Goal: Contribute content: Contribute content

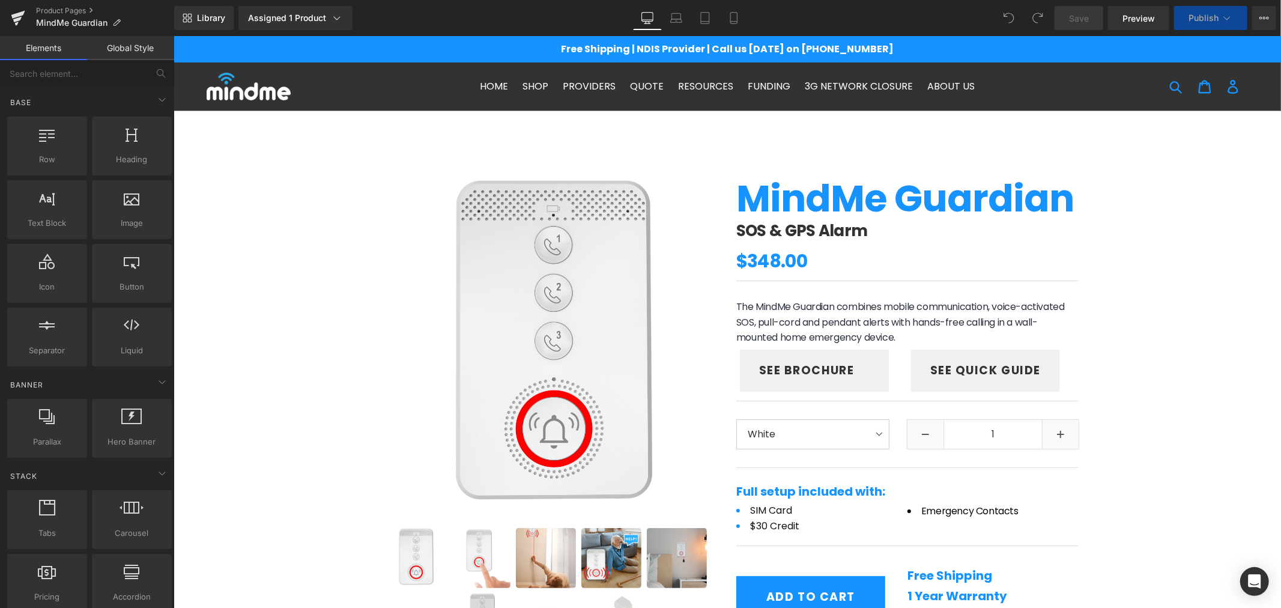
scroll to position [400, 0]
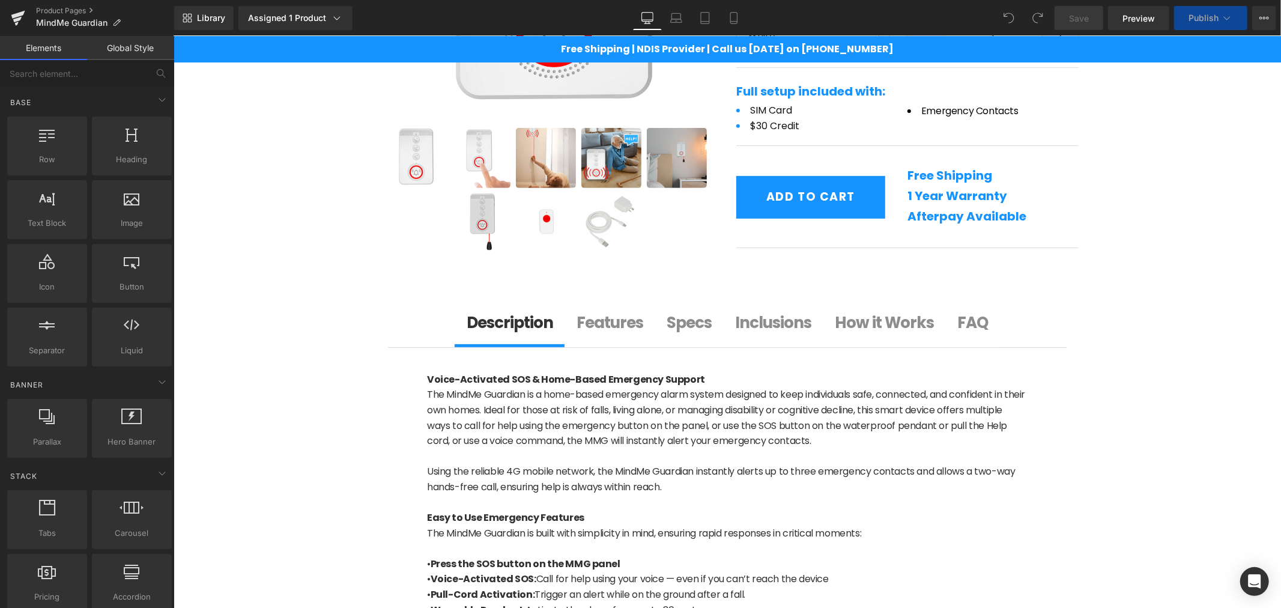
click at [961, 326] on b "FAQ" at bounding box center [972, 322] width 31 height 22
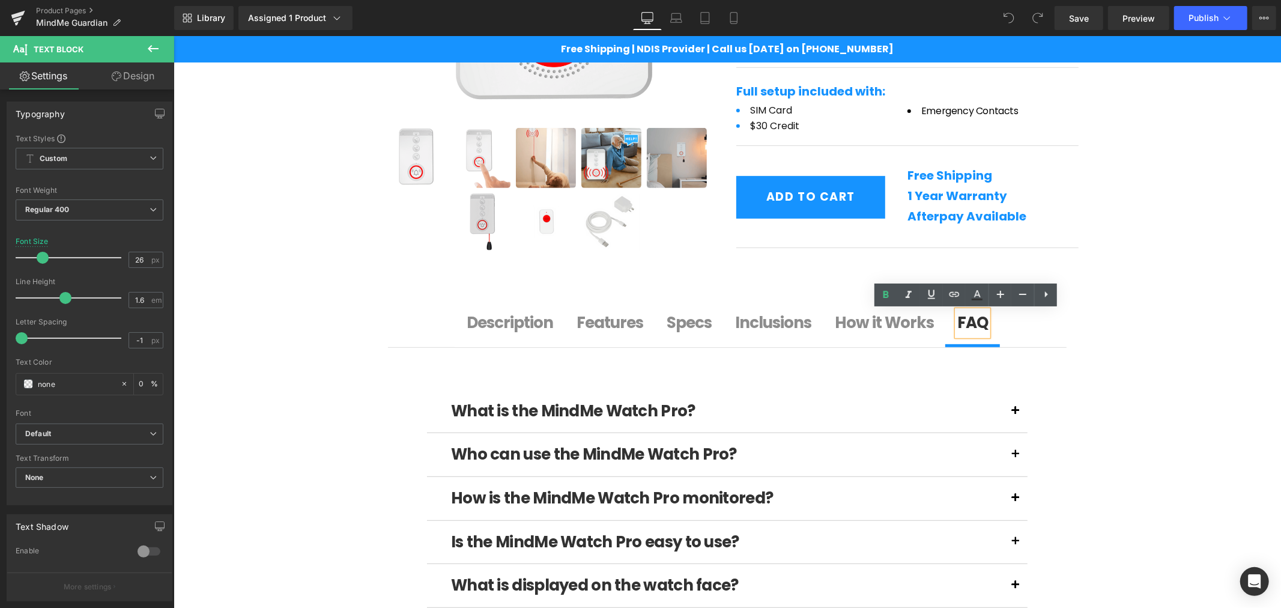
click at [518, 324] on b "Description" at bounding box center [509, 322] width 86 height 22
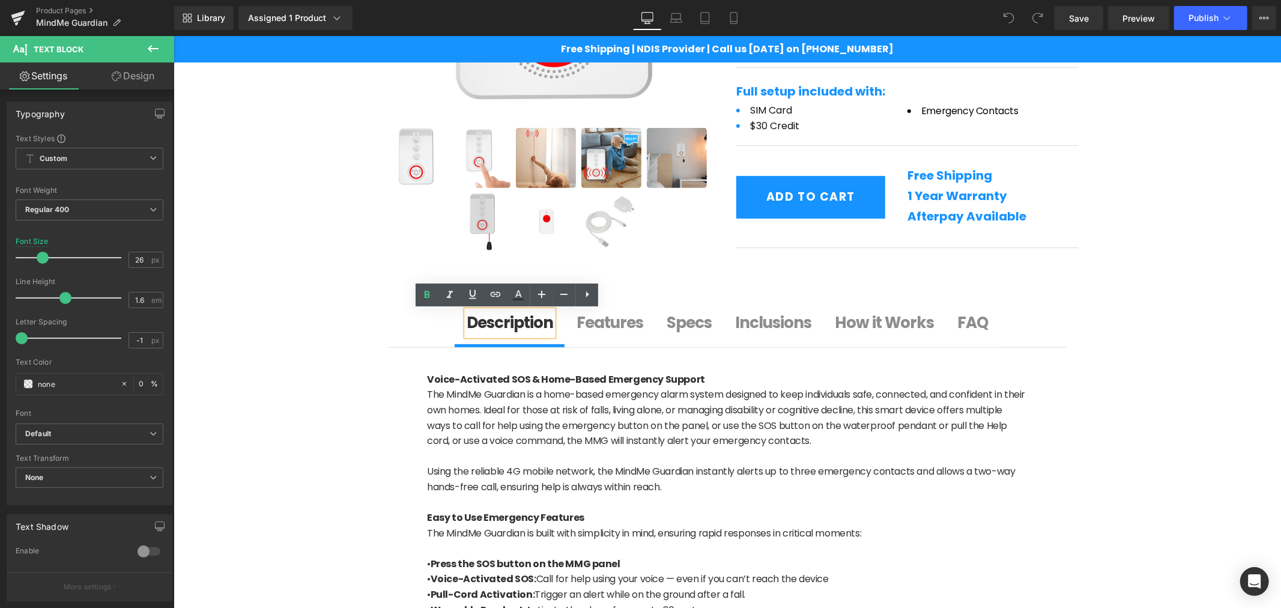
click at [961, 330] on b "FAQ" at bounding box center [972, 322] width 31 height 22
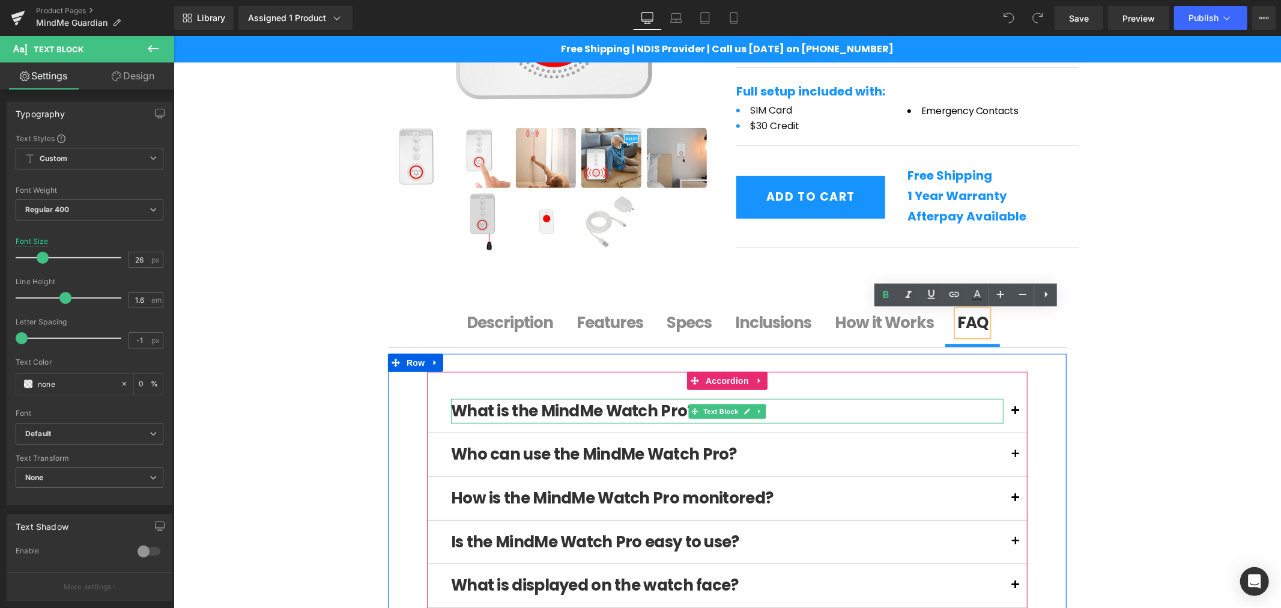
click at [635, 408] on b "What is the MindMe Watch Pro?" at bounding box center [572, 410] width 244 height 22
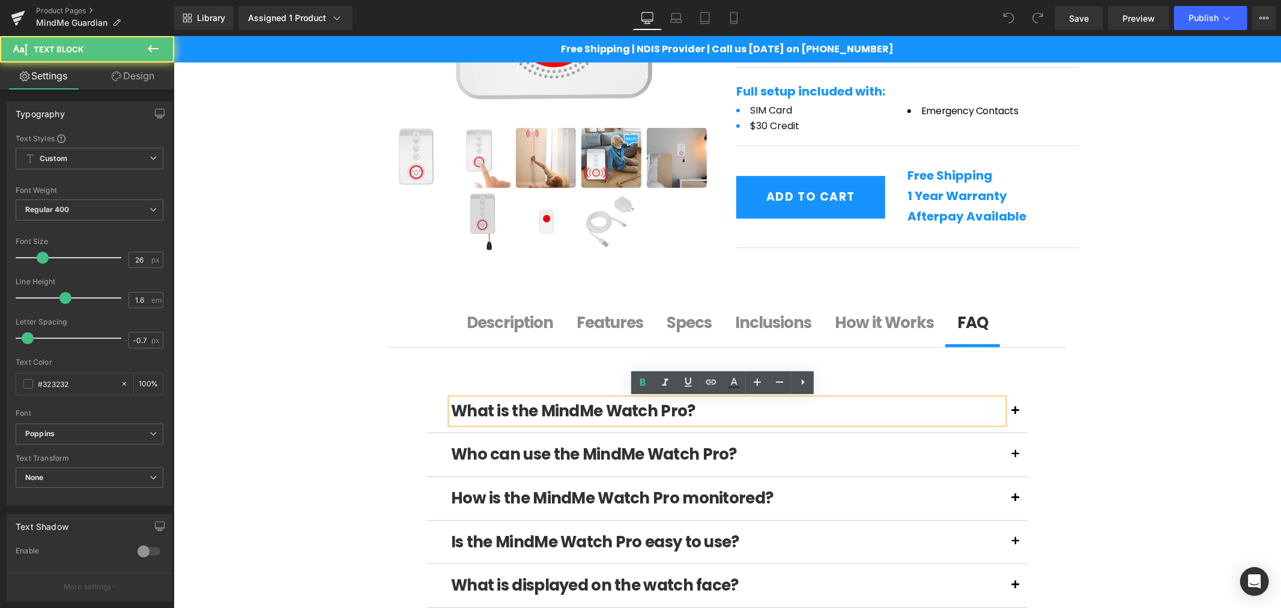
click at [565, 416] on b "What is the MindMe Watch Pro?" at bounding box center [572, 410] width 244 height 22
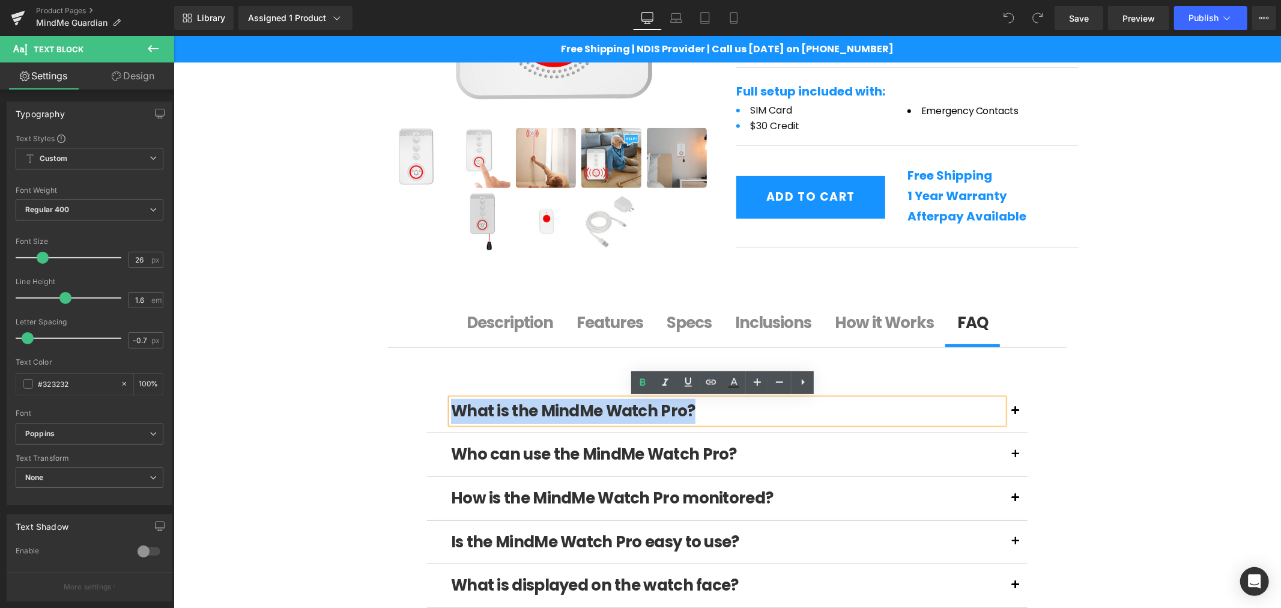
drag, startPoint x: 719, startPoint y: 415, endPoint x: 402, endPoint y: 414, distance: 317.7
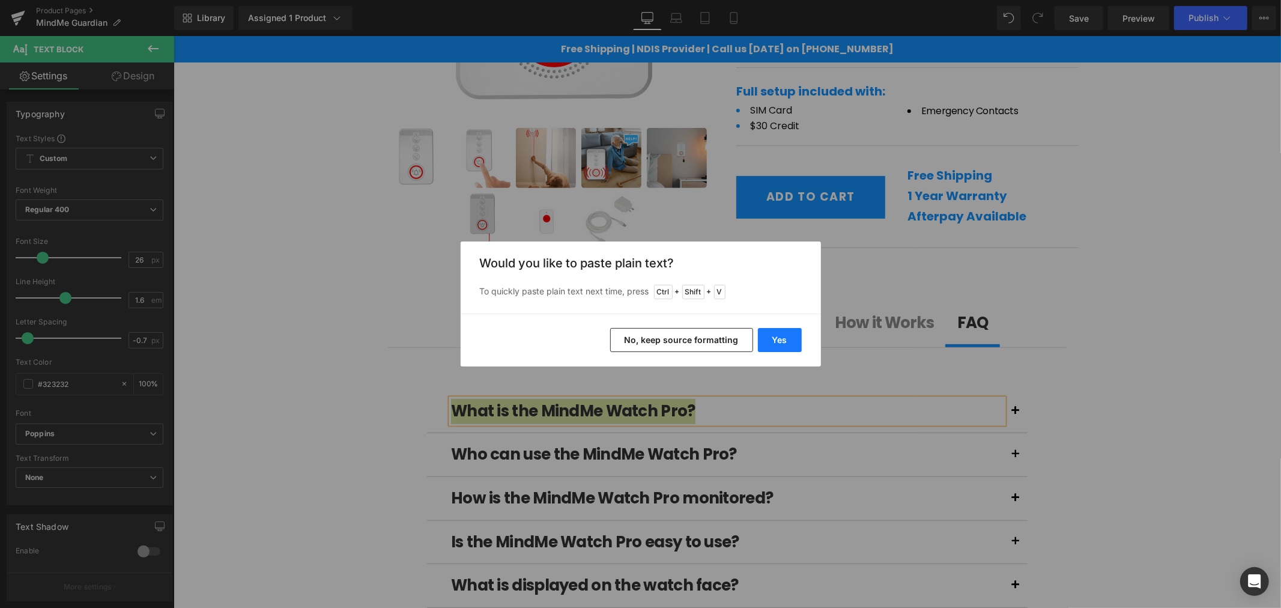
click at [769, 335] on button "Yes" at bounding box center [780, 340] width 44 height 24
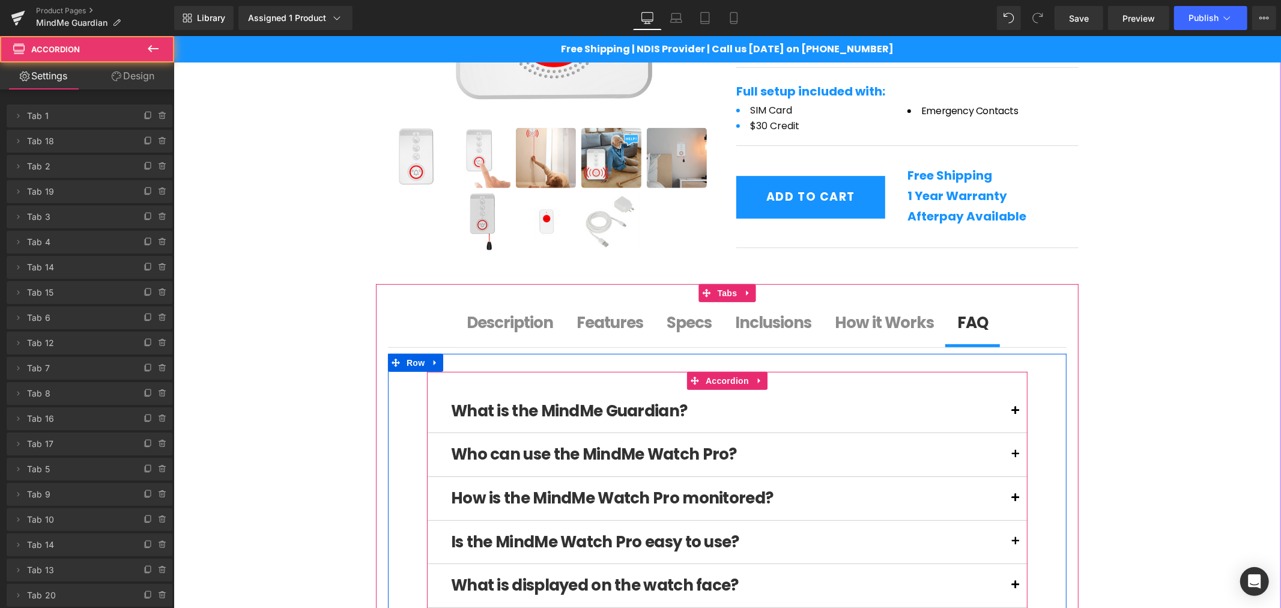
click at [1014, 411] on button at bounding box center [1015, 410] width 24 height 43
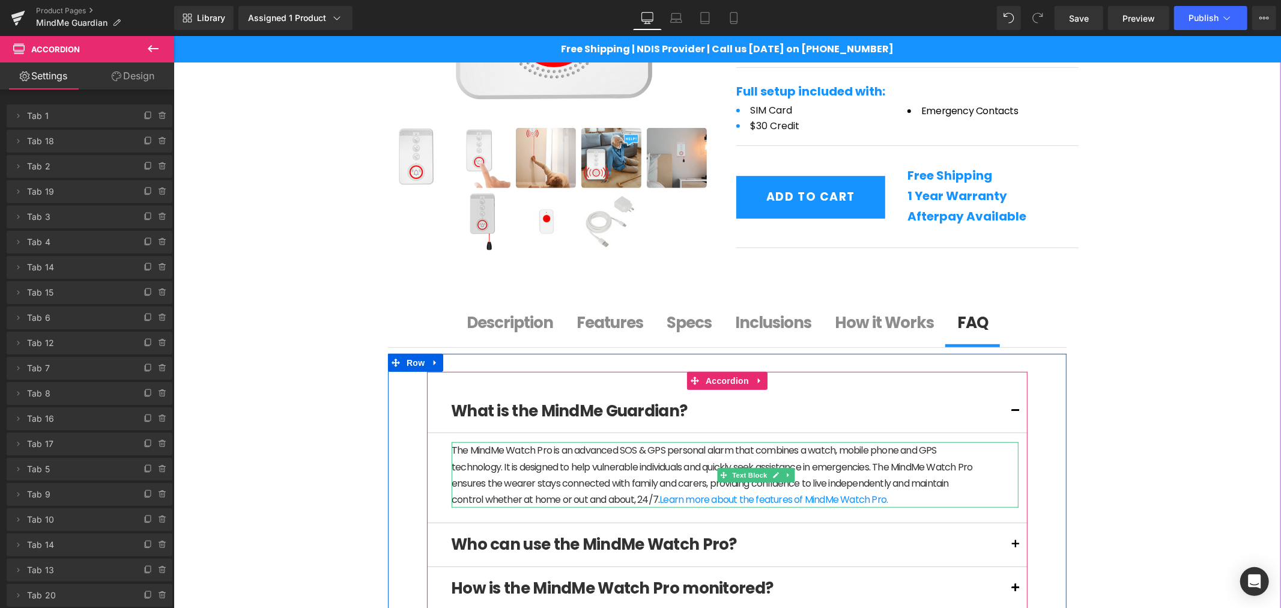
click at [569, 459] on p "The MindMe Watch Pro is an advanced SOS & GPS personal alarm that combines a wa…" at bounding box center [713, 473] width 525 height 65
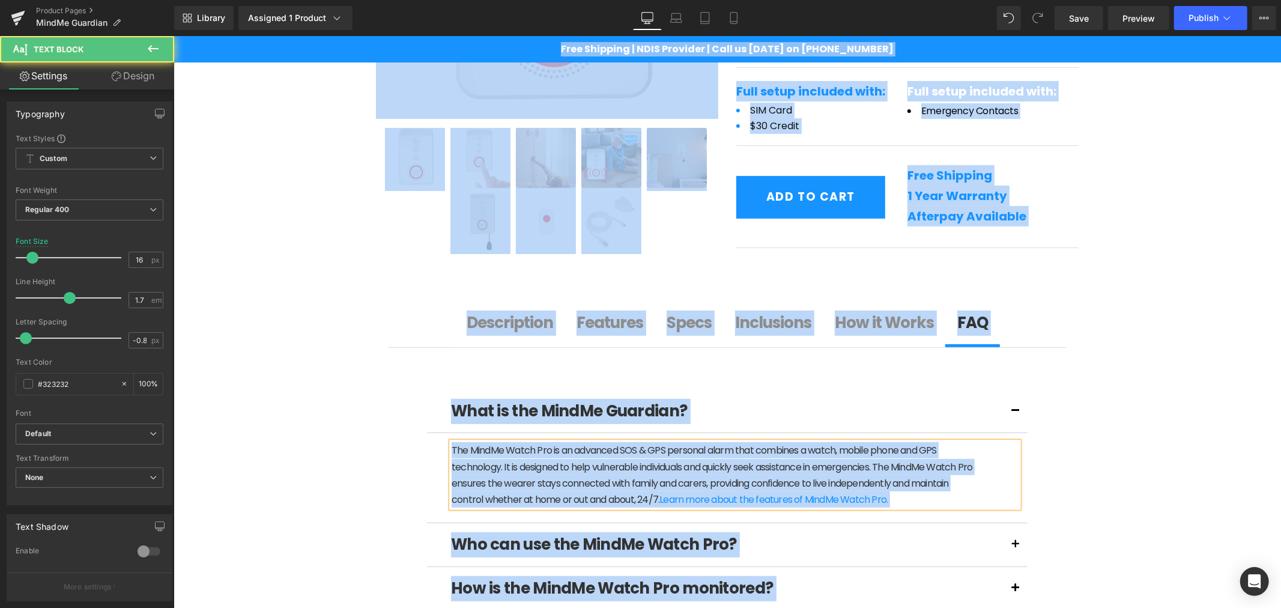
click at [528, 465] on p "The MindMe Watch Pro is an advanced SOS & GPS personal alarm that combines a wa…" at bounding box center [713, 473] width 525 height 65
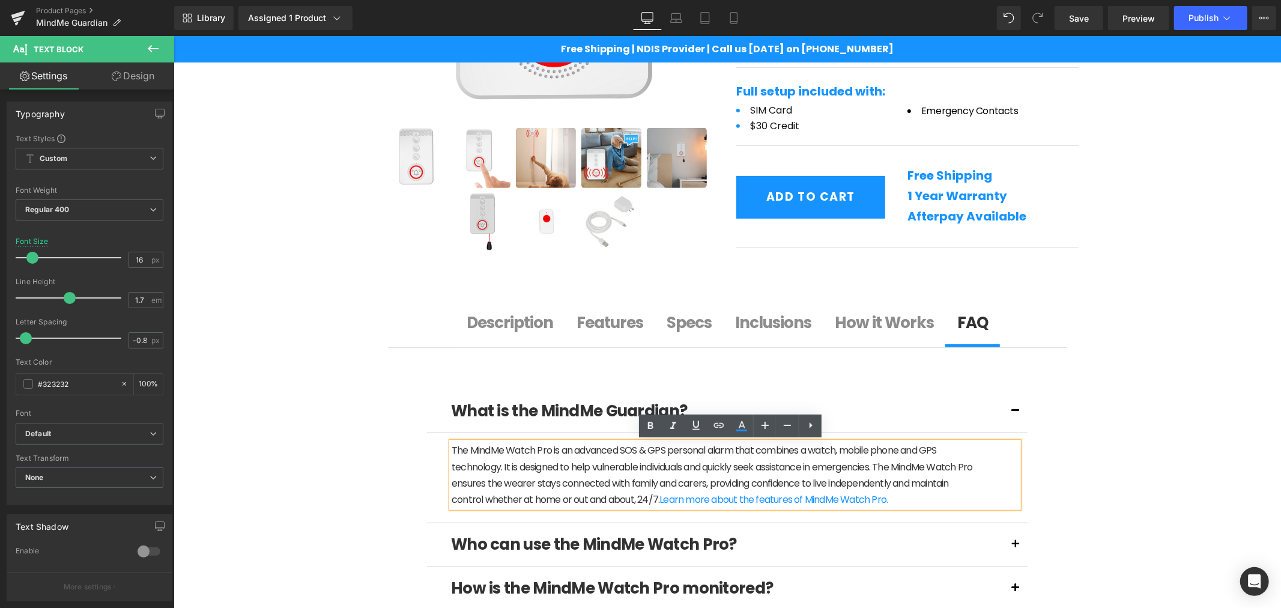
drag, startPoint x: 933, startPoint y: 500, endPoint x: 446, endPoint y: 451, distance: 489.5
click at [451, 451] on p "The MindMe Watch Pro is an advanced SOS & GPS personal alarm that combines a wa…" at bounding box center [713, 473] width 525 height 65
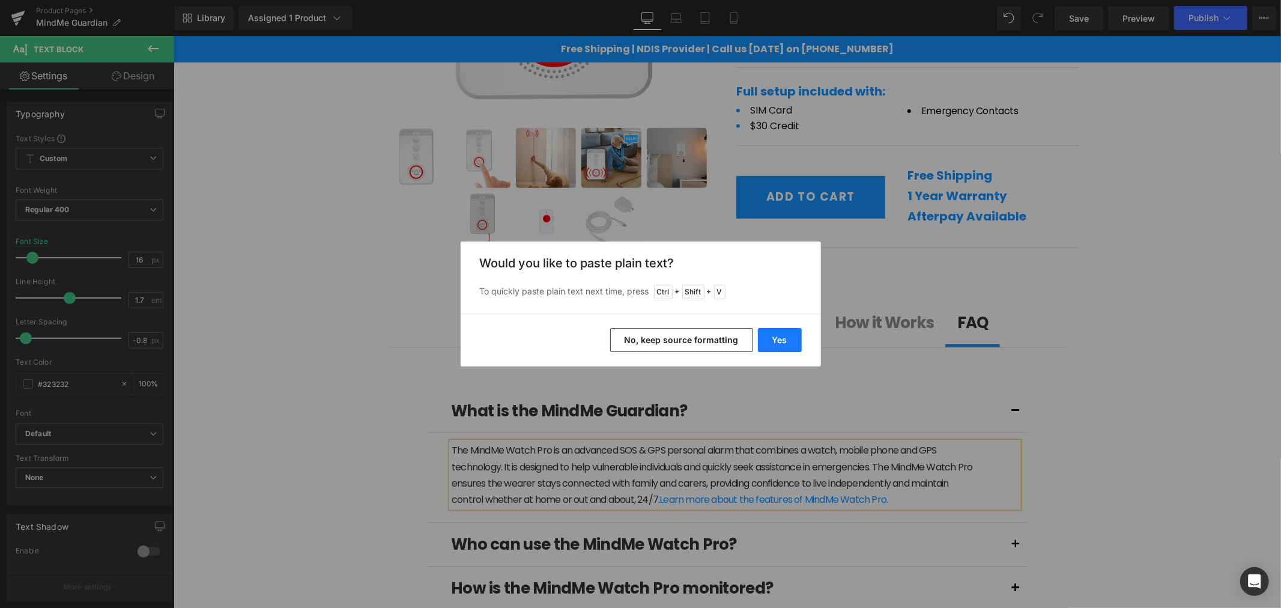
click at [769, 337] on button "Yes" at bounding box center [780, 340] width 44 height 24
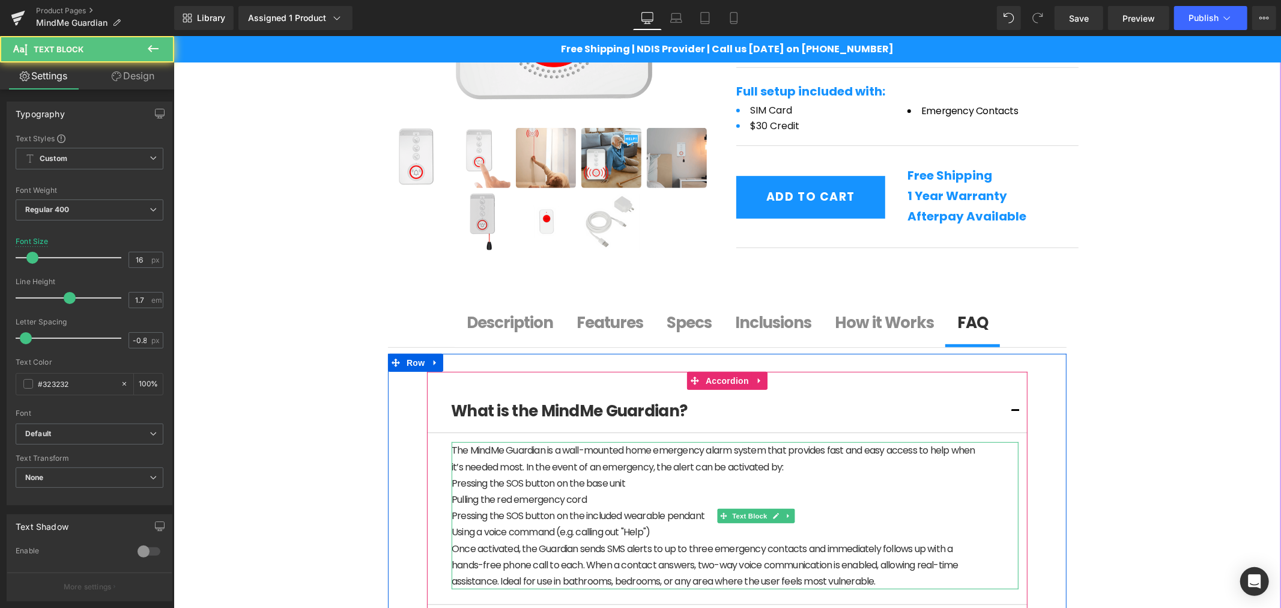
click at [451, 471] on p "The MindMe Guardian is a wall-mounted home emergency alarm system that provides…" at bounding box center [713, 457] width 525 height 32
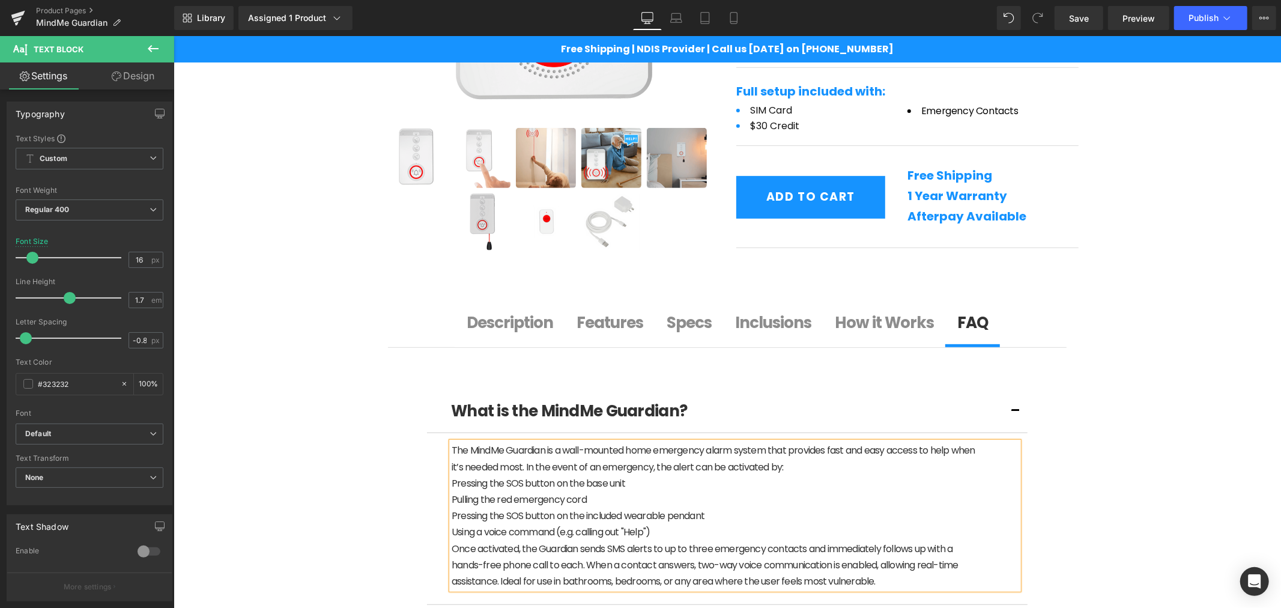
click at [536, 491] on p "Pulling the red emergency cord" at bounding box center [713, 499] width 525 height 16
click at [671, 526] on p "Using a voice command (e.g. calling out "Help")" at bounding box center [713, 531] width 525 height 16
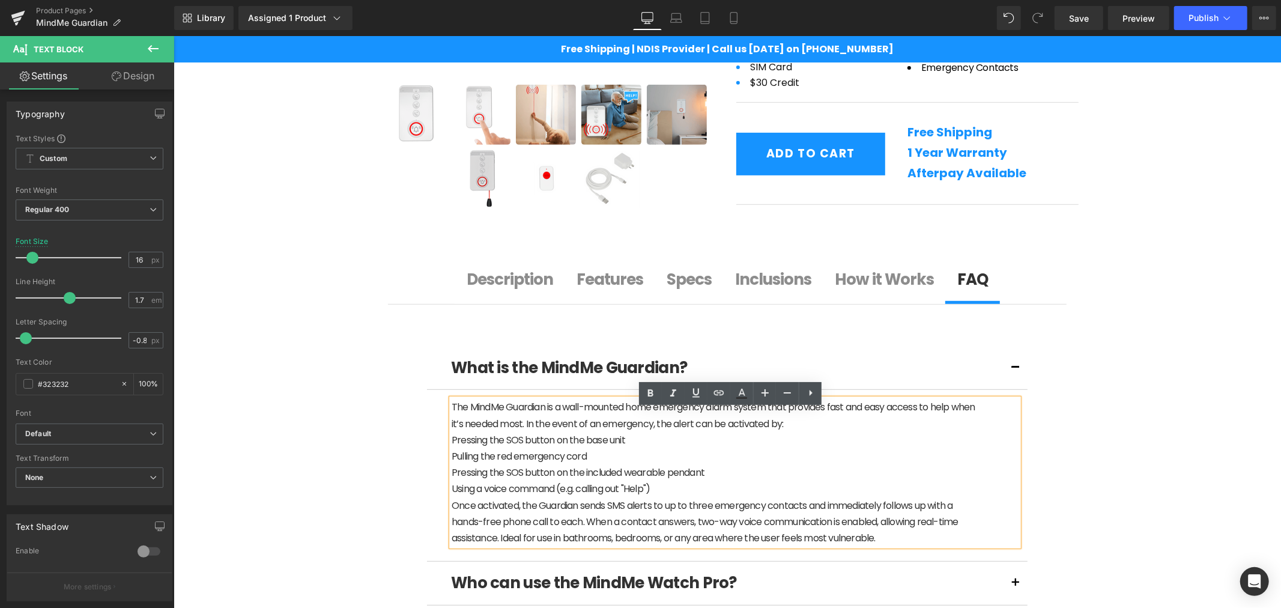
scroll to position [445, 0]
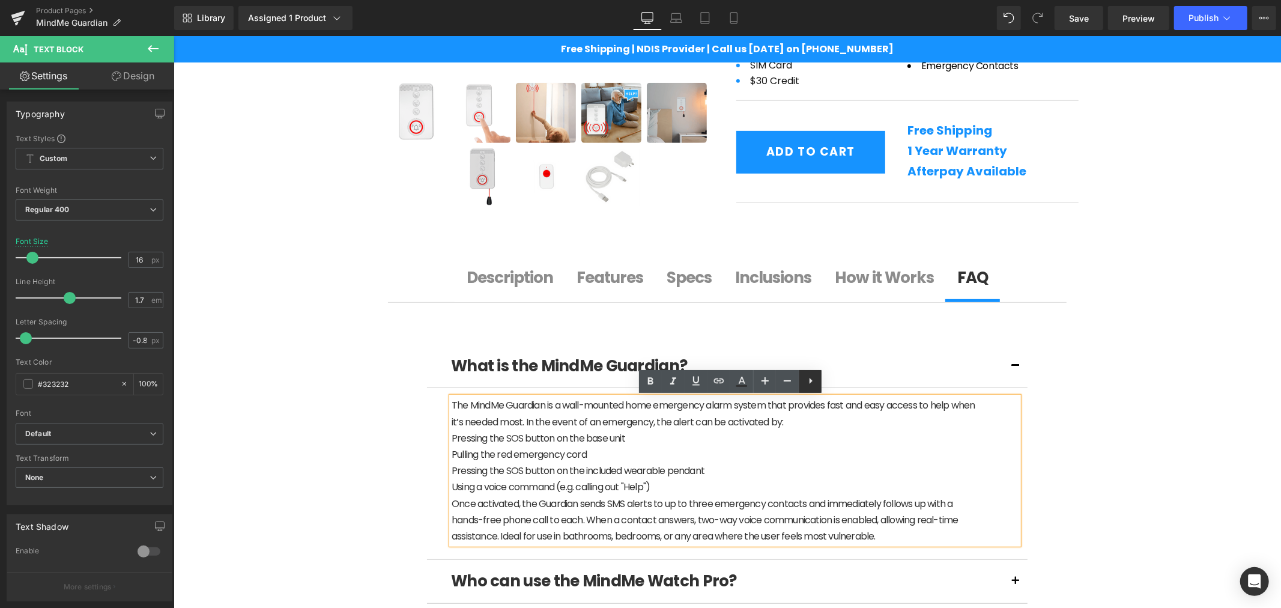
click at [810, 383] on icon at bounding box center [811, 381] width 3 height 6
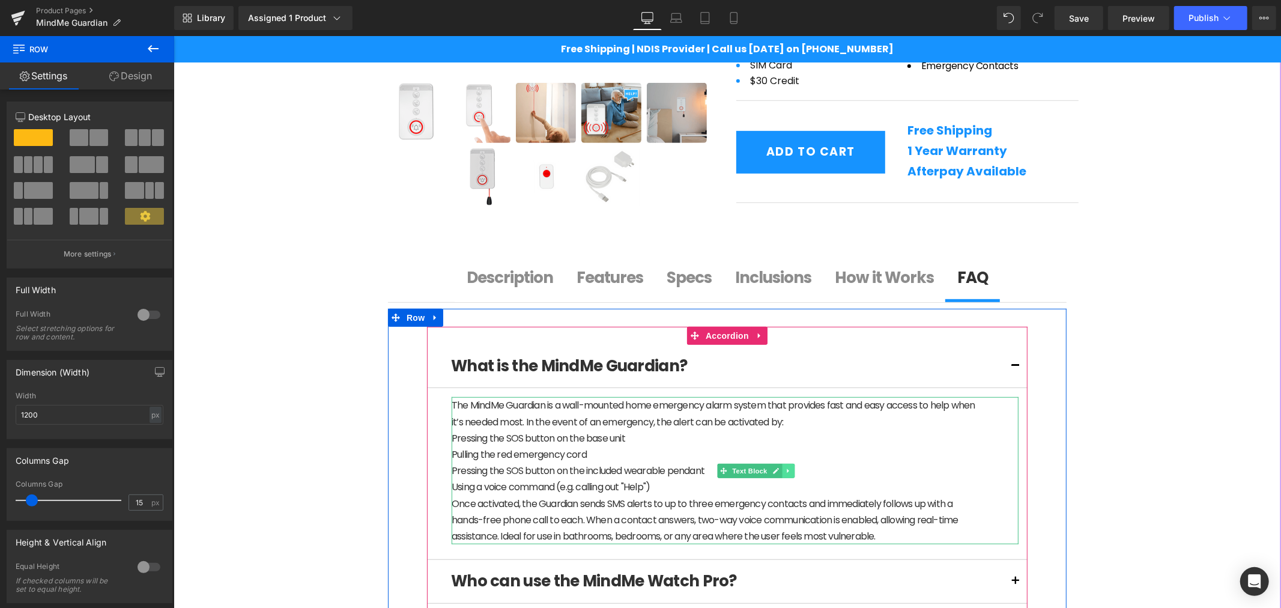
click at [784, 475] on link at bounding box center [788, 470] width 13 height 14
click at [775, 474] on link at bounding box center [781, 470] width 13 height 14
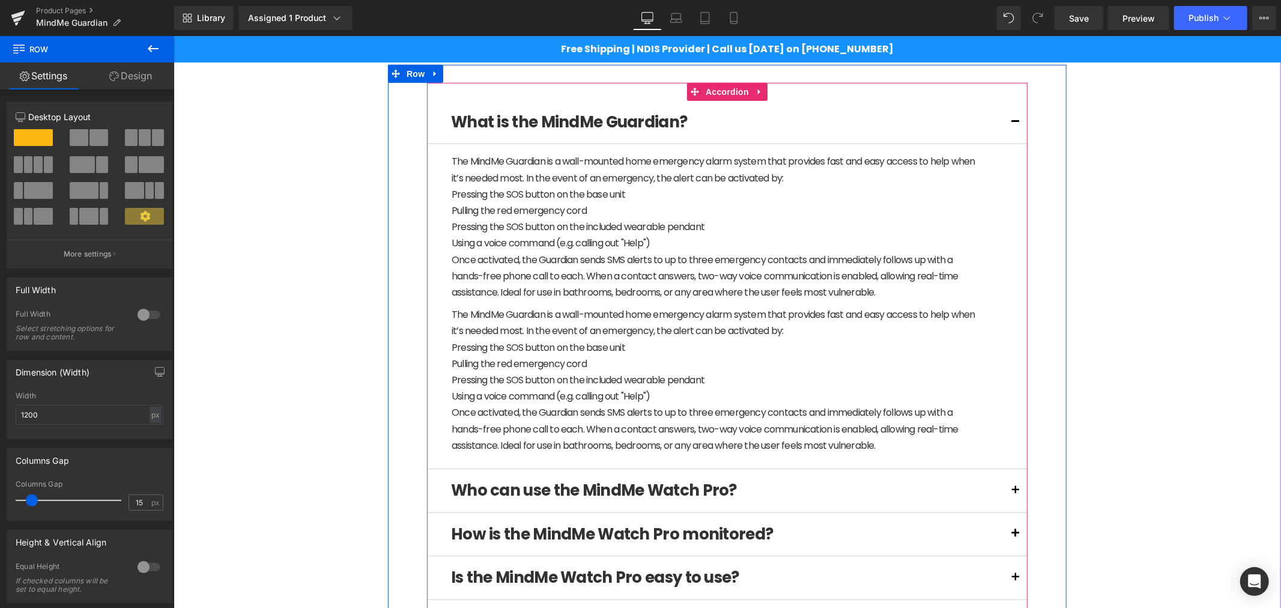
scroll to position [688, 0]
click at [743, 394] on p "Using a voice command (e.g. calling out "Help")" at bounding box center [713, 396] width 525 height 16
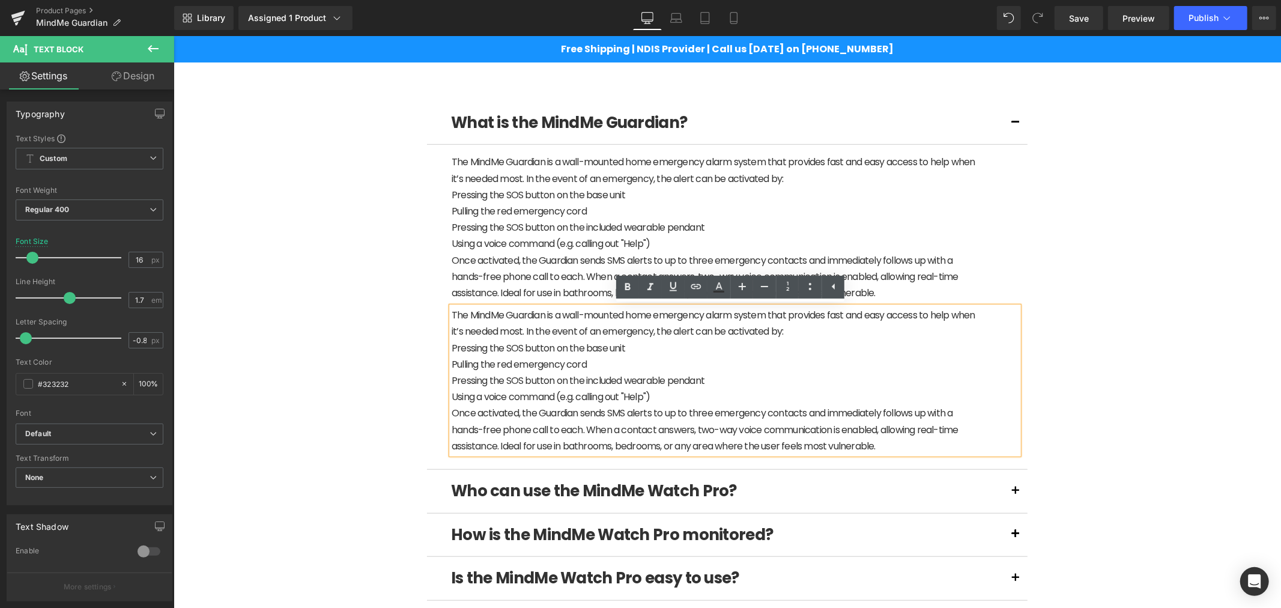
drag, startPoint x: 1071, startPoint y: 348, endPoint x: 834, endPoint y: 363, distance: 238.3
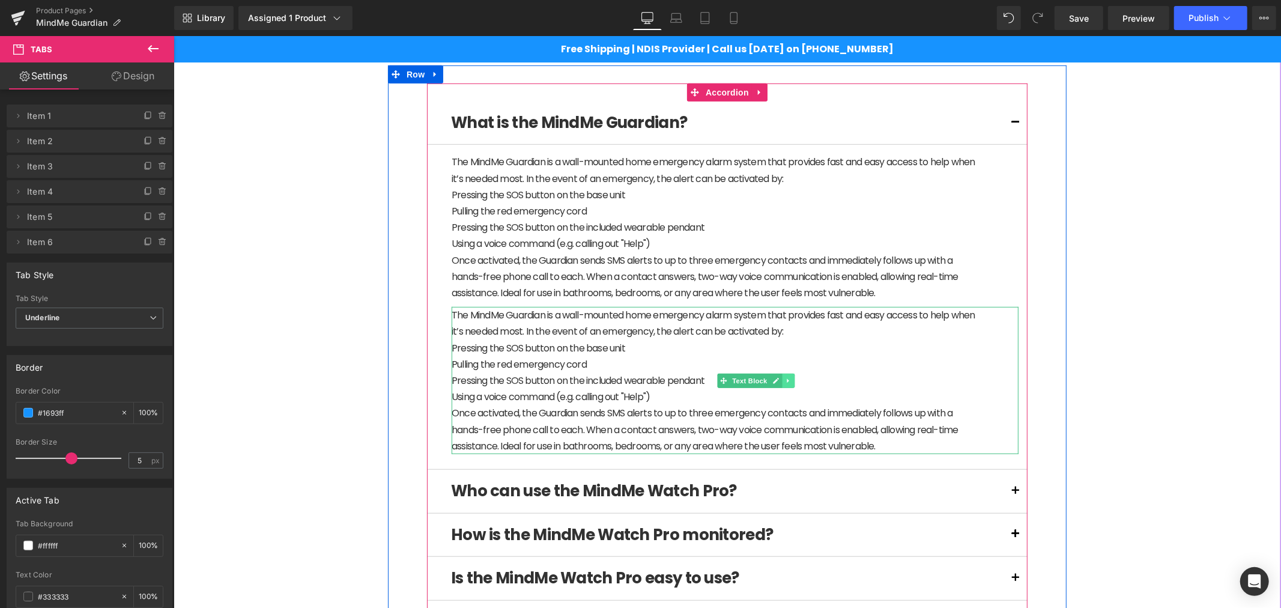
click at [784, 378] on icon at bounding box center [787, 380] width 7 height 7
click at [775, 384] on link at bounding box center [781, 380] width 13 height 14
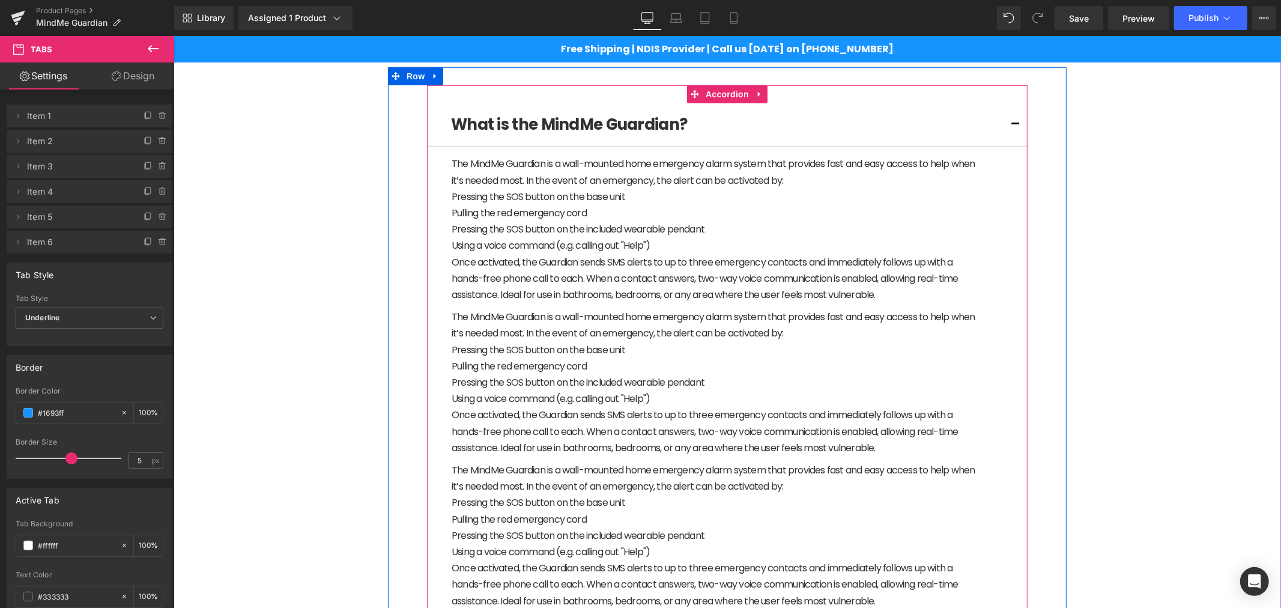
scroll to position [686, 0]
click at [572, 254] on p "Once activated, the Guardian sends SMS alerts to up to three emergency contacts…" at bounding box center [713, 278] width 525 height 49
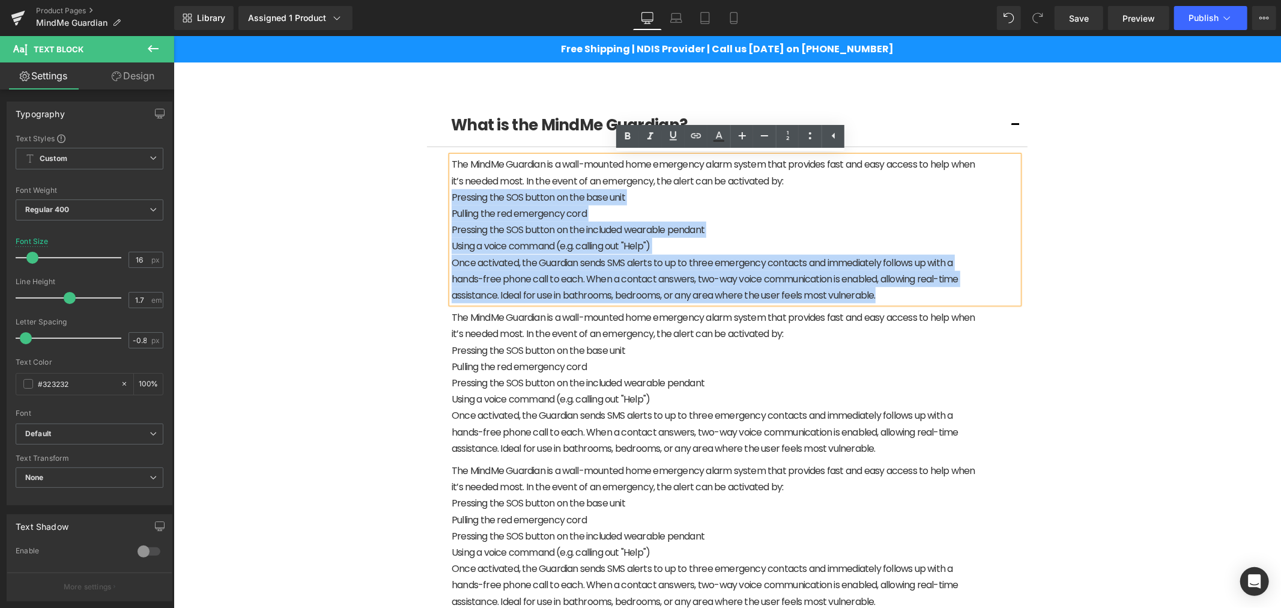
drag, startPoint x: 880, startPoint y: 292, endPoint x: 446, endPoint y: 201, distance: 443.7
click at [451, 201] on div "The MindMe Guardian is a wall-mounted home emergency alarm system that provides…" at bounding box center [734, 229] width 567 height 147
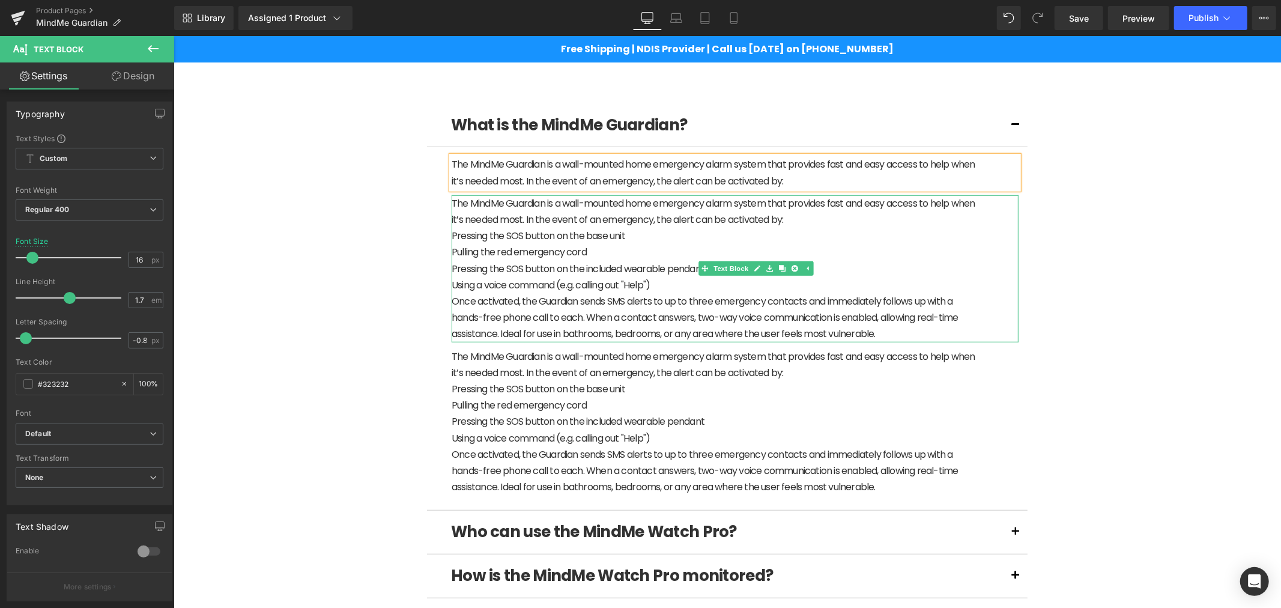
click at [536, 238] on p "Pressing the SOS button on the base unit" at bounding box center [713, 235] width 525 height 16
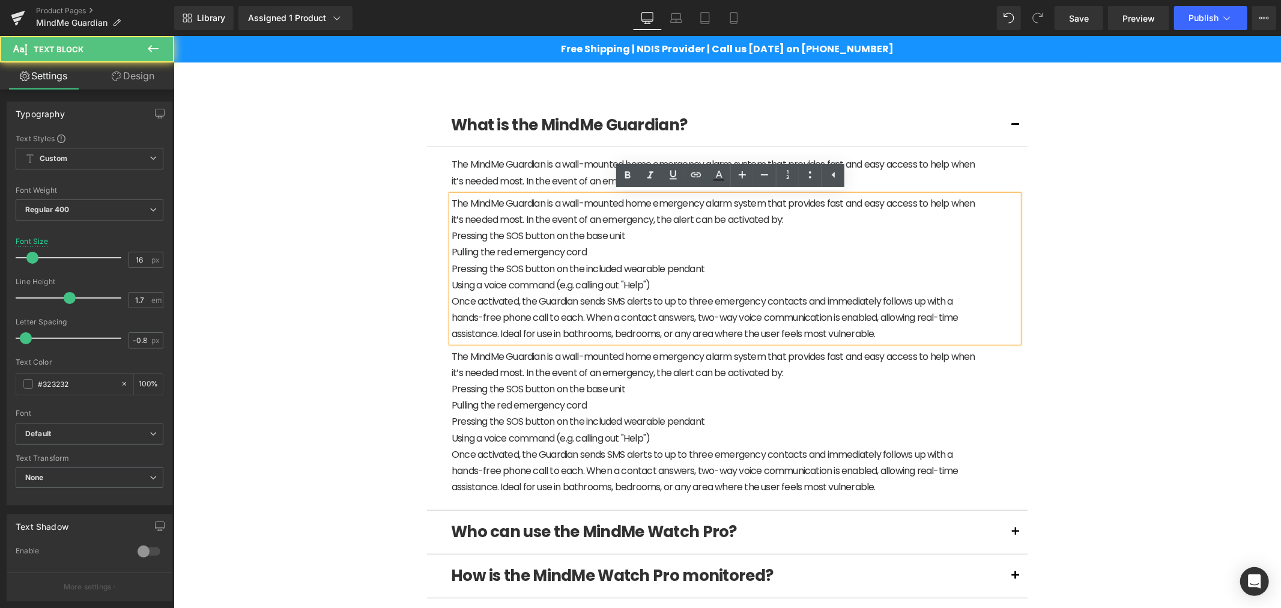
click at [609, 248] on p "Pulling the red emergency cord" at bounding box center [713, 251] width 525 height 16
click at [607, 238] on p "Pressing the SOS button on the base unit" at bounding box center [713, 235] width 525 height 16
click at [619, 237] on p "Pressing the SOS button on the base unit" at bounding box center [713, 235] width 525 height 16
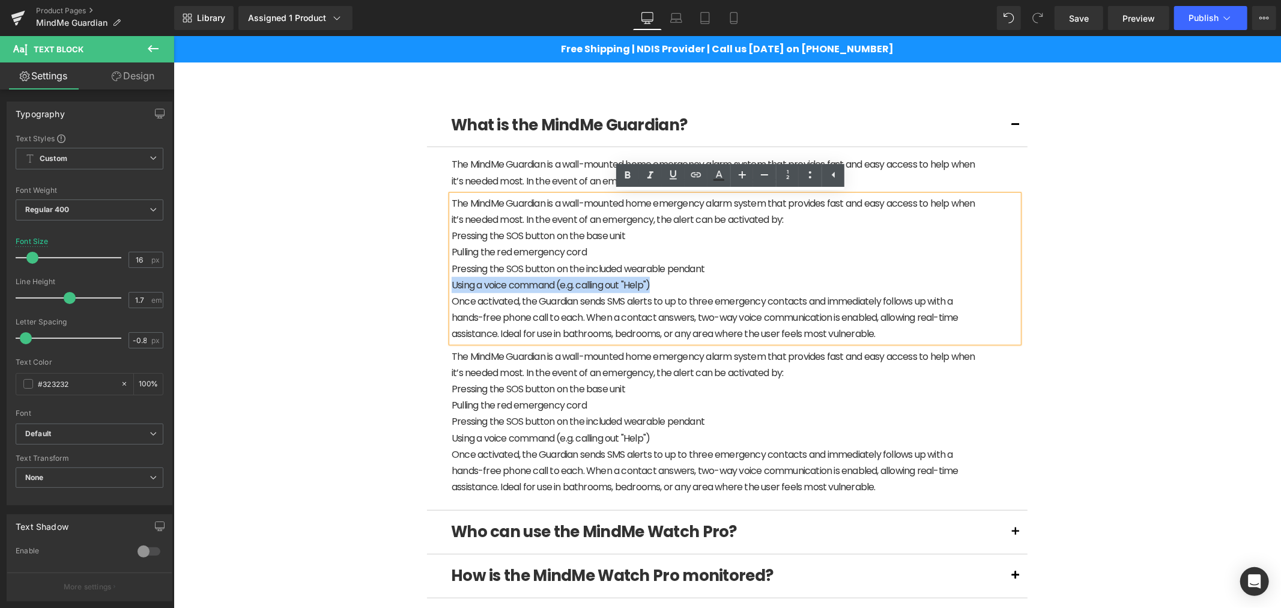
drag, startPoint x: 661, startPoint y: 283, endPoint x: 437, endPoint y: 283, distance: 224.0
click at [437, 283] on article "The MindMe Guardian is a wall-mounted home emergency alarm system that provides…" at bounding box center [726, 328] width 601 height 363
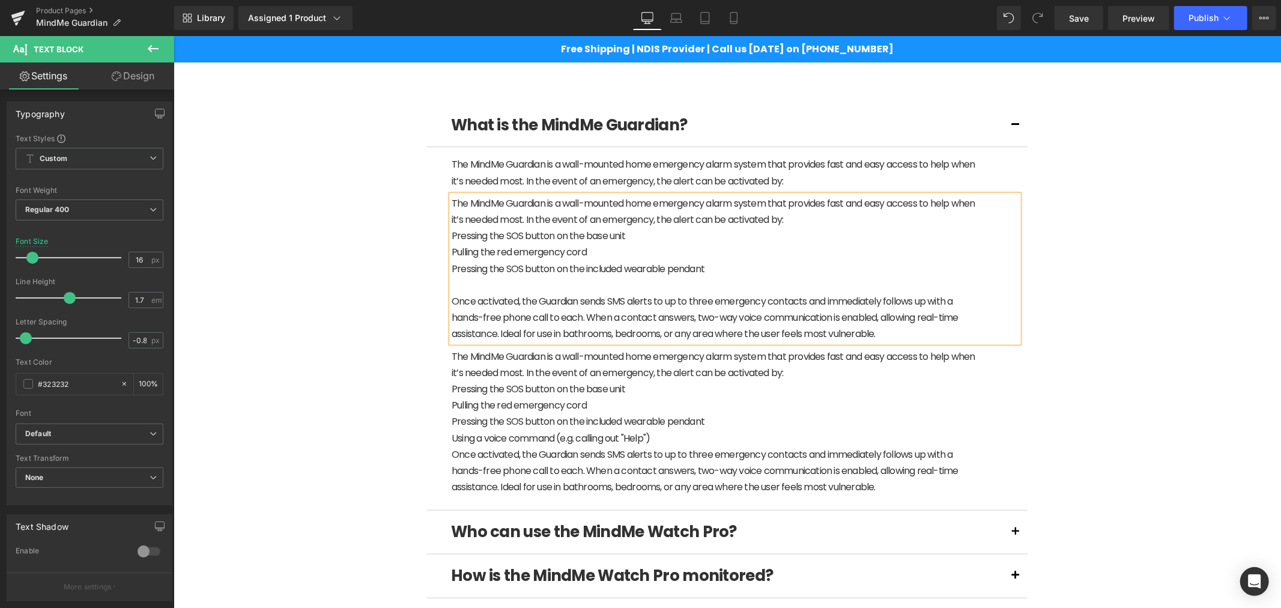
click at [451, 235] on p "Pressing the SOS button on the base unit" at bounding box center [713, 235] width 525 height 16
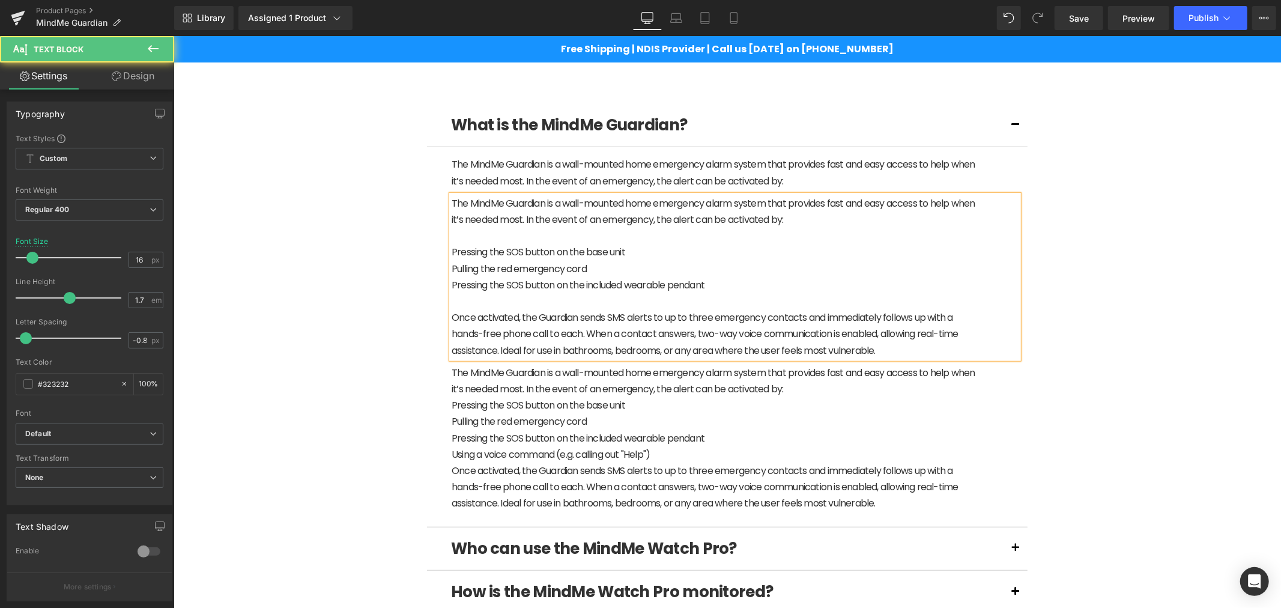
click at [515, 236] on p at bounding box center [713, 235] width 525 height 16
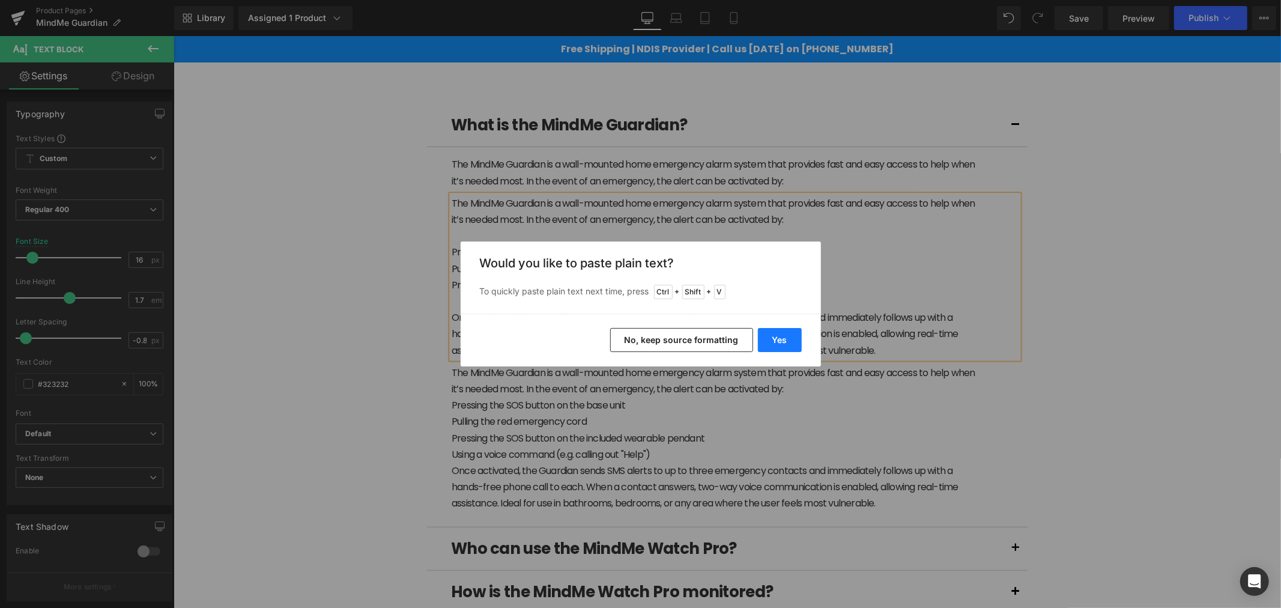
drag, startPoint x: 771, startPoint y: 341, endPoint x: 598, endPoint y: 305, distance: 176.7
click at [772, 341] on button "Yes" at bounding box center [780, 340] width 44 height 24
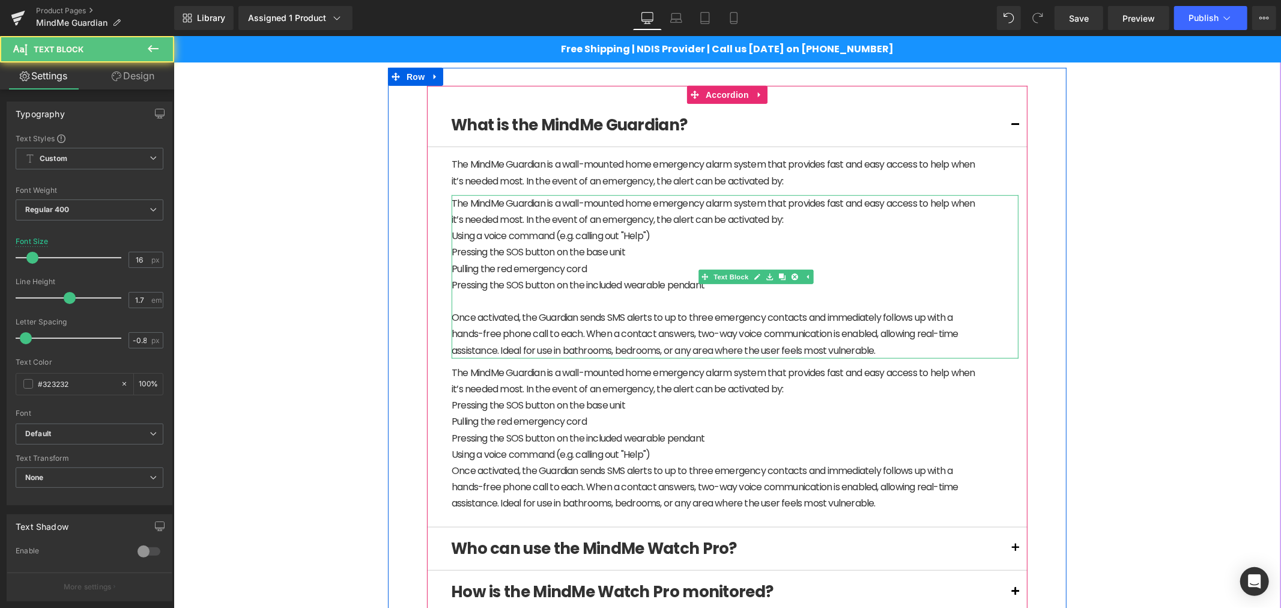
click at [531, 260] on p "Pulling the red emergency cord" at bounding box center [713, 268] width 525 height 16
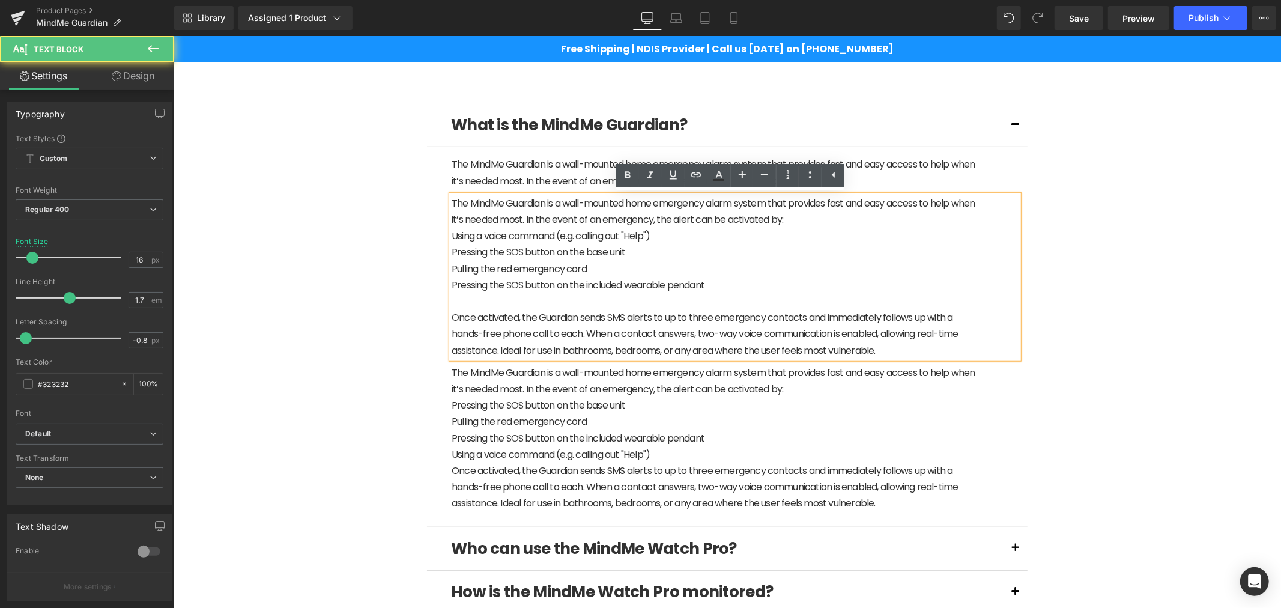
click at [721, 286] on p "Pressing the SOS button on the included wearable pendant" at bounding box center [713, 284] width 525 height 16
click at [808, 216] on p "The MindMe Guardian is a wall-mounted home emergency alarm system that provides…" at bounding box center [713, 211] width 525 height 32
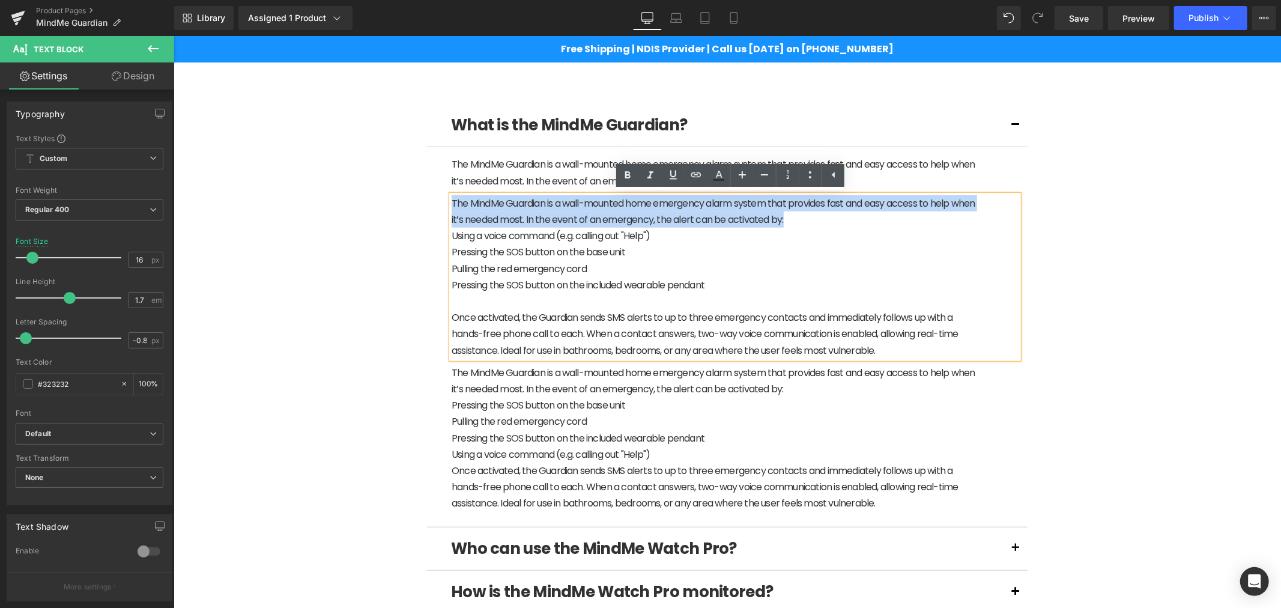
drag, startPoint x: 820, startPoint y: 216, endPoint x: 442, endPoint y: 208, distance: 378.4
click at [442, 208] on article "The MindMe Guardian is a wall-mounted home emergency alarm system that provides…" at bounding box center [726, 337] width 601 height 380
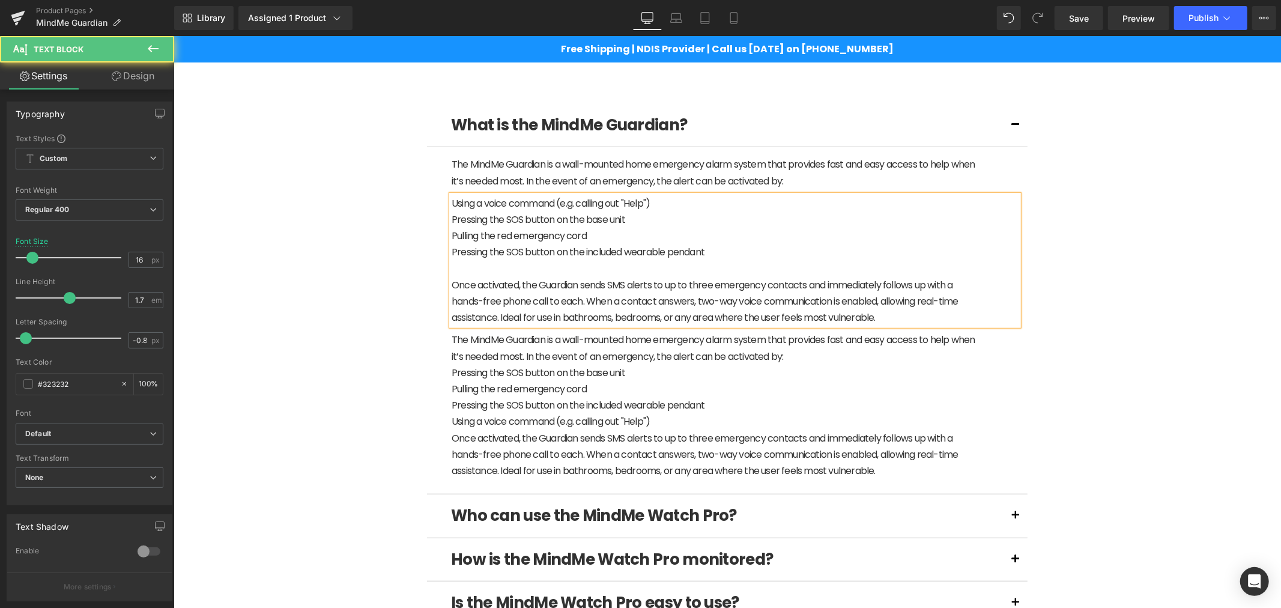
drag, startPoint x: 882, startPoint y: 321, endPoint x: 443, endPoint y: 276, distance: 440.6
click at [451, 276] on div "Using a voice command (e.g. calling out "Help") Pressing the SOS button on the …" at bounding box center [734, 260] width 567 height 131
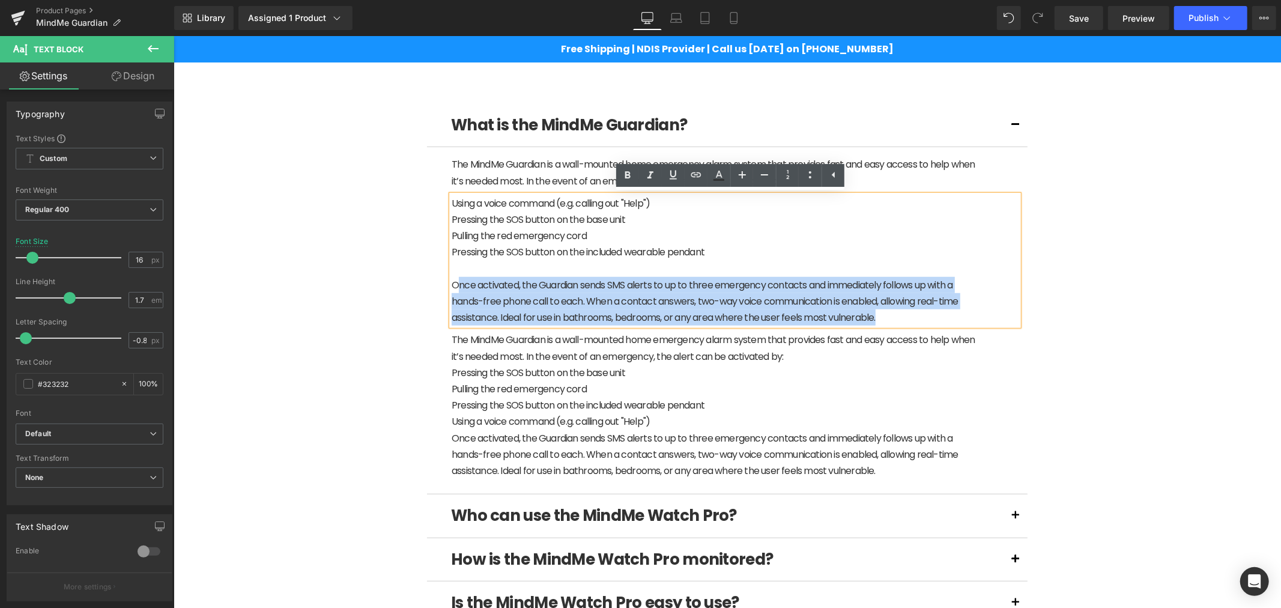
drag, startPoint x: 449, startPoint y: 276, endPoint x: 882, endPoint y: 321, distance: 434.7
click at [882, 321] on p "Once activated, the Guardian sends SMS alerts to up to three emergency contacts…" at bounding box center [713, 300] width 525 height 49
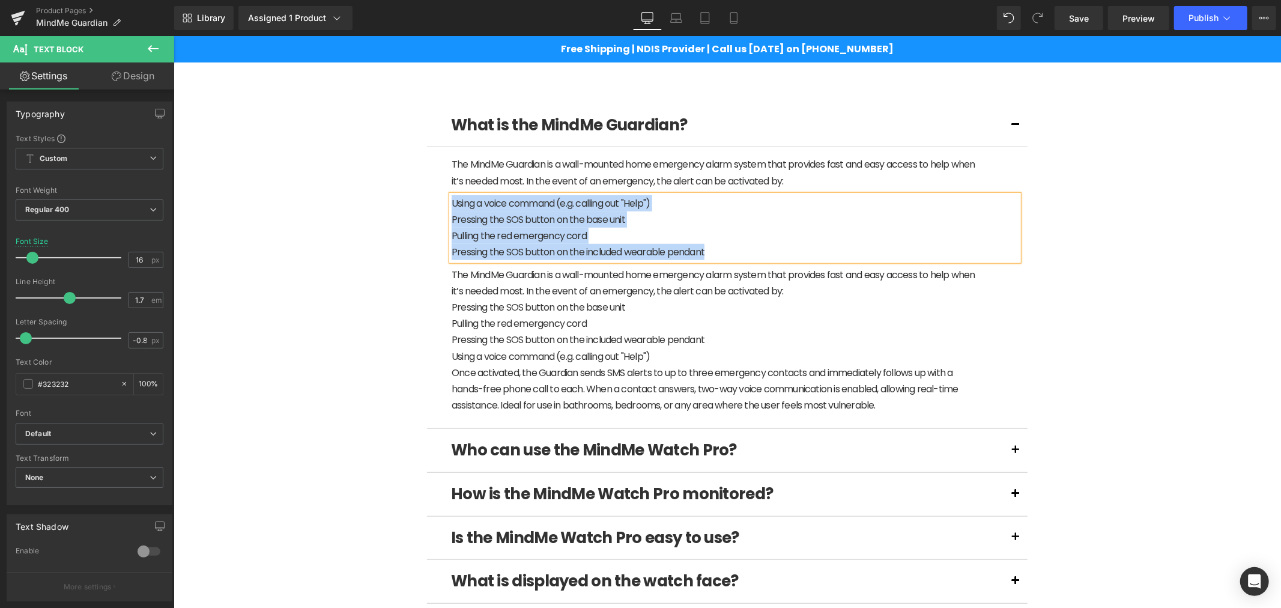
drag, startPoint x: 728, startPoint y: 246, endPoint x: 445, endPoint y: 202, distance: 286.9
click at [451, 202] on div "Using a voice command (e.g. calling out "Help") Pressing the SOS button on the …" at bounding box center [734, 227] width 567 height 65
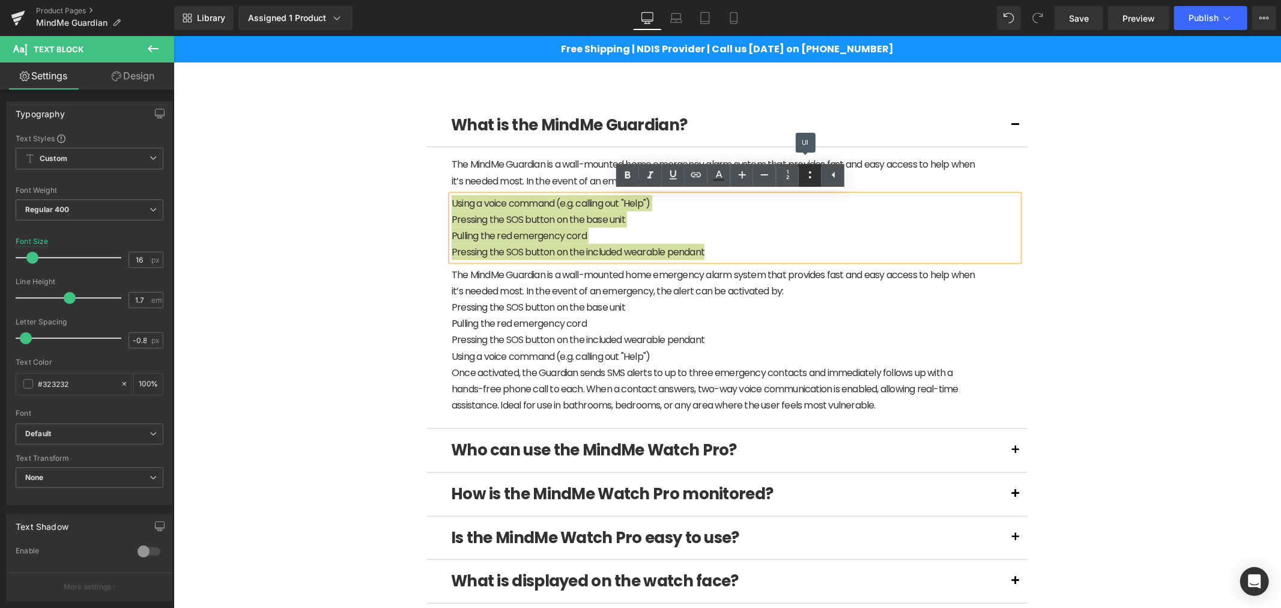
click at [808, 174] on icon at bounding box center [810, 175] width 14 height 14
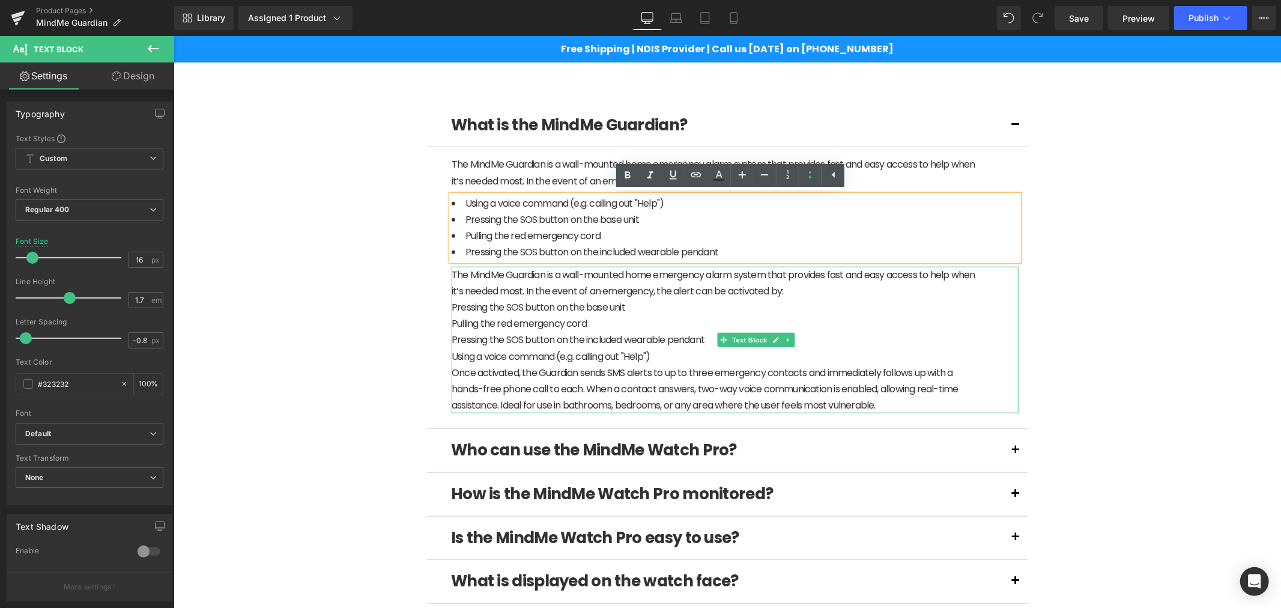
click at [653, 310] on p "Pressing the SOS button on the base unit" at bounding box center [713, 306] width 525 height 16
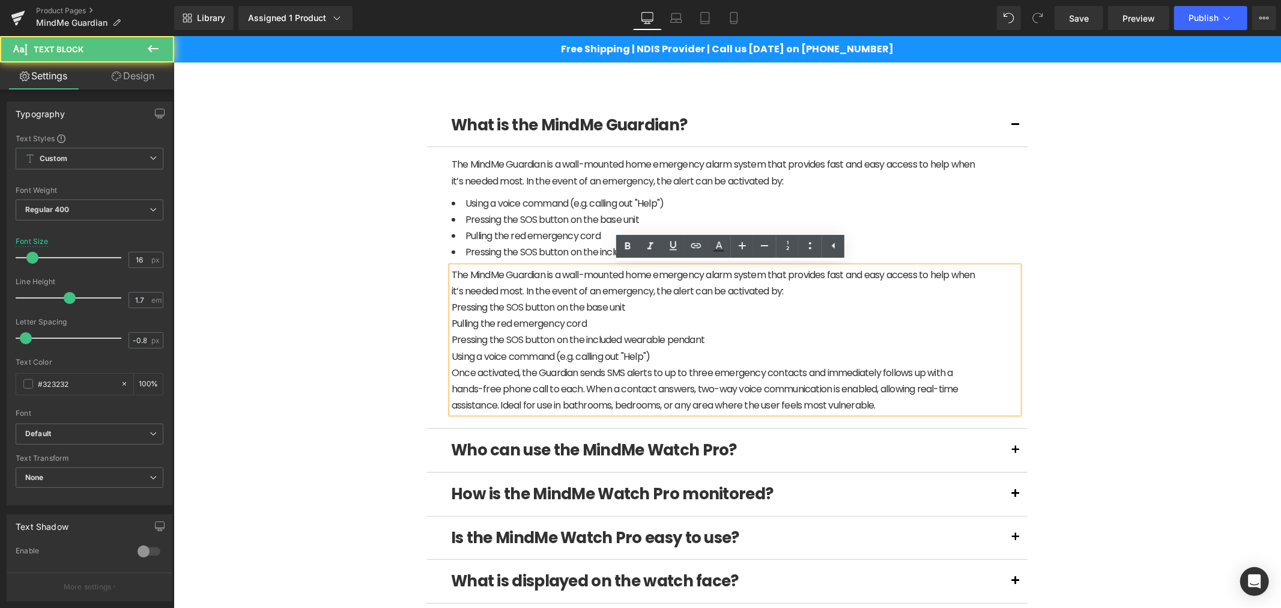
click at [545, 315] on p "Pulling the red emergency cord" at bounding box center [713, 323] width 525 height 16
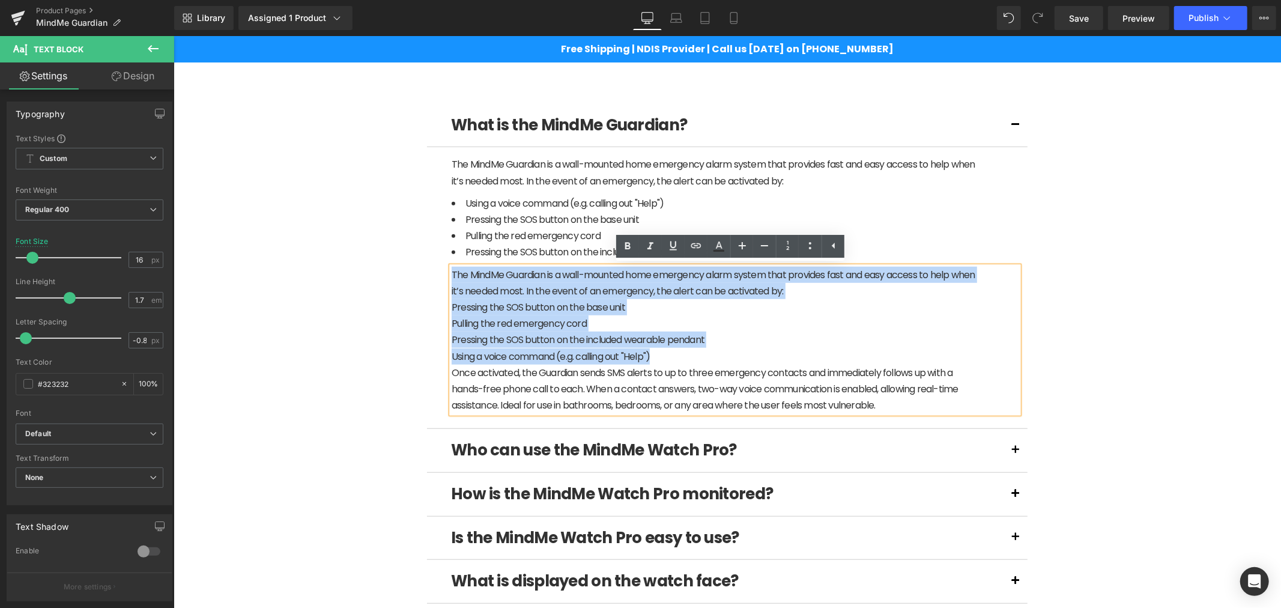
drag, startPoint x: 666, startPoint y: 357, endPoint x: 444, endPoint y: 280, distance: 234.5
click at [451, 280] on div "The MindMe Guardian is a wall-mounted home emergency alarm system that provides…" at bounding box center [734, 339] width 567 height 147
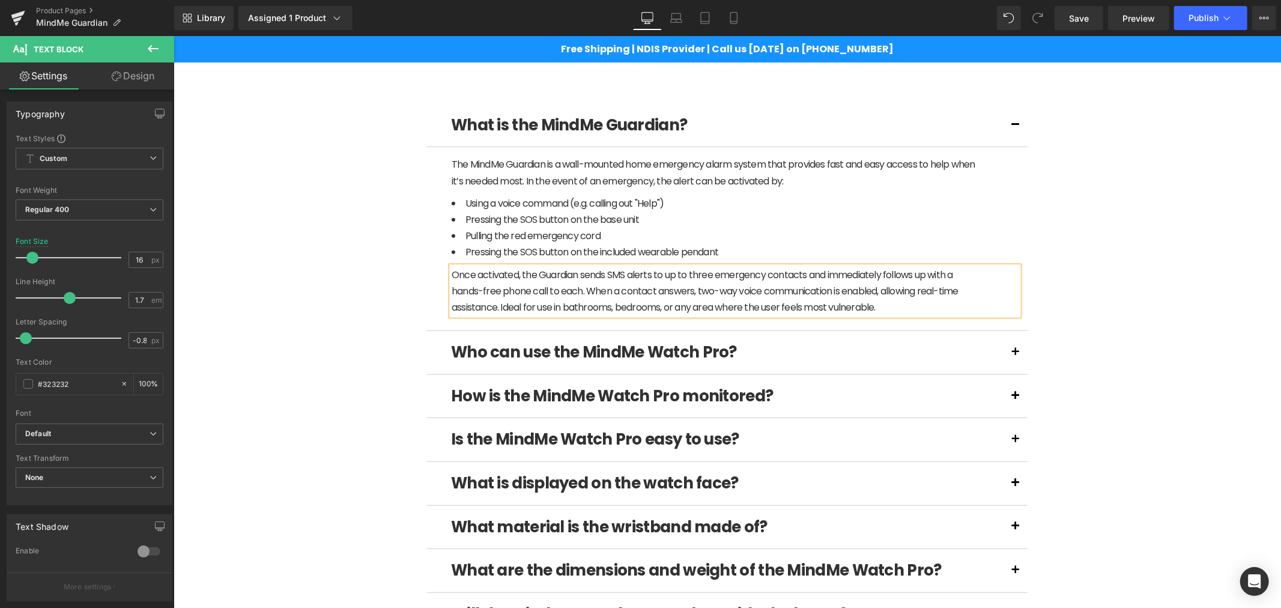
click at [1115, 240] on div "(P) Image" at bounding box center [726, 397] width 1095 height 1947
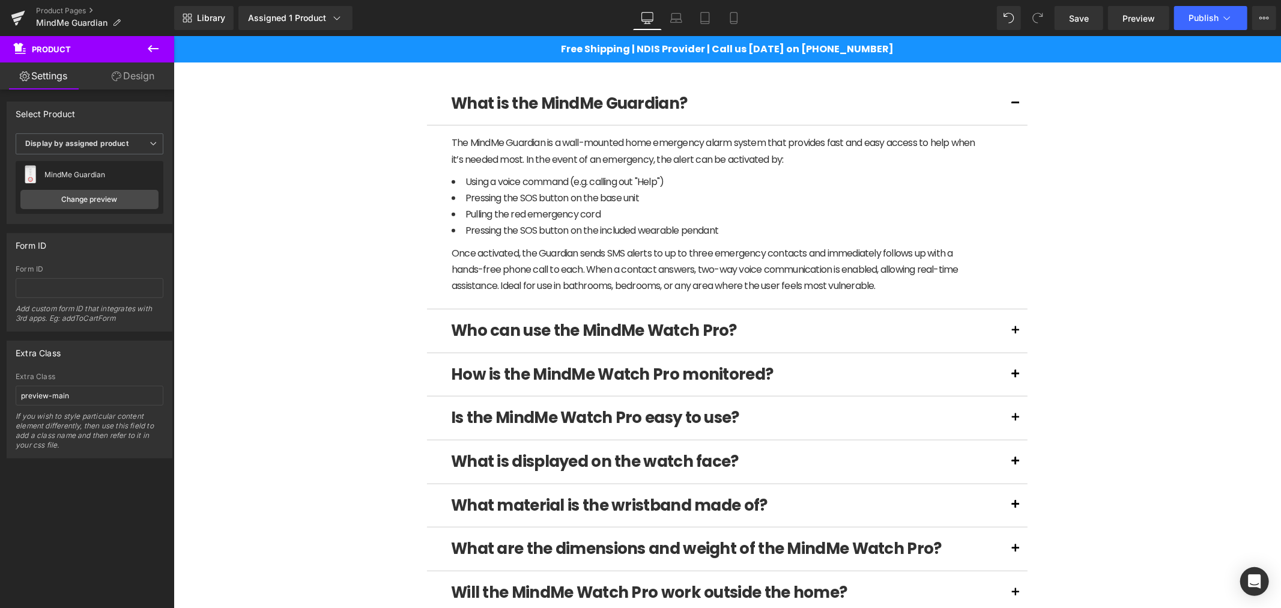
scroll to position [730, 0]
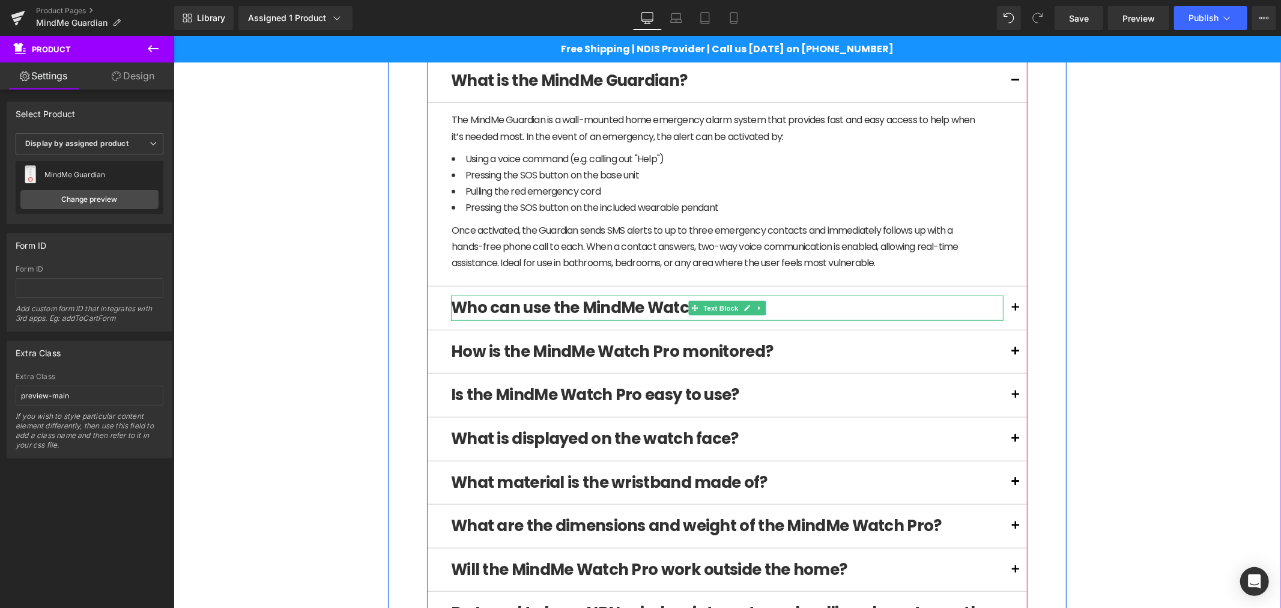
click at [600, 302] on b "Who can use the MindMe Watch Pro?" at bounding box center [593, 307] width 286 height 22
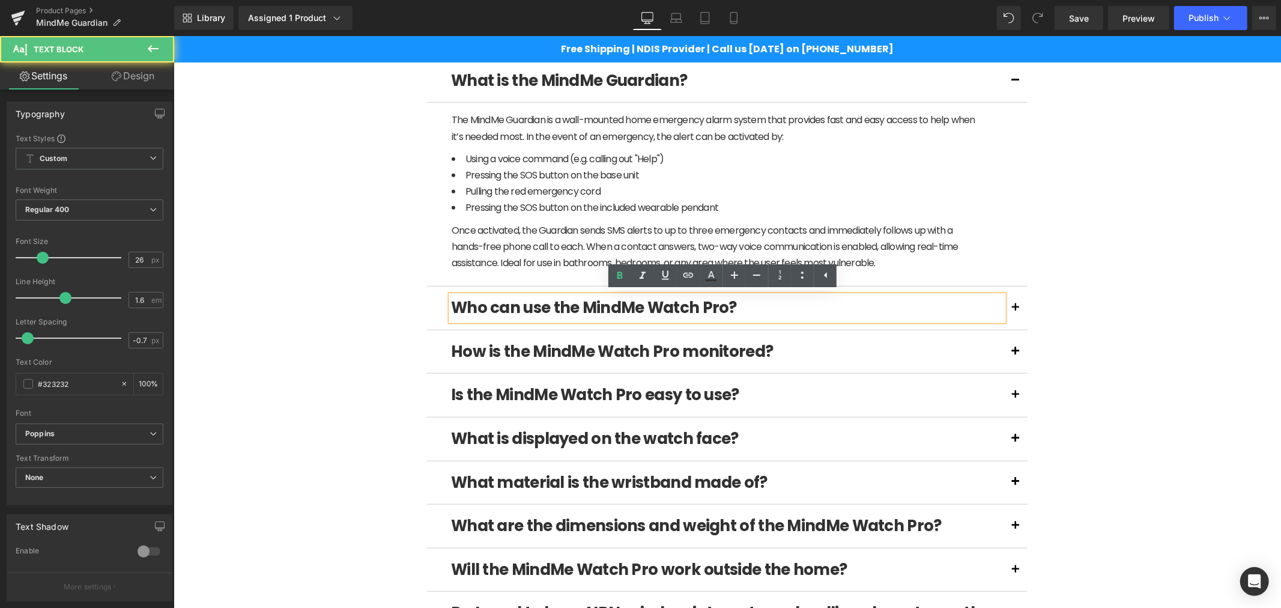
click at [751, 306] on p "Who can use the MindMe Watch Pro?" at bounding box center [726, 307] width 552 height 25
click at [1012, 308] on button at bounding box center [1015, 307] width 24 height 43
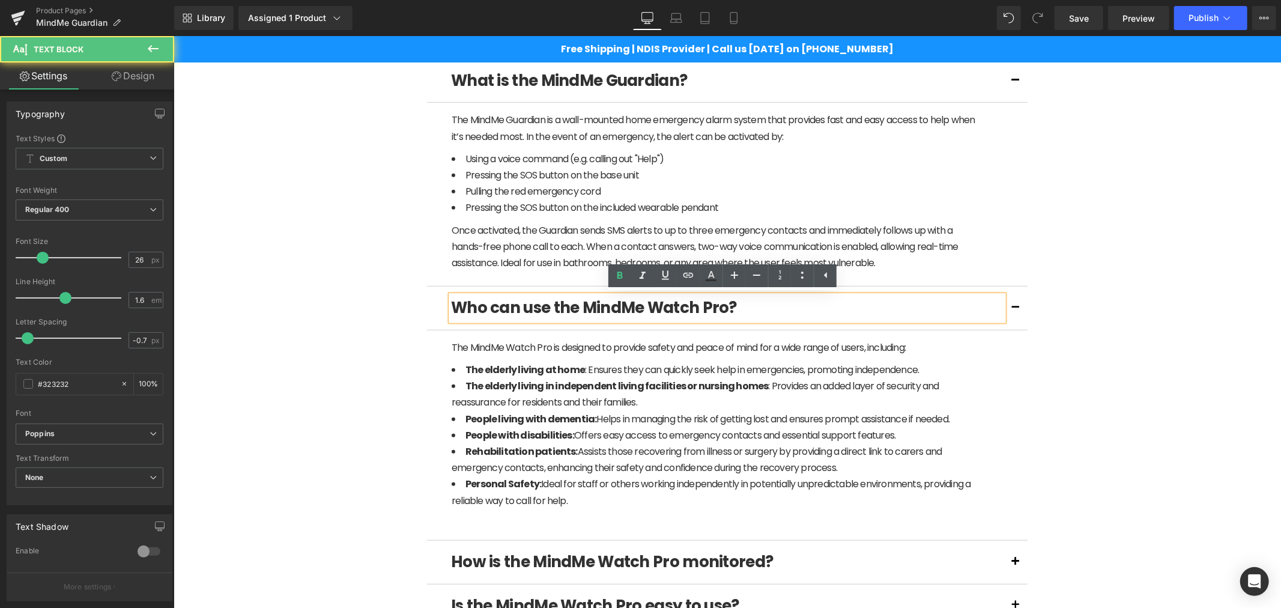
click at [589, 304] on b "Who can use the MindMe Watch Pro?" at bounding box center [593, 307] width 286 height 22
click at [1131, 445] on div "(P) Image" at bounding box center [726, 459] width 1095 height 2158
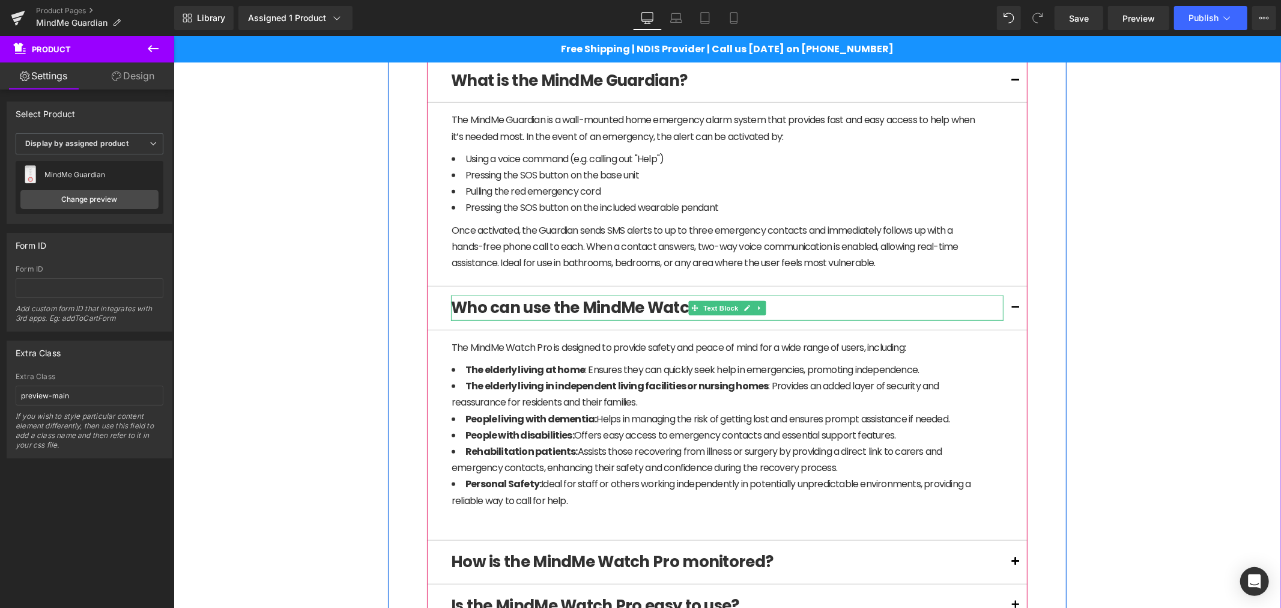
click at [629, 307] on b "Who can use the MindMe Watch Pro?" at bounding box center [593, 307] width 286 height 22
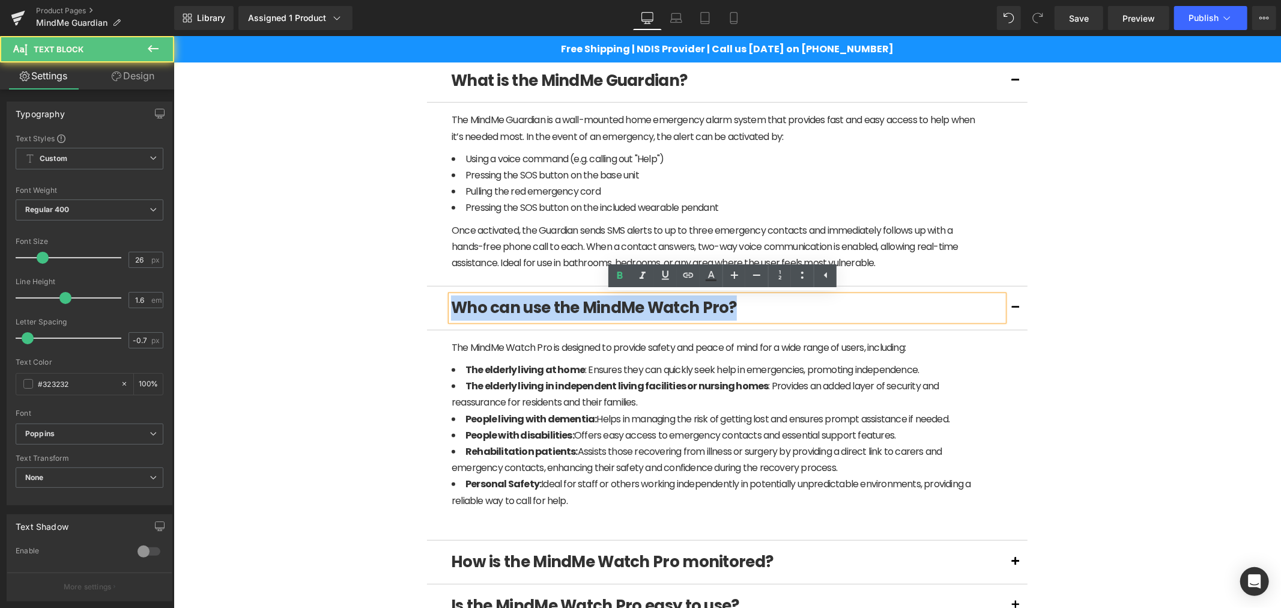
drag, startPoint x: 728, startPoint y: 306, endPoint x: 426, endPoint y: 304, distance: 302.7
click at [428, 304] on div "Who can use the MindMe Watch Pro? Text Block" at bounding box center [726, 308] width 601 height 44
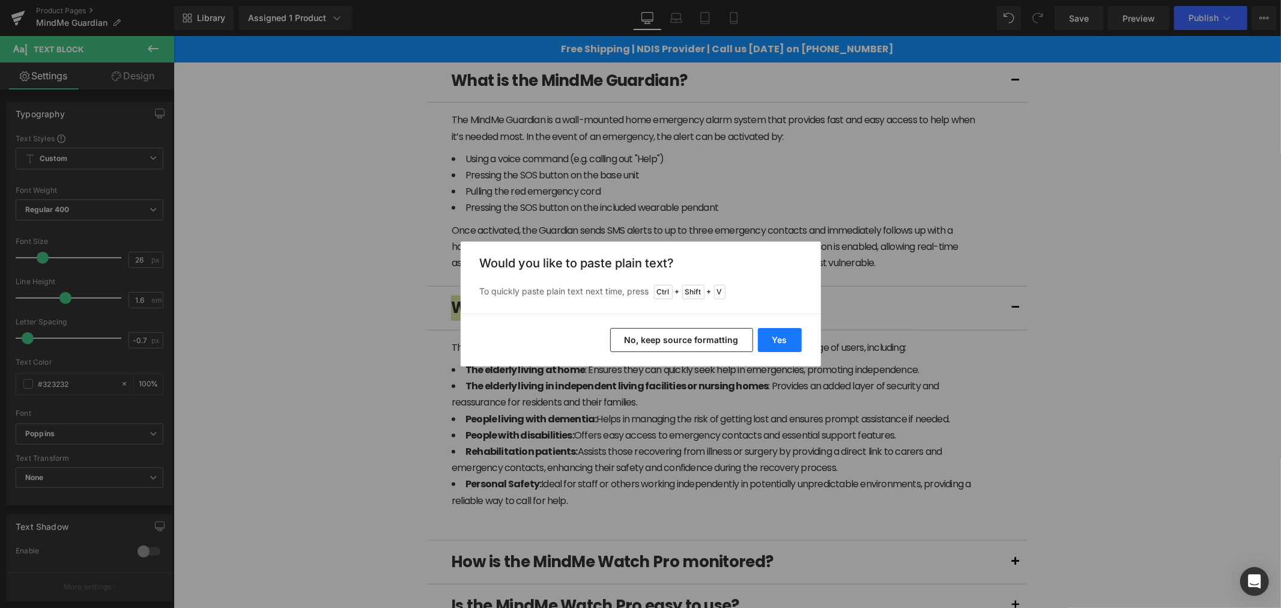
click at [791, 339] on button "Yes" at bounding box center [780, 340] width 44 height 24
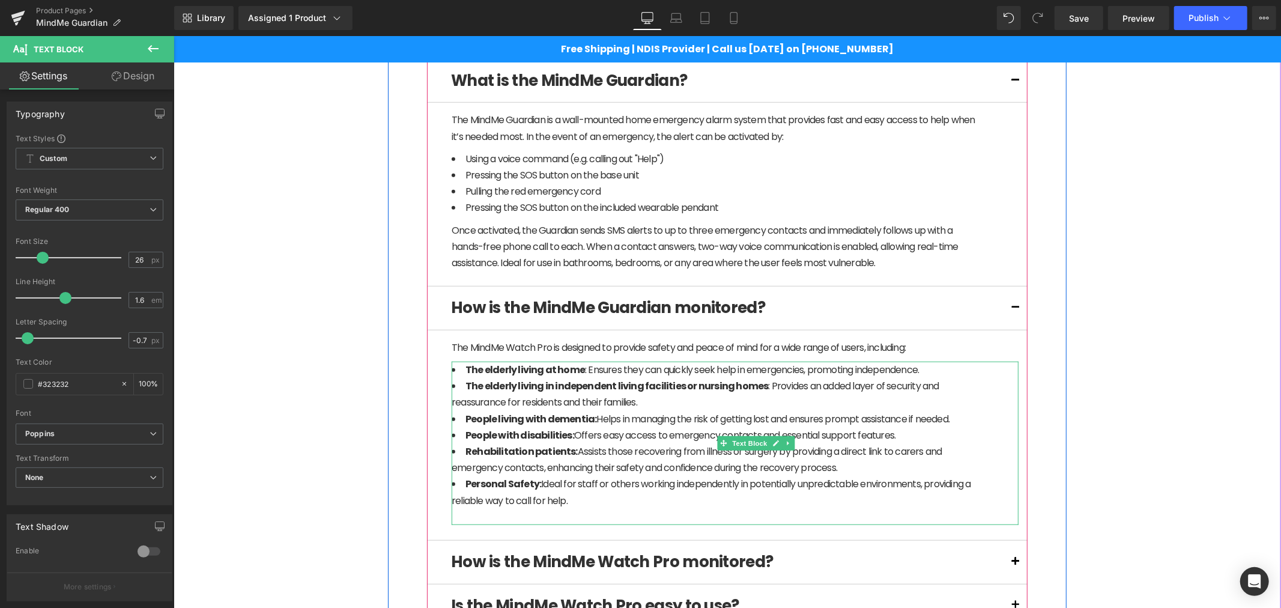
click at [576, 468] on li "Rehabilitation patients: Assists those recovering from illness or surgery by pr…" at bounding box center [713, 459] width 525 height 32
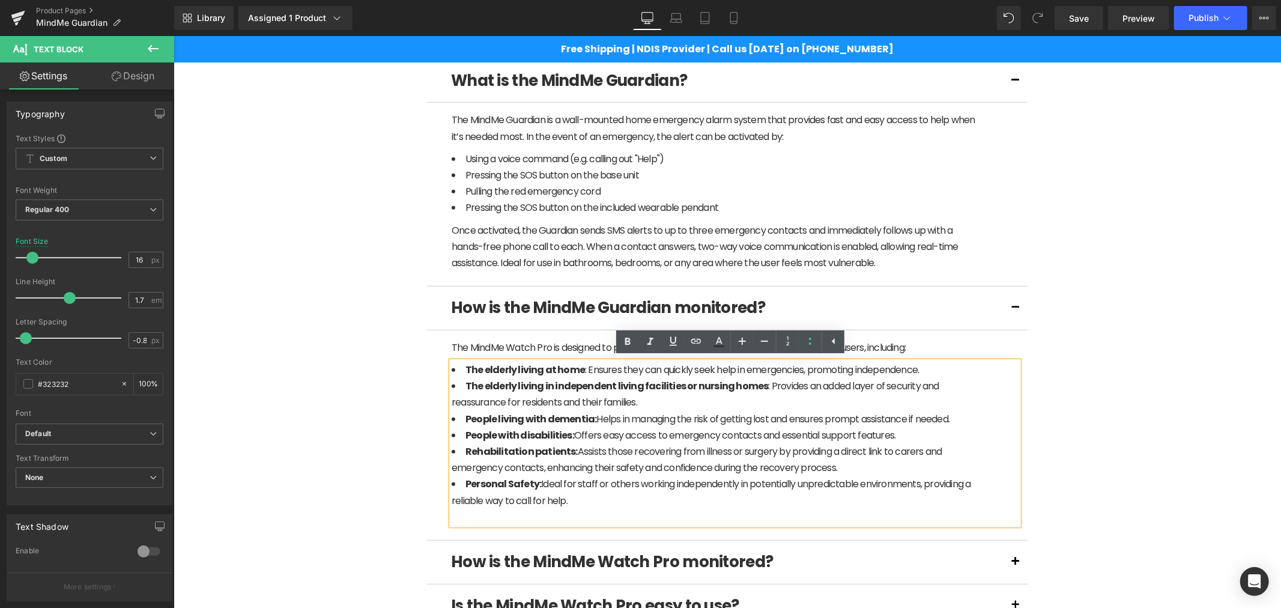
drag, startPoint x: 586, startPoint y: 500, endPoint x: 438, endPoint y: 368, distance: 197.3
click at [438, 368] on article "The MindMe Watch Pro is designed to provide safety and peace of mind for a wide…" at bounding box center [726, 435] width 601 height 210
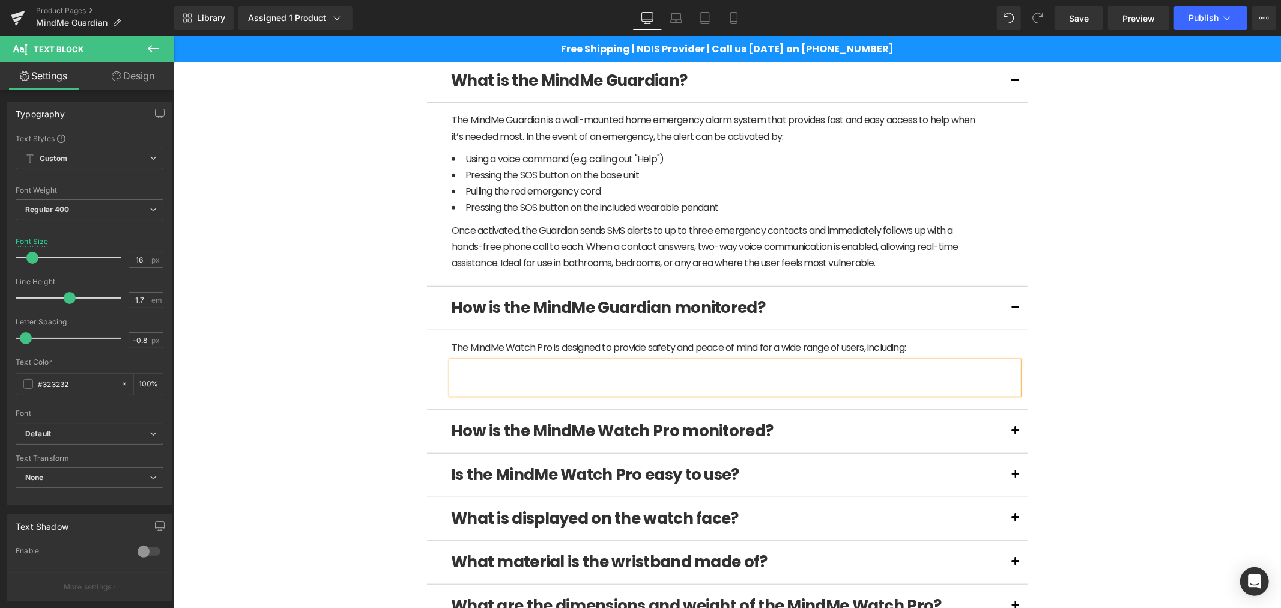
click at [503, 372] on div at bounding box center [713, 369] width 525 height 16
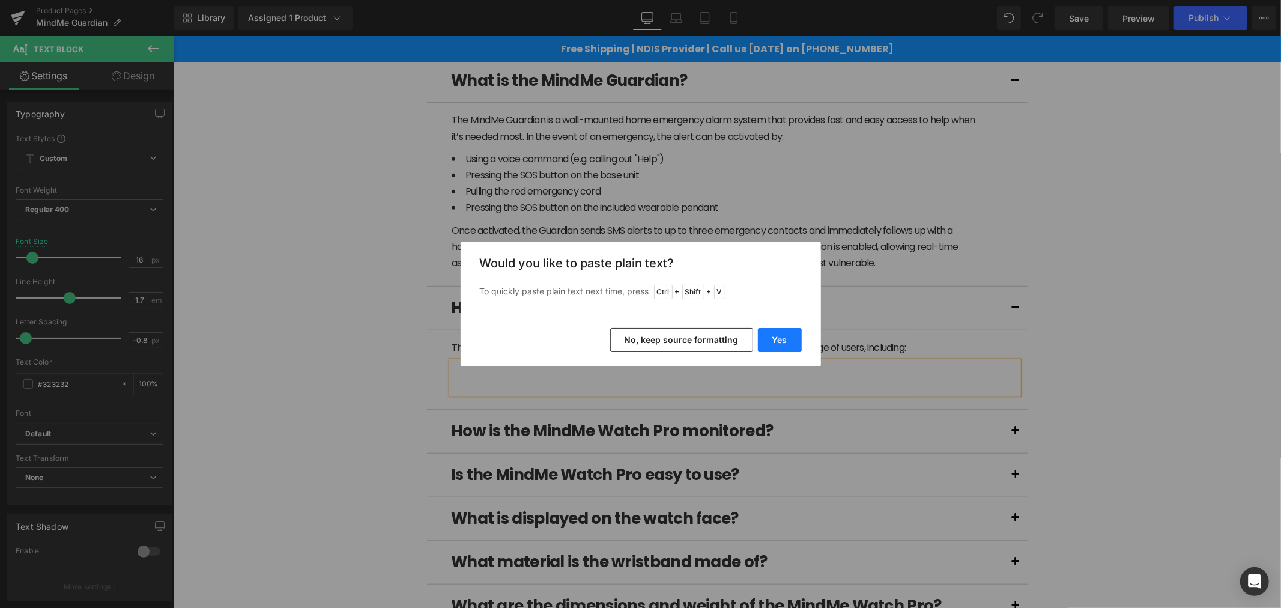
click at [800, 334] on button "Yes" at bounding box center [780, 340] width 44 height 24
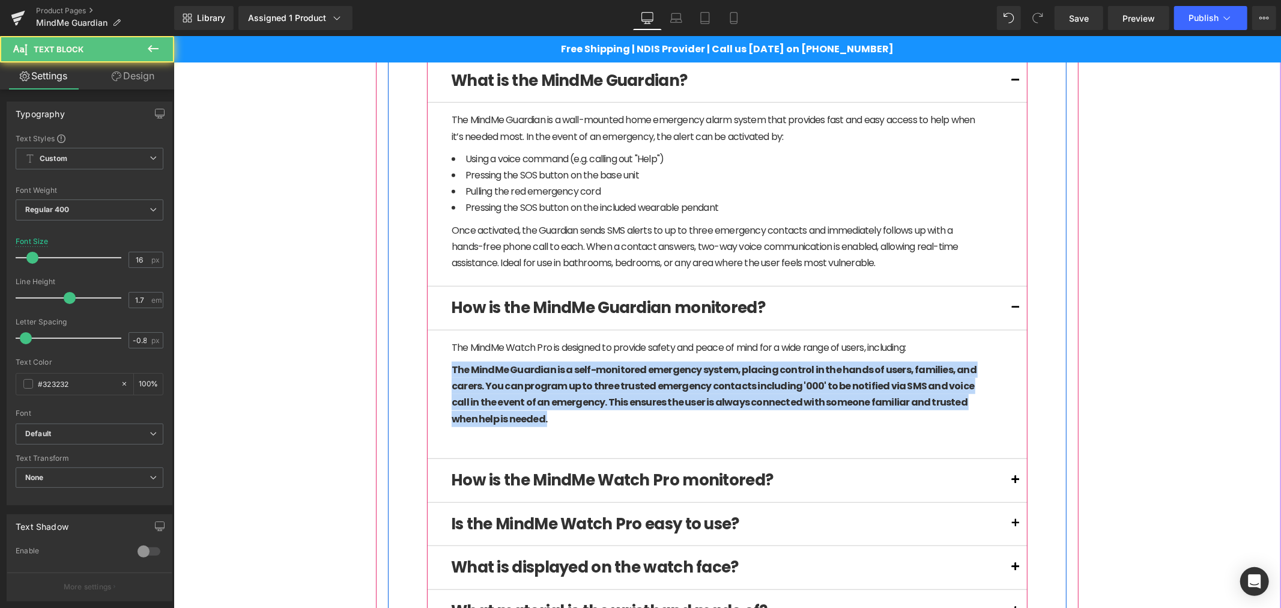
drag, startPoint x: 568, startPoint y: 423, endPoint x: 441, endPoint y: 367, distance: 138.5
click at [441, 367] on article "The MindMe Watch Pro is designed to provide safety and peace of mind for a wide…" at bounding box center [726, 394] width 601 height 129
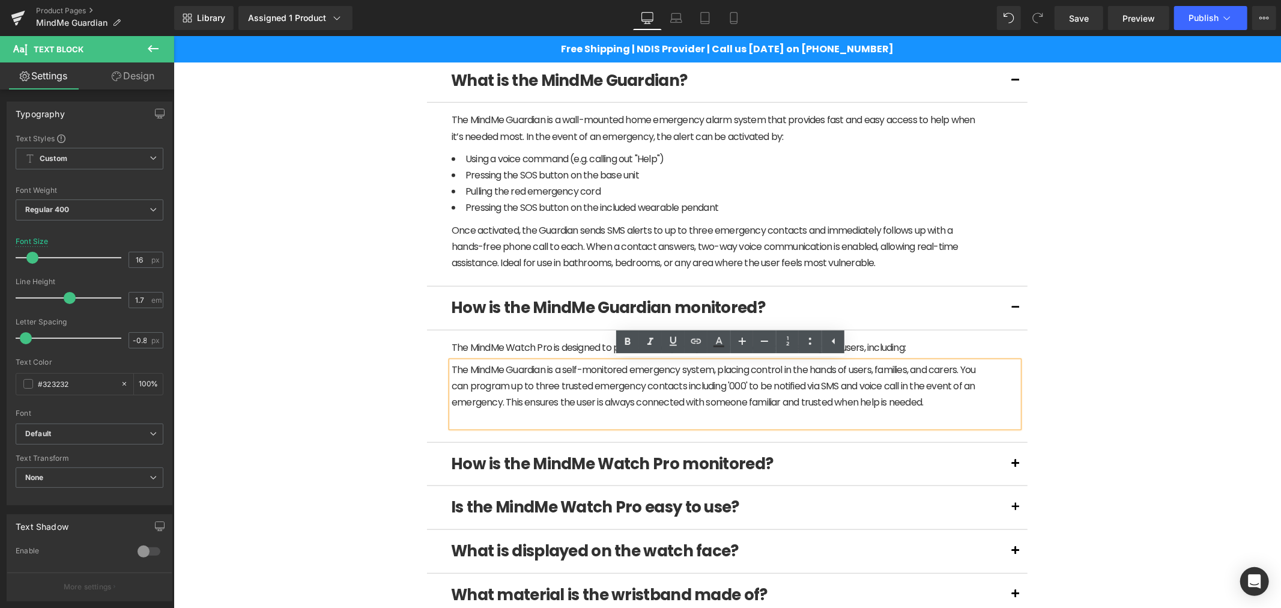
click at [525, 396] on div "The MindMe Guardian is a self-monitored emergency system, placing control in th…" at bounding box center [713, 385] width 525 height 49
click at [517, 336] on article "The MindMe Watch Pro is designed to provide safety and peace of mind for a wide…" at bounding box center [726, 386] width 601 height 112
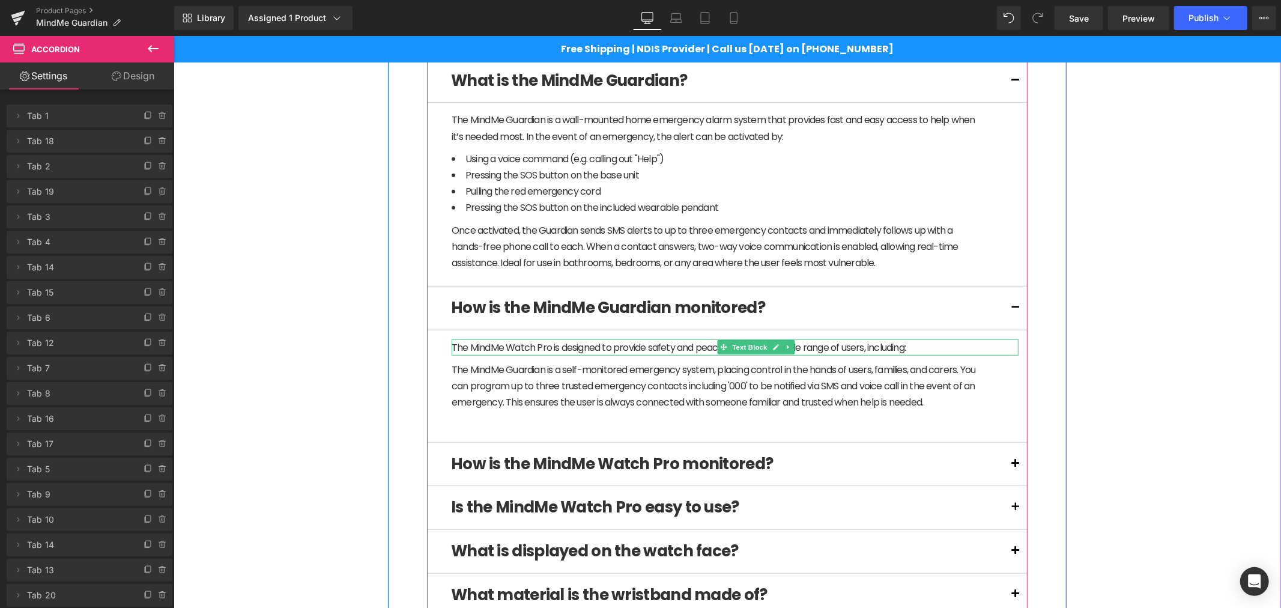
click at [521, 343] on p "The MindMe Watch Pro is designed to provide safety and peace of mind for a wide…" at bounding box center [713, 347] width 525 height 16
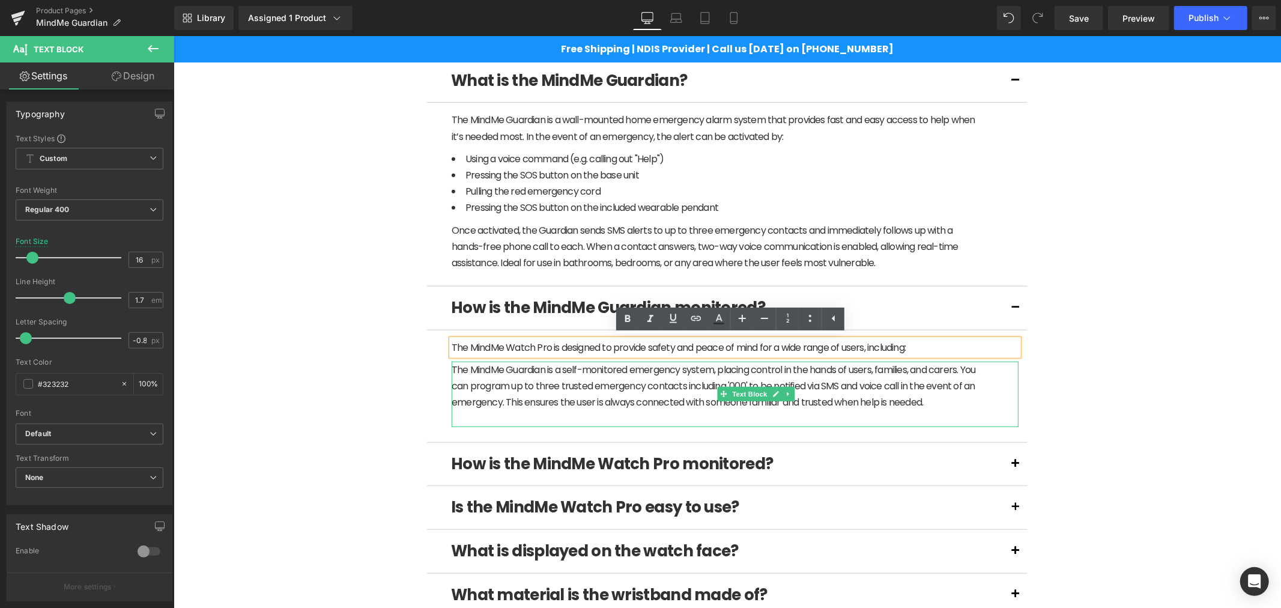
click at [530, 374] on div "The MindMe Guardian is a self-monitored emergency system, placing control in th…" at bounding box center [713, 385] width 525 height 49
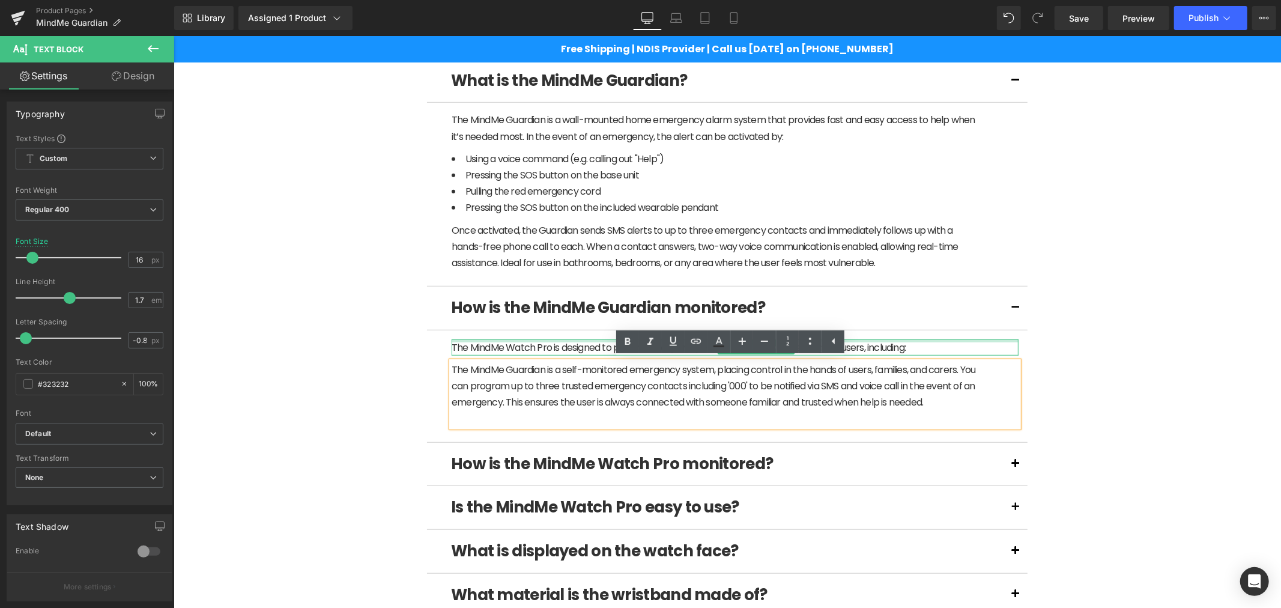
click at [547, 342] on div at bounding box center [734, 340] width 567 height 3
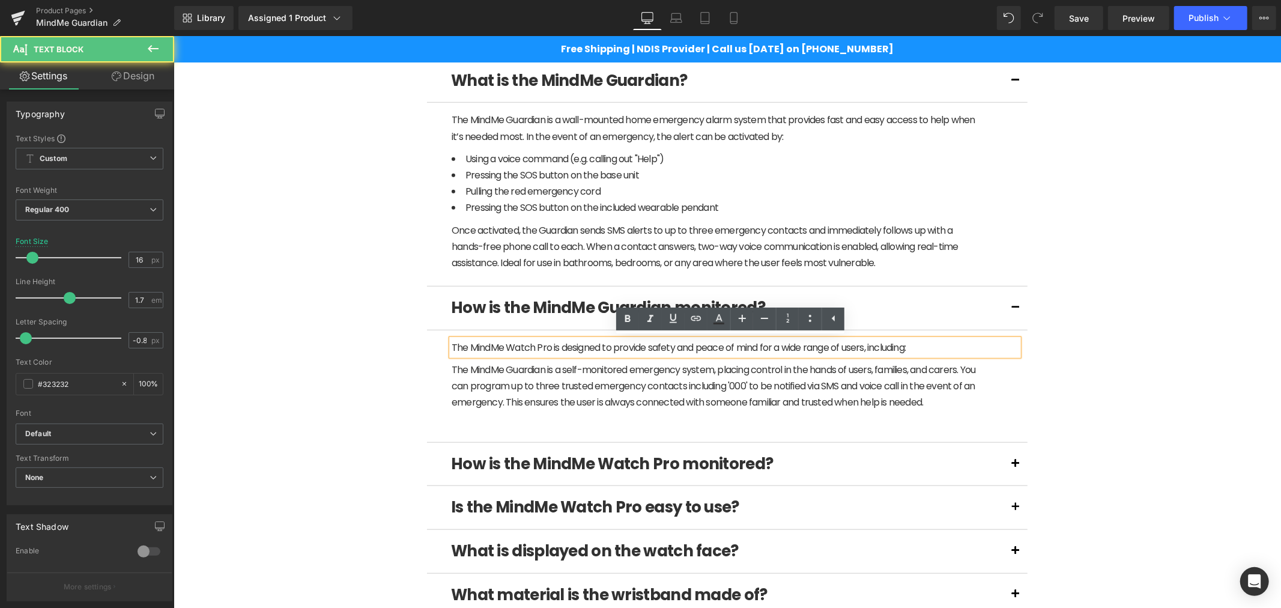
click at [868, 401] on div "The MindMe Guardian is a self-monitored emergency system, placing control in th…" at bounding box center [713, 385] width 525 height 49
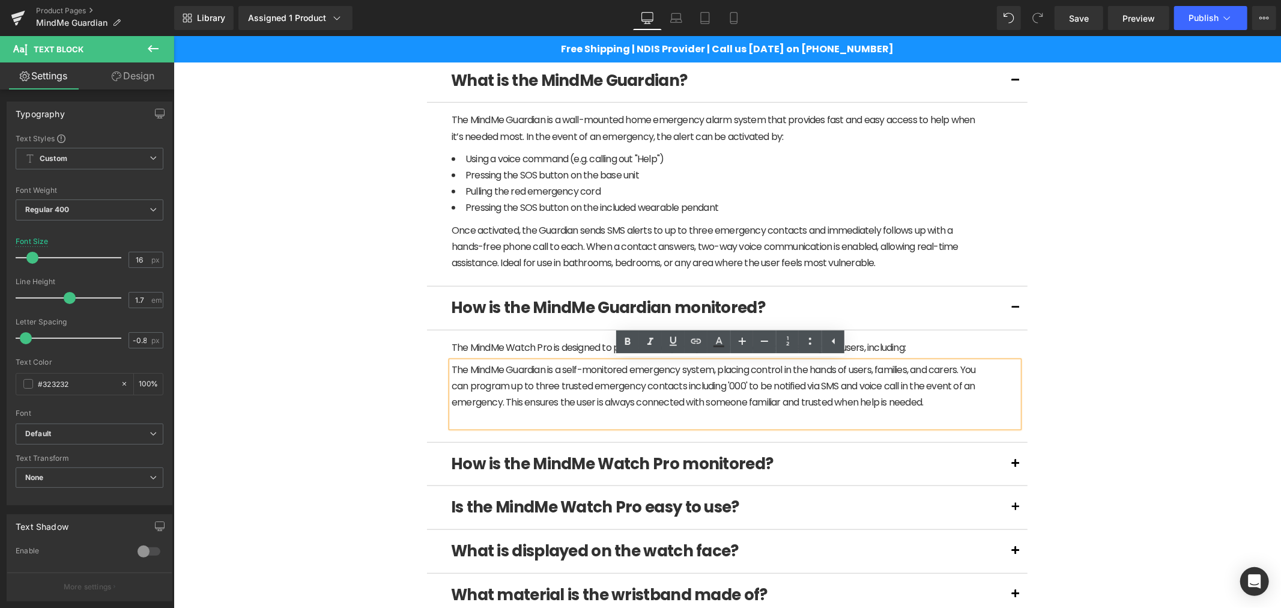
click at [1117, 372] on div "(P) Image" at bounding box center [726, 409] width 1095 height 2059
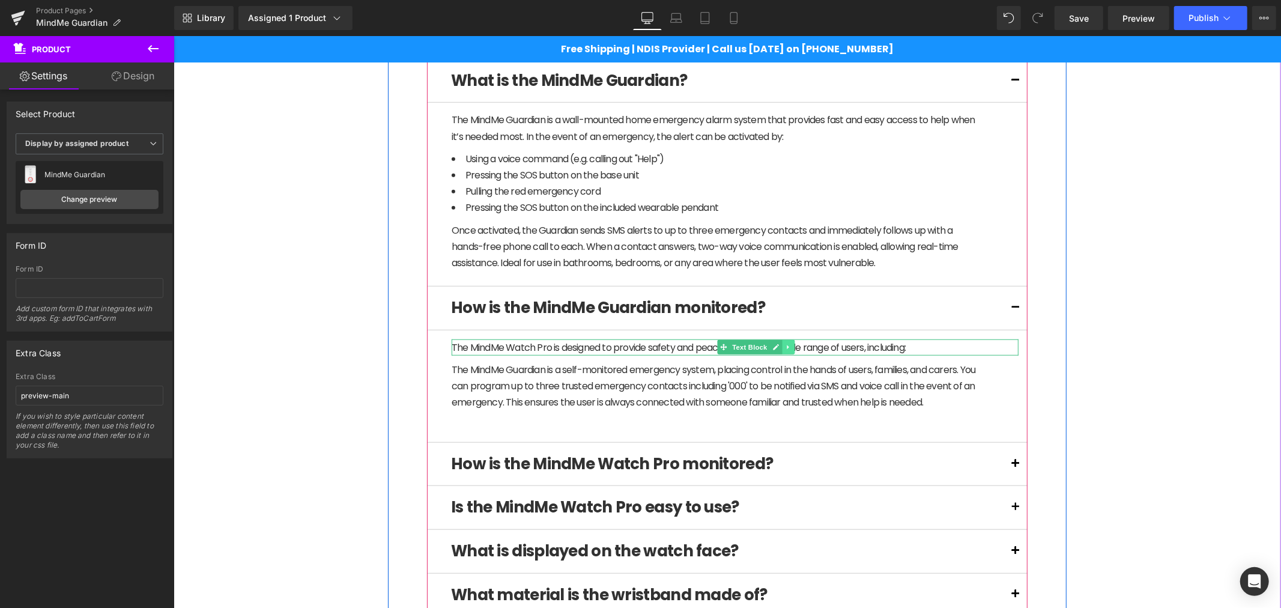
click at [786, 350] on link at bounding box center [788, 346] width 13 height 14
click at [791, 350] on icon at bounding box center [794, 346] width 7 height 7
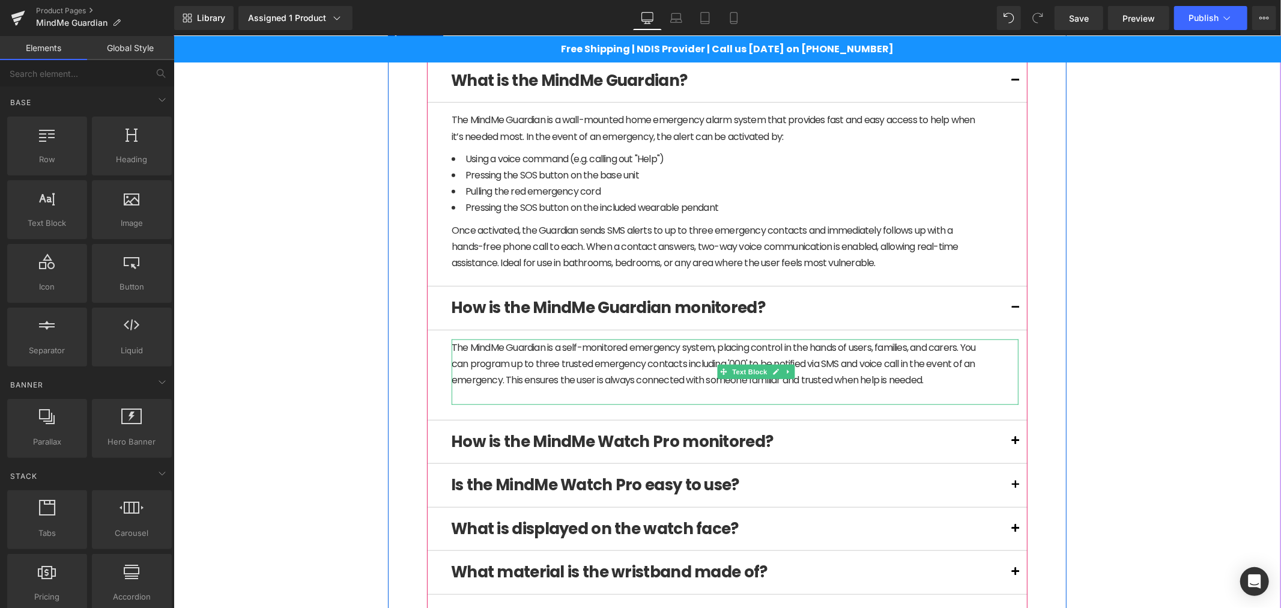
click at [626, 396] on p at bounding box center [713, 395] width 525 height 16
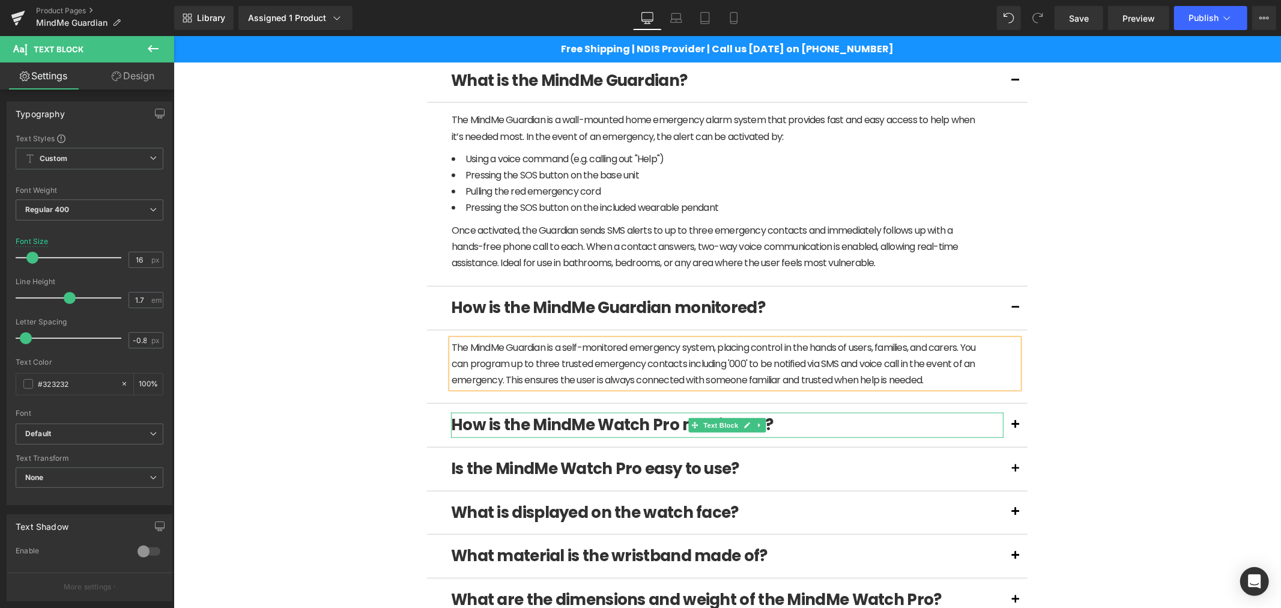
click at [617, 429] on b "How is the MindMe Watch Pro monitored?" at bounding box center [611, 424] width 322 height 22
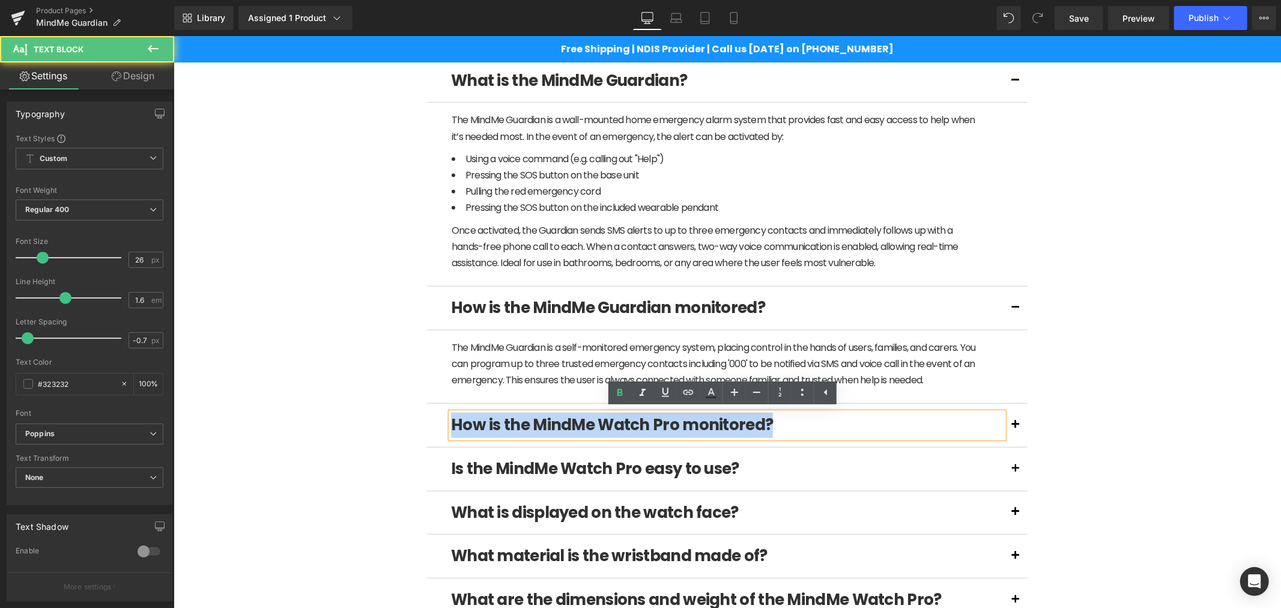
drag, startPoint x: 778, startPoint y: 424, endPoint x: 415, endPoint y: 424, distance: 363.3
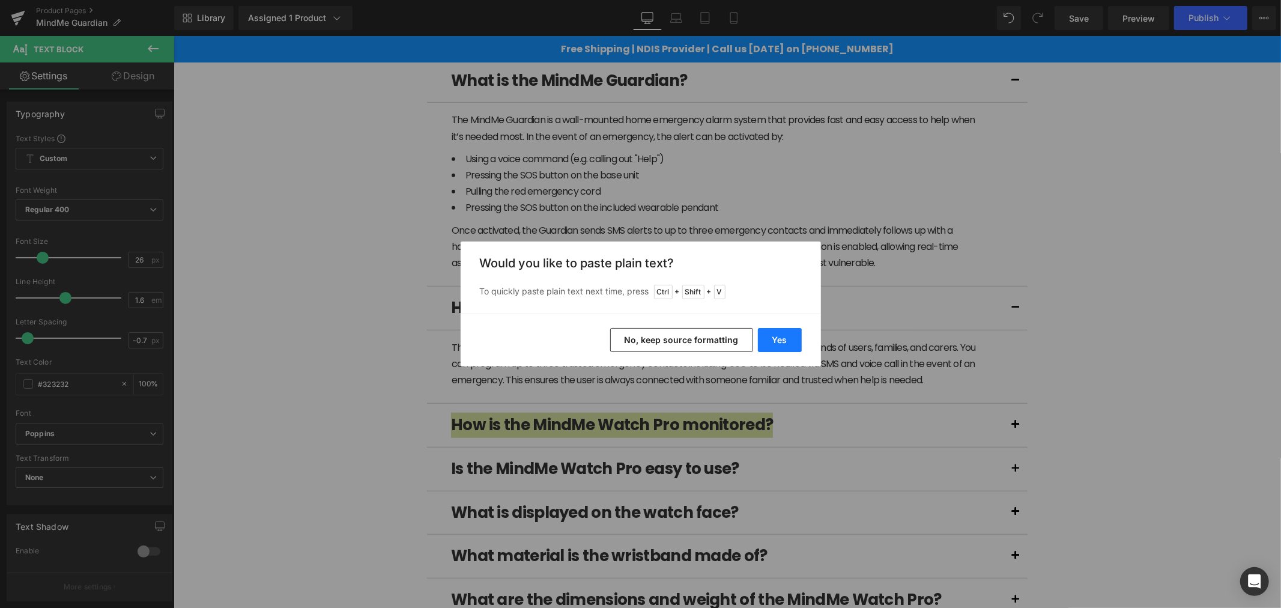
drag, startPoint x: 784, startPoint y: 335, endPoint x: 674, endPoint y: 313, distance: 112.7
click at [784, 335] on button "Yes" at bounding box center [780, 340] width 44 height 24
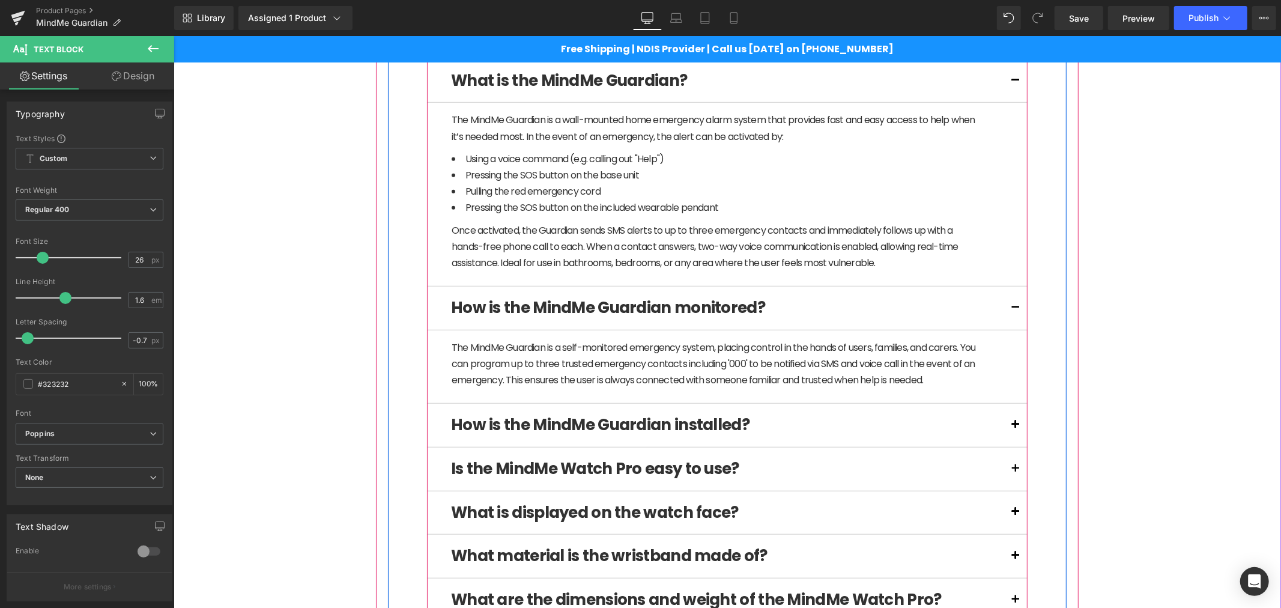
click at [1015, 428] on span at bounding box center [1015, 428] width 0 height 0
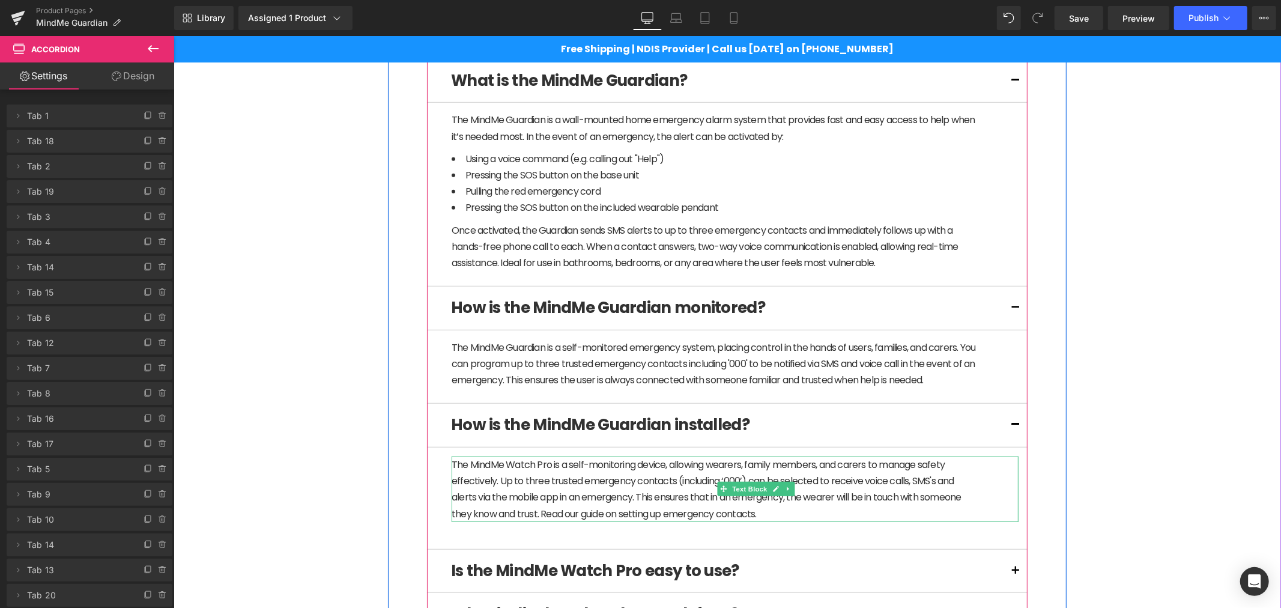
click at [510, 470] on p "The MindMe Watch Pro is a self-monitoring device, allowing wearers, family memb…" at bounding box center [713, 488] width 525 height 65
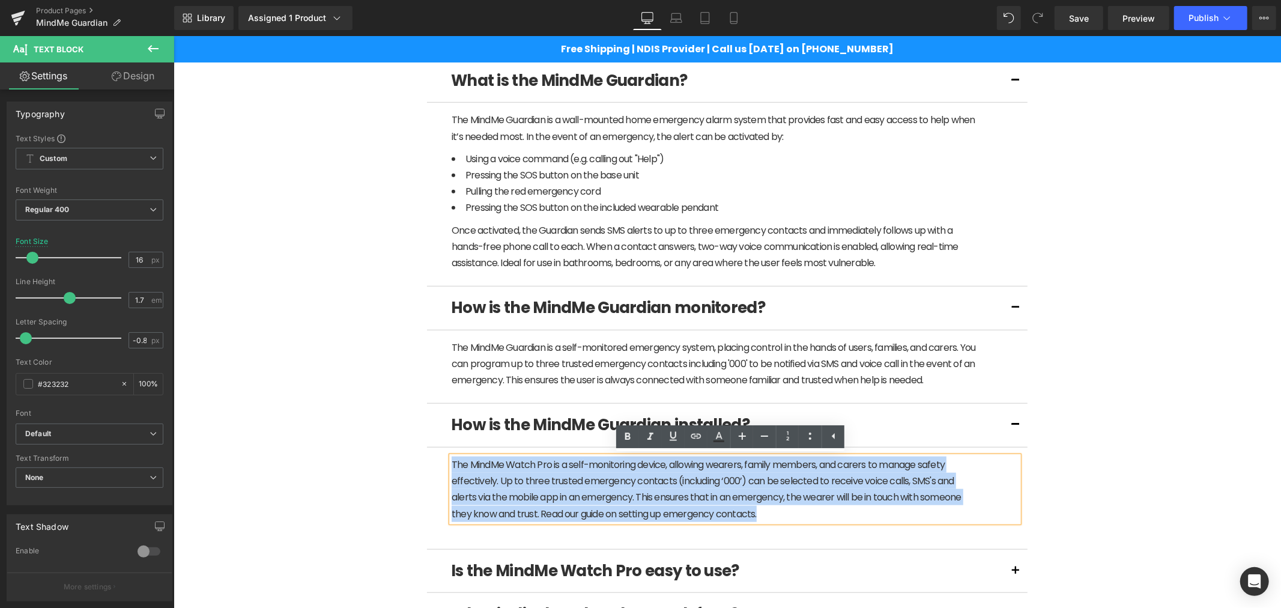
drag, startPoint x: 803, startPoint y: 513, endPoint x: 439, endPoint y: 450, distance: 369.4
click at [439, 450] on article "The MindMe Watch Pro is a self-monitoring device, allowing wearers, family memb…" at bounding box center [726, 498] width 601 height 102
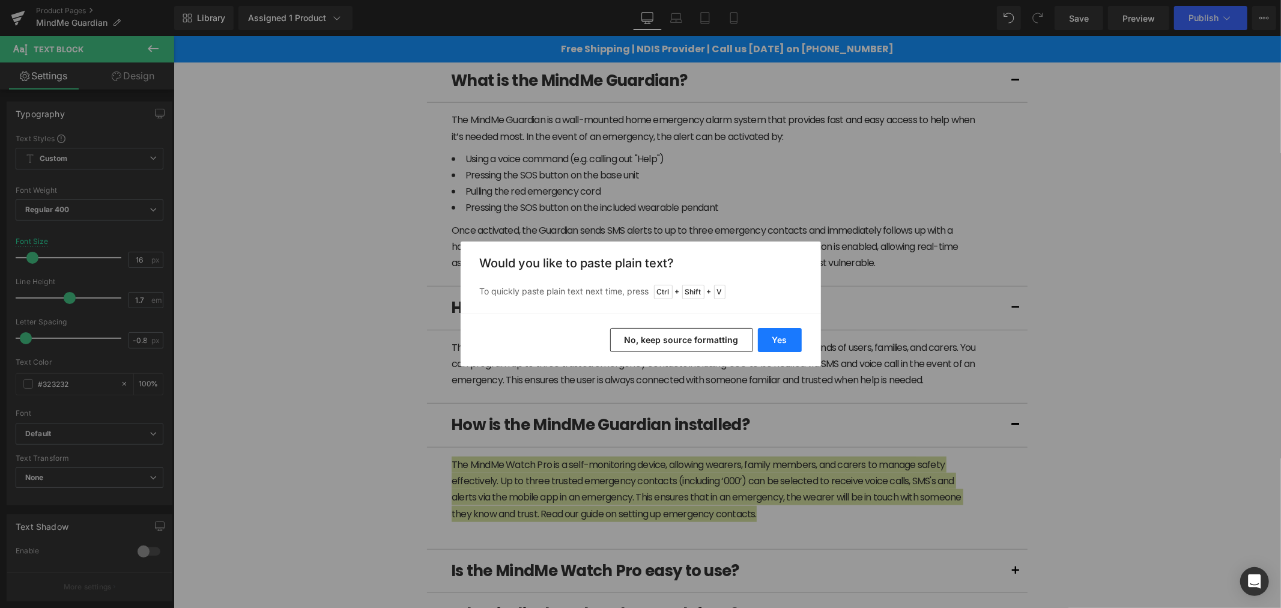
click at [769, 340] on button "Yes" at bounding box center [780, 340] width 44 height 24
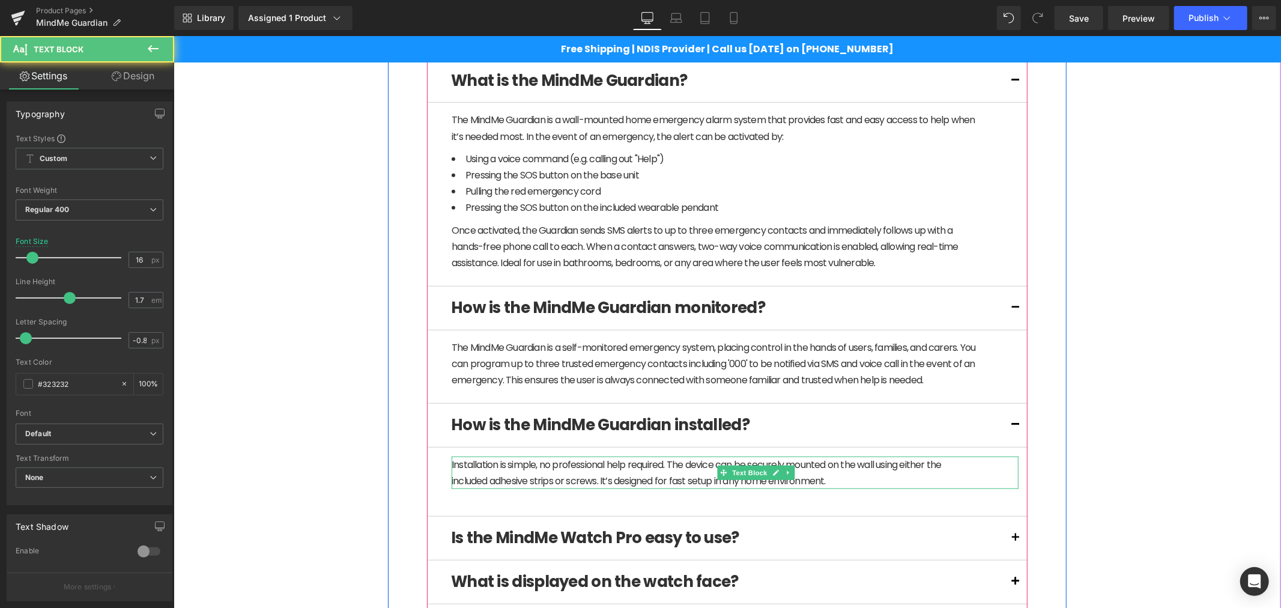
click at [823, 481] on p "Installation is simple, no professional help required. The device can be secure…" at bounding box center [713, 472] width 525 height 32
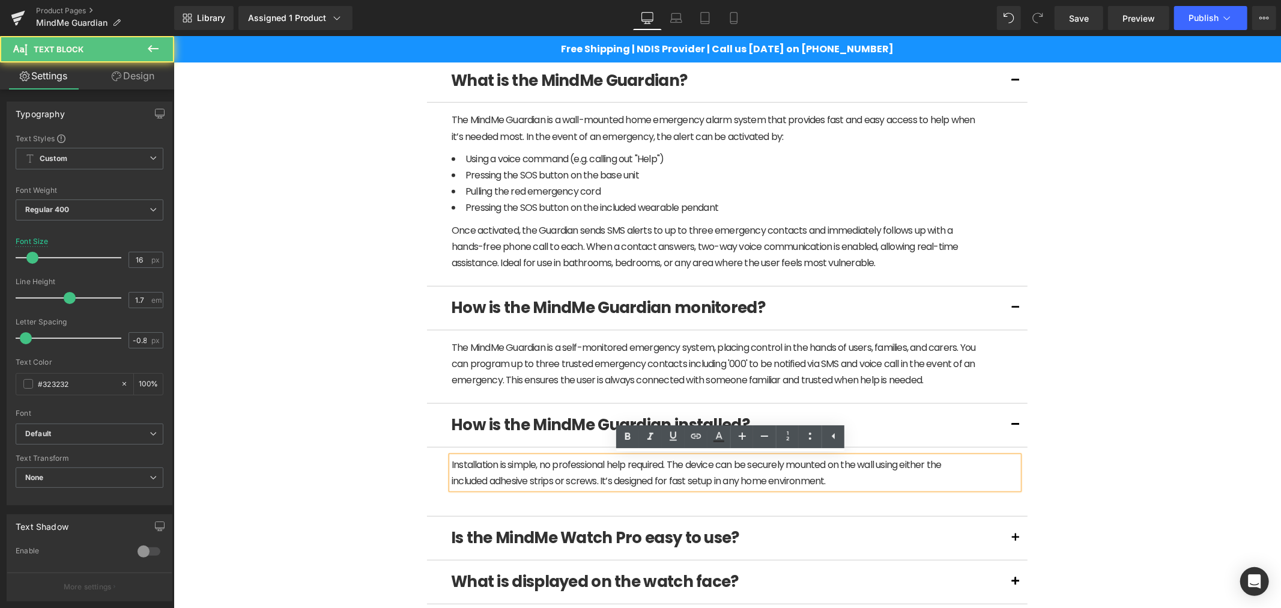
click at [832, 479] on p "Installation is simple, no professional help required. The device can be secure…" at bounding box center [713, 472] width 525 height 32
click at [1127, 465] on div "(P) Image" at bounding box center [726, 425] width 1095 height 2090
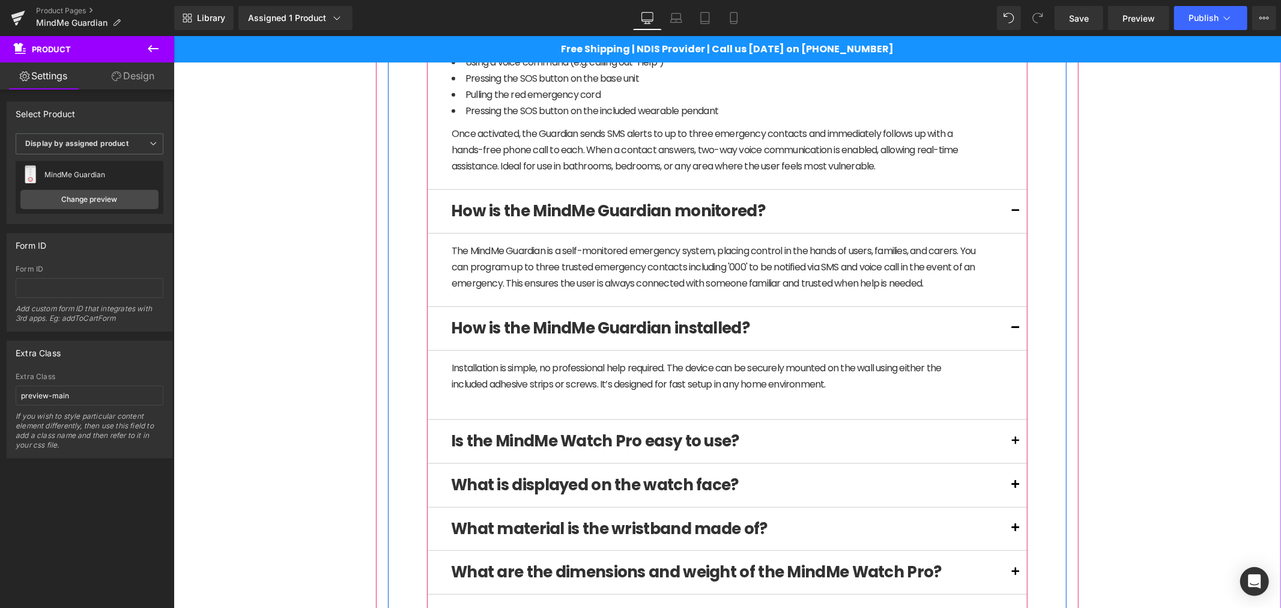
scroll to position [841, 0]
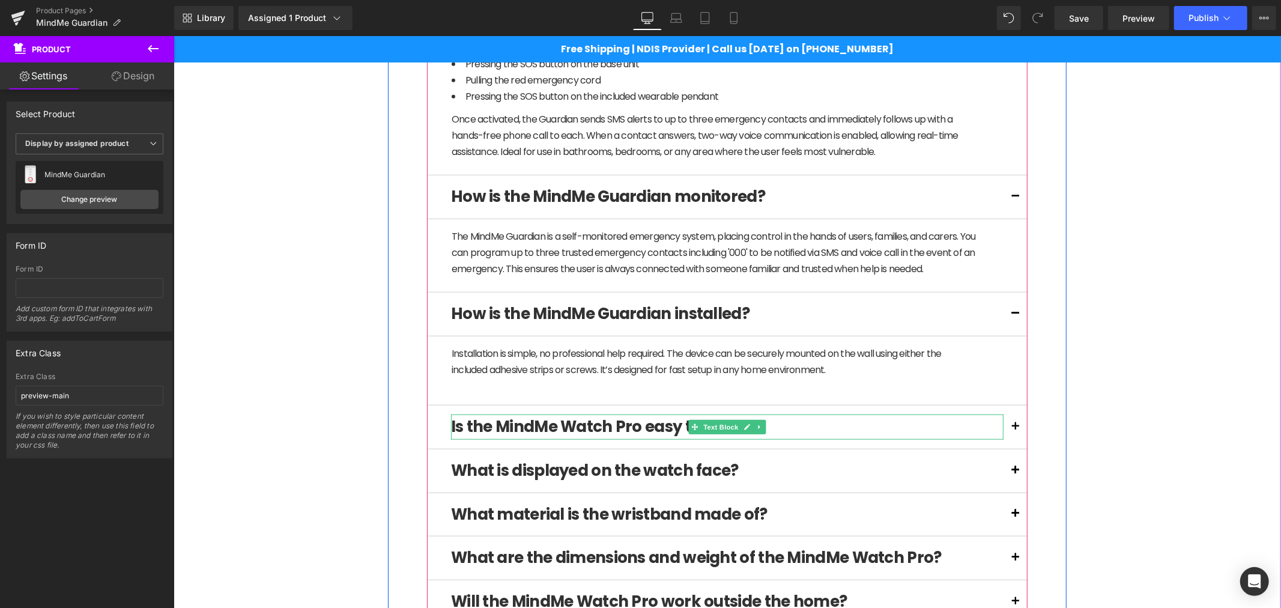
click at [631, 426] on b "Is the MindMe Watch Pro easy to use?" at bounding box center [594, 426] width 288 height 22
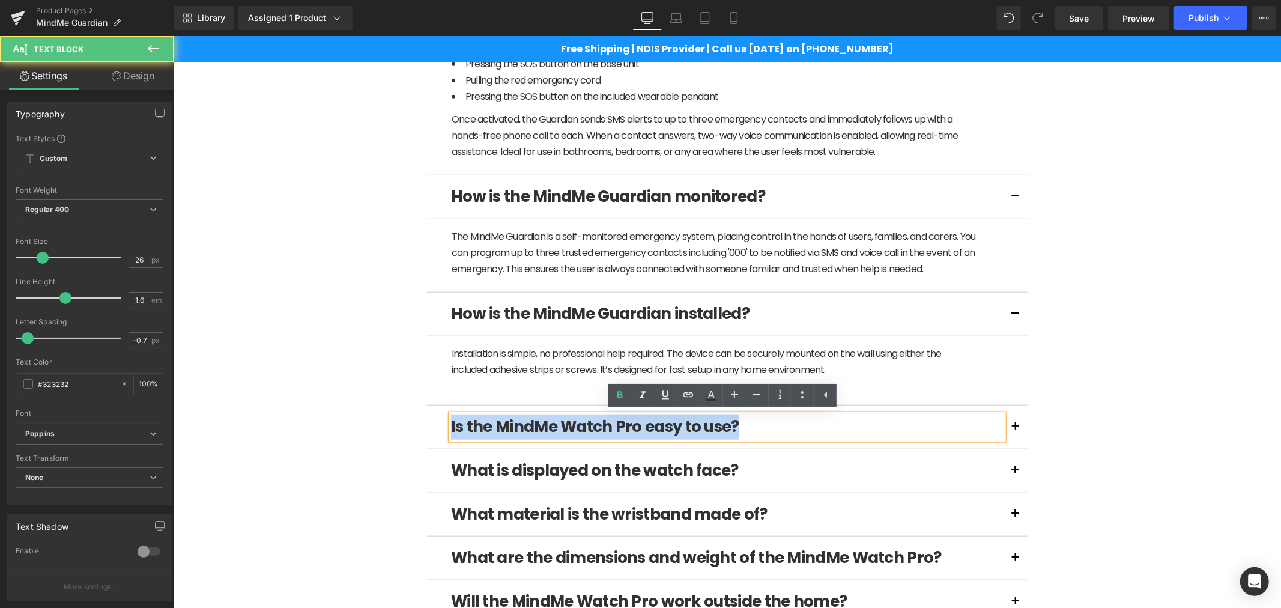
drag, startPoint x: 734, startPoint y: 429, endPoint x: 414, endPoint y: 416, distance: 320.3
click at [417, 416] on div "What is the MindMe Guardian? Text Block The MindMe Guardian is a wall-mounted h…" at bounding box center [726, 619] width 619 height 1378
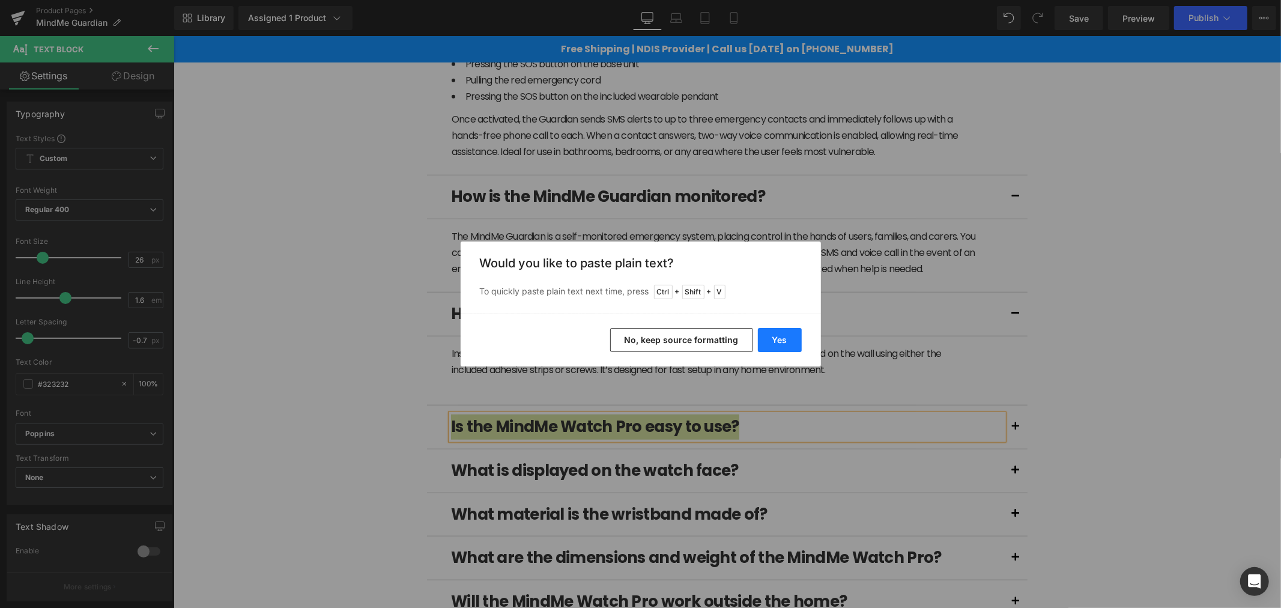
drag, startPoint x: 769, startPoint y: 337, endPoint x: 602, endPoint y: 309, distance: 169.9
click at [769, 337] on button "Yes" at bounding box center [780, 340] width 44 height 24
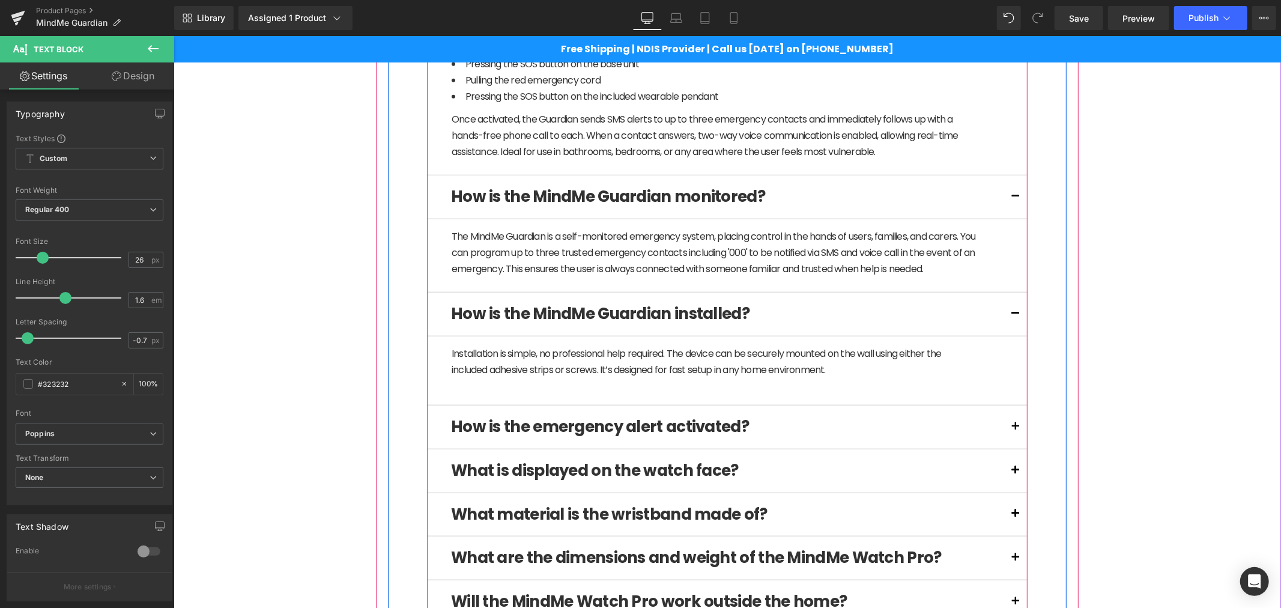
click at [1007, 426] on button at bounding box center [1015, 426] width 24 height 43
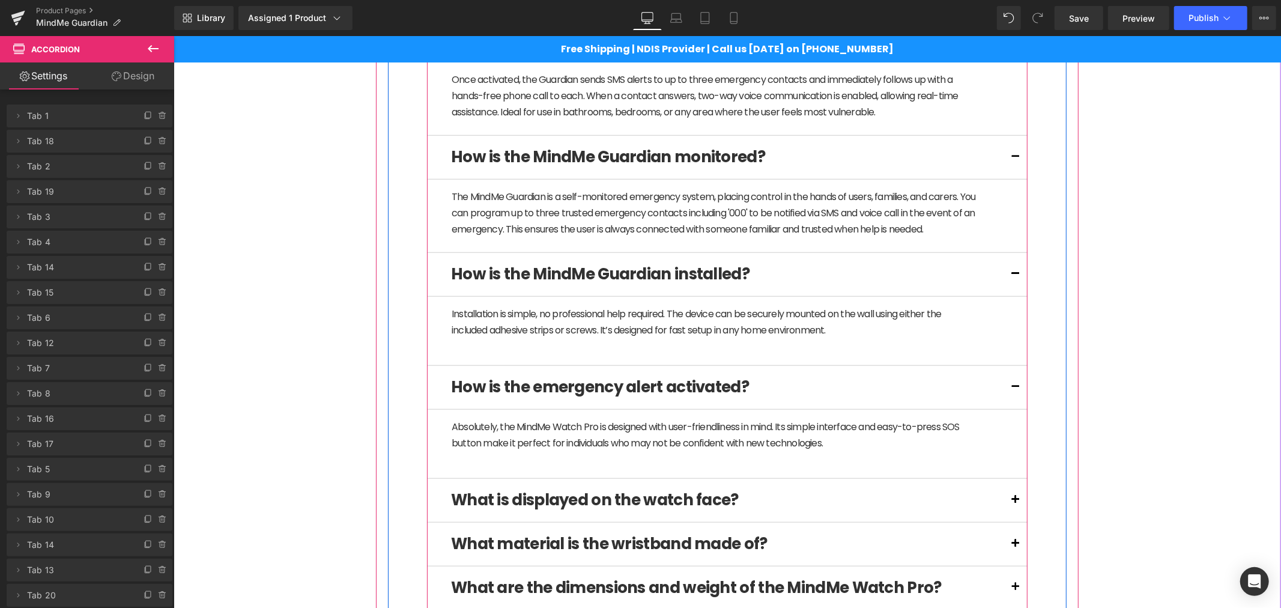
scroll to position [886, 0]
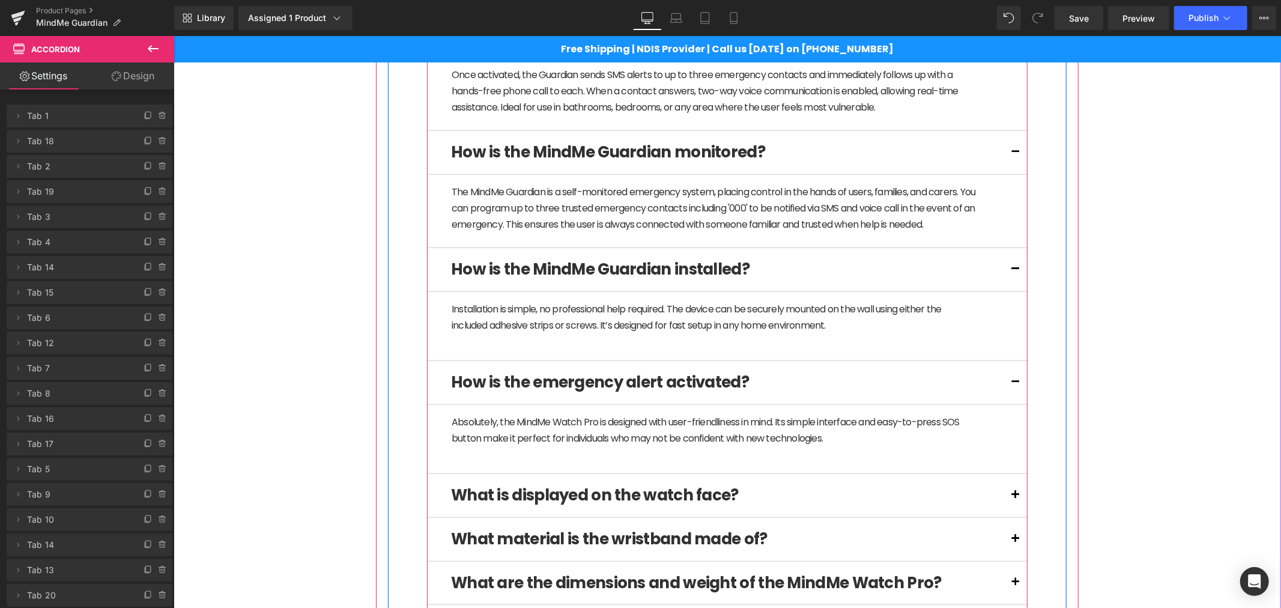
click at [770, 426] on div "Absolutely, the MindMe Watch Pro is designed with user-friendliness in mind. It…" at bounding box center [734, 429] width 567 height 32
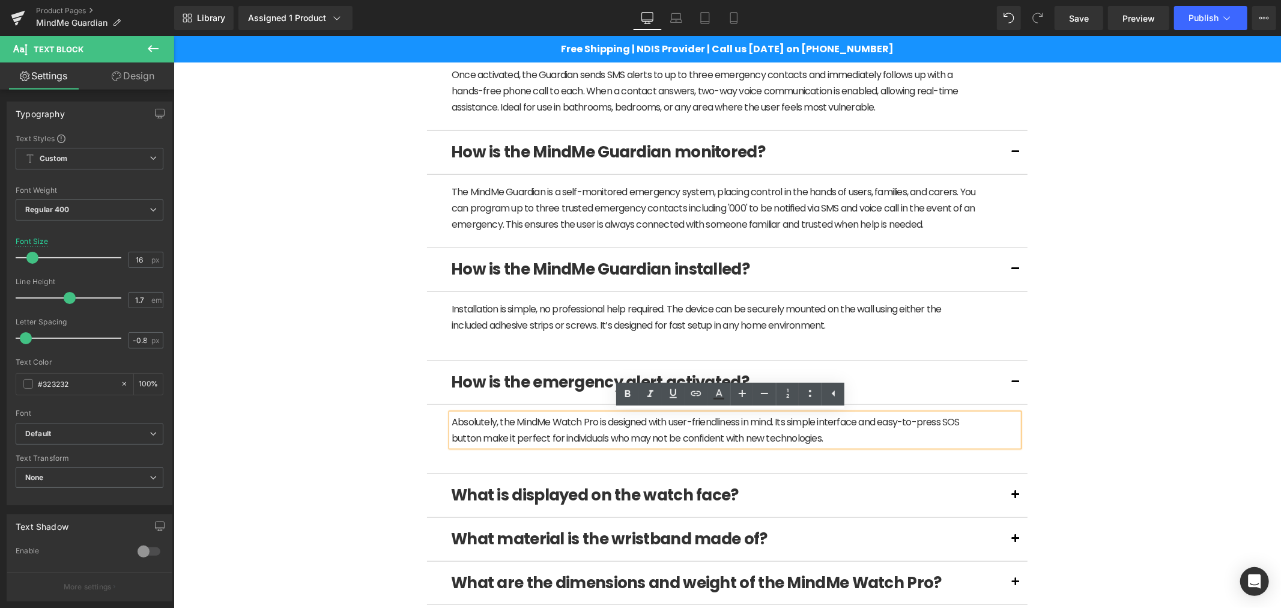
click at [1157, 449] on div "(P) Image" at bounding box center [726, 303] width 1095 height 2159
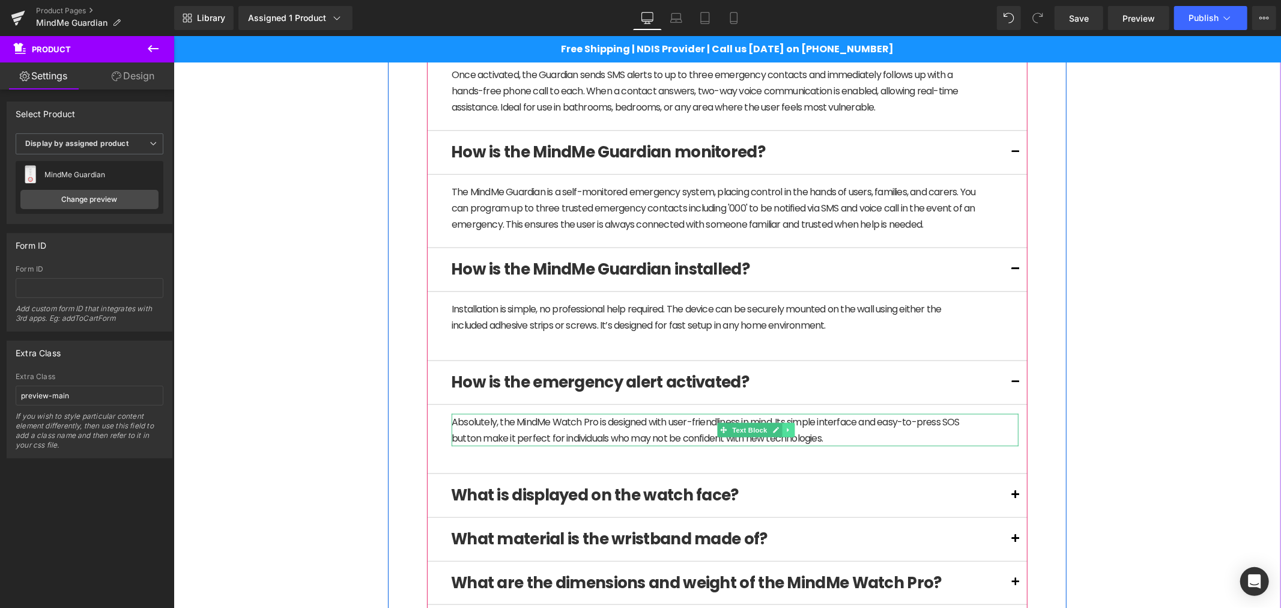
click at [784, 428] on icon at bounding box center [787, 429] width 7 height 7
click at [775, 432] on link at bounding box center [781, 429] width 13 height 14
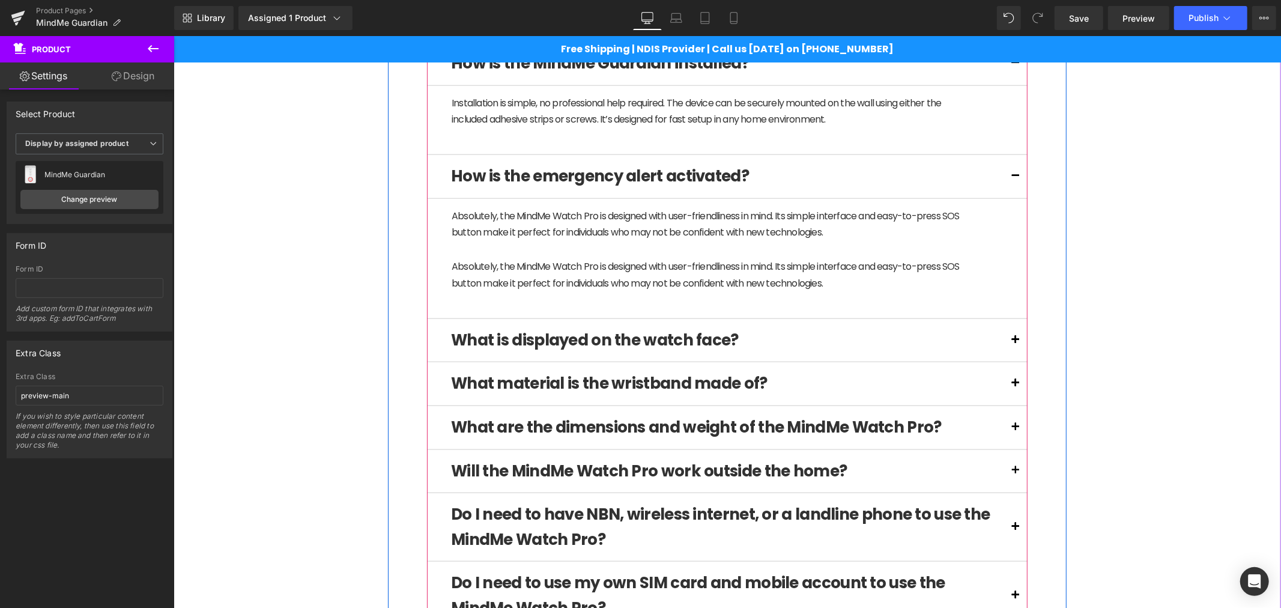
scroll to position [1089, 0]
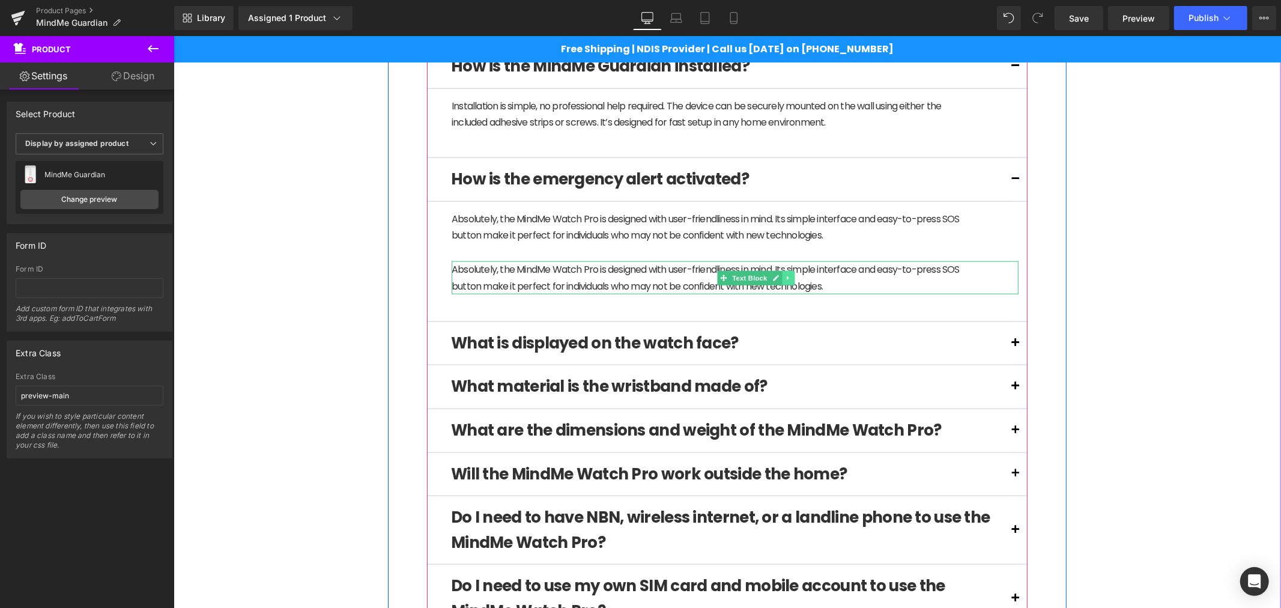
click at [784, 280] on icon at bounding box center [787, 277] width 7 height 7
click at [778, 280] on icon at bounding box center [781, 277] width 7 height 7
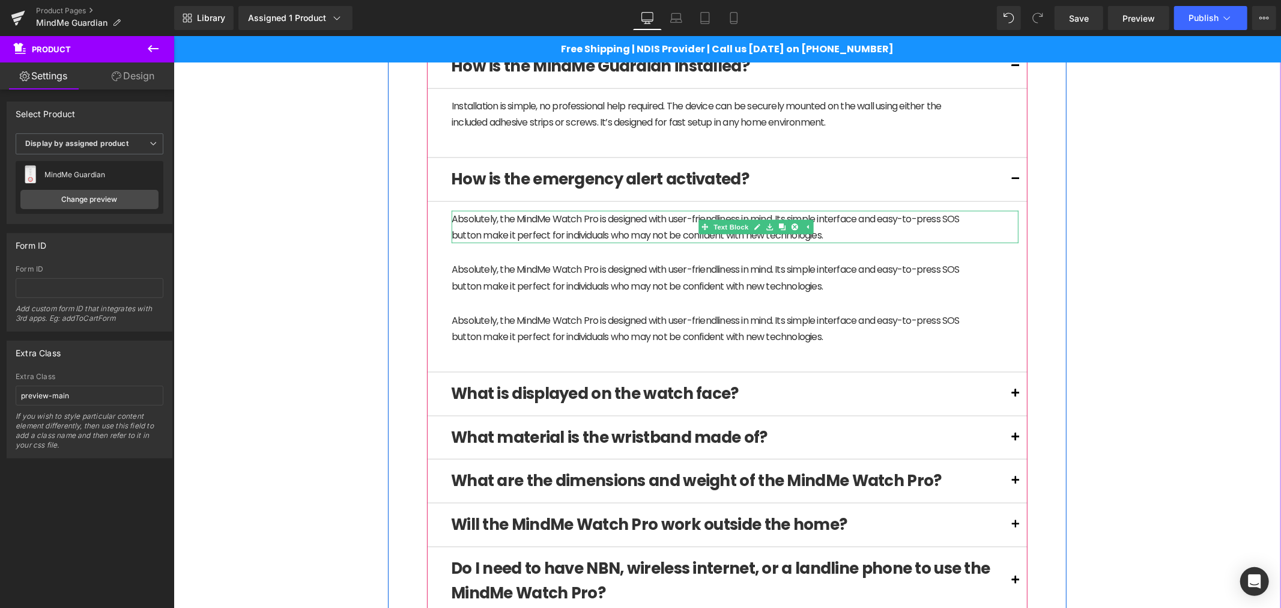
click at [575, 240] on p "Absolutely, the MindMe Watch Pro is designed with user-friendliness in mind. It…" at bounding box center [713, 226] width 525 height 32
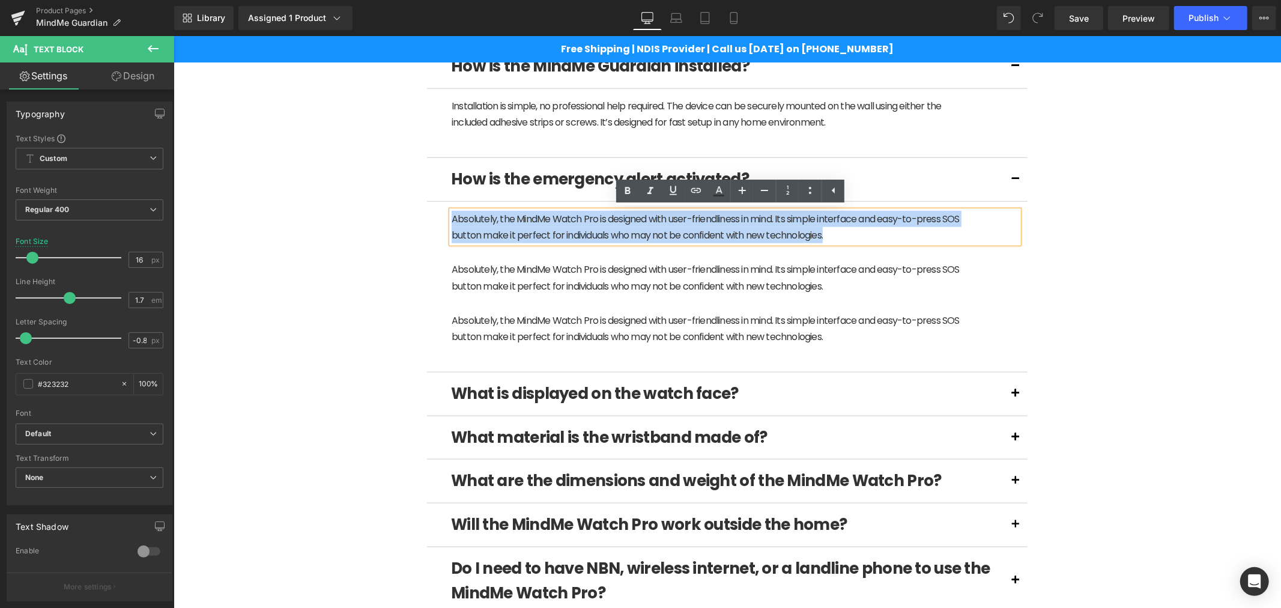
drag, startPoint x: 828, startPoint y: 232, endPoint x: 429, endPoint y: 217, distance: 398.5
click at [429, 217] on article "Absolutely, the MindMe Watch Pro is designed with user-friendliness in mind. It…" at bounding box center [726, 286] width 601 height 171
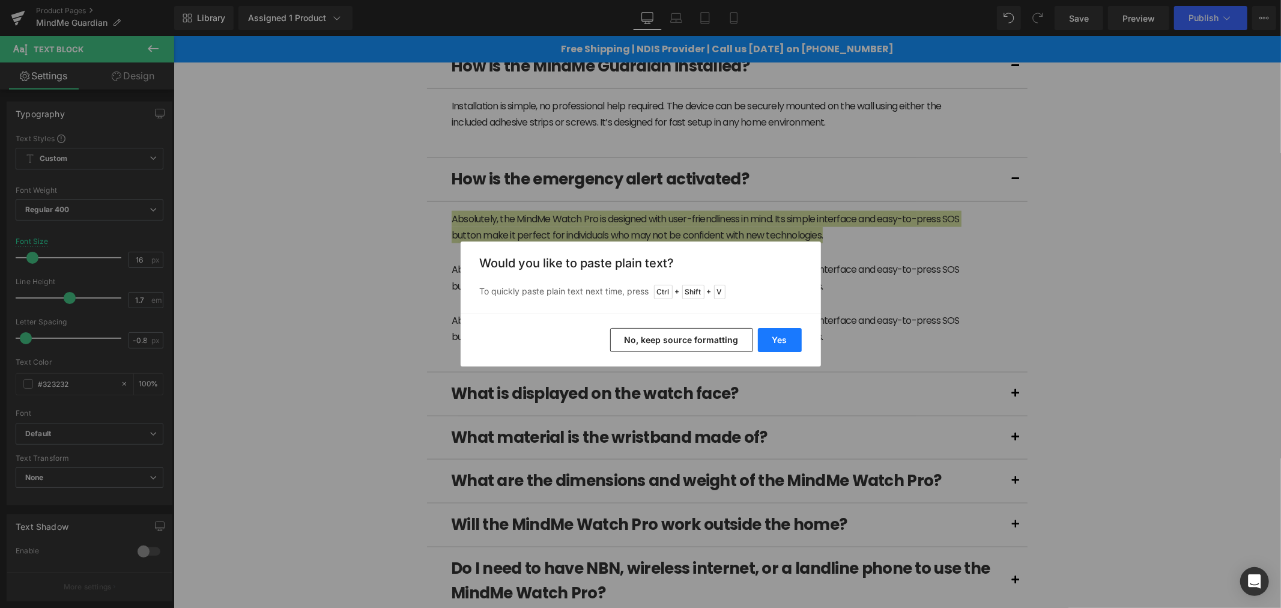
click at [785, 338] on button "Yes" at bounding box center [780, 340] width 44 height 24
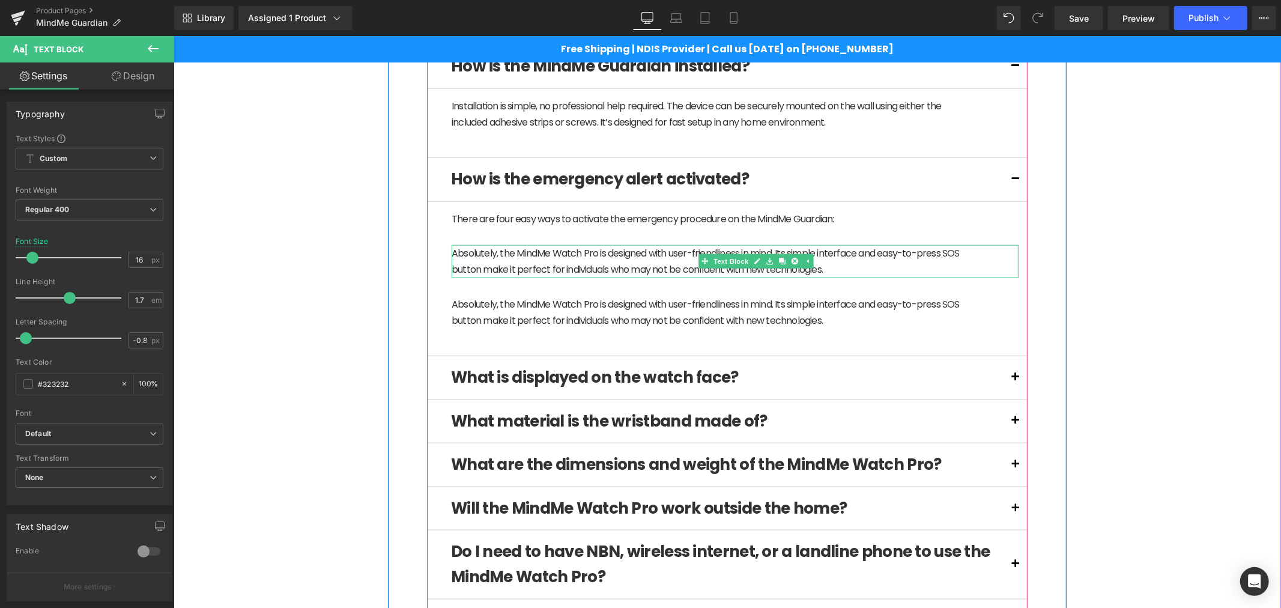
click at [532, 258] on p "Absolutely, the MindMe Watch Pro is designed with user-friendliness in mind. It…" at bounding box center [713, 260] width 525 height 32
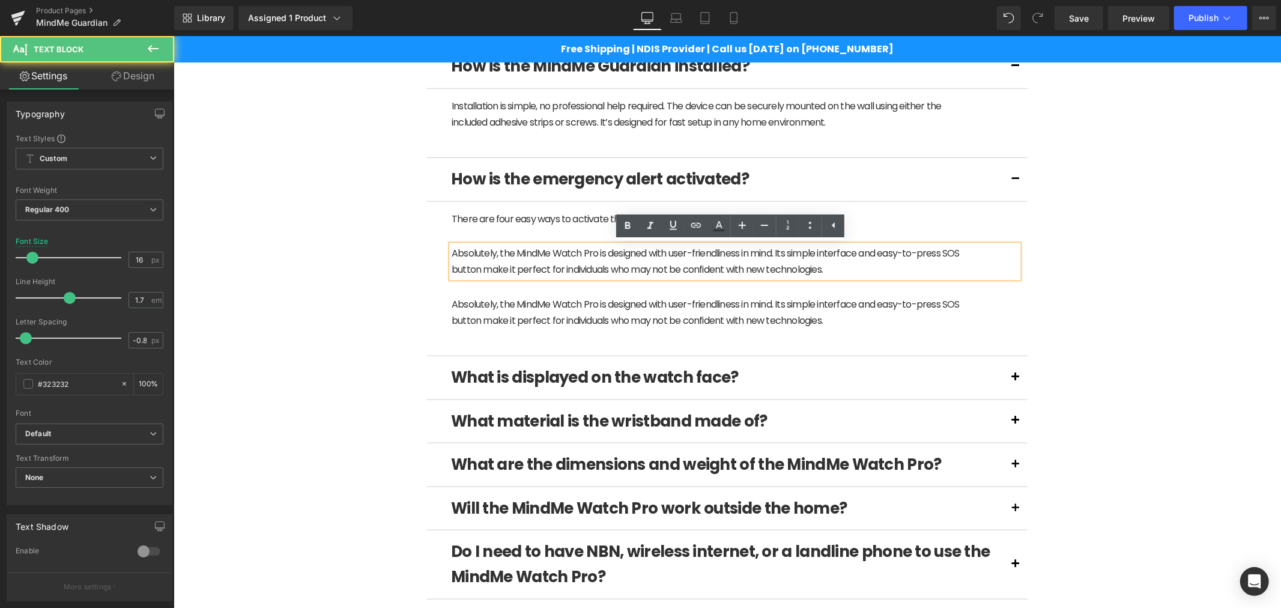
drag, startPoint x: 833, startPoint y: 265, endPoint x: 444, endPoint y: 259, distance: 388.6
click at [451, 259] on div "Absolutely, the MindMe Watch Pro is designed with user-friendliness in mind. It…" at bounding box center [734, 260] width 567 height 32
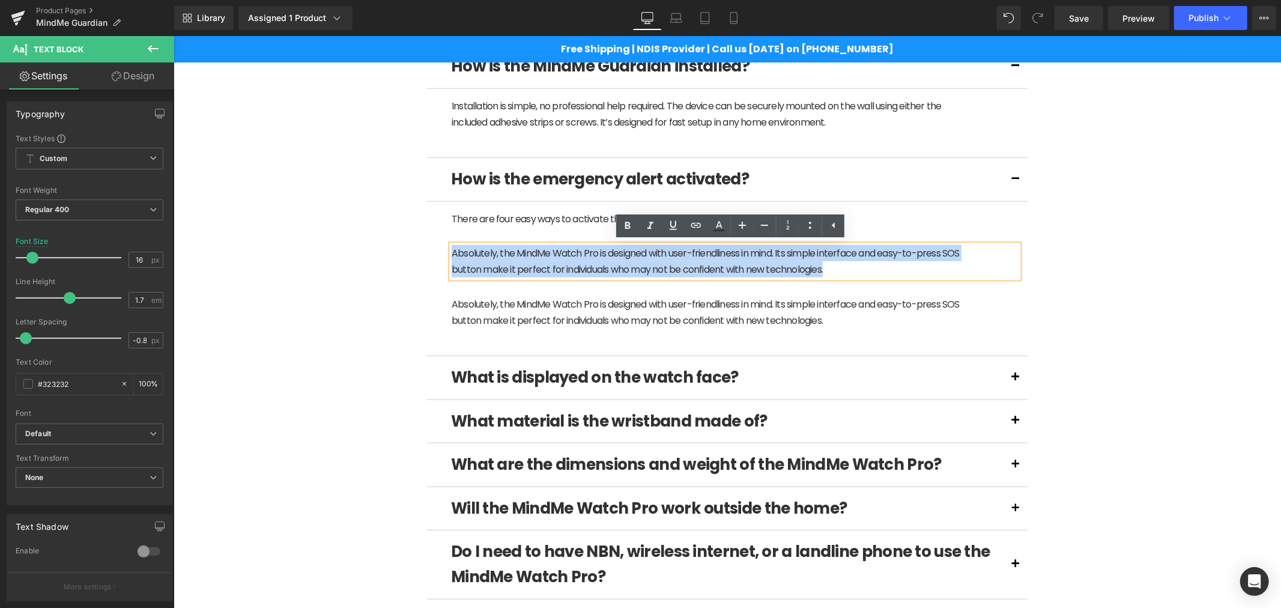
drag, startPoint x: 850, startPoint y: 268, endPoint x: 441, endPoint y: 256, distance: 409.1
click at [441, 256] on article "There are four easy ways to activate the emergency procedure on the MindMe Guar…" at bounding box center [726, 278] width 601 height 154
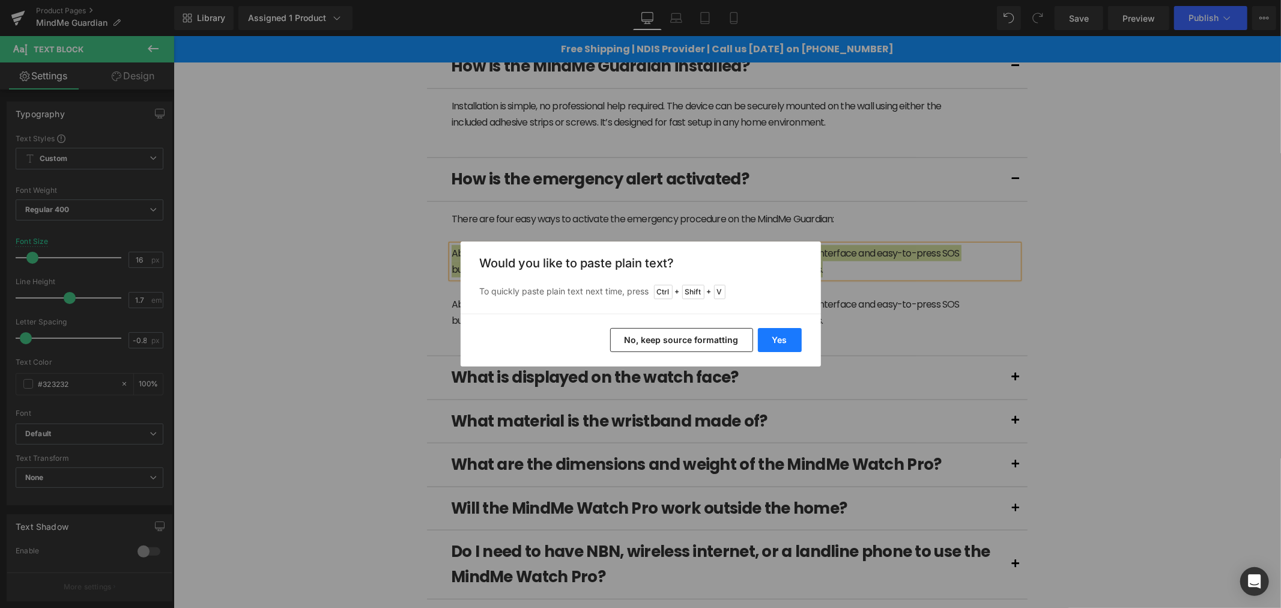
click at [781, 343] on button "Yes" at bounding box center [780, 340] width 44 height 24
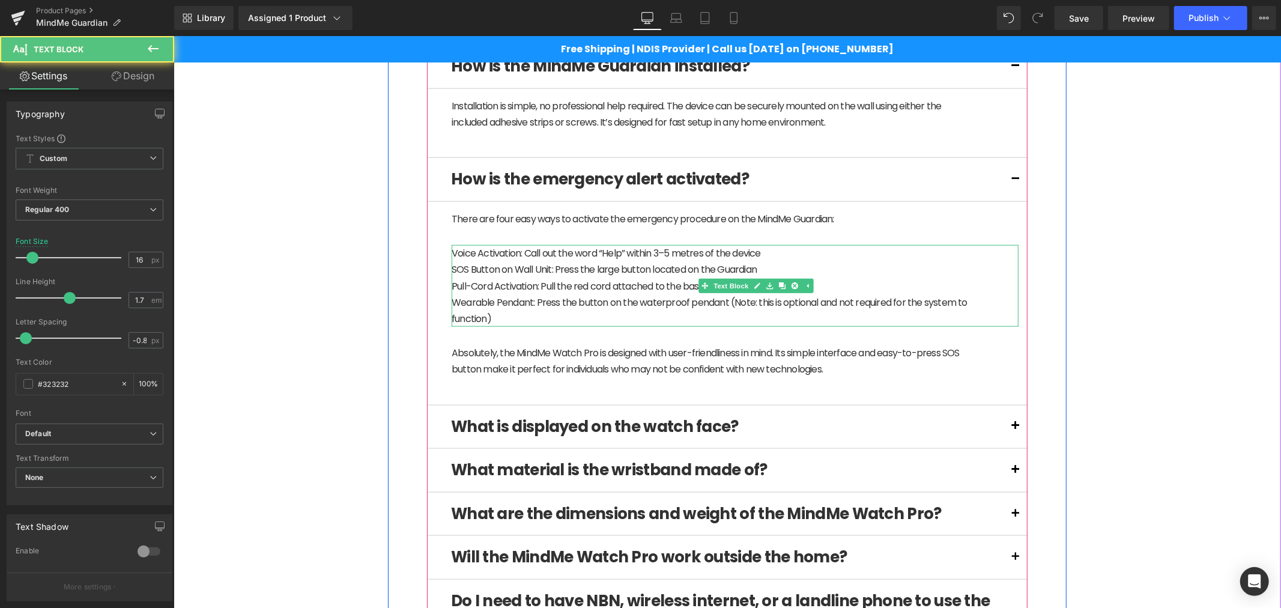
click at [507, 315] on p "Wearable Pendant: Press the button on the waterproof pendant (Note: this is opt…" at bounding box center [713, 310] width 525 height 32
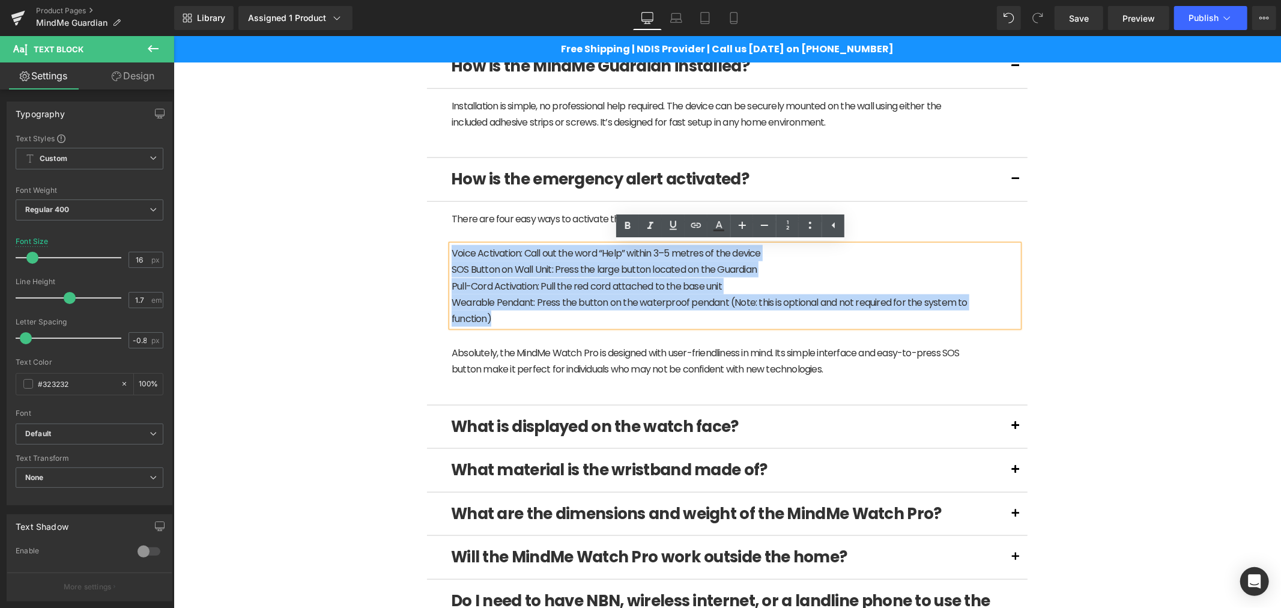
drag, startPoint x: 507, startPoint y: 315, endPoint x: 437, endPoint y: 253, distance: 93.6
click at [437, 253] on article "There are four easy ways to activate the emergency procedure on the MindMe Guar…" at bounding box center [726, 303] width 601 height 204
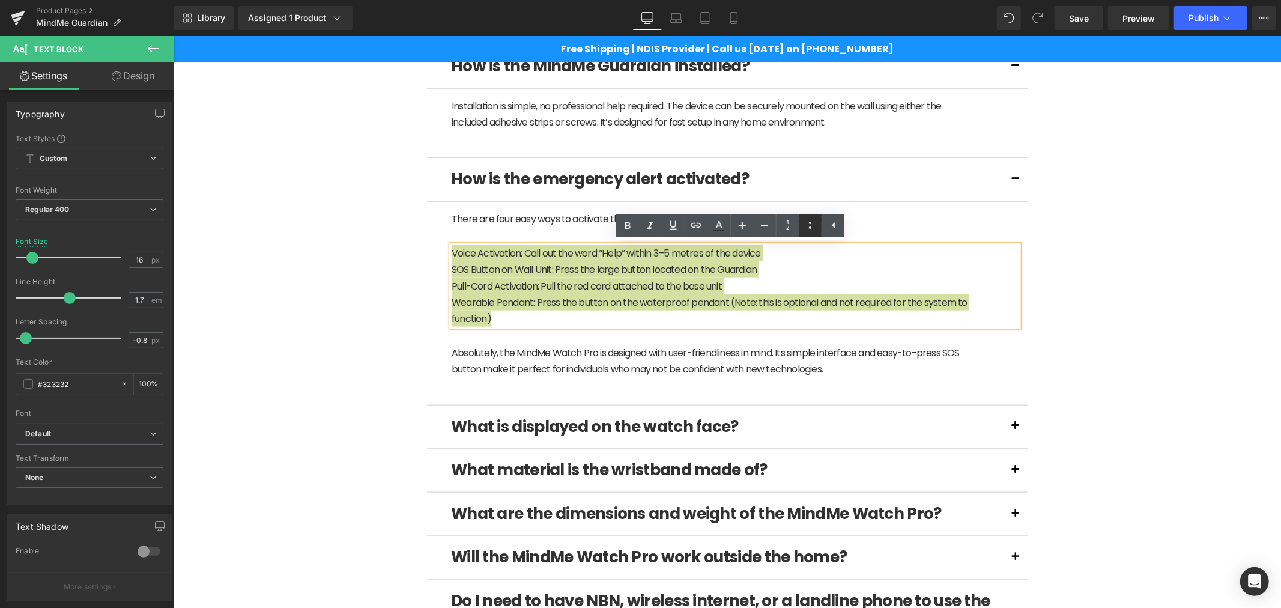
click at [811, 226] on icon at bounding box center [810, 225] width 14 height 14
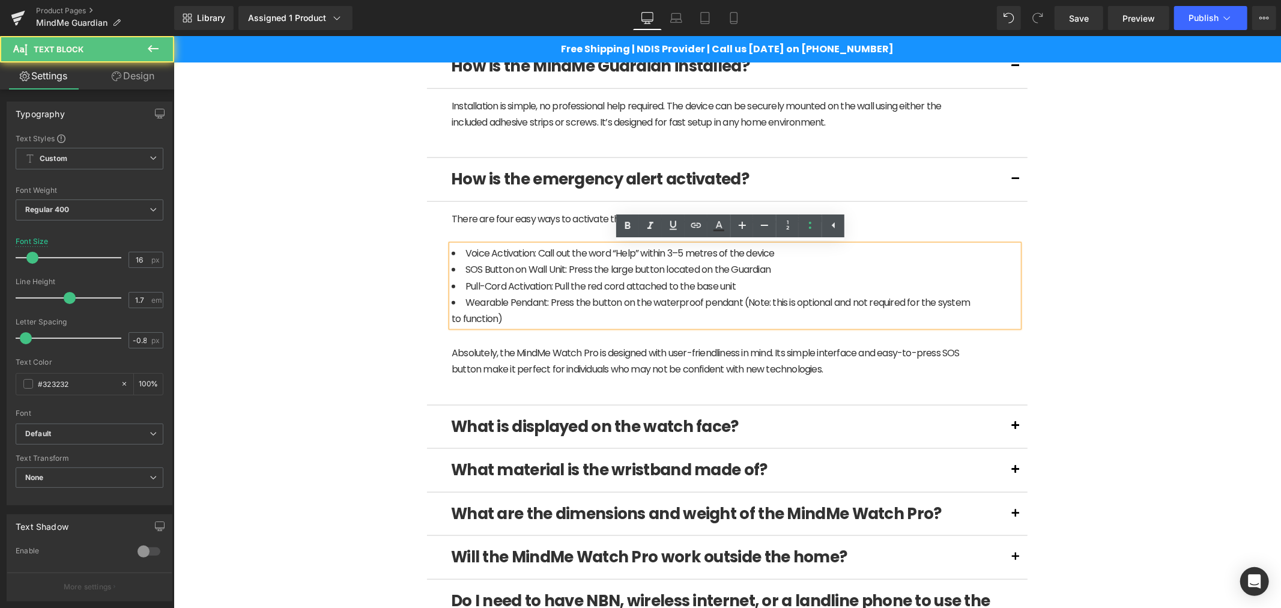
click at [569, 290] on li "Pull-Cord Activation: Pull the red cord attached to the base unit" at bounding box center [713, 285] width 525 height 16
click at [570, 250] on li "Voice Activation: Call out the word “Help” within 3–5 metres of the device" at bounding box center [713, 252] width 525 height 16
drag, startPoint x: 533, startPoint y: 255, endPoint x: 455, endPoint y: 253, distance: 77.5
click at [455, 253] on li "Voice Activation: Call out the word “Help” within 3–5 metres of the device" at bounding box center [713, 252] width 525 height 16
click at [465, 271] on li "SOS Button on Wall Unit: Press the large button located on the Guardian" at bounding box center [713, 269] width 525 height 16
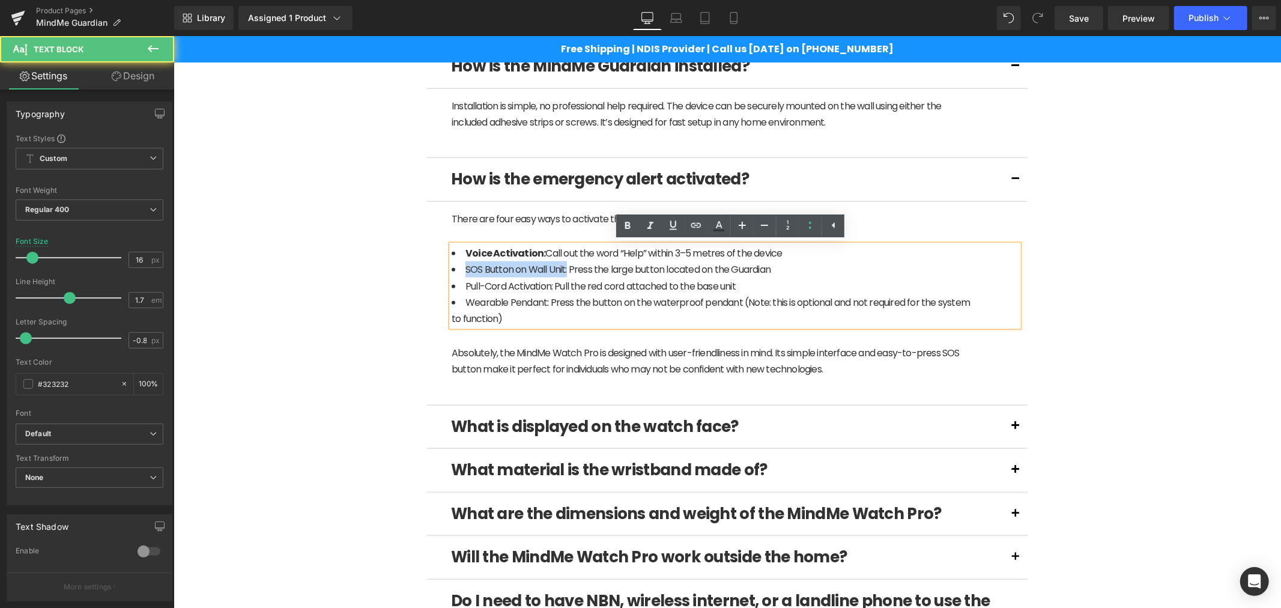
drag, startPoint x: 562, startPoint y: 268, endPoint x: 450, endPoint y: 268, distance: 111.7
click at [451, 268] on li "SOS Button on Wall Unit: Press the large button located on the Guardian" at bounding box center [713, 269] width 525 height 16
click at [499, 291] on li "Pull-Cord Activation: Pull the red cord attached to the base unit" at bounding box center [713, 285] width 525 height 16
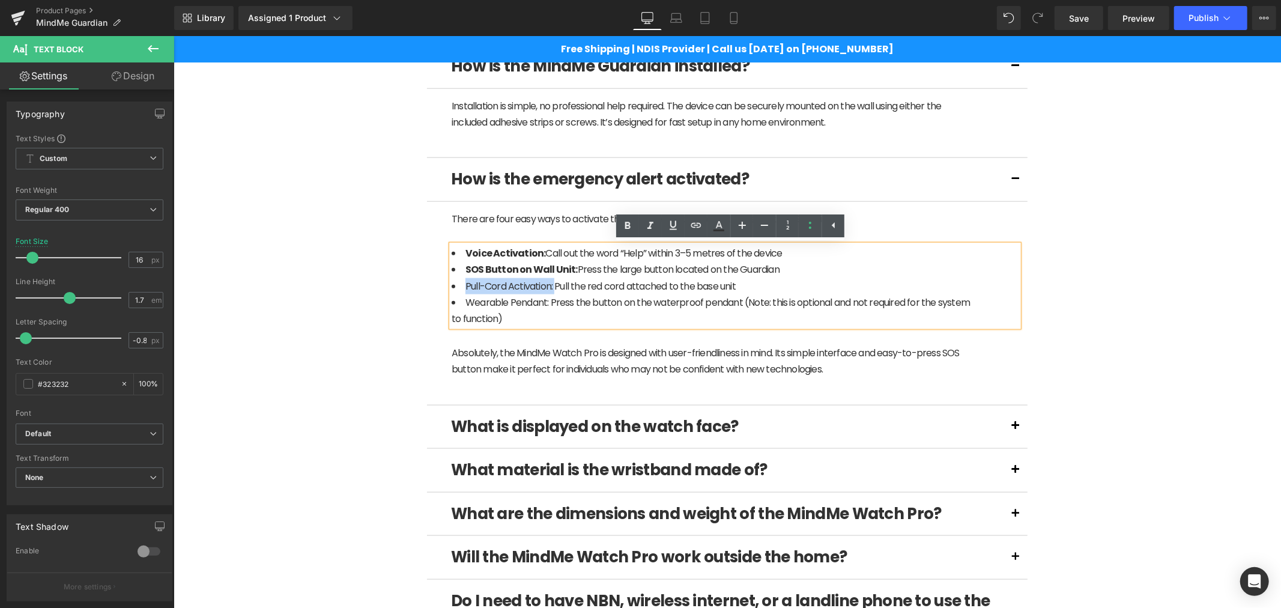
drag, startPoint x: 549, startPoint y: 289, endPoint x: 450, endPoint y: 285, distance: 99.8
click at [451, 285] on li "Pull-Cord Activation: Pull the red cord attached to the base unit" at bounding box center [713, 285] width 525 height 16
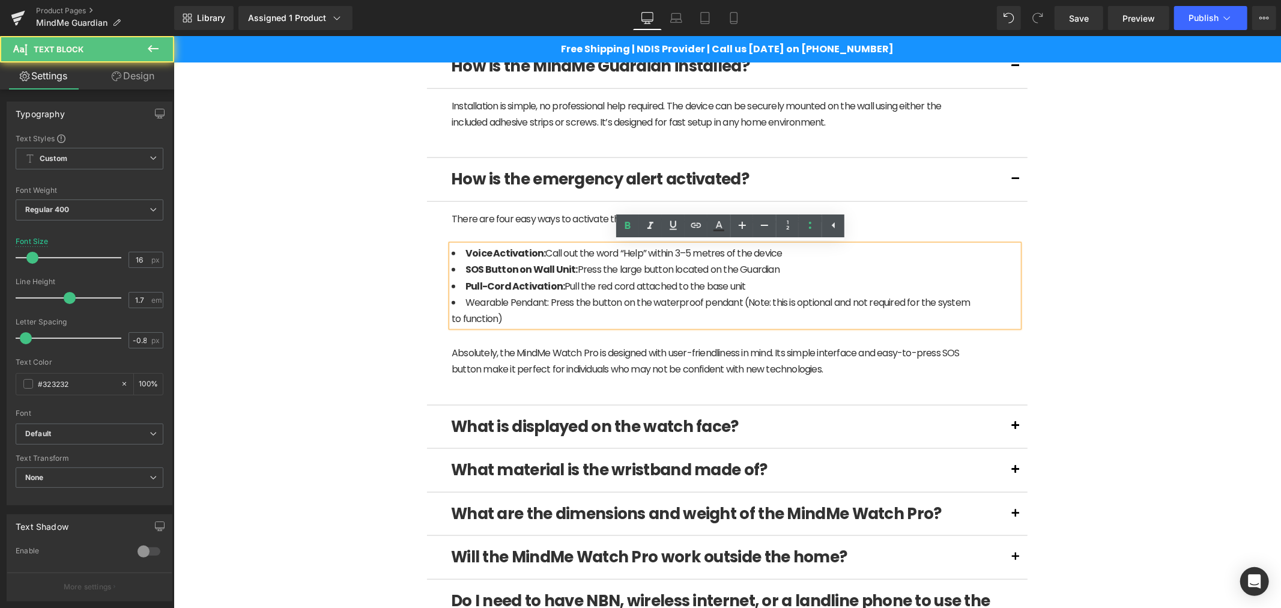
click at [477, 295] on li "Wearable Pendant: Press the button on the waterproof pendant (Note: this is opt…" at bounding box center [713, 310] width 525 height 32
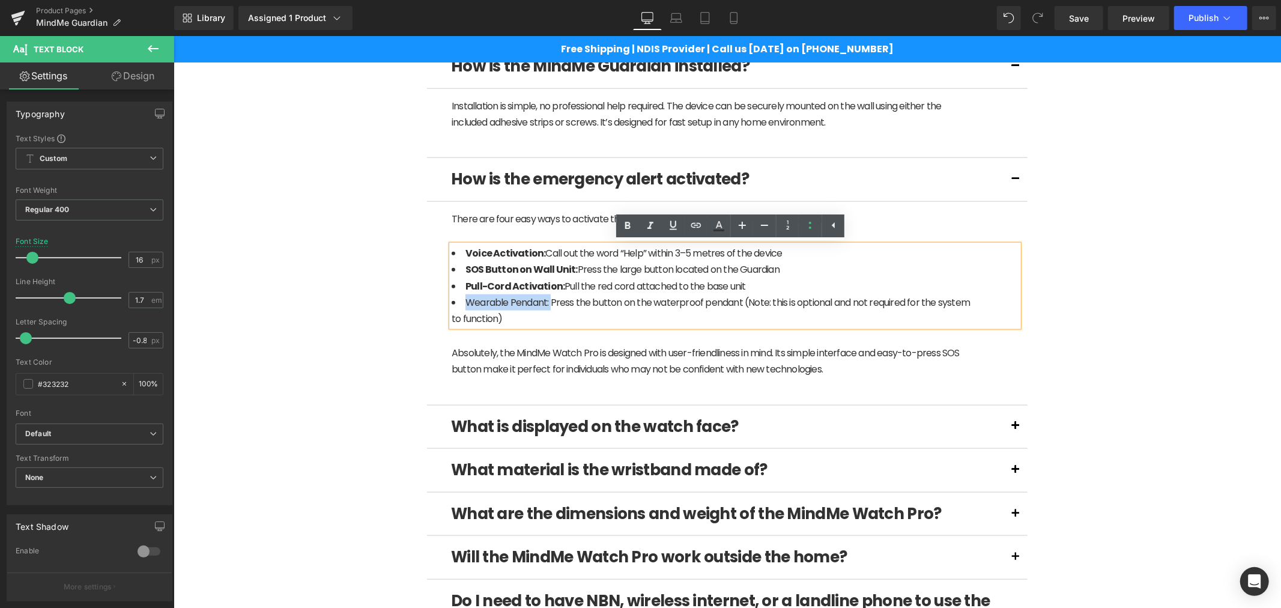
drag, startPoint x: 545, startPoint y: 301, endPoint x: 450, endPoint y: 304, distance: 94.3
click at [452, 304] on li "Wearable Pendant: Press the button on the waterproof pendant (Note: this is opt…" at bounding box center [713, 310] width 525 height 32
click at [784, 363] on icon at bounding box center [787, 360] width 7 height 7
click at [791, 363] on icon at bounding box center [794, 360] width 7 height 7
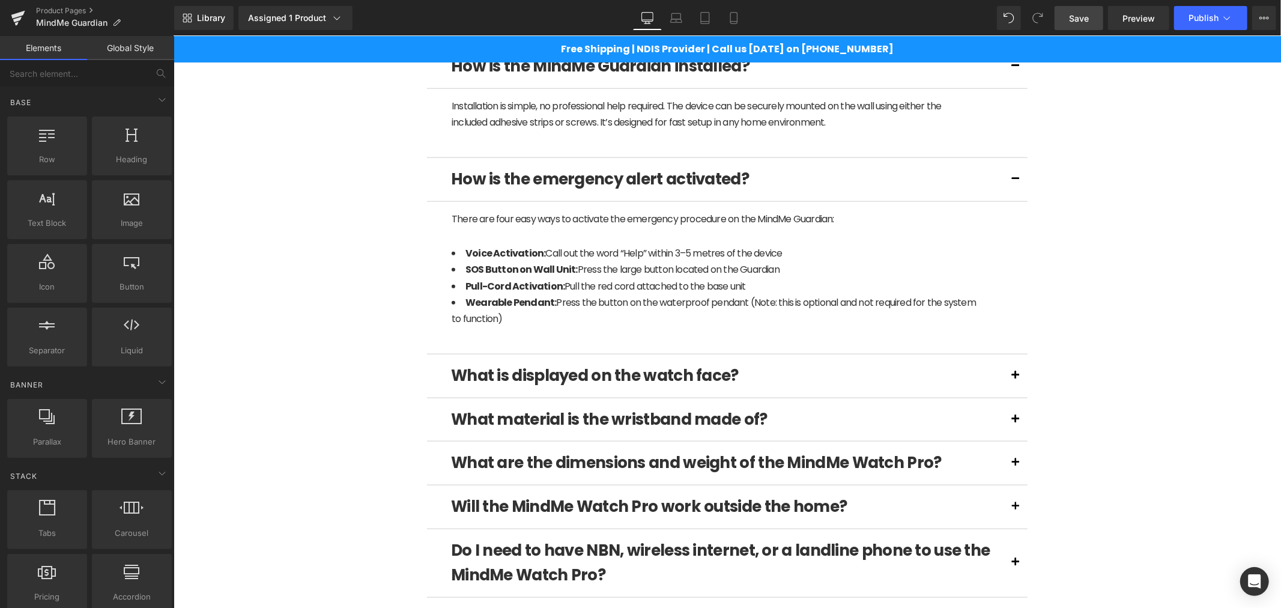
click at [1077, 26] on link "Save" at bounding box center [1079, 18] width 49 height 24
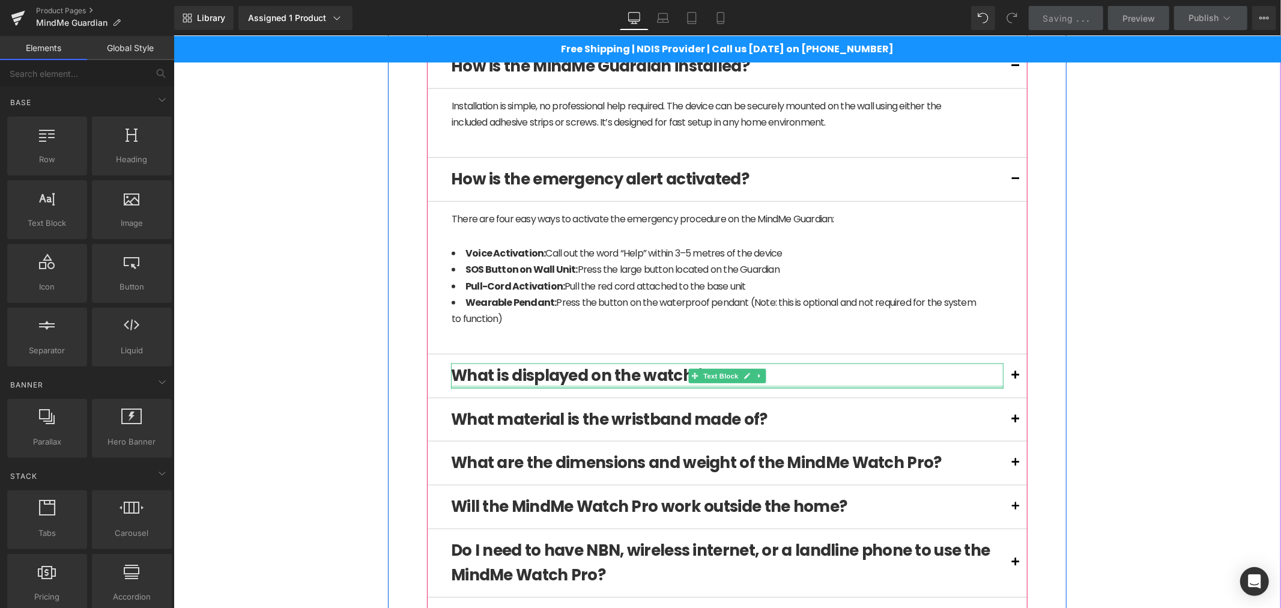
click at [572, 385] on div "What is displayed on the watch face? Text Block" at bounding box center [726, 375] width 552 height 25
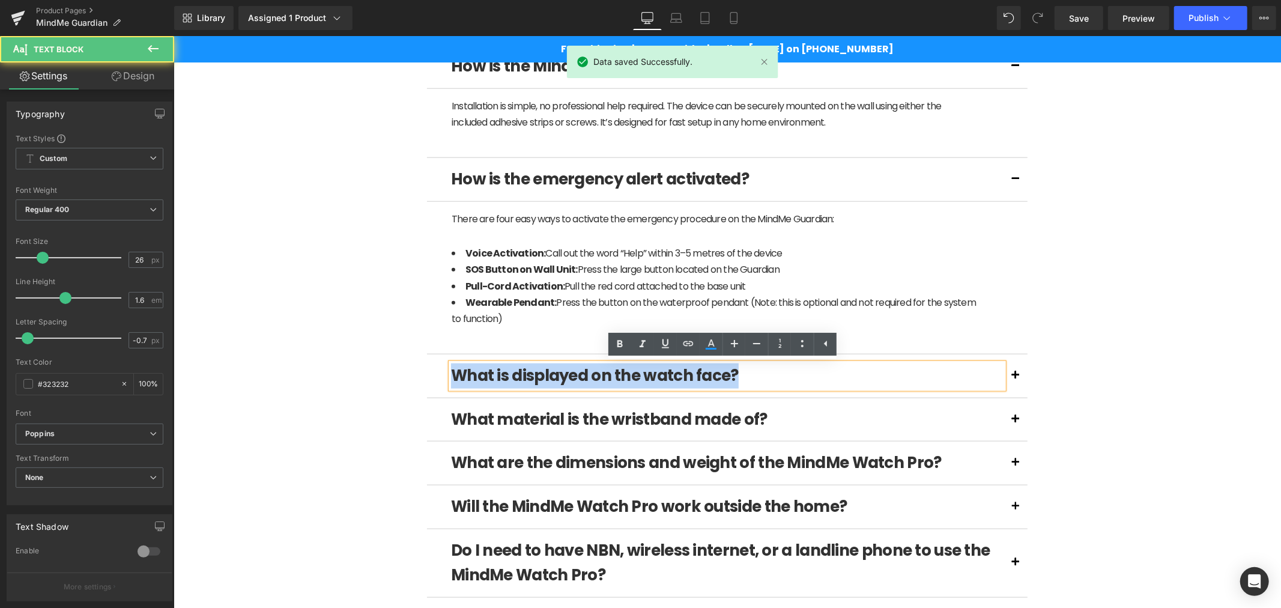
drag, startPoint x: 708, startPoint y: 378, endPoint x: 440, endPoint y: 386, distance: 267.9
click at [440, 386] on div "What is displayed on the watch face? Text Block" at bounding box center [726, 376] width 601 height 44
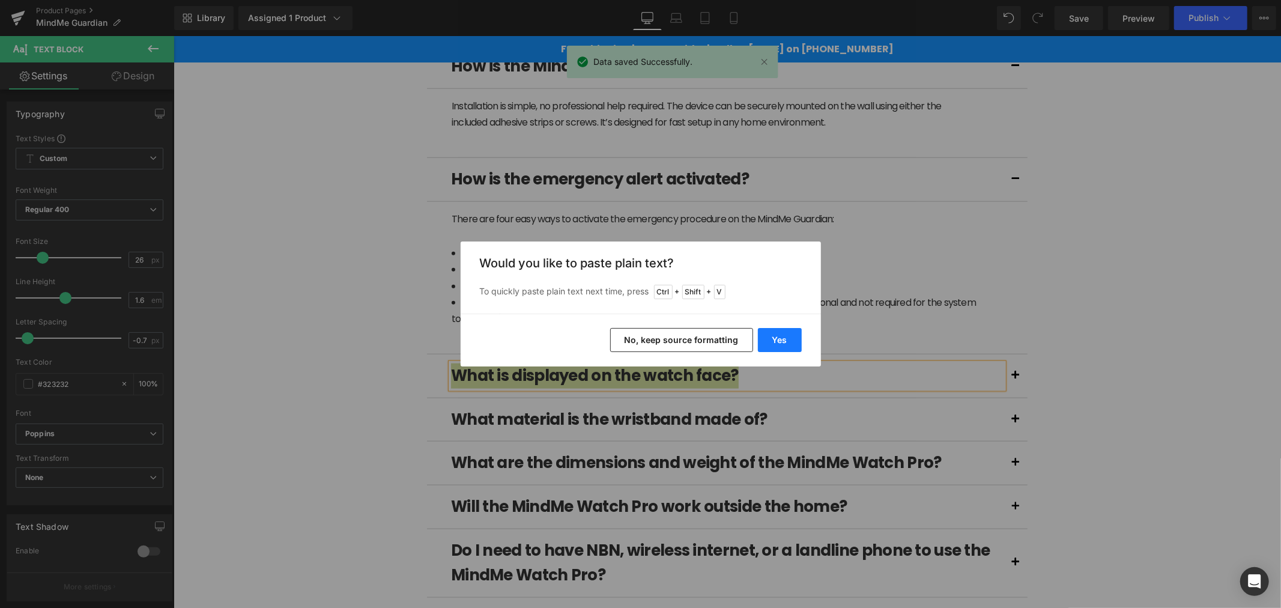
click at [772, 332] on button "Yes" at bounding box center [780, 340] width 44 height 24
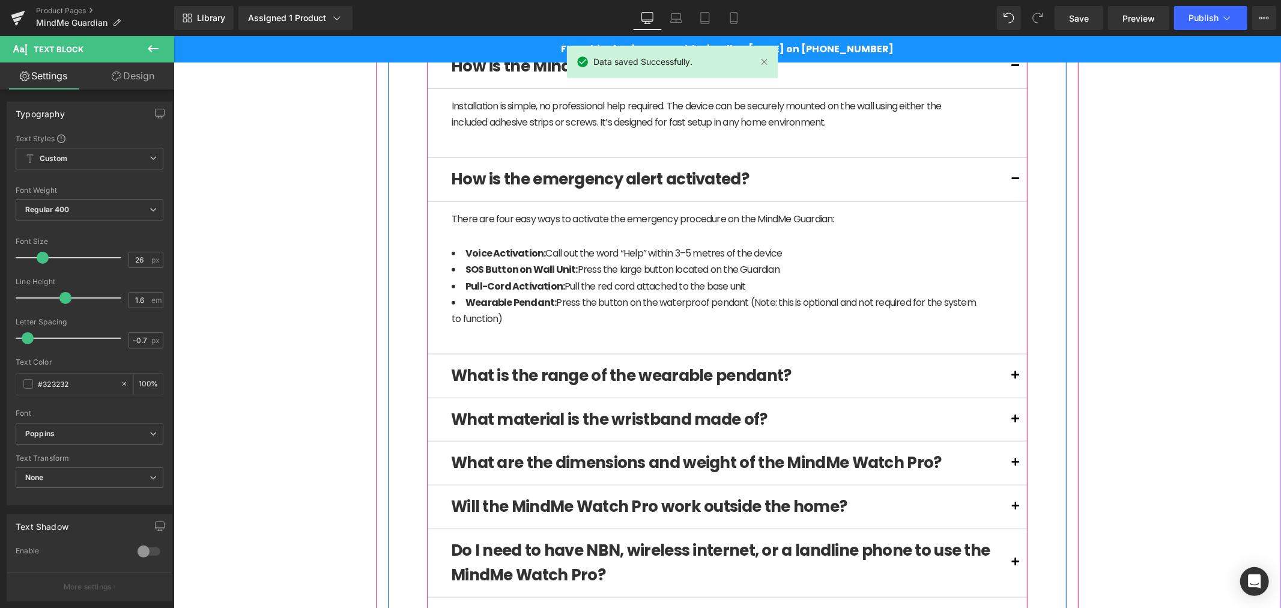
click at [1015, 378] on span at bounding box center [1015, 378] width 0 height 0
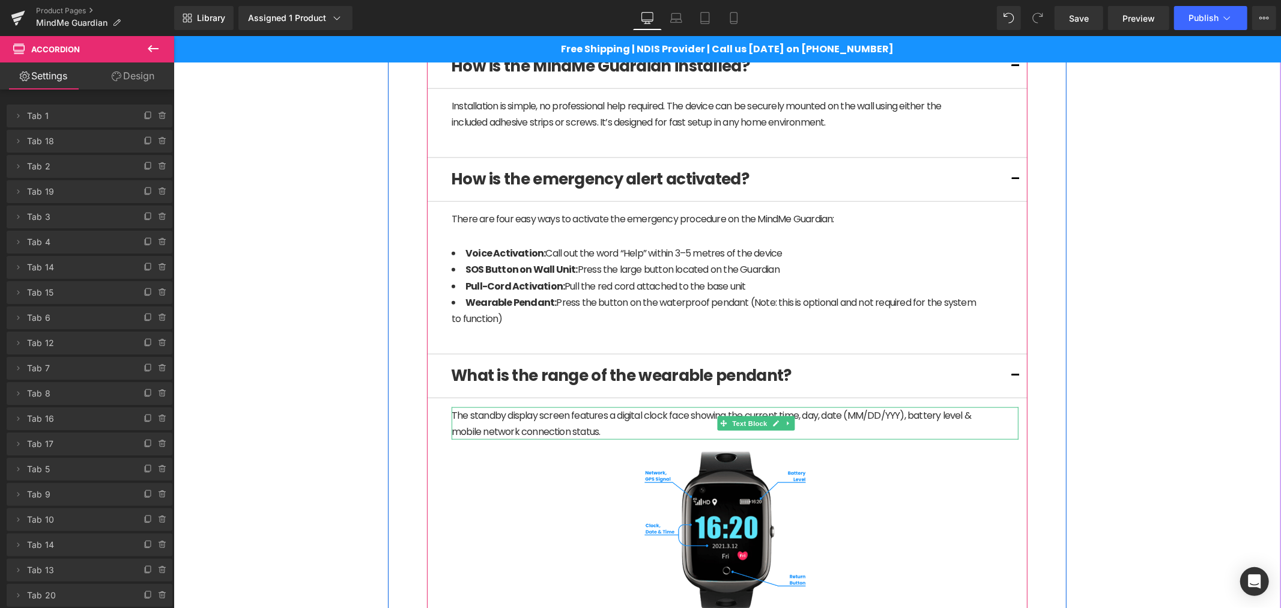
click at [552, 420] on p "The standby display screen features a digital clock face showing the current ti…" at bounding box center [713, 423] width 525 height 32
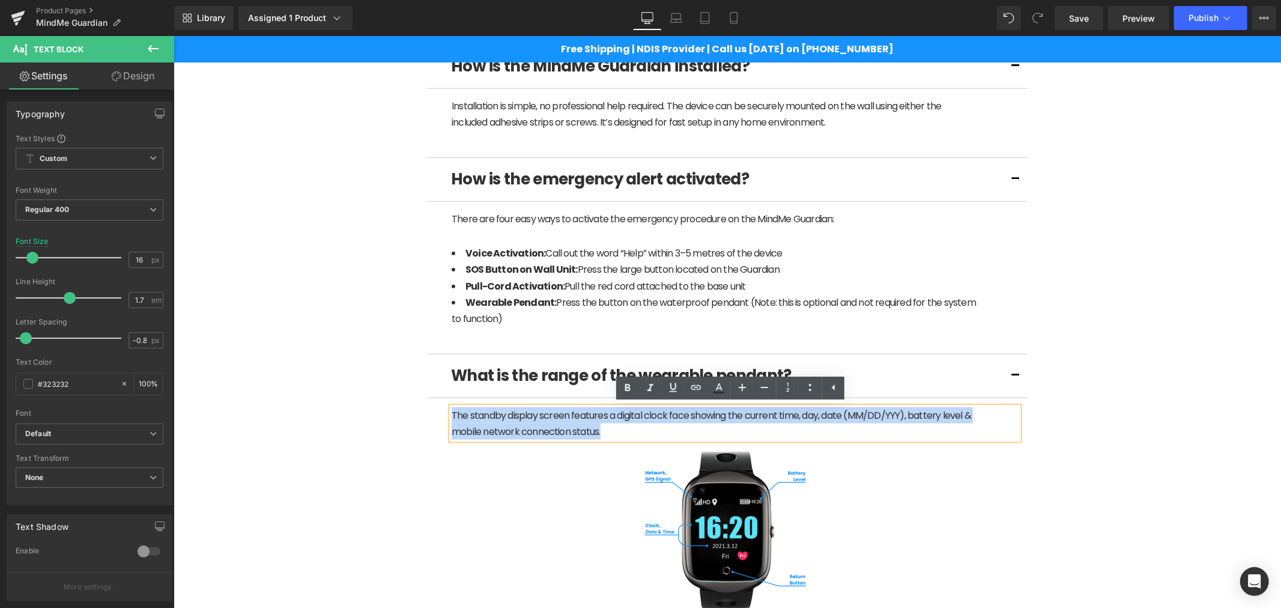
drag, startPoint x: 613, startPoint y: 432, endPoint x: 429, endPoint y: 408, distance: 185.9
click at [429, 408] on article "The standby display screen features a digital clock face showing the current ti…" at bounding box center [726, 512] width 601 height 229
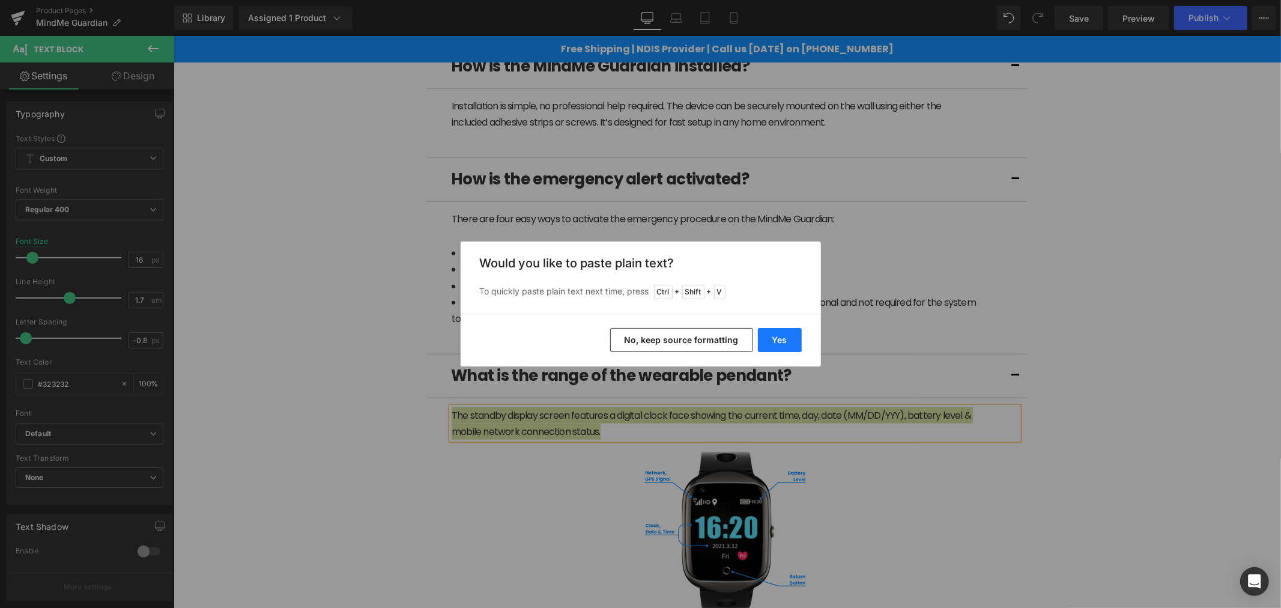
click at [785, 343] on button "Yes" at bounding box center [780, 340] width 44 height 24
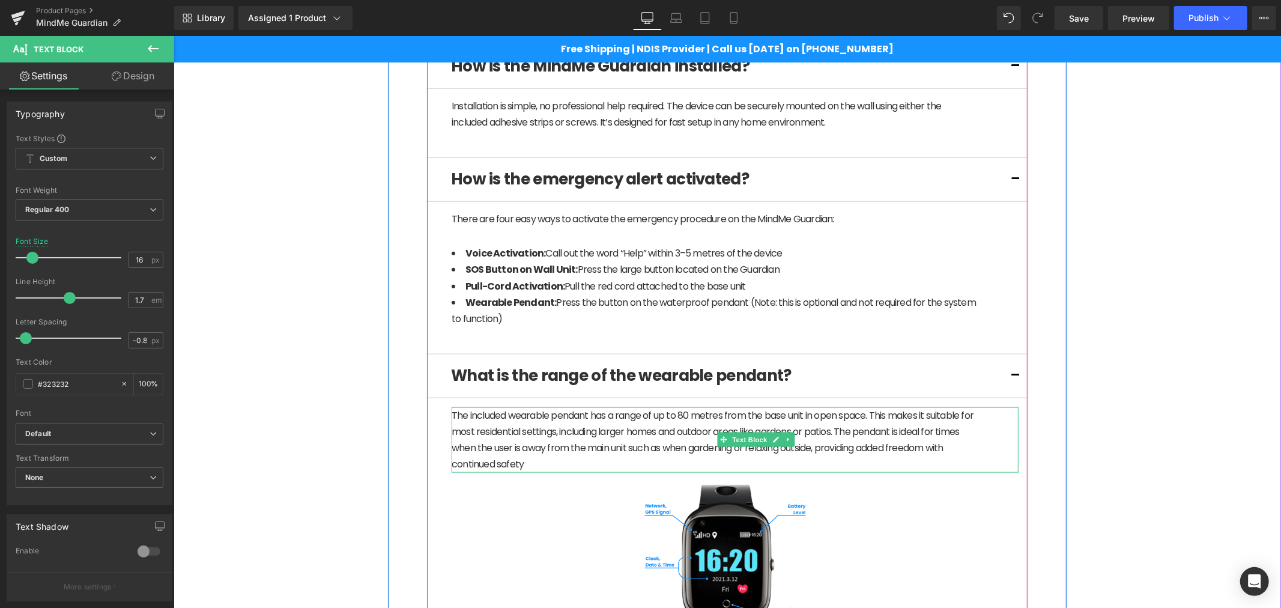
click at [599, 464] on p "The included wearable pendant has a range of up to 80 metres from the base unit…" at bounding box center [713, 439] width 525 height 65
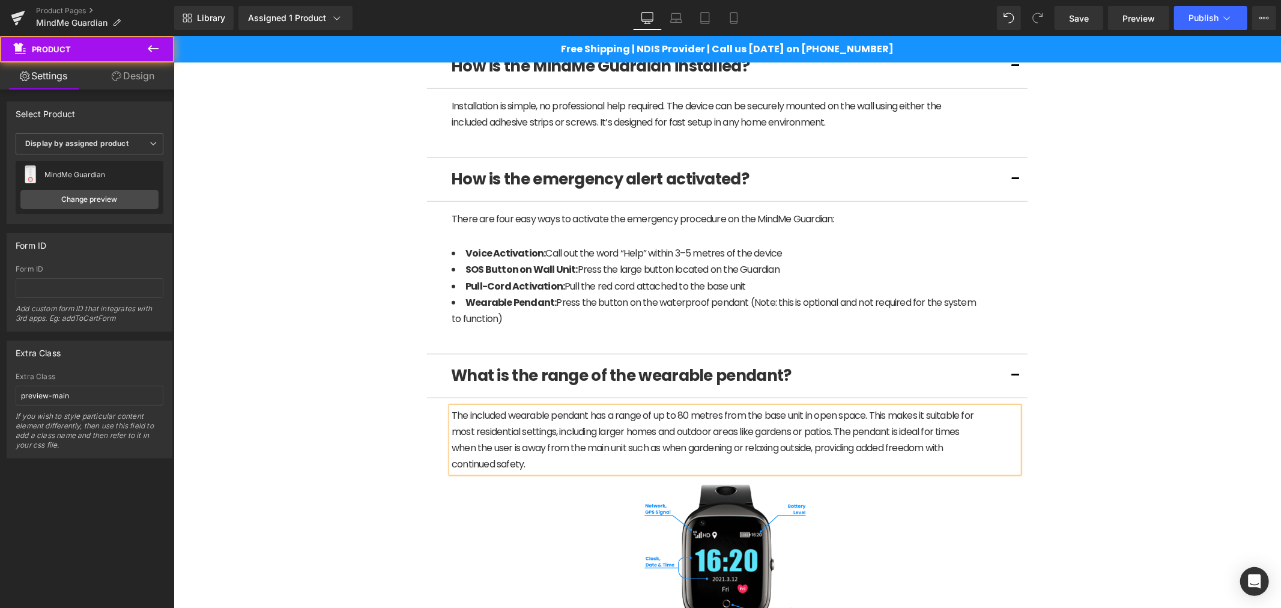
click at [1151, 454] on div "(P) Image" at bounding box center [726, 273] width 1095 height 2504
click at [1122, 460] on div "(P) Image" at bounding box center [726, 273] width 1095 height 2504
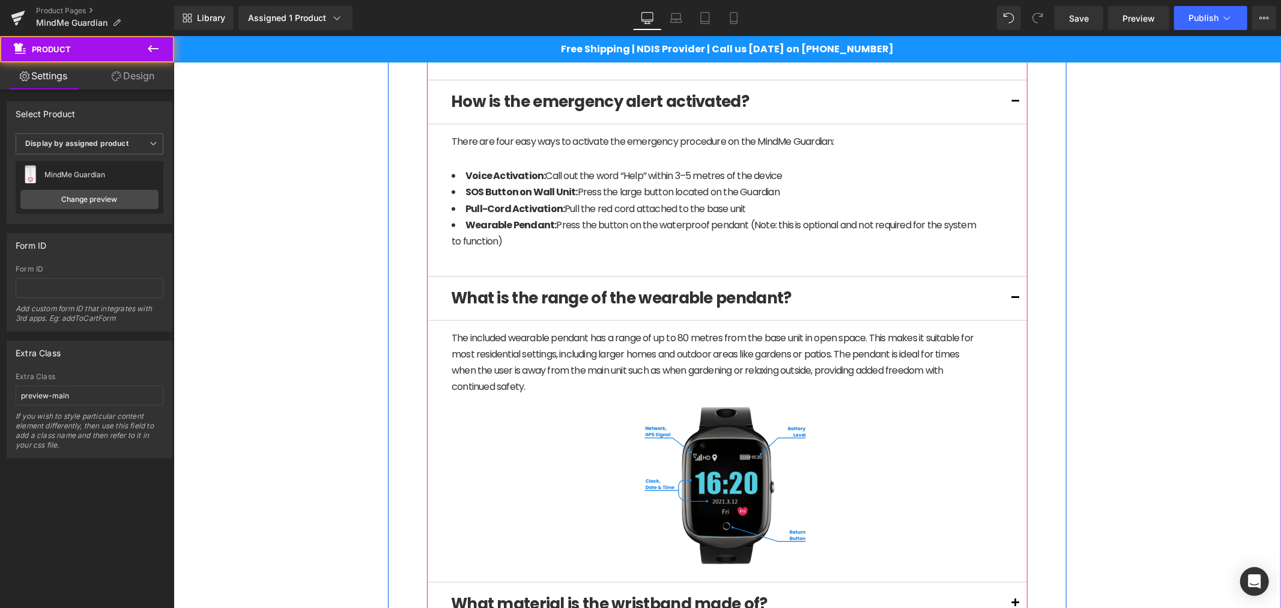
scroll to position [1178, 0]
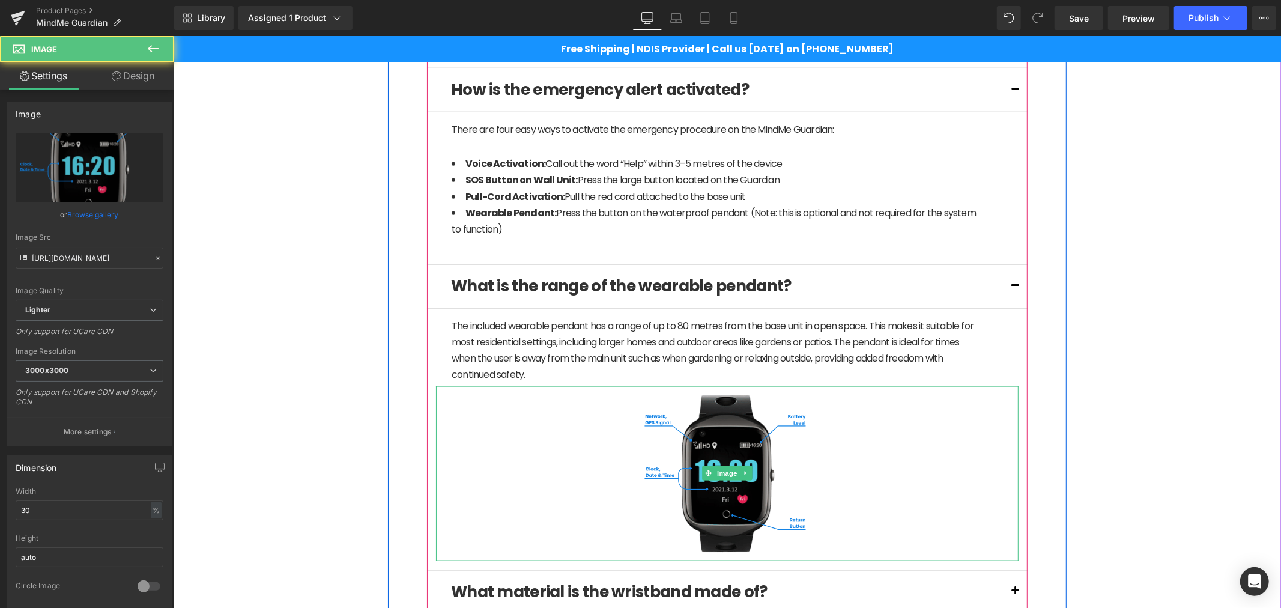
click at [742, 429] on img at bounding box center [727, 473] width 175 height 175
click at [744, 468] on link at bounding box center [745, 472] width 13 height 14
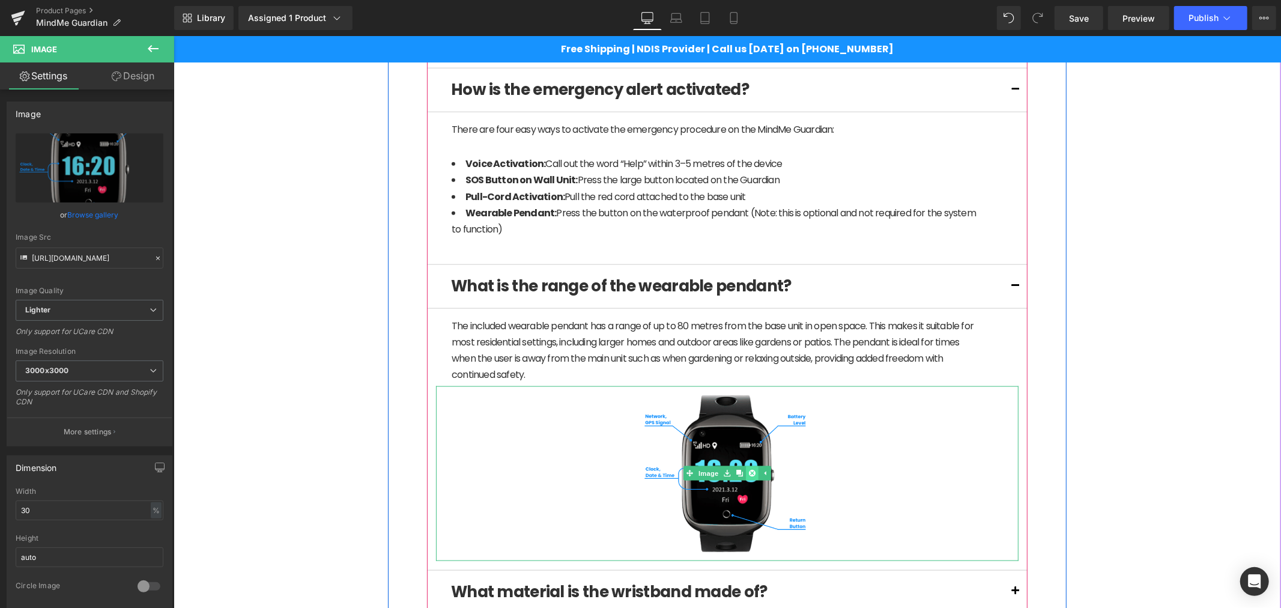
click at [748, 473] on icon at bounding box center [751, 473] width 7 height 7
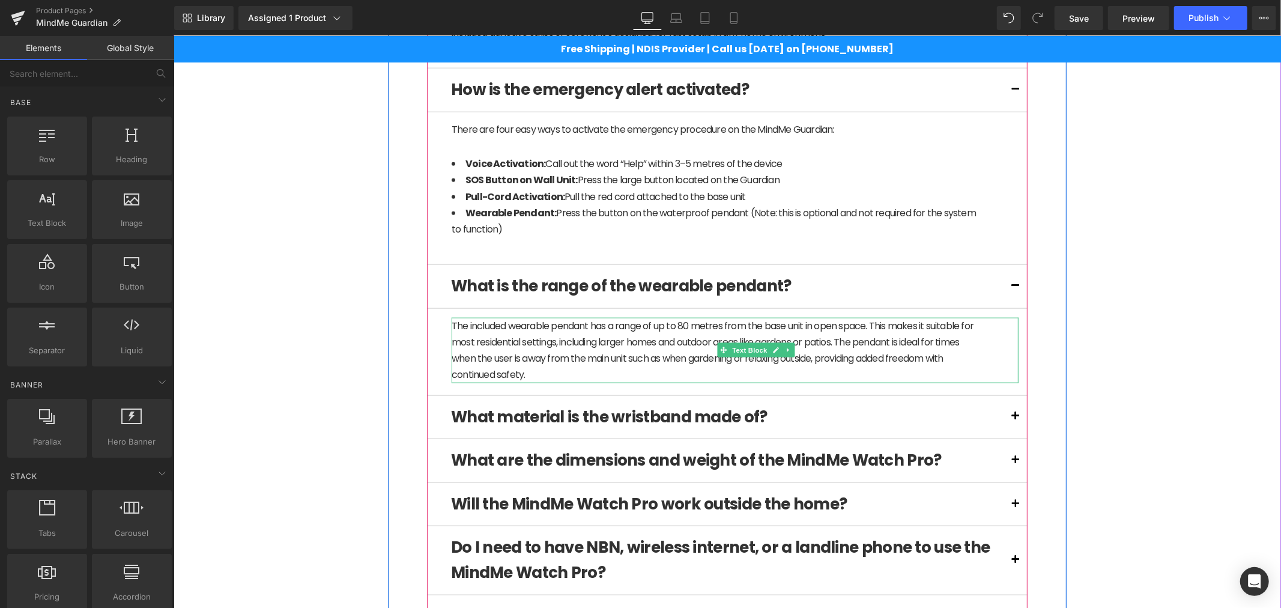
click at [643, 368] on p "The included wearable pendant has a range of up to 80 metres from the base unit…" at bounding box center [713, 349] width 525 height 65
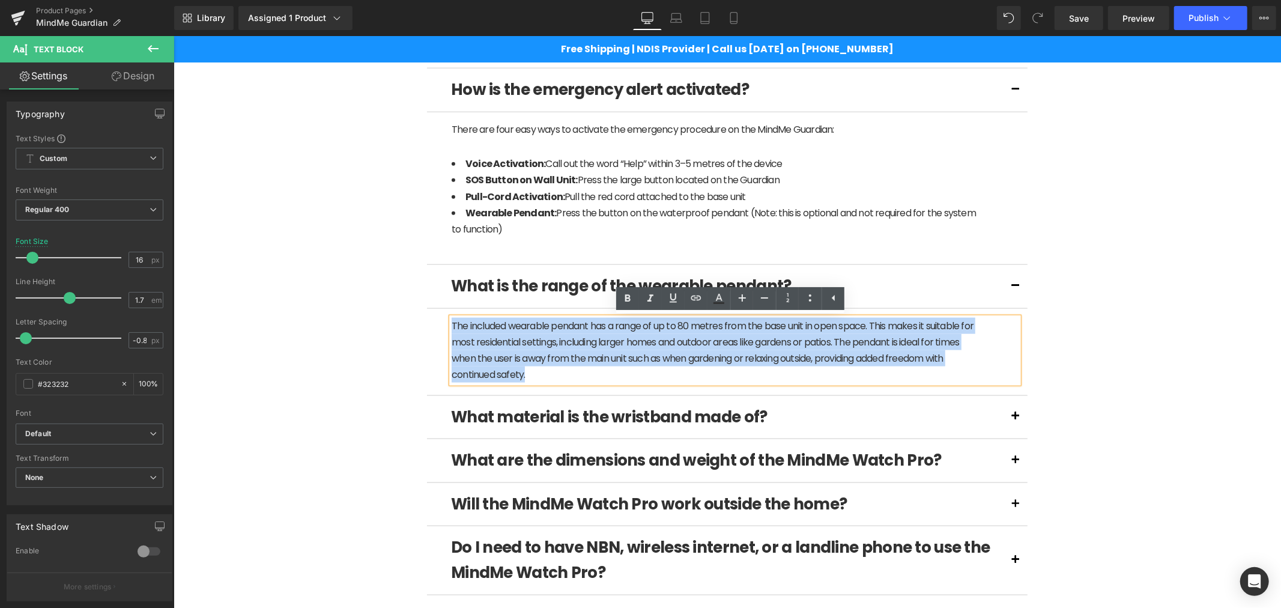
drag, startPoint x: 555, startPoint y: 374, endPoint x: 441, endPoint y: 325, distance: 123.5
click at [441, 325] on article "The included wearable pendant has a range of up to 80 metres from the base unit…" at bounding box center [726, 351] width 601 height 87
click at [460, 324] on p "The included wearable pendant has a range of up to 80 metres from the base unit…" at bounding box center [713, 349] width 525 height 65
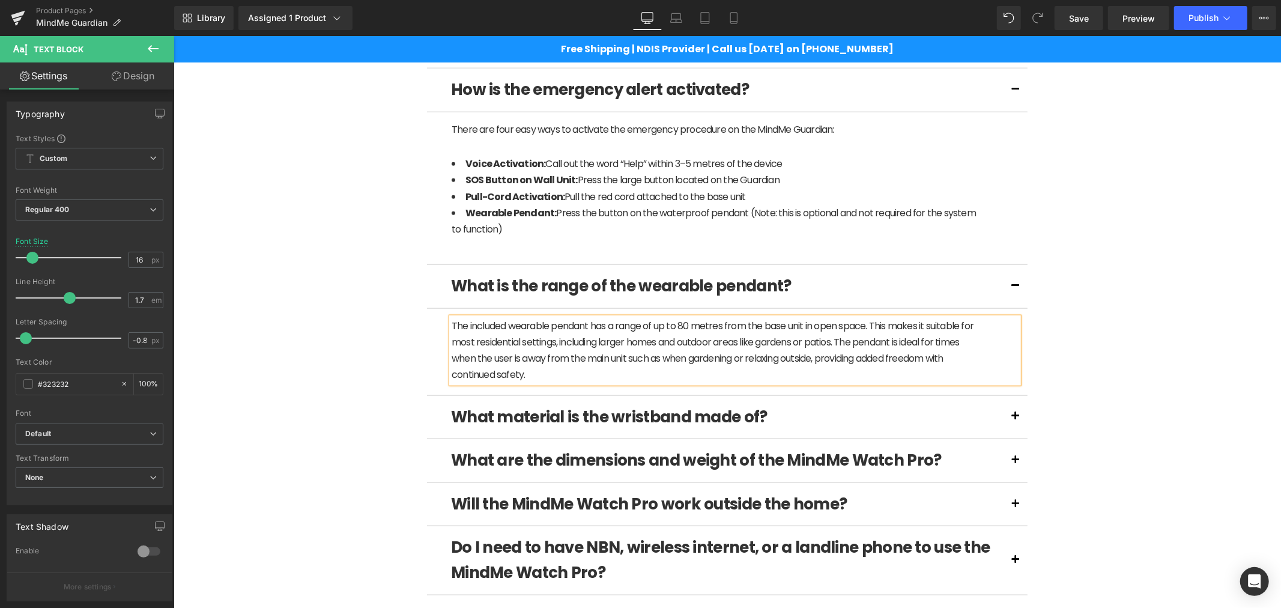
click at [1136, 403] on div "(P) Image" at bounding box center [726, 96] width 1095 height 2329
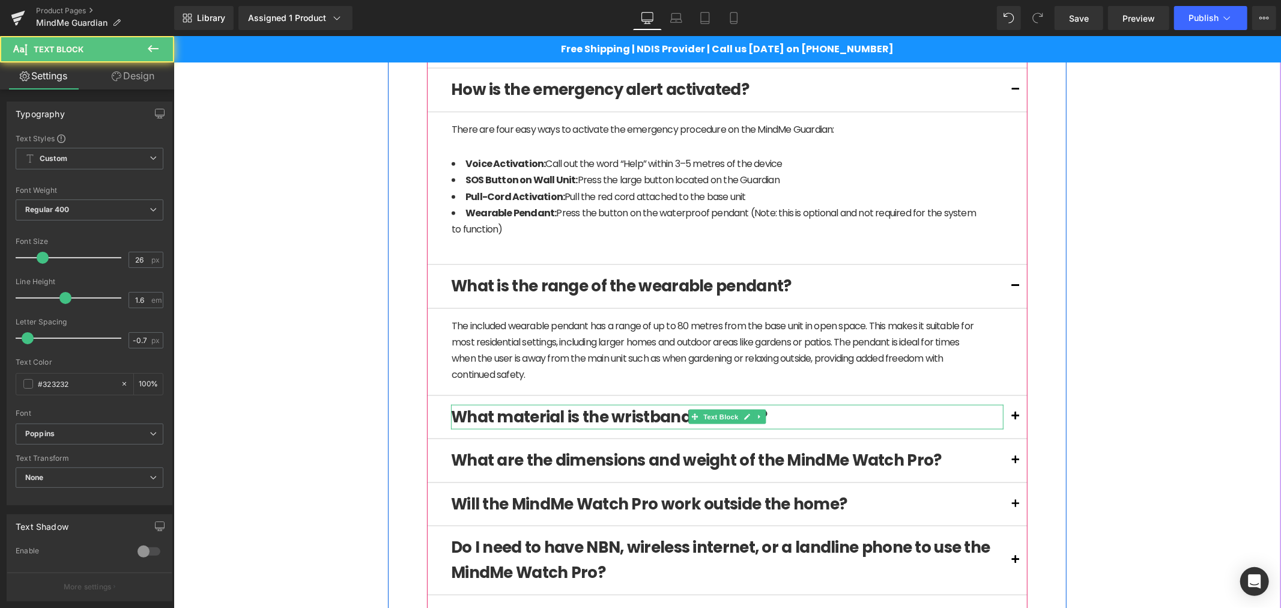
click at [567, 422] on b "What material is the wristband made of?" at bounding box center [608, 416] width 316 height 22
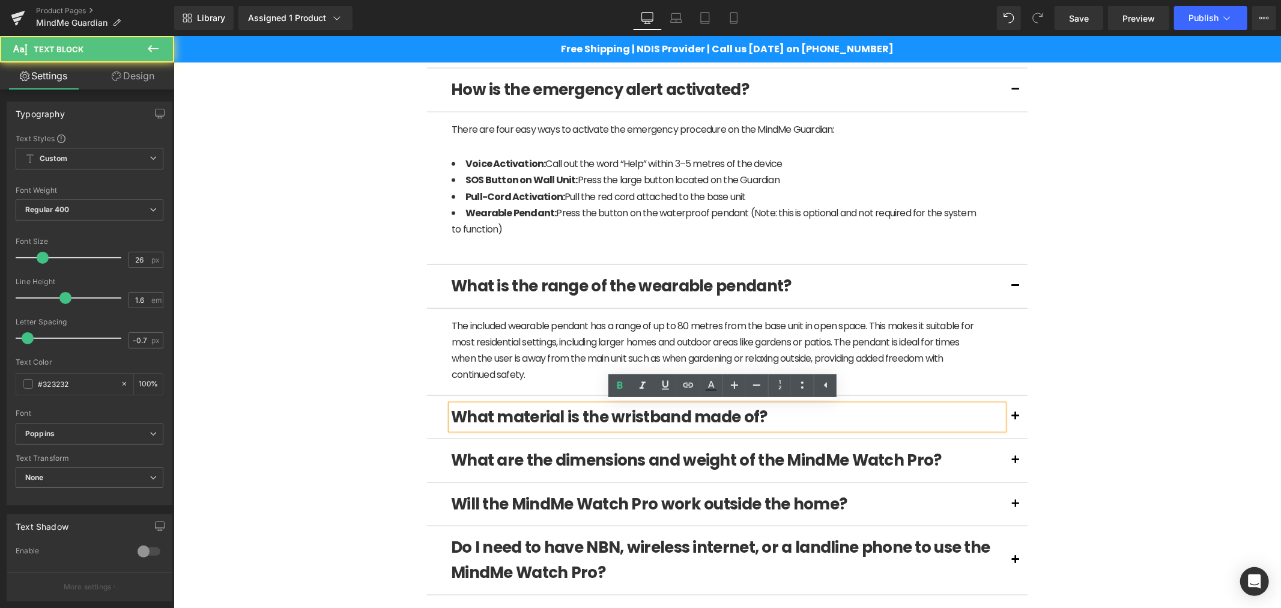
click at [567, 422] on b "What material is the wristband made of?" at bounding box center [608, 416] width 316 height 22
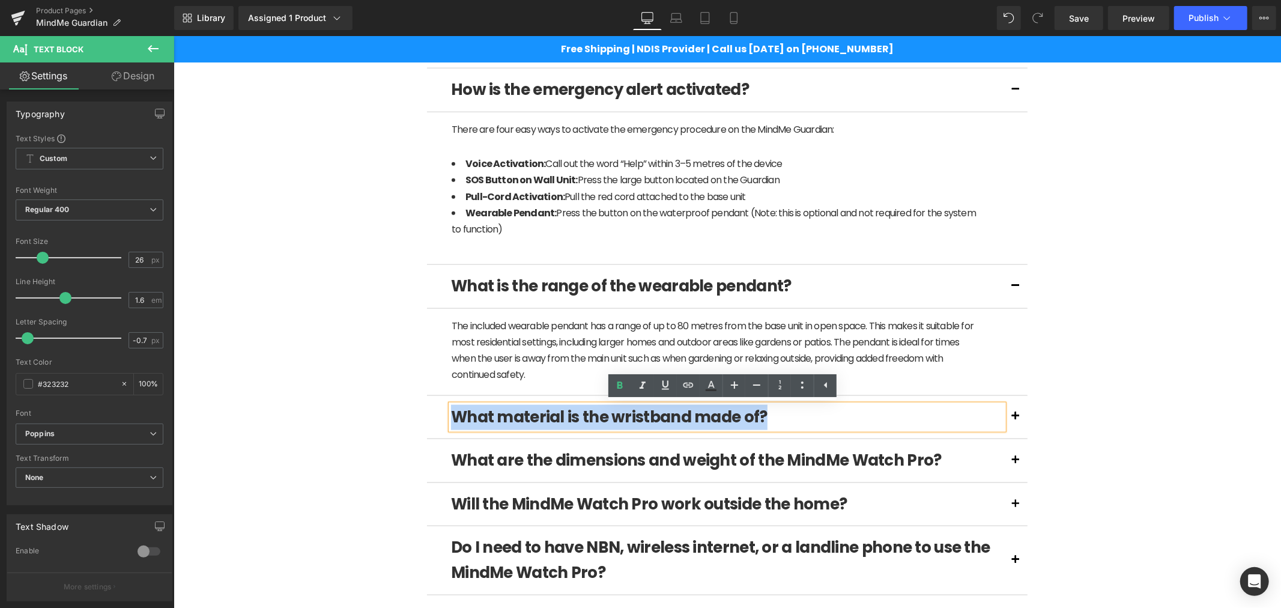
drag, startPoint x: 767, startPoint y: 425, endPoint x: 446, endPoint y: 426, distance: 321.3
click at [450, 426] on p "What material is the wristband made of?" at bounding box center [726, 416] width 552 height 25
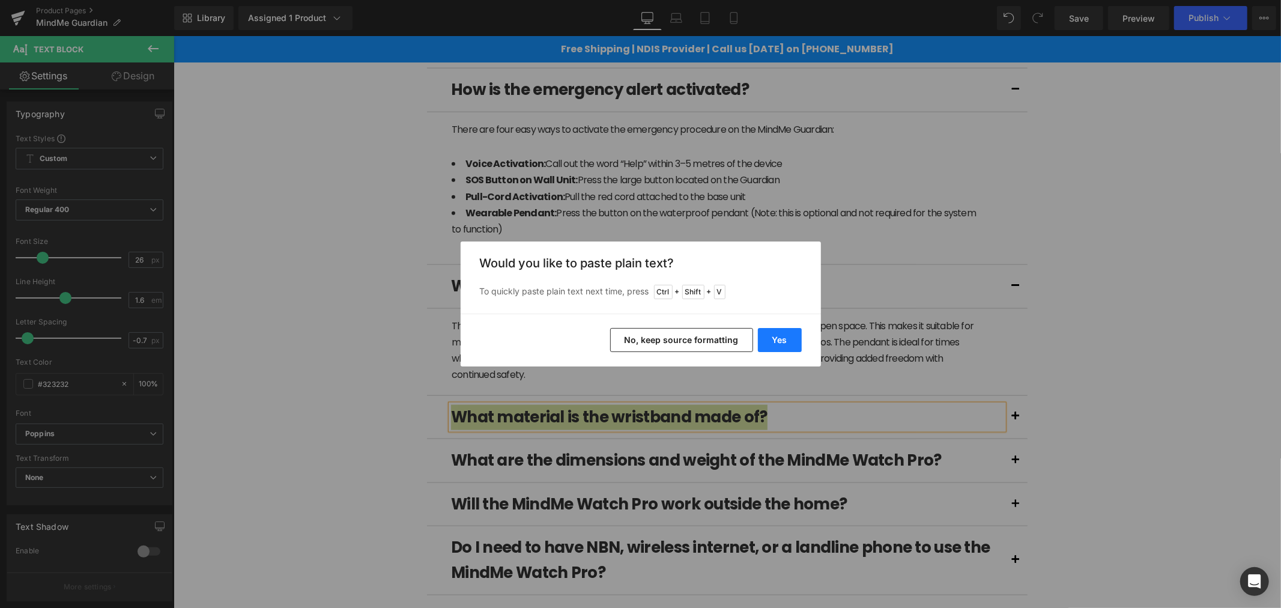
click at [775, 338] on button "Yes" at bounding box center [780, 340] width 44 height 24
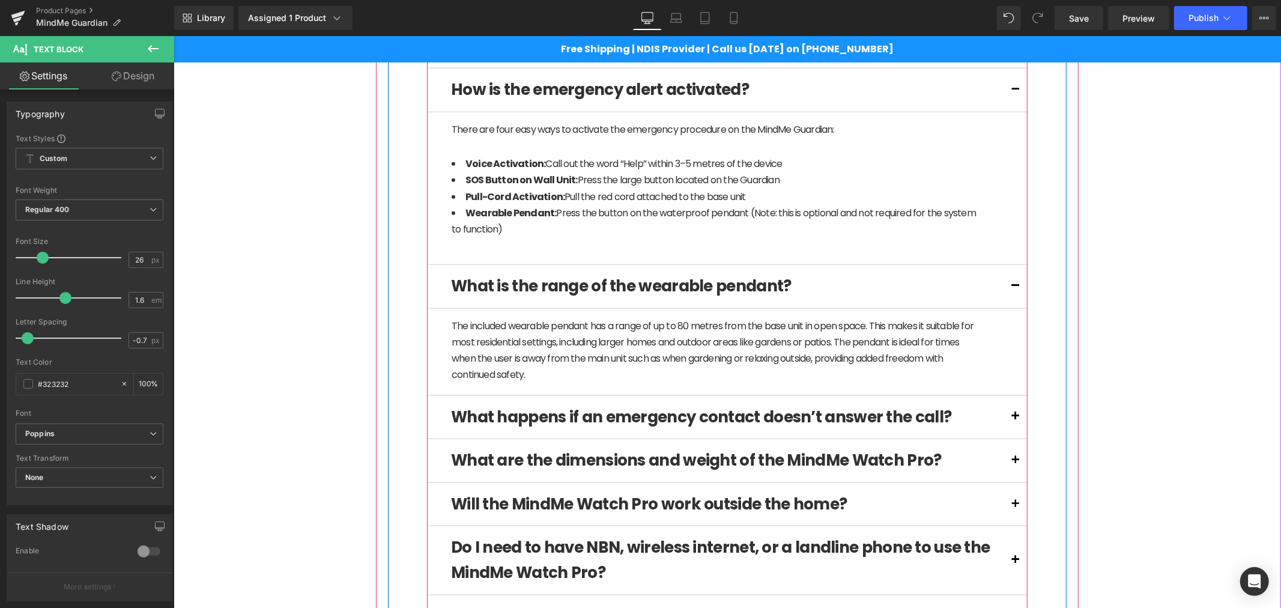
click at [1006, 420] on button at bounding box center [1015, 416] width 24 height 43
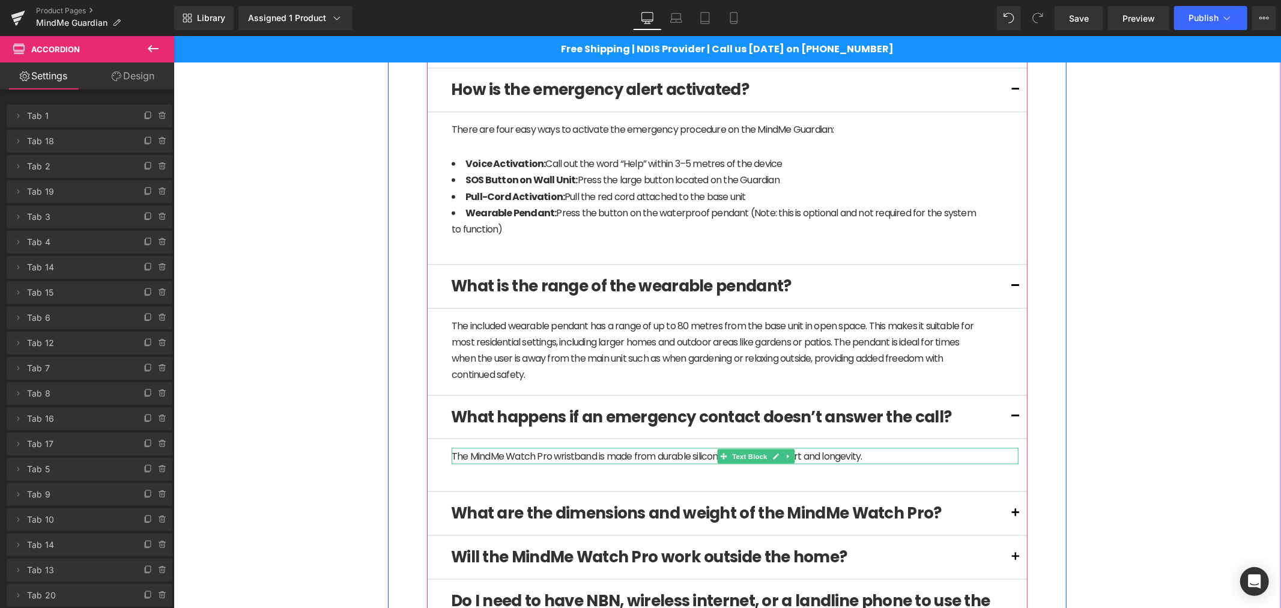
click at [580, 452] on p "The MindMe Watch Pro wristband is made from durable silicone, ensuring comfort …" at bounding box center [713, 455] width 525 height 16
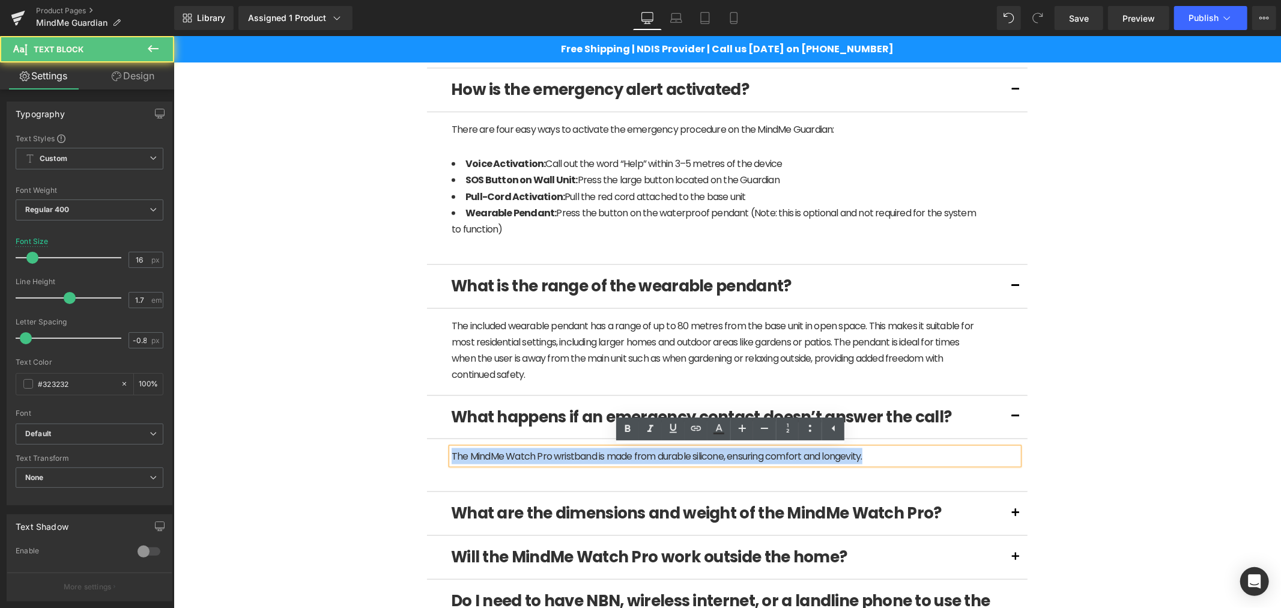
drag, startPoint x: 925, startPoint y: 456, endPoint x: 402, endPoint y: 433, distance: 523.6
click at [402, 433] on div "What is the MindMe Guardian? Text Block The MindMe Guardian is a wall-mounted h…" at bounding box center [726, 428] width 679 height 1706
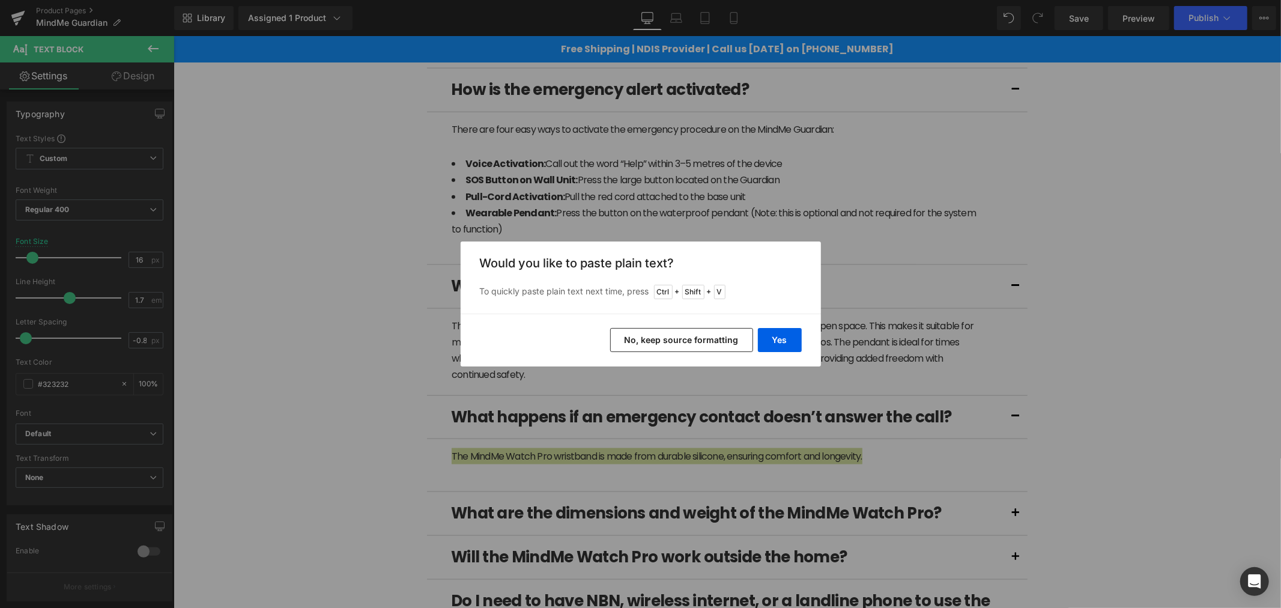
click at [772, 326] on div "Yes No, keep source formatting" at bounding box center [641, 339] width 360 height 53
click at [769, 336] on button "Yes" at bounding box center [780, 340] width 44 height 24
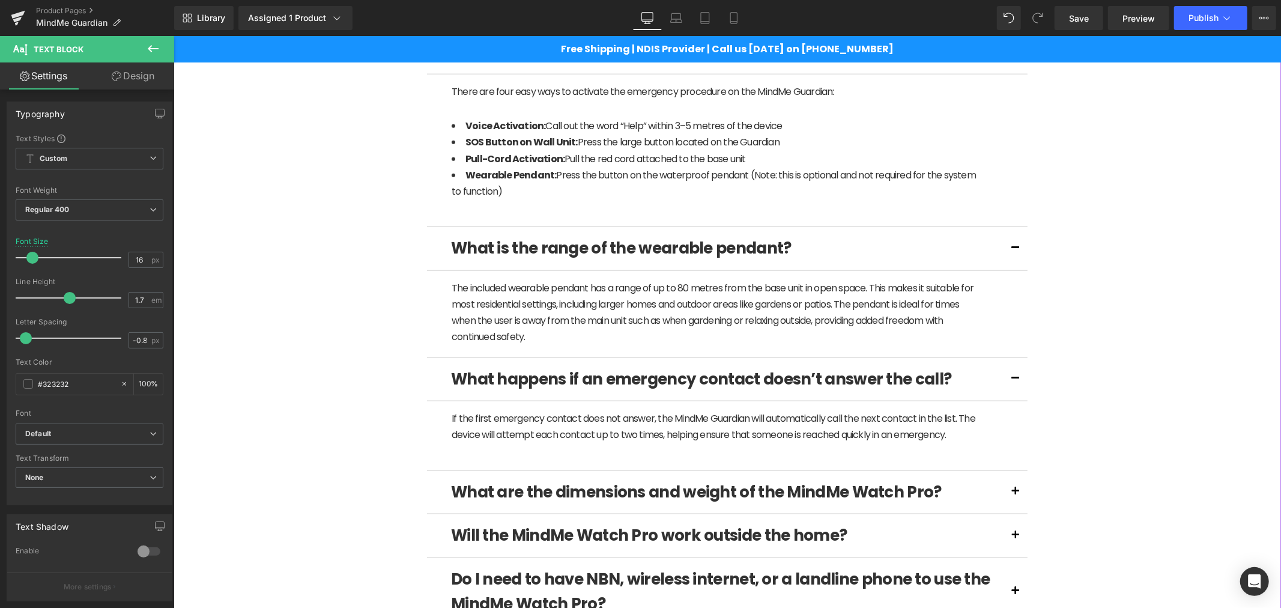
scroll to position [1222, 0]
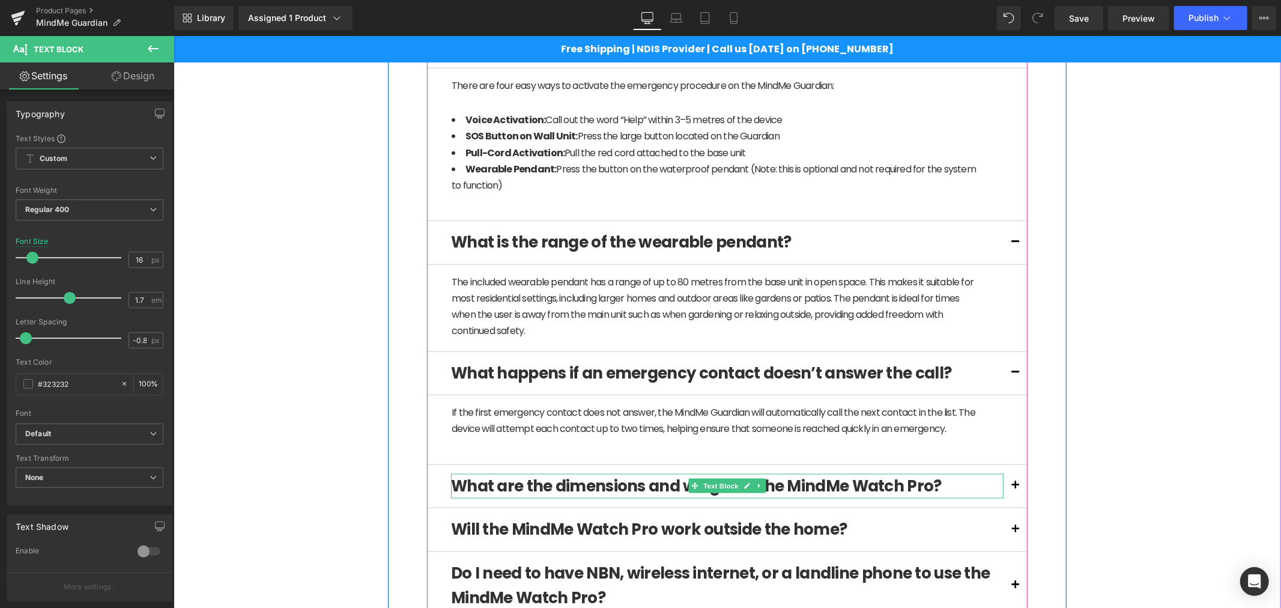
click at [645, 481] on b "What are the dimensions and weight of the MindMe Watch Pro?" at bounding box center [695, 485] width 491 height 22
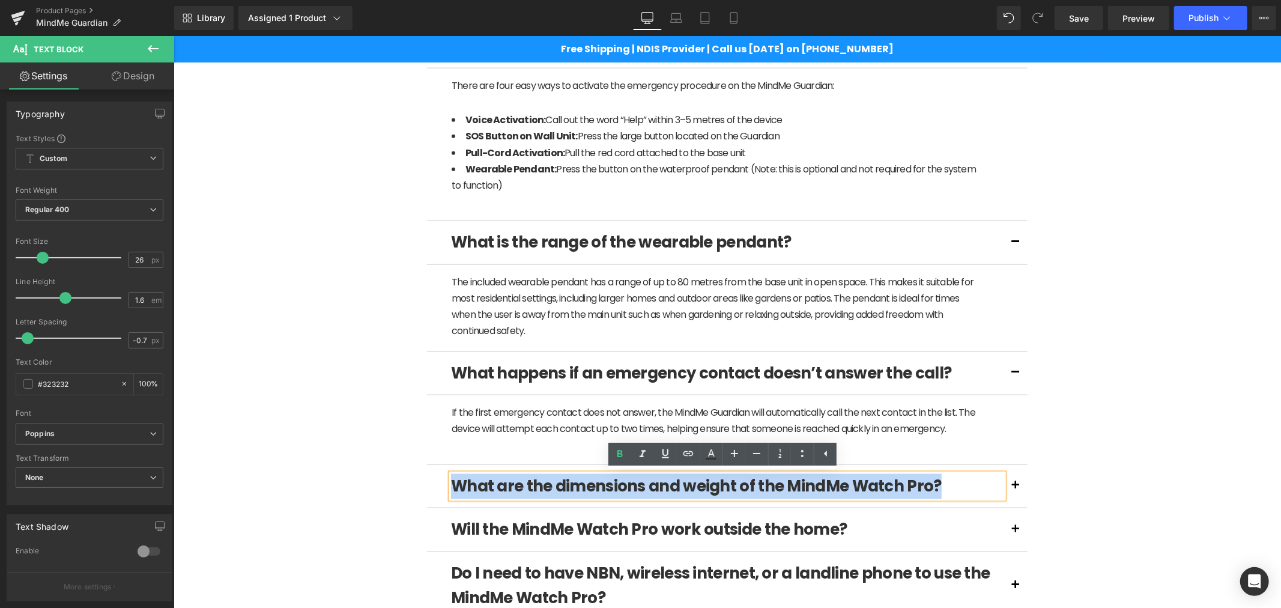
drag, startPoint x: 952, startPoint y: 477, endPoint x: 424, endPoint y: 482, distance: 528.5
click at [426, 482] on div "What are the dimensions and weight of the MindMe Watch Pro? Text Block" at bounding box center [726, 486] width 601 height 44
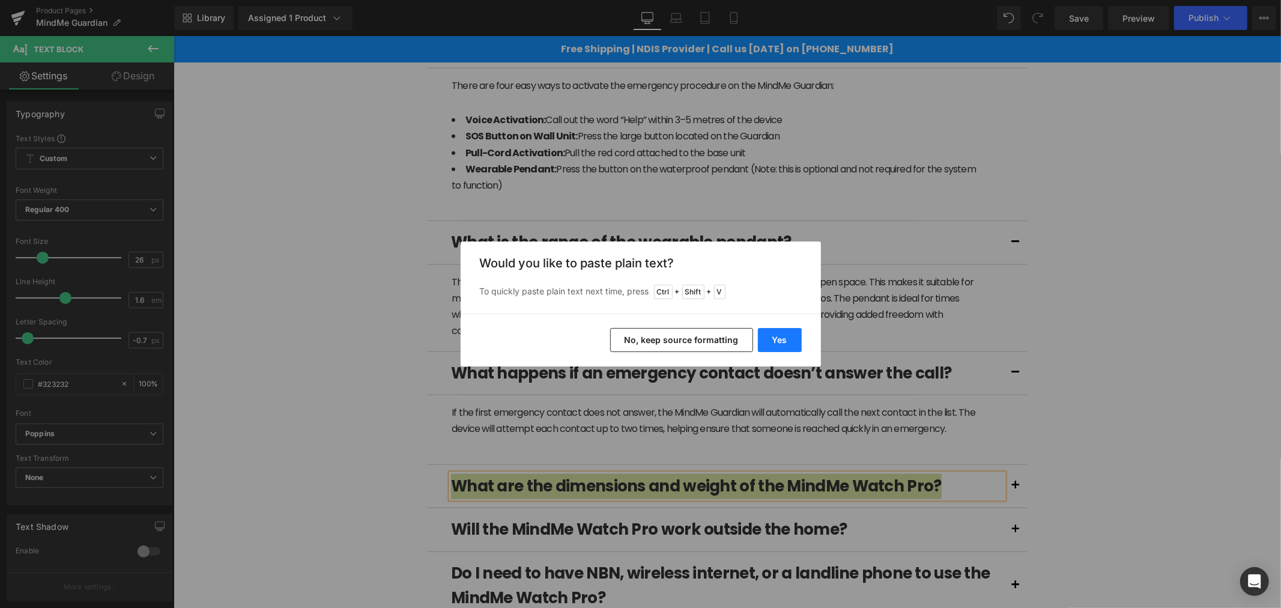
click at [782, 333] on button "Yes" at bounding box center [780, 340] width 44 height 24
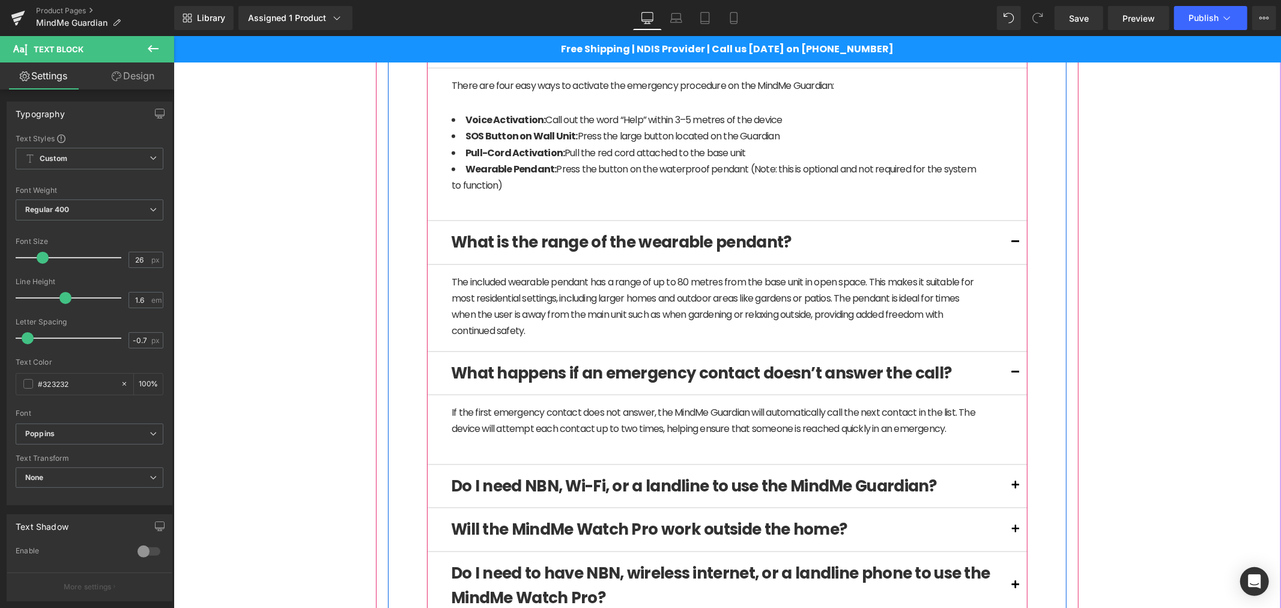
click at [1008, 486] on button at bounding box center [1015, 485] width 24 height 43
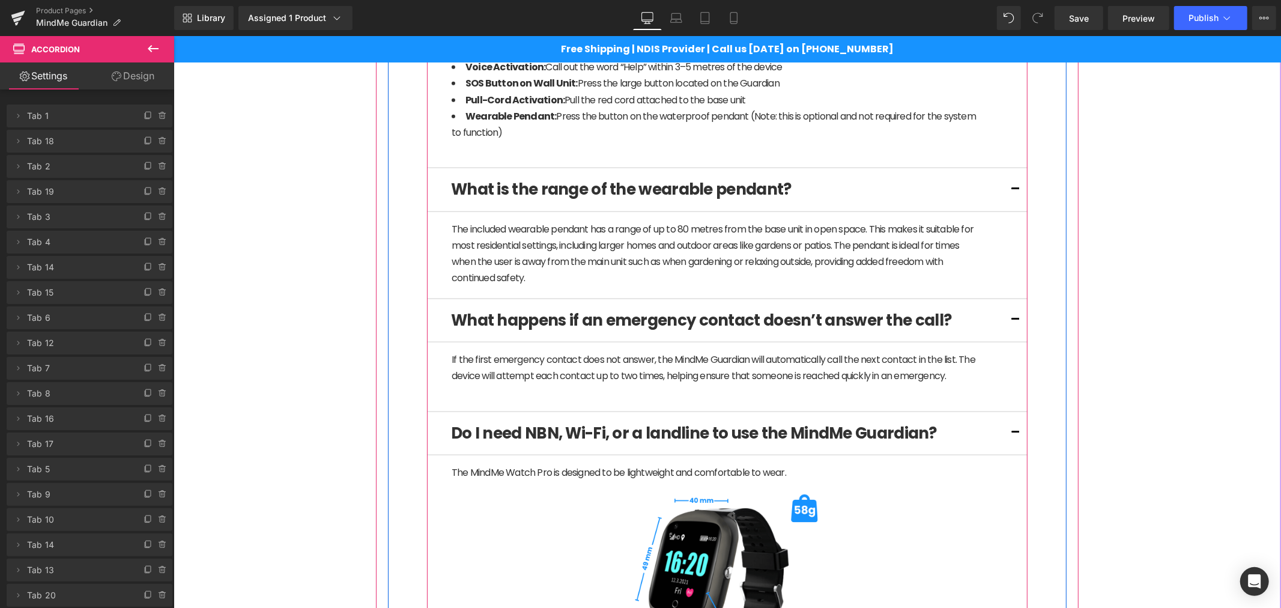
scroll to position [1289, 0]
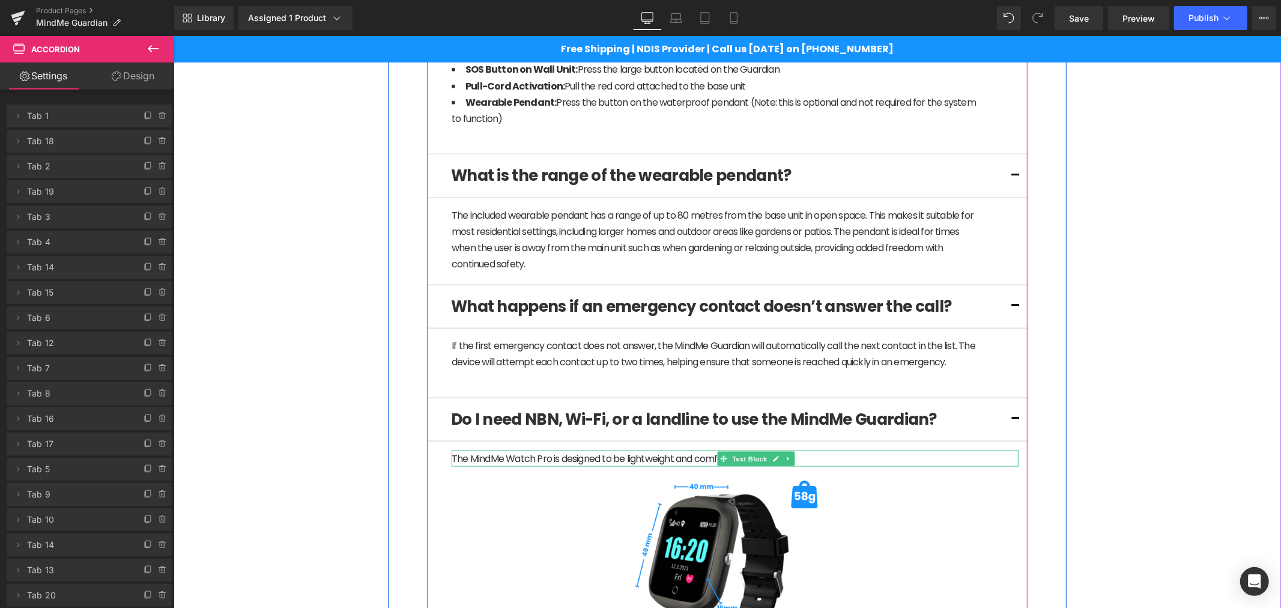
click at [579, 456] on p "The MindMe Watch Pro is designed to be lightweight and comfortable to wear." at bounding box center [713, 458] width 525 height 16
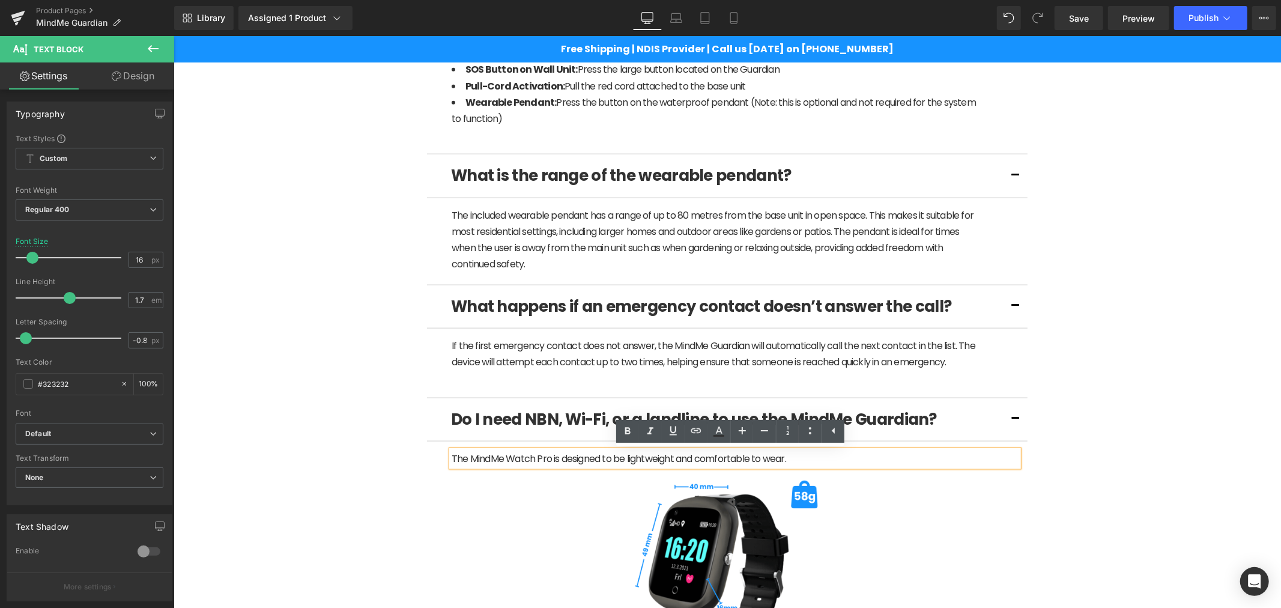
drag, startPoint x: 796, startPoint y: 459, endPoint x: 446, endPoint y: 459, distance: 349.5
click at [451, 459] on p "The MindMe Watch Pro is designed to be lightweight and comfortable to wear." at bounding box center [713, 458] width 525 height 16
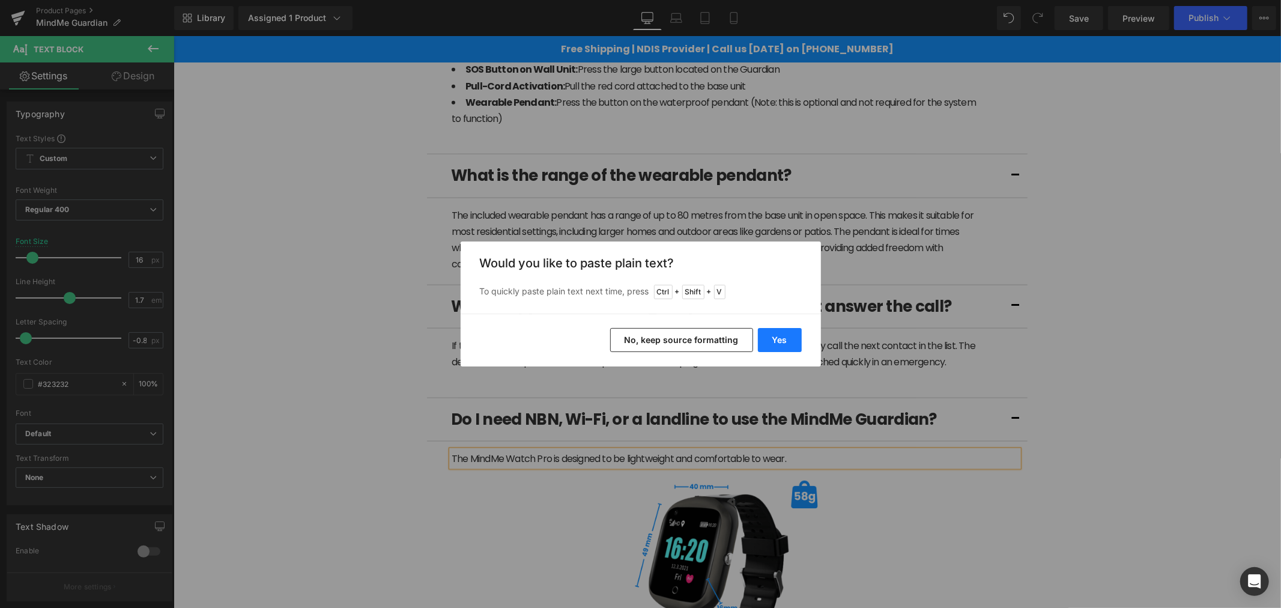
click at [773, 339] on button "Yes" at bounding box center [780, 340] width 44 height 24
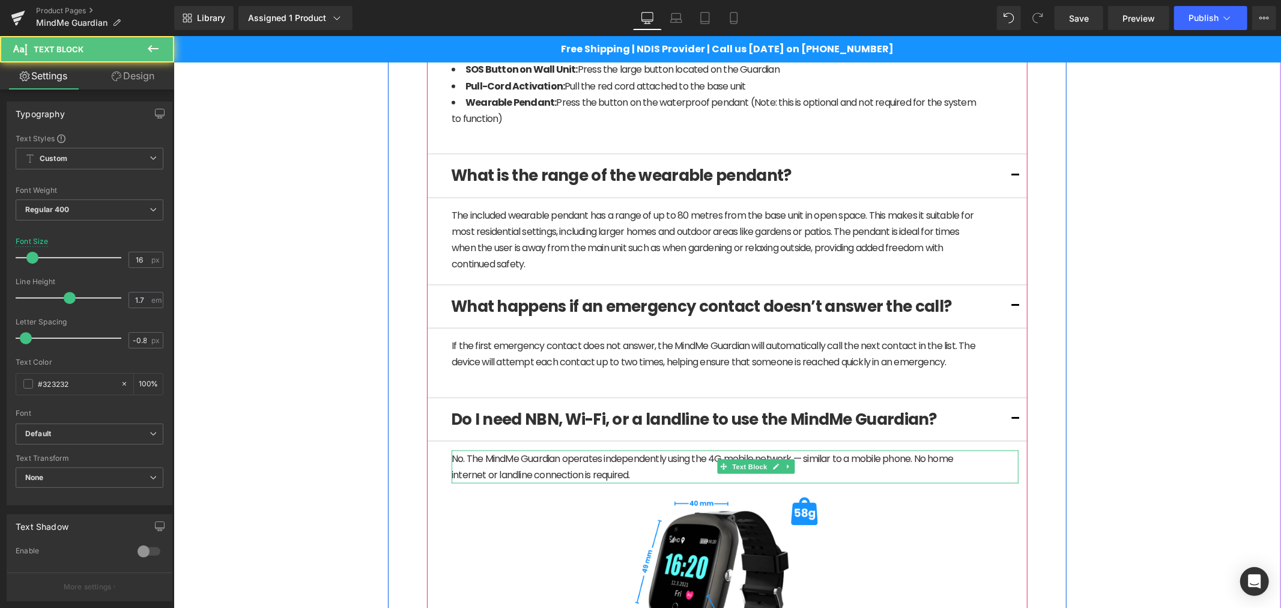
click at [526, 460] on p "No. The MindMe Guardian operates independently using the 4G mobile network — si…" at bounding box center [713, 466] width 525 height 32
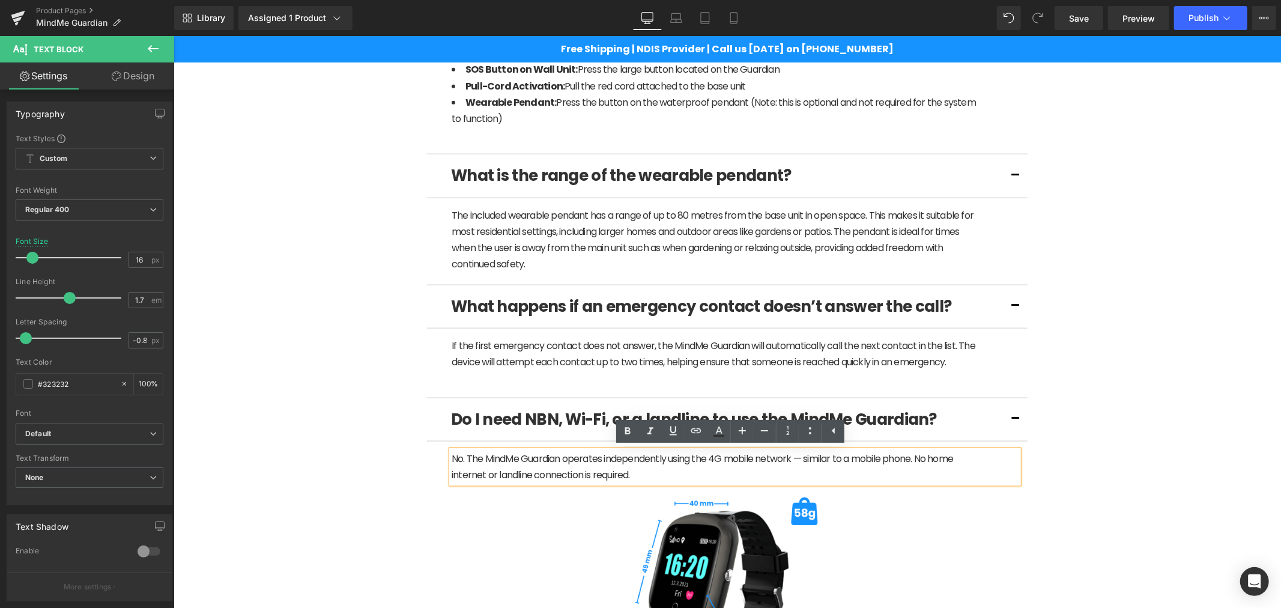
drag, startPoint x: 792, startPoint y: 462, endPoint x: 800, endPoint y: 463, distance: 8.5
click at [792, 462] on p "No. The MindMe Guardian operates independently using the 4G mobile network — si…" at bounding box center [713, 466] width 525 height 32
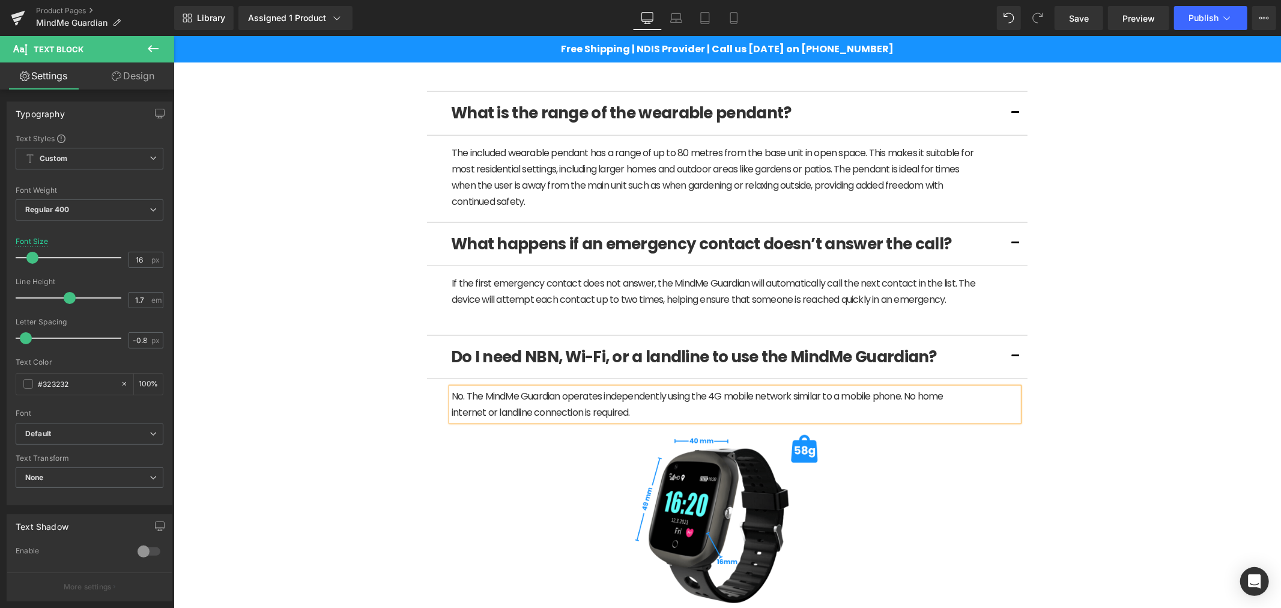
scroll to position [1355, 0]
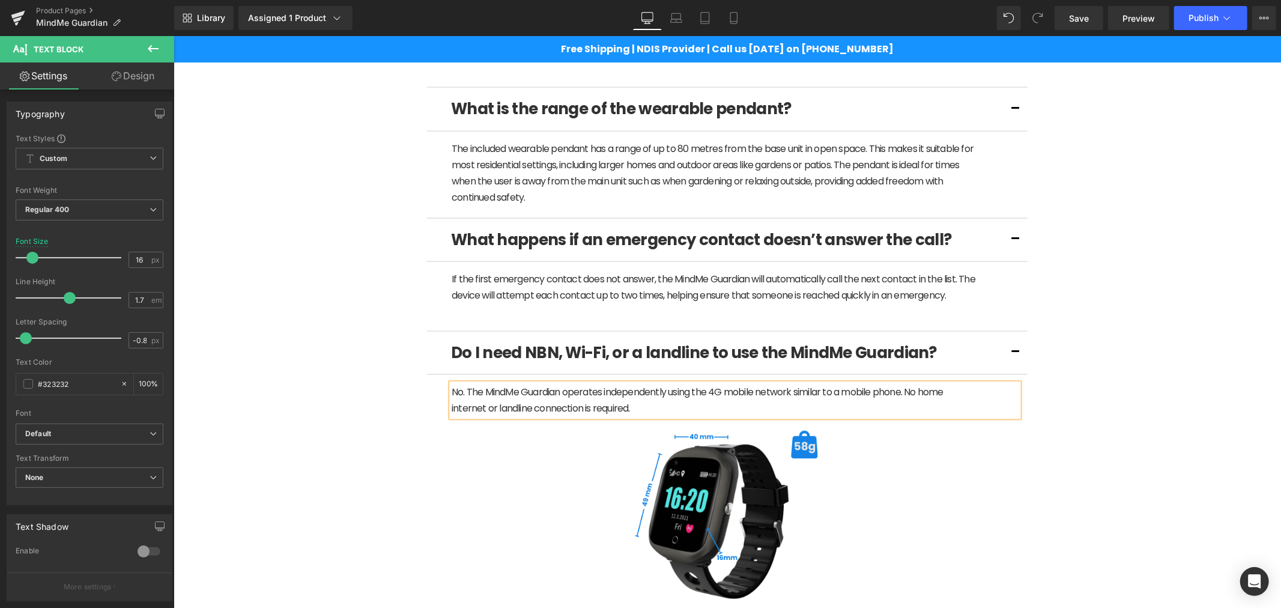
click at [809, 488] on img at bounding box center [726, 513] width 233 height 195
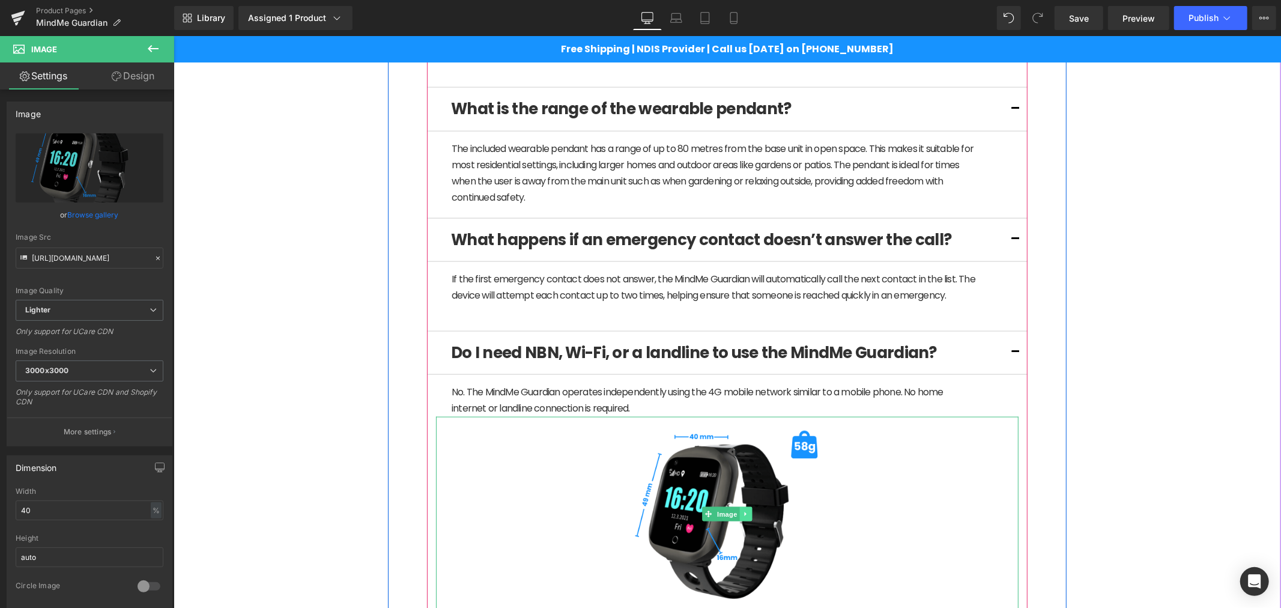
click at [743, 512] on icon at bounding box center [745, 513] width 7 height 7
click at [748, 517] on icon at bounding box center [751, 513] width 7 height 7
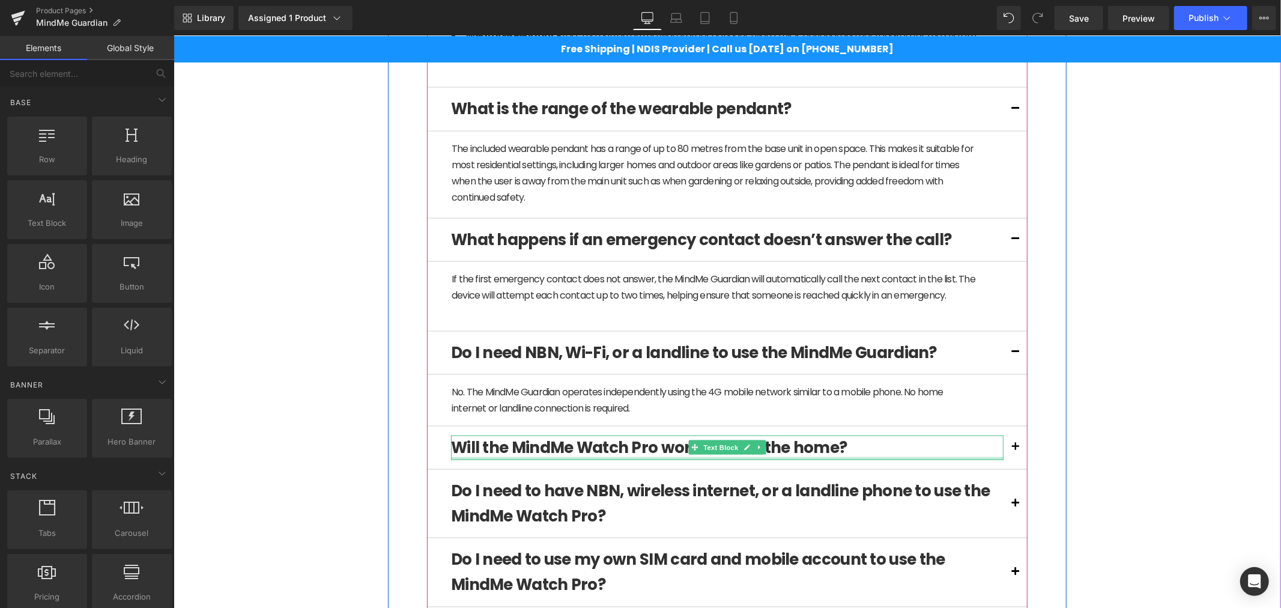
click at [631, 457] on div "Will the MindMe Watch Pro work outside the home? Text Block" at bounding box center [726, 447] width 552 height 25
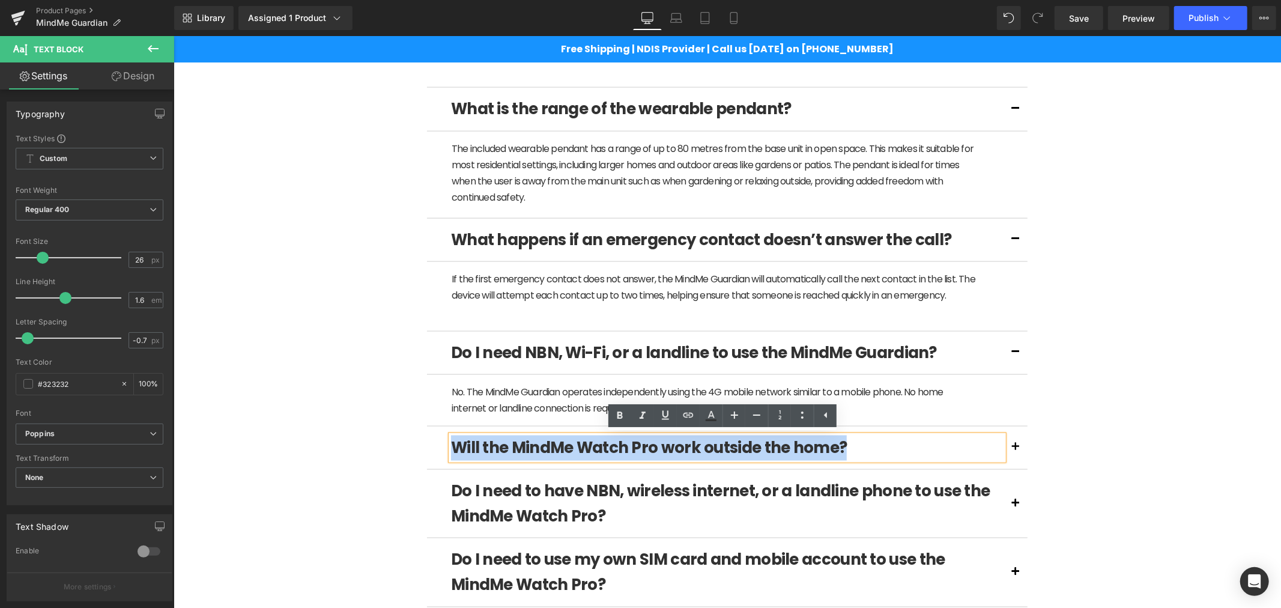
drag, startPoint x: 843, startPoint y: 446, endPoint x: 450, endPoint y: 452, distance: 392.8
click at [450, 452] on p "Will the MindMe Watch Pro work outside the home?" at bounding box center [726, 447] width 552 height 25
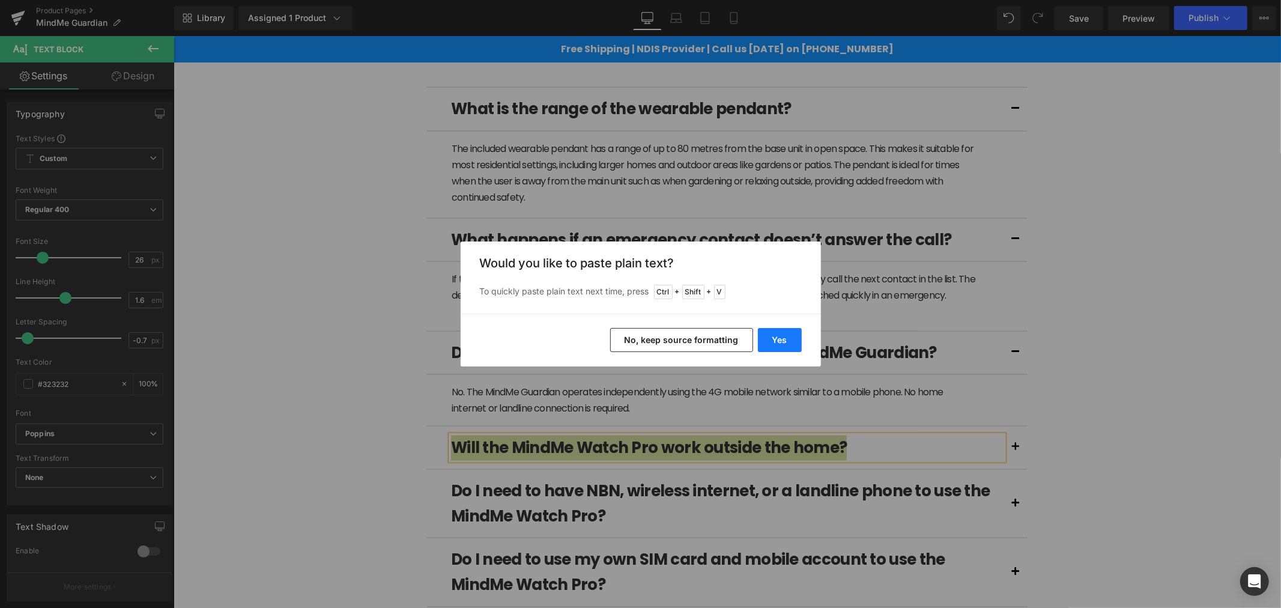
click at [794, 343] on button "Yes" at bounding box center [780, 340] width 44 height 24
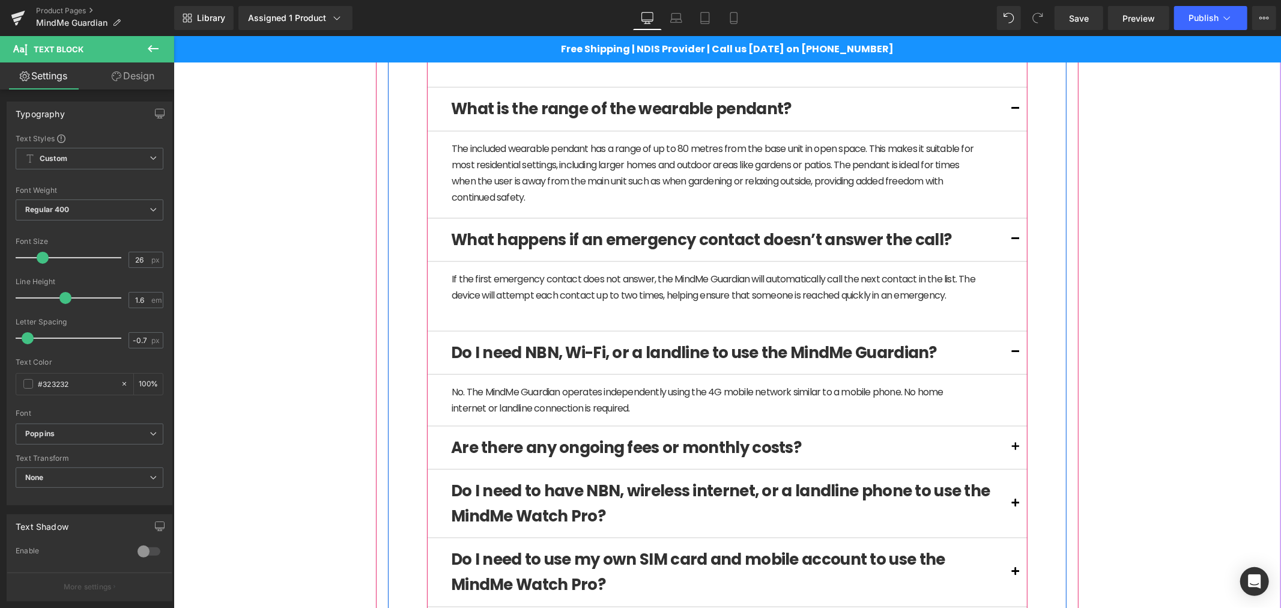
click at [1012, 453] on button at bounding box center [1015, 447] width 24 height 43
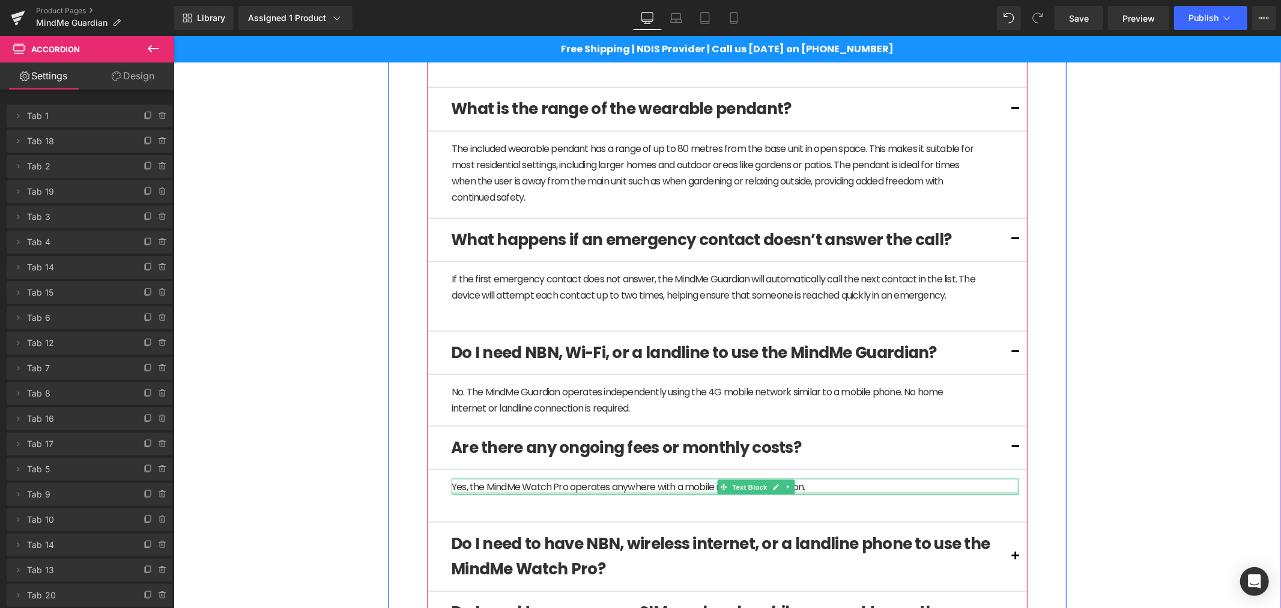
drag, startPoint x: 611, startPoint y: 492, endPoint x: 633, endPoint y: 490, distance: 22.3
click at [611, 492] on div "Yes, the MindMe Watch Pro operates anywhere with a mobile network connection. T…" at bounding box center [734, 486] width 567 height 16
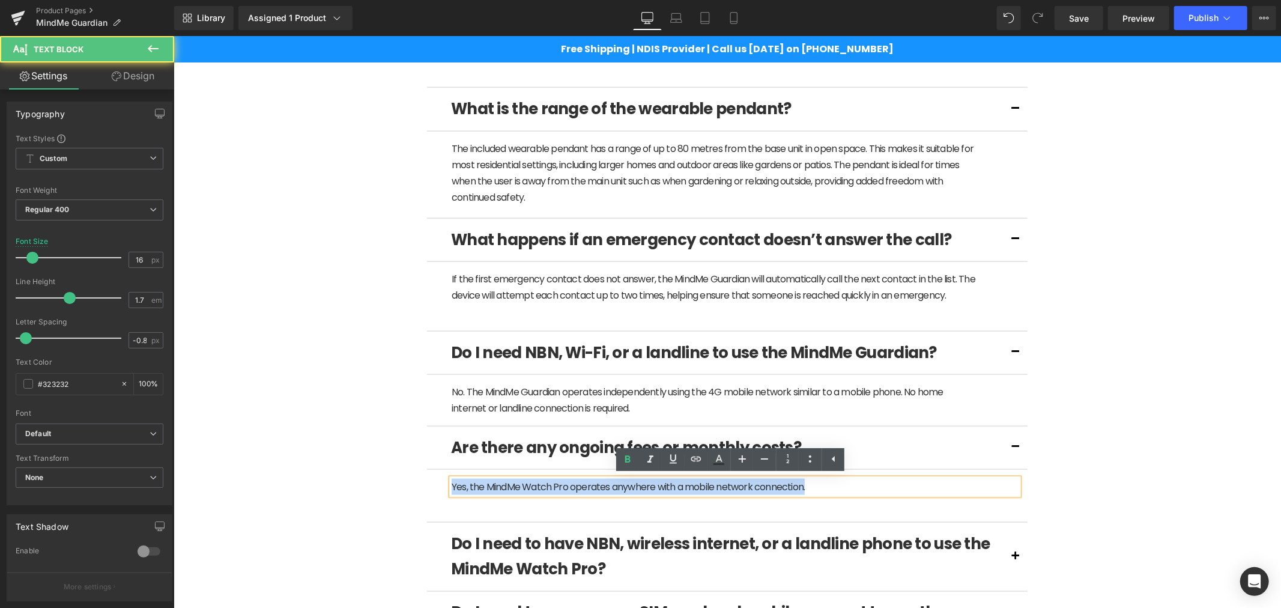
drag, startPoint x: 810, startPoint y: 490, endPoint x: 427, endPoint y: 522, distance: 384.5
click at [429, 522] on article "Yes, the MindMe Watch Pro operates anywhere with a mobile network connection. T…" at bounding box center [726, 495] width 601 height 53
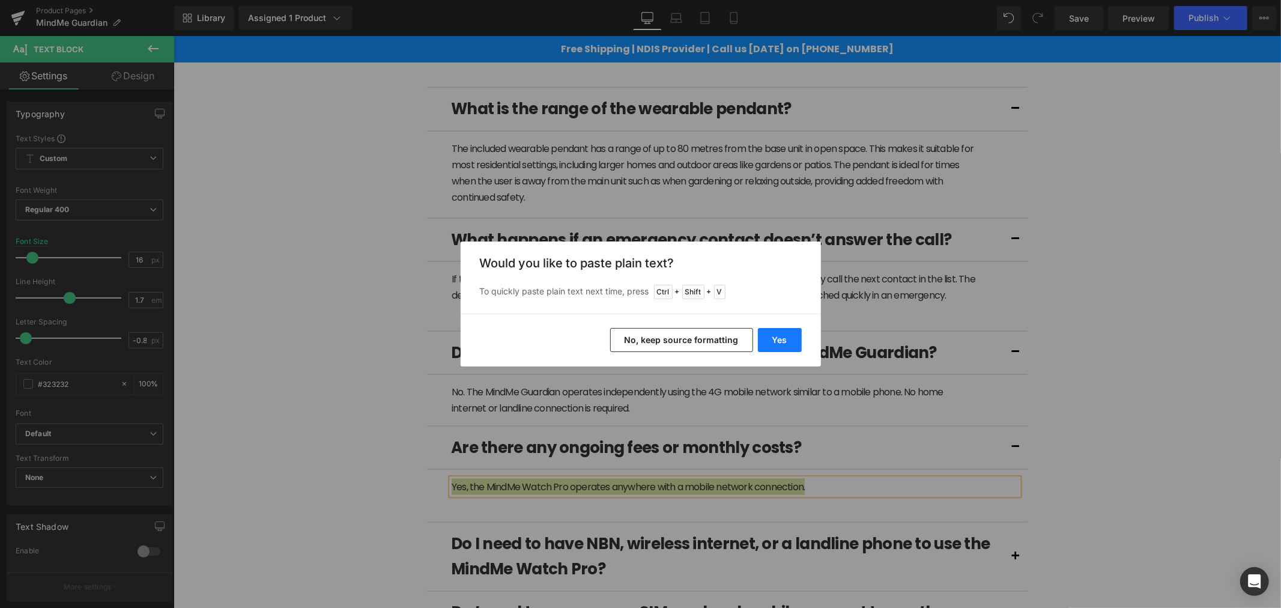
click at [775, 337] on button "Yes" at bounding box center [780, 340] width 44 height 24
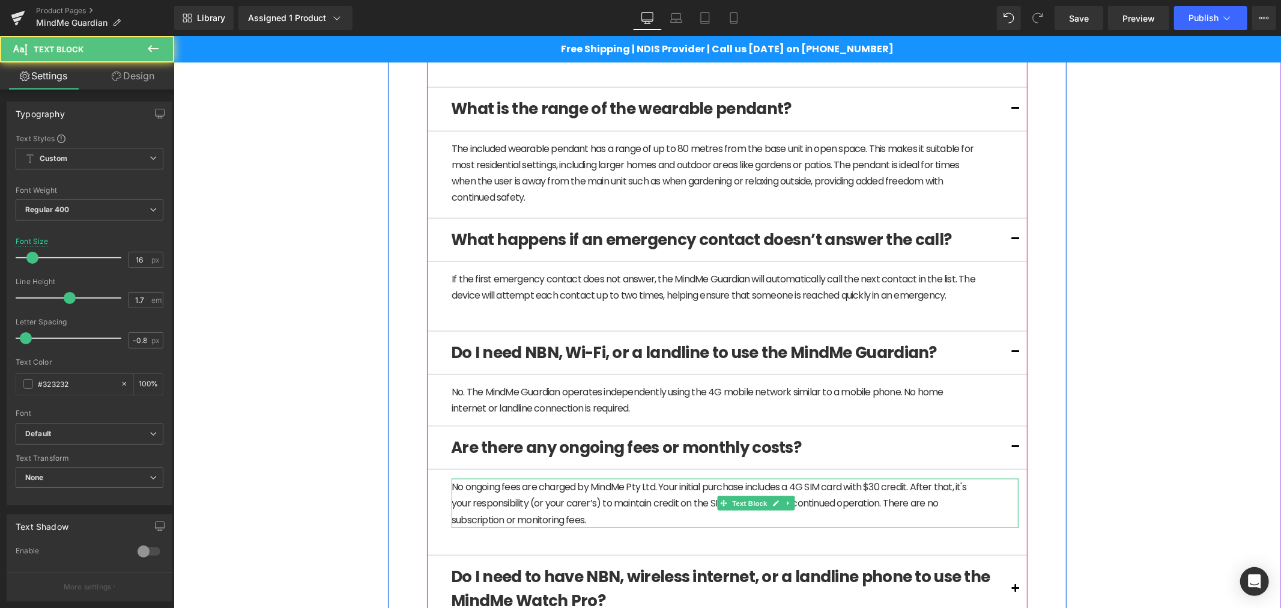
click at [608, 497] on p "No ongoing fees are charged by MindMe Pty Ltd. Your initial purchase includes a…" at bounding box center [713, 502] width 525 height 49
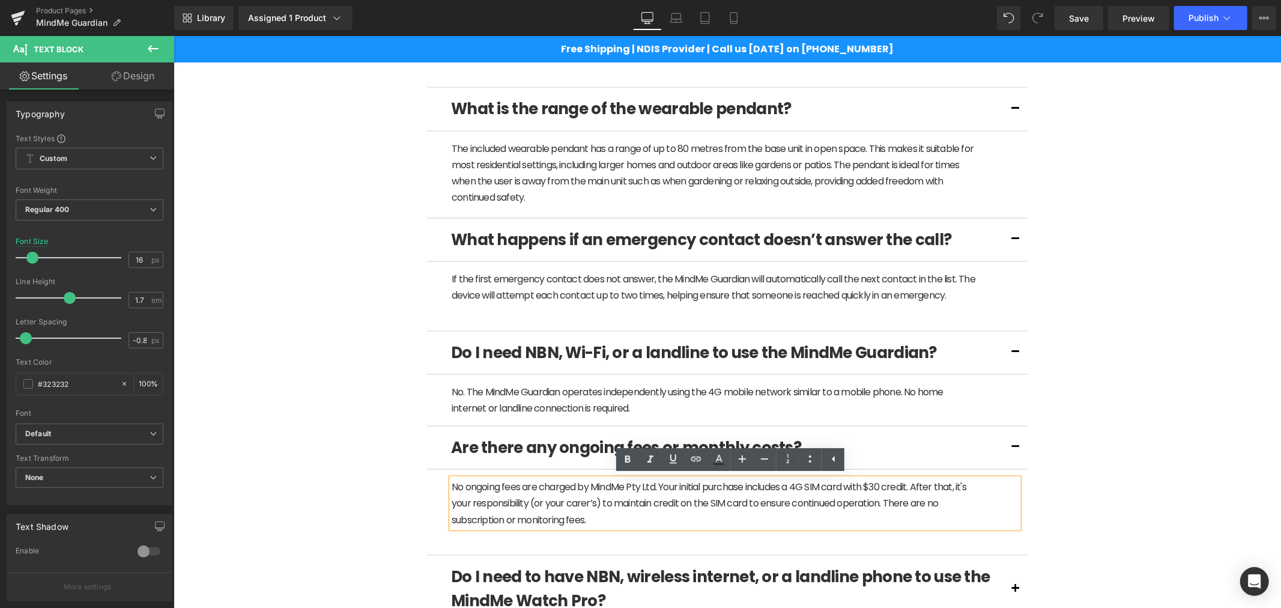
click at [1122, 505] on div "(P) Image" at bounding box center [726, 23] width 1095 height 2536
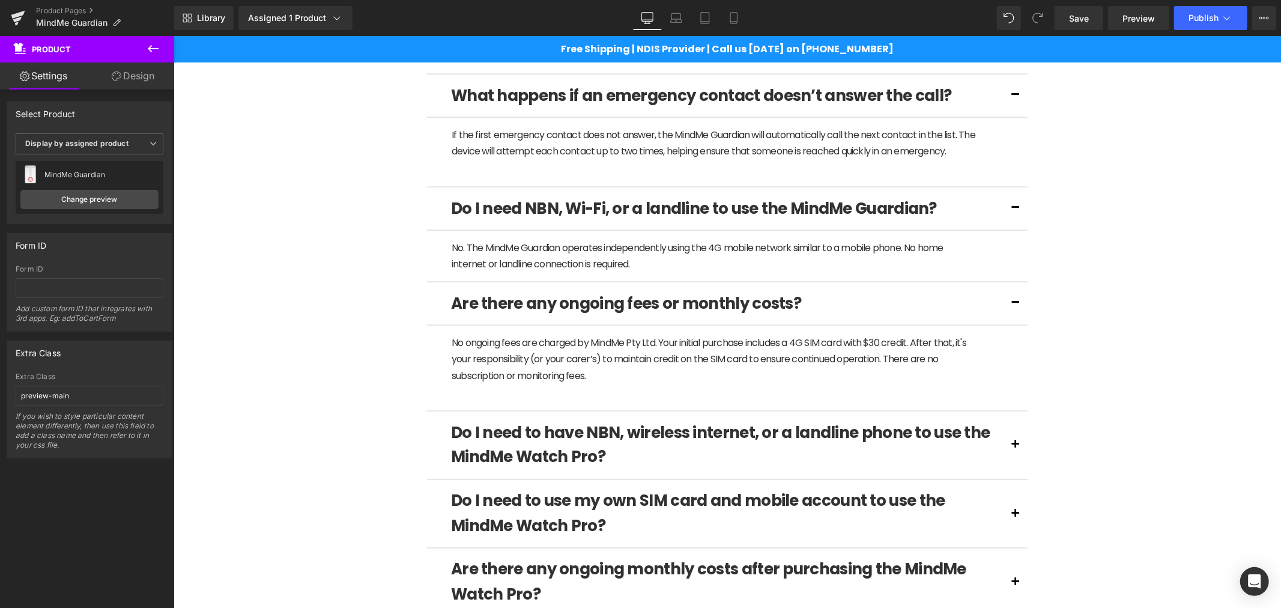
scroll to position [1512, 0]
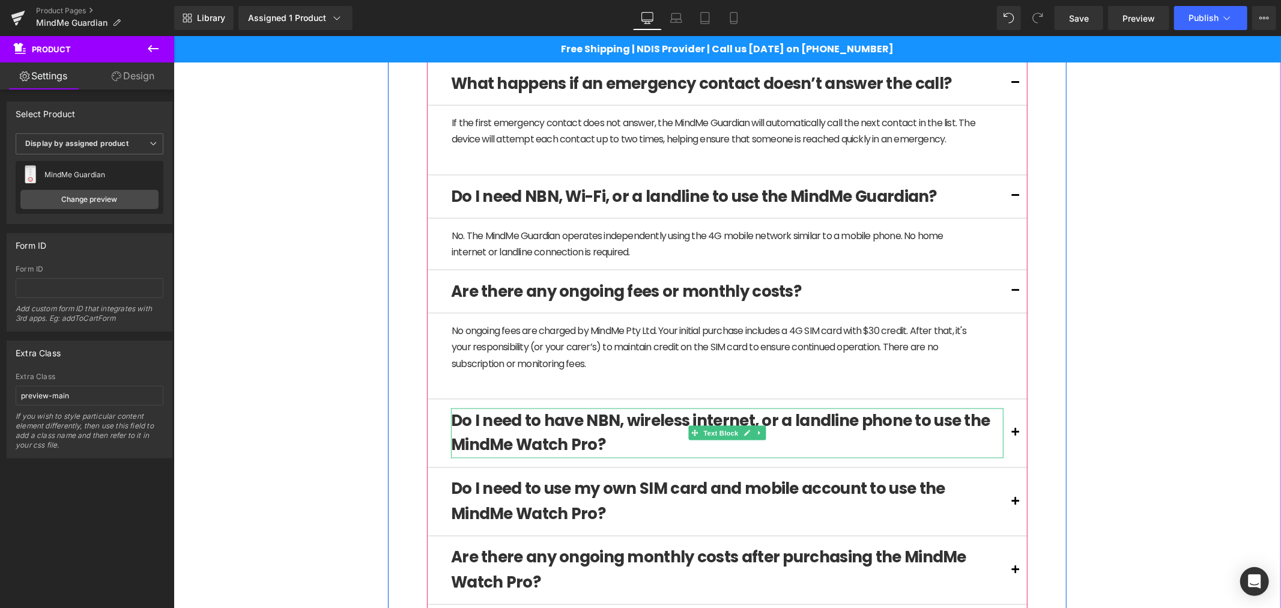
click at [525, 445] on b "Do I need to have NBN, wireless internet, or a landline phone to use the MindMe…" at bounding box center [719, 432] width 539 height 47
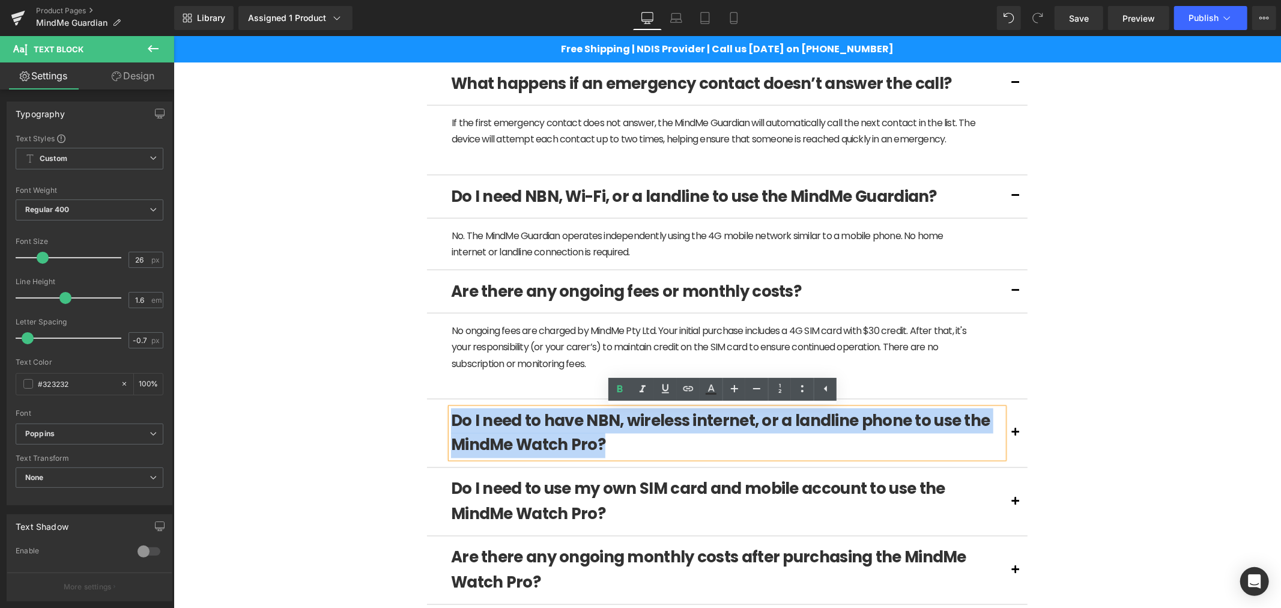
drag, startPoint x: 616, startPoint y: 449, endPoint x: 393, endPoint y: 402, distance: 228.3
click at [393, 402] on div "What is the MindMe Guardian? Text Block The MindMe Guardian is a wall-mounted h…" at bounding box center [726, 171] width 679 height 1859
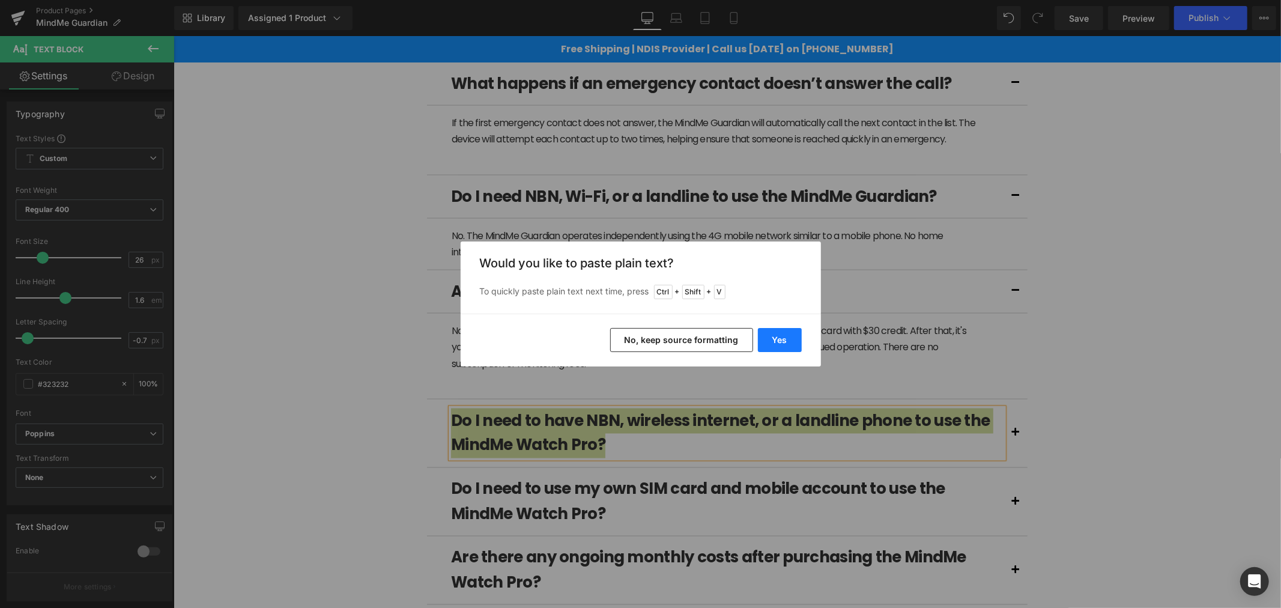
click at [782, 343] on button "Yes" at bounding box center [780, 340] width 44 height 24
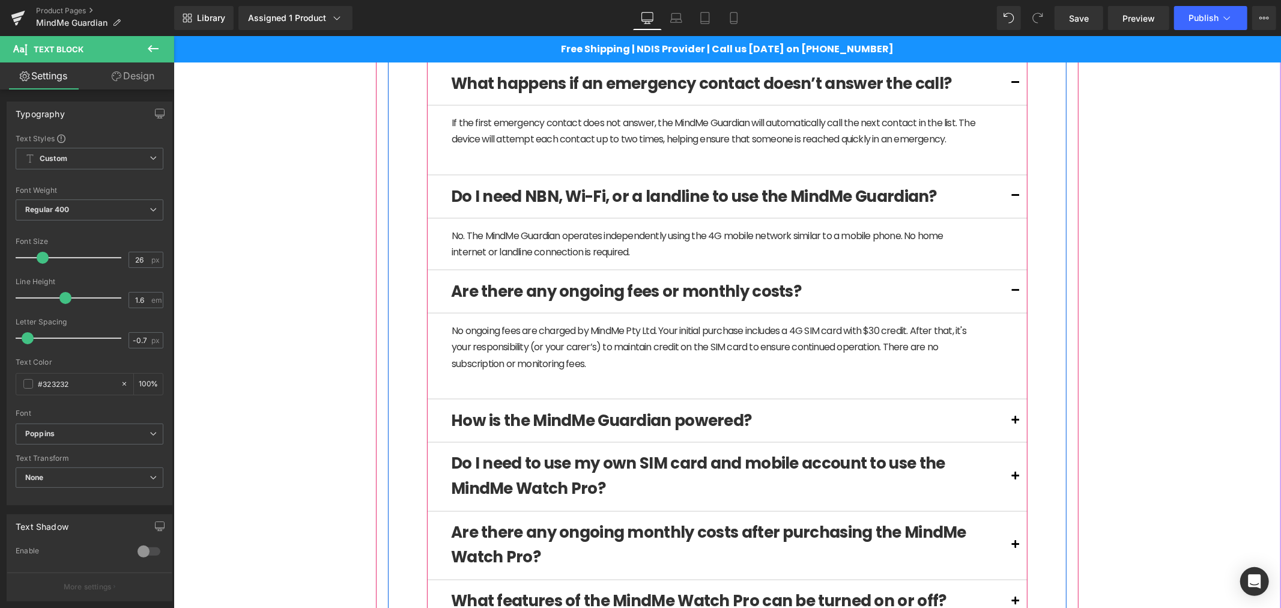
click at [1011, 414] on button at bounding box center [1015, 420] width 24 height 43
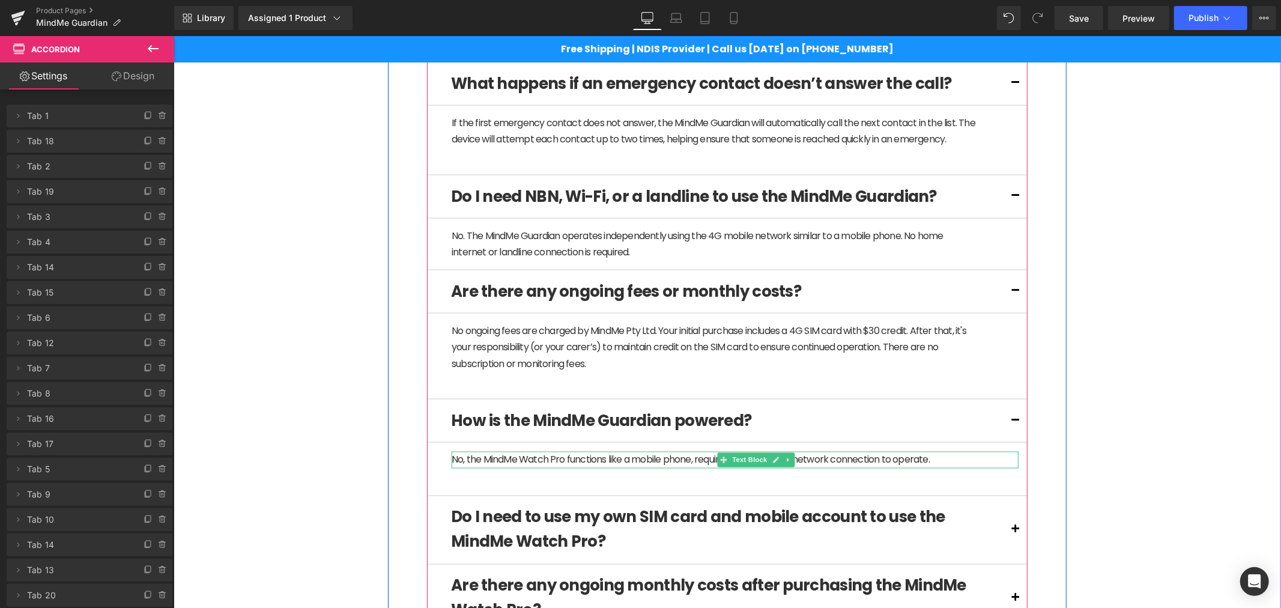
click at [549, 458] on p "No, the MindMe Watch Pro functions like a mobile phone, requiring only a mobile…" at bounding box center [713, 459] width 525 height 16
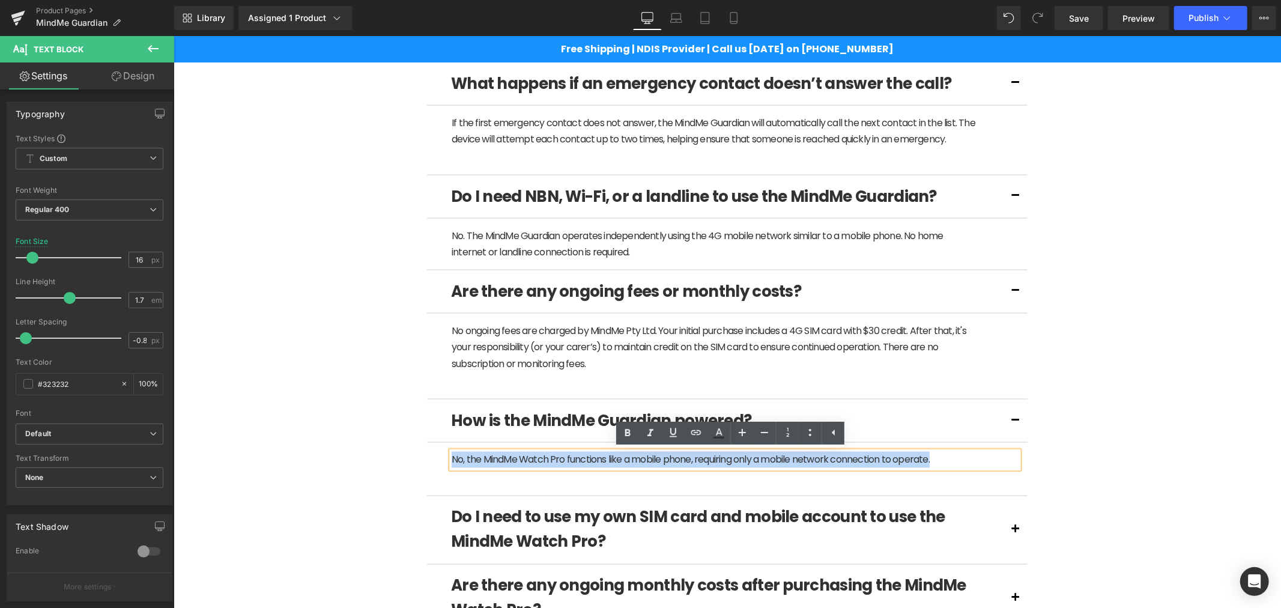
drag, startPoint x: 963, startPoint y: 458, endPoint x: 439, endPoint y: 439, distance: 524.6
click at [439, 439] on div "How is the MindMe Guardian powered? Text Block No, the MindMe Watch Pro functio…" at bounding box center [726, 447] width 601 height 97
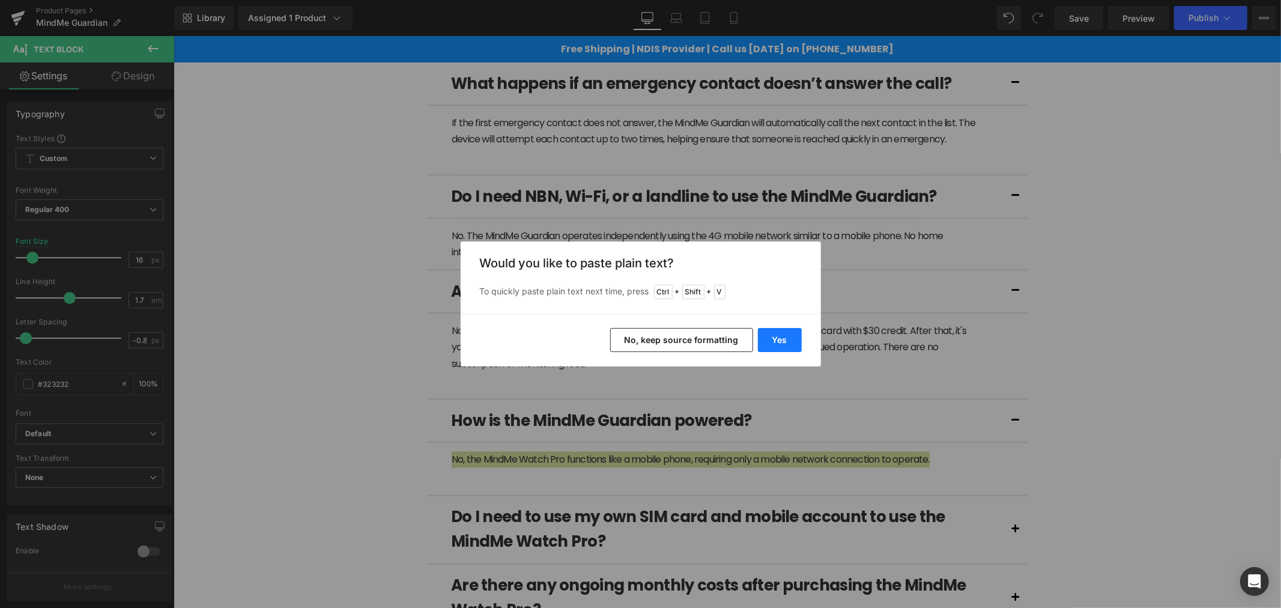
click at [785, 339] on button "Yes" at bounding box center [780, 340] width 44 height 24
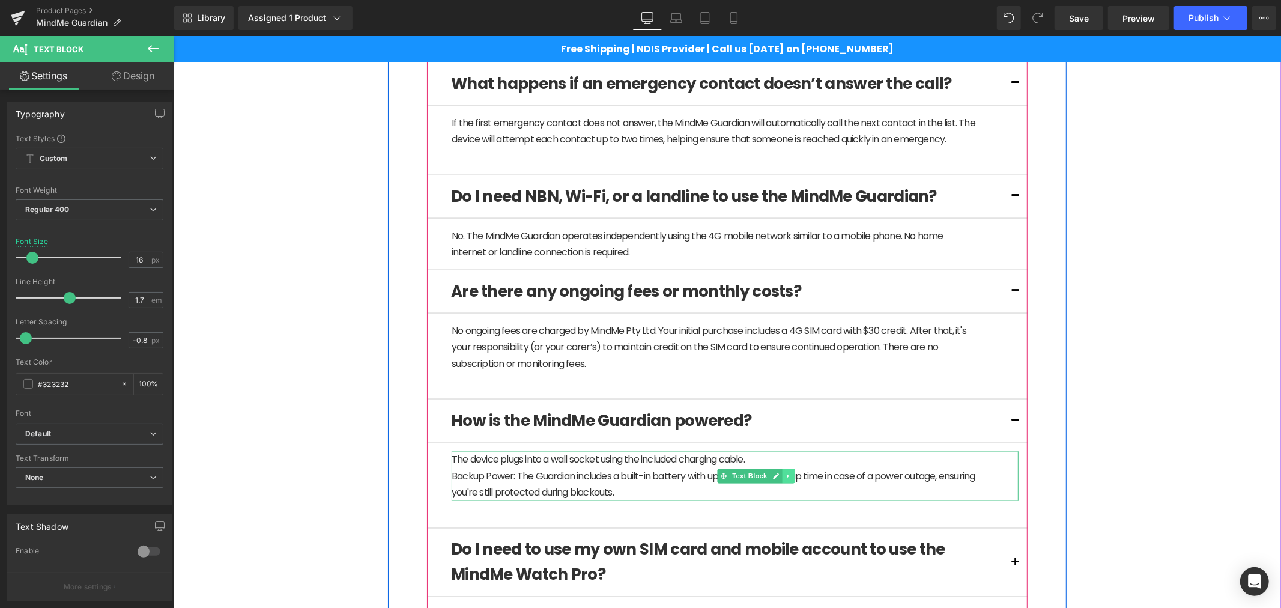
click at [785, 476] on link at bounding box center [788, 475] width 13 height 14
click at [778, 476] on icon at bounding box center [781, 475] width 7 height 7
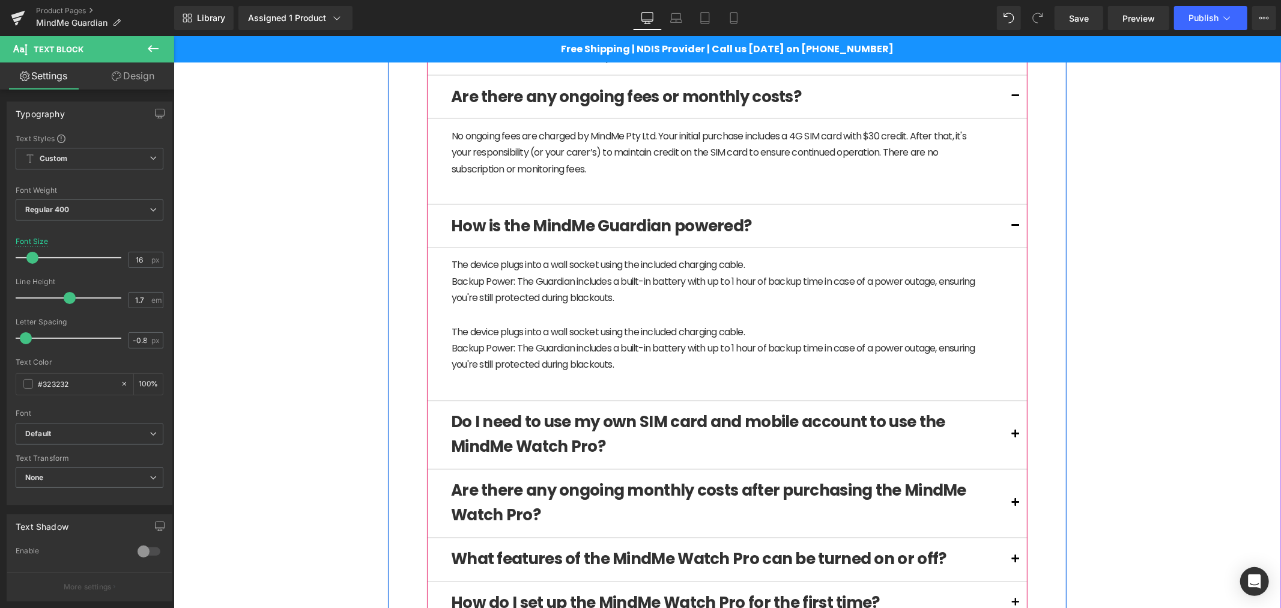
scroll to position [1683, 0]
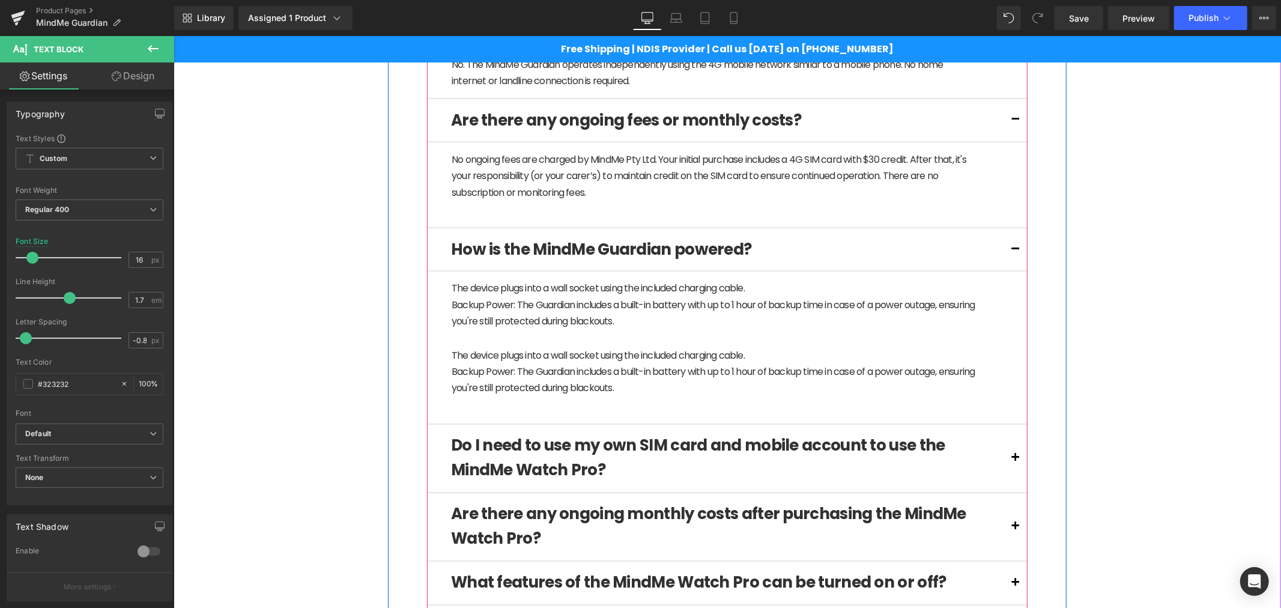
click at [622, 316] on p "Backup Power: The Guardian includes a built-in battery with up to 1 hour of bac…" at bounding box center [713, 313] width 525 height 32
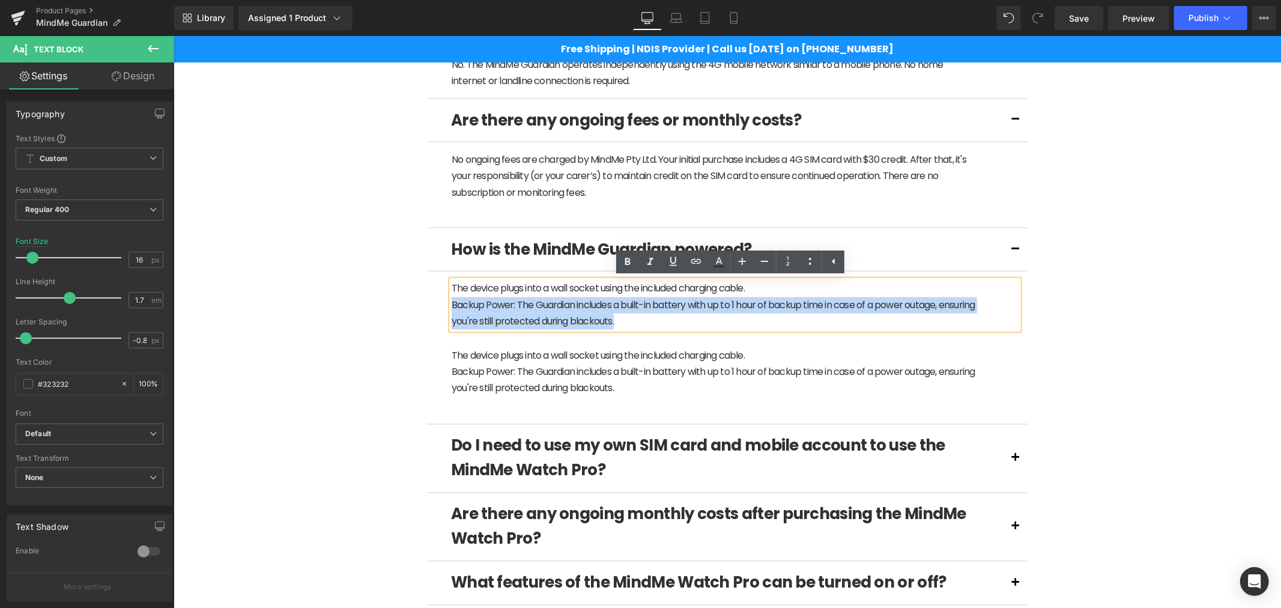
drag, startPoint x: 663, startPoint y: 321, endPoint x: 436, endPoint y: 302, distance: 227.8
click at [436, 302] on article "The device plugs into a wall socket using the included charging cable. Backup …" at bounding box center [726, 347] width 601 height 153
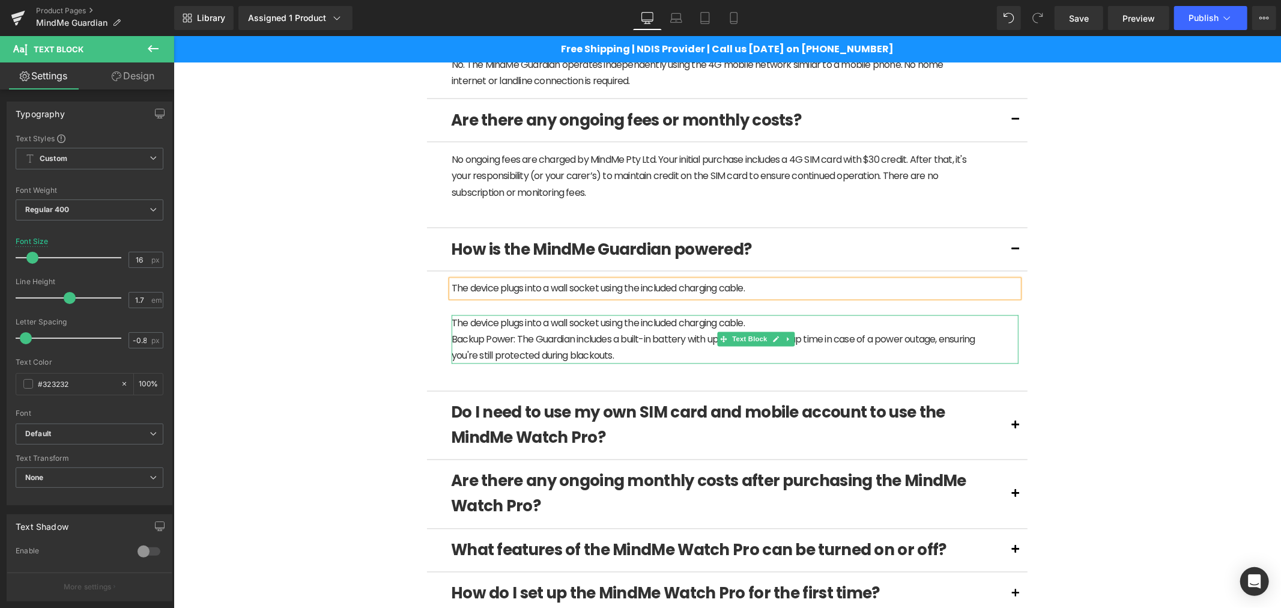
click at [564, 328] on p "The device plugs into a wall socket using the included charging cable." at bounding box center [713, 323] width 525 height 16
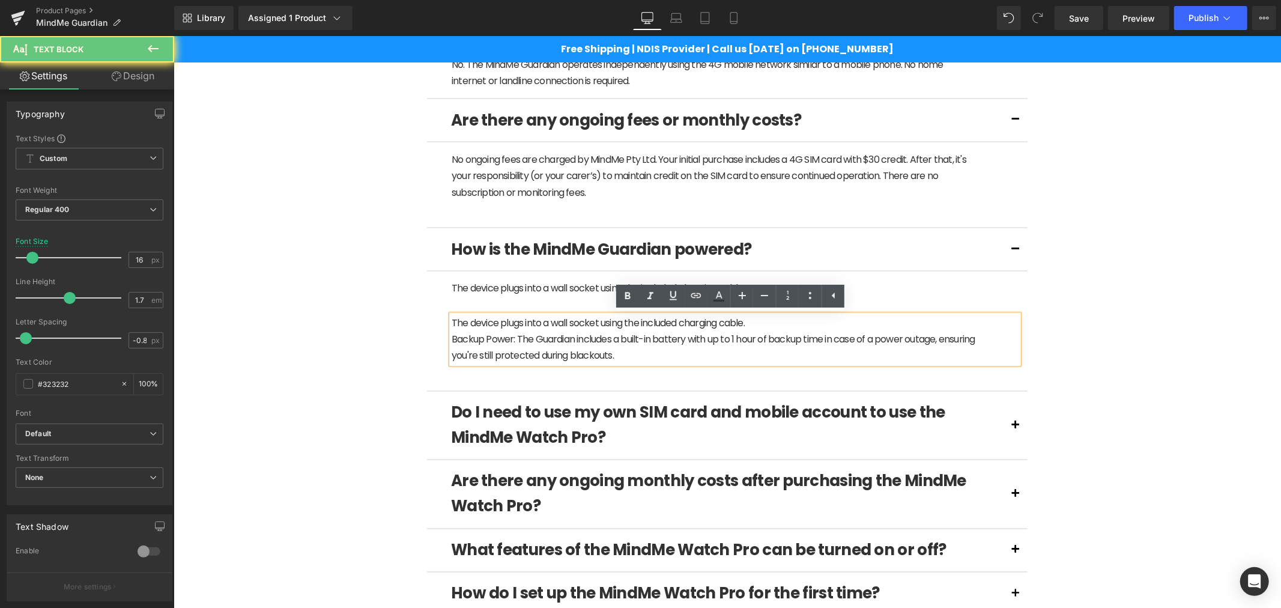
click at [486, 330] on p "The device plugs into a wall socket using the included charging cable." at bounding box center [713, 323] width 525 height 16
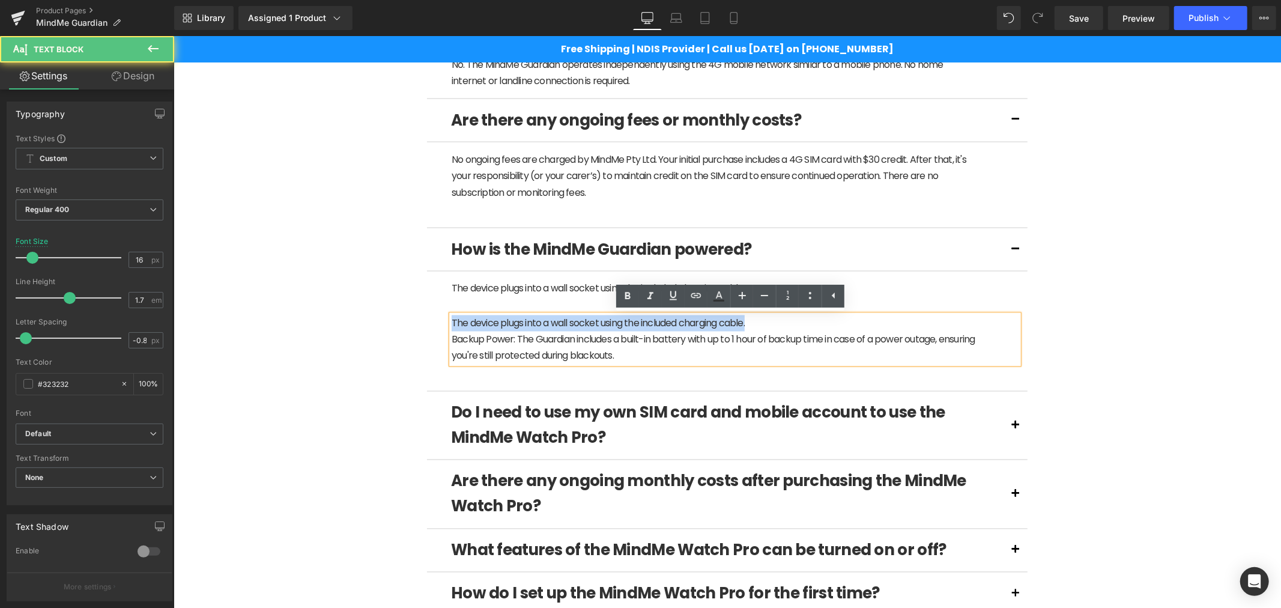
drag, startPoint x: 765, startPoint y: 325, endPoint x: 413, endPoint y: 316, distance: 352.6
click at [417, 316] on div "What is the MindMe Guardian? Text Block The MindMe Guardian is a wall-mounted h…" at bounding box center [726, 47] width 619 height 1918
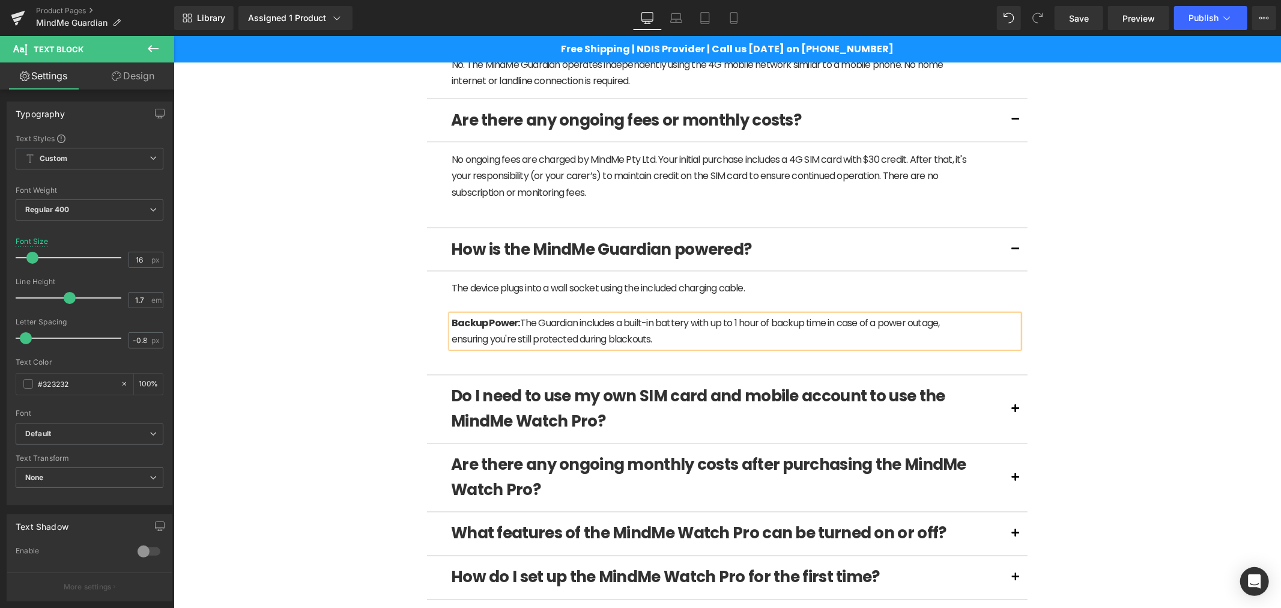
click at [637, 304] on article "The device plugs into a wall socket using the included charging cable. Text Blo…" at bounding box center [726, 323] width 601 height 104
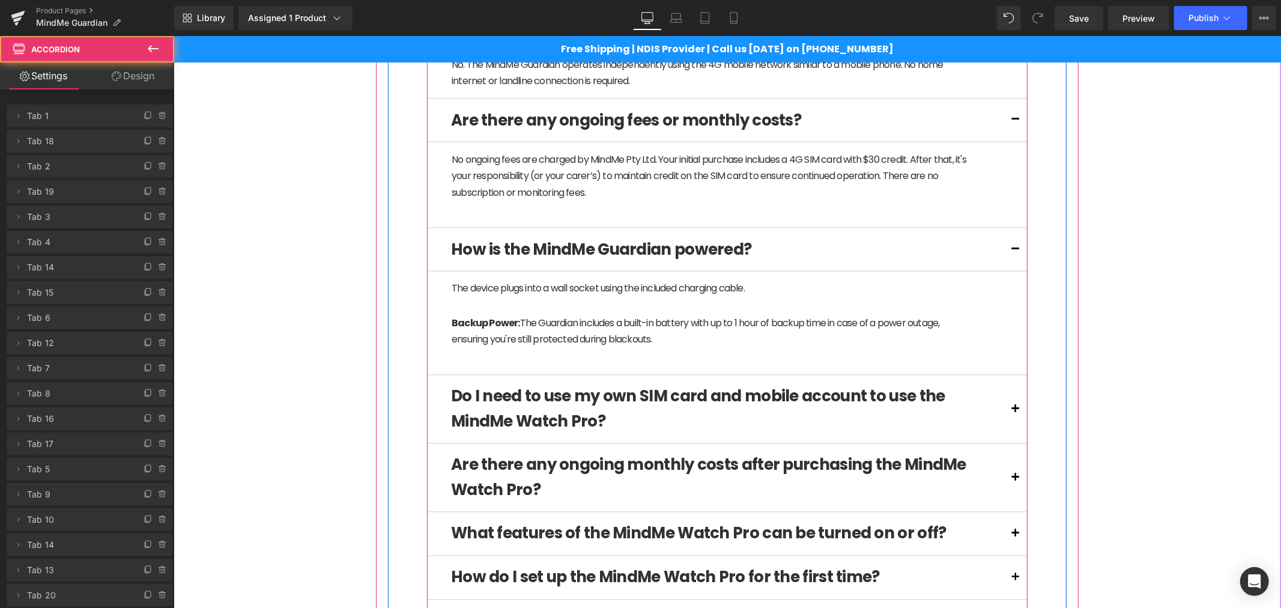
click at [627, 309] on article "The device plugs into a wall socket using the included charging cable. Text Blo…" at bounding box center [726, 323] width 601 height 104
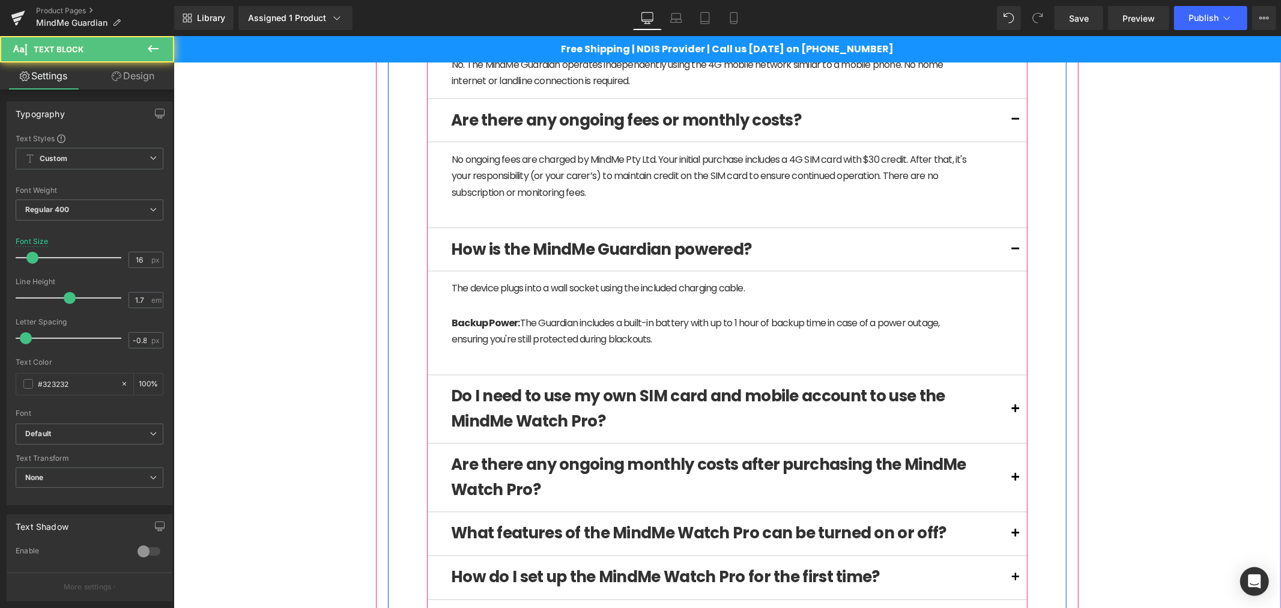
click at [622, 313] on article "The device plugs into a wall socket using the included charging cable. Text Blo…" at bounding box center [726, 323] width 601 height 104
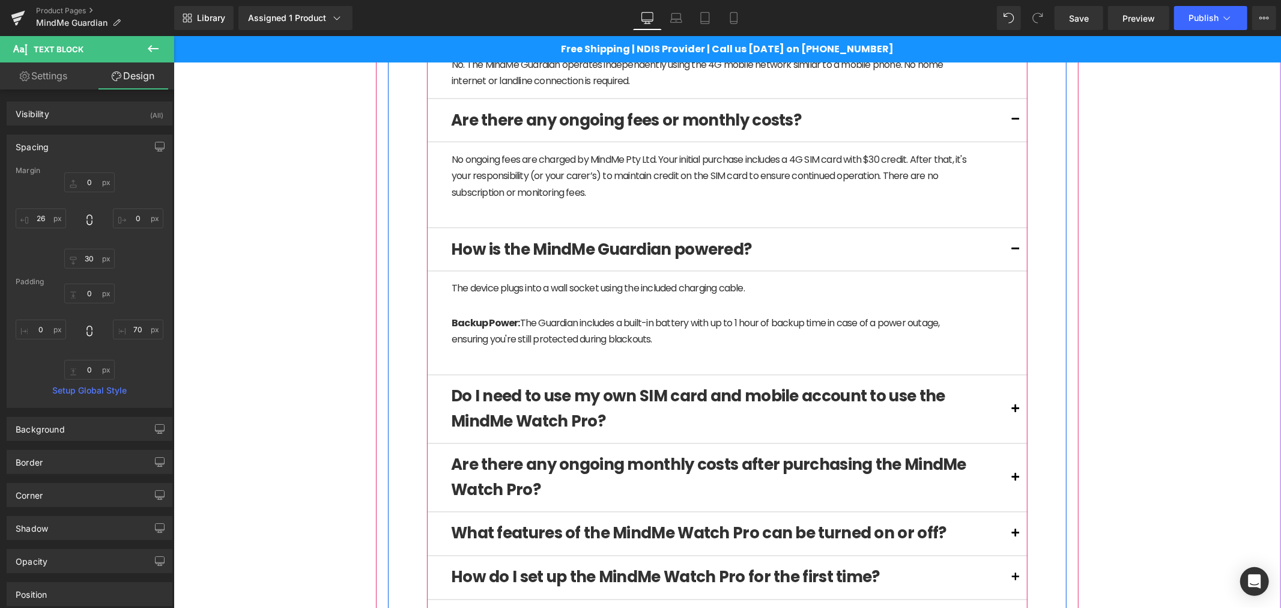
click at [627, 307] on article "The device plugs into a wall socket using the included charging cable. Text Blo…" at bounding box center [726, 323] width 601 height 104
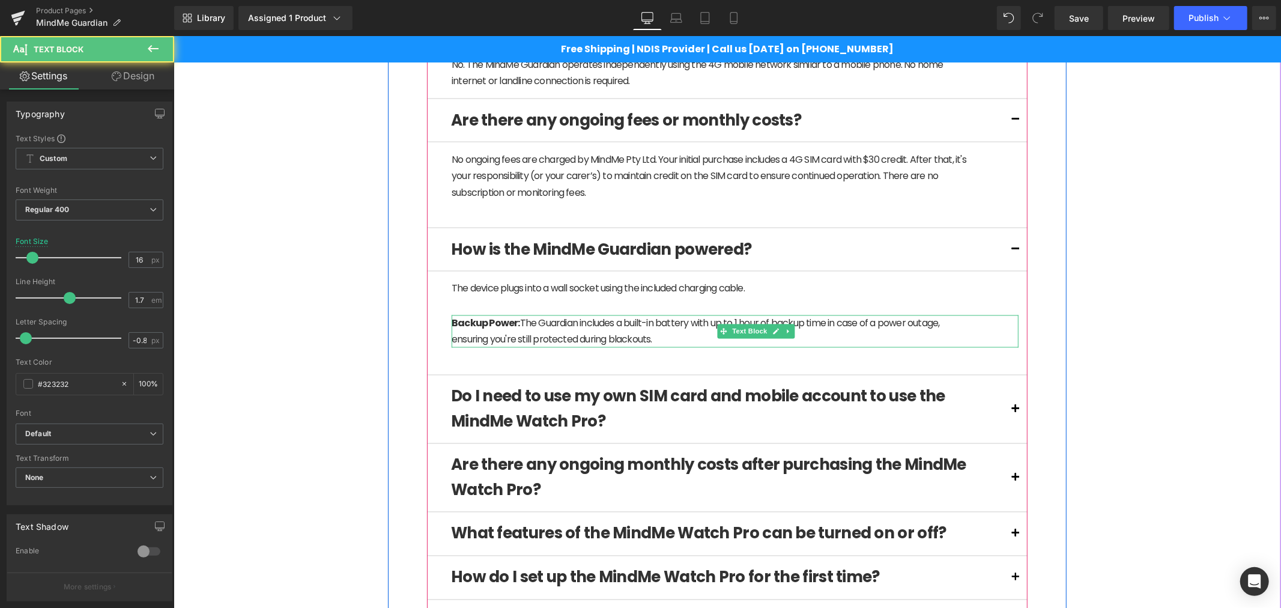
click at [715, 320] on span "Backup Power: The Guardian includes a built-in battery with up to 1 hour of bac…" at bounding box center [695, 331] width 488 height 30
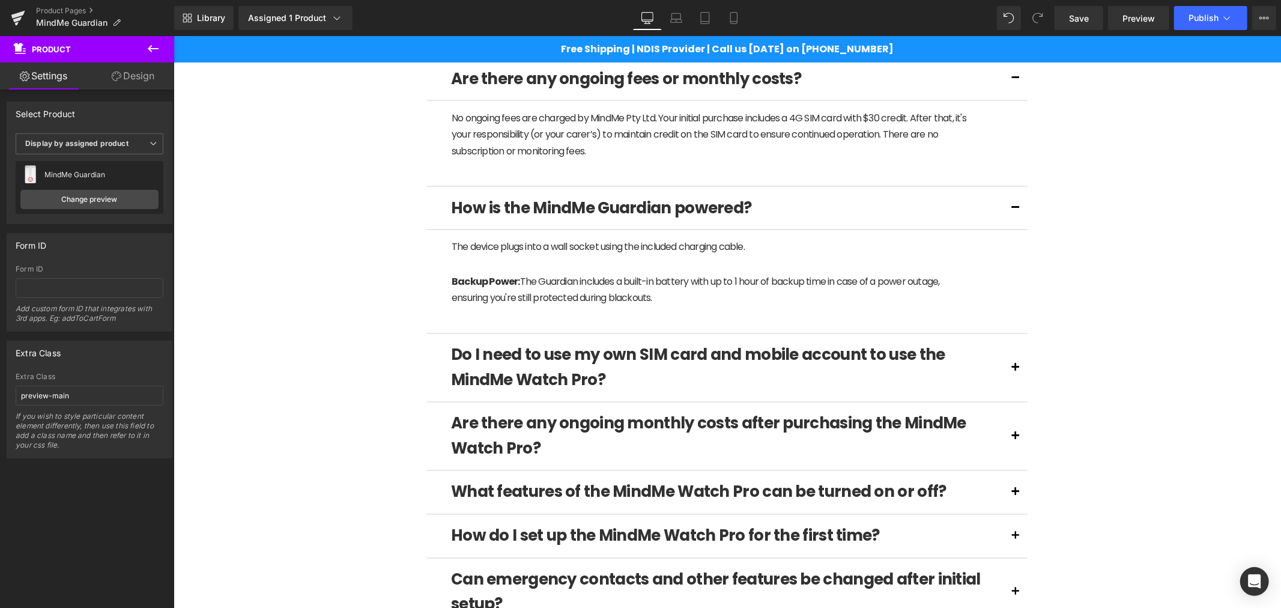
scroll to position [1727, 0]
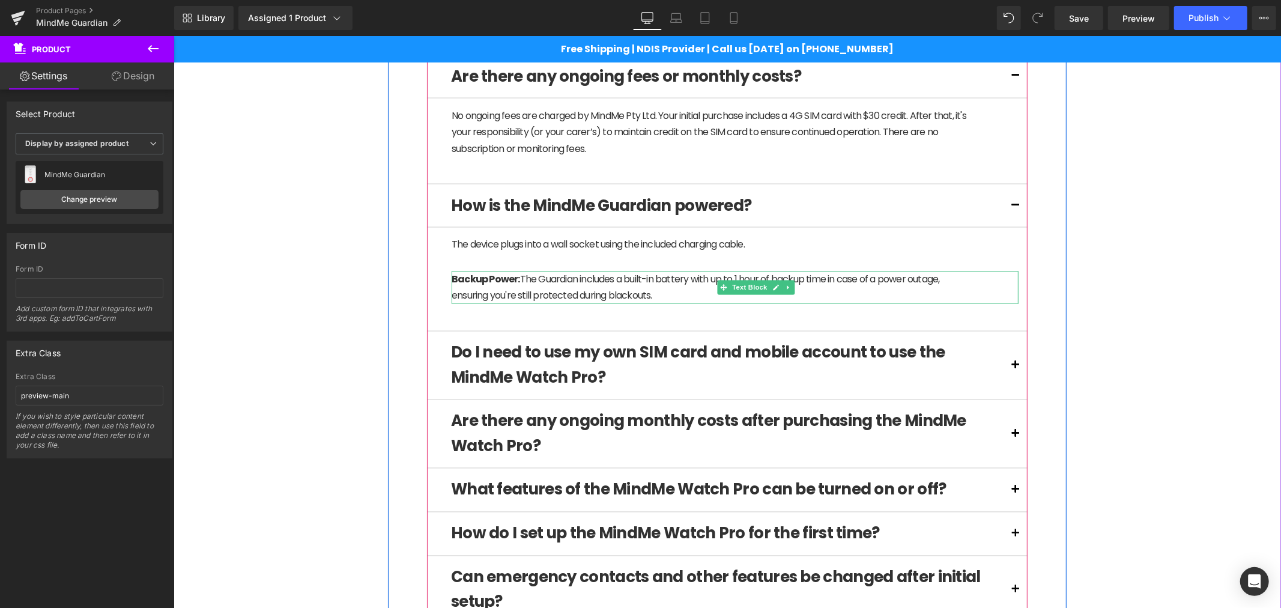
click at [604, 296] on span "Backup Power: The Guardian includes a built-in battery with up to 1 hour of bac…" at bounding box center [695, 287] width 488 height 30
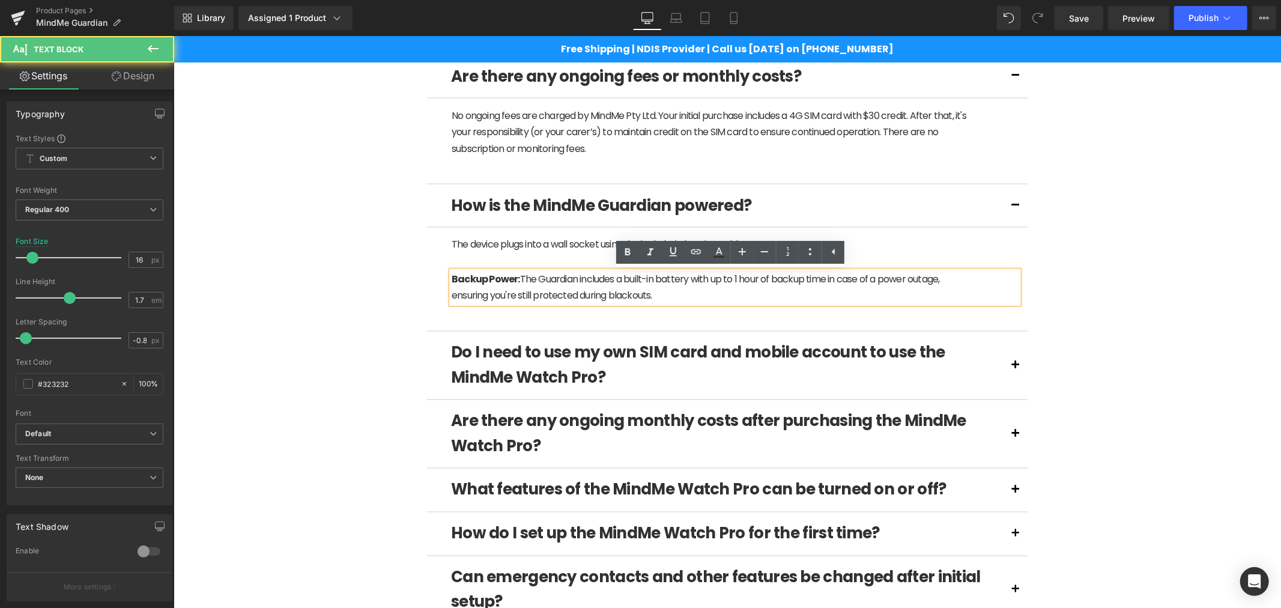
click at [649, 297] on span "Backup Power: The Guardian includes a built-in battery with up to 1 hour of bac…" at bounding box center [695, 287] width 488 height 30
click at [634, 295] on span "Backup Power: The Guardian includes a built-in battery with up to 1 hour of bac…" at bounding box center [695, 287] width 488 height 30
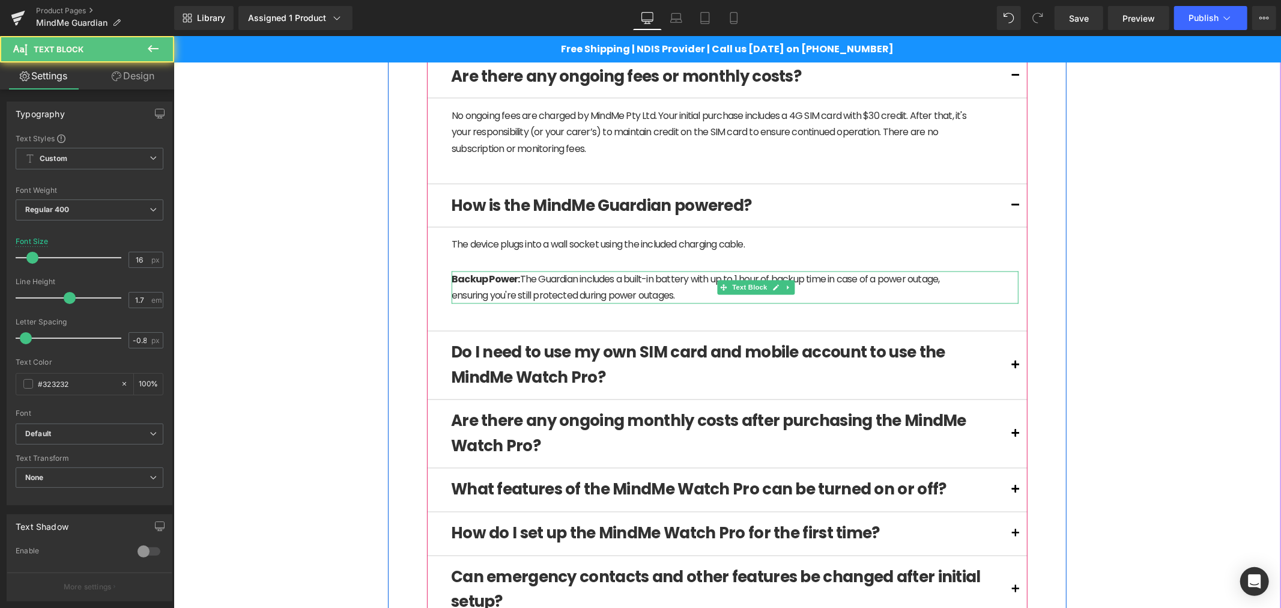
click at [663, 300] on span "Backup Power: The Guardian includes a built-in battery with up to 1 hour of bac…" at bounding box center [695, 287] width 488 height 30
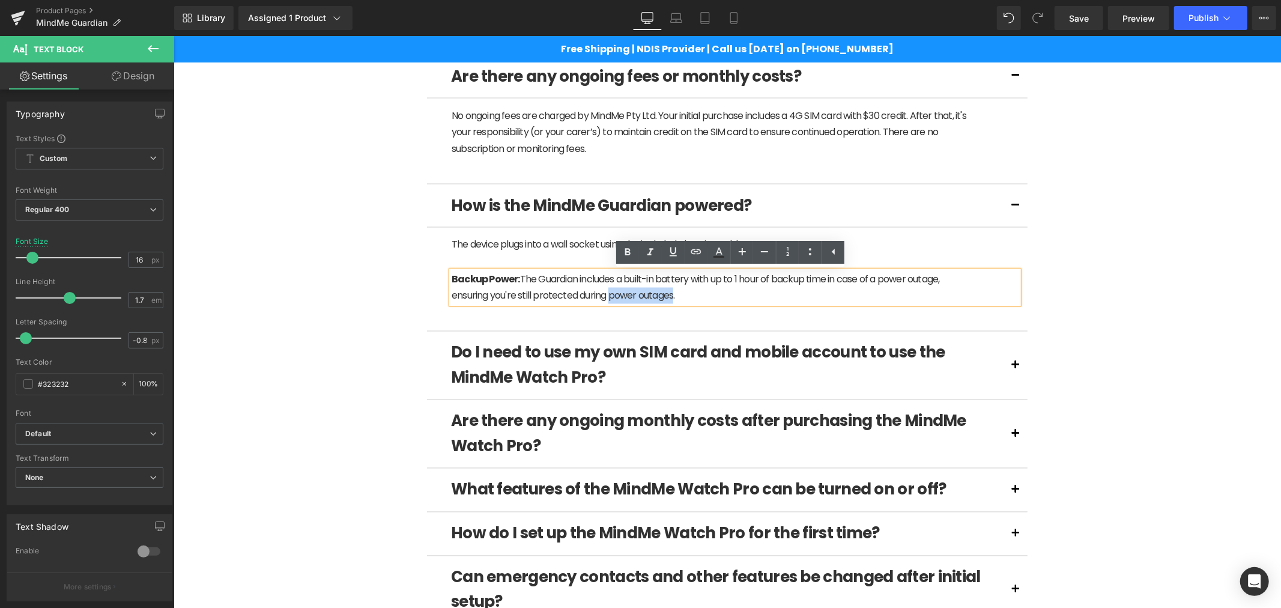
drag, startPoint x: 670, startPoint y: 295, endPoint x: 605, endPoint y: 295, distance: 65.5
click at [605, 295] on span "Backup Power: The Guardian includes a built-in battery with up to 1 hour of bac…" at bounding box center [695, 287] width 488 height 30
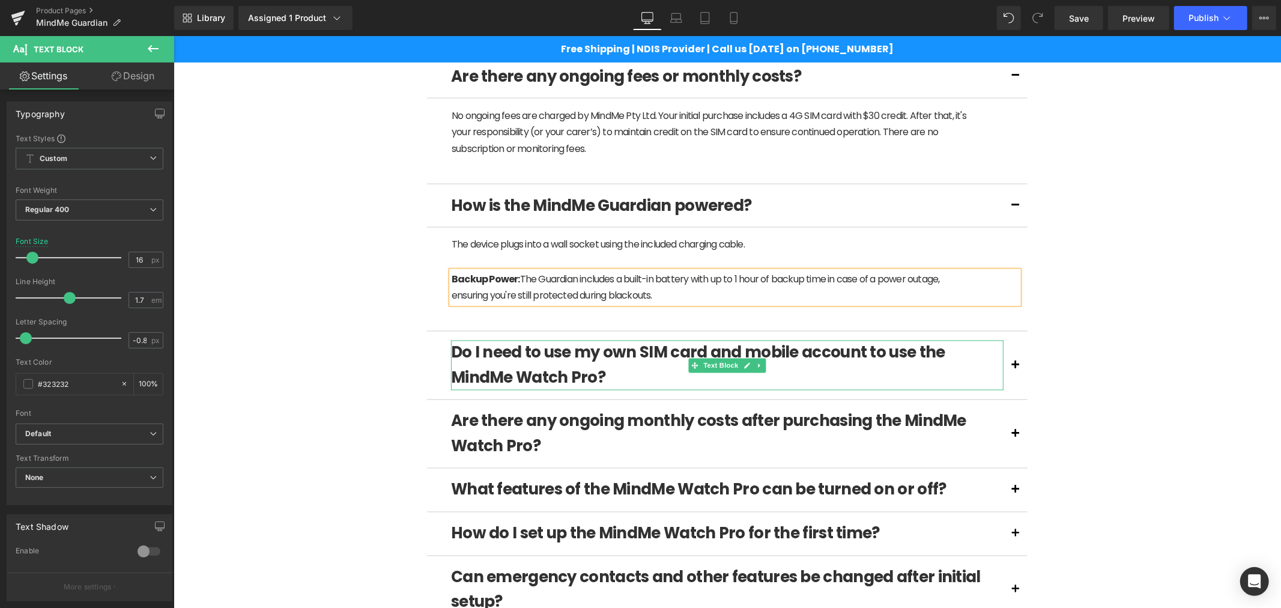
click at [555, 368] on p "Do I need to use my own SIM card and mobile account to use the MindMe Watch Pro?" at bounding box center [726, 365] width 552 height 50
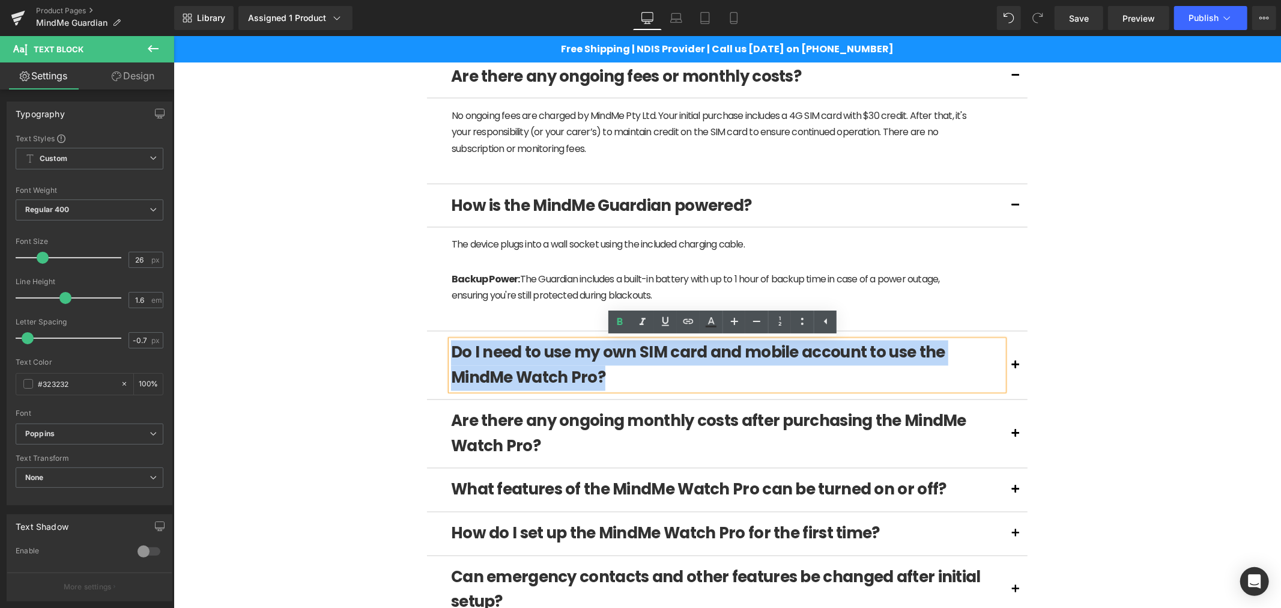
drag, startPoint x: 554, startPoint y: 371, endPoint x: 383, endPoint y: 356, distance: 171.8
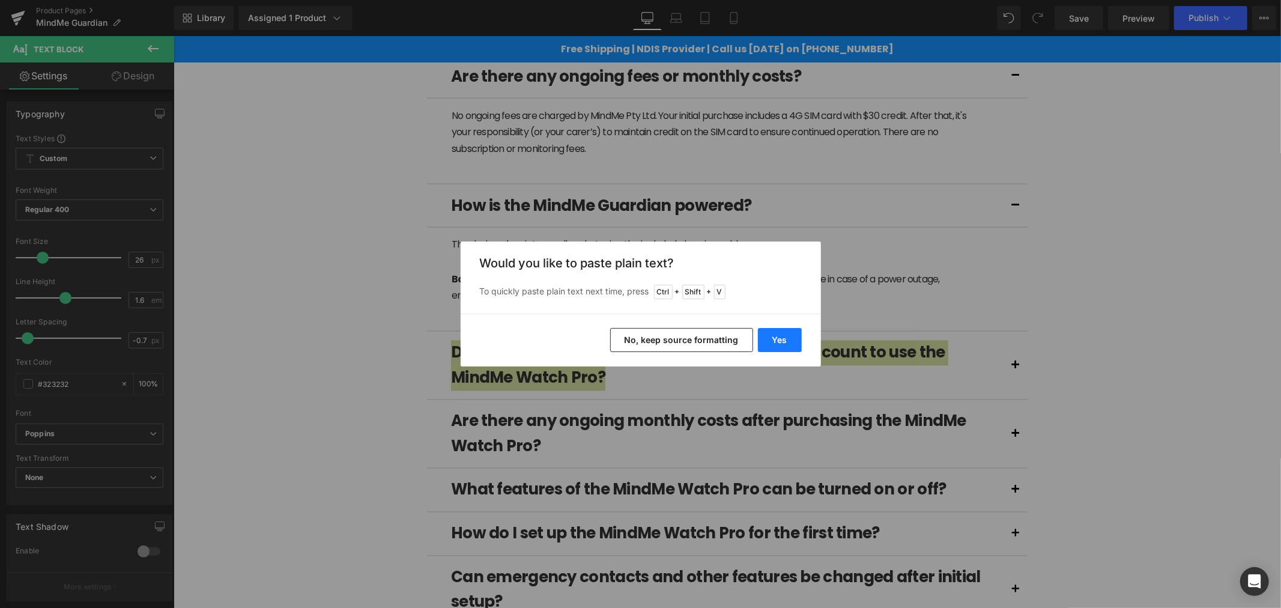
click at [775, 339] on button "Yes" at bounding box center [780, 340] width 44 height 24
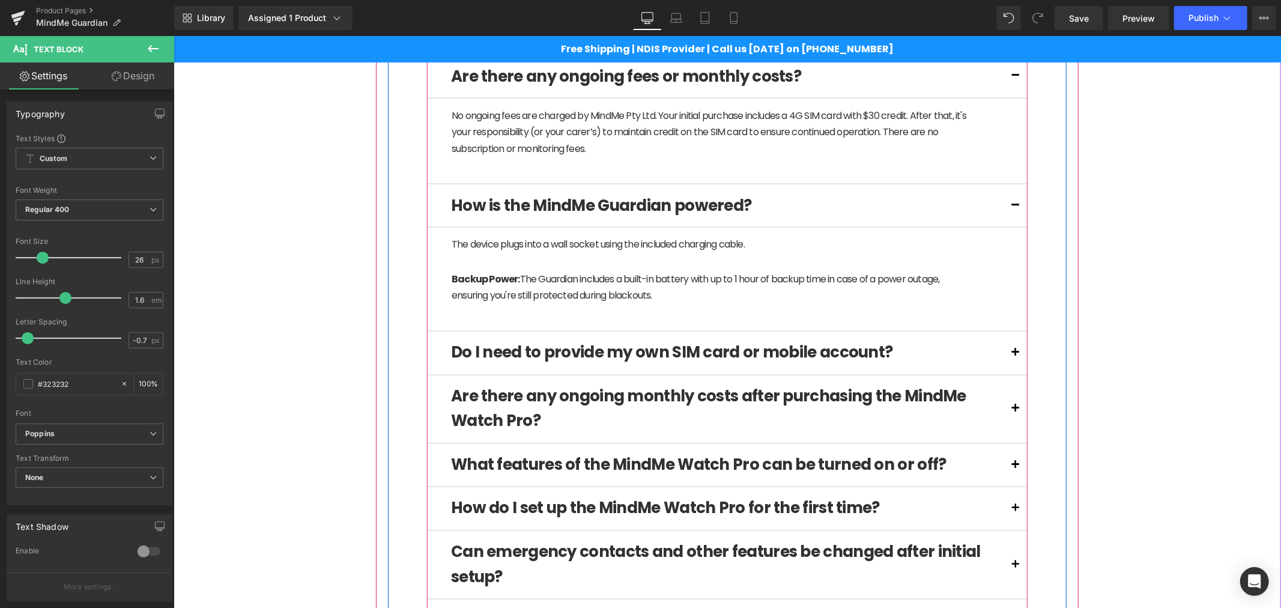
click at [1003, 345] on button at bounding box center [1015, 352] width 24 height 43
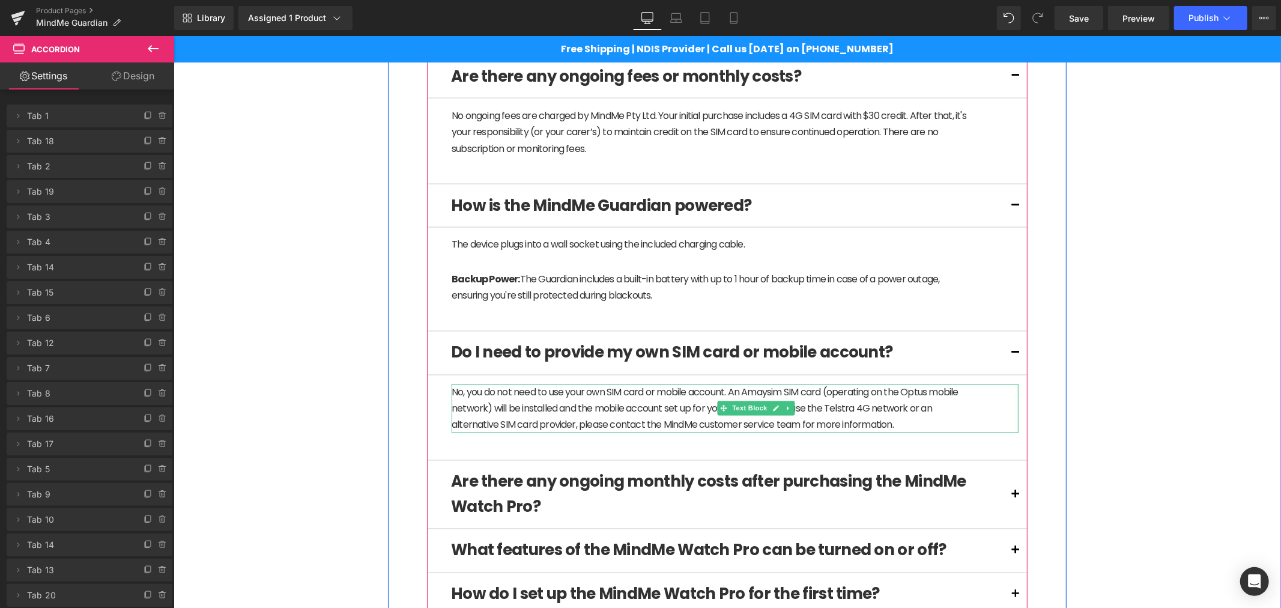
click at [572, 416] on p "No, you do not need to use your own SIM card or mobile account. An Amaysim SIM …" at bounding box center [713, 408] width 525 height 49
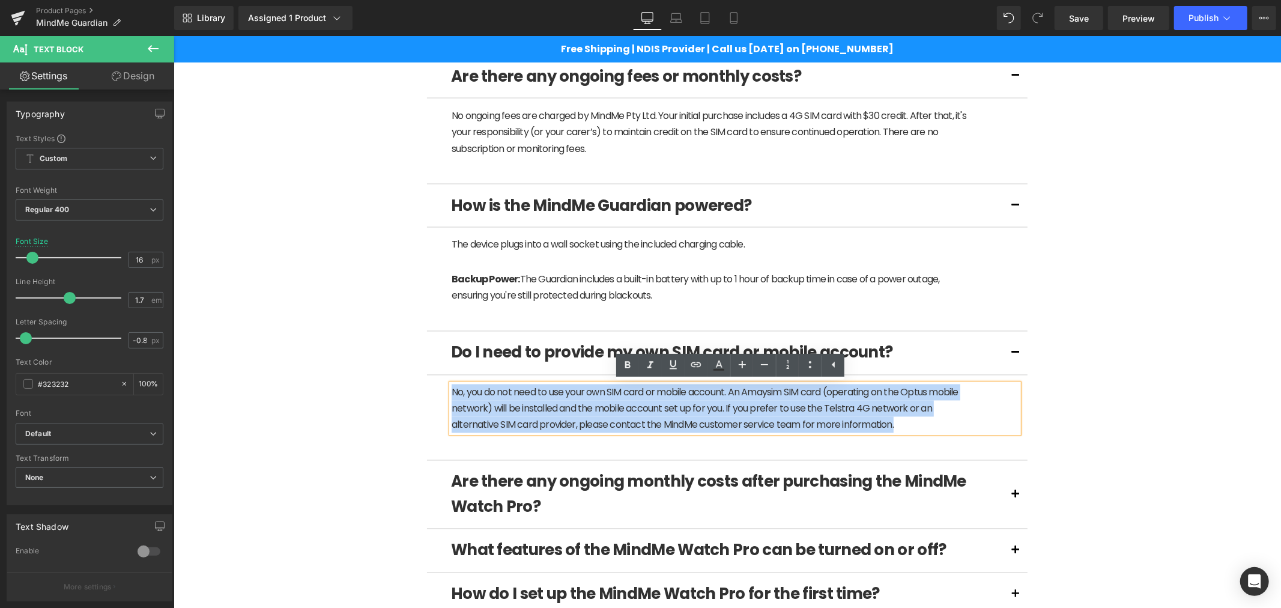
drag, startPoint x: 916, startPoint y: 432, endPoint x: 413, endPoint y: 392, distance: 504.8
click at [417, 392] on div "What is the MindMe Guardian? Text Block The MindMe Guardian is a wall-mounted h…" at bounding box center [726, 26] width 619 height 1963
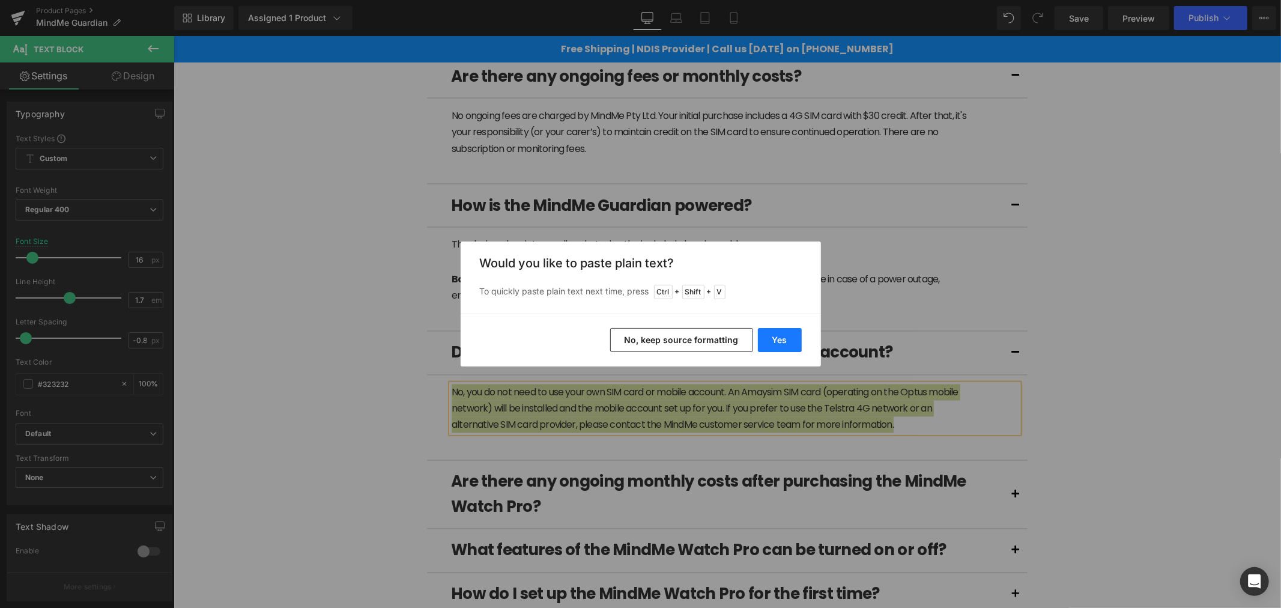
click at [773, 338] on button "Yes" at bounding box center [780, 340] width 44 height 24
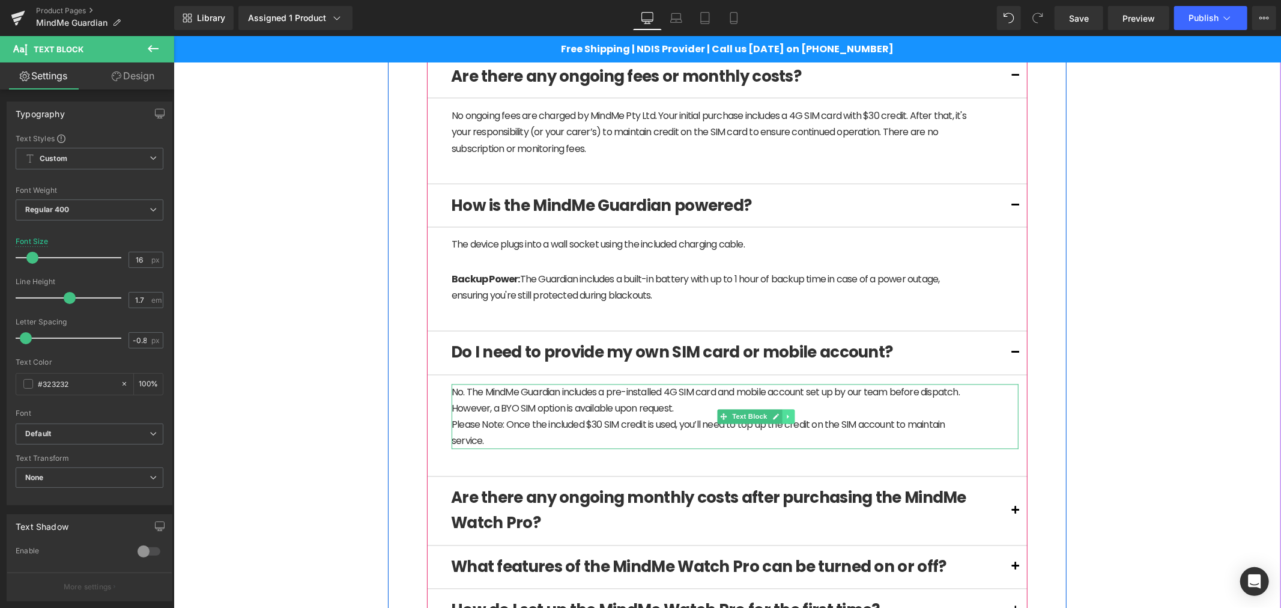
click at [786, 418] on icon at bounding box center [787, 416] width 2 height 4
click at [778, 415] on icon at bounding box center [781, 416] width 7 height 7
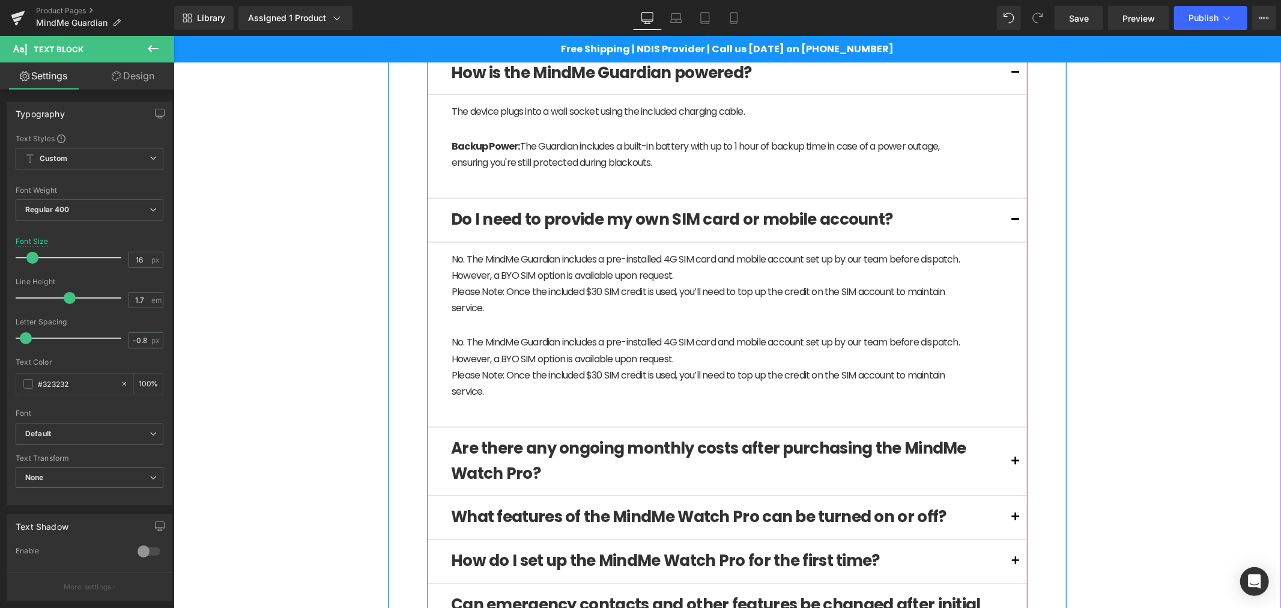
scroll to position [1845, 0]
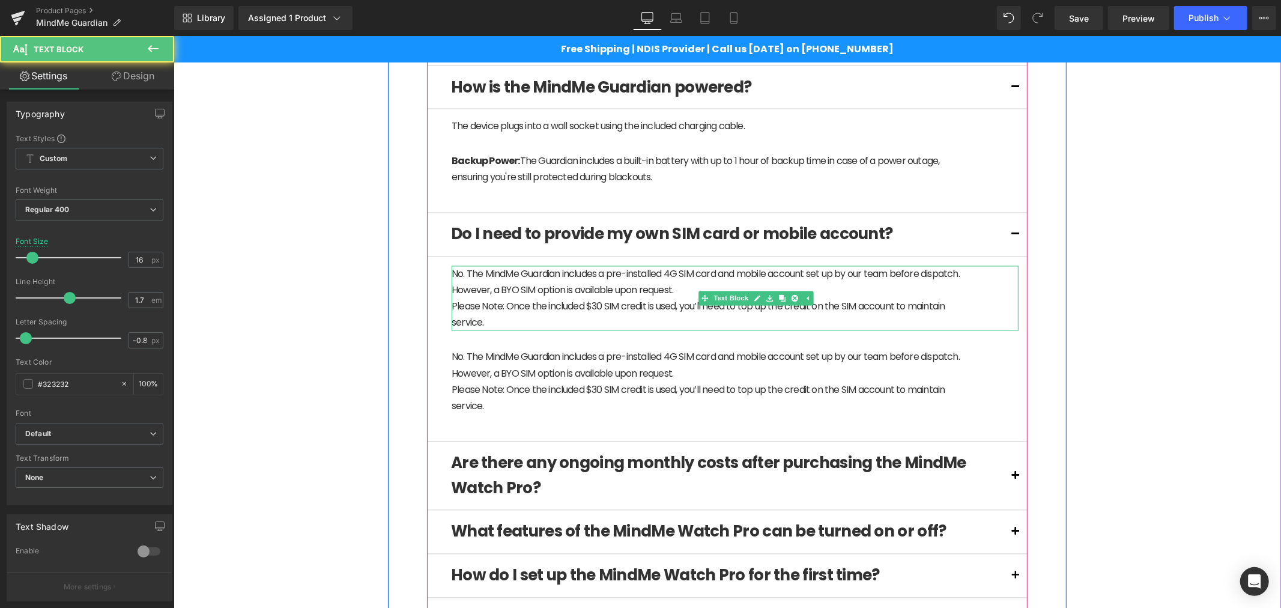
click at [485, 322] on p "Please Note: Once the included $30 SIM credit is used, you’ll need to top up th…" at bounding box center [713, 314] width 525 height 32
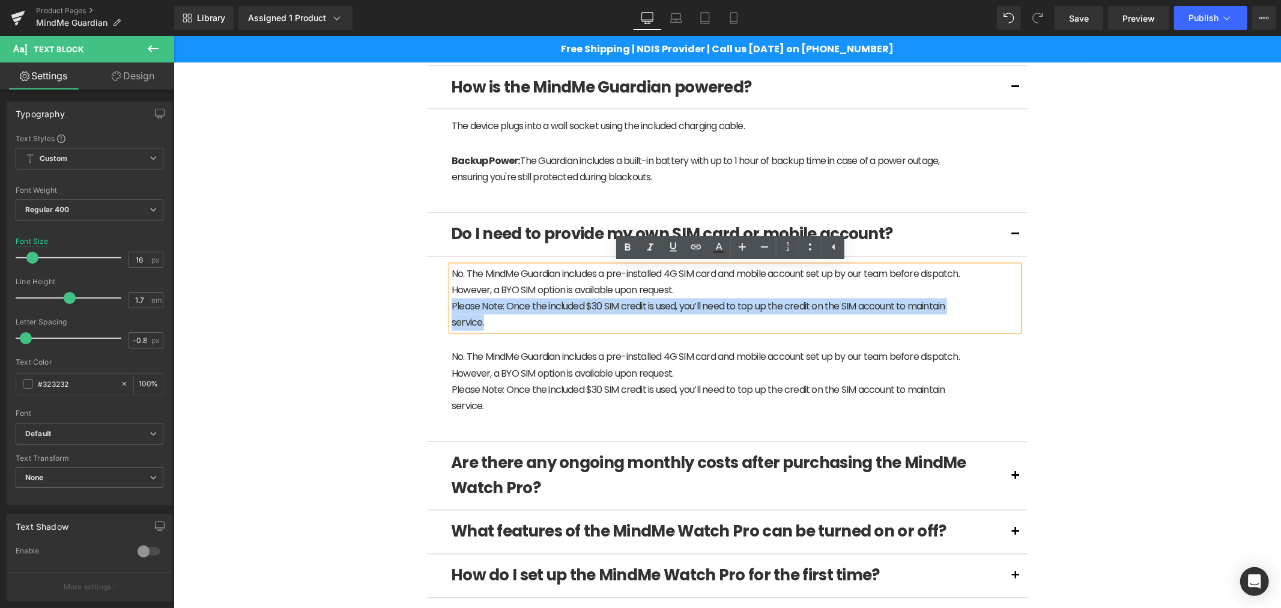
drag, startPoint x: 485, startPoint y: 322, endPoint x: 440, endPoint y: 303, distance: 49.2
click at [440, 303] on article "No. The MindMe Guardian includes a pre-installed 4G SIM card and mobile account…" at bounding box center [726, 349] width 601 height 186
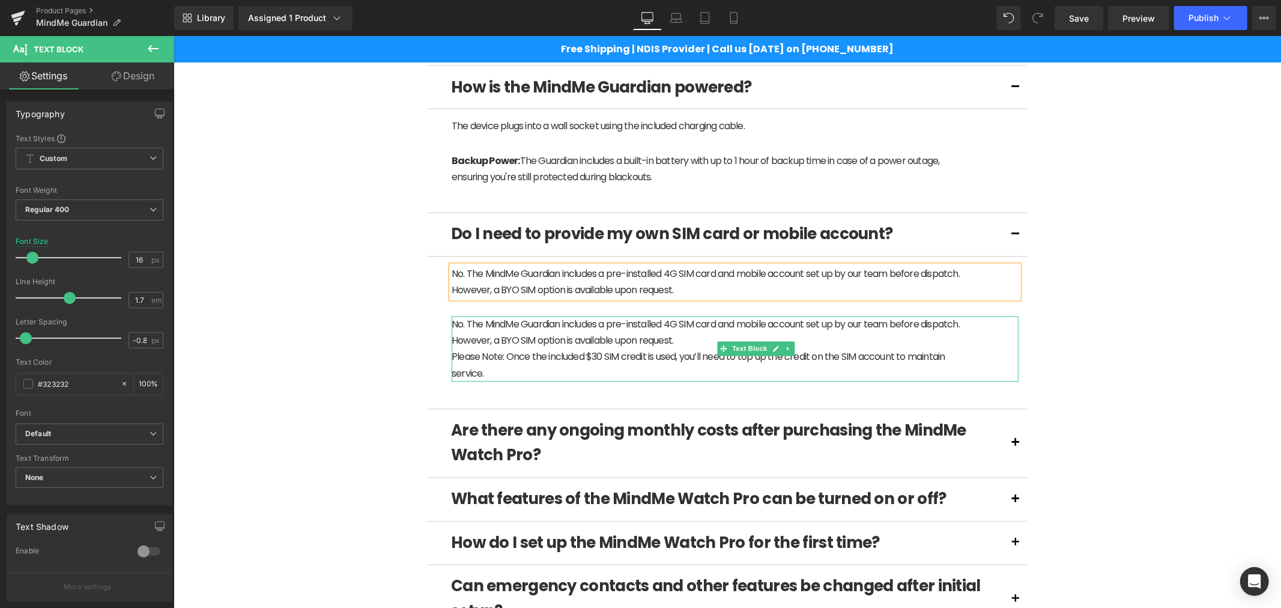
click at [524, 333] on p "No. The MindMe Guardian includes a pre-installed 4G SIM card and mobile account…" at bounding box center [713, 332] width 525 height 32
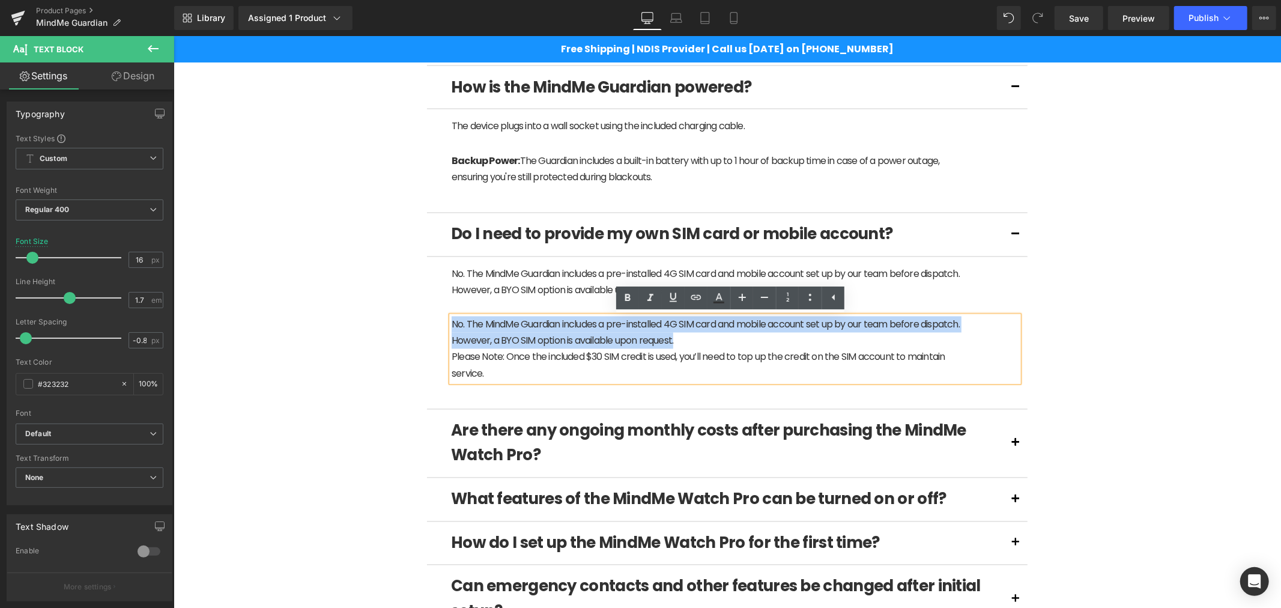
drag, startPoint x: 695, startPoint y: 345, endPoint x: 402, endPoint y: 324, distance: 294.5
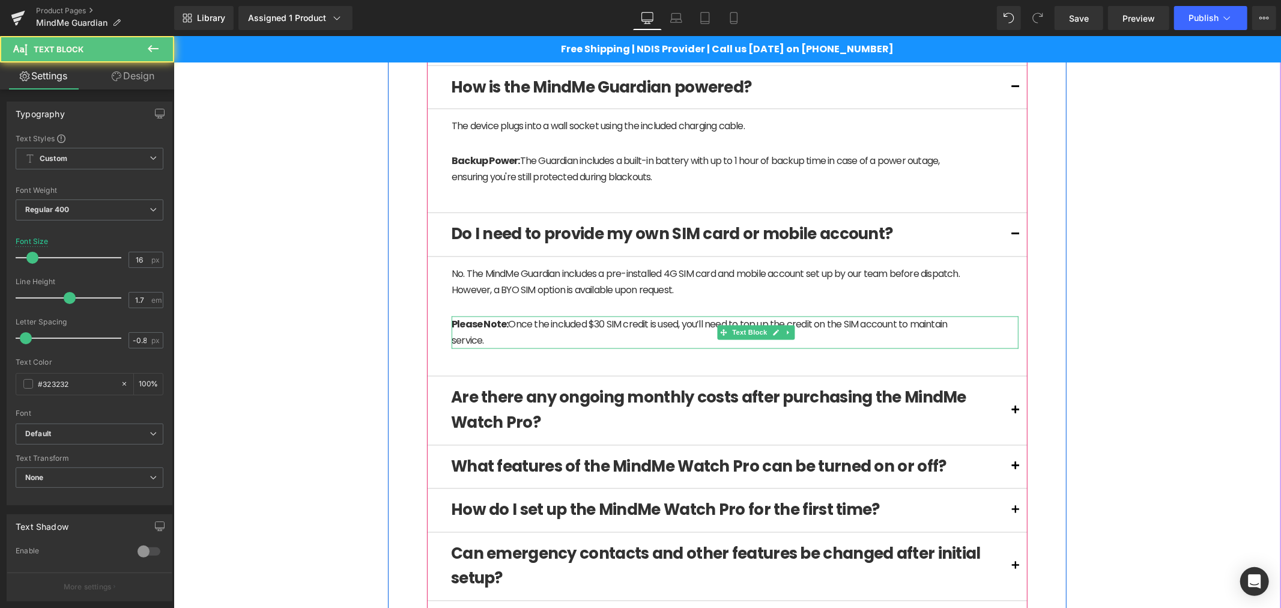
click at [500, 342] on p "Please Note: Once the included $30 SIM credit is used, you’ll need to top up th…" at bounding box center [713, 332] width 525 height 32
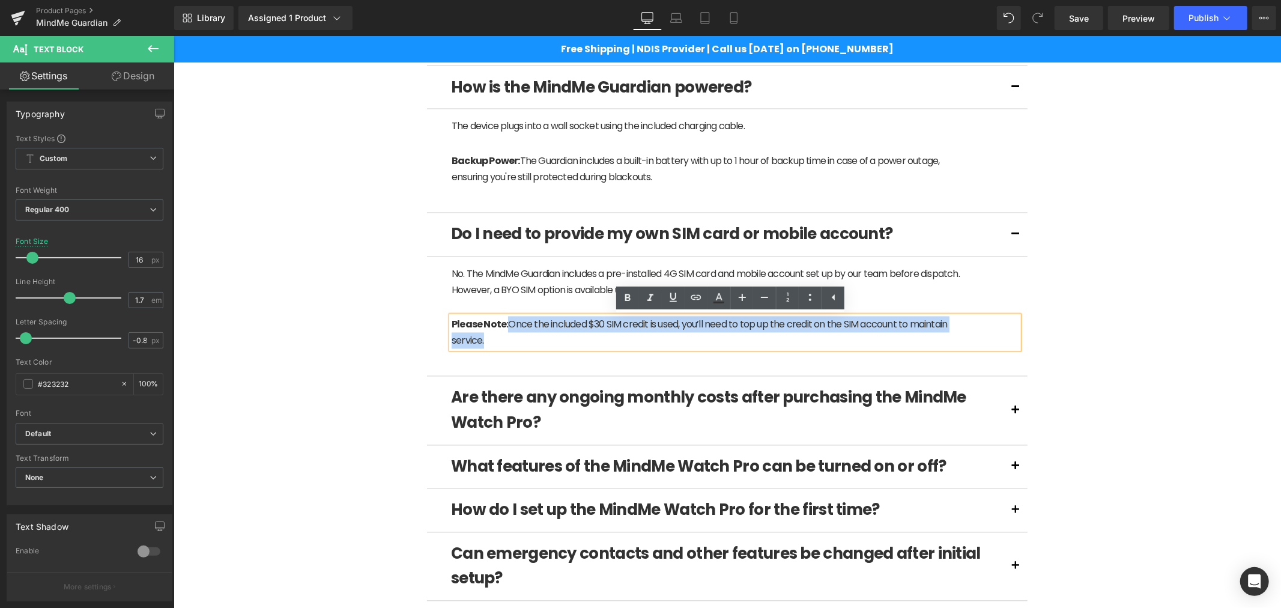
drag, startPoint x: 500, startPoint y: 342, endPoint x: 504, endPoint y: 328, distance: 14.3
click at [504, 328] on p "Please Note: Once the included $30 SIM credit is used, you’ll need to top up th…" at bounding box center [713, 332] width 525 height 32
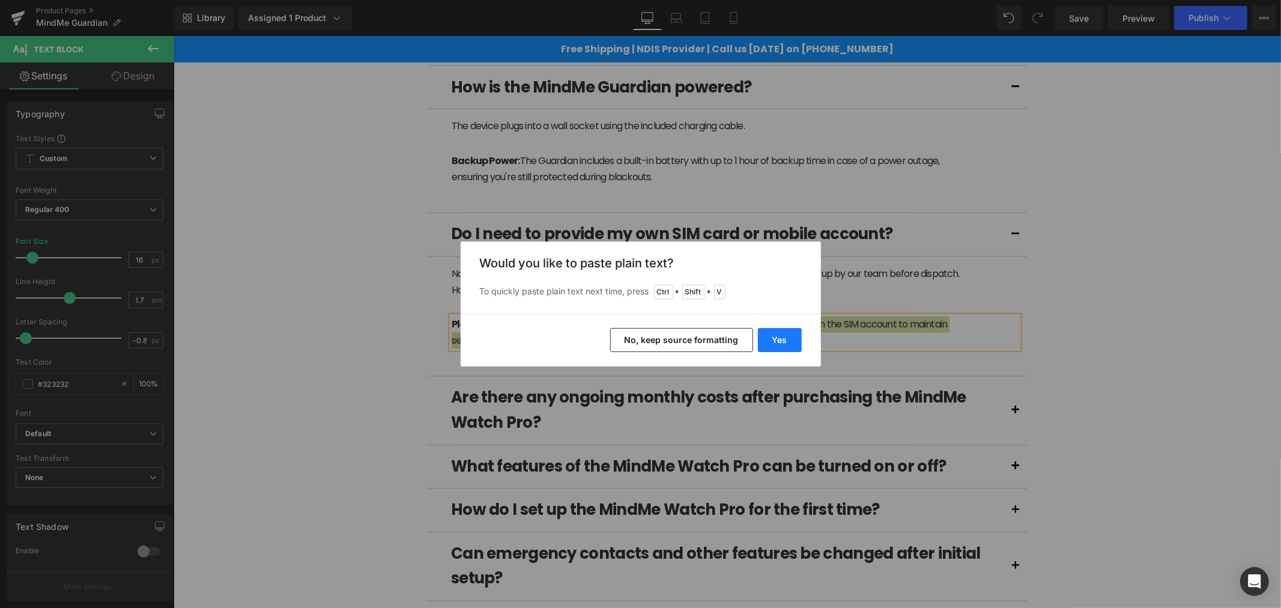
drag, startPoint x: 791, startPoint y: 338, endPoint x: 548, endPoint y: 319, distance: 243.4
click at [791, 338] on button "Yes" at bounding box center [780, 340] width 44 height 24
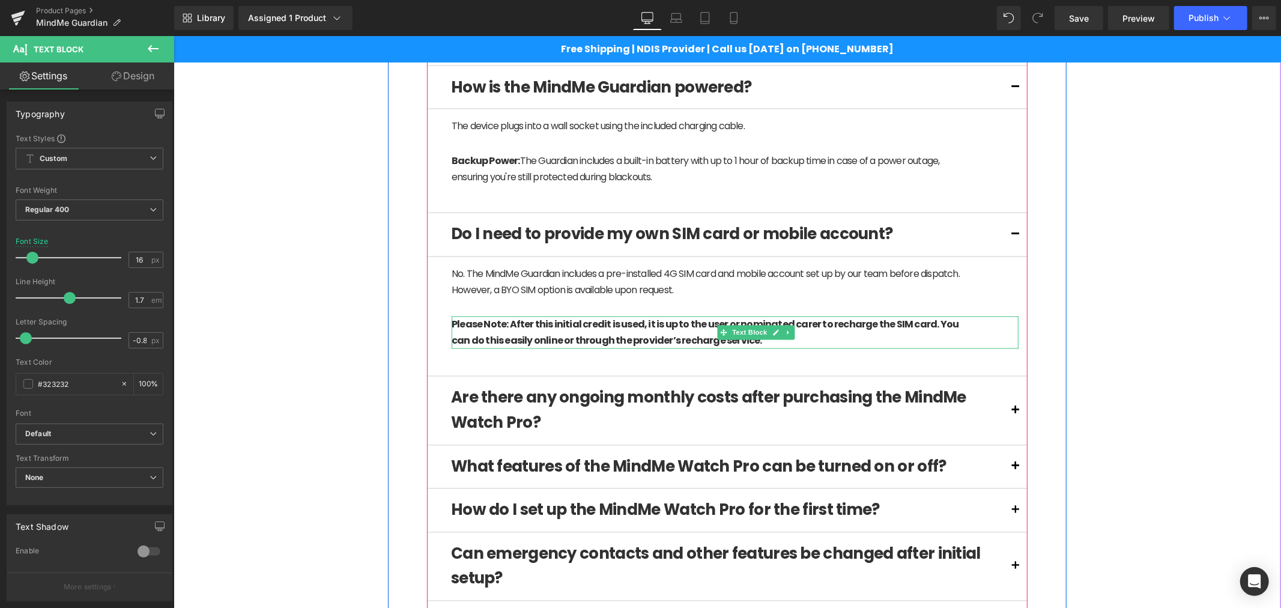
click at [539, 330] on strong "Please Note: After this initial credit is used, it is up to the user or nominat…" at bounding box center [704, 332] width 507 height 30
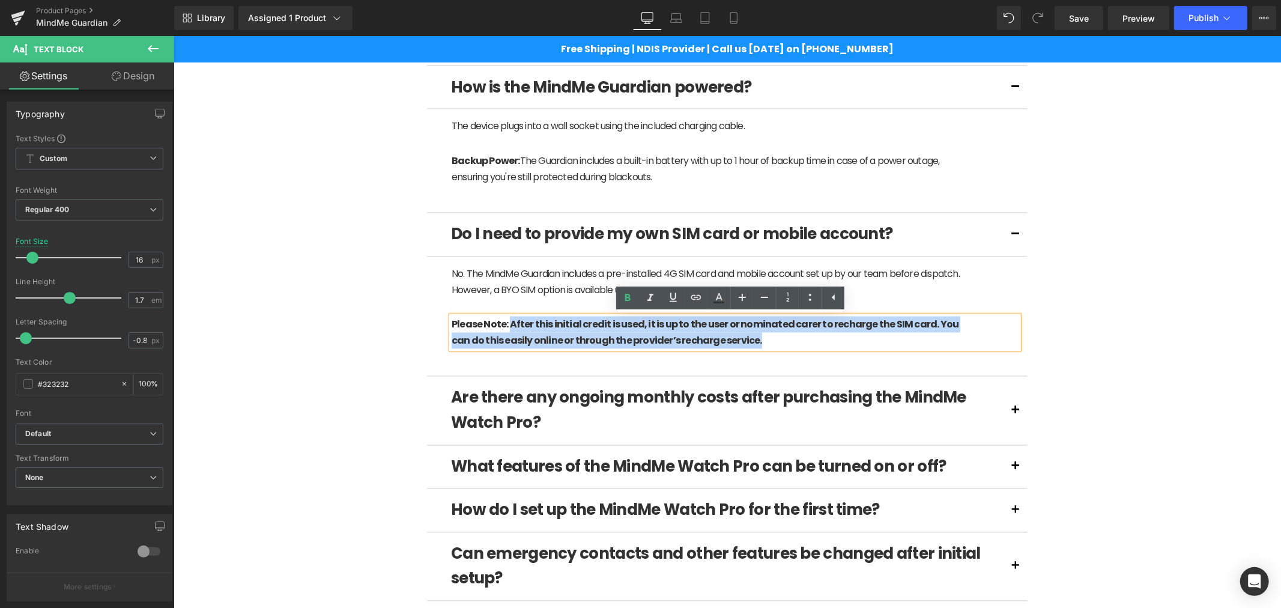
drag, startPoint x: 723, startPoint y: 337, endPoint x: 503, endPoint y: 327, distance: 220.0
click at [503, 327] on p "Please Note: After this initial credit is used, it is up to the user or nominat…" at bounding box center [713, 332] width 525 height 32
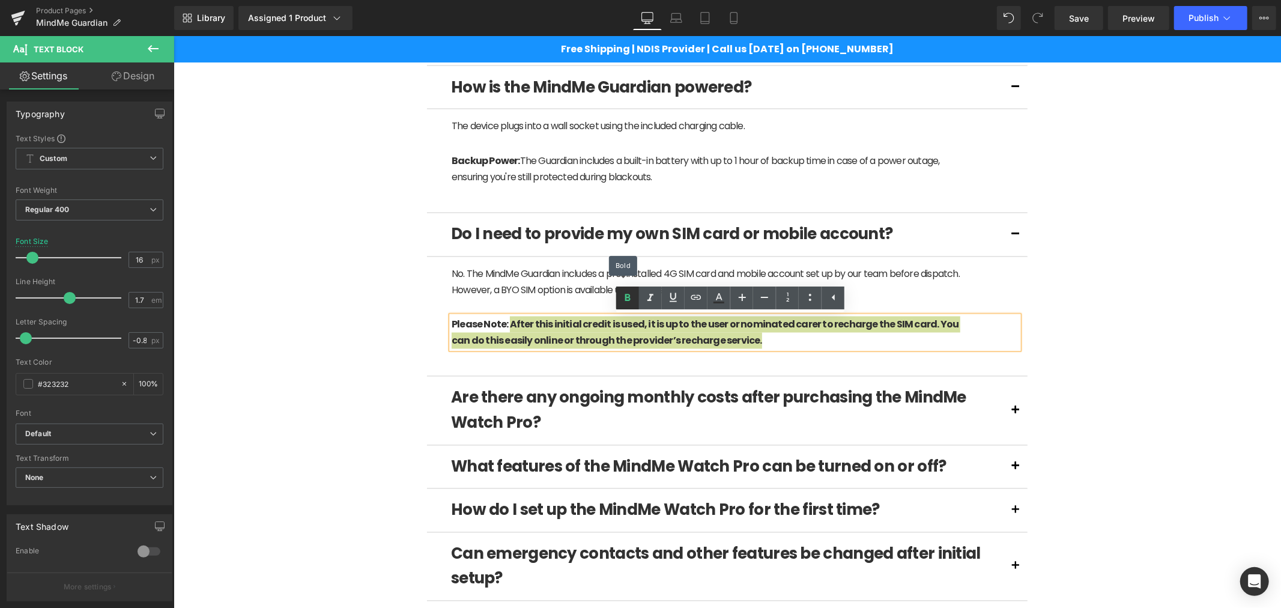
click at [629, 303] on icon at bounding box center [627, 298] width 14 height 14
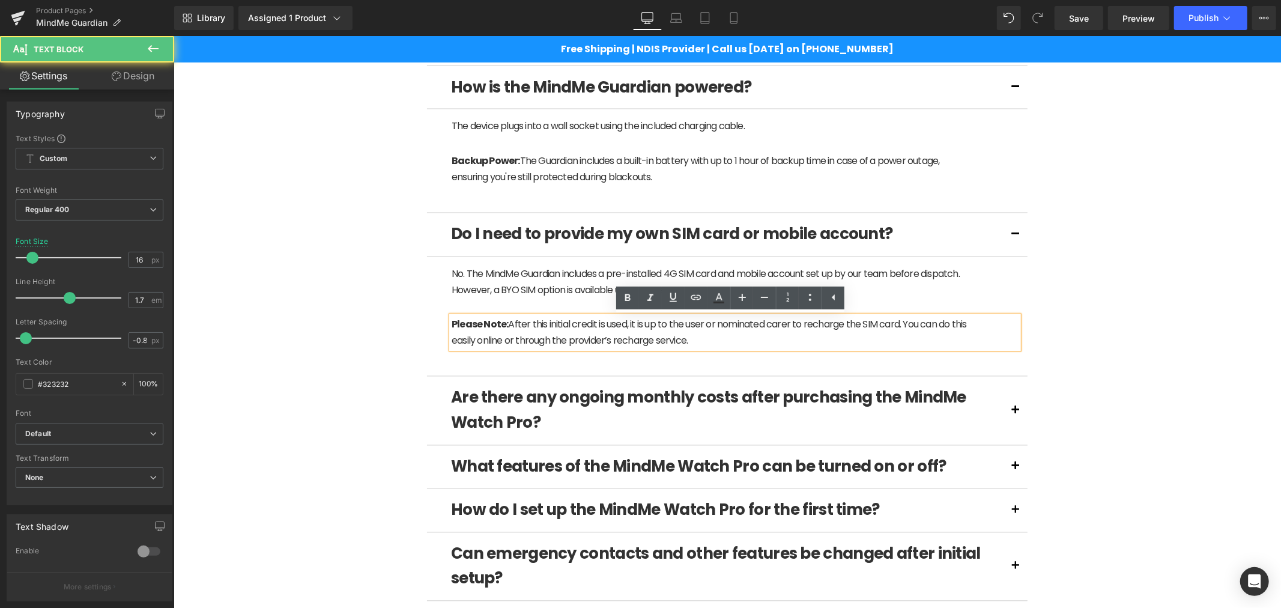
click at [501, 326] on strong "Please Note:" at bounding box center [479, 324] width 56 height 14
click at [837, 330] on span "Please Note: After this initial credit is used, it is up to the user or nominat…" at bounding box center [708, 332] width 515 height 30
click at [564, 325] on span "Please Note: After this initial credit is used, it is up to the user or nominat…" at bounding box center [708, 332] width 515 height 30
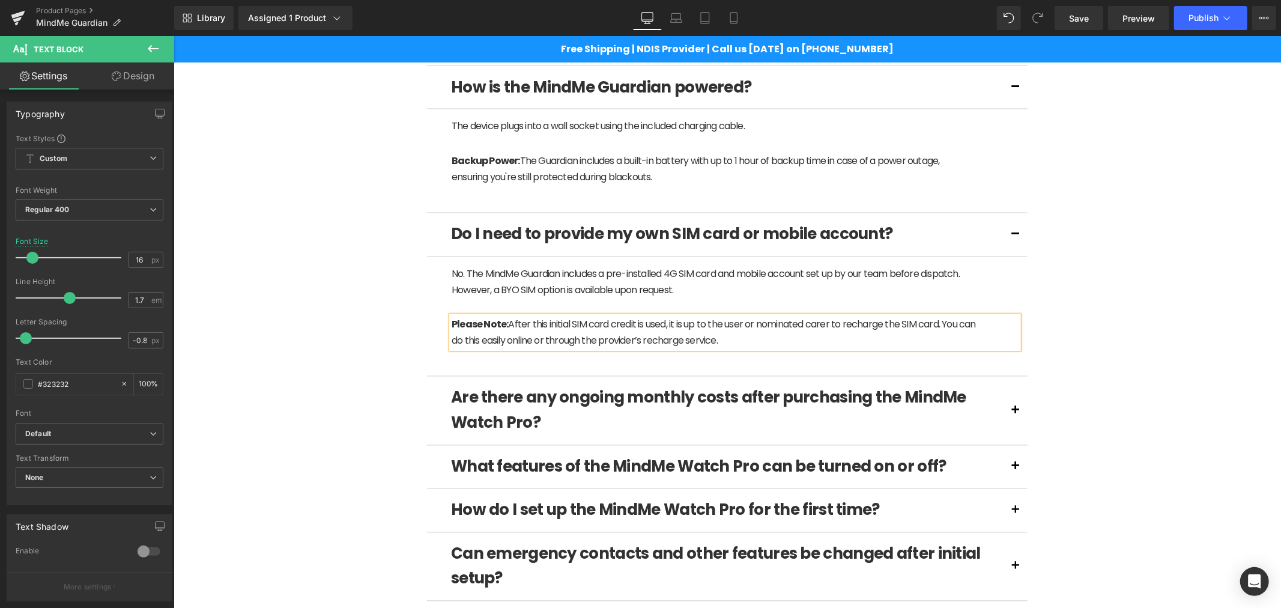
click at [583, 342] on span "Please Note: After this initial SIM card credit is used, it is up to the user o…" at bounding box center [713, 332] width 524 height 30
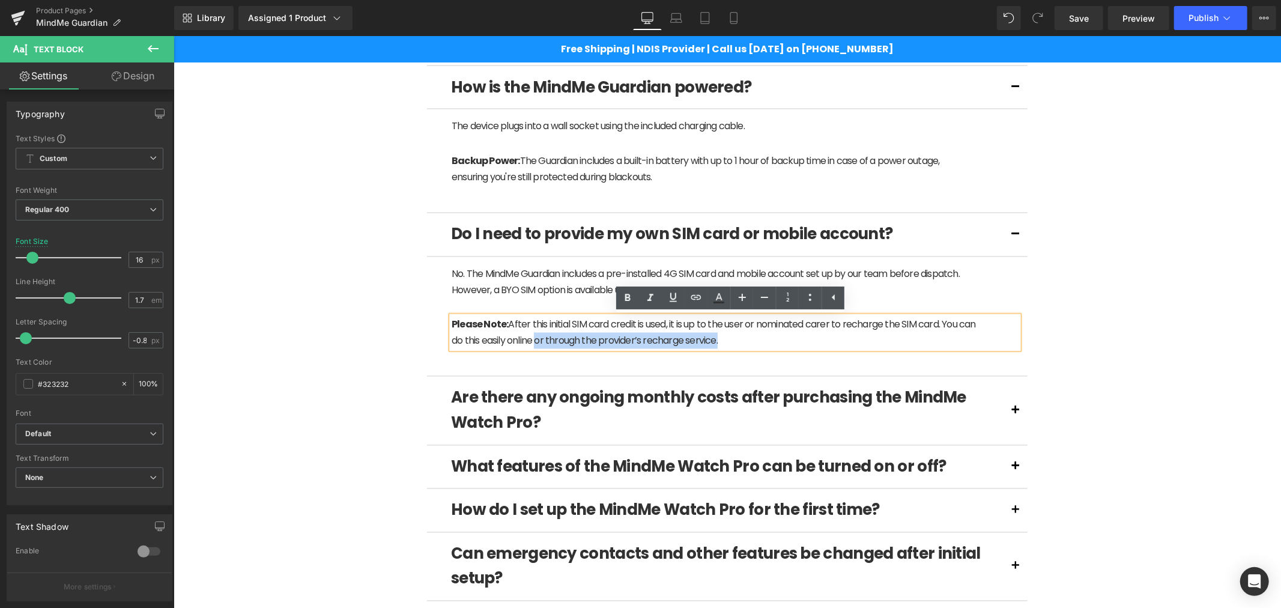
drag, startPoint x: 745, startPoint y: 344, endPoint x: 551, endPoint y: 336, distance: 194.2
click at [551, 336] on p "Please Note: After this initial SIM card credit is used, it is up to the user o…" at bounding box center [713, 332] width 525 height 32
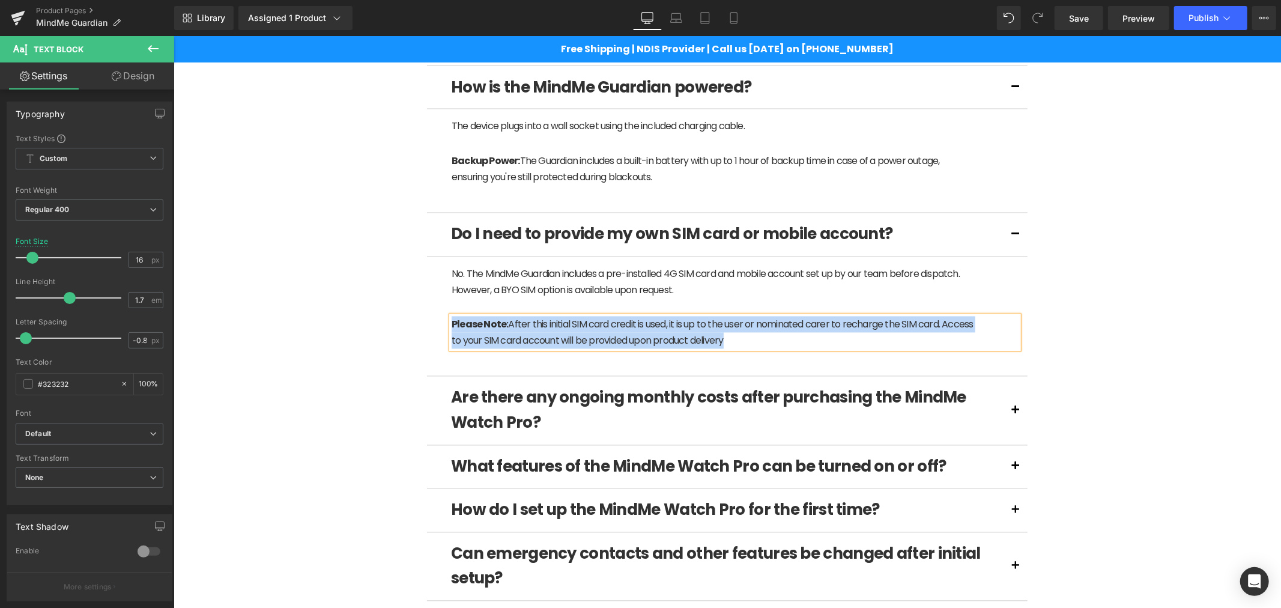
copy span "Please Note: After this initial SIM card credit is used, it is up to the user o…"
drag, startPoint x: 614, startPoint y: 337, endPoint x: 647, endPoint y: 330, distance: 33.9
click at [615, 337] on span "Please Note: After this initial SIM card credit is used, it is up to the user o…" at bounding box center [712, 332] width 522 height 30
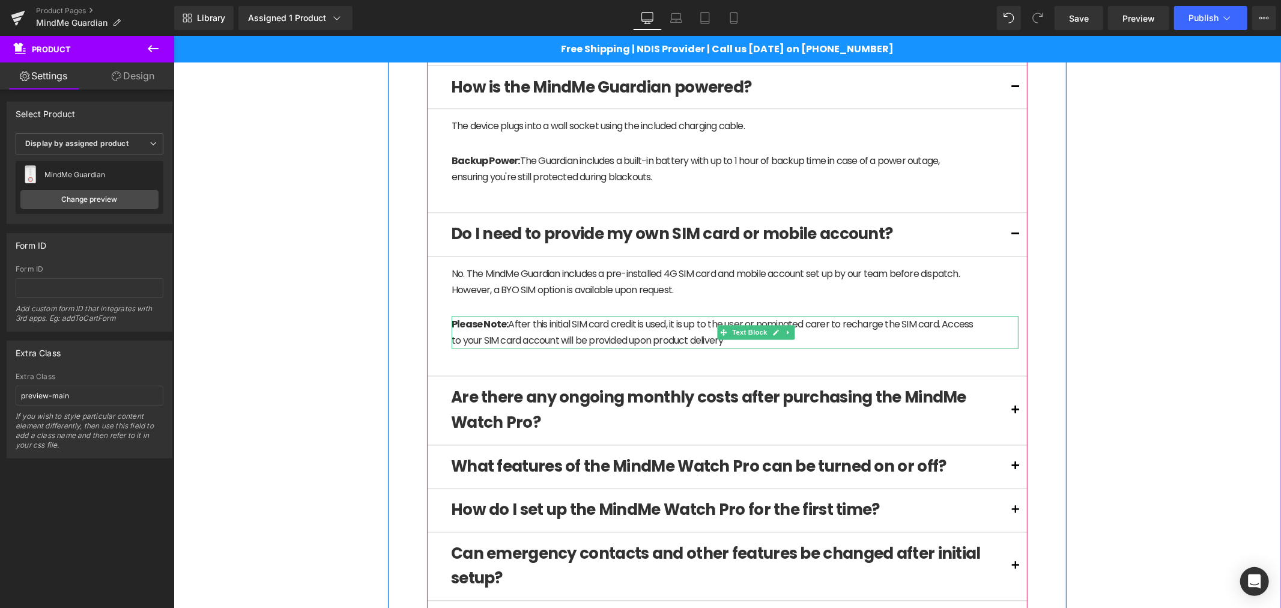
click at [835, 340] on p "Please Note: After this initial SIM card credit is used, it is up to the user o…" at bounding box center [713, 332] width 525 height 32
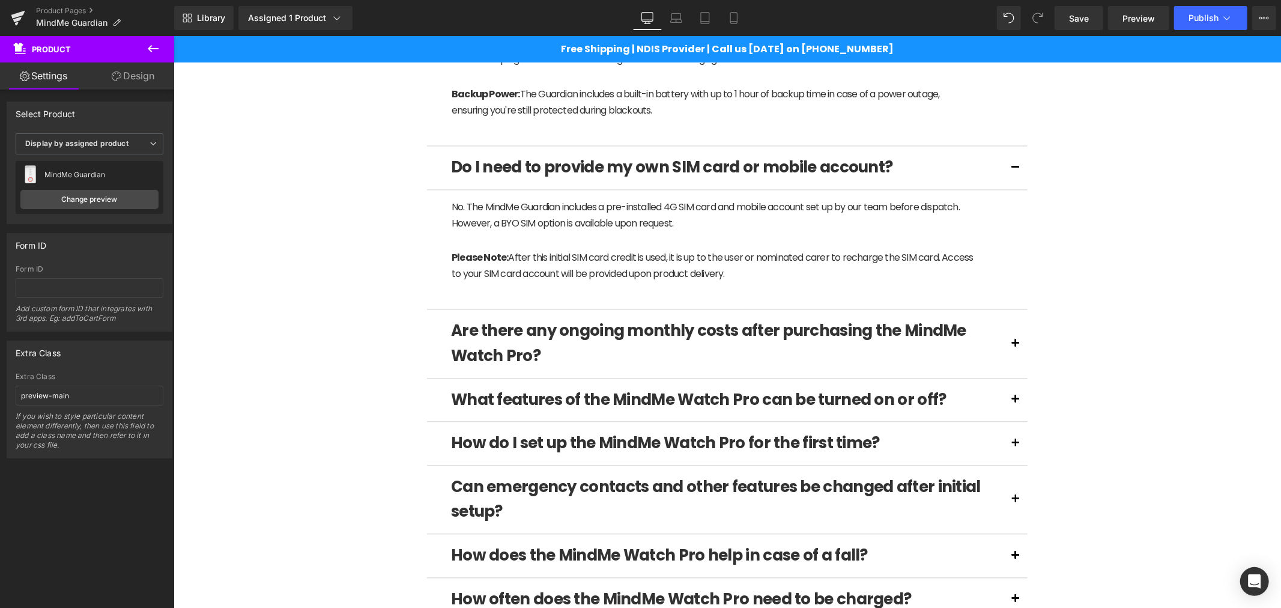
scroll to position [1934, 0]
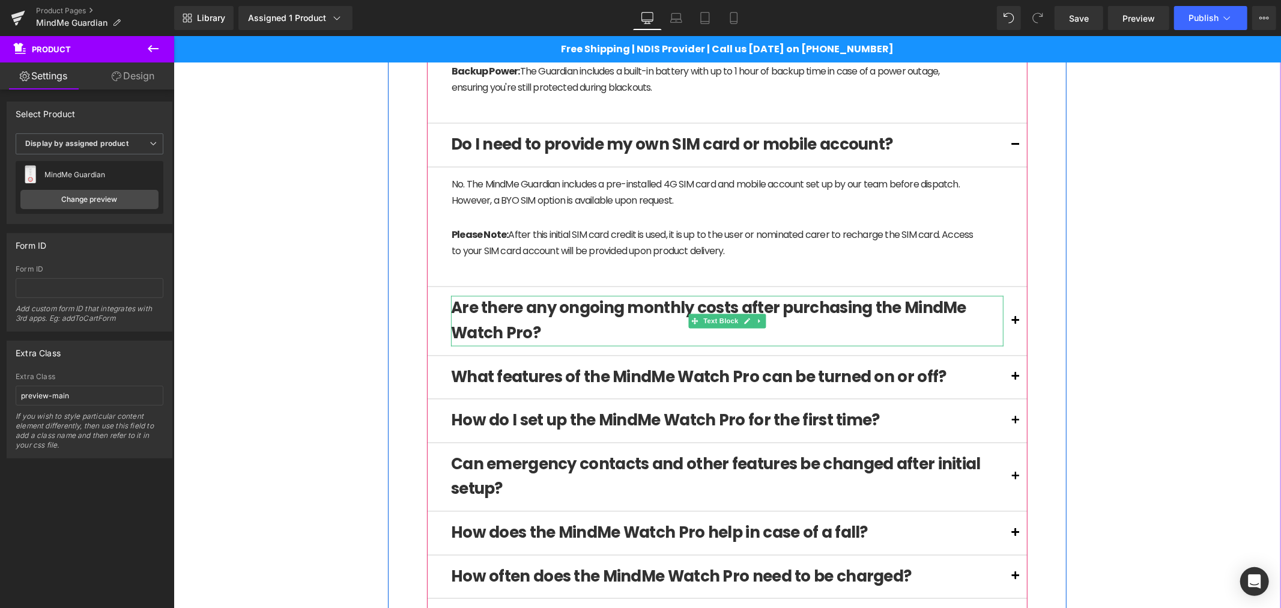
click at [513, 327] on b "Are there any ongoing monthly costs after purchasing the MindMe Watch Pro?" at bounding box center [707, 320] width 515 height 47
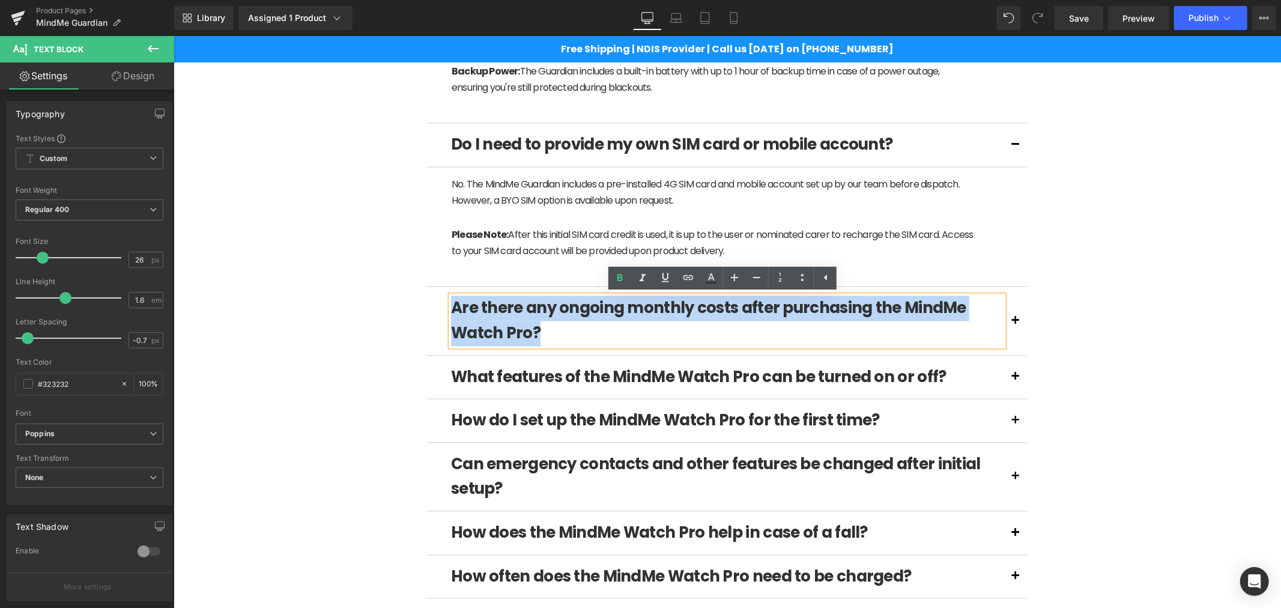
drag, startPoint x: 537, startPoint y: 333, endPoint x: 425, endPoint y: 320, distance: 112.5
click at [426, 320] on div "Are there any ongoing monthly costs after purchasing the MindMe Watch Pro? Text…" at bounding box center [726, 320] width 601 height 68
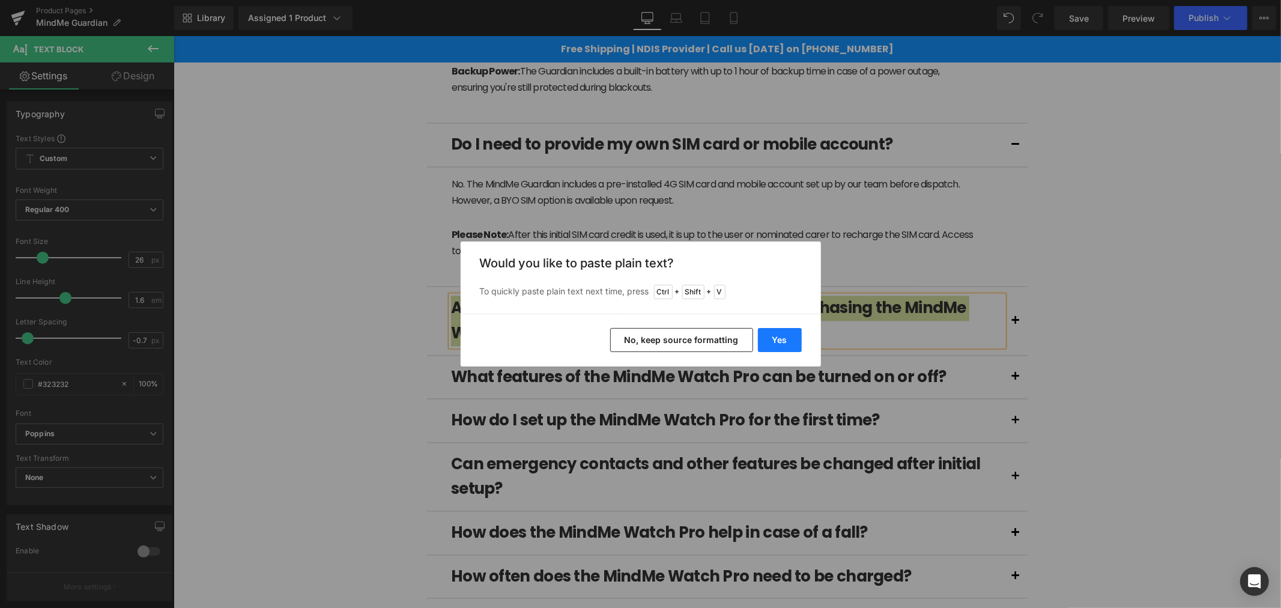
click at [788, 340] on button "Yes" at bounding box center [780, 340] width 44 height 24
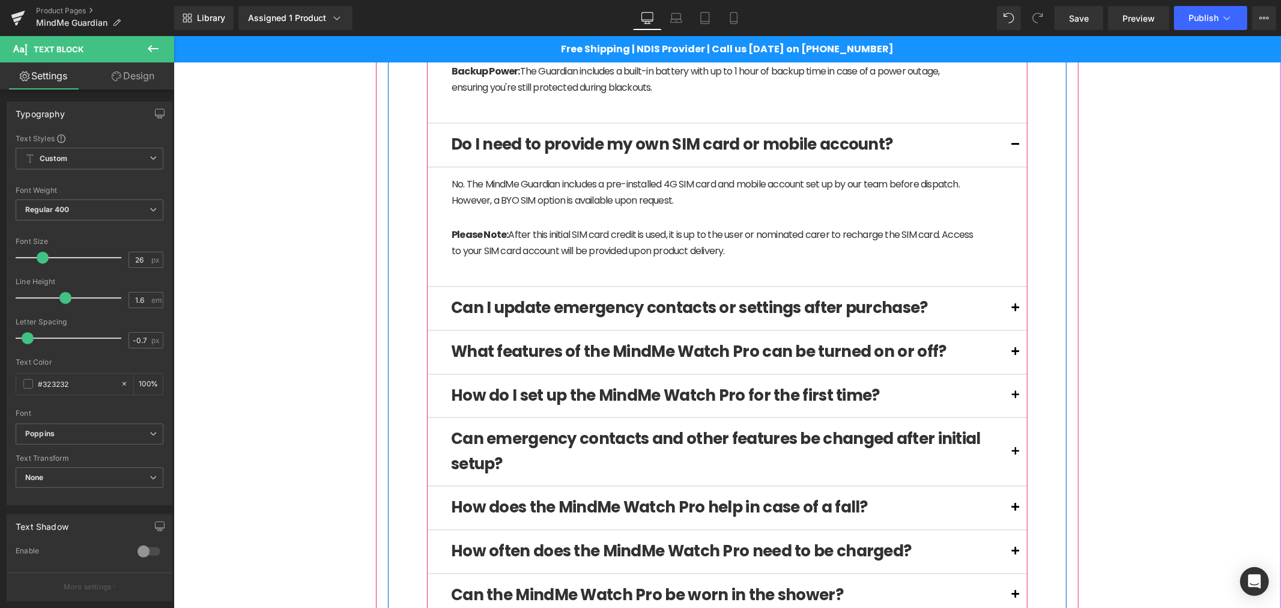
click at [1015, 311] on span at bounding box center [1015, 311] width 0 height 0
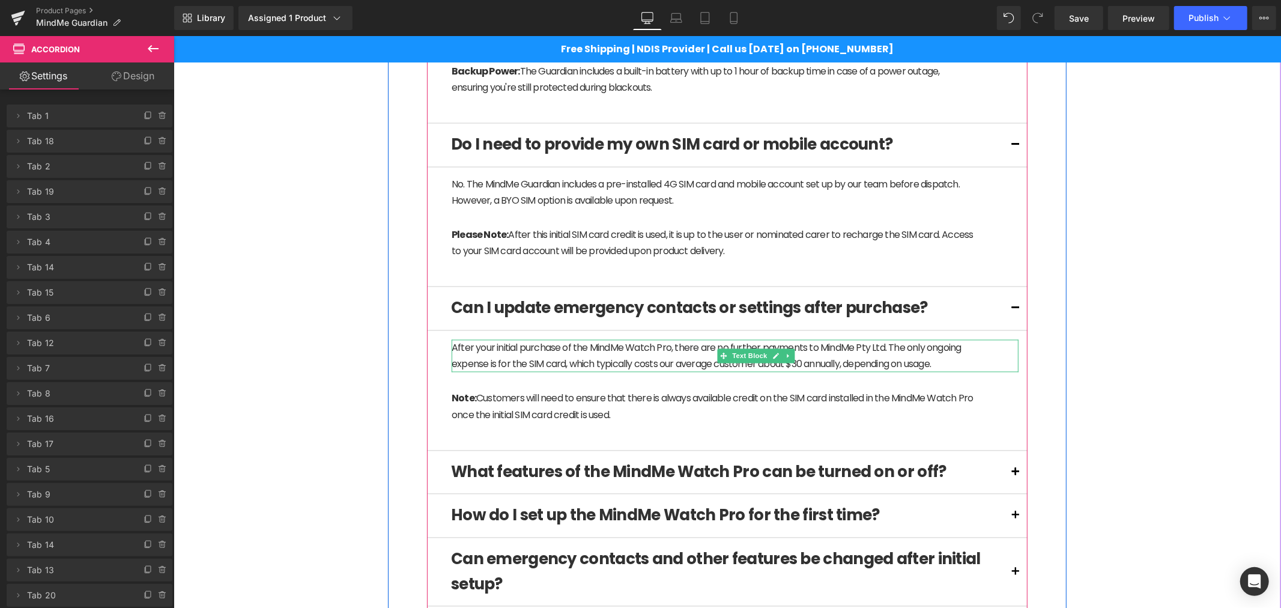
click at [516, 366] on p "After your initial purchase of the MindMe Watch Pro, there are no further payme…" at bounding box center [713, 355] width 525 height 32
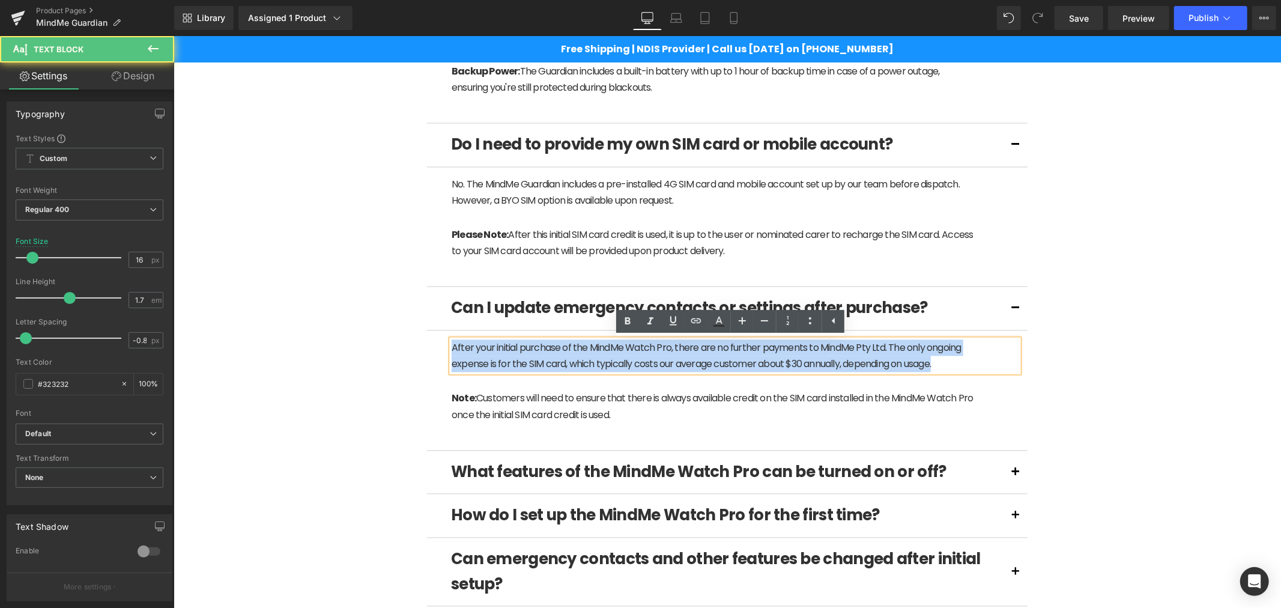
drag, startPoint x: 949, startPoint y: 363, endPoint x: 435, endPoint y: 348, distance: 513.7
click at [435, 348] on article "After your initial purchase of the MindMe Watch Pro, there are no further payme…" at bounding box center [726, 390] width 601 height 120
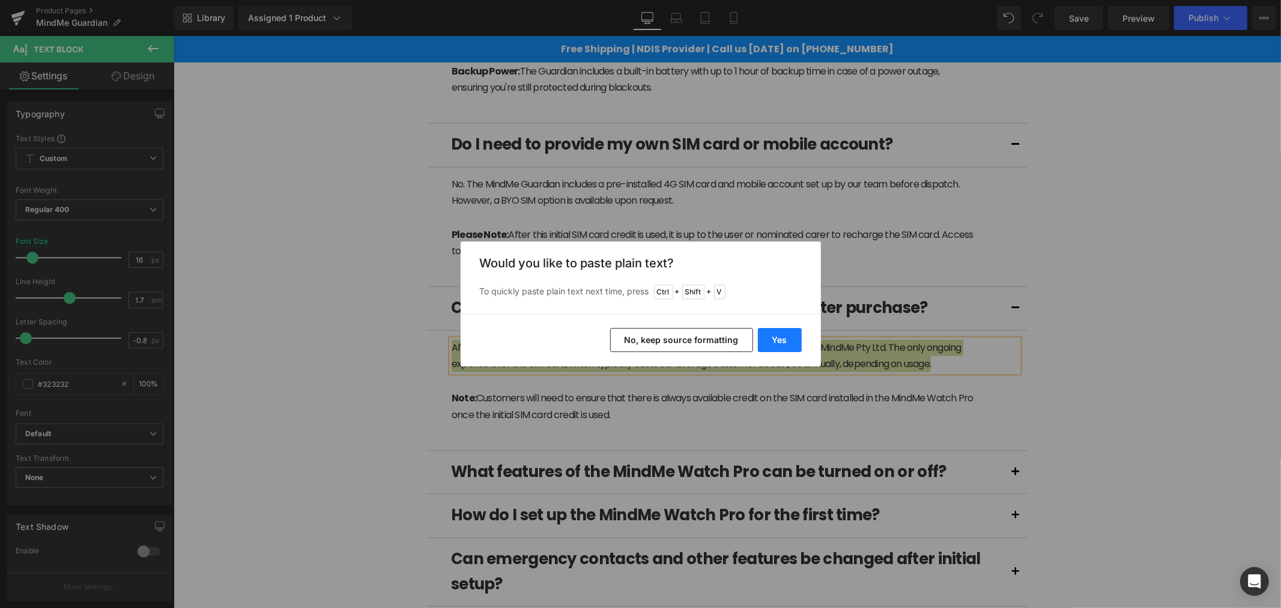
click at [784, 341] on button "Yes" at bounding box center [780, 340] width 44 height 24
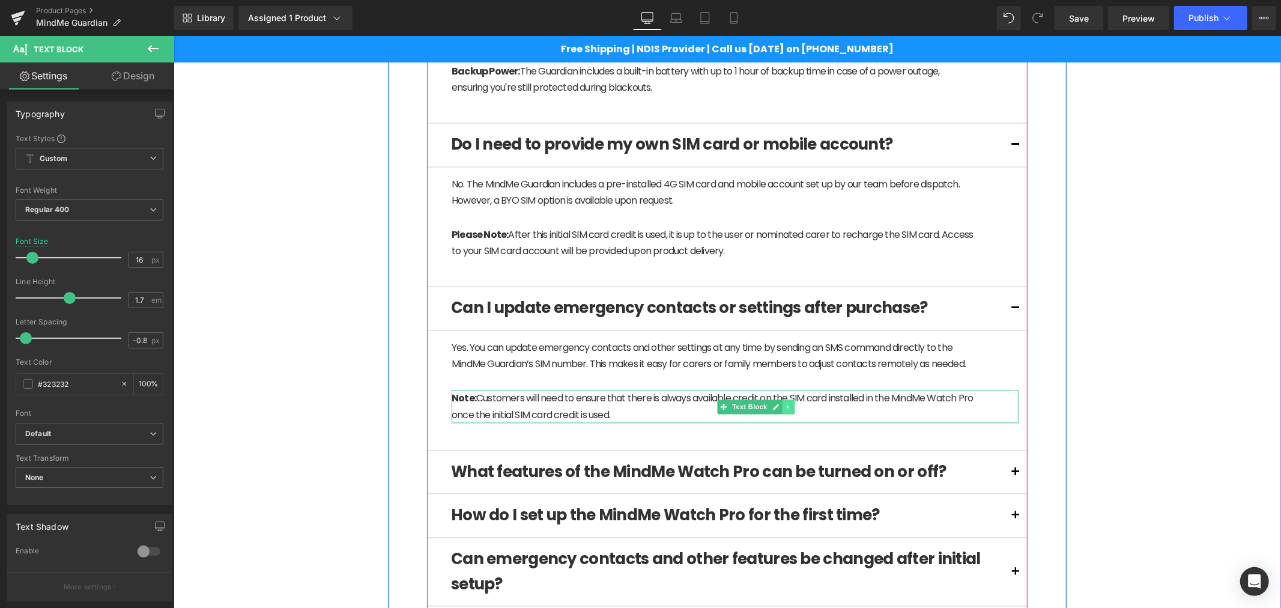
click at [784, 405] on icon at bounding box center [787, 406] width 7 height 7
click at [791, 409] on icon at bounding box center [794, 406] width 7 height 7
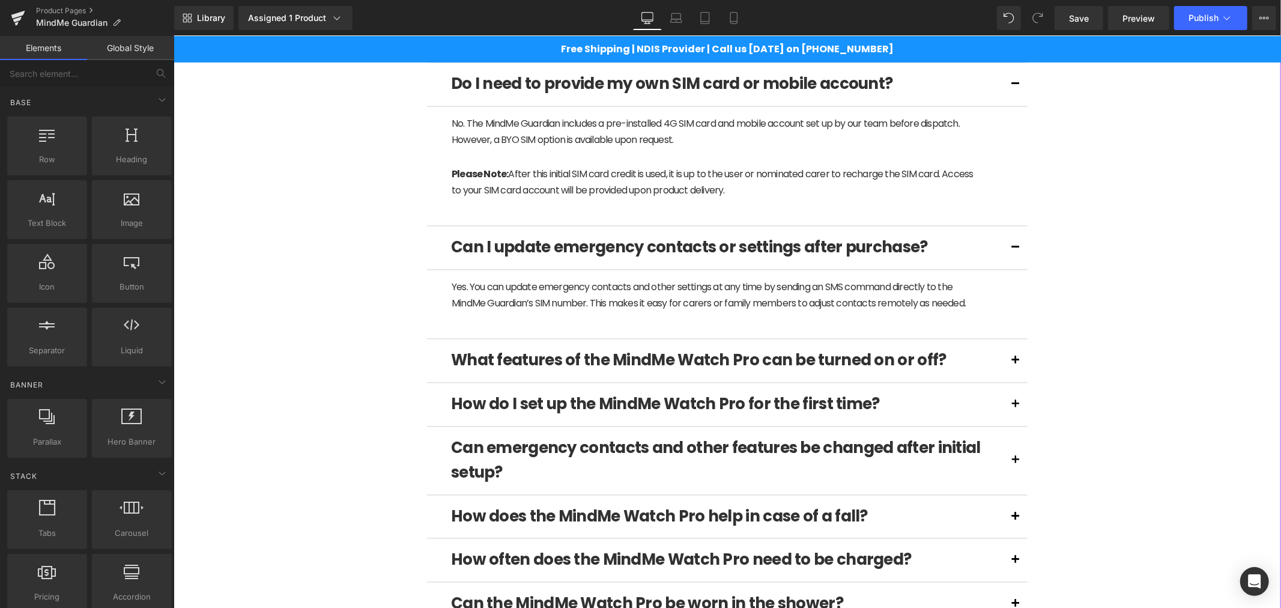
scroll to position [2023, 0]
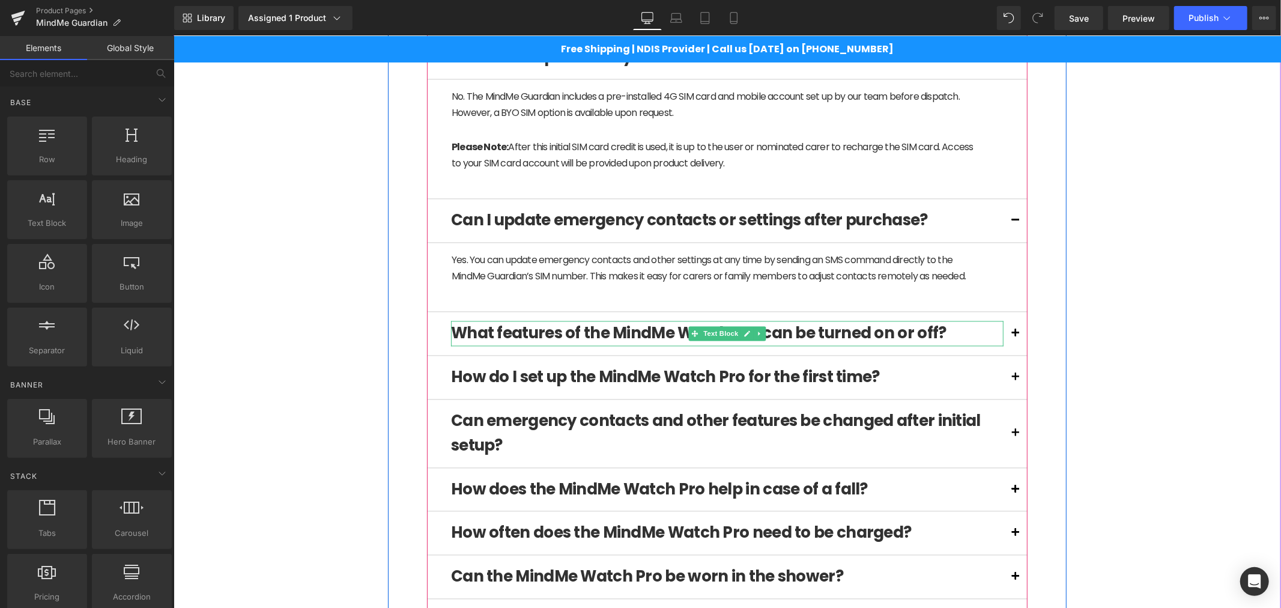
click at [598, 333] on b "What features of the MindMe Watch Pro can be turned on or off?" at bounding box center [697, 332] width 495 height 22
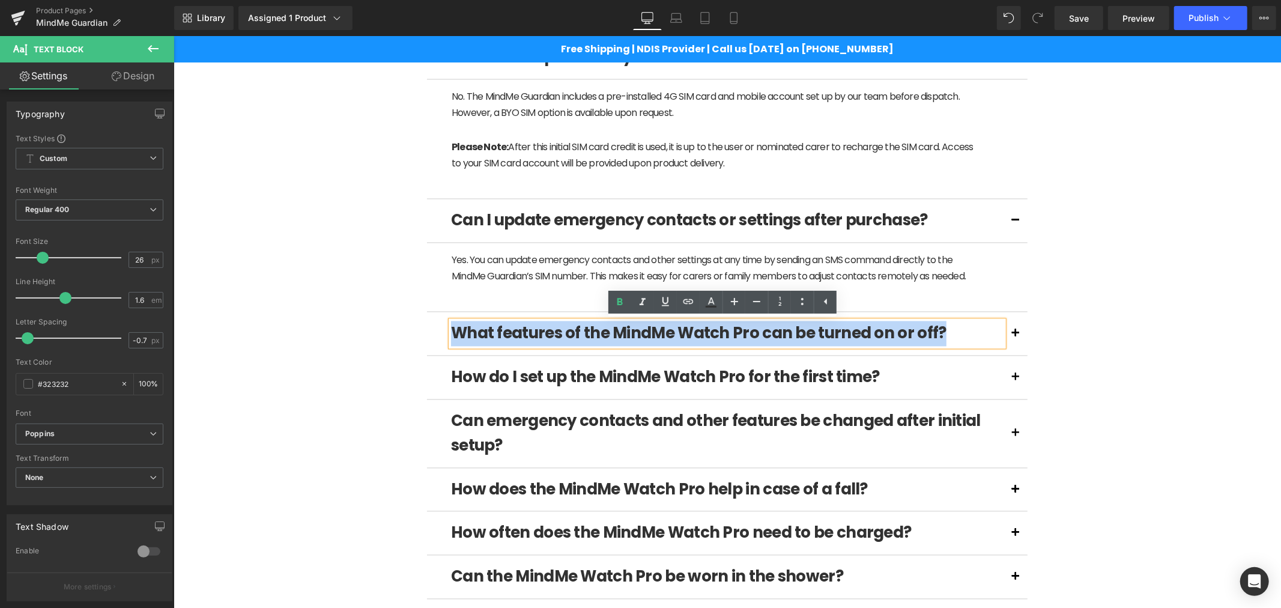
drag, startPoint x: 952, startPoint y: 334, endPoint x: 450, endPoint y: 330, distance: 502.1
click at [450, 330] on p "What features of the MindMe Watch Pro can be turned on or off?" at bounding box center [726, 332] width 552 height 25
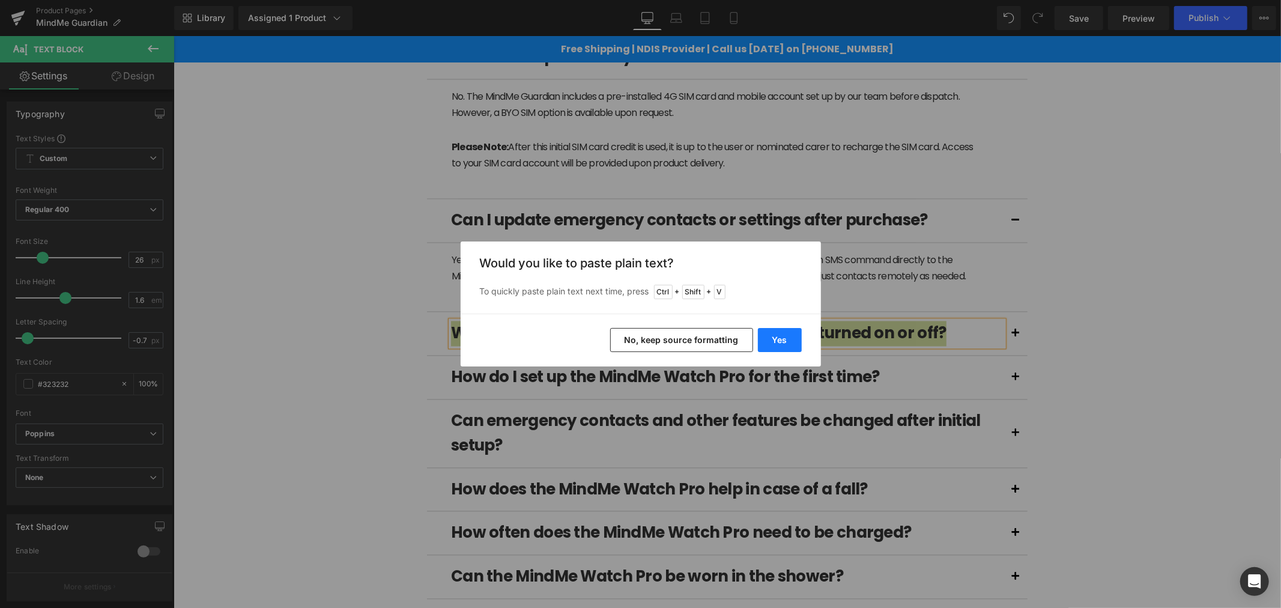
click at [776, 344] on button "Yes" at bounding box center [780, 340] width 44 height 24
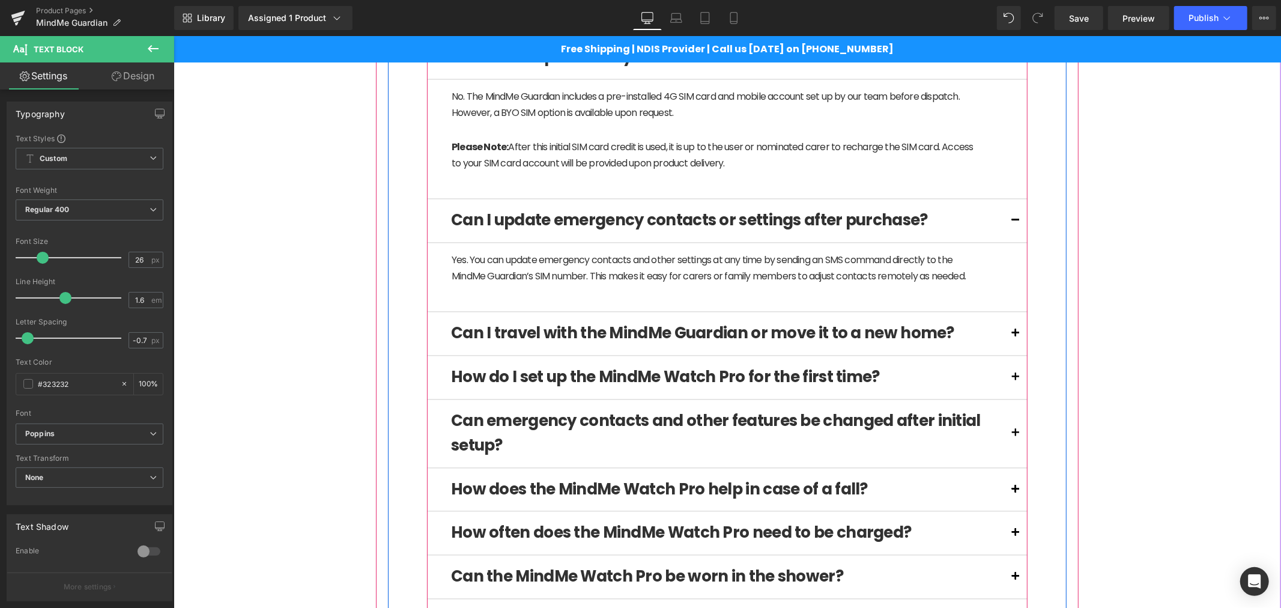
click at [1015, 336] on span at bounding box center [1015, 336] width 0 height 0
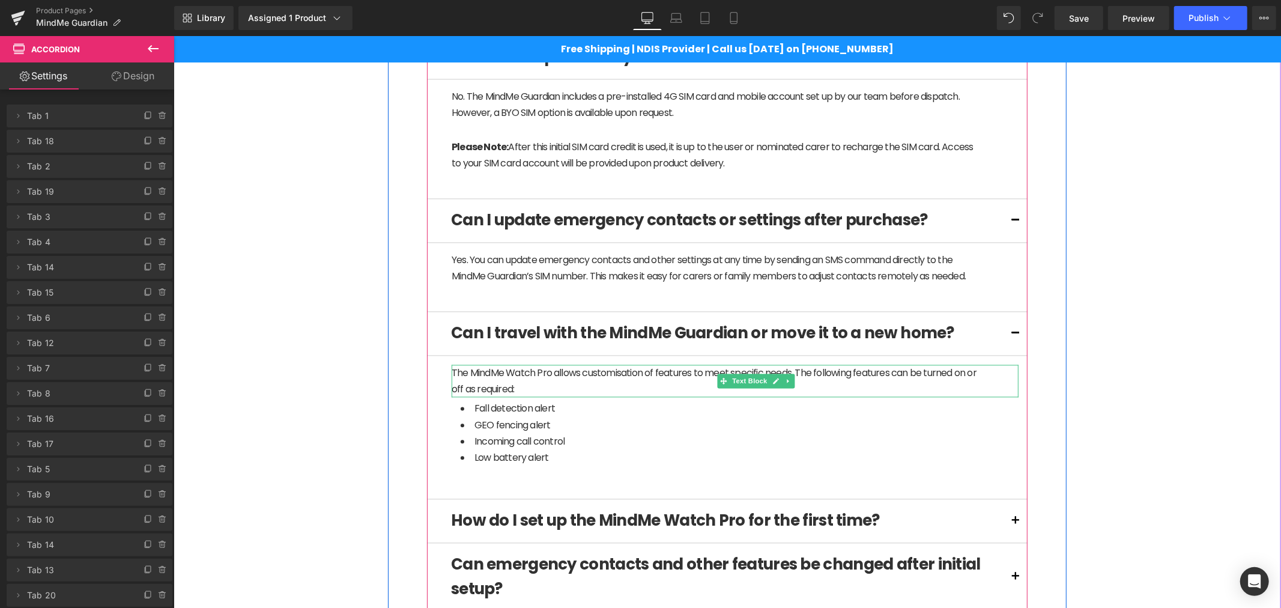
drag, startPoint x: 545, startPoint y: 374, endPoint x: 540, endPoint y: 387, distance: 13.5
click at [545, 374] on p "The MindMe Watch Pro allows customisation of features to meet specific needs. T…" at bounding box center [713, 380] width 525 height 32
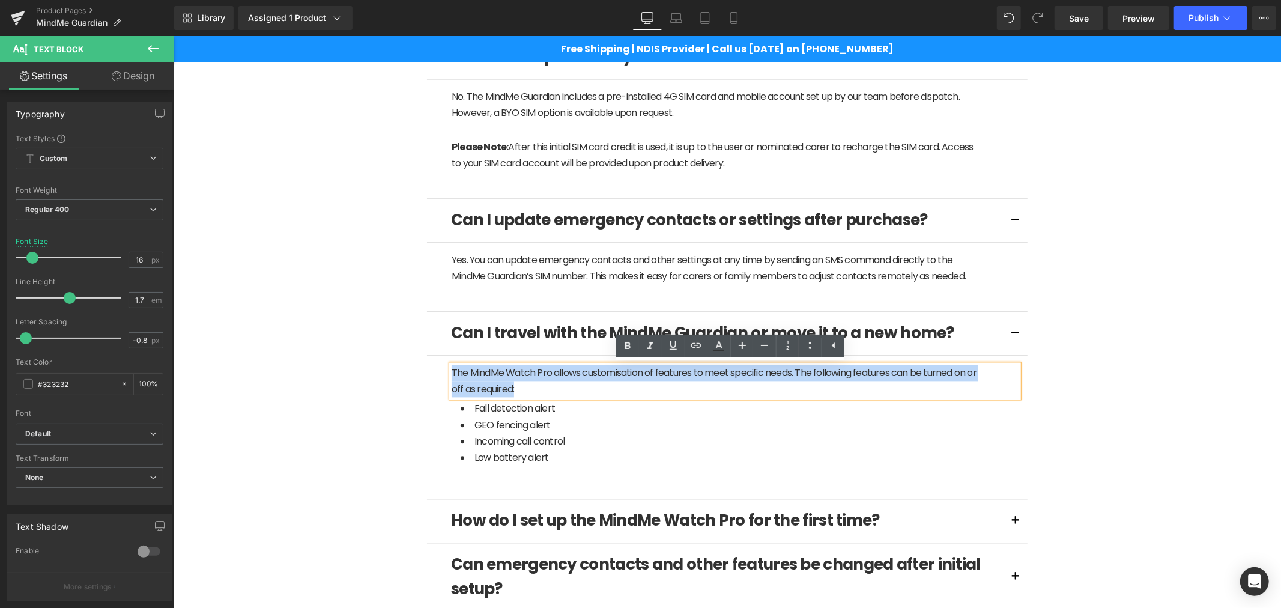
drag, startPoint x: 530, startPoint y: 392, endPoint x: 437, endPoint y: 373, distance: 95.5
click at [437, 373] on article "The MindMe Watch Pro allows customisation of features to meet specific needs. T…" at bounding box center [726, 427] width 601 height 144
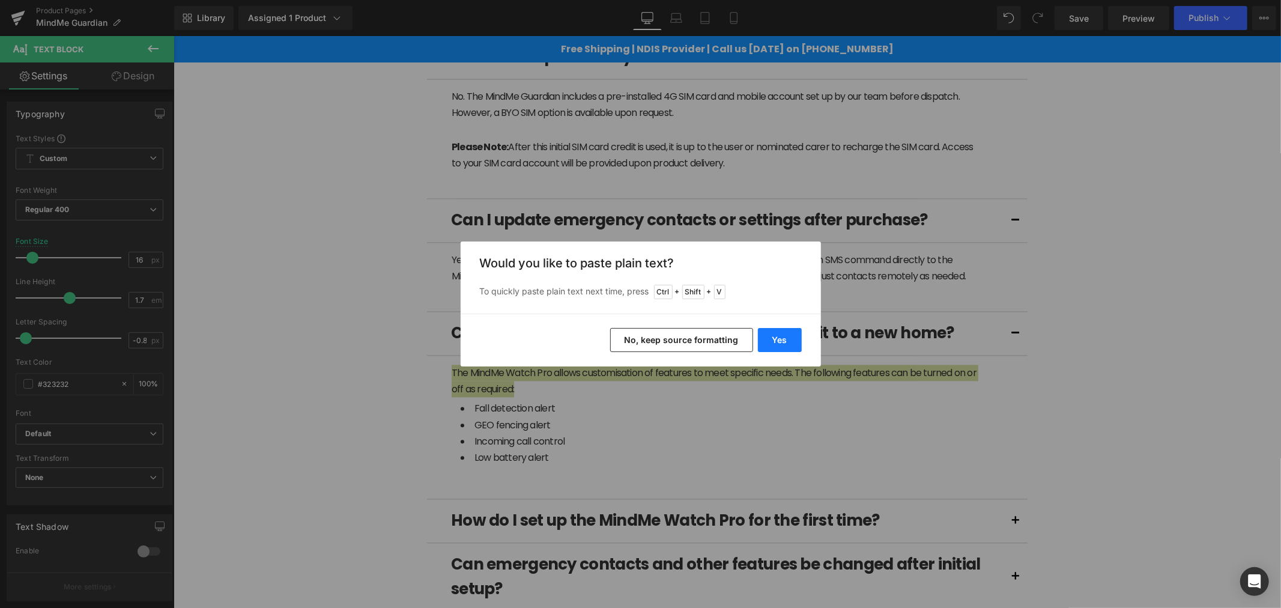
click at [775, 340] on button "Yes" at bounding box center [780, 340] width 44 height 24
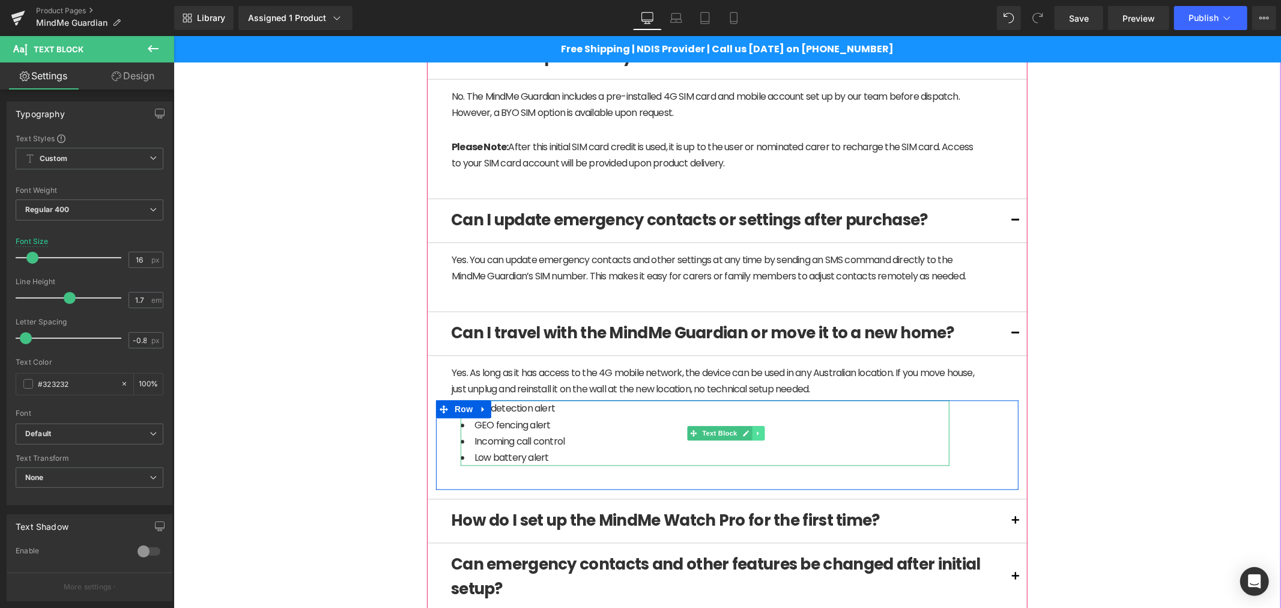
click at [754, 432] on icon at bounding box center [757, 432] width 7 height 7
click at [762, 435] on link at bounding box center [764, 432] width 13 height 14
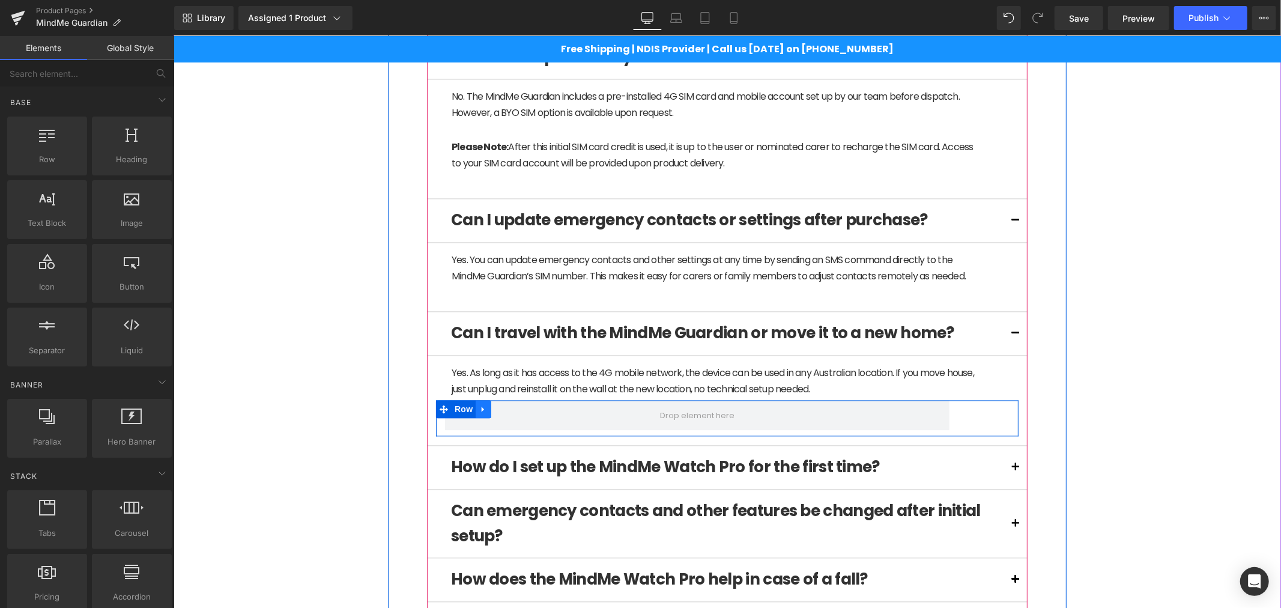
click at [481, 409] on icon at bounding box center [482, 408] width 2 height 5
click at [510, 411] on icon at bounding box center [514, 408] width 8 height 8
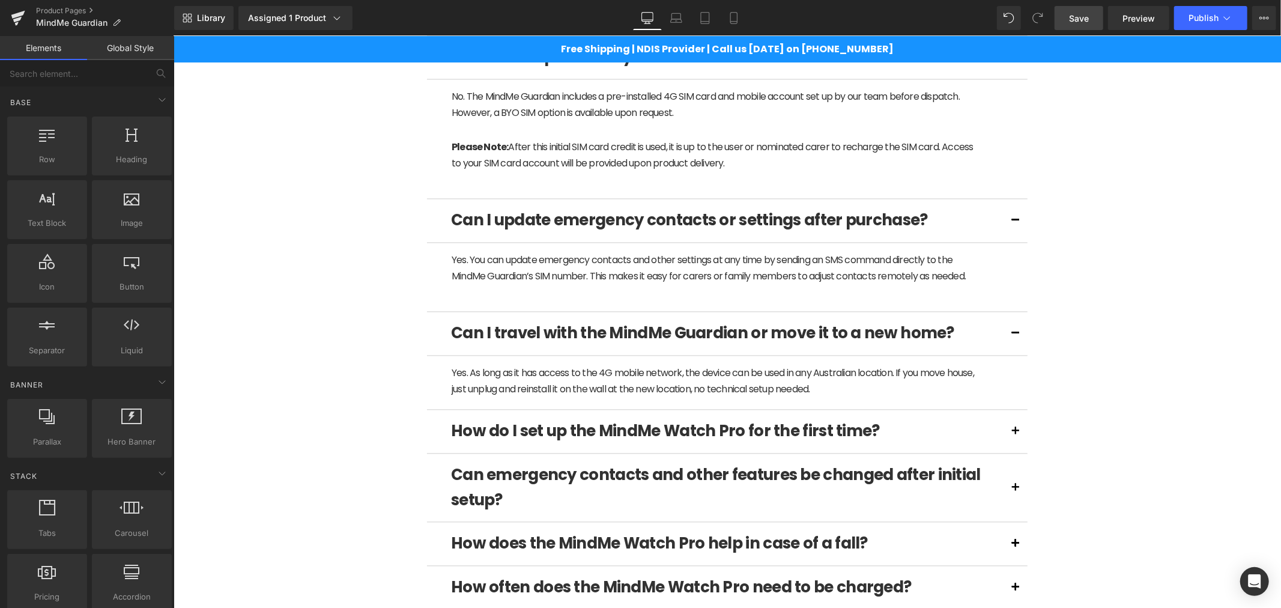
click at [1084, 21] on span "Save" at bounding box center [1079, 18] width 20 height 13
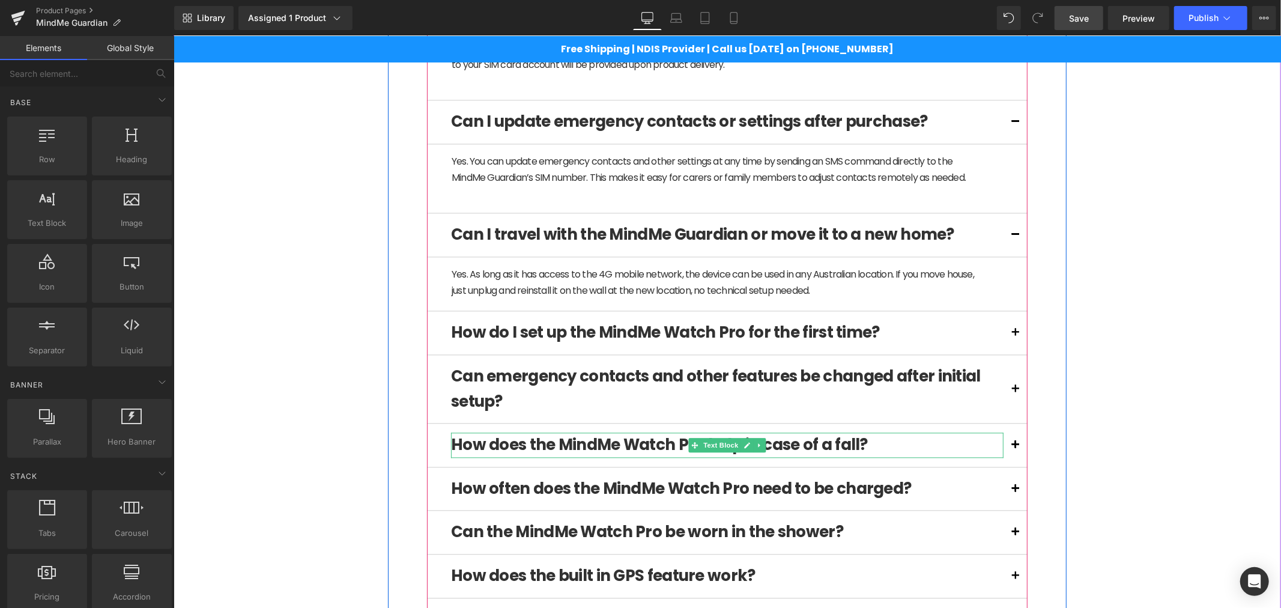
scroll to position [2111, 0]
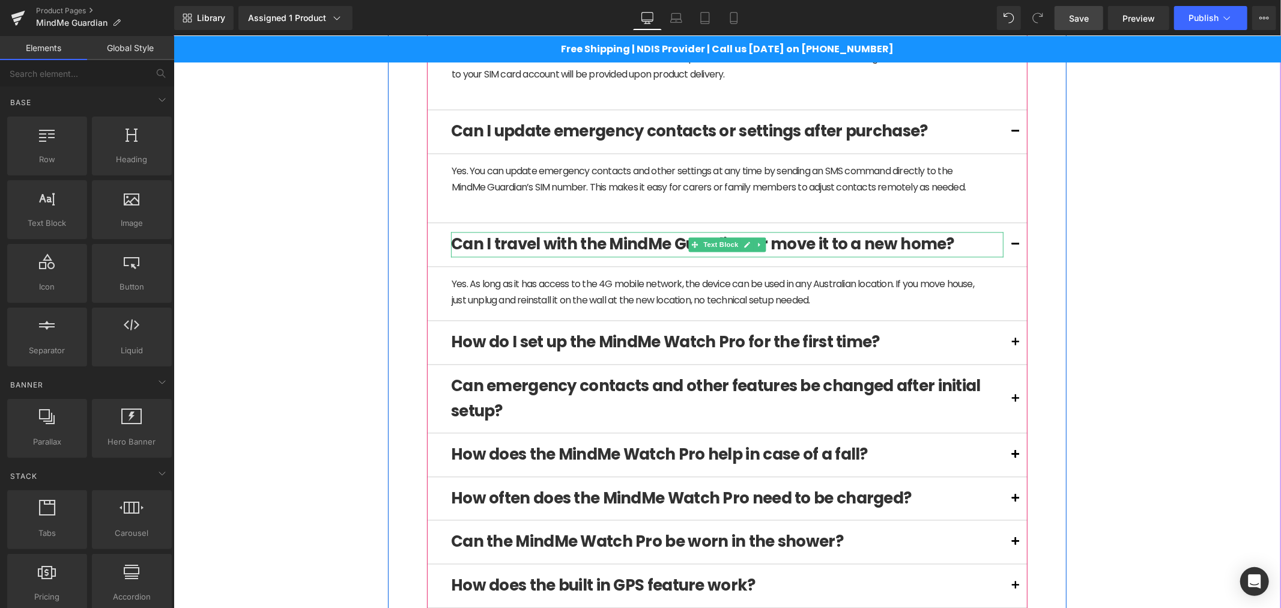
click at [529, 244] on b "Can I travel with the MindMe Guardian or move it to a new home?" at bounding box center [701, 243] width 503 height 22
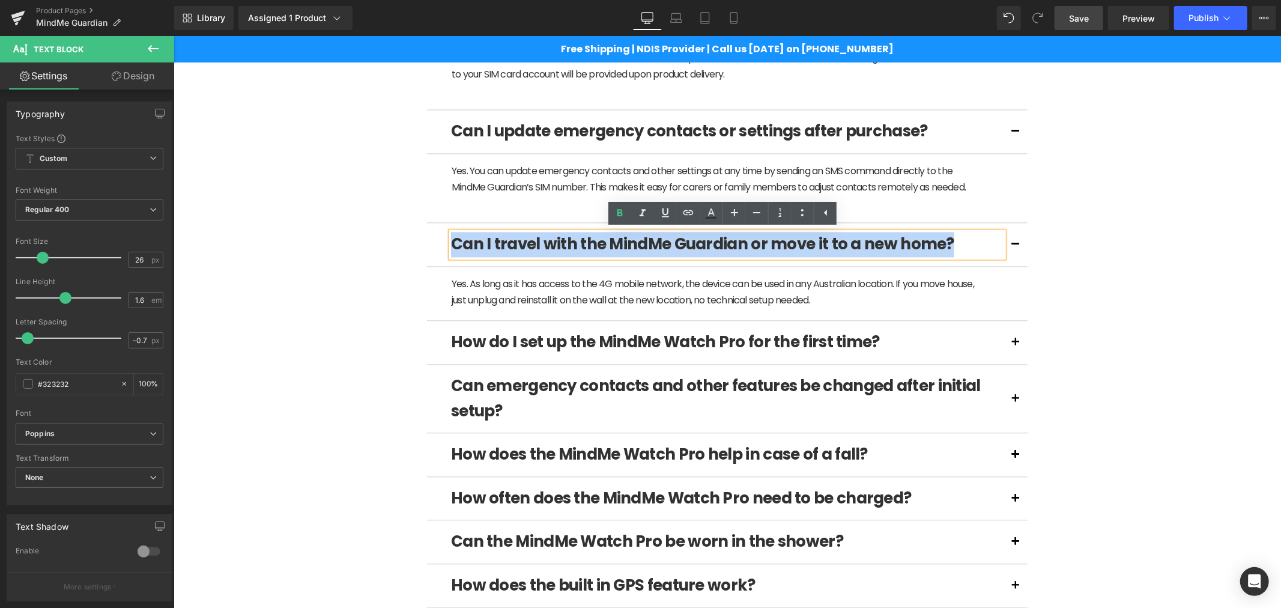
drag, startPoint x: 954, startPoint y: 244, endPoint x: 425, endPoint y: 259, distance: 528.7
click at [426, 259] on div "Can I travel with the MindMe Guardian or move it to a new home? Text Block" at bounding box center [726, 244] width 601 height 44
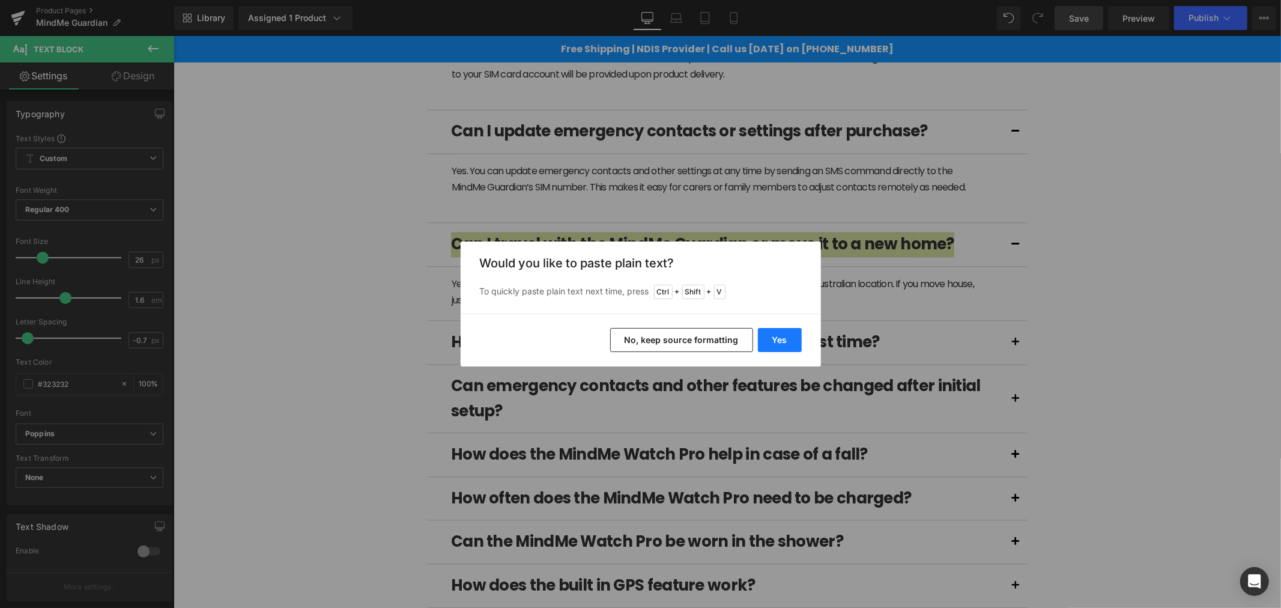
click at [773, 334] on button "Yes" at bounding box center [780, 340] width 44 height 24
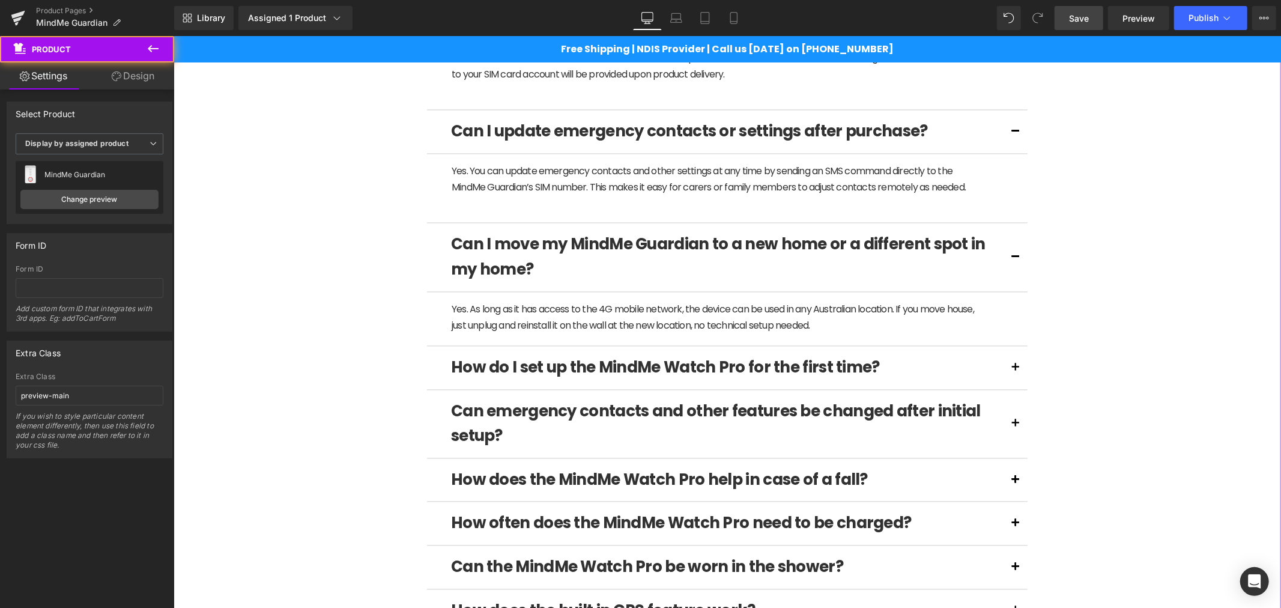
drag, startPoint x: 1079, startPoint y: 24, endPoint x: 906, endPoint y: 276, distance: 305.8
click at [1079, 24] on span "Save" at bounding box center [1079, 18] width 20 height 13
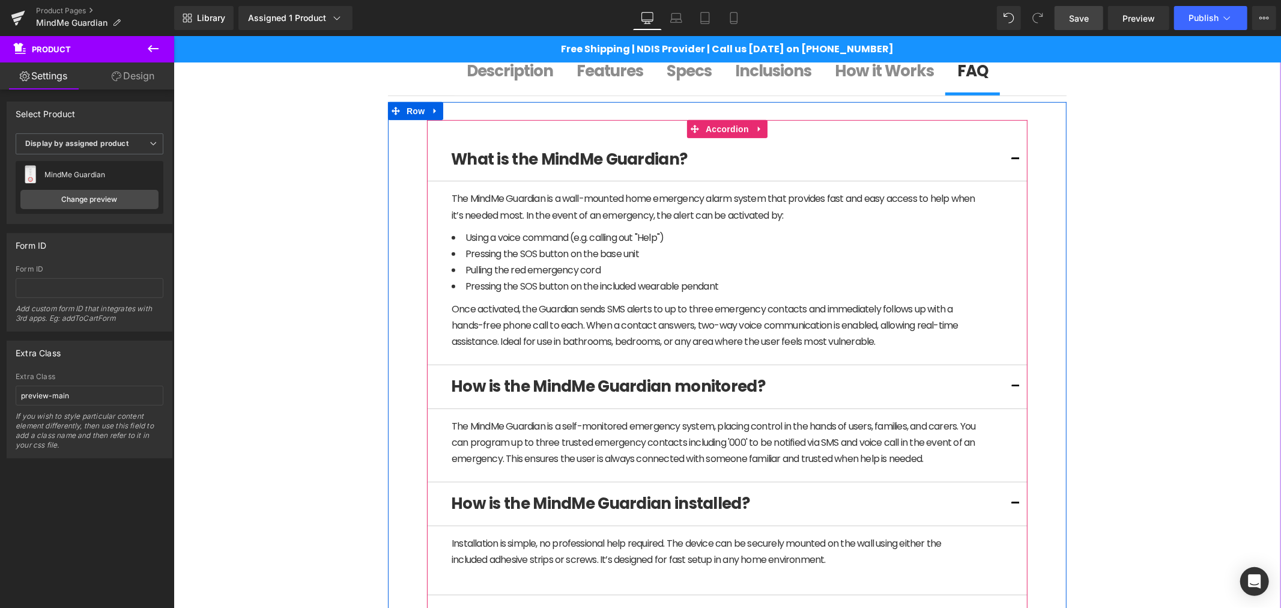
scroll to position [644, 0]
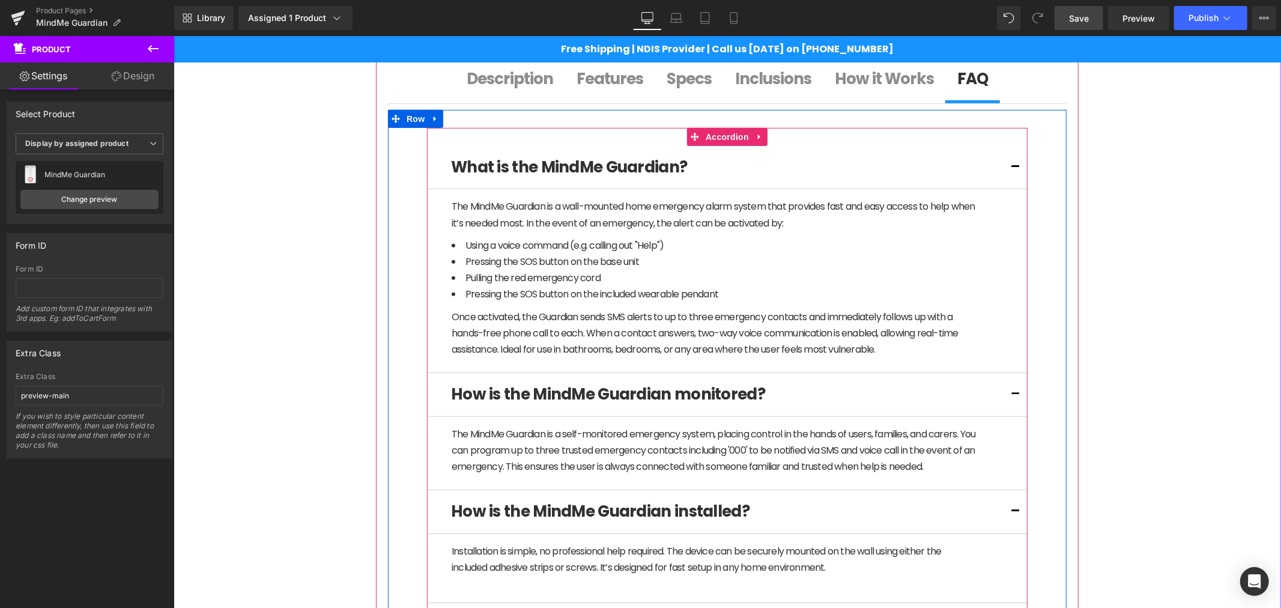
click at [1017, 340] on article "The MindMe Guardian is a wall-mounted home emergency alarm system that provides…" at bounding box center [726, 281] width 601 height 184
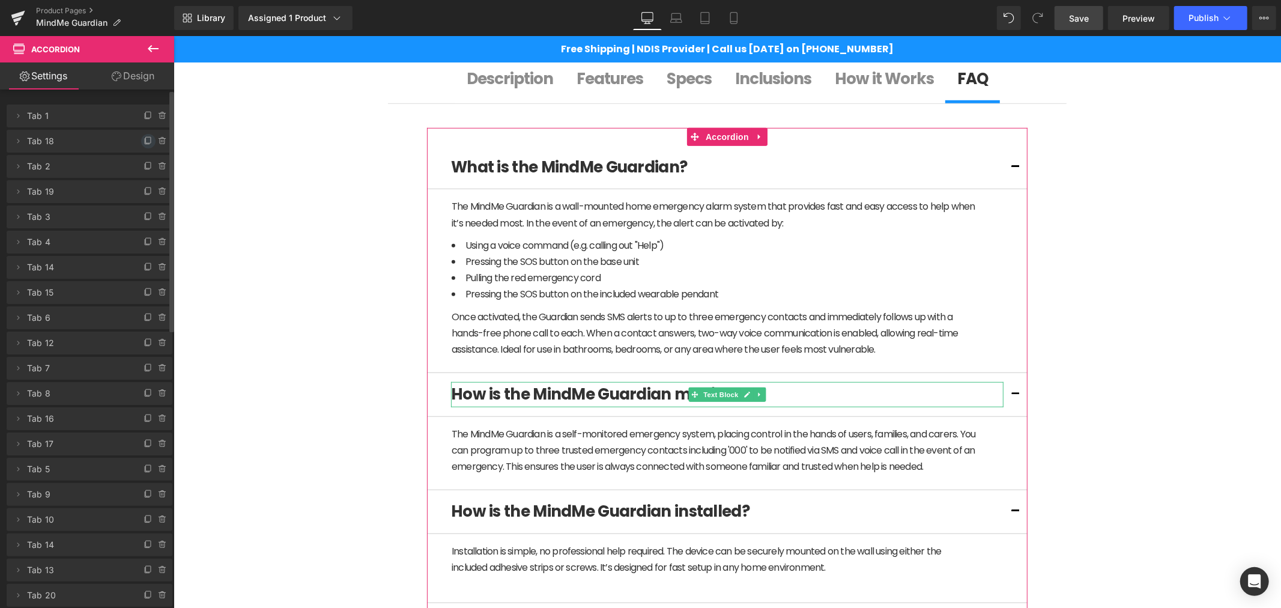
click at [144, 142] on icon at bounding box center [149, 141] width 10 height 10
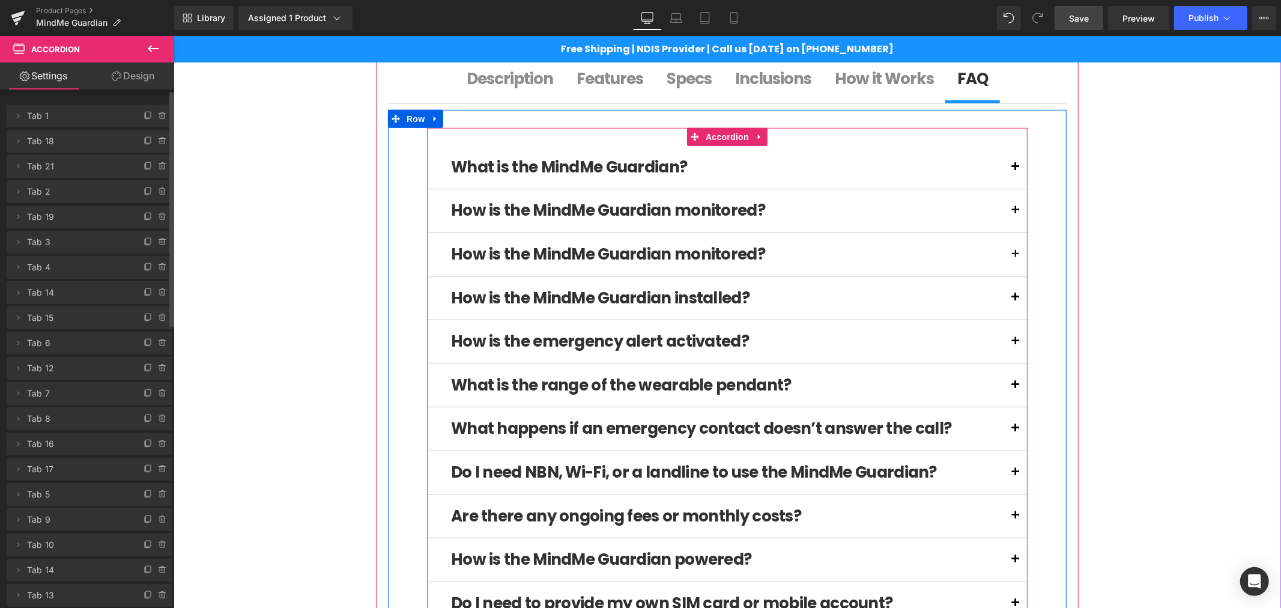
click at [1012, 166] on button at bounding box center [1015, 166] width 24 height 43
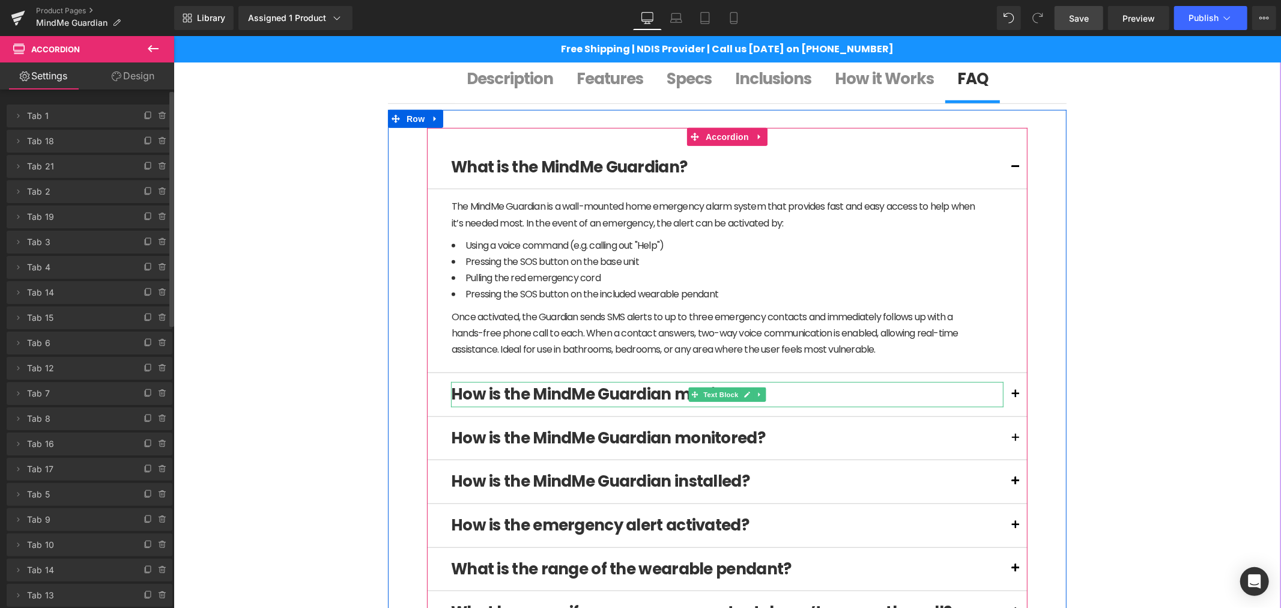
click at [644, 398] on b "How is the MindMe Guardian monitored?" at bounding box center [607, 394] width 314 height 22
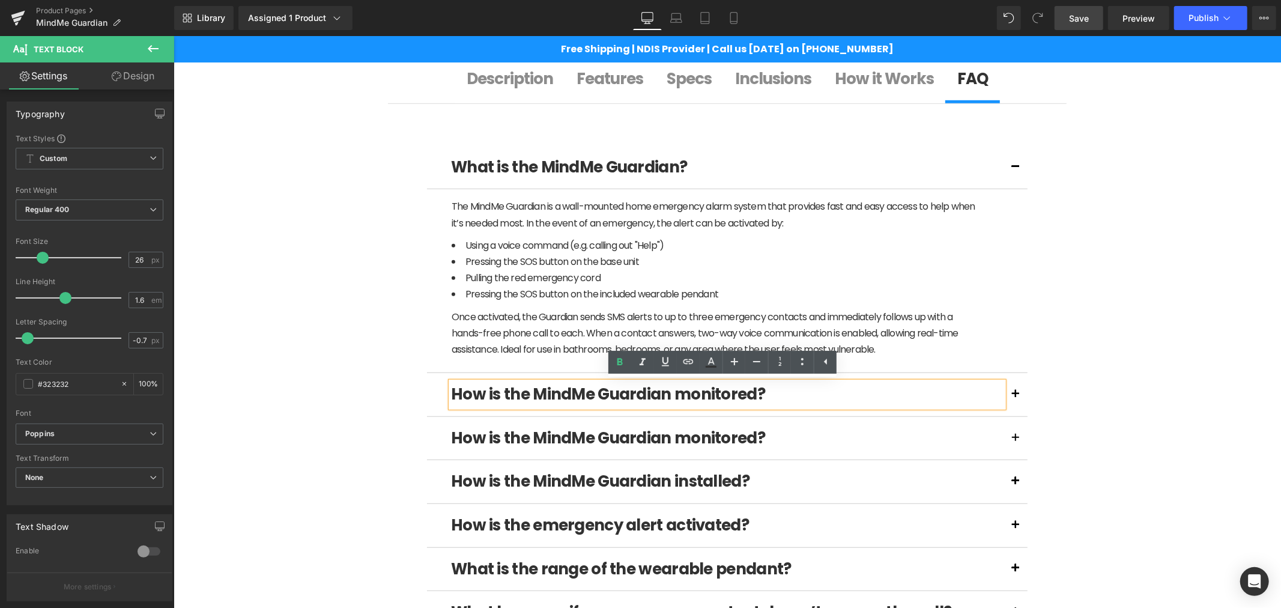
click at [546, 391] on b "How is the MindMe Guardian monitored?" at bounding box center [607, 394] width 314 height 22
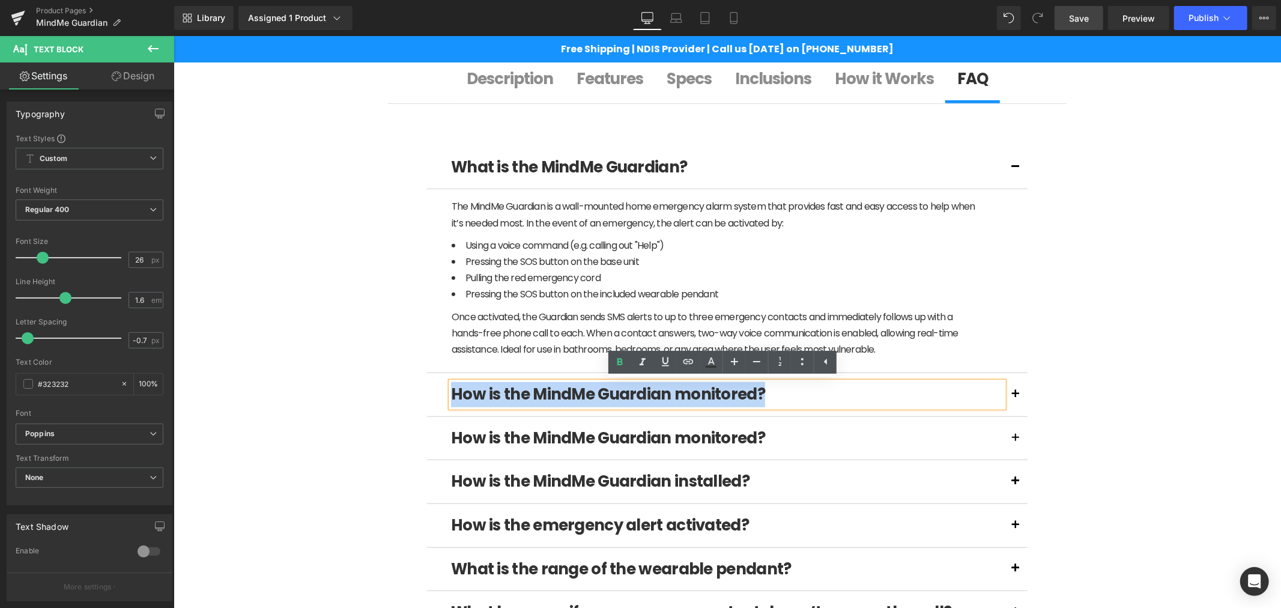
drag, startPoint x: 771, startPoint y: 396, endPoint x: 435, endPoint y: 397, distance: 335.7
click at [435, 397] on div "How is the MindMe Guardian monitored? Text Block" at bounding box center [726, 394] width 601 height 44
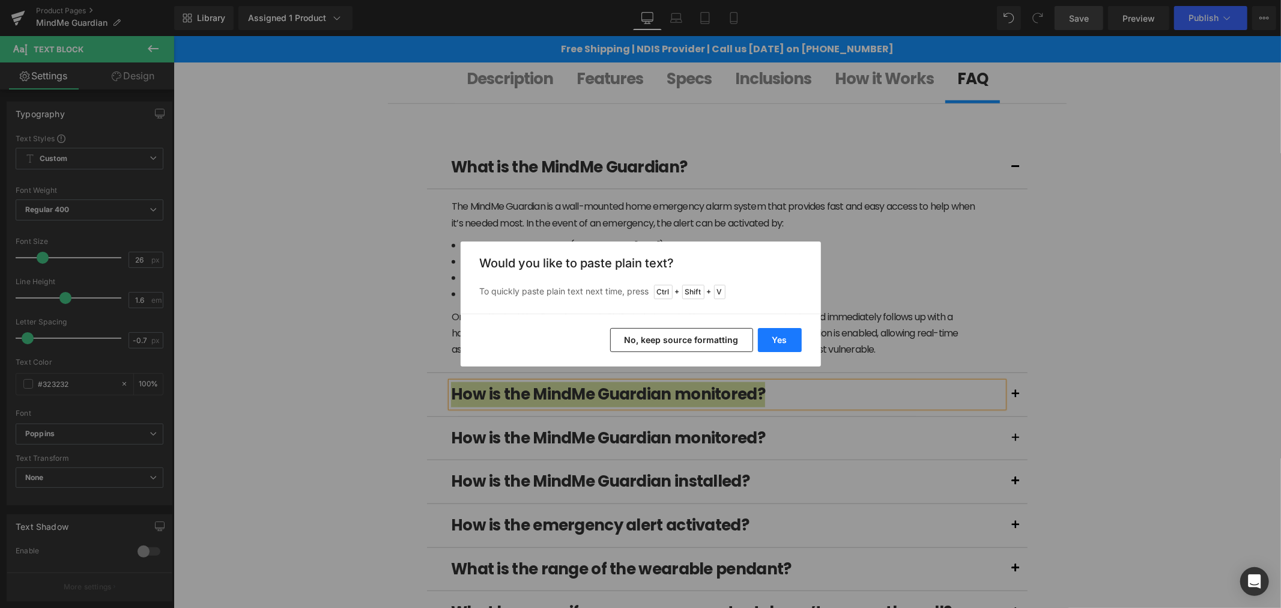
click at [776, 339] on button "Yes" at bounding box center [780, 340] width 44 height 24
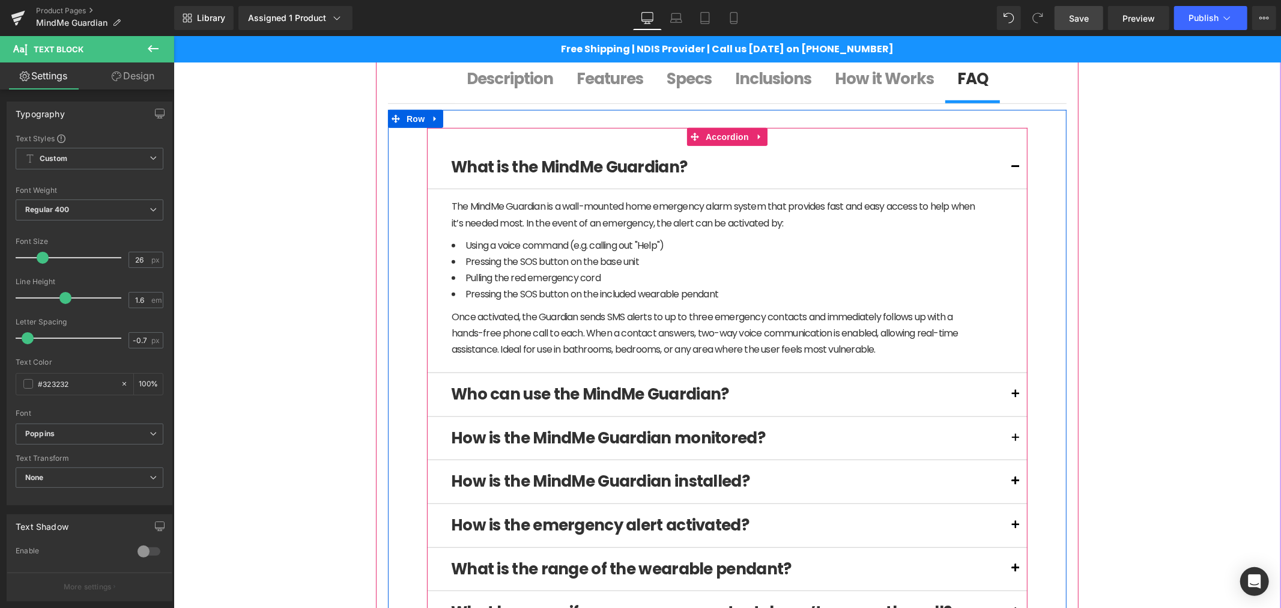
click at [1008, 393] on button at bounding box center [1015, 393] width 24 height 43
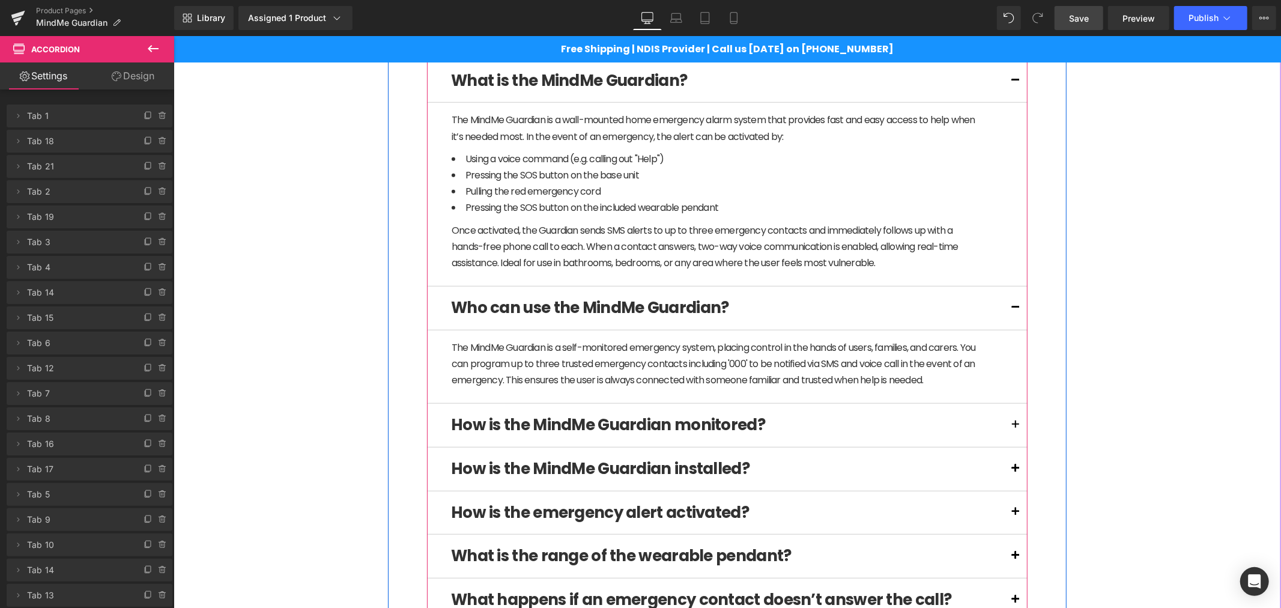
scroll to position [733, 0]
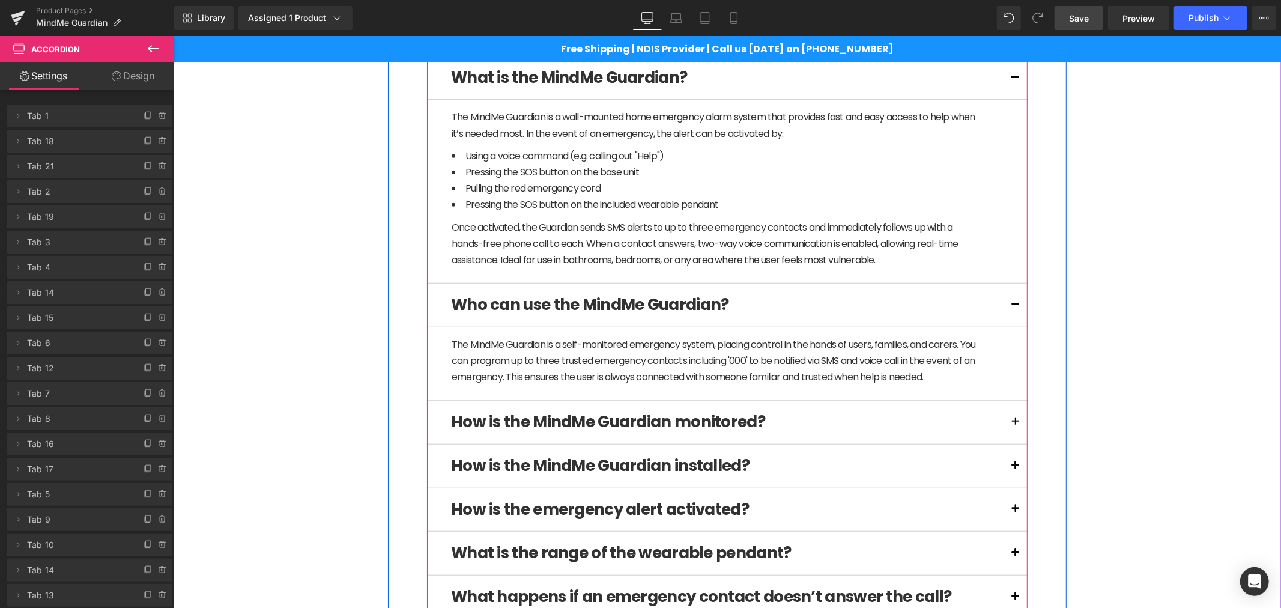
click at [562, 362] on div "The MindMe Guardian is a self-monitored emergency system, placing control in th…" at bounding box center [713, 360] width 525 height 49
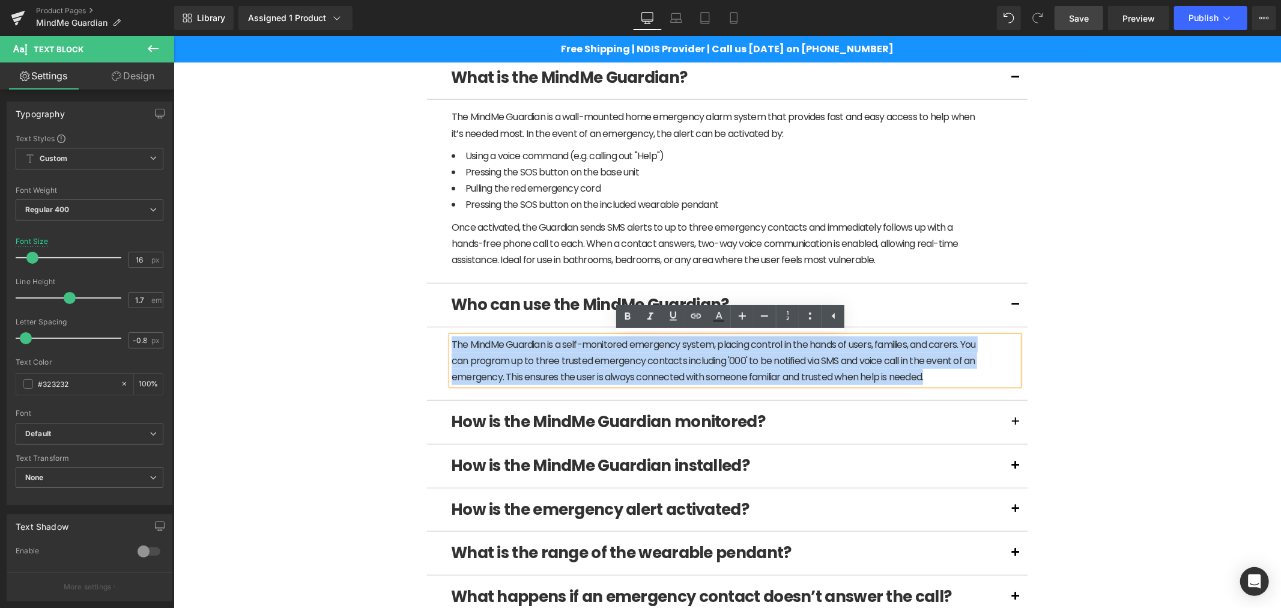
drag, startPoint x: 964, startPoint y: 380, endPoint x: 330, endPoint y: 350, distance: 634.8
click at [330, 350] on div "(P) Image" at bounding box center [726, 384] width 1095 height 2014
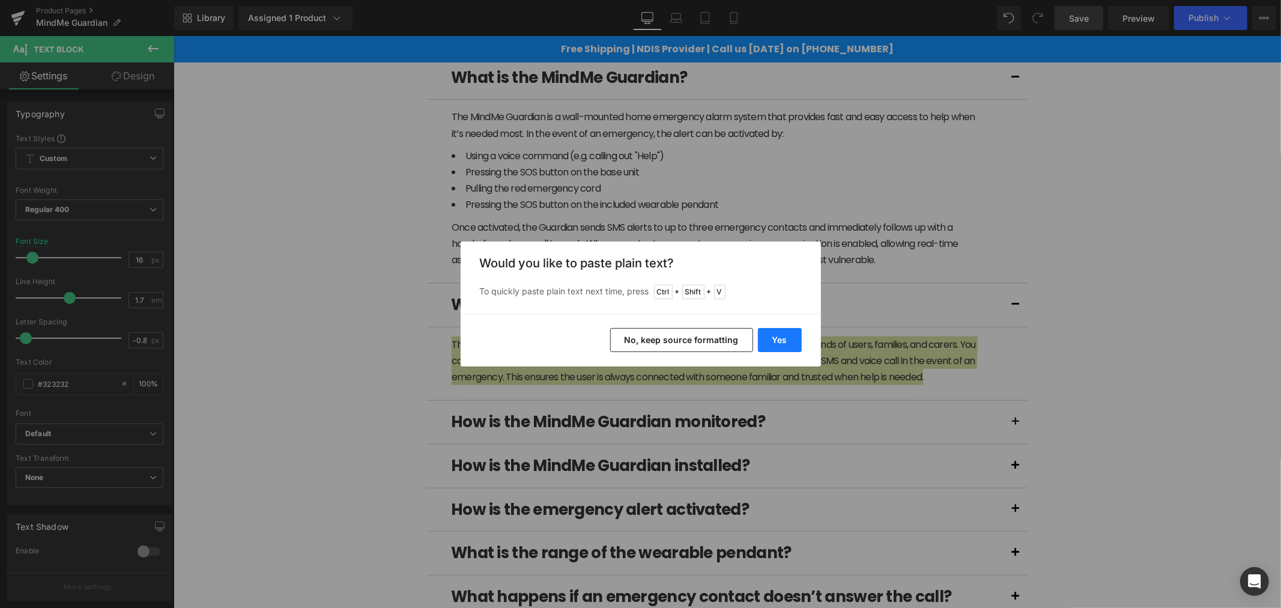
click at [784, 339] on button "Yes" at bounding box center [780, 340] width 44 height 24
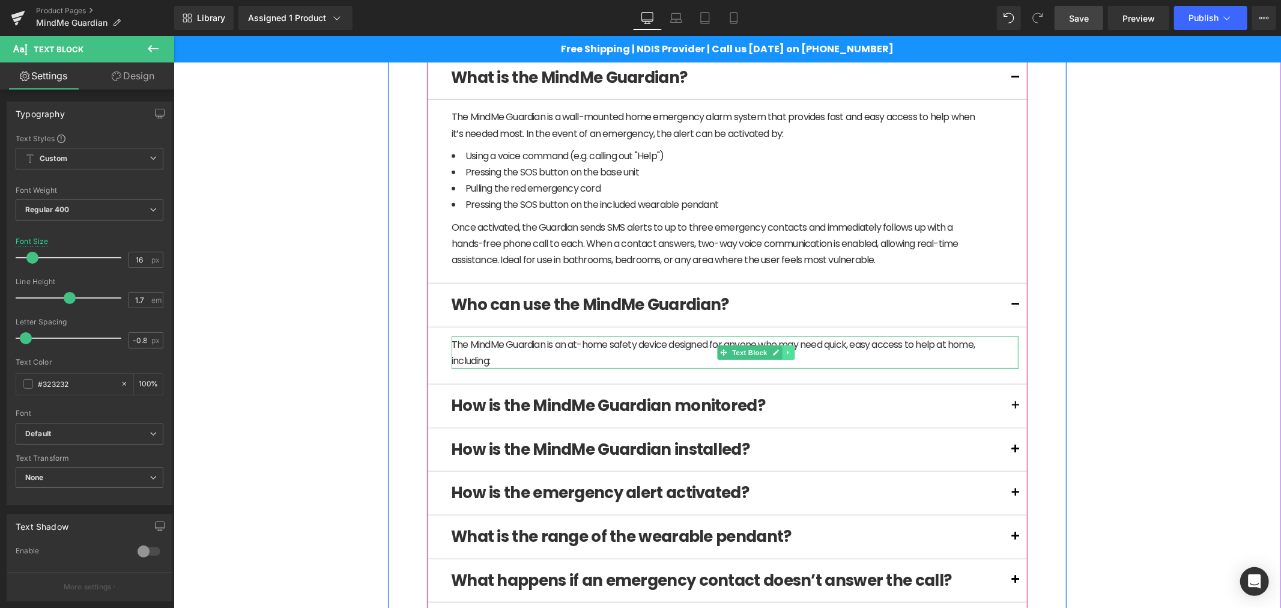
click at [788, 353] on link at bounding box center [788, 352] width 13 height 14
click at [778, 355] on icon at bounding box center [781, 351] width 7 height 7
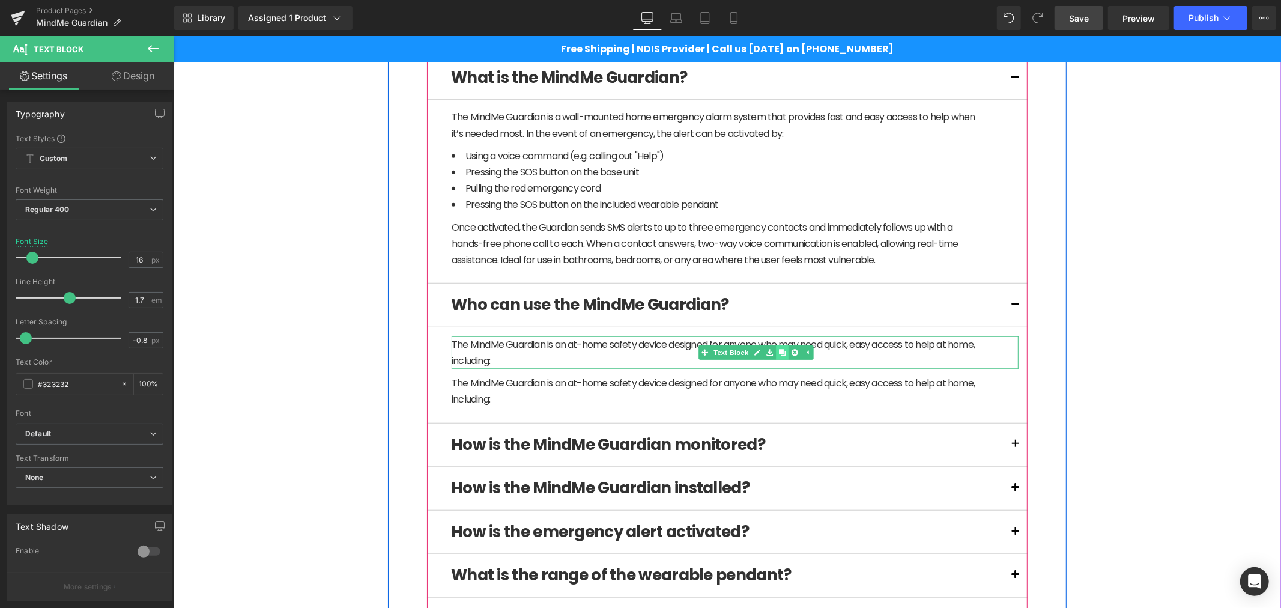
click at [778, 355] on icon at bounding box center [781, 351] width 7 height 7
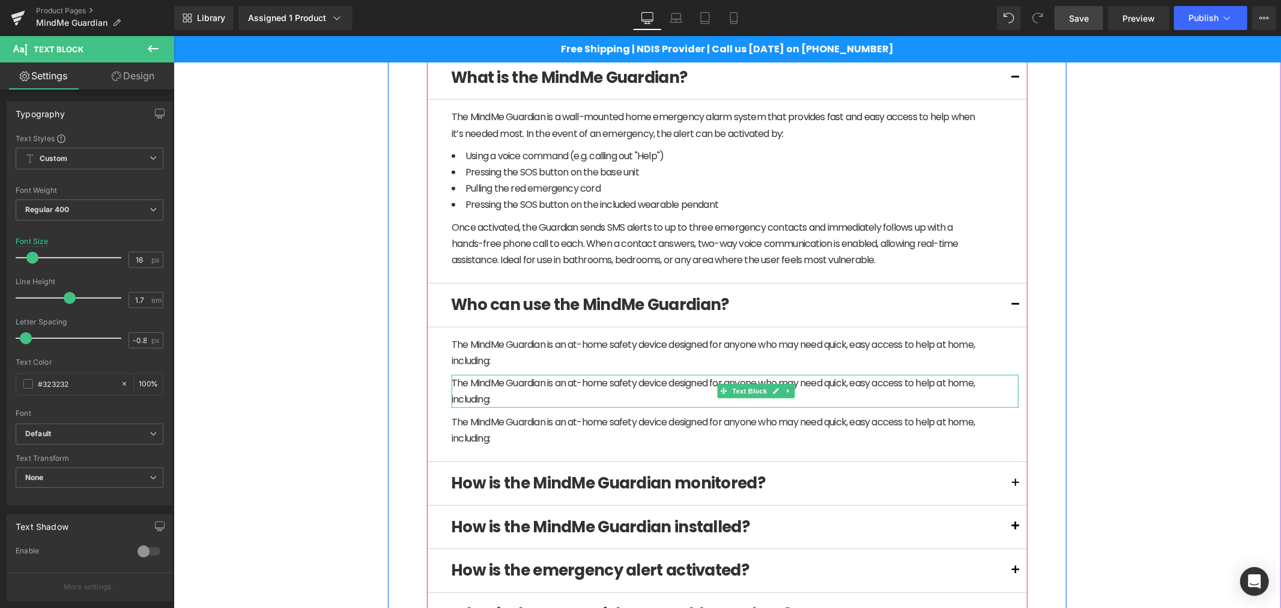
click at [557, 394] on div "The MindMe Guardian is an at-home safety device designed for anyone who may nee…" at bounding box center [713, 390] width 525 height 32
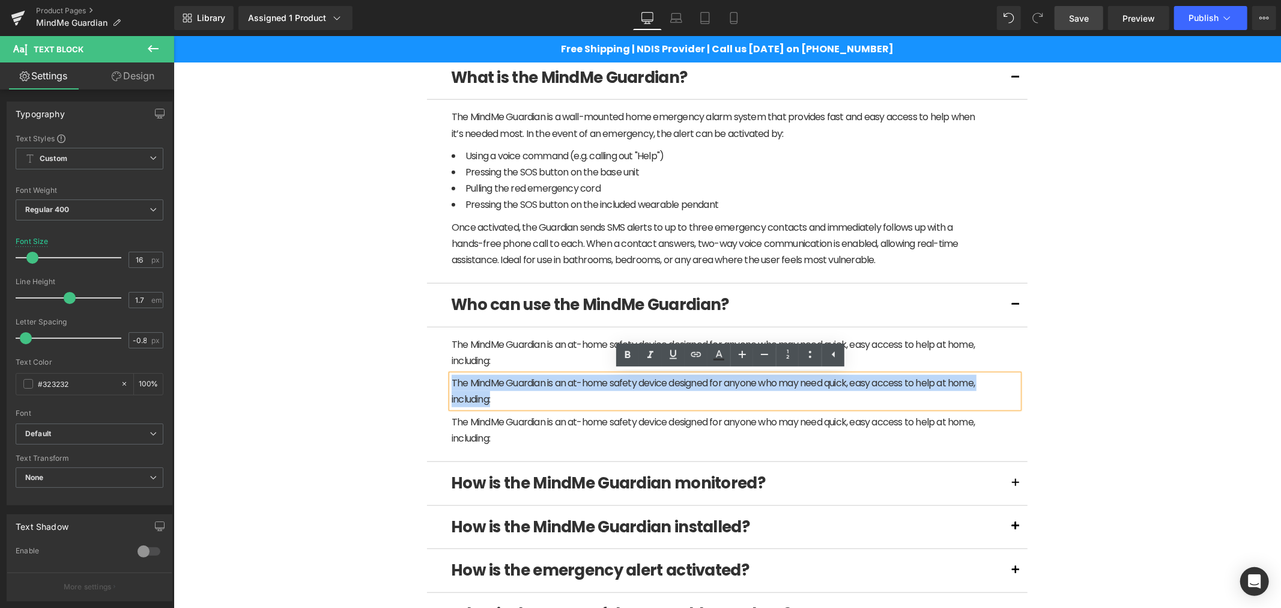
drag, startPoint x: 546, startPoint y: 398, endPoint x: 435, endPoint y: 374, distance: 113.5
click at [435, 374] on article "The MindMe Guardian is an at-home safety device designed for anyone who may nee…" at bounding box center [726, 394] width 601 height 135
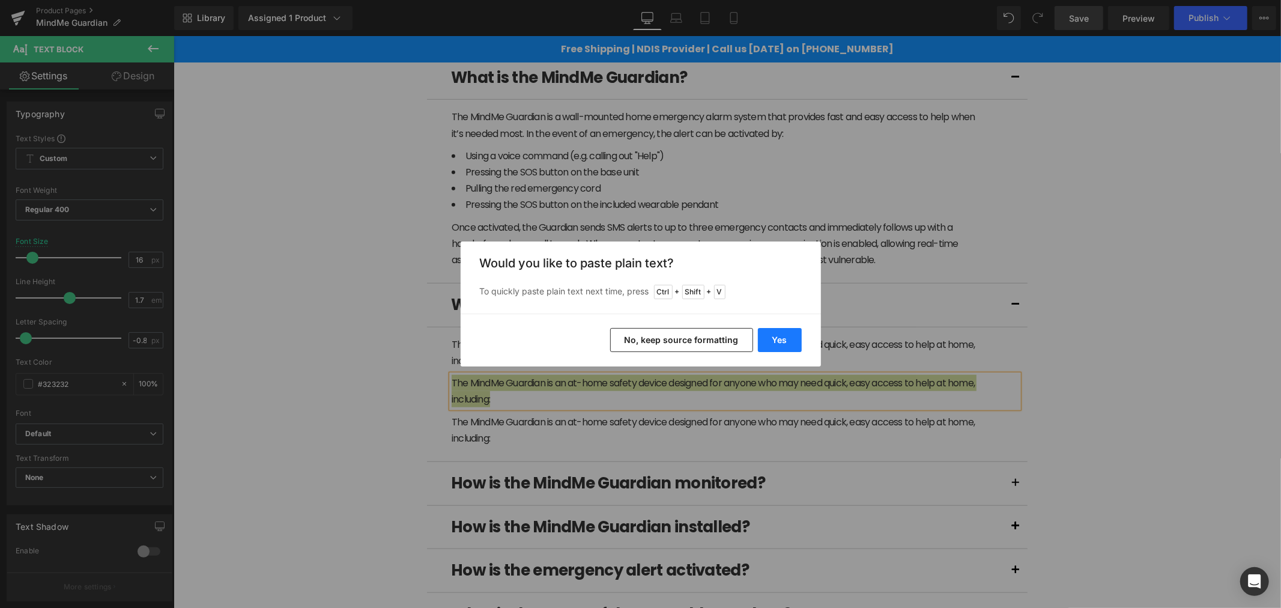
click at [776, 333] on button "Yes" at bounding box center [780, 340] width 44 height 24
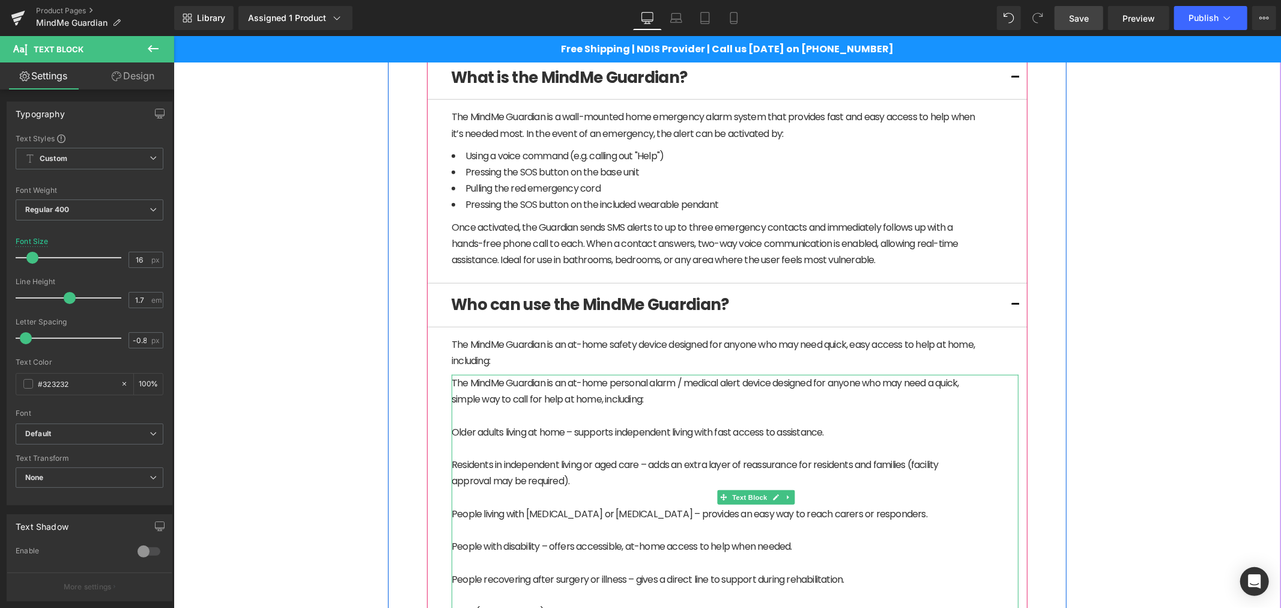
click at [654, 398] on div "The MindMe Guardian is an at-home personal alarm / medical alert device designe…" at bounding box center [713, 390] width 525 height 32
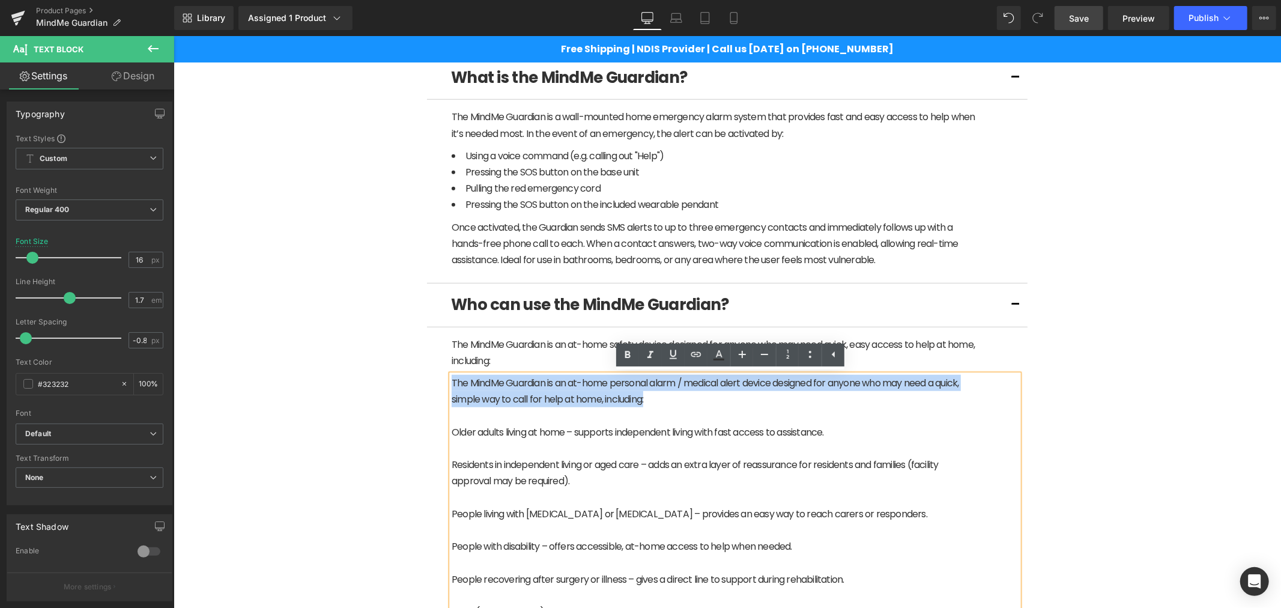
drag, startPoint x: 654, startPoint y: 398, endPoint x: 438, endPoint y: 379, distance: 217.0
click at [438, 379] on article "The MindMe Guardian is an at-home safety device designed for anyone who may nee…" at bounding box center [726, 500] width 601 height 347
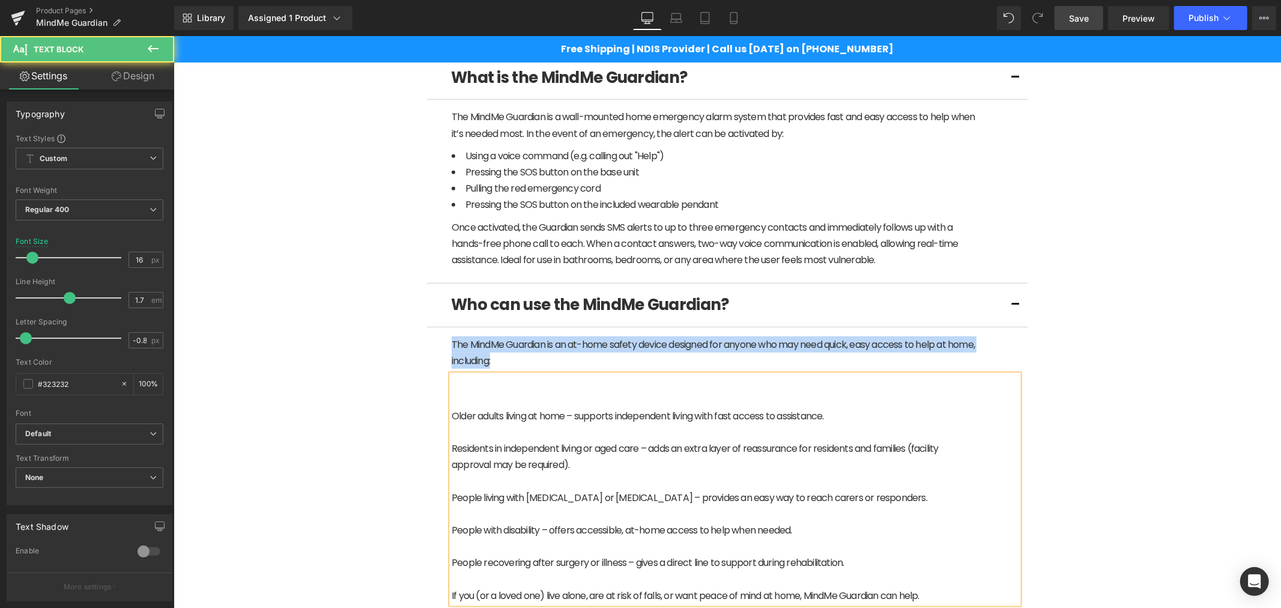
drag, startPoint x: 543, startPoint y: 357, endPoint x: 423, endPoint y: 336, distance: 121.4
click at [426, 336] on article "The MindMe Guardian is an at-home safety device designed for anyone who may nee…" at bounding box center [726, 492] width 601 height 331
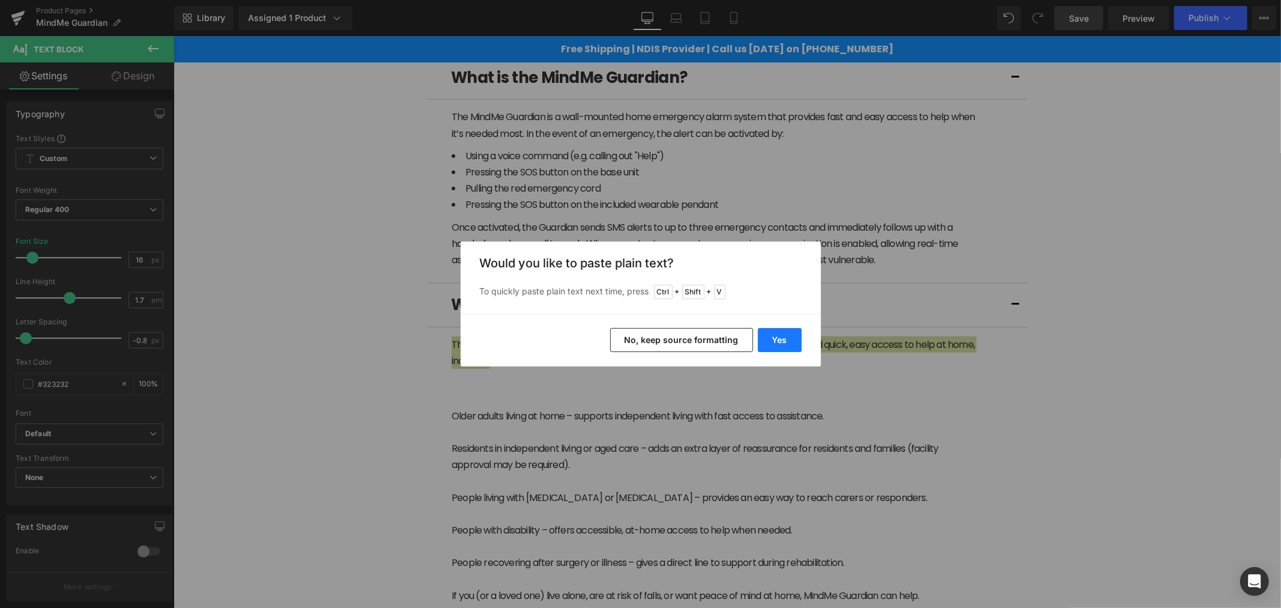
click at [772, 338] on button "Yes" at bounding box center [780, 340] width 44 height 24
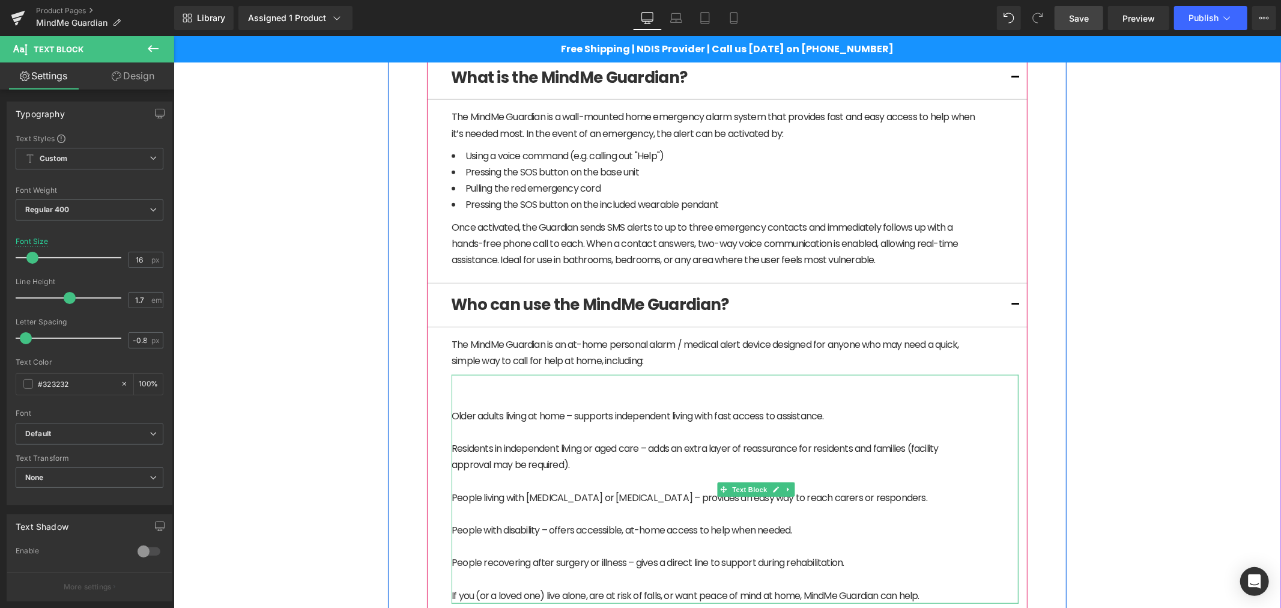
click at [521, 393] on div at bounding box center [713, 398] width 525 height 16
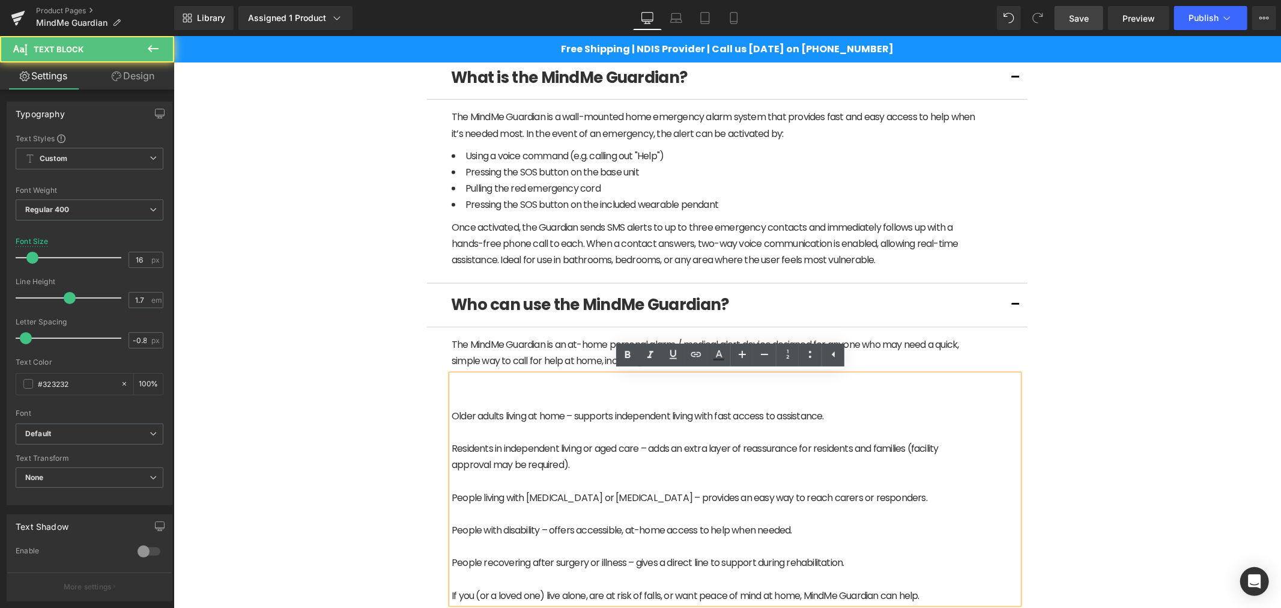
click at [515, 386] on div at bounding box center [713, 382] width 525 height 16
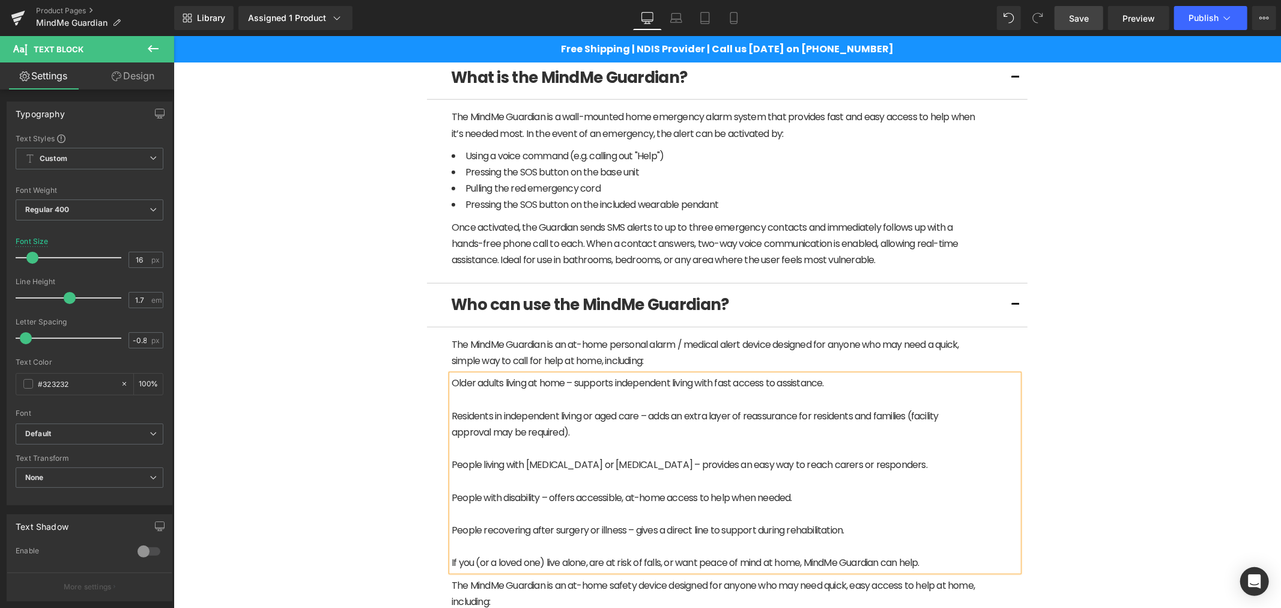
click at [497, 396] on div at bounding box center [713, 398] width 525 height 16
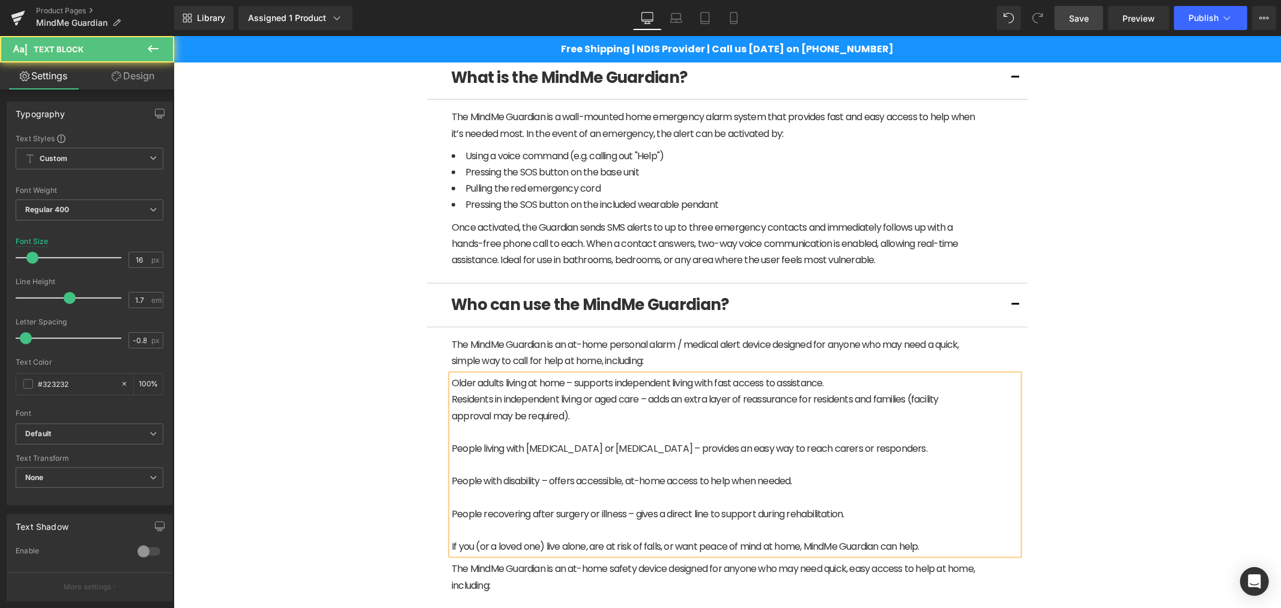
click at [487, 424] on div at bounding box center [713, 431] width 525 height 16
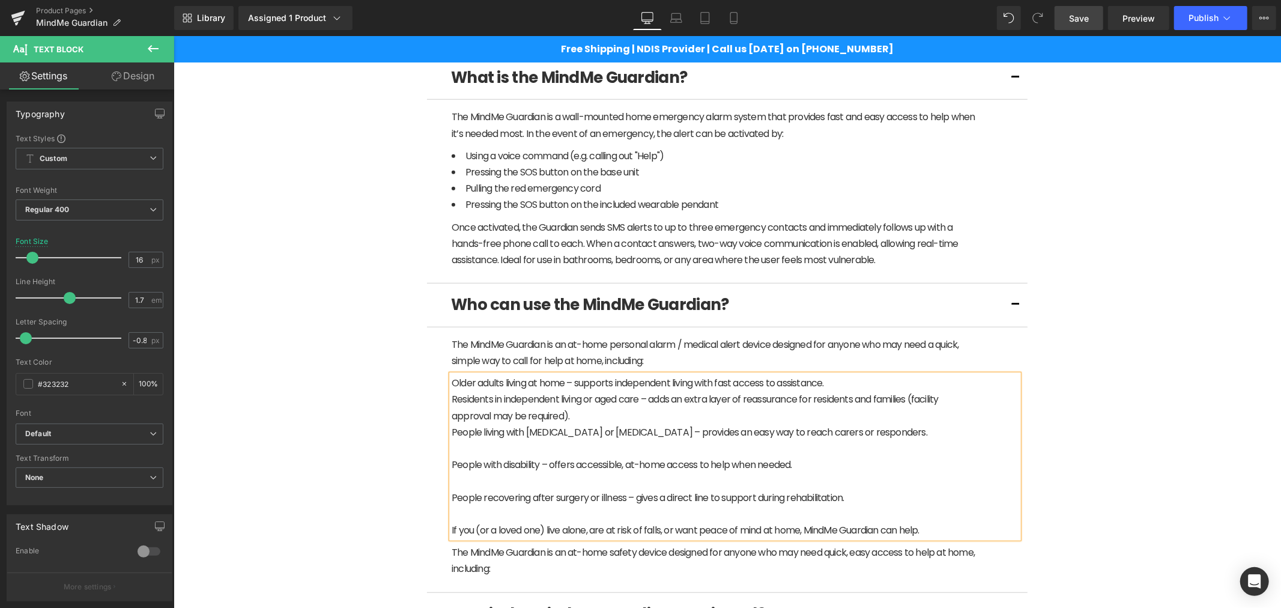
click at [478, 444] on div at bounding box center [713, 448] width 525 height 16
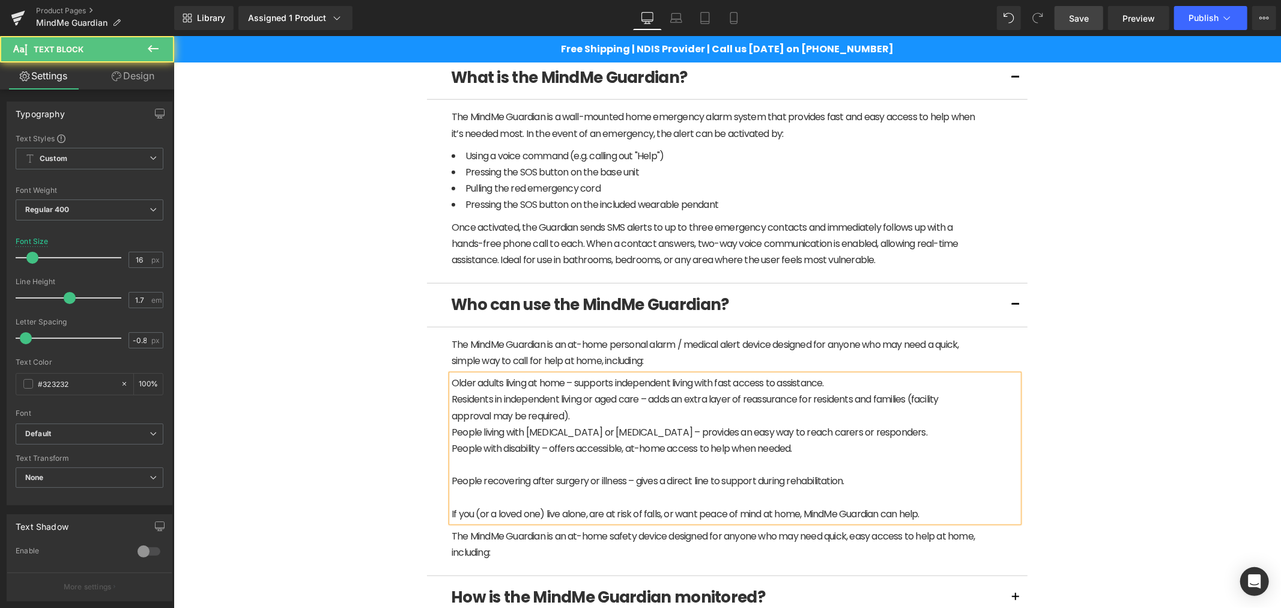
click at [476, 459] on div at bounding box center [713, 464] width 525 height 16
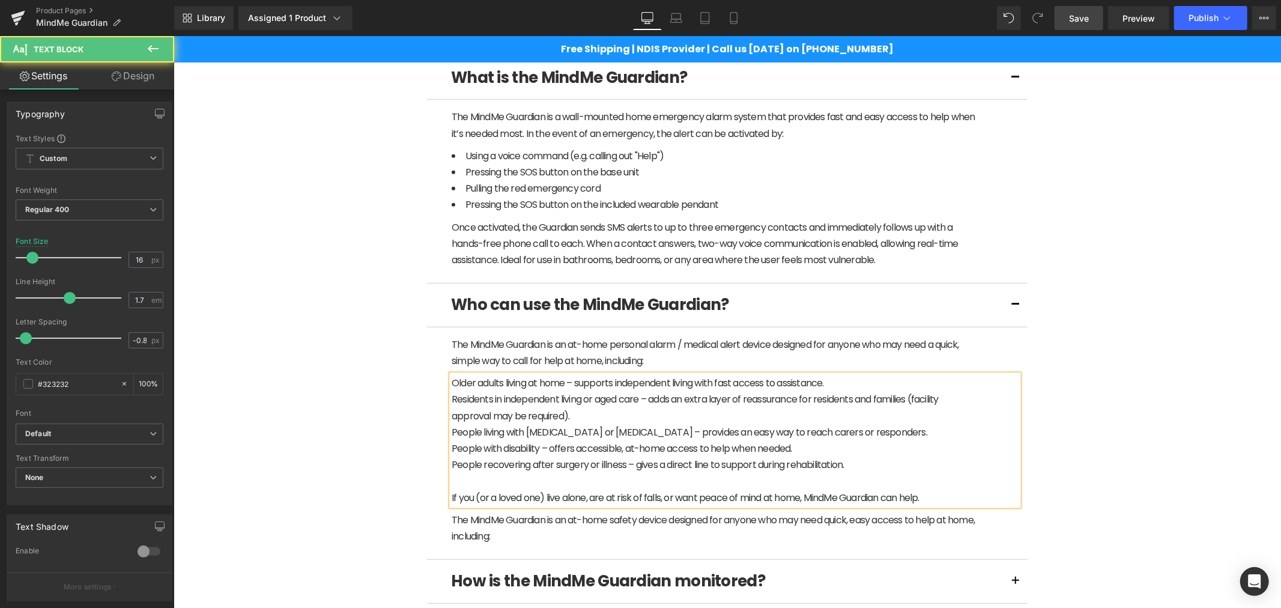
click at [883, 464] on div "People recovering after surgery or illness – gives a direct line to support dur…" at bounding box center [713, 464] width 525 height 16
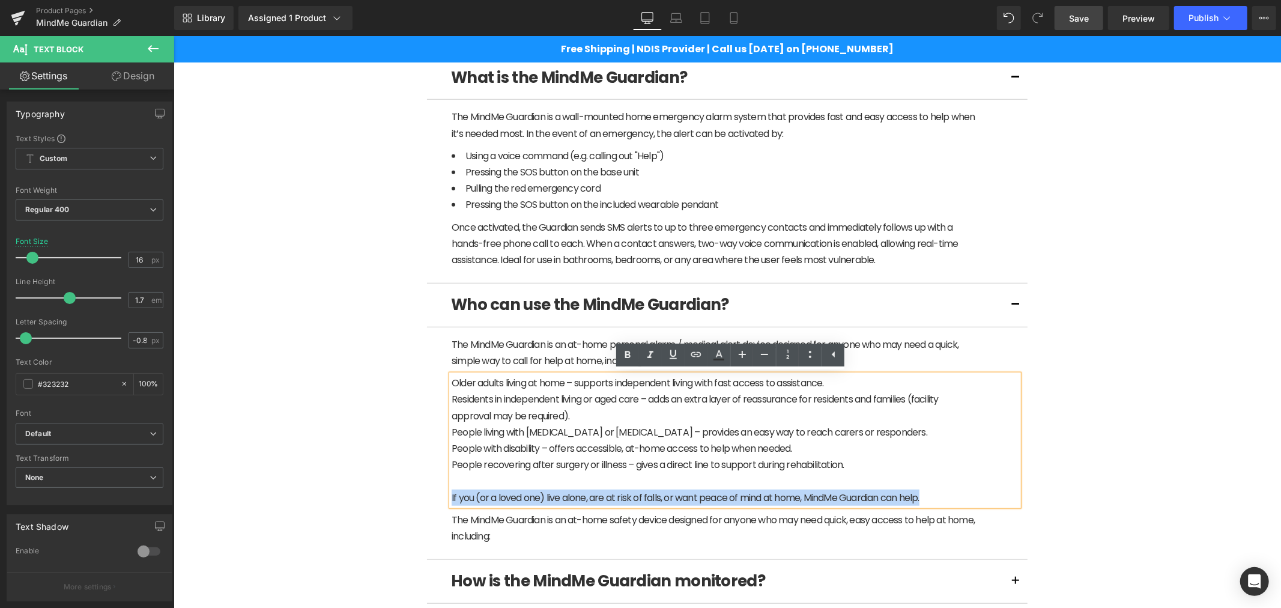
drag, startPoint x: 927, startPoint y: 495, endPoint x: 446, endPoint y: 495, distance: 480.4
click at [439, 495] on article "The MindMe Guardian is an at-home personal alarm / medical alert device designe…" at bounding box center [726, 443] width 601 height 232
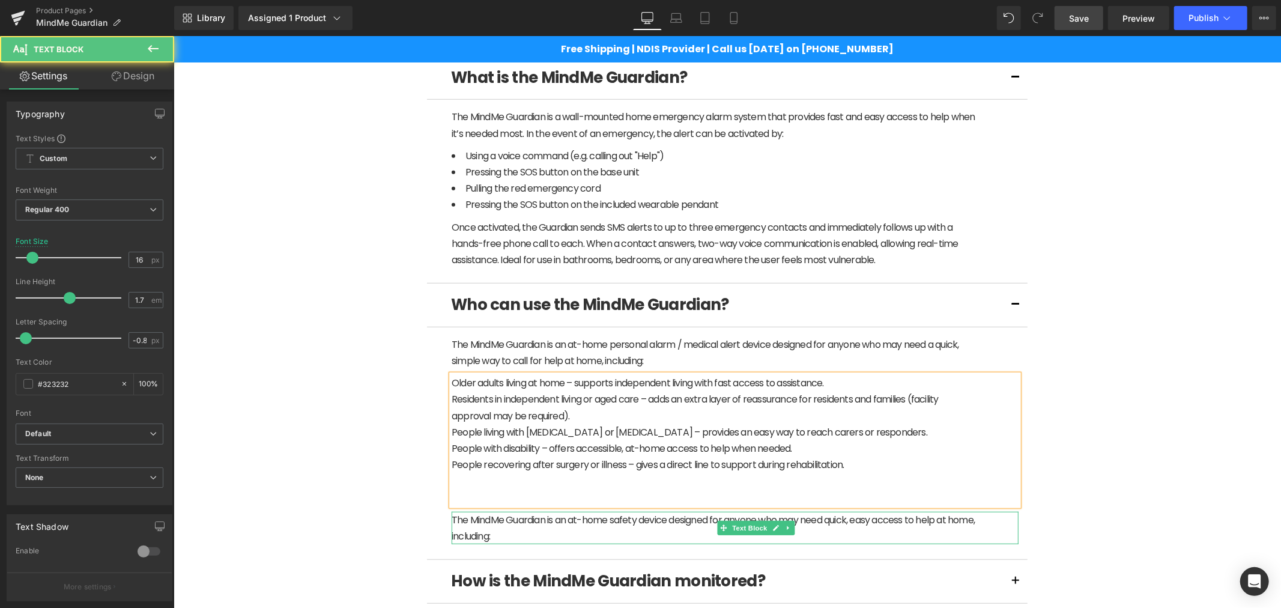
click at [526, 530] on div "The MindMe Guardian is an at-home safety device designed for anyone who may nee…" at bounding box center [713, 527] width 525 height 32
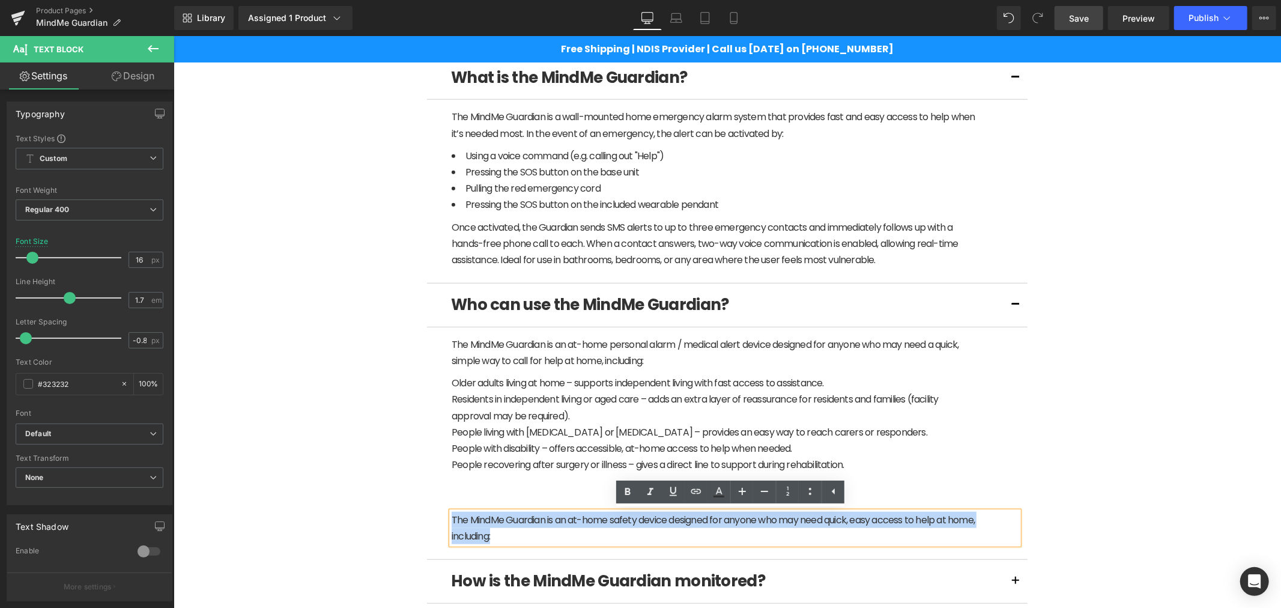
drag, startPoint x: 529, startPoint y: 534, endPoint x: 431, endPoint y: 516, distance: 100.1
click at [431, 516] on article "The MindMe Guardian is an at-home personal alarm / medical alert device designe…" at bounding box center [726, 443] width 601 height 232
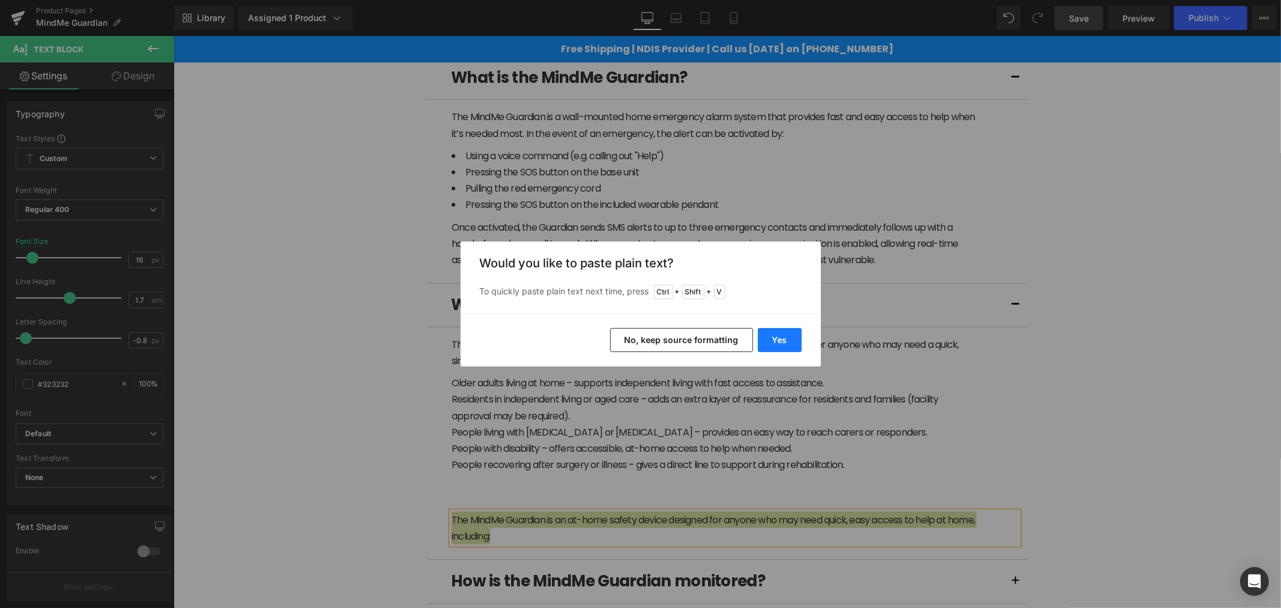
click at [772, 343] on button "Yes" at bounding box center [780, 340] width 44 height 24
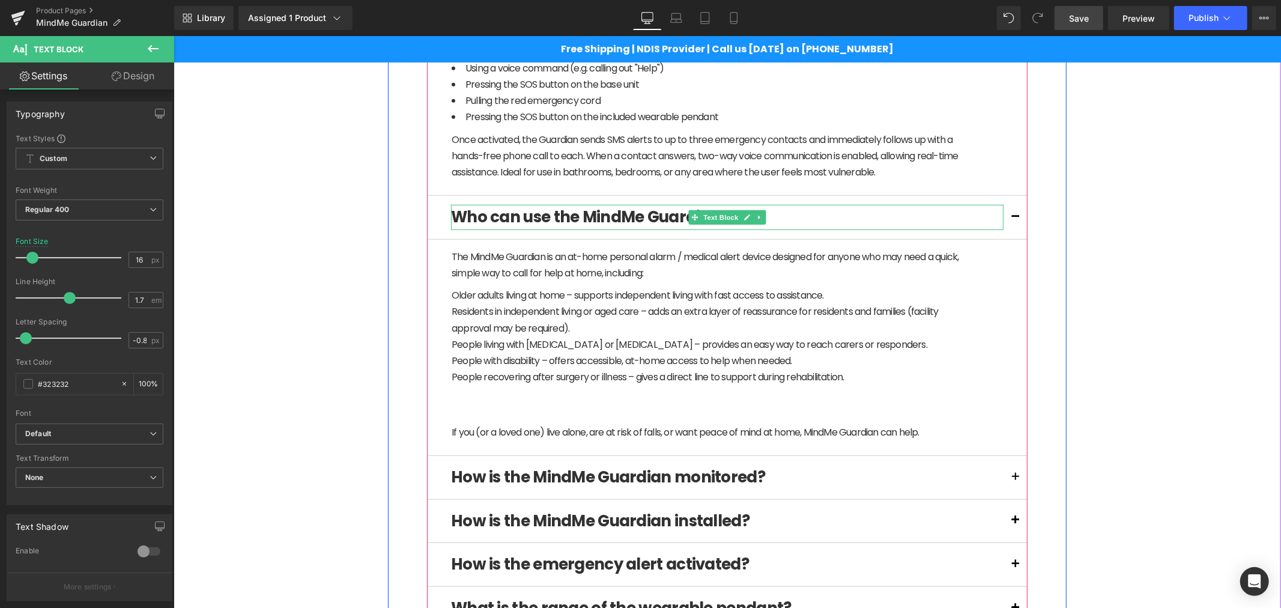
scroll to position [822, 0]
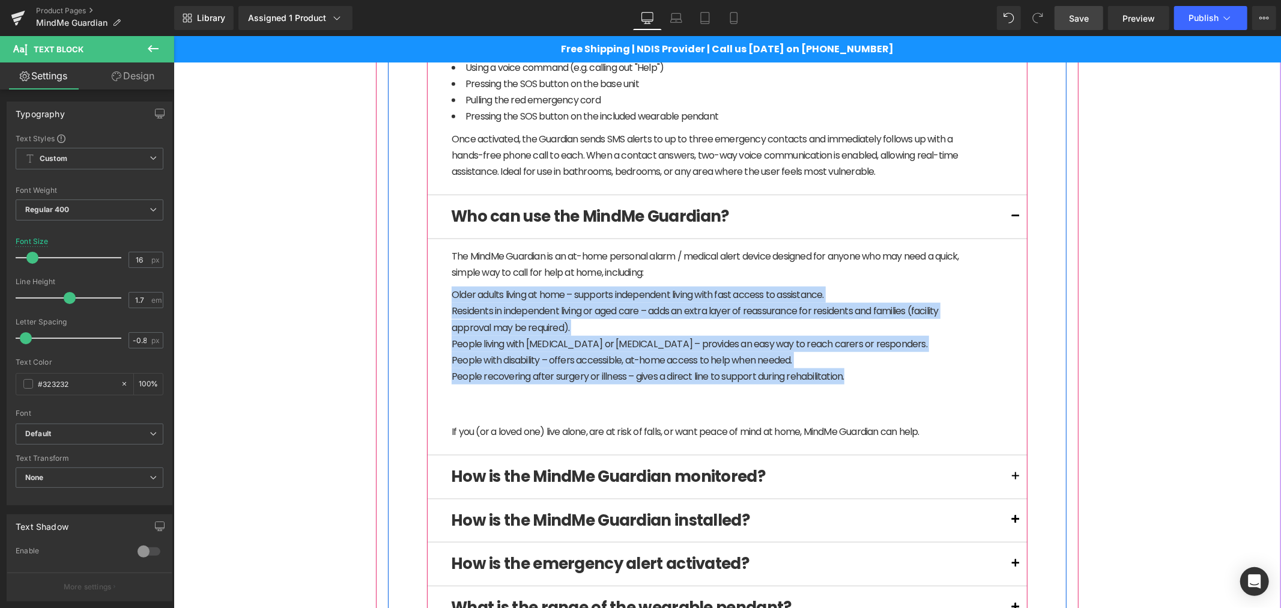
drag, startPoint x: 857, startPoint y: 379, endPoint x: 443, endPoint y: 295, distance: 422.7
click at [443, 295] on article "The MindMe Guardian is an at-home personal alarm / medical alert device designe…" at bounding box center [726, 346] width 601 height 216
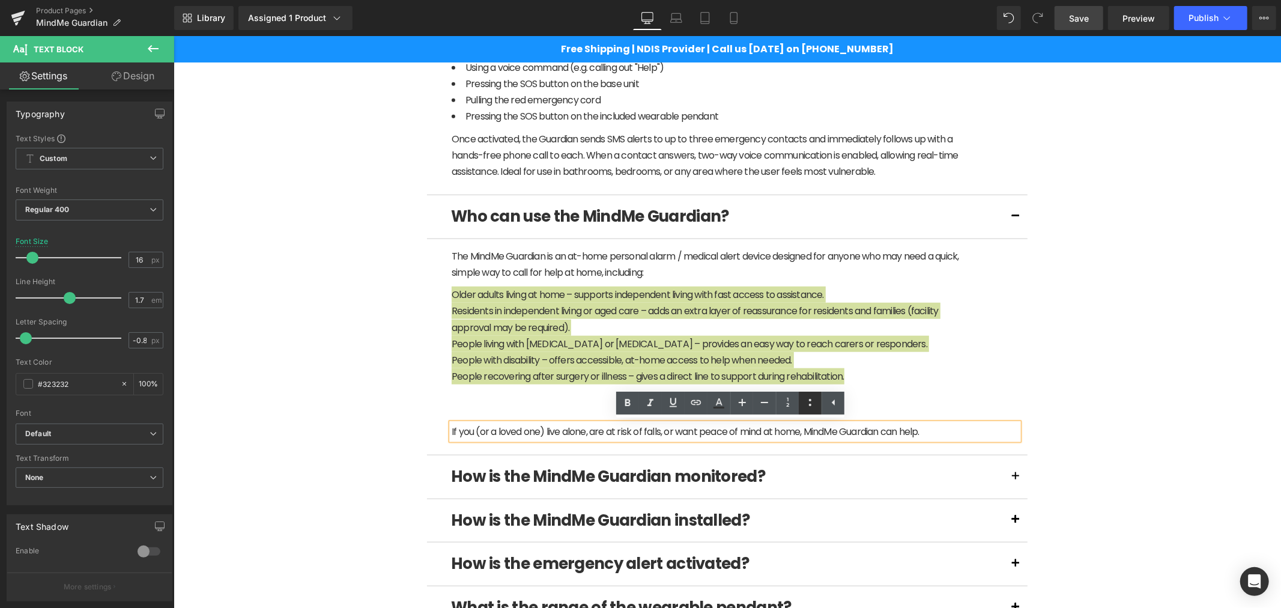
click at [807, 404] on icon at bounding box center [810, 402] width 14 height 14
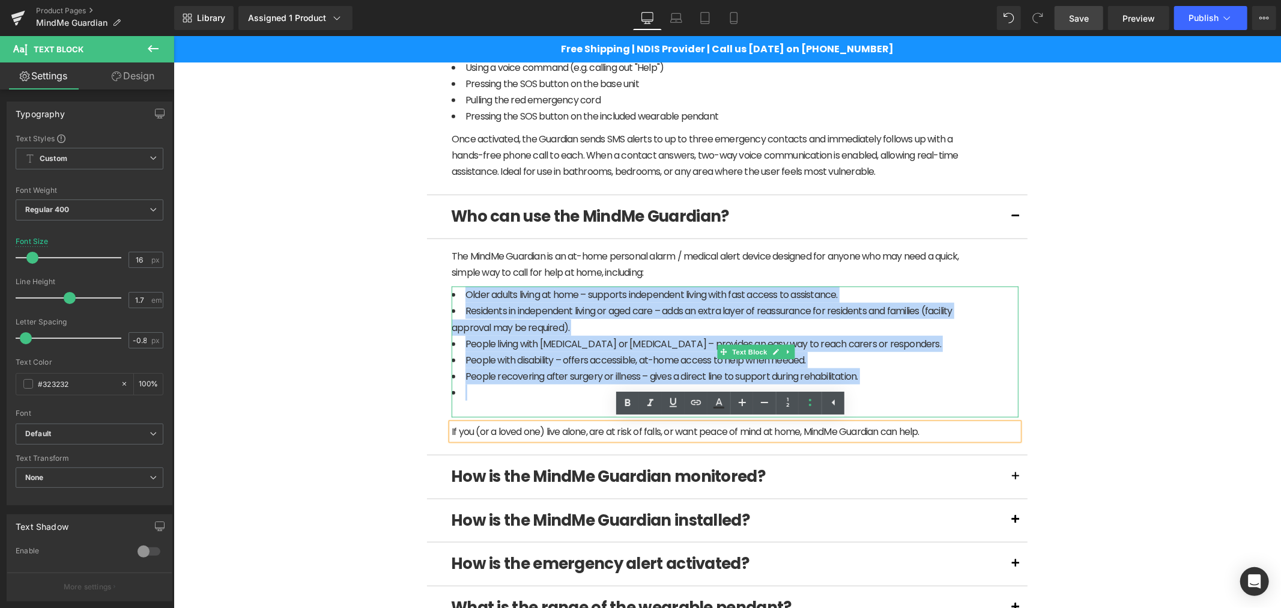
click at [536, 318] on li "Residents in independent living or aged care – adds an extra layer of reassuran…" at bounding box center [713, 318] width 525 height 32
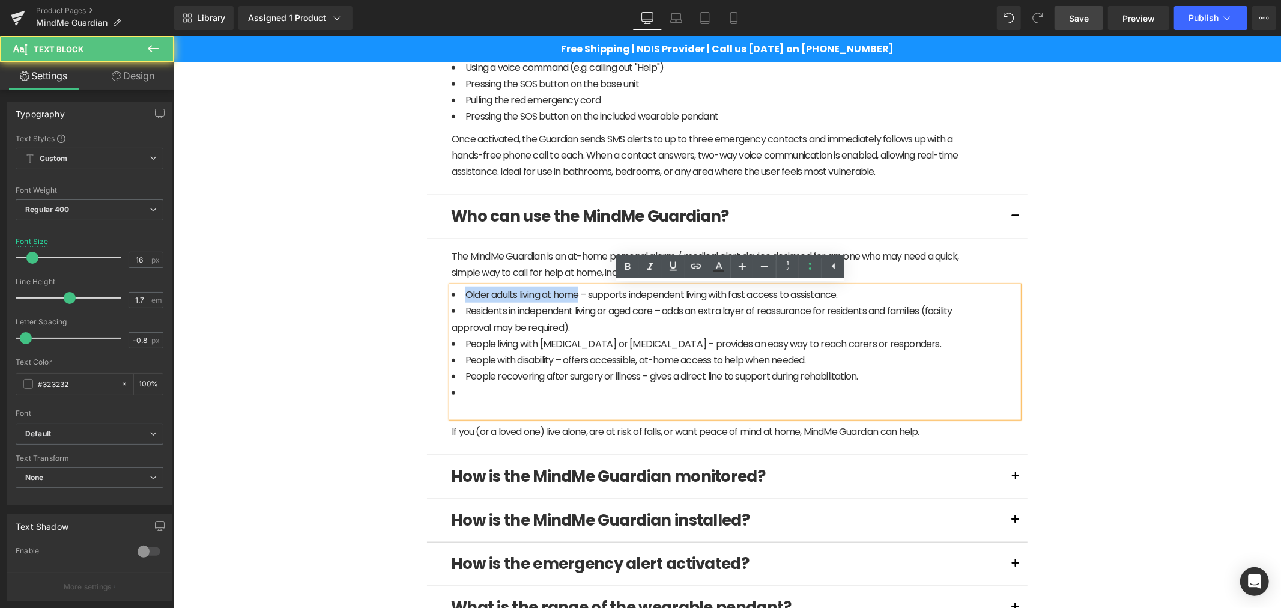
drag, startPoint x: 574, startPoint y: 295, endPoint x: 451, endPoint y: 290, distance: 123.2
click at [451, 290] on li "Older adults living at home – supports independent living with fast access to a…" at bounding box center [713, 294] width 525 height 16
click at [586, 295] on span "Older adults living at home – supports independent living with fast access to a…" at bounding box center [657, 294] width 384 height 14
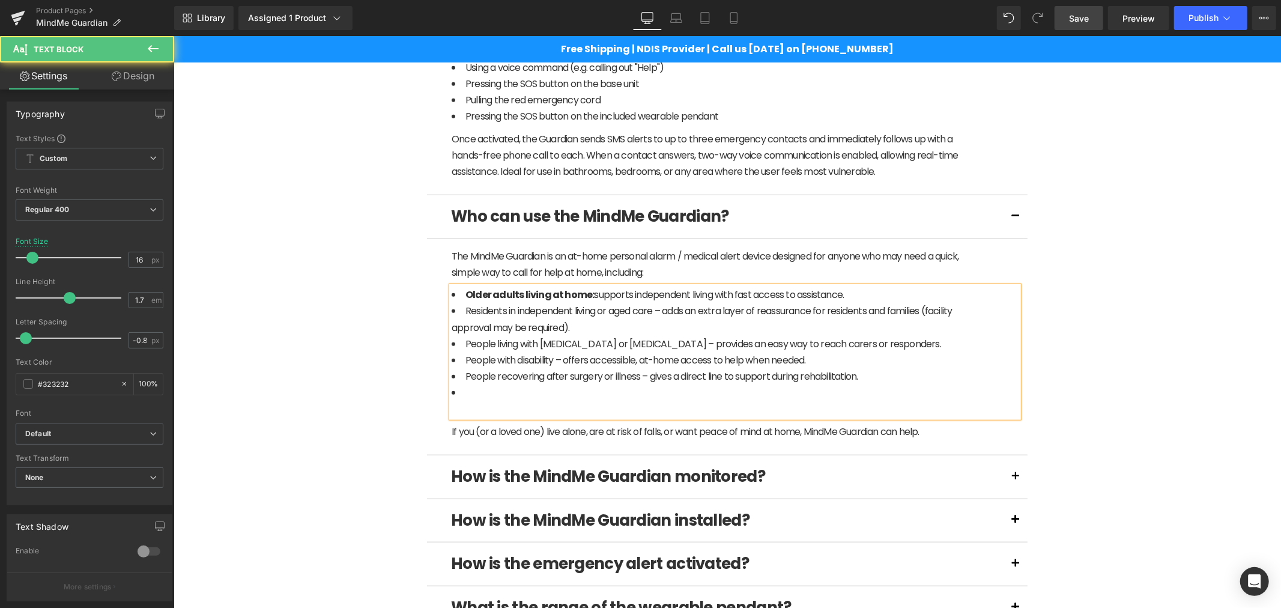
click at [585, 316] on li "Residents in independent living or aged care – adds an extra layer of reassuran…" at bounding box center [713, 318] width 525 height 32
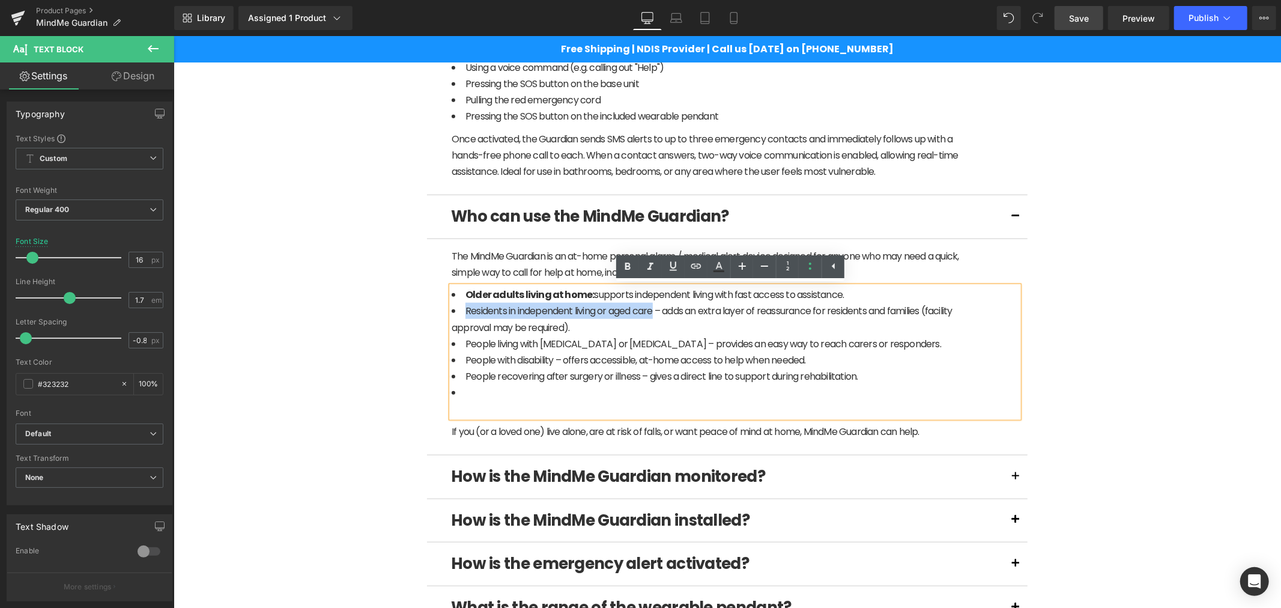
drag, startPoint x: 651, startPoint y: 308, endPoint x: 461, endPoint y: 313, distance: 189.8
click at [461, 313] on span "Residents in independent living or aged care – adds an extra layer of reassuran…" at bounding box center [701, 318] width 501 height 30
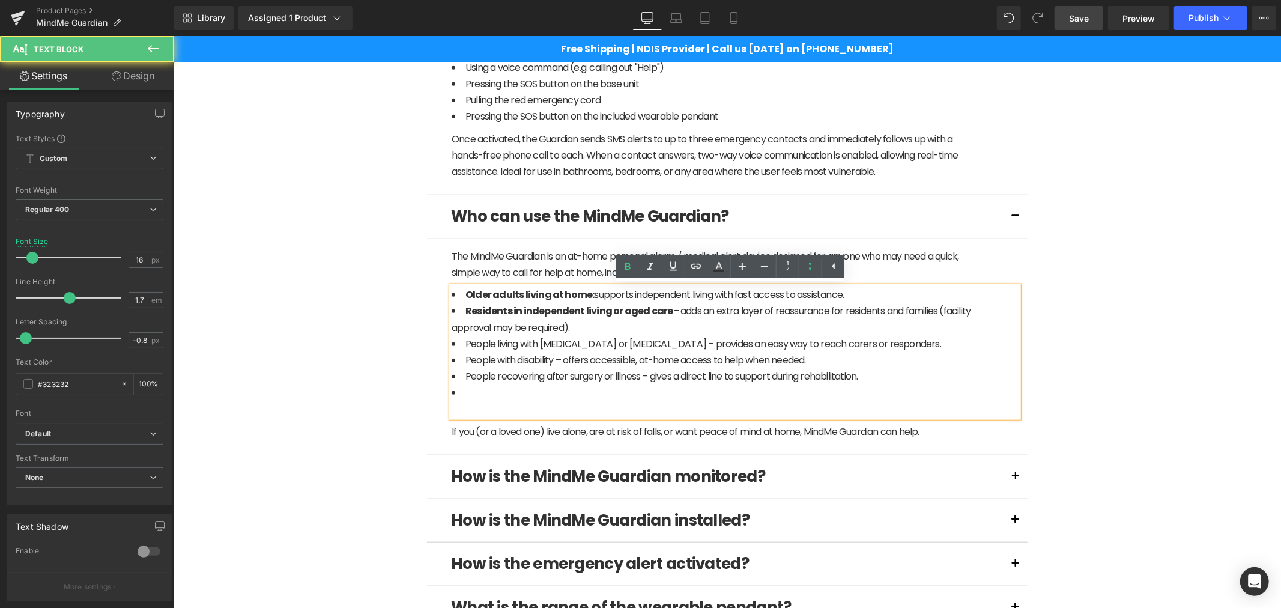
click at [667, 310] on span "Residents in independent living or aged care – adds an extra layer of reassuran…" at bounding box center [710, 318] width 519 height 30
click at [494, 340] on span "People living with dementia or memory impairment – provides an easy way to reac…" at bounding box center [703, 343] width 476 height 14
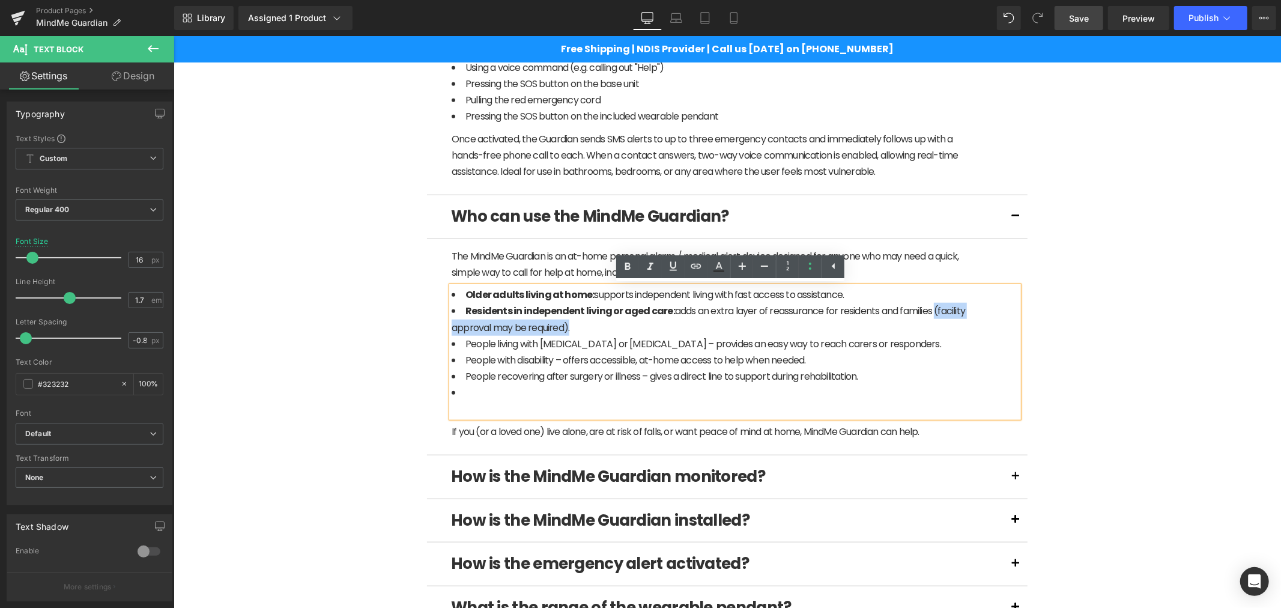
drag, startPoint x: 819, startPoint y: 324, endPoint x: 927, endPoint y: 309, distance: 108.5
click at [927, 309] on li "Residents in independent living or aged care: adds an extra layer of reassuranc…" at bounding box center [713, 318] width 525 height 32
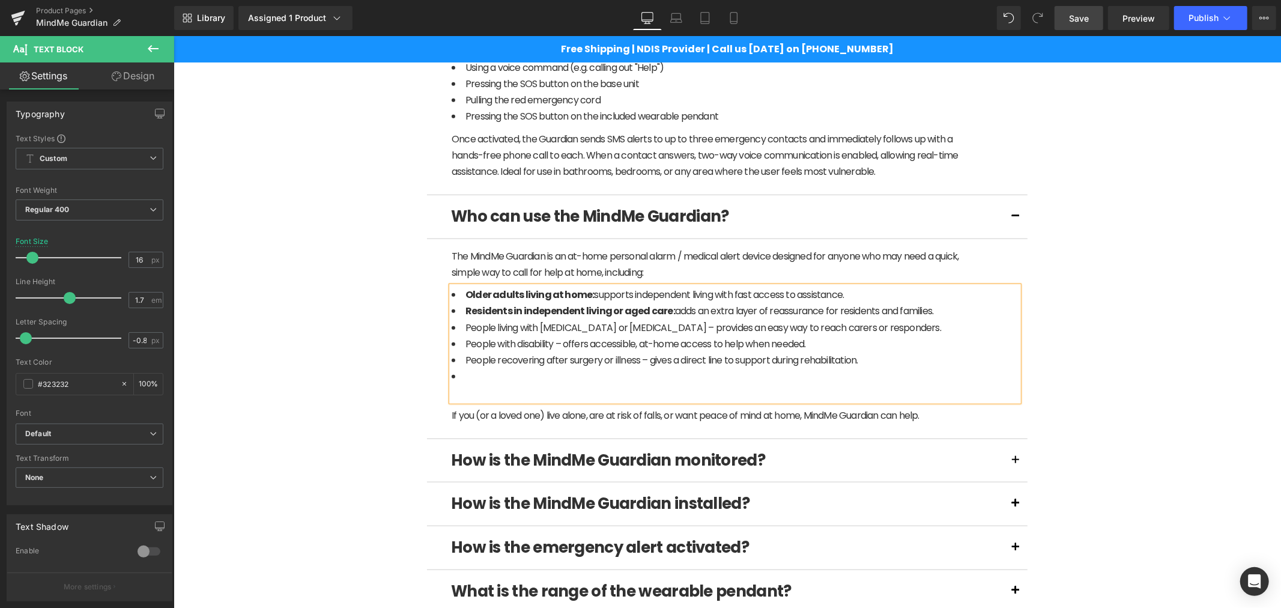
click at [541, 338] on span "People with disability – offers accessible, at-home access to help when needed." at bounding box center [635, 343] width 340 height 14
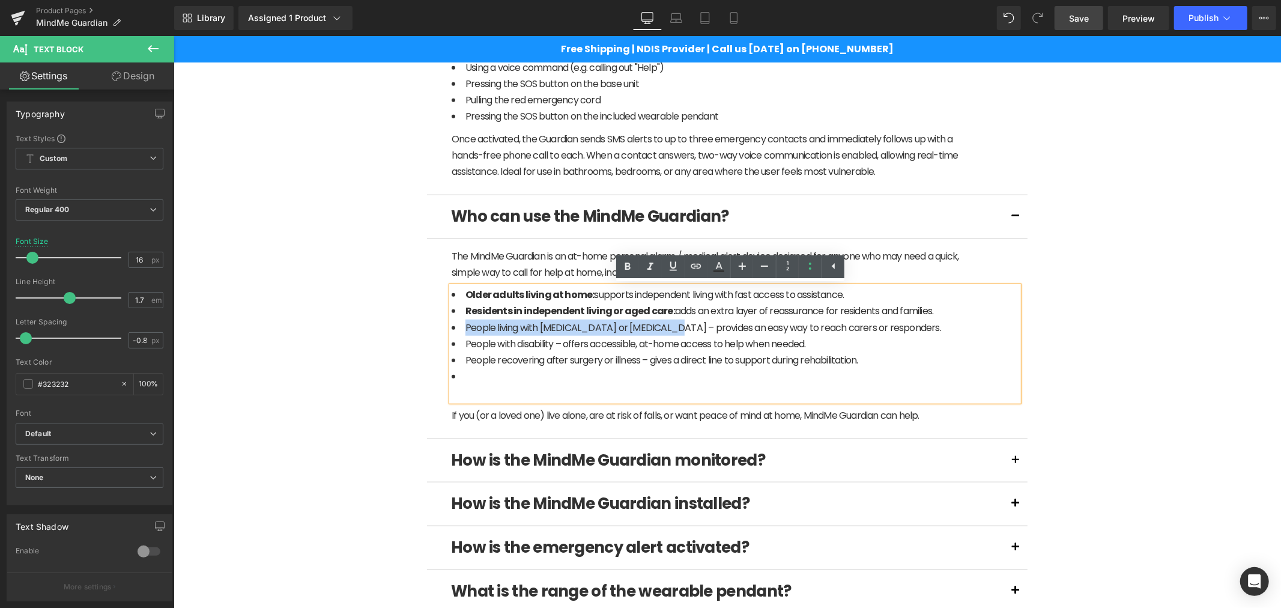
drag, startPoint x: 682, startPoint y: 324, endPoint x: 453, endPoint y: 321, distance: 228.2
click at [453, 321] on li "People living with dementia or memory impairment – provides an easy way to reac…" at bounding box center [713, 327] width 525 height 16
click at [480, 338] on span "People with disability – offers accessible, at-home access to help when needed." at bounding box center [635, 343] width 340 height 14
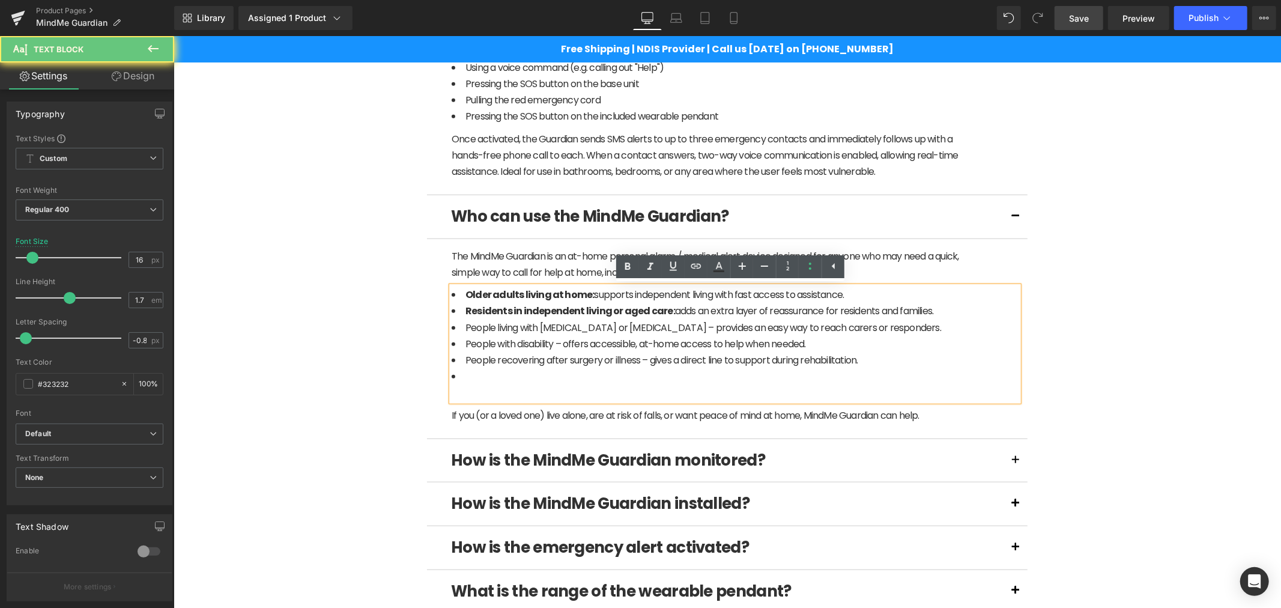
click at [616, 320] on span "People living with dementia or memory impairment – provides an easy way to reac…" at bounding box center [703, 327] width 476 height 14
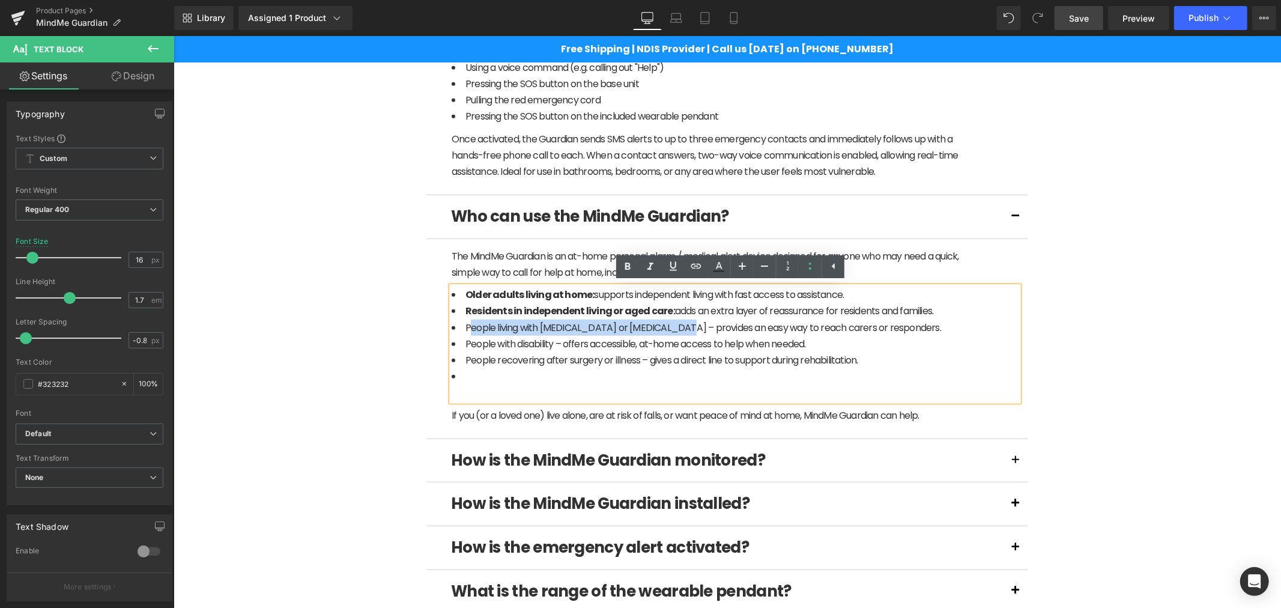
drag, startPoint x: 685, startPoint y: 324, endPoint x: 462, endPoint y: 327, distance: 222.8
click at [465, 327] on span "People living with dementia or memory impairment – provides an easy way to reac…" at bounding box center [703, 327] width 476 height 14
click at [691, 328] on strong "eople living with dementia or memory impairment" at bounding box center [587, 327] width 235 height 14
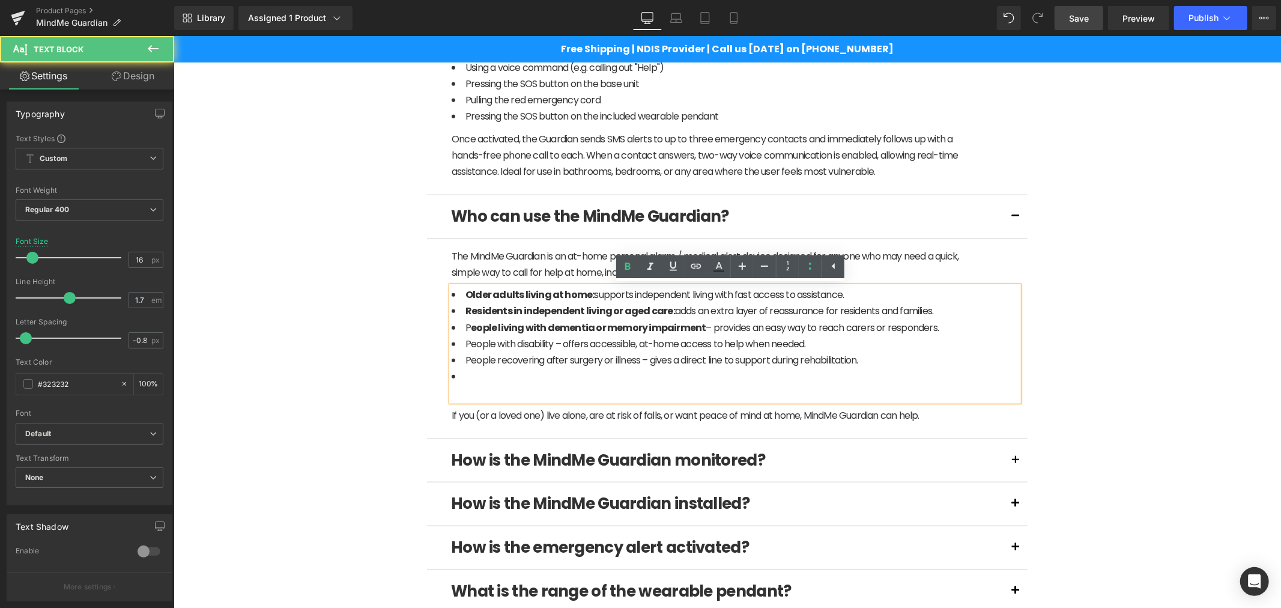
click at [698, 325] on span "P eople living with dementia or memory impairment – provides an easy way to rea…" at bounding box center [701, 327] width 473 height 14
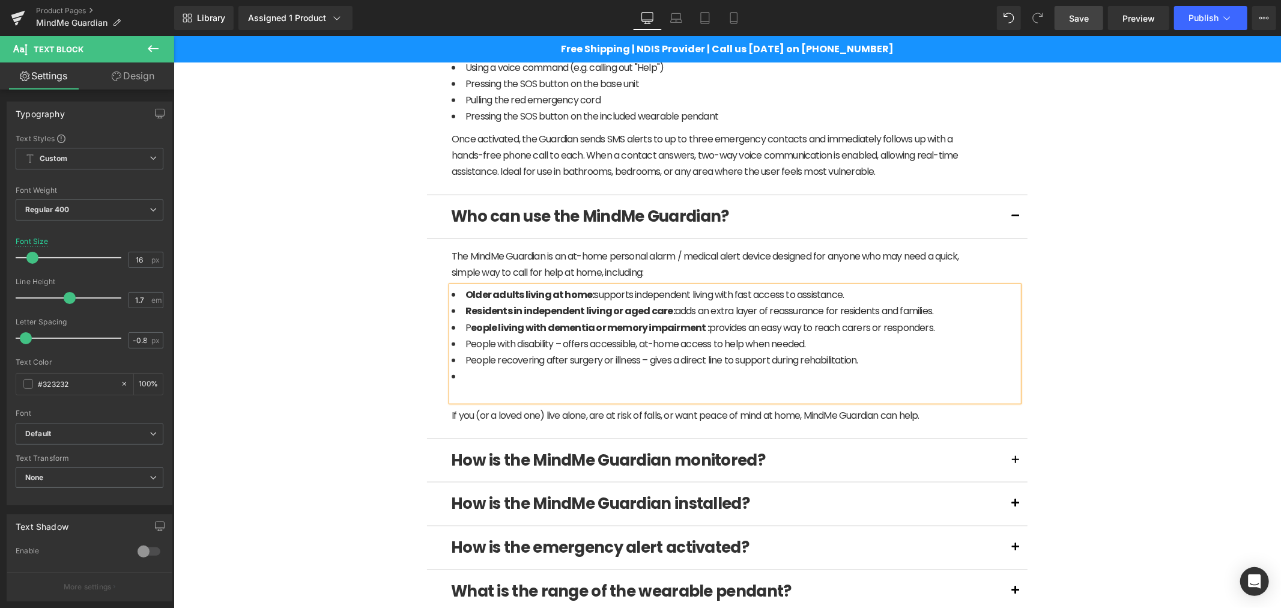
click at [931, 327] on li "P eople living with dementia or memory impairment : provides an easy way to rea…" at bounding box center [713, 327] width 525 height 16
click at [687, 343] on span "People with disability – offers accessible, at-home access to help when needed." at bounding box center [635, 343] width 340 height 14
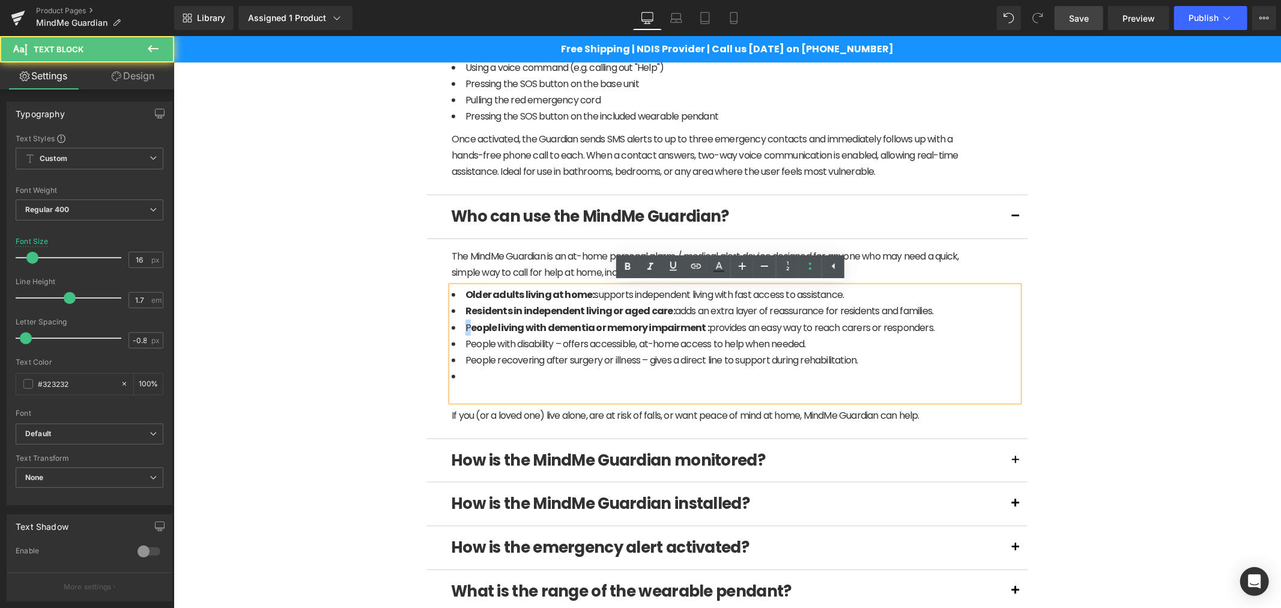
drag, startPoint x: 464, startPoint y: 330, endPoint x: 456, endPoint y: 330, distance: 7.8
click at [456, 330] on li "P eople living with dementia or memory impairment : provides an easy way to rea…" at bounding box center [713, 327] width 525 height 16
click at [628, 262] on icon at bounding box center [627, 265] width 5 height 7
click at [678, 350] on li "People with disability – offers accessible, at-home access to help when needed." at bounding box center [713, 343] width 525 height 16
click at [555, 344] on span "People with disability – offers accessible, at-home access to help when needed." at bounding box center [635, 343] width 340 height 14
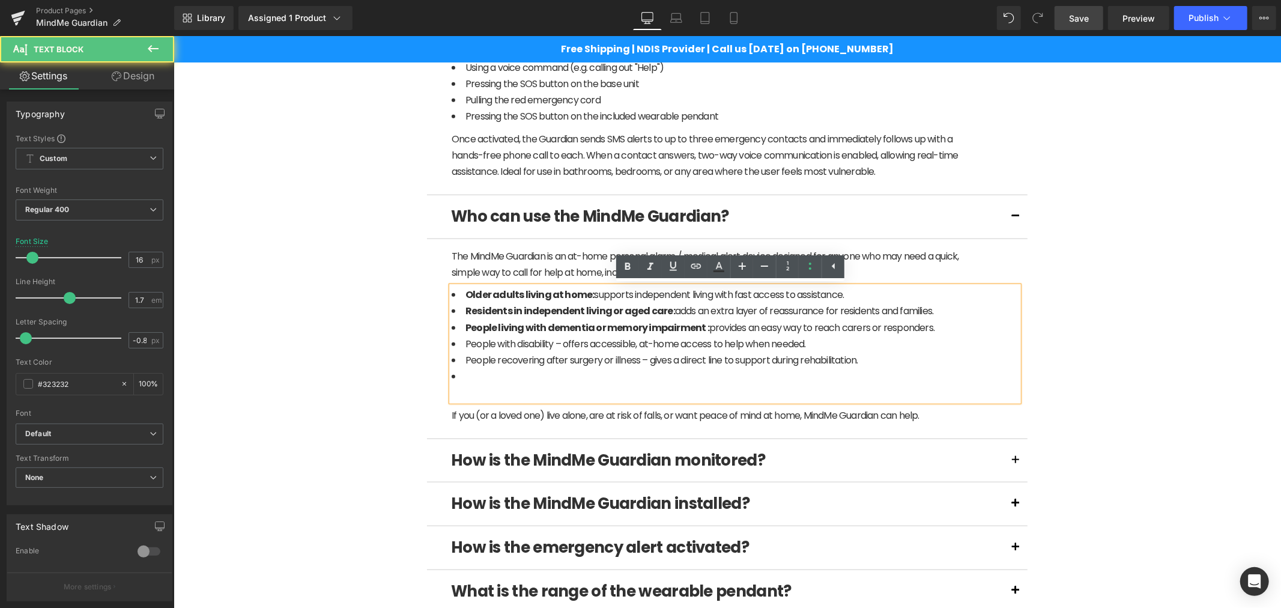
click at [819, 346] on li "People with disability – offers accessible, at-home access to help when needed." at bounding box center [713, 343] width 525 height 16
click at [840, 295] on li "Older adults living at home: supports independent living with fast access to as…" at bounding box center [713, 294] width 525 height 16
click at [840, 312] on span "Residents in independent living or aged care: adds an extra layer of reassuranc…" at bounding box center [699, 310] width 468 height 14
click at [893, 306] on span "Residents in independent living or aged care: adds an extra layer of reassuranc…" at bounding box center [699, 310] width 468 height 14
click at [928, 307] on li "Residents in independent living or aged care: adds an extra layer of reassuranc…" at bounding box center [713, 310] width 525 height 16
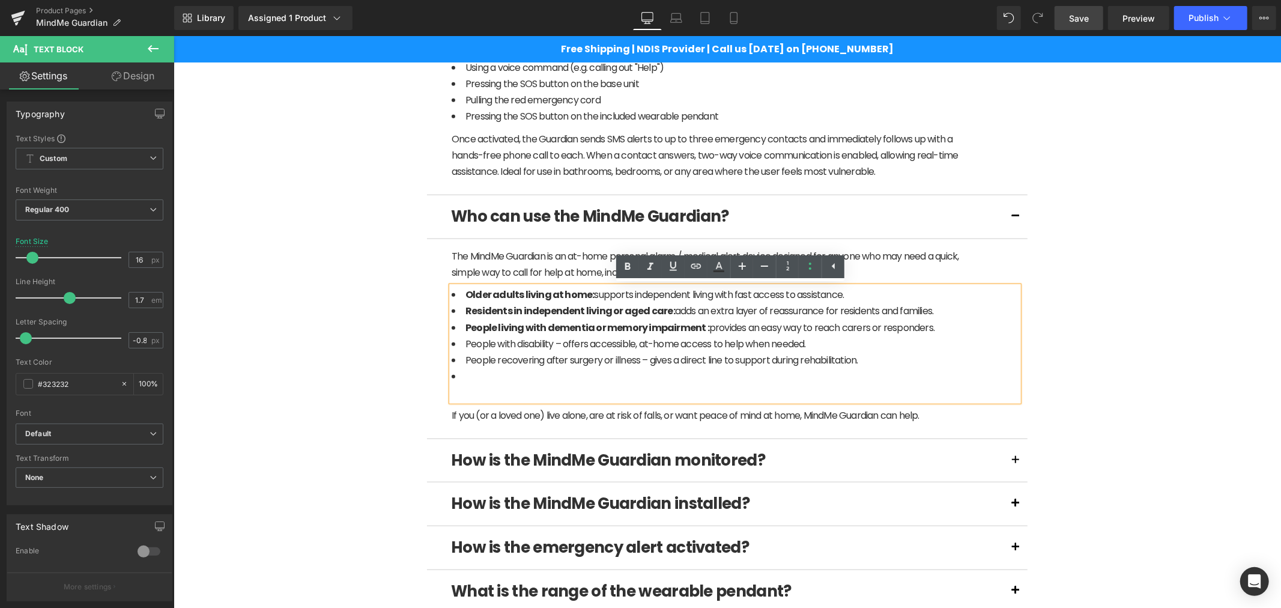
click at [907, 328] on span "P eople living with dementia or memory impairment : provides an easy way to rea…" at bounding box center [699, 327] width 469 height 14
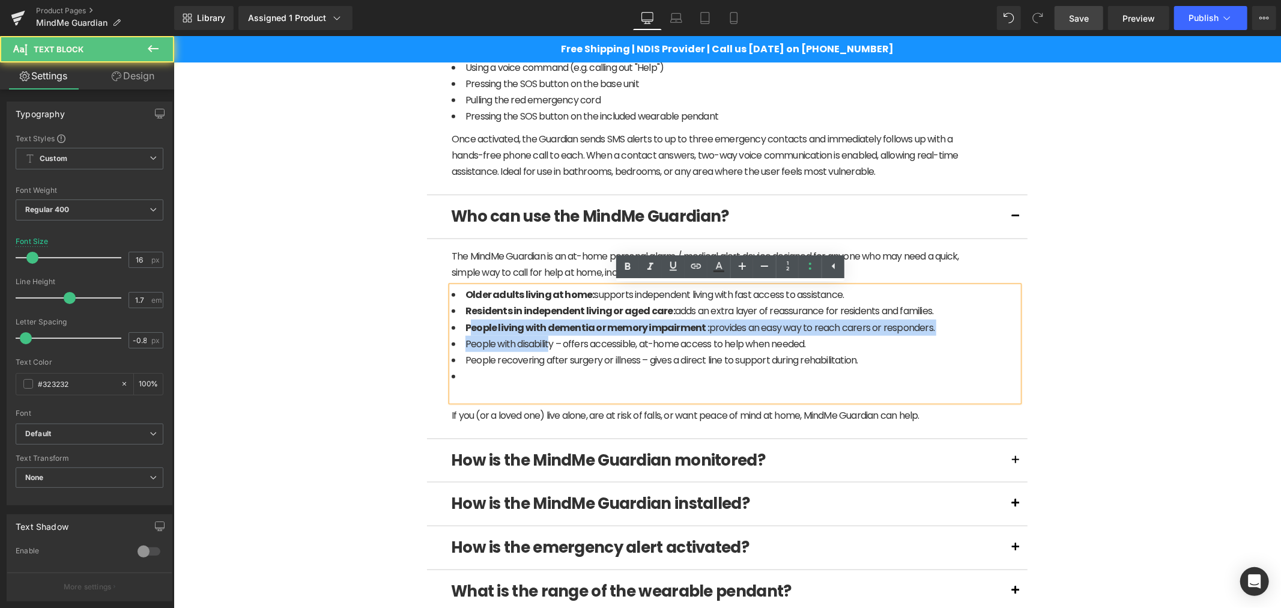
drag, startPoint x: 545, startPoint y: 343, endPoint x: 467, endPoint y: 333, distance: 79.3
click at [467, 333] on ul "Older adults living at home: supports independent living with fast access to as…" at bounding box center [713, 335] width 525 height 98
click at [480, 340] on span "People with disability – offers accessible, at-home access to help when needed." at bounding box center [635, 343] width 340 height 14
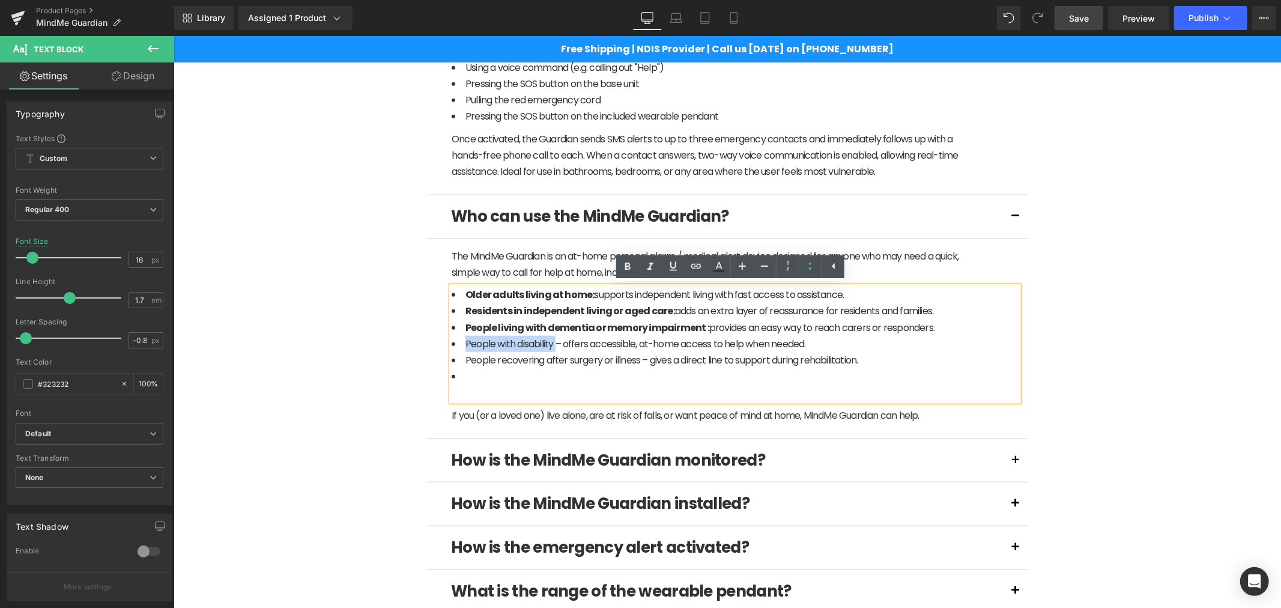
drag, startPoint x: 553, startPoint y: 343, endPoint x: 453, endPoint y: 334, distance: 100.6
click at [453, 335] on li "People with disability – offers accessible, at-home access to help when needed." at bounding box center [713, 343] width 525 height 16
click at [562, 343] on span "People with disability – offers accessible, at-home access to help when needed." at bounding box center [640, 343] width 350 height 14
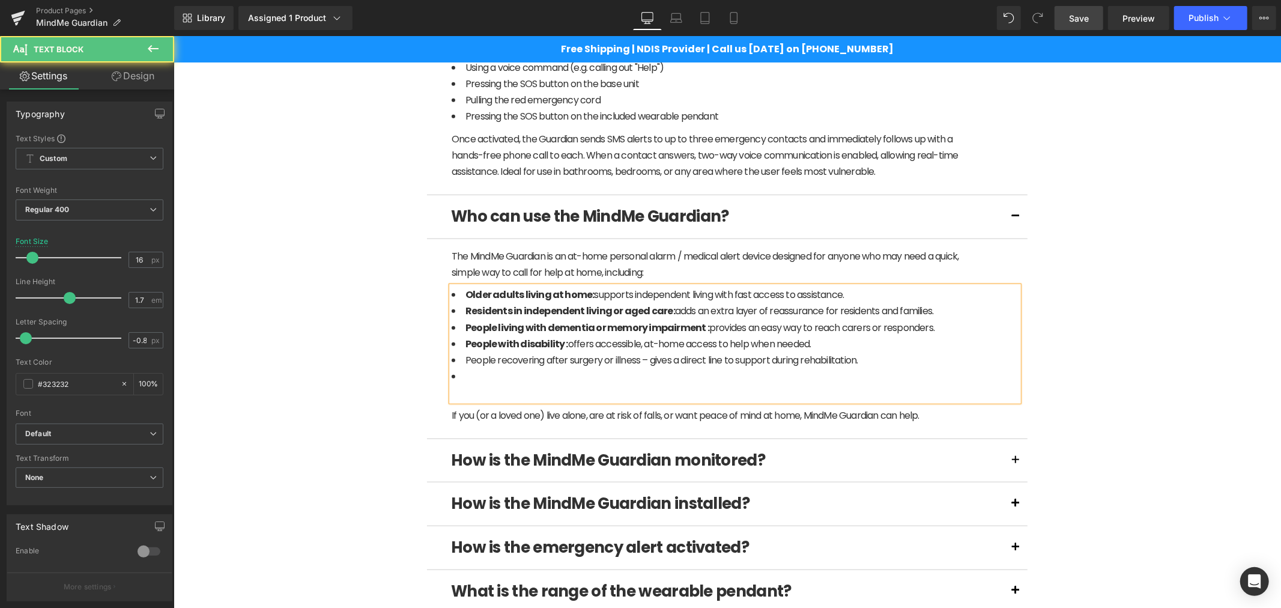
click at [694, 340] on span "People with disability : offers accessible, at-home access to help when needed." at bounding box center [638, 343] width 346 height 14
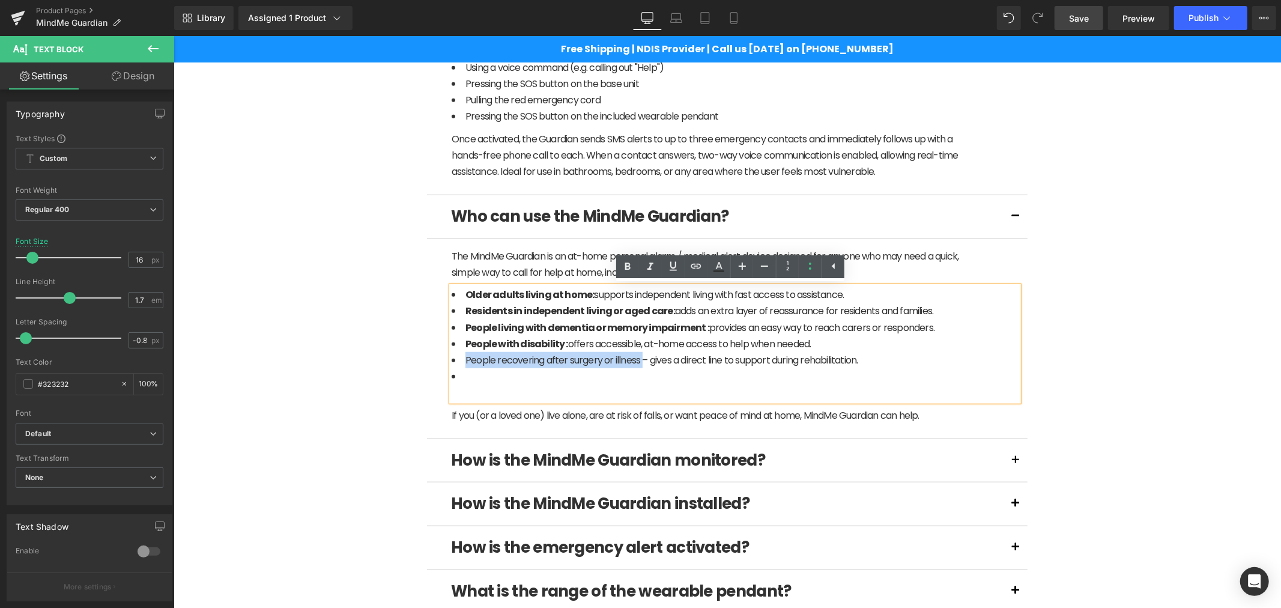
drag, startPoint x: 636, startPoint y: 357, endPoint x: 459, endPoint y: 359, distance: 176.6
click at [465, 359] on span "People recovering after surgery or illness – gives a direct line to support dur…" at bounding box center [661, 360] width 393 height 14
click at [646, 358] on span "People recovering after surgery or illness – gives a direct line to support dur…" at bounding box center [667, 360] width 404 height 14
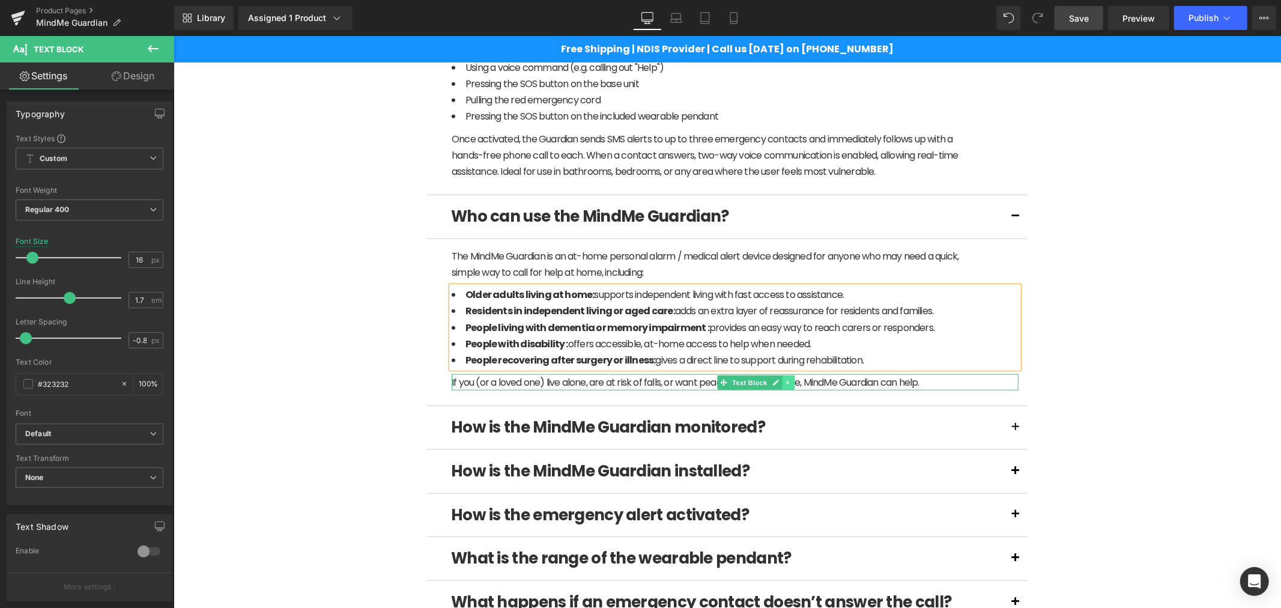
click at [782, 386] on link at bounding box center [788, 382] width 13 height 14
click at [790, 387] on link at bounding box center [794, 382] width 13 height 14
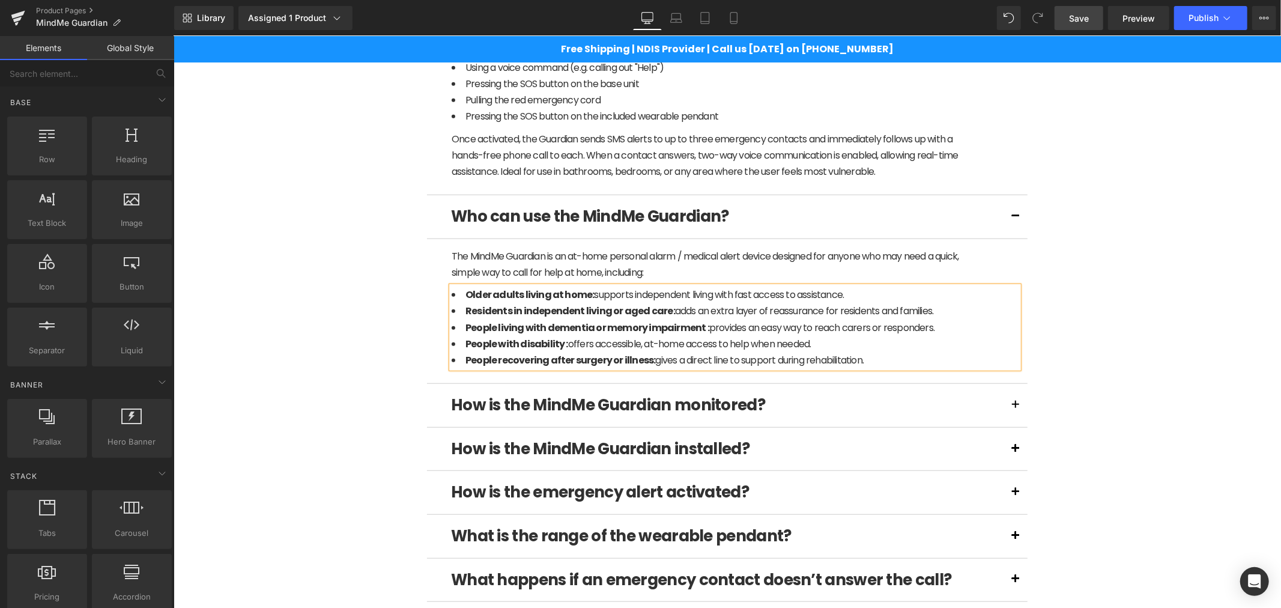
click at [1104, 291] on div "(P) Image" at bounding box center [726, 331] width 1095 height 2086
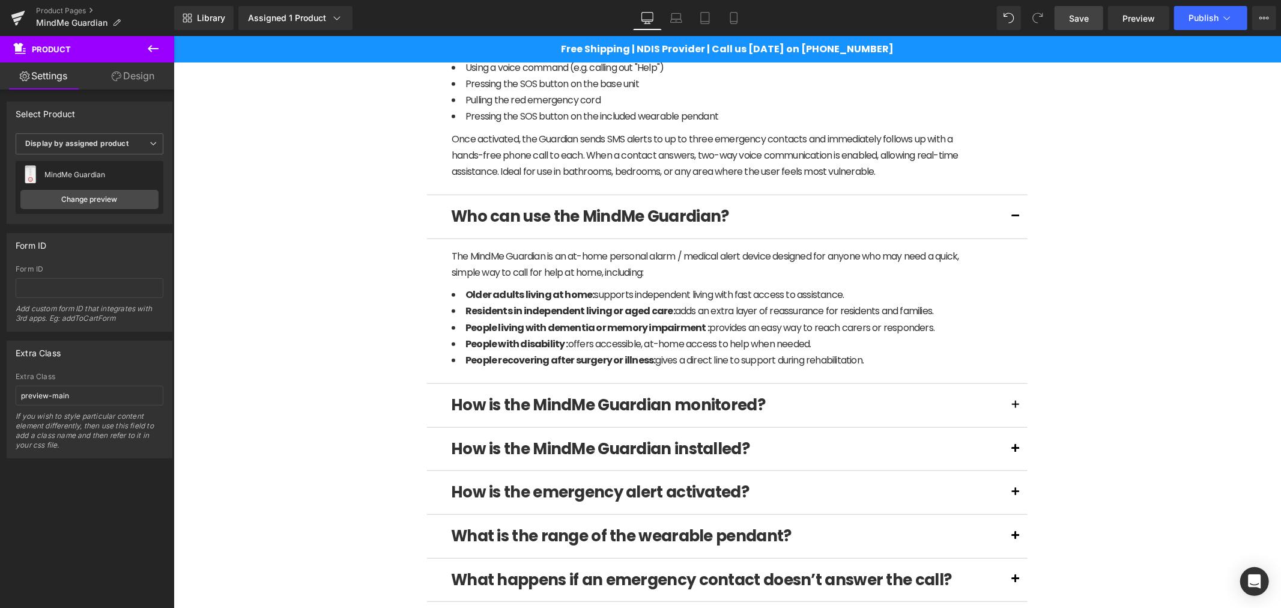
click at [1071, 8] on link "Save" at bounding box center [1079, 18] width 49 height 24
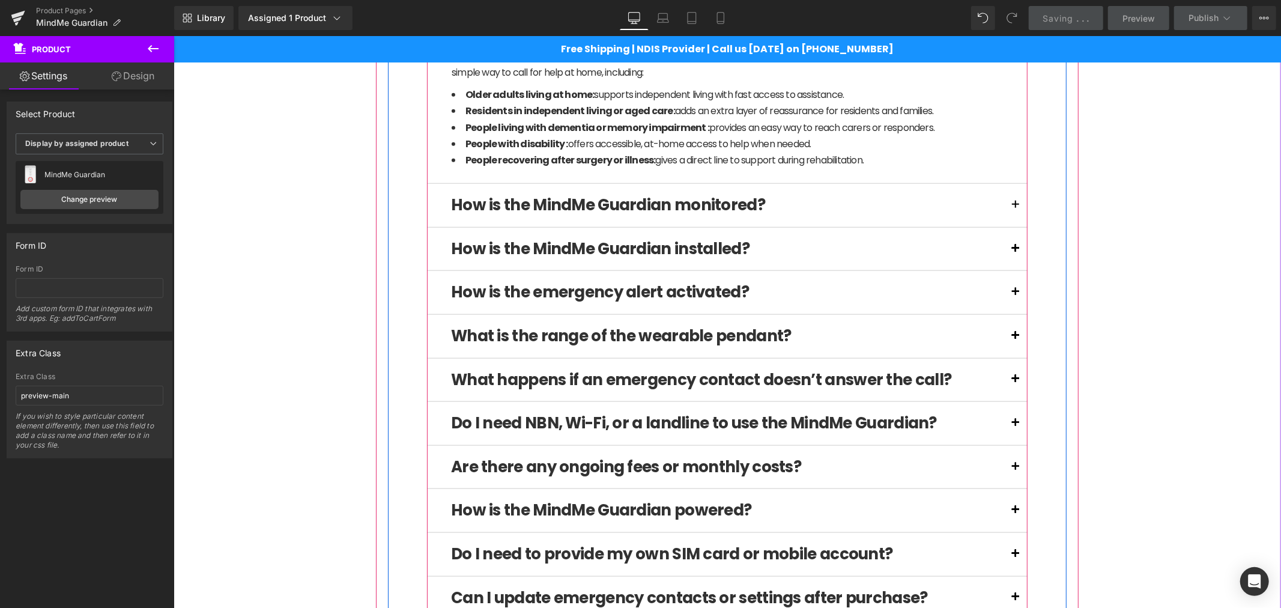
scroll to position [1022, 0]
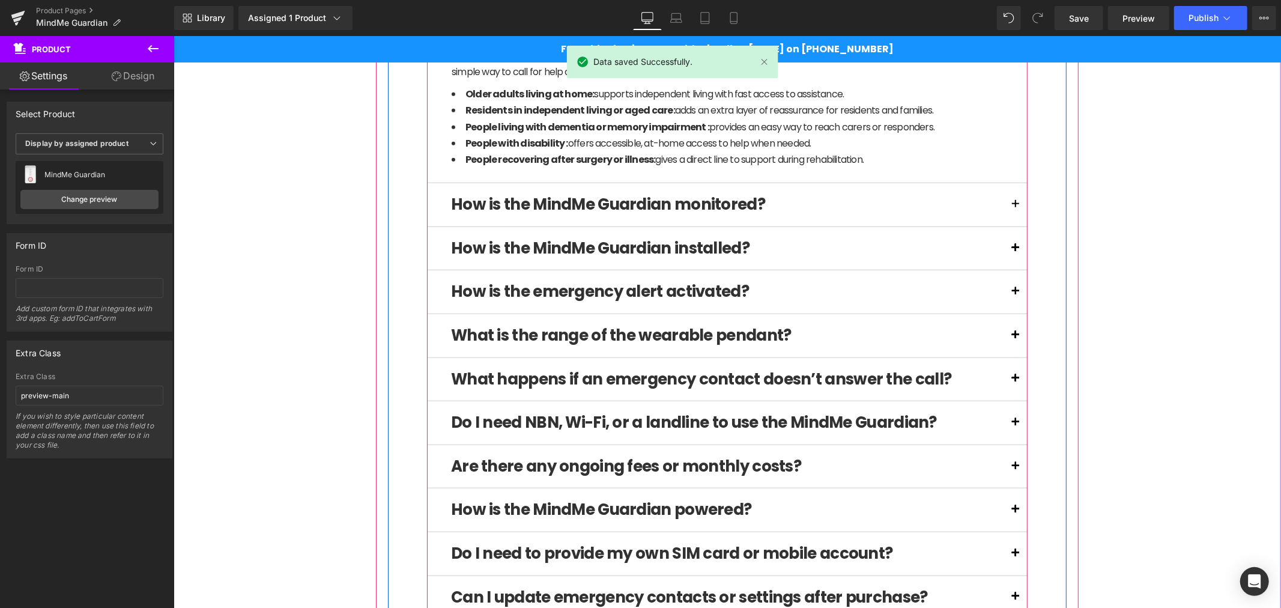
click at [1006, 327] on button at bounding box center [1015, 334] width 24 height 43
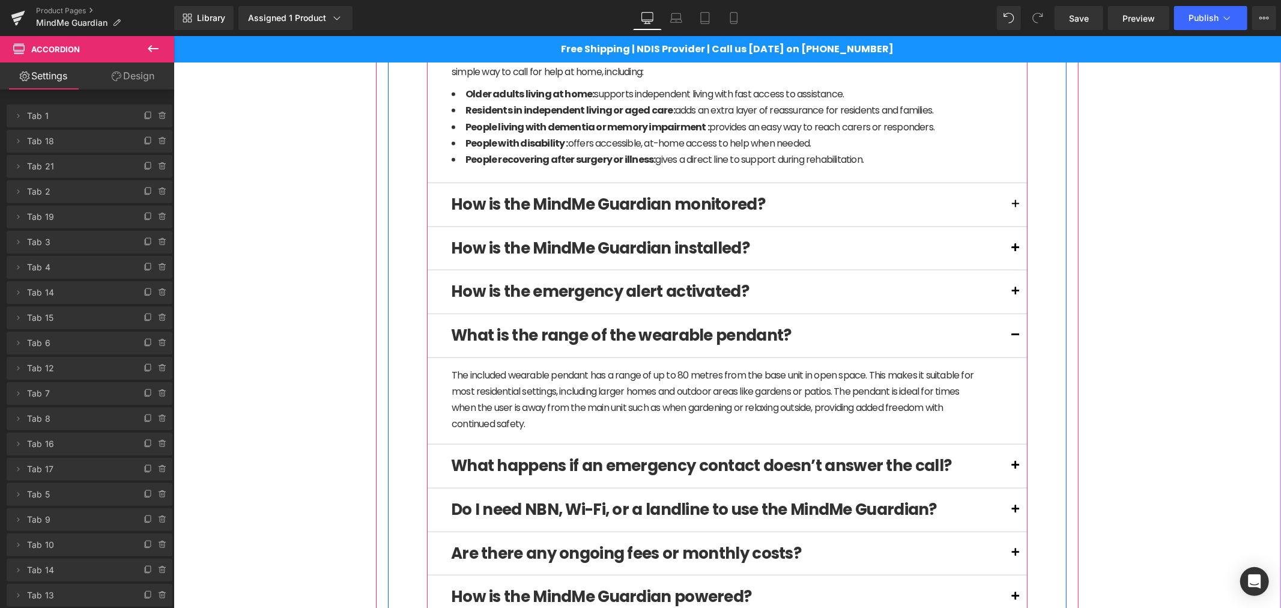
click at [1006, 334] on button at bounding box center [1015, 334] width 24 height 43
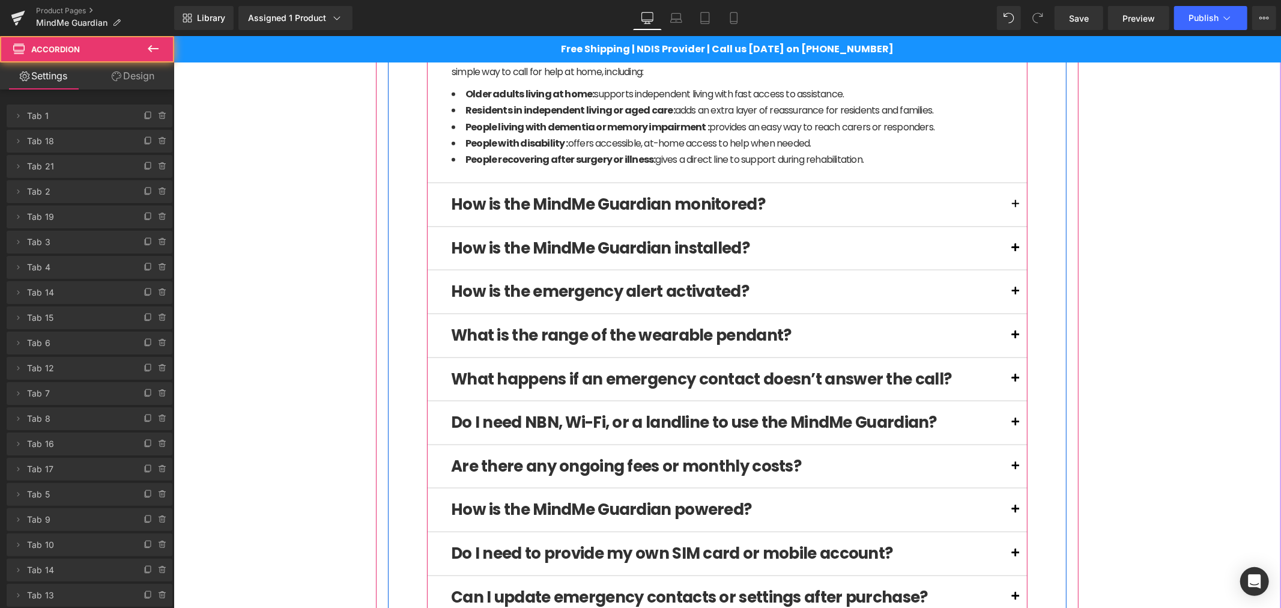
click at [1006, 334] on button at bounding box center [1015, 334] width 24 height 43
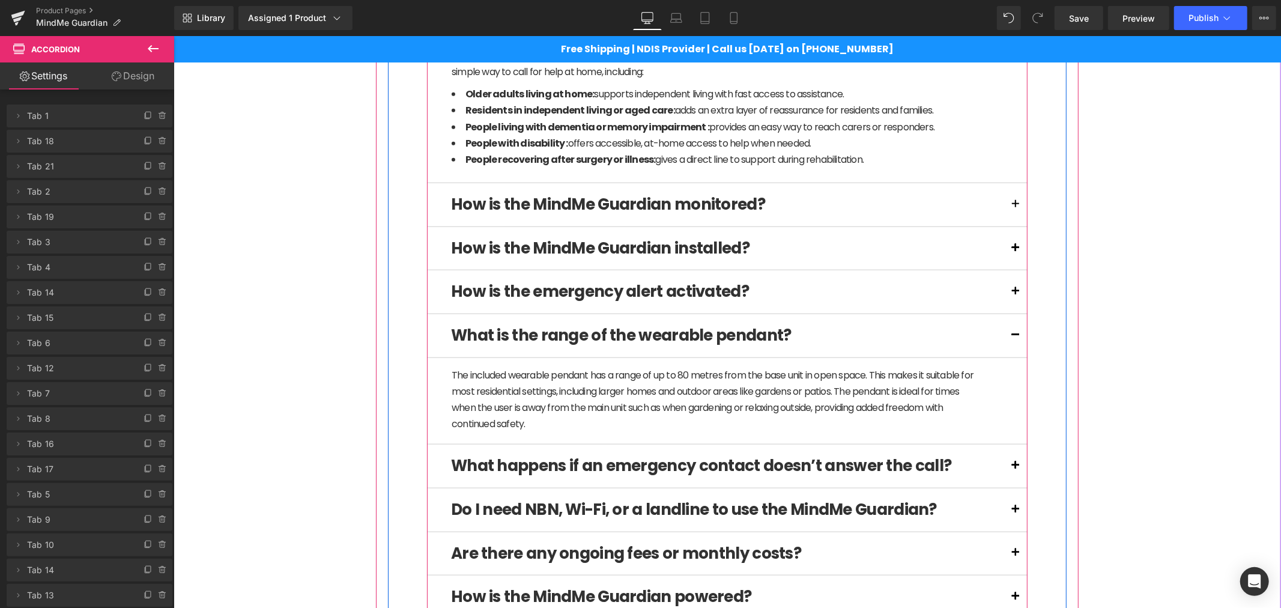
click at [604, 261] on div "How is the MindMe Guardian installed? Text Block" at bounding box center [726, 248] width 601 height 44
click at [141, 191] on span at bounding box center [148, 191] width 14 height 14
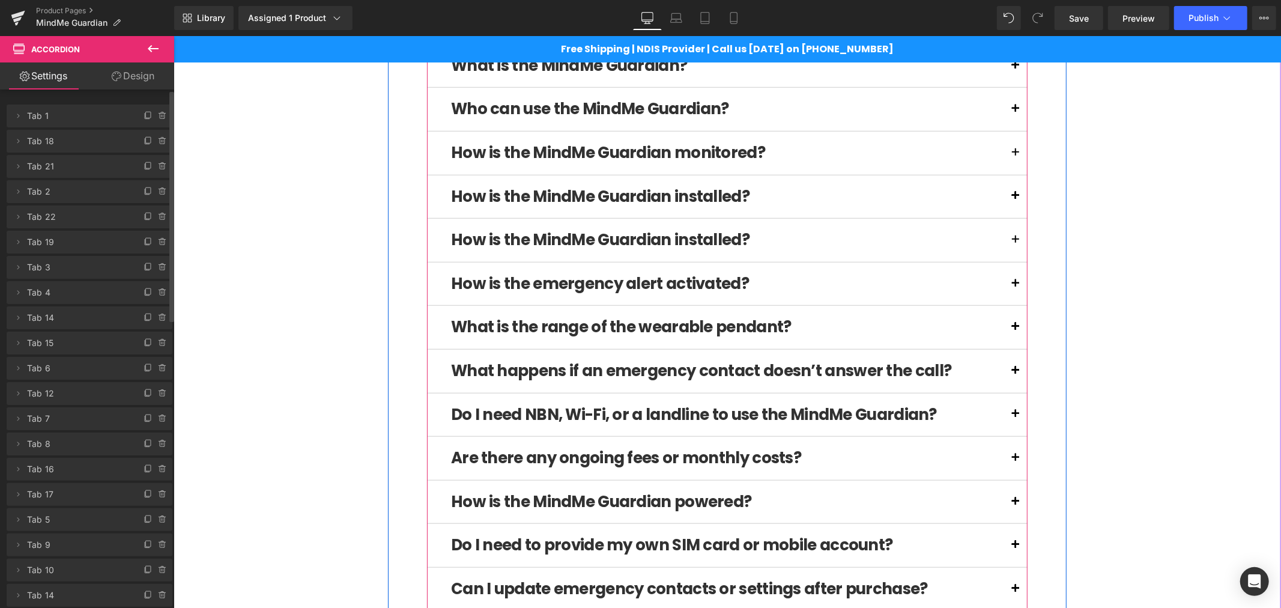
scroll to position [710, 0]
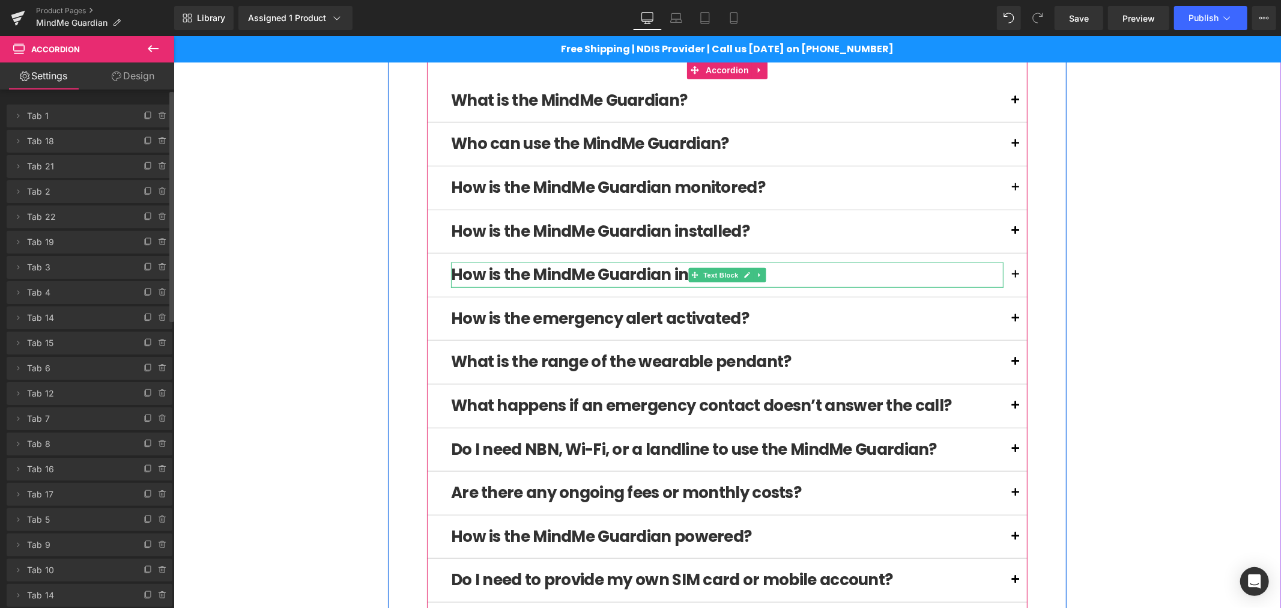
click at [596, 274] on b "How is the MindMe Guardian installed?" at bounding box center [599, 274] width 298 height 22
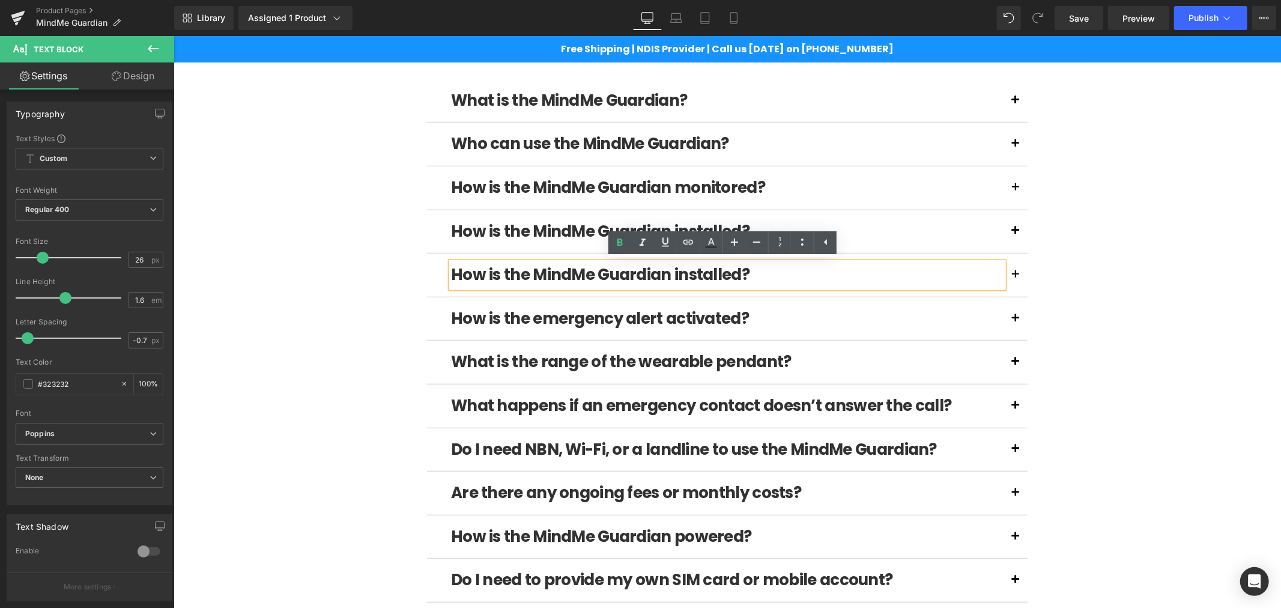
click at [616, 276] on b "How is the MindMe Guardian installed?" at bounding box center [599, 274] width 298 height 22
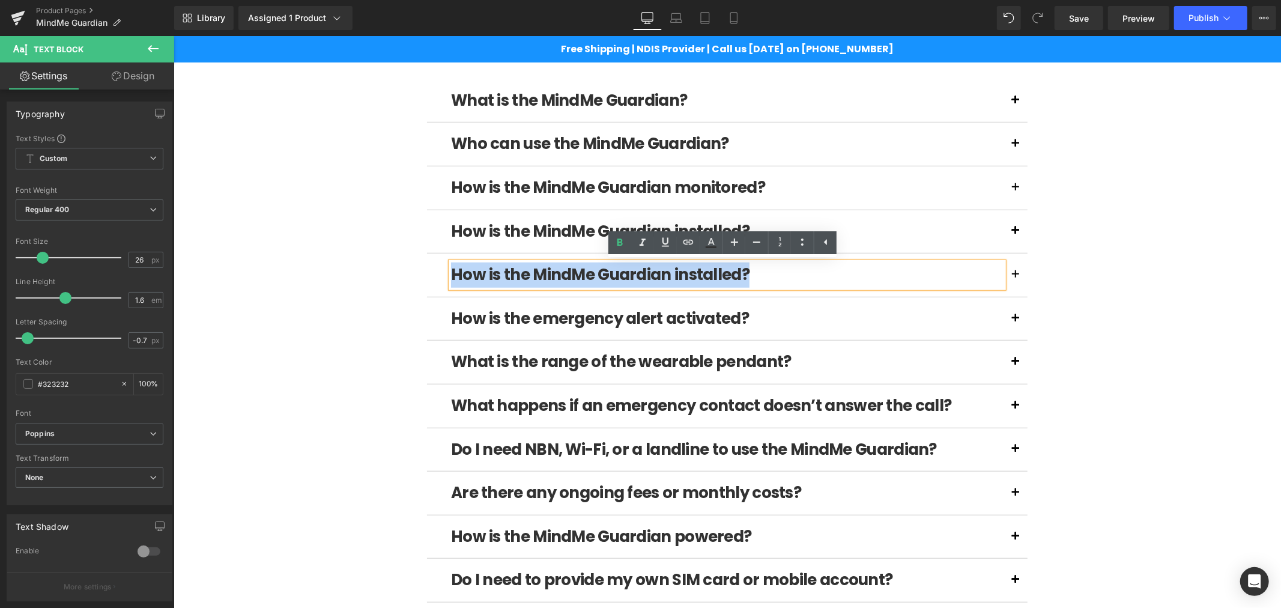
drag, startPoint x: 777, startPoint y: 277, endPoint x: 447, endPoint y: 274, distance: 329.7
click at [450, 274] on p "How is the MindMe Guardian installed?" at bounding box center [726, 274] width 552 height 25
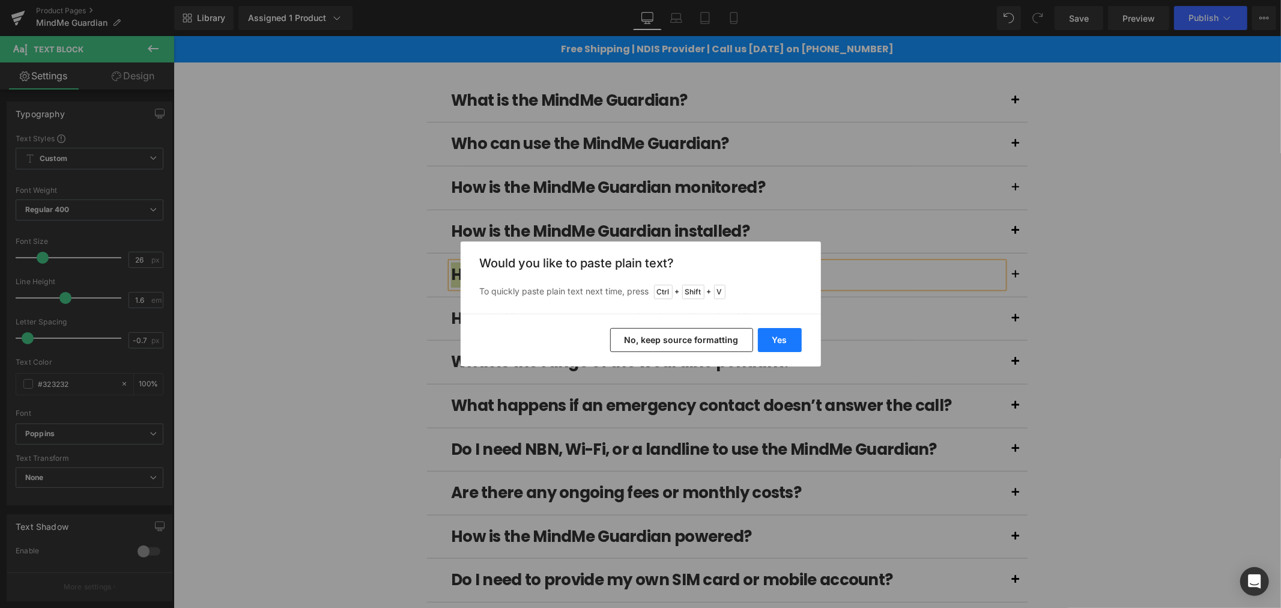
drag, startPoint x: 782, startPoint y: 337, endPoint x: 610, endPoint y: 301, distance: 176.5
click at [783, 337] on button "Yes" at bounding box center [780, 340] width 44 height 24
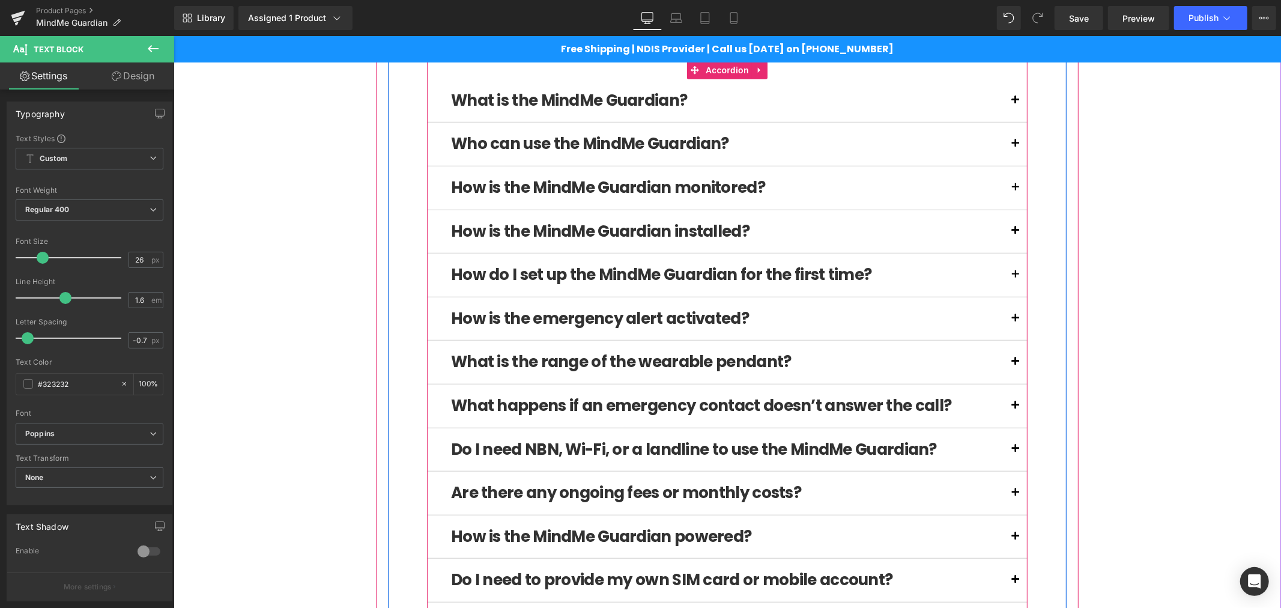
click at [1015, 277] on span at bounding box center [1015, 277] width 0 height 0
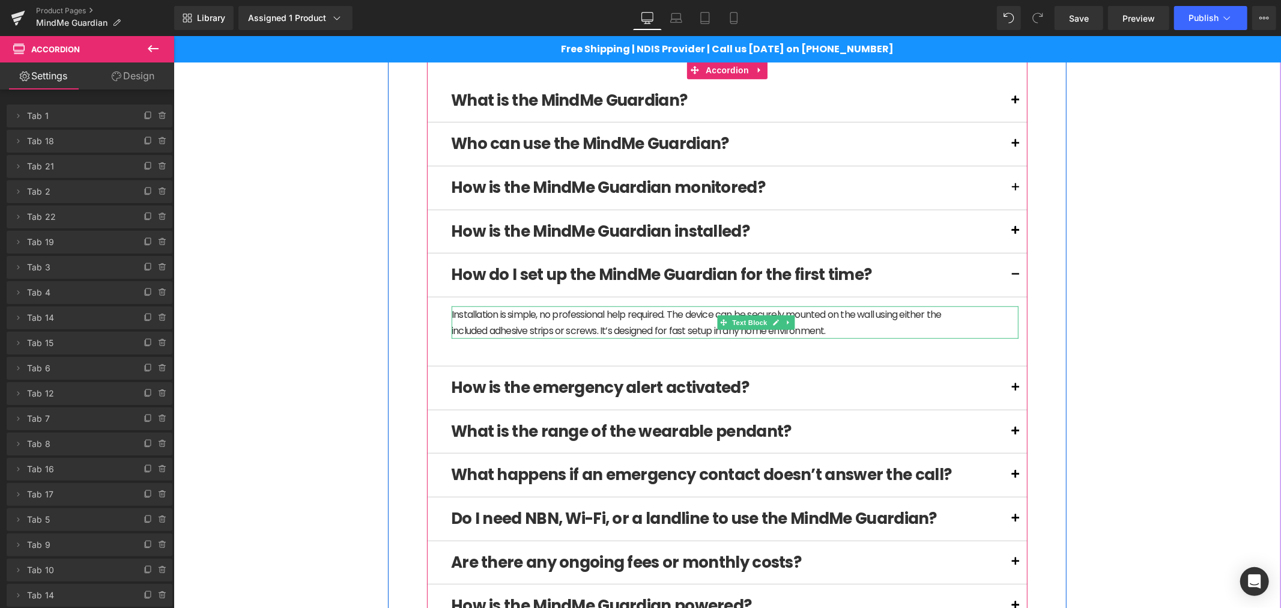
drag, startPoint x: 506, startPoint y: 327, endPoint x: 552, endPoint y: 332, distance: 46.0
click at [507, 327] on p "Installation is simple, no professional help required. The device can be secure…" at bounding box center [713, 322] width 525 height 32
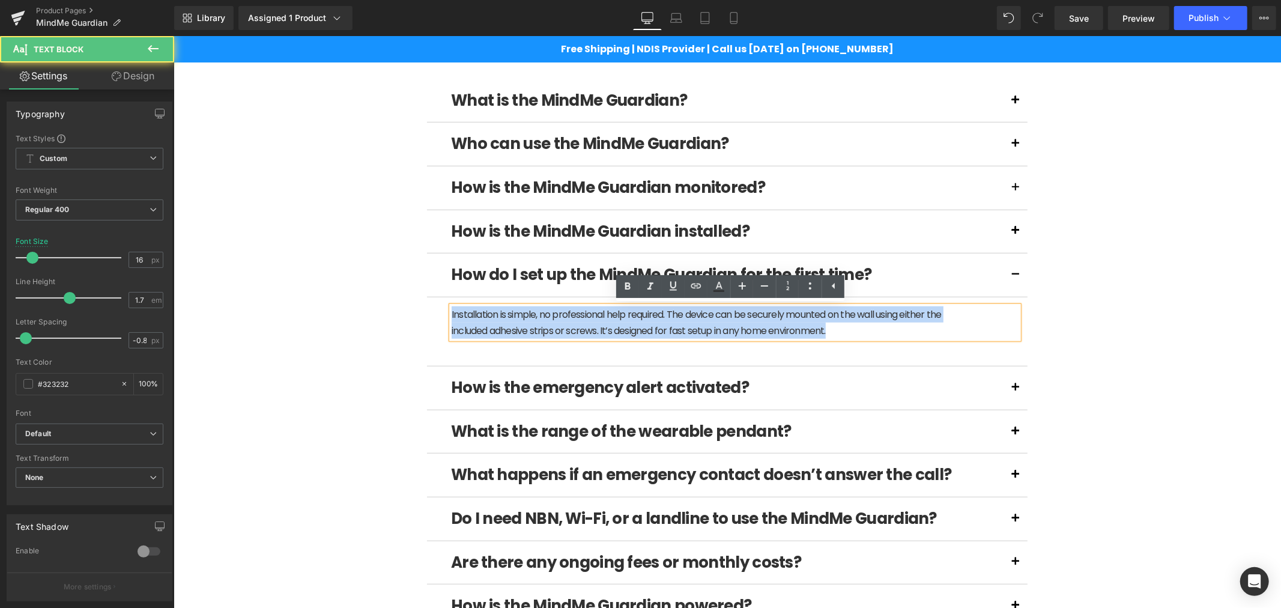
drag, startPoint x: 844, startPoint y: 328, endPoint x: 426, endPoint y: 319, distance: 418.6
click at [426, 319] on article "Installation is simple, no professional help required. The device can be secure…" at bounding box center [726, 331] width 601 height 69
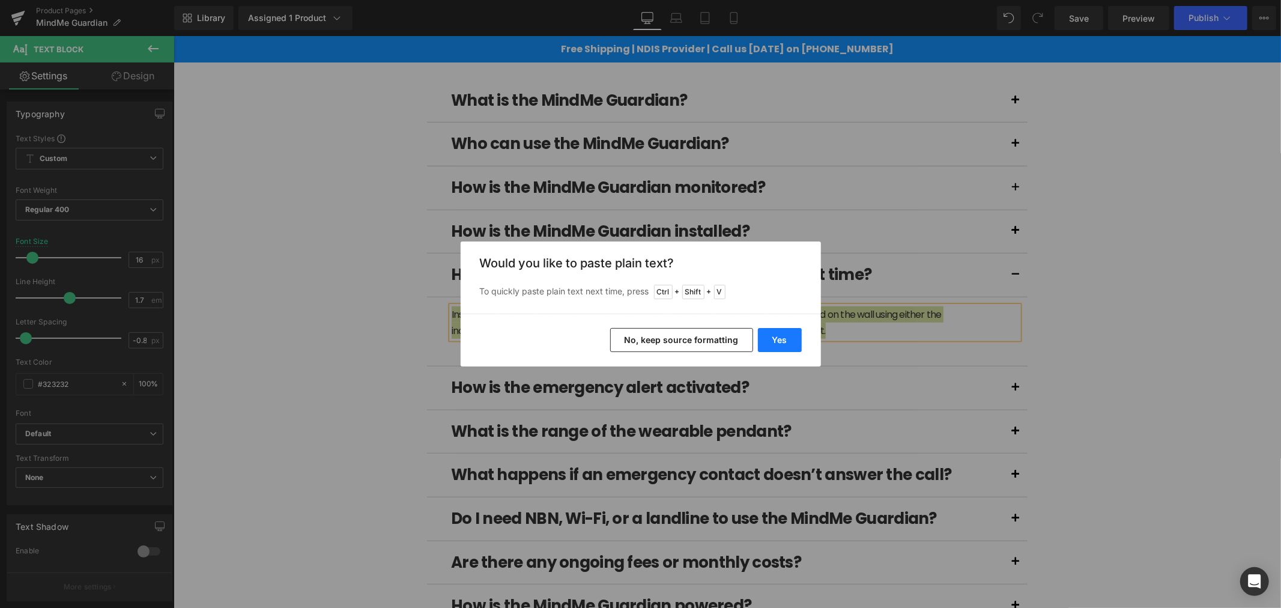
click at [770, 334] on button "Yes" at bounding box center [780, 340] width 44 height 24
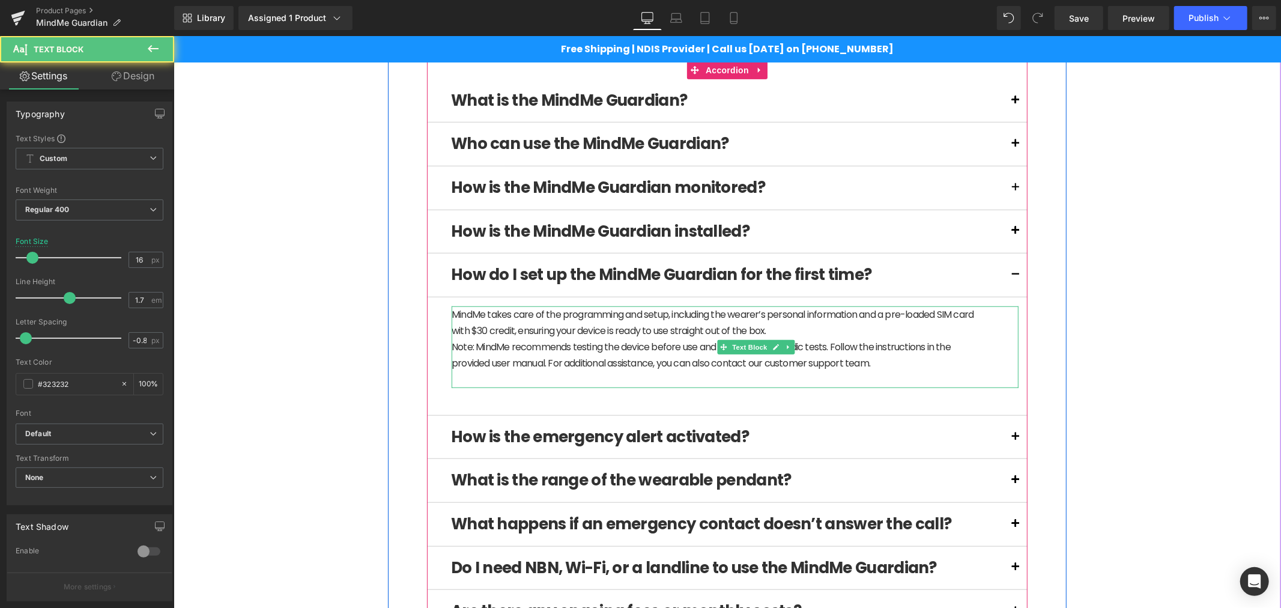
click at [758, 316] on p "MindMe takes care of the programming and setup, including the wearer’s personal…" at bounding box center [713, 322] width 525 height 32
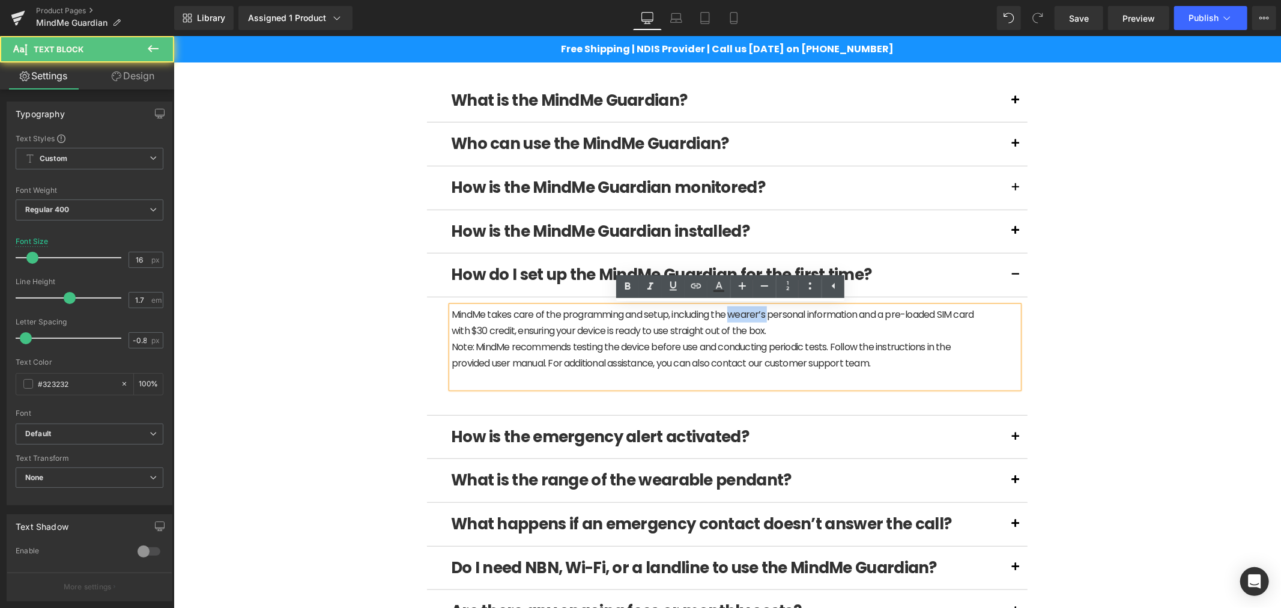
drag, startPoint x: 766, startPoint y: 313, endPoint x: 729, endPoint y: 310, distance: 36.8
click at [729, 310] on p "MindMe takes care of the programming and setup, including the wearer’s personal…" at bounding box center [713, 322] width 525 height 32
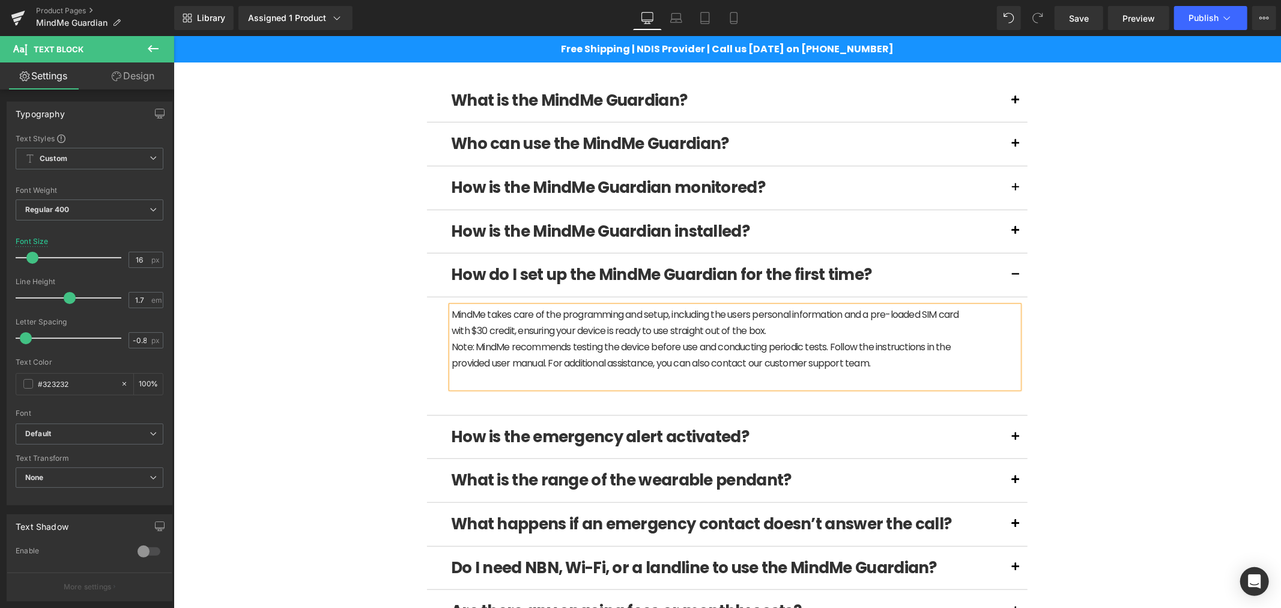
click at [844, 316] on p "MindMe takes care of the programming and setup, including the users personal in…" at bounding box center [713, 322] width 525 height 32
click at [814, 327] on p "MindMe takes care of the programming and setup, including the programming emerg…" at bounding box center [713, 322] width 525 height 32
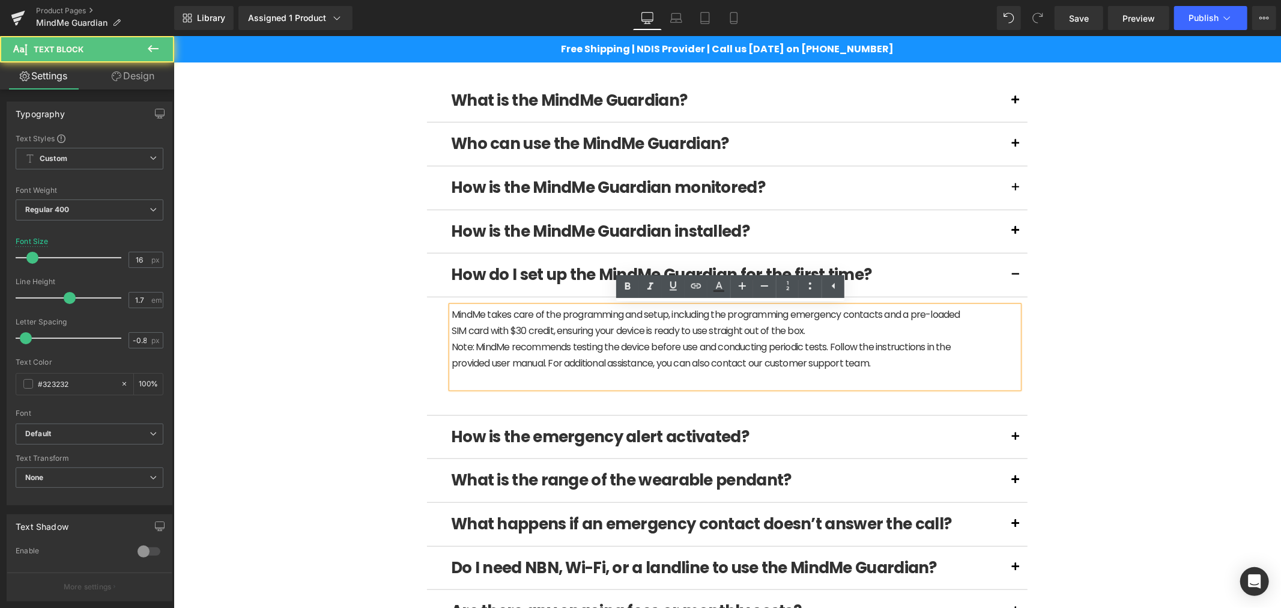
click at [549, 354] on p "Note: MindMe recommends testing the device before use and conducting periodic t…" at bounding box center [713, 354] width 525 height 32
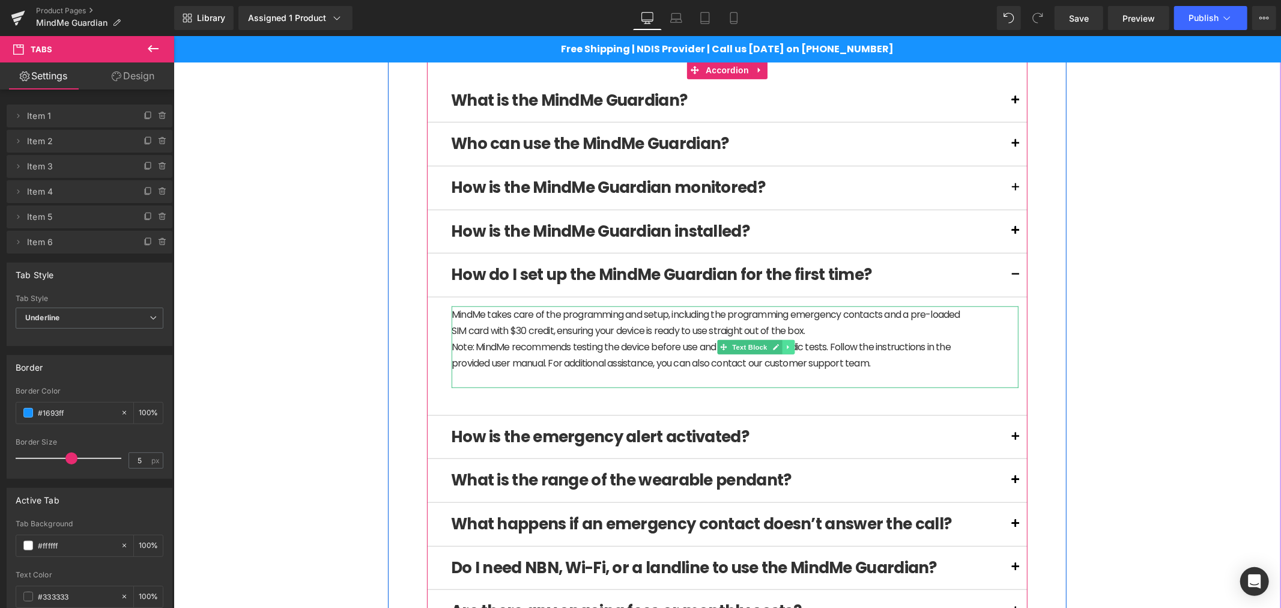
click at [785, 349] on link at bounding box center [788, 346] width 13 height 14
click at [778, 351] on link at bounding box center [781, 346] width 13 height 14
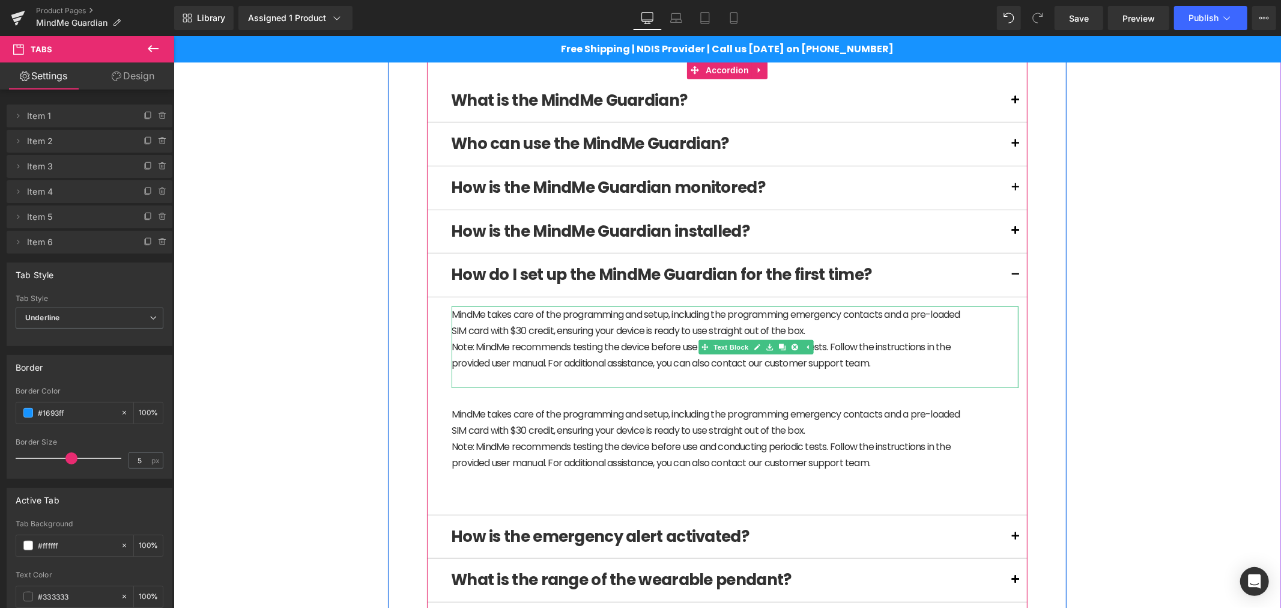
click at [647, 368] on p "Note: MindMe recommends testing the device before use and conducting periodic t…" at bounding box center [713, 354] width 525 height 32
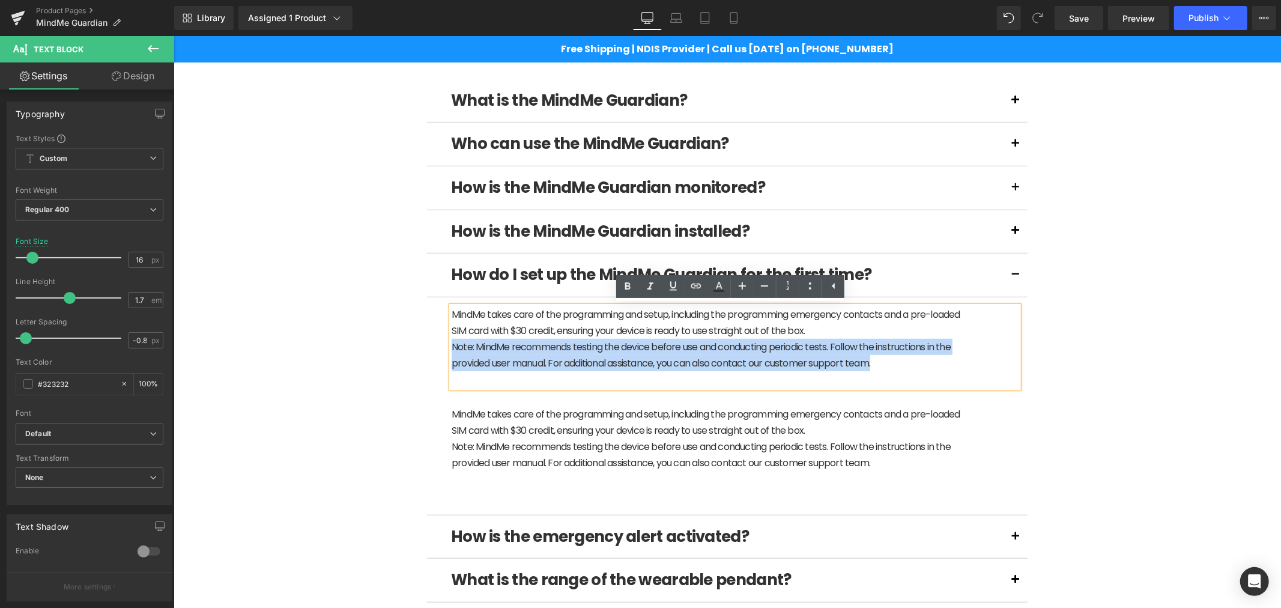
drag, startPoint x: 885, startPoint y: 362, endPoint x: 438, endPoint y: 354, distance: 446.3
click at [438, 354] on article "MindMe takes care of the programming and setup, including the programming emerg…" at bounding box center [726, 406] width 601 height 218
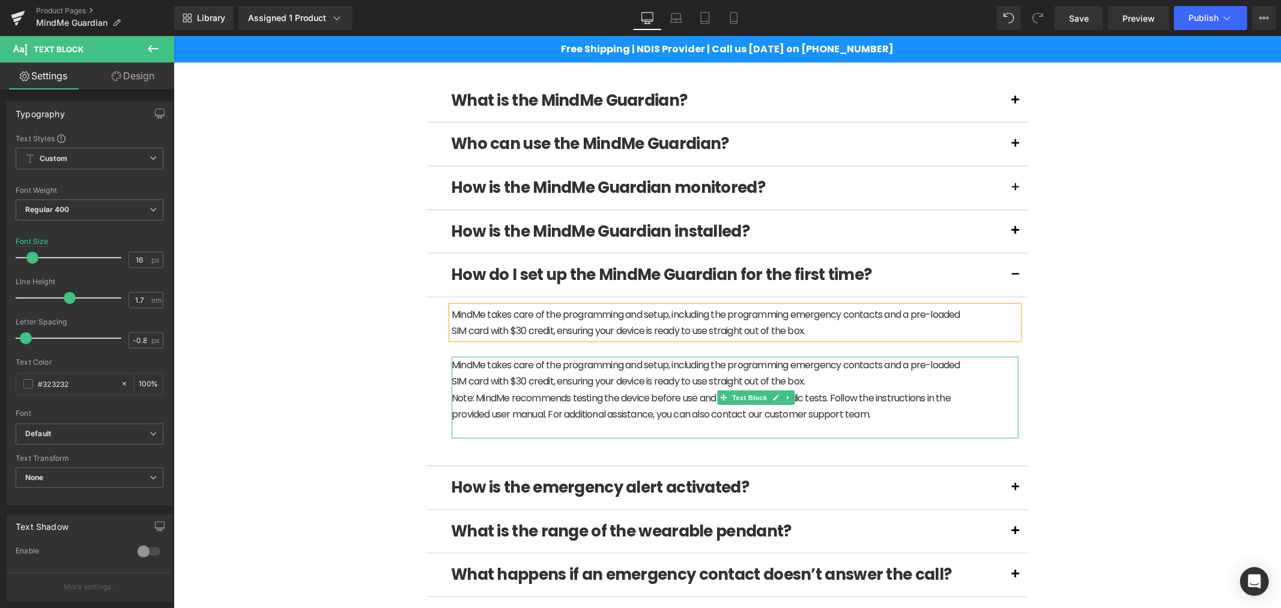
click at [533, 383] on p "MindMe takes care of the programming and setup, including the programming emerg…" at bounding box center [713, 372] width 525 height 32
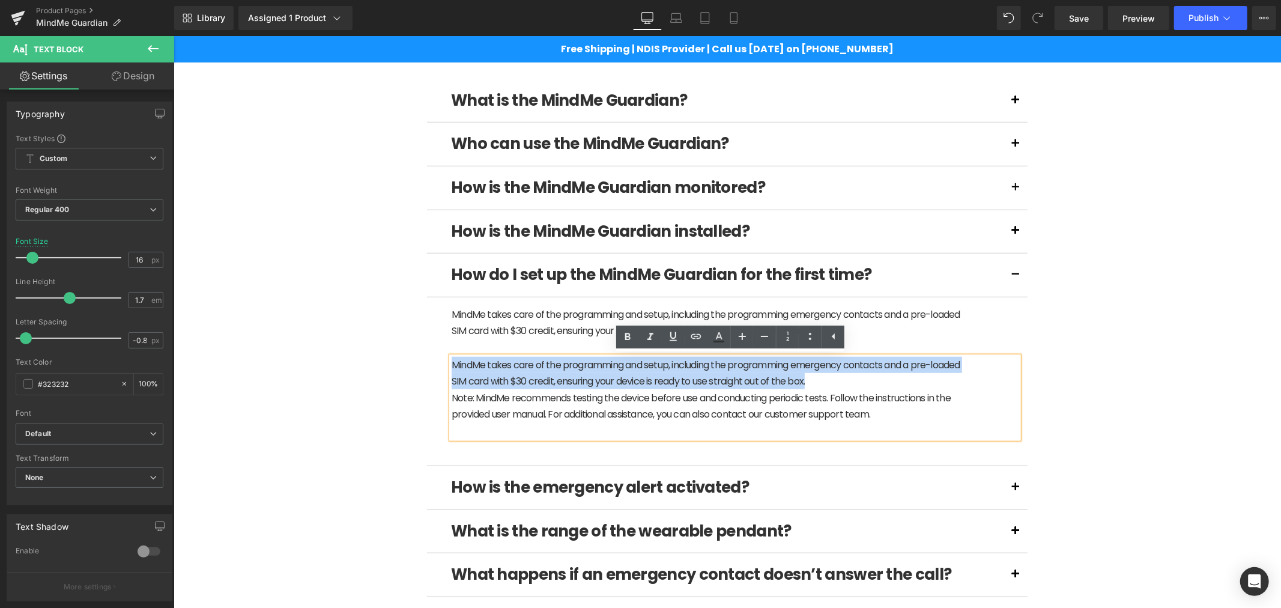
drag, startPoint x: 835, startPoint y: 377, endPoint x: 447, endPoint y: 363, distance: 388.2
click at [451, 363] on p "MindMe takes care of the programming and setup, including the programming emerg…" at bounding box center [713, 372] width 525 height 32
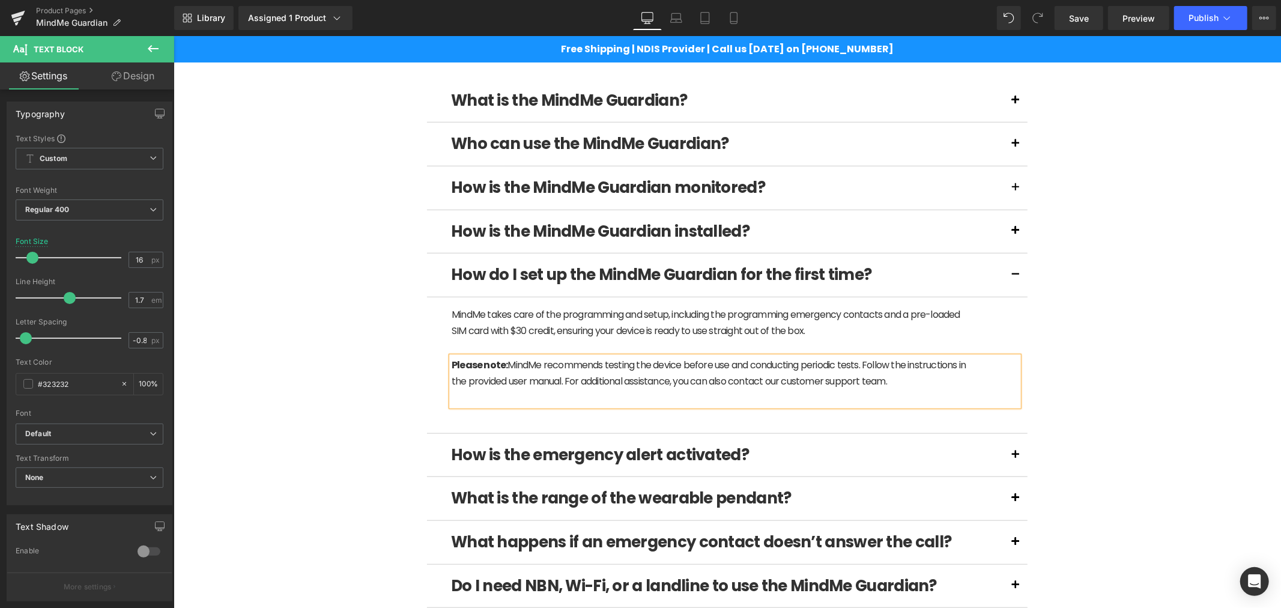
click at [749, 398] on p at bounding box center [713, 397] width 525 height 16
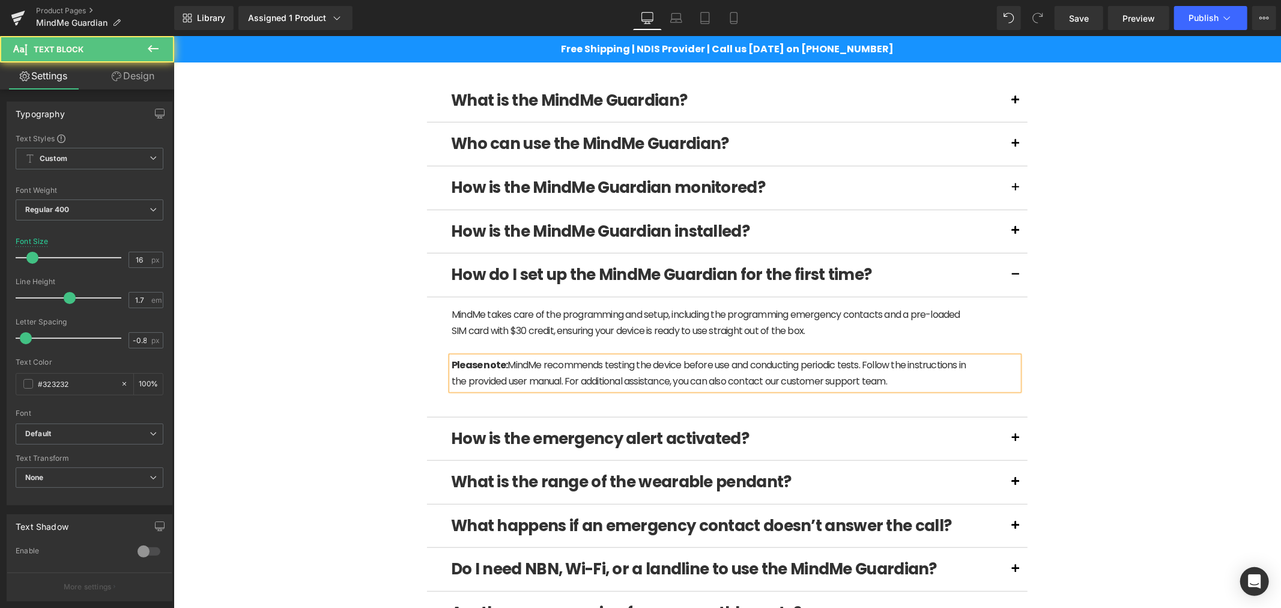
click at [723, 386] on span "Please note: MindMe recommends testing the device before use and conducting per…" at bounding box center [708, 372] width 514 height 30
click at [1103, 364] on div "(P) Image" at bounding box center [726, 359] width 1095 height 1920
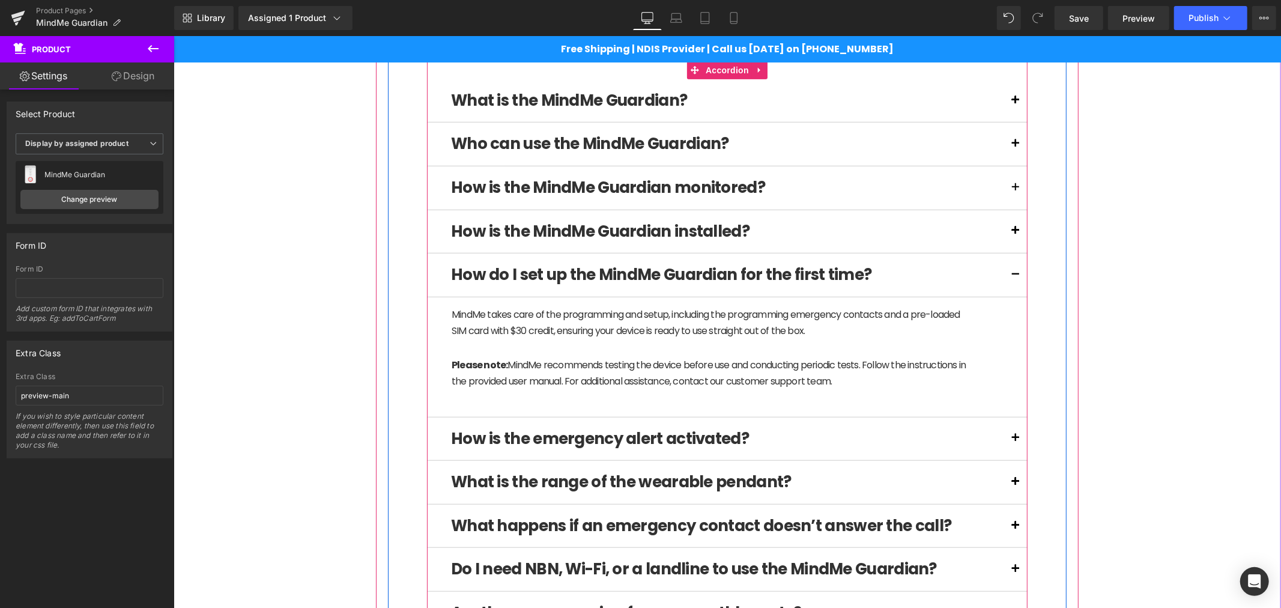
click at [1009, 277] on button at bounding box center [1015, 274] width 24 height 43
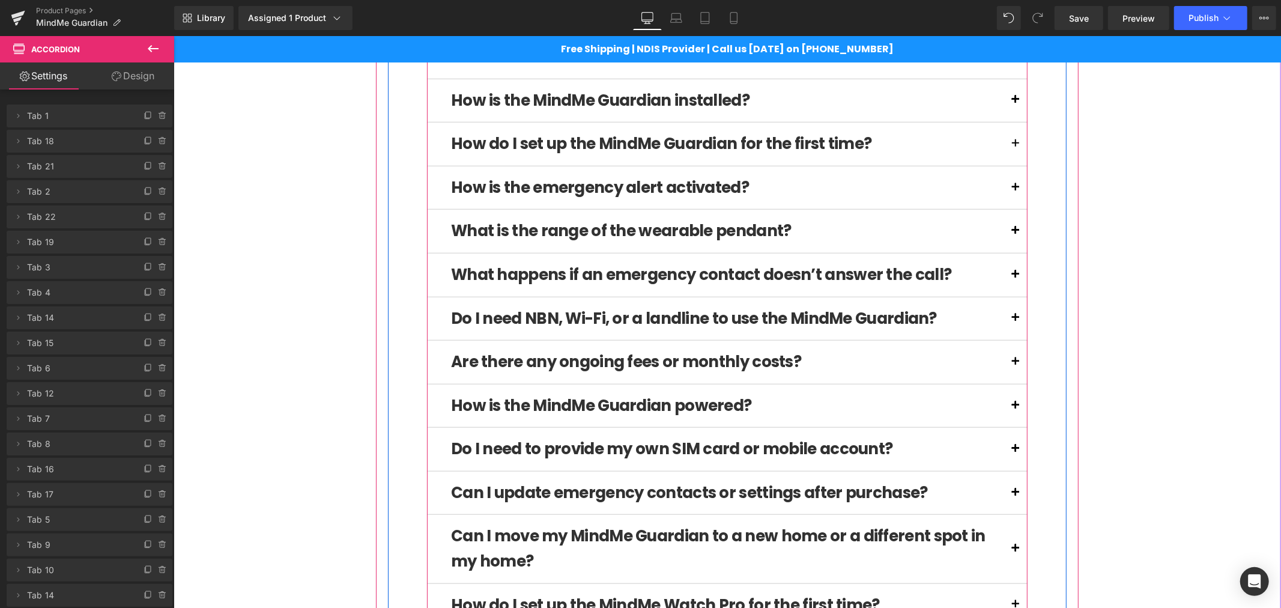
scroll to position [822, 0]
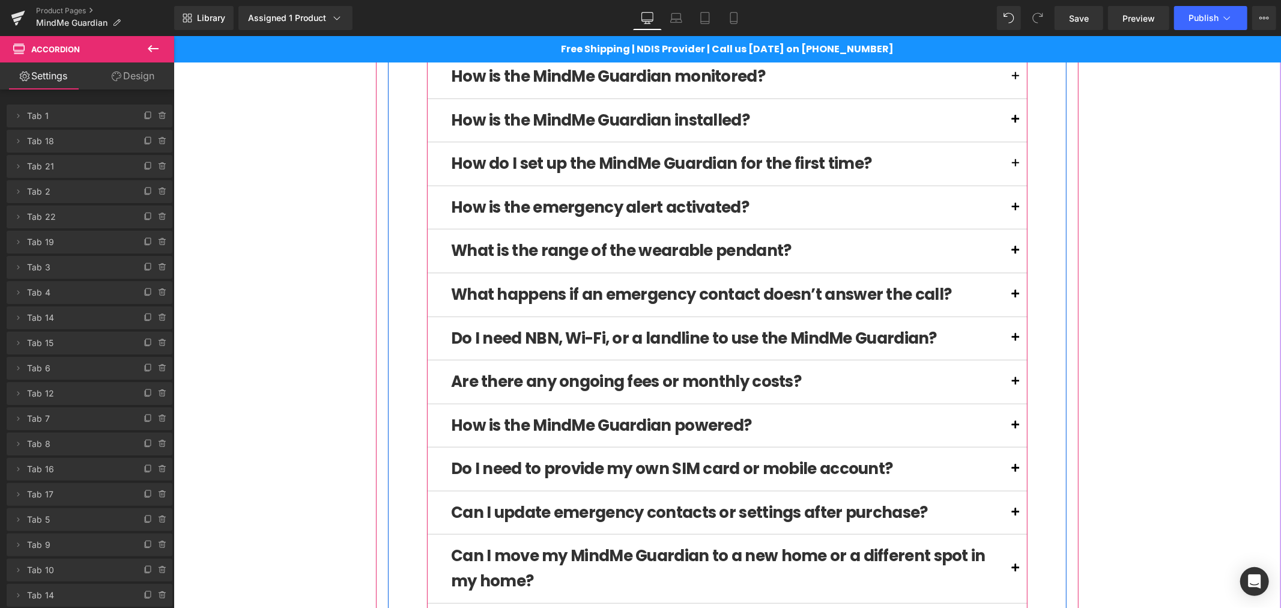
click at [1009, 254] on button at bounding box center [1015, 250] width 24 height 43
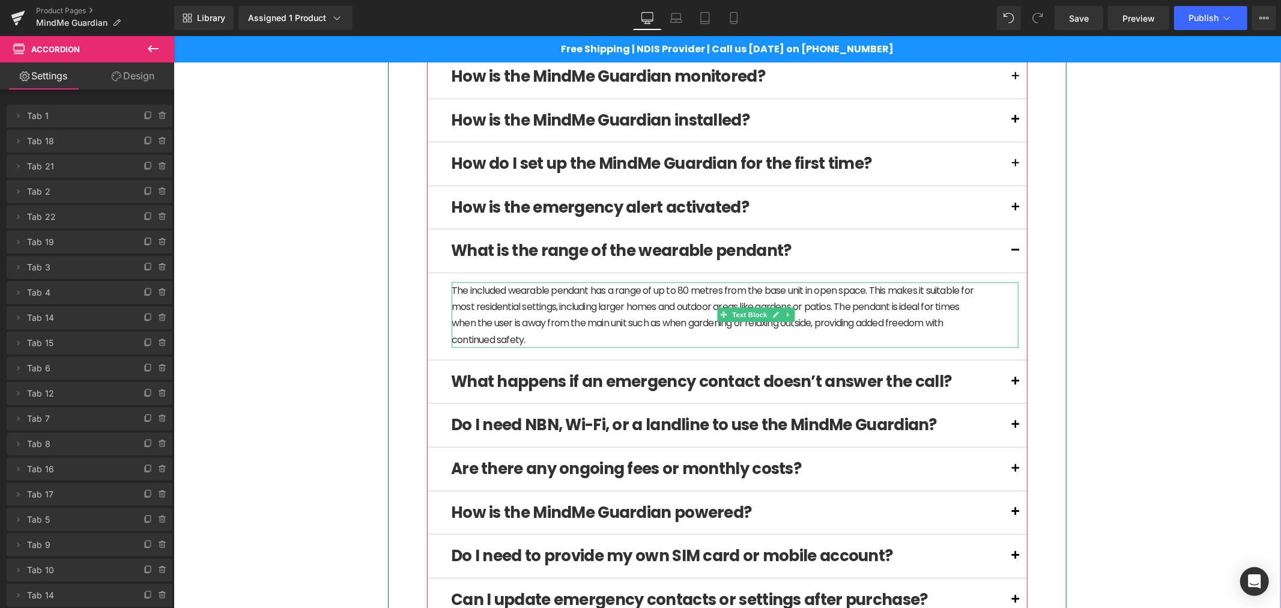
click at [933, 309] on p "The included wearable pendant has a range of up to 80 metres from the base unit…" at bounding box center [713, 314] width 525 height 65
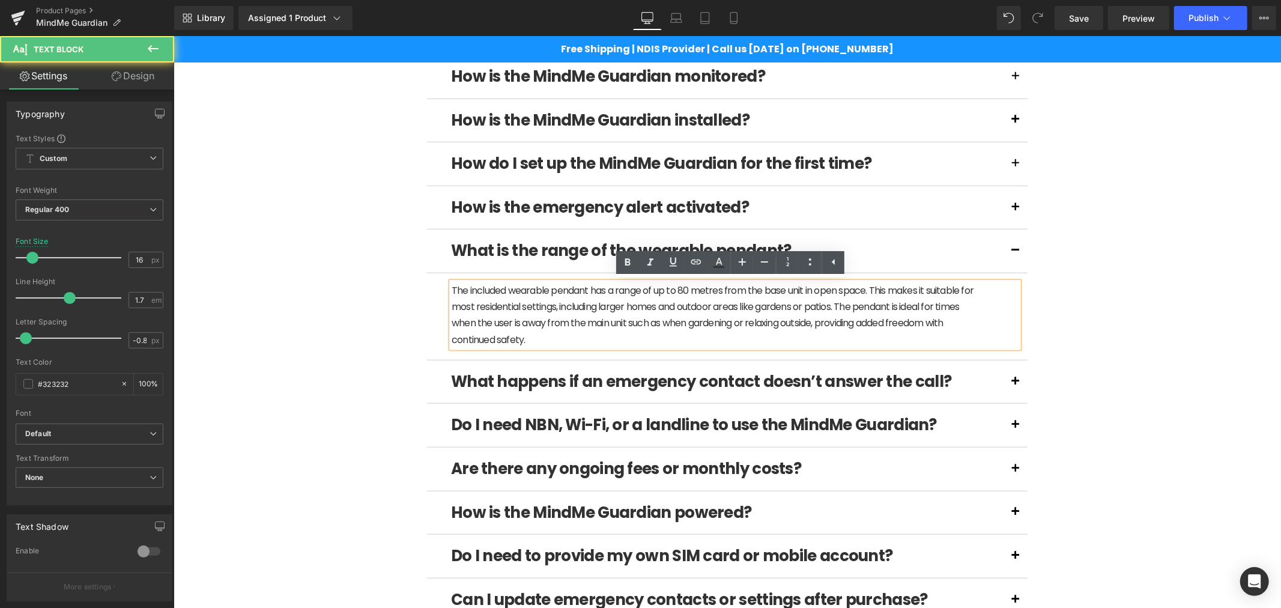
click at [607, 340] on p "The included wearable pendant has a range of up to 80 metres from the base unit…" at bounding box center [713, 314] width 525 height 65
click at [1115, 331] on div "(P) Image" at bounding box center [726, 231] width 1095 height 1887
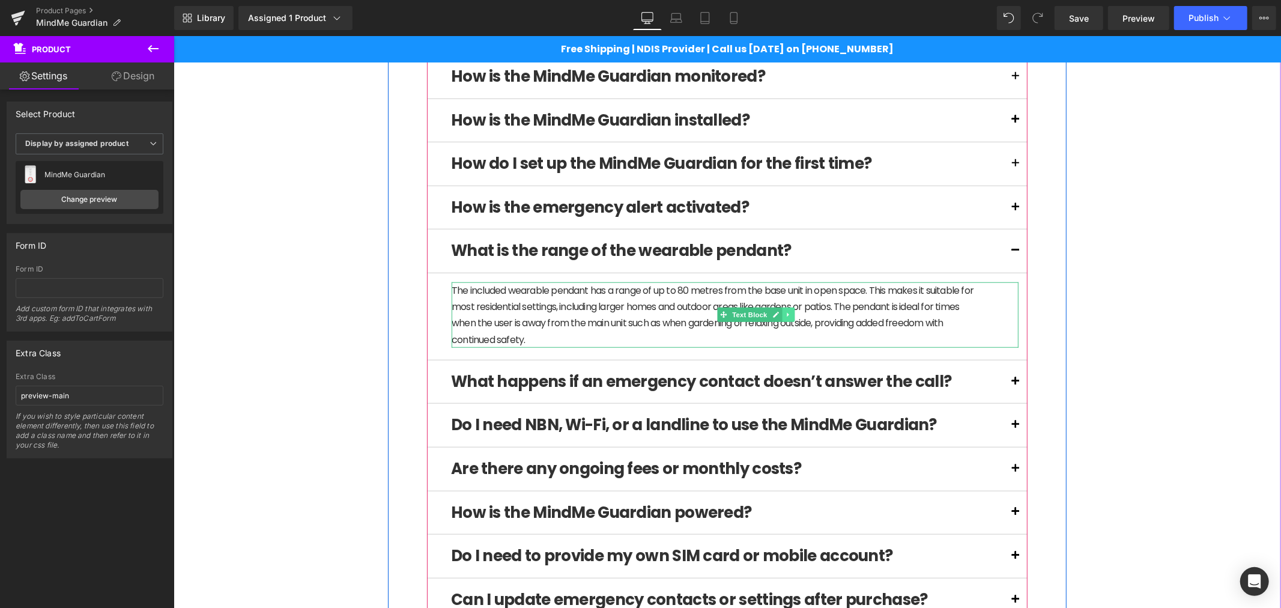
click at [787, 318] on link at bounding box center [788, 314] width 13 height 14
click at [778, 318] on icon at bounding box center [781, 313] width 7 height 7
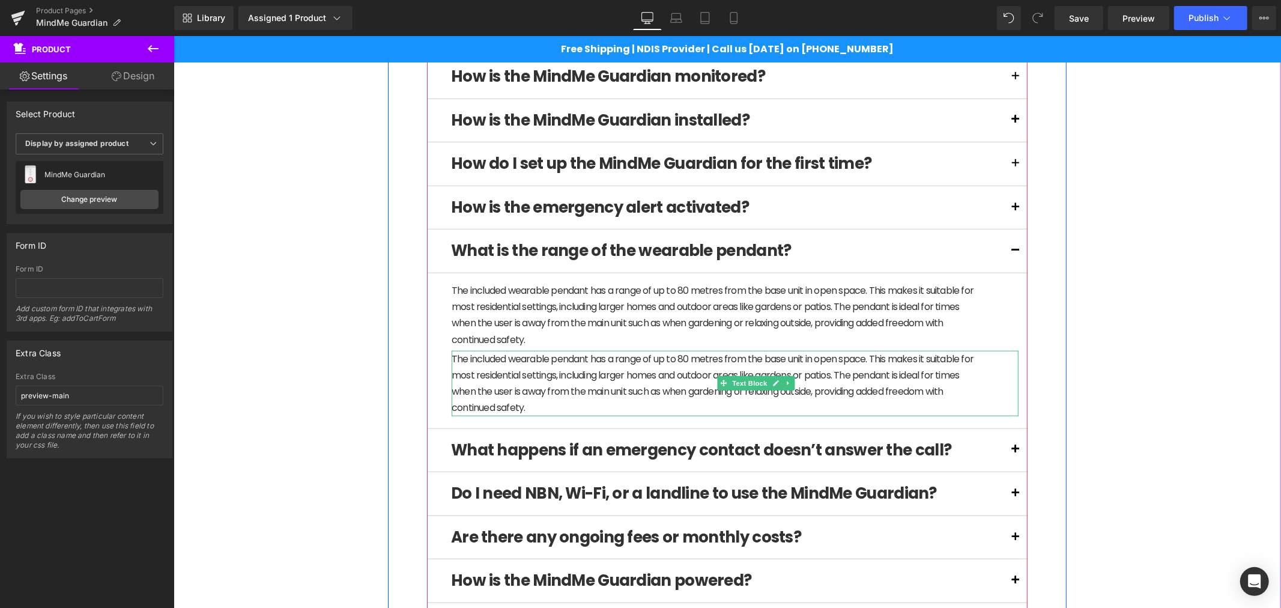
click at [564, 373] on p "The included wearable pendant has a range of up to 80 metres from the base unit…" at bounding box center [713, 382] width 525 height 65
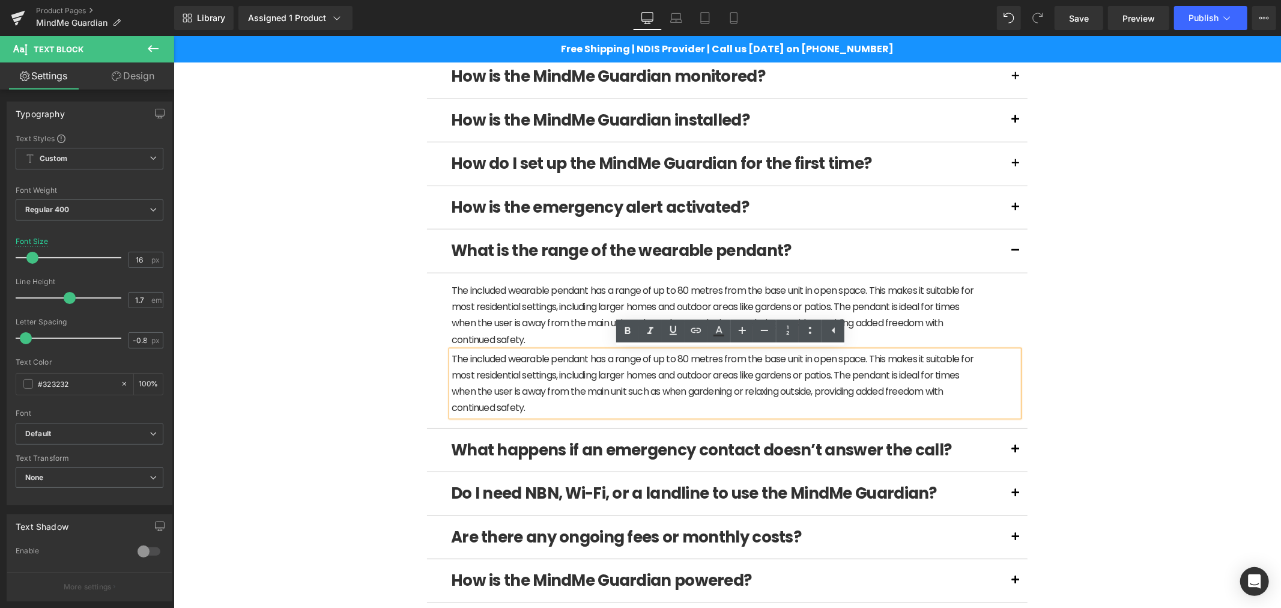
drag, startPoint x: 561, startPoint y: 406, endPoint x: 444, endPoint y: 362, distance: 124.5
click at [451, 362] on div "The included wearable pendant has a range of up to 80 metres from the base unit…" at bounding box center [734, 382] width 567 height 65
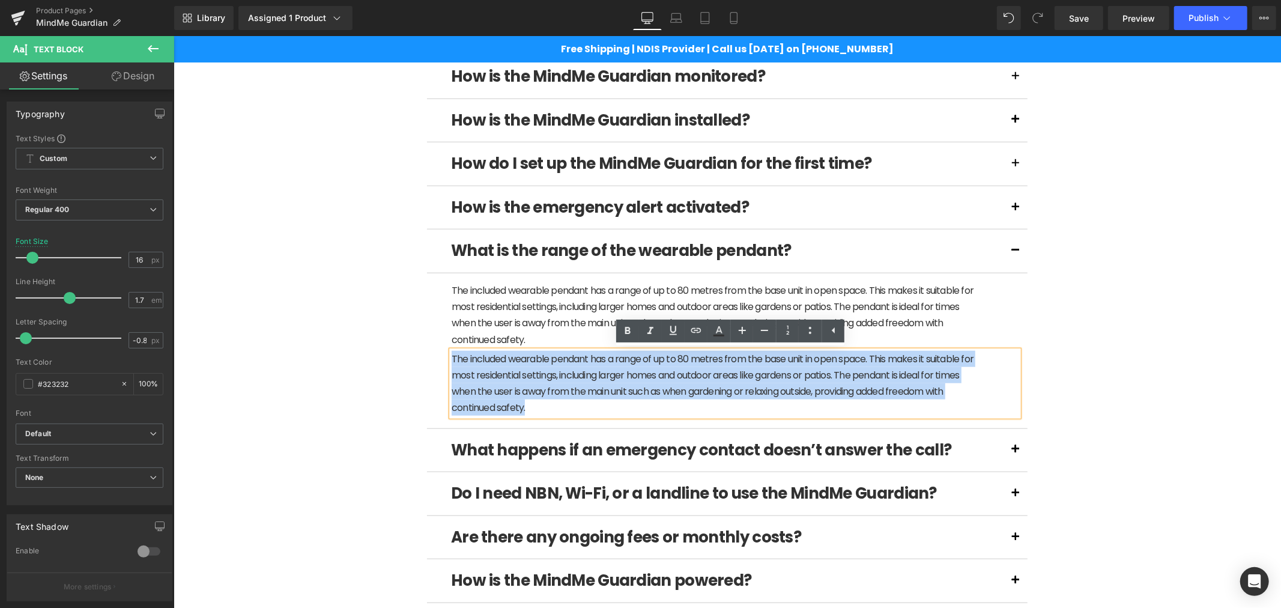
drag, startPoint x: 543, startPoint y: 404, endPoint x: 442, endPoint y: 360, distance: 110.6
click at [442, 360] on article "The included wearable pendant has a range of up to 80 metres from the base unit…" at bounding box center [726, 351] width 601 height 156
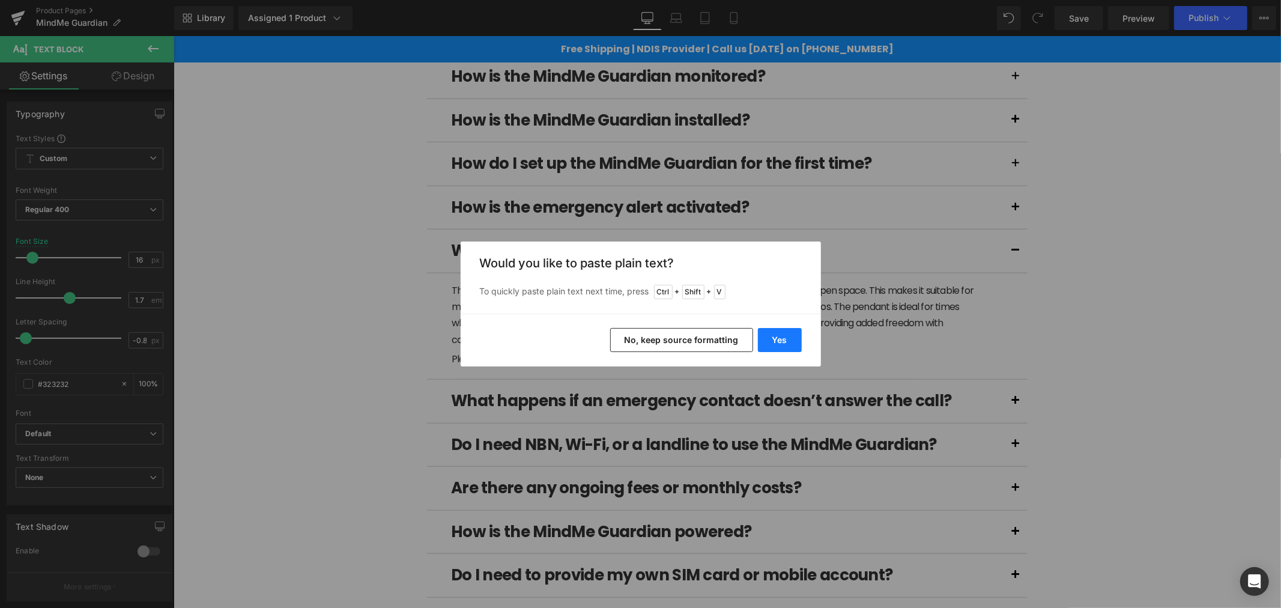
drag, startPoint x: 771, startPoint y: 335, endPoint x: 596, endPoint y: 302, distance: 177.8
click at [771, 335] on button "Yes" at bounding box center [780, 340] width 44 height 24
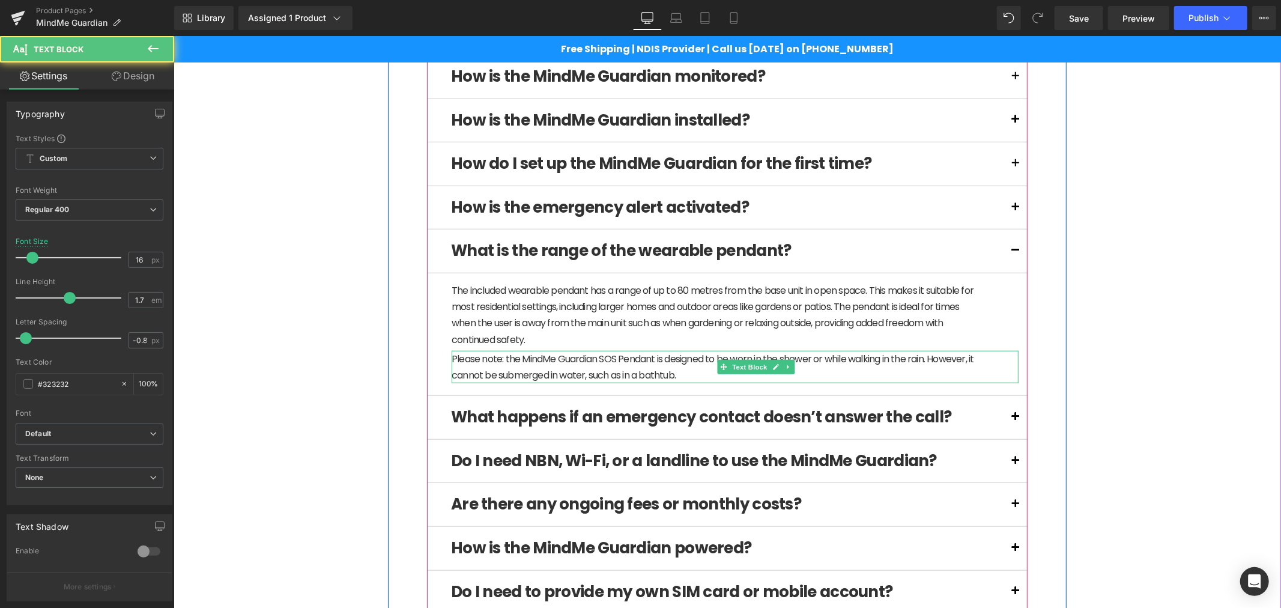
click at [953, 355] on p "Please note: the MindMe Guardian SOS Pendant is designed to be worn in the show…" at bounding box center [713, 366] width 525 height 32
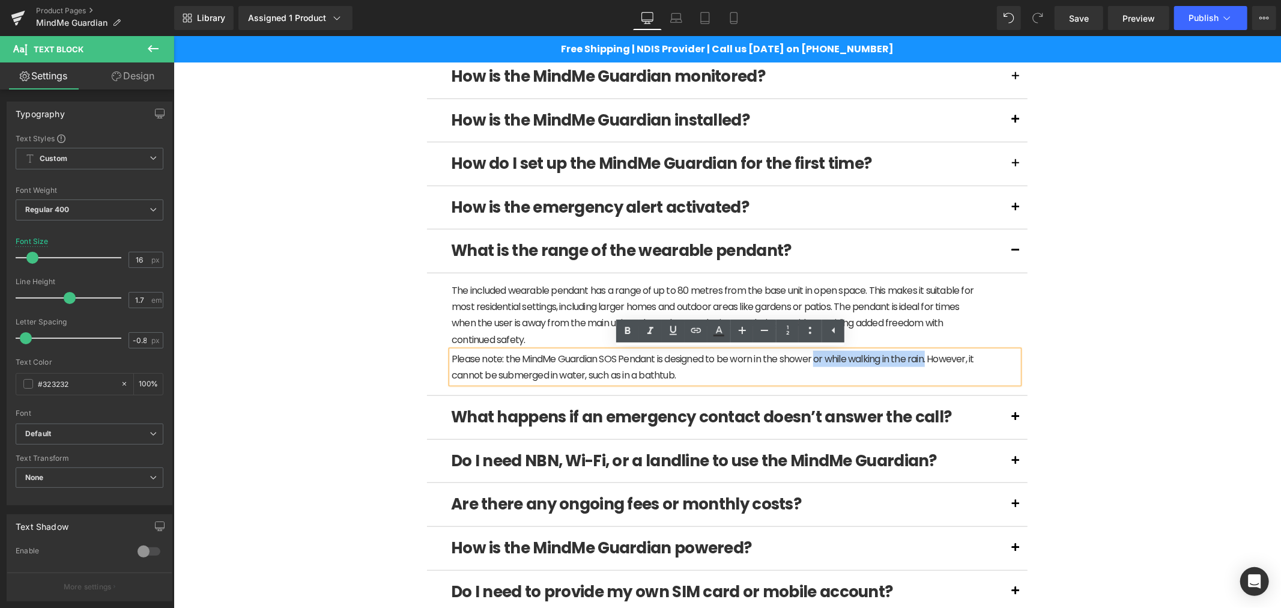
drag, startPoint x: 936, startPoint y: 362, endPoint x: 815, endPoint y: 362, distance: 121.3
click at [815, 362] on p "Please note: the MindMe Guardian SOS Pendant is designed to be worn in the show…" at bounding box center [713, 366] width 525 height 32
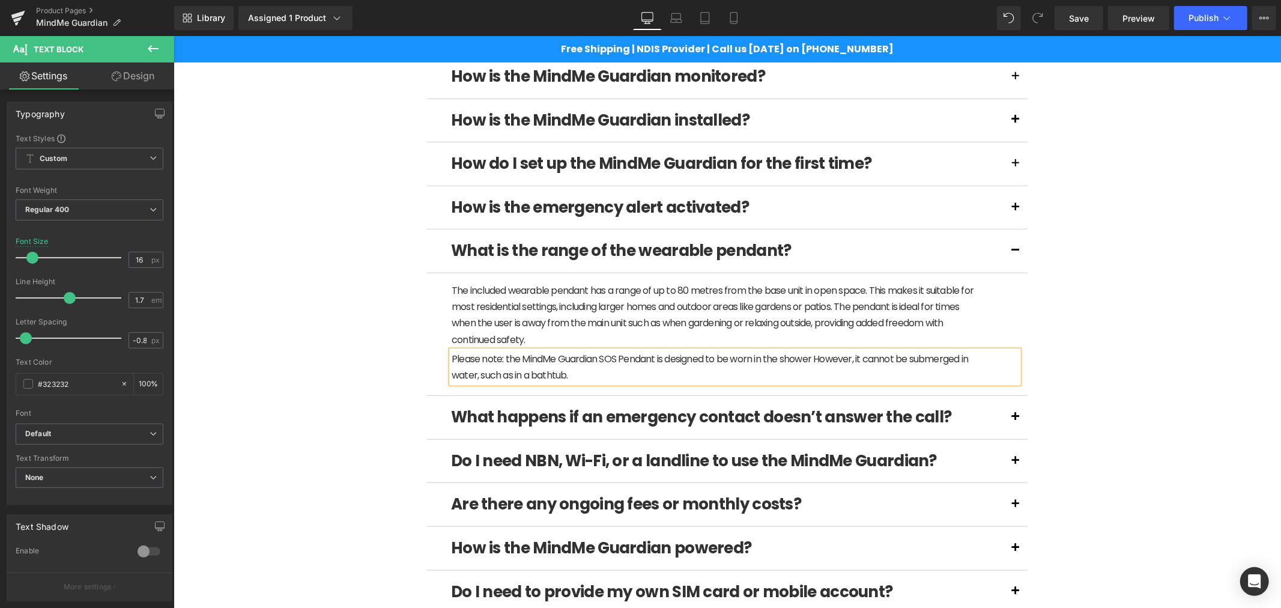
click at [709, 363] on p "Please note: the MindMe Guardian SOS Pendant is designed to be worn in the show…" at bounding box center [713, 366] width 525 height 32
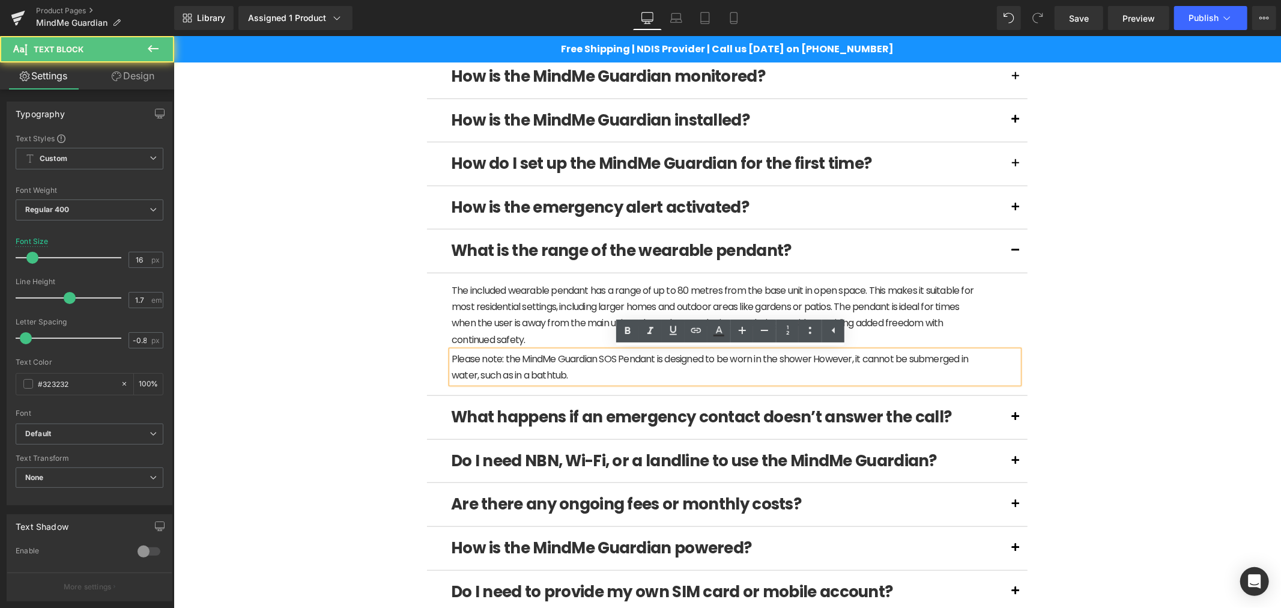
click at [670, 360] on p "Please note: the MindMe Guardian SOS Pendant is designed to be worn in the show…" at bounding box center [713, 366] width 525 height 32
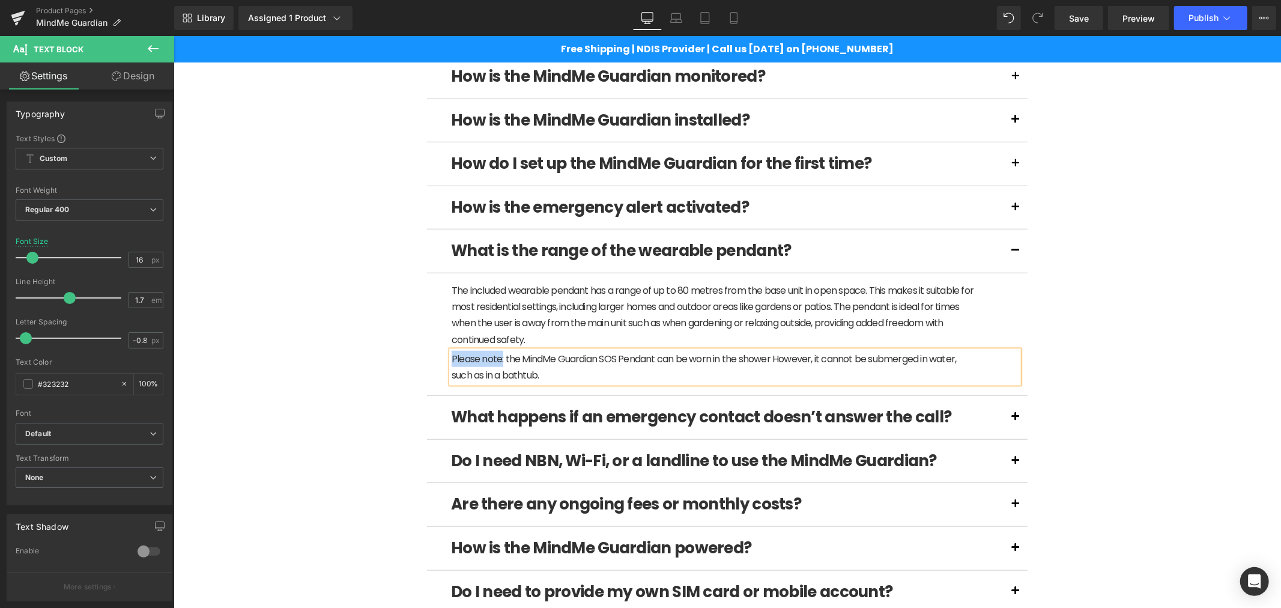
drag, startPoint x: 497, startPoint y: 355, endPoint x: 445, endPoint y: 352, distance: 52.3
click at [451, 352] on p "Please note: the MindMe Guardian SOS Pendant can be worn in the shower However,…" at bounding box center [713, 366] width 525 height 32
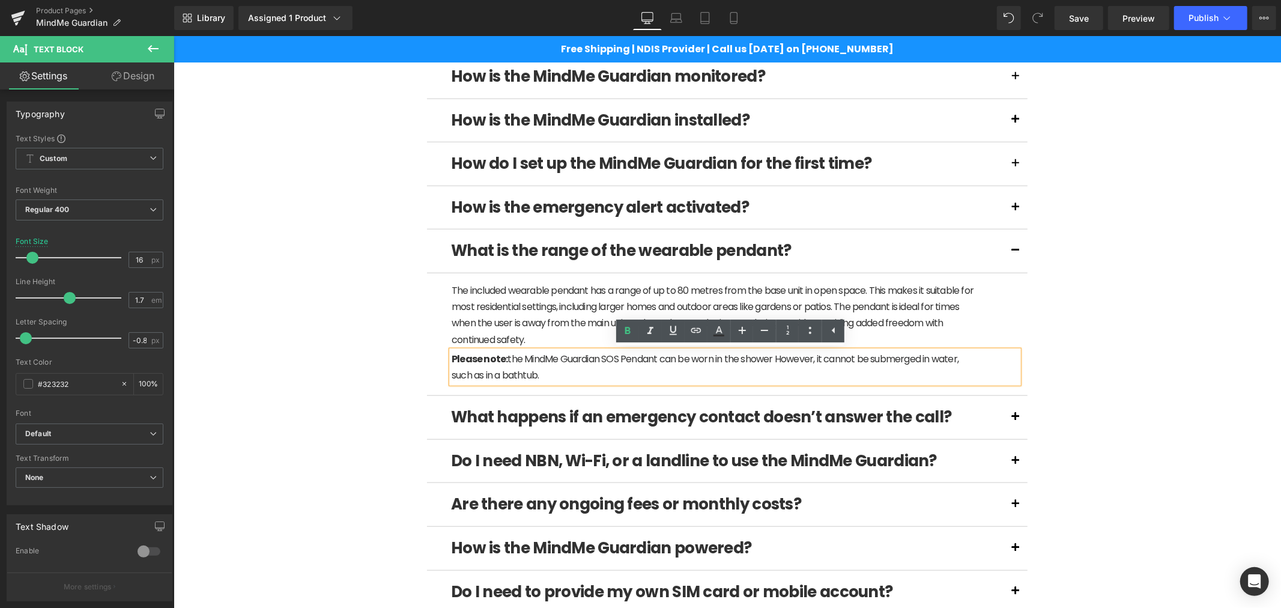
click at [1134, 372] on div "(P) Image" at bounding box center [726, 249] width 1095 height 1923
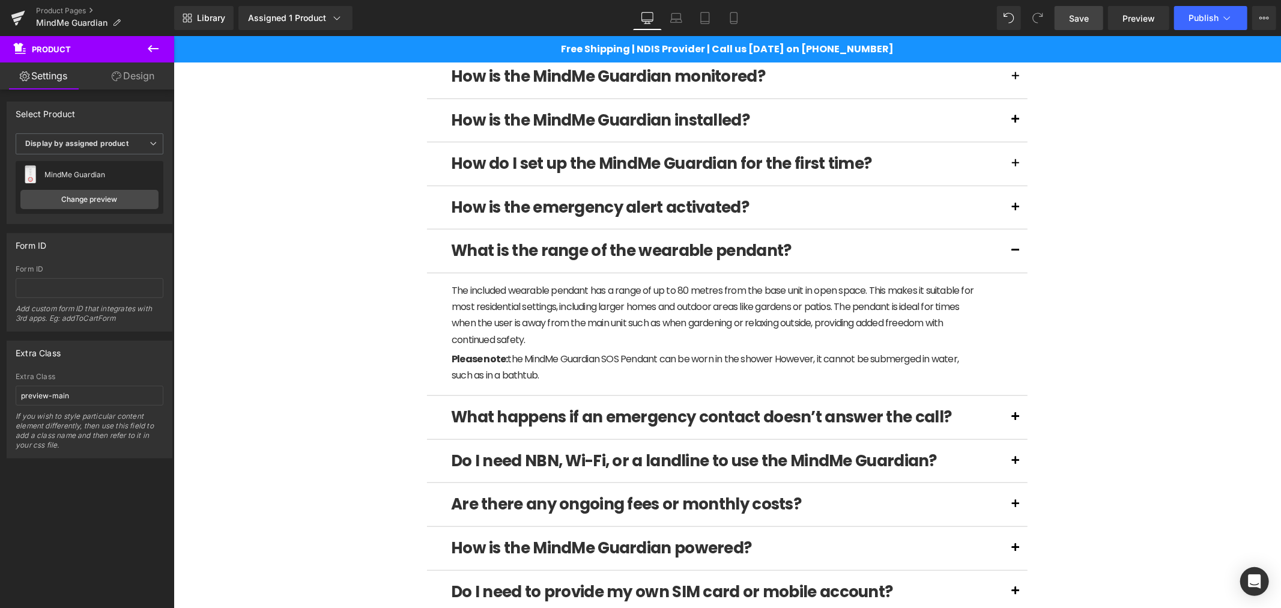
click at [1082, 18] on span "Save" at bounding box center [1079, 18] width 20 height 13
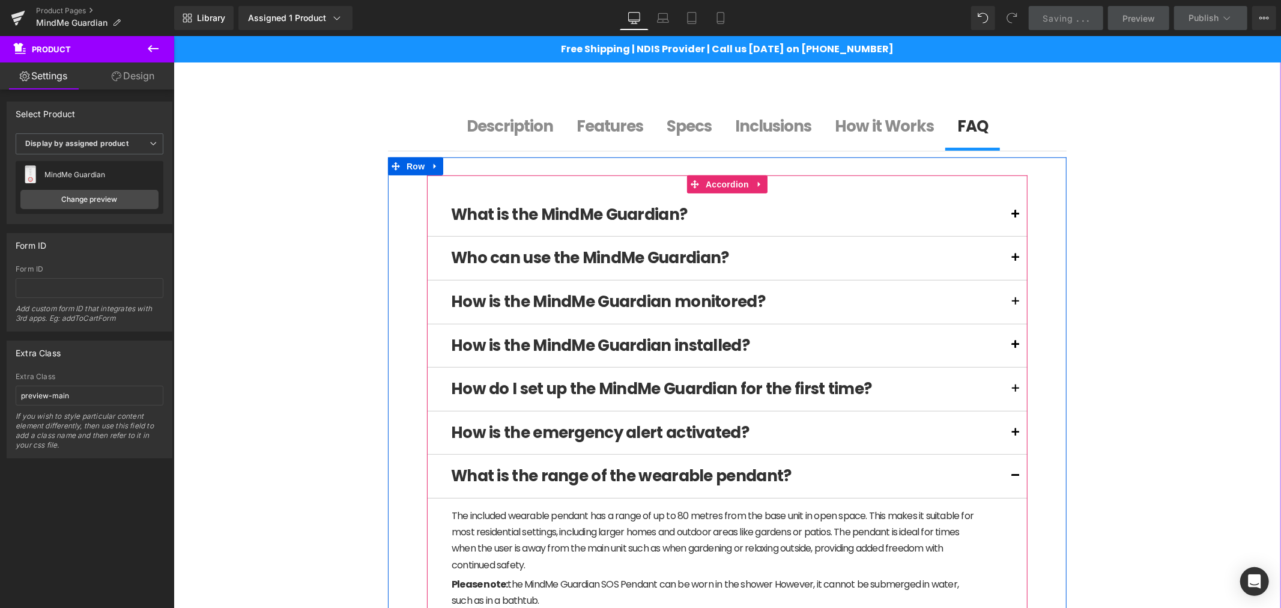
scroll to position [577, 0]
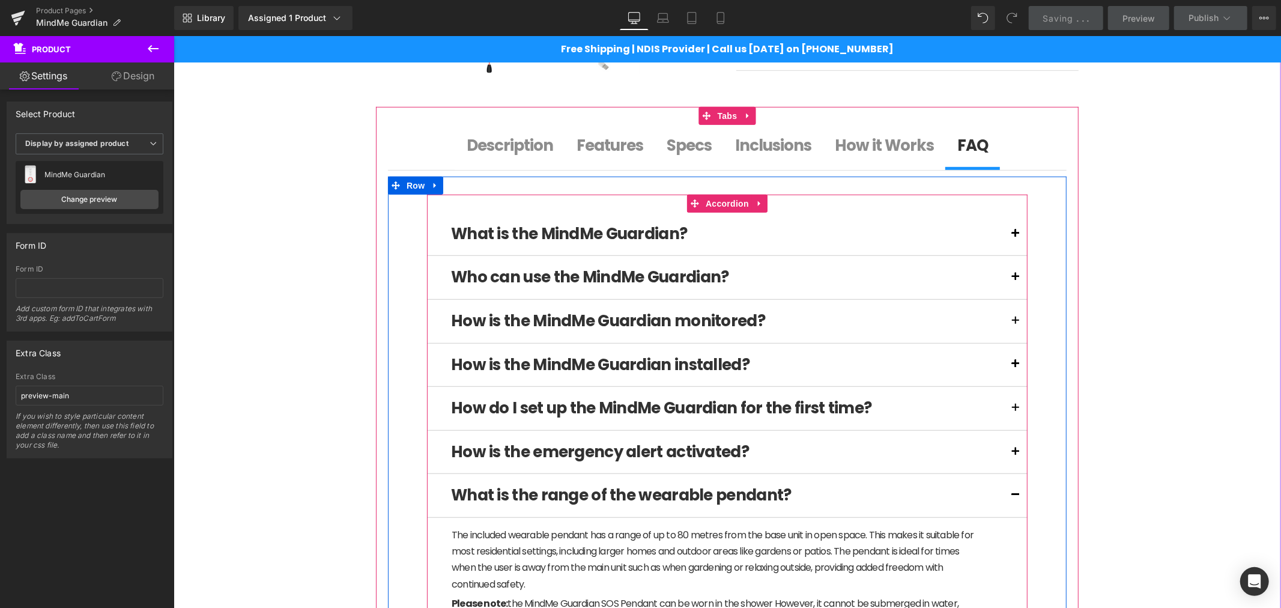
click at [1011, 238] on button at bounding box center [1015, 233] width 24 height 43
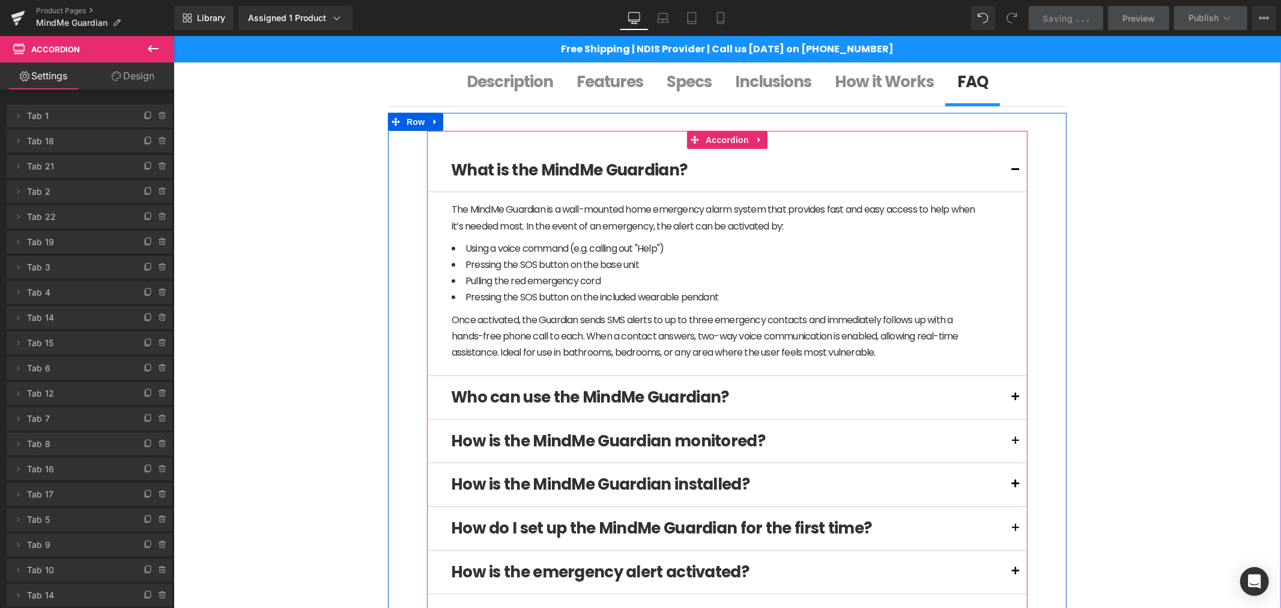
scroll to position [644, 0]
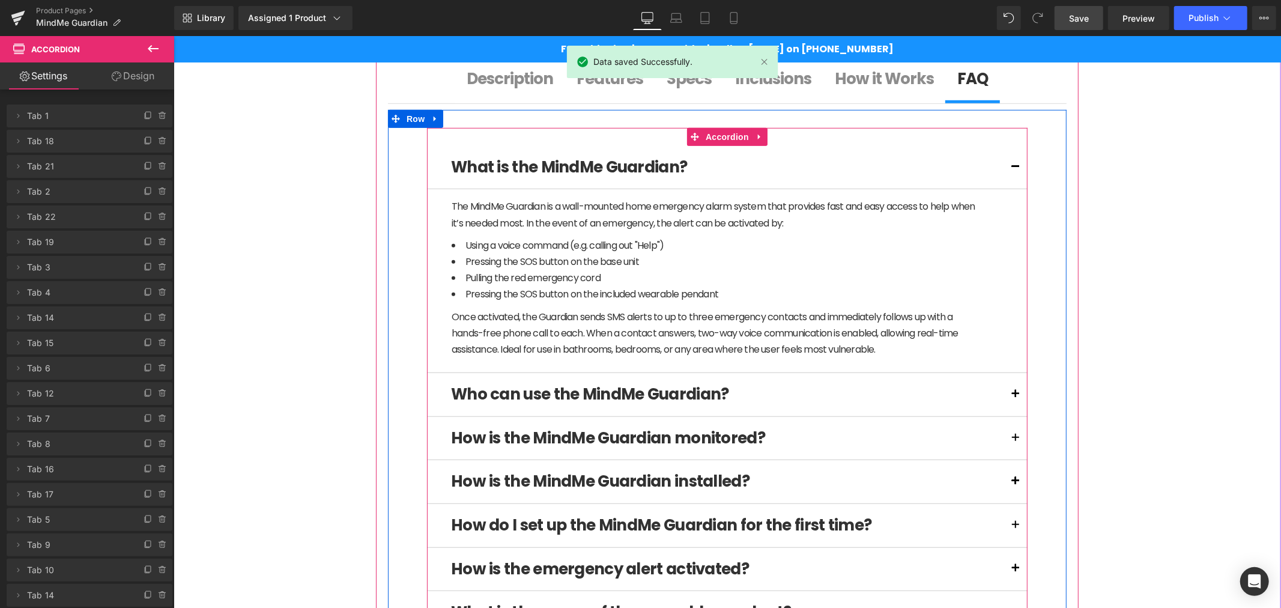
click at [1012, 396] on button at bounding box center [1015, 393] width 24 height 43
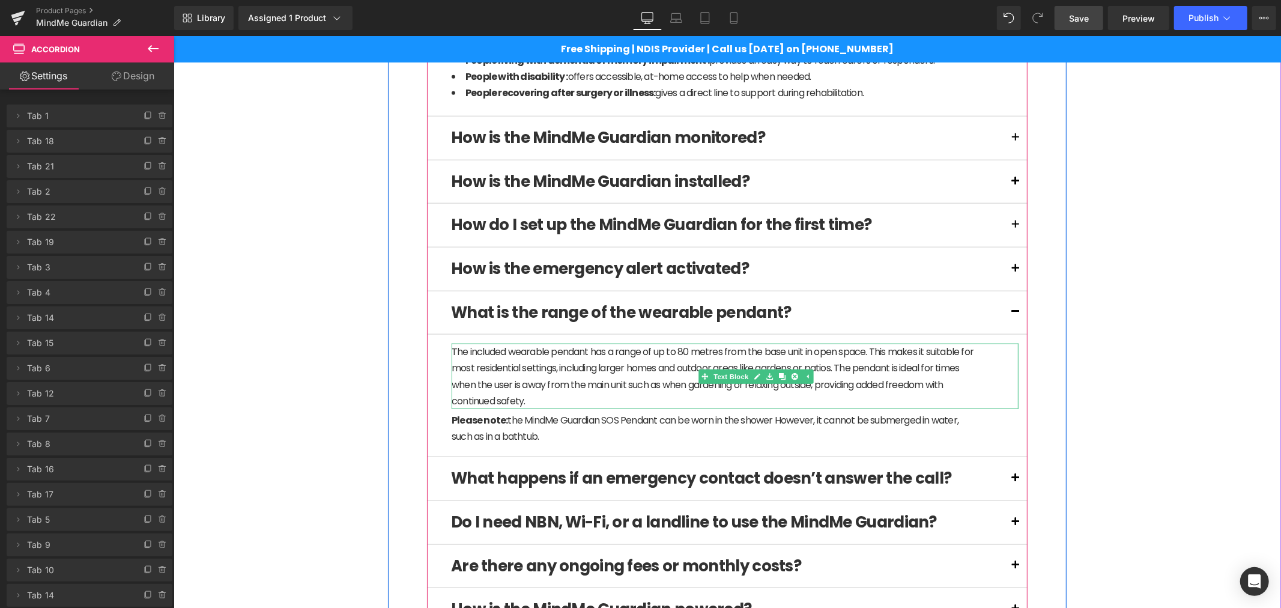
scroll to position [1111, 0]
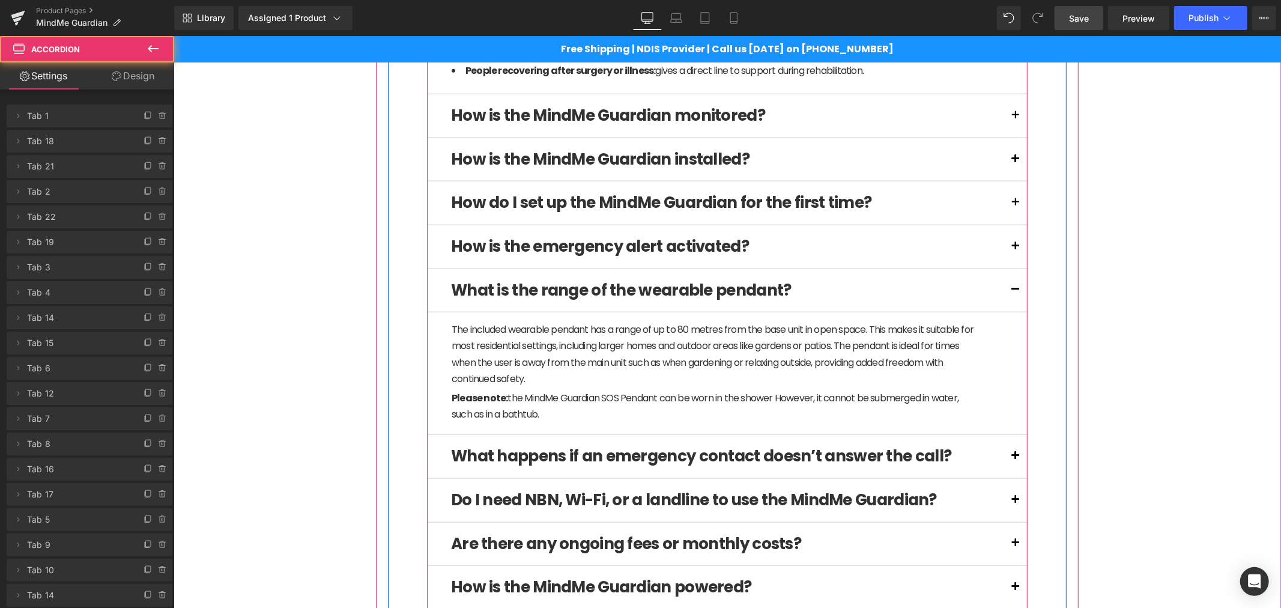
click at [1006, 250] on button at bounding box center [1015, 246] width 24 height 43
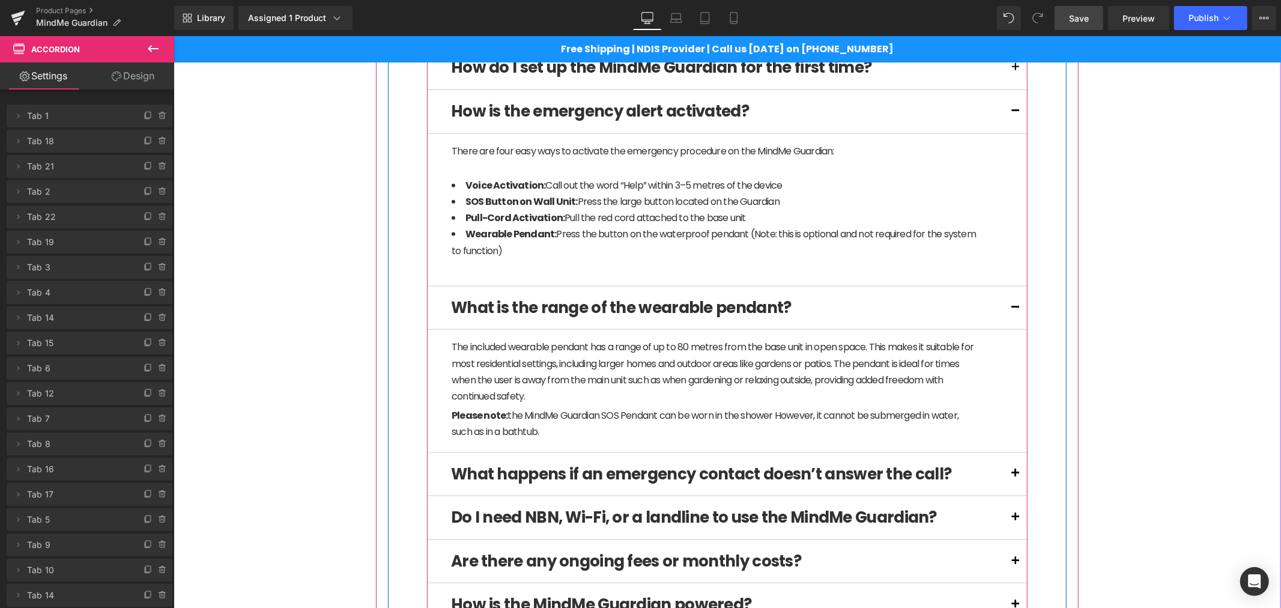
scroll to position [1289, 0]
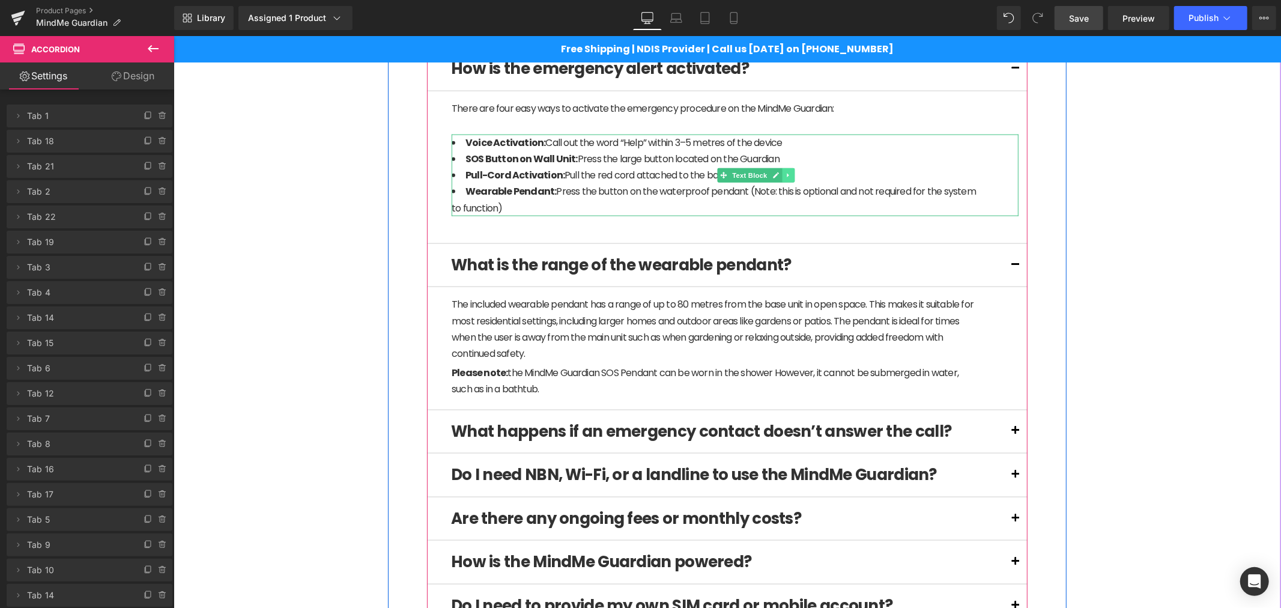
click at [785, 174] on link at bounding box center [788, 175] width 13 height 14
click at [778, 177] on icon at bounding box center [781, 174] width 7 height 7
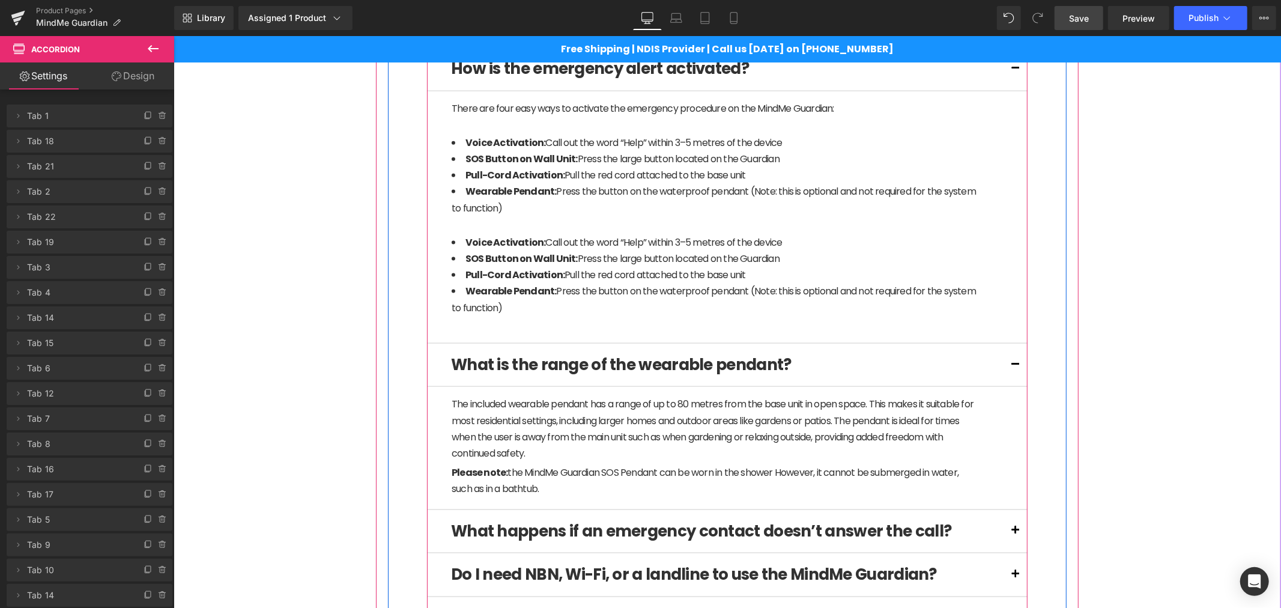
click at [647, 231] on article "There are four easy ways to activate the emergency procedure on the MindMe Guar…" at bounding box center [726, 217] width 601 height 252
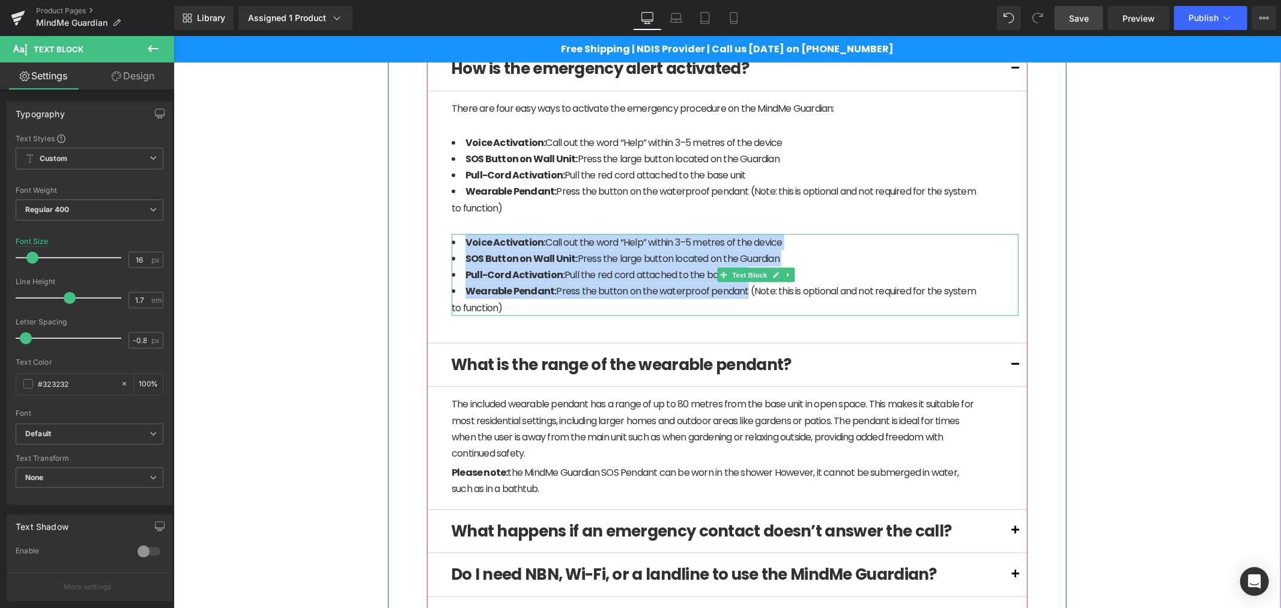
drag, startPoint x: 737, startPoint y: 294, endPoint x: 451, endPoint y: 238, distance: 291.4
click at [451, 238] on ul "Voice Activation: Call out the word “Help” within 3–5 metres of the device SOS …" at bounding box center [713, 275] width 525 height 82
click at [512, 265] on li "SOS Button on Wall Unit: Press the large button located on the Guardian" at bounding box center [713, 258] width 525 height 16
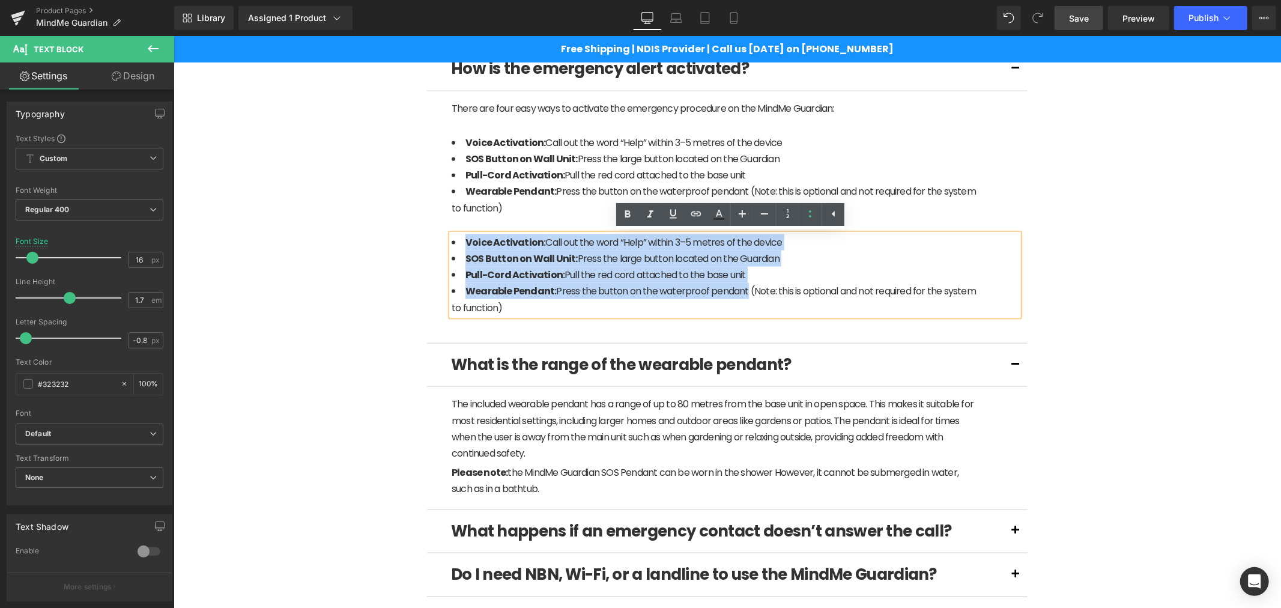
drag, startPoint x: 737, startPoint y: 289, endPoint x: 451, endPoint y: 249, distance: 289.3
click at [451, 249] on ul "Voice Activation: Call out the word “Help” within 3–5 metres of the device SOS …" at bounding box center [713, 275] width 525 height 82
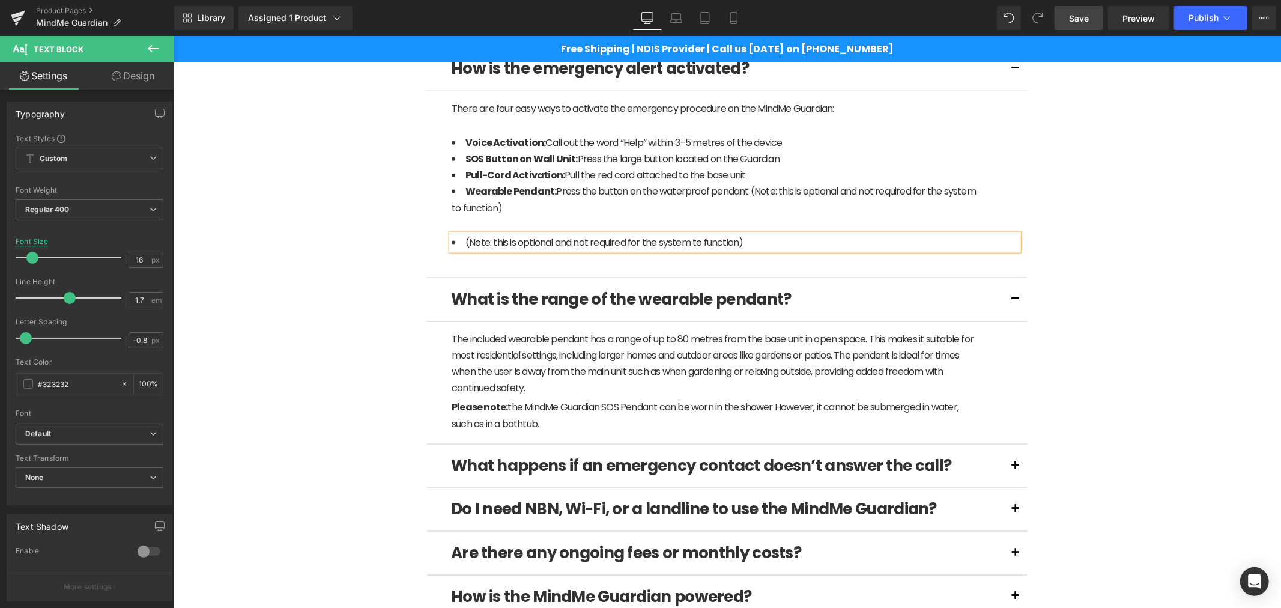
click at [549, 238] on span "(Note: this is optional and not required for the system to function)" at bounding box center [604, 242] width 278 height 14
click at [805, 214] on icon at bounding box center [810, 214] width 14 height 14
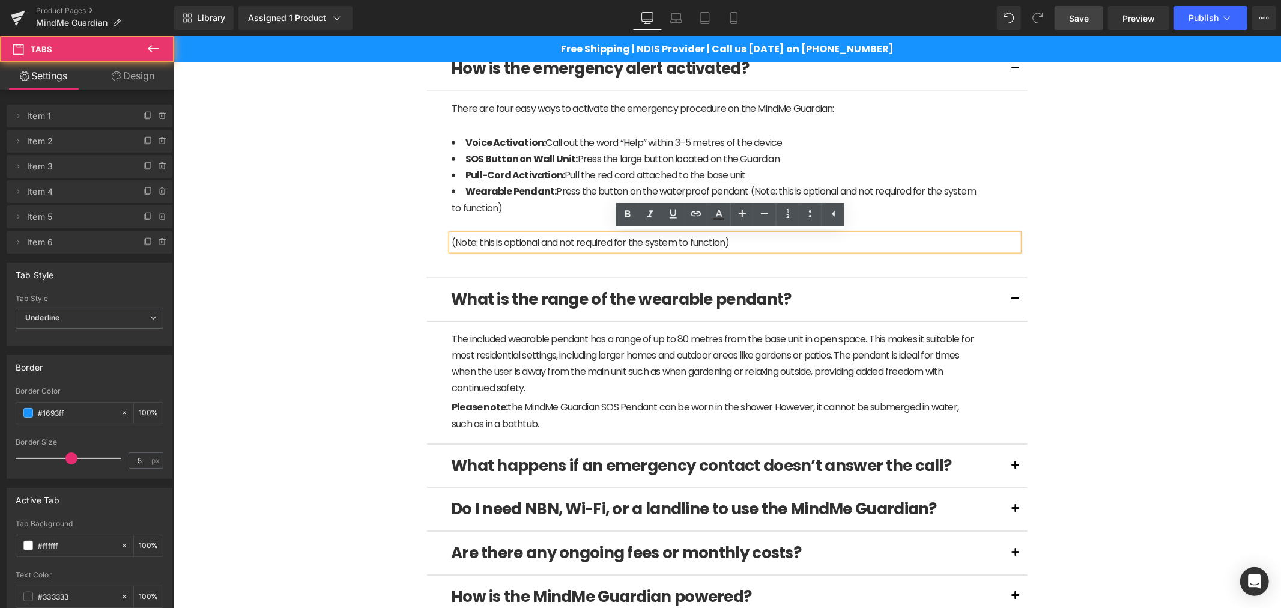
click at [1068, 260] on div "Separator What is the MindMe Guardian? Text Block Text Block Using a voice comm…" at bounding box center [726, 353] width 703 height 1797
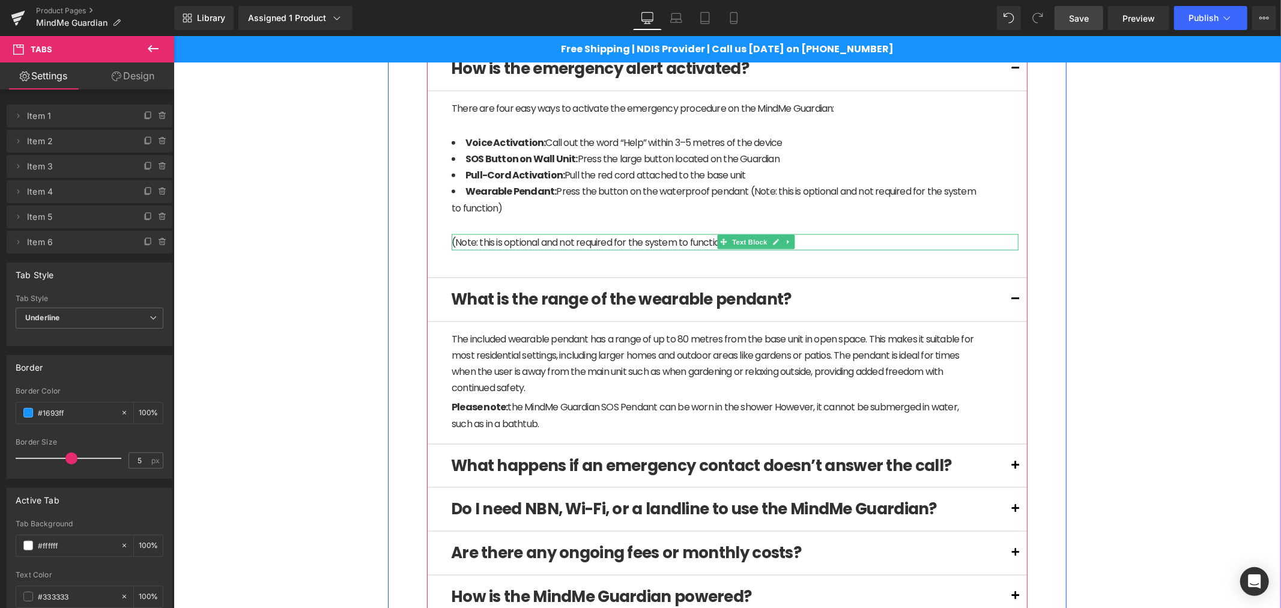
click at [718, 247] on span at bounding box center [723, 241] width 13 height 14
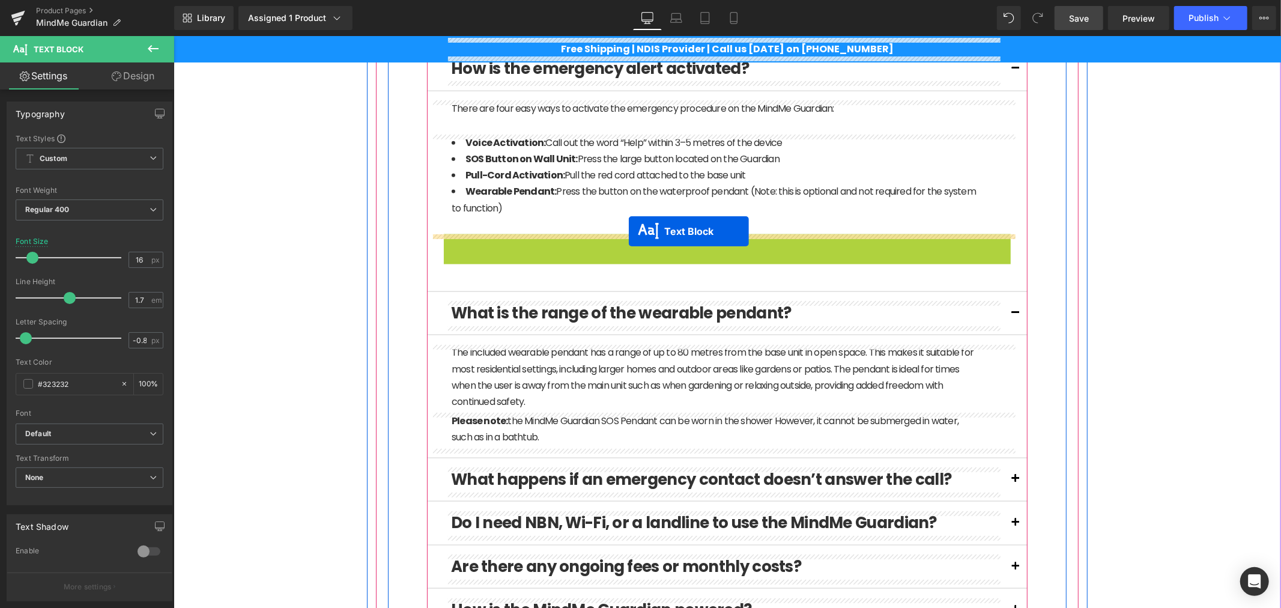
drag, startPoint x: 718, startPoint y: 247, endPoint x: 628, endPoint y: 231, distance: 91.0
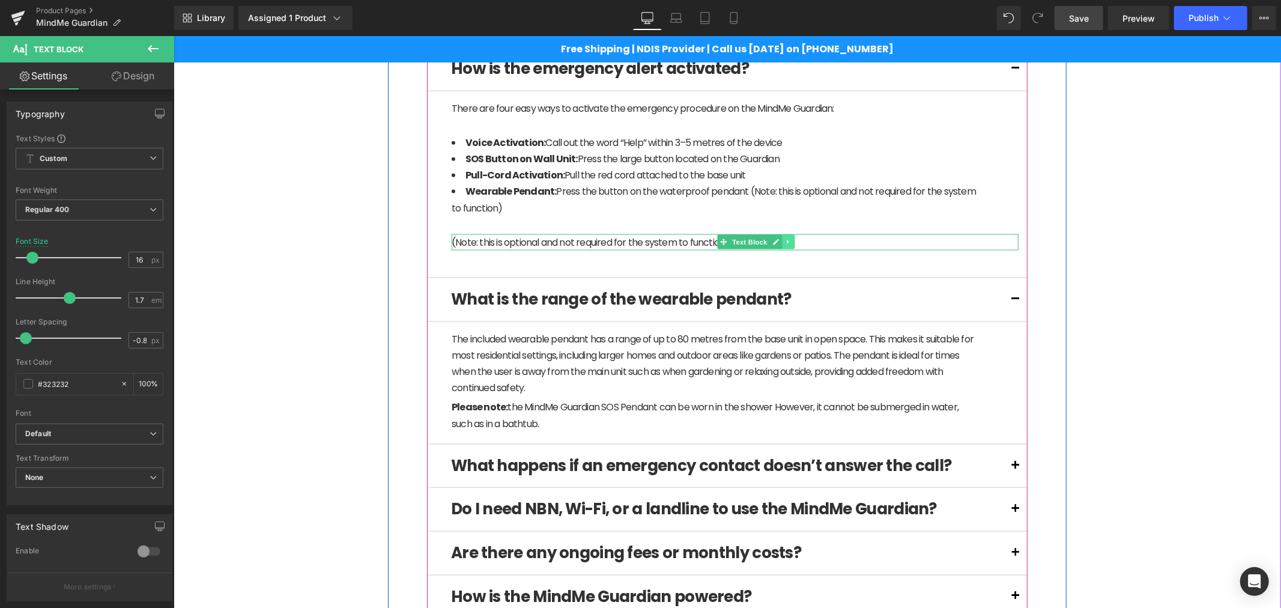
click at [786, 248] on link at bounding box center [788, 241] width 13 height 14
click at [791, 243] on icon at bounding box center [794, 241] width 7 height 7
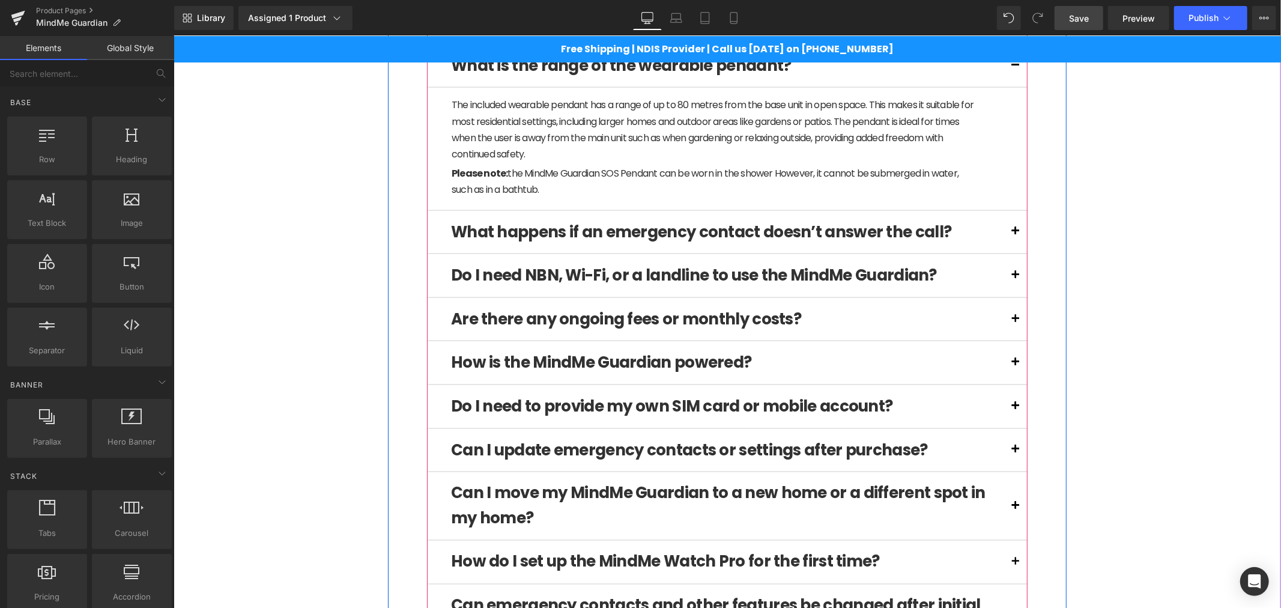
scroll to position [1511, 0]
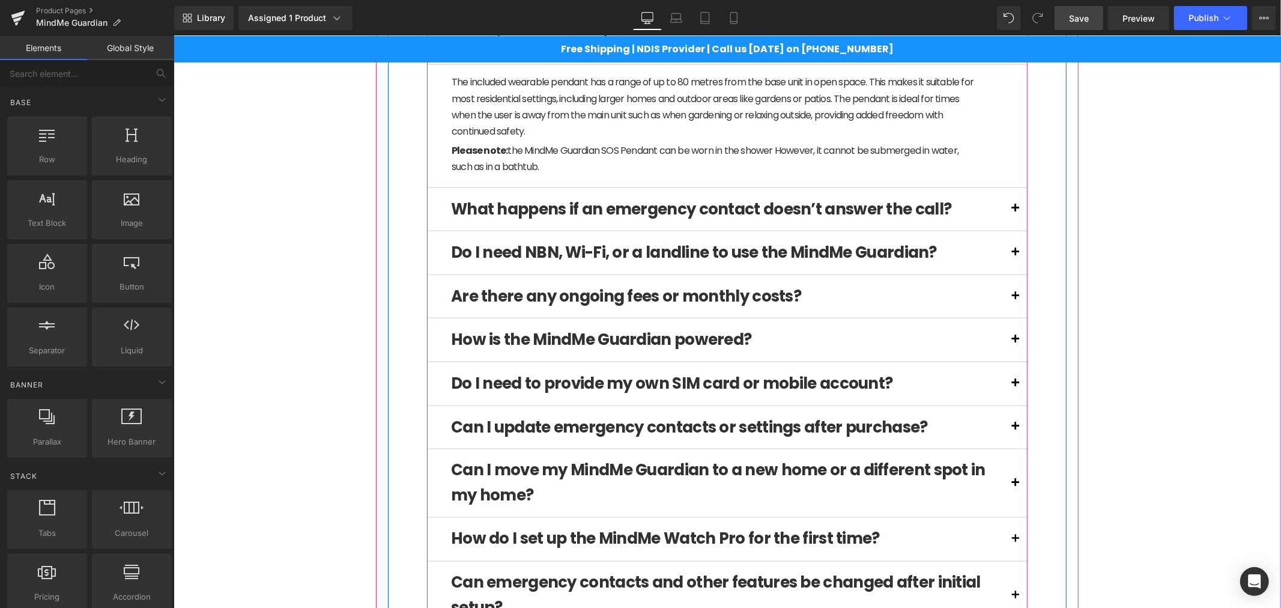
click at [1009, 200] on button at bounding box center [1015, 208] width 24 height 43
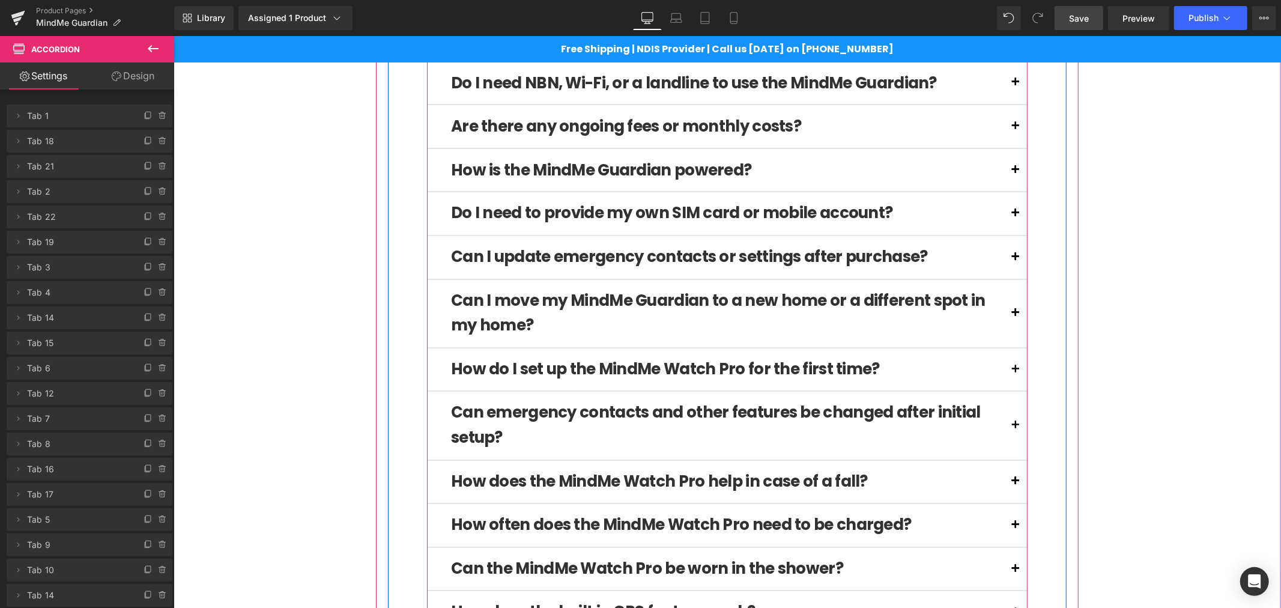
scroll to position [1756, 0]
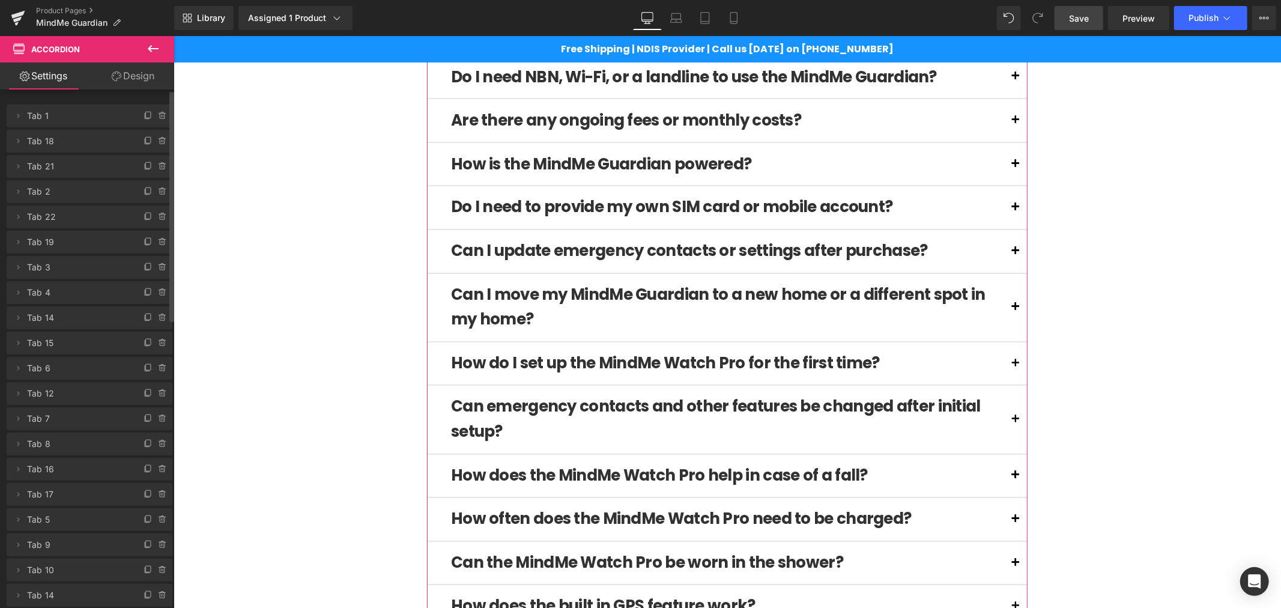
click at [48, 291] on span "Tab 4" at bounding box center [77, 292] width 101 height 23
click at [25, 289] on li "Delete Cancel Tab 4 Tab 4 Name Tab 4 #FFFFFF Background #ffffff 100 %" at bounding box center [90, 292] width 166 height 23
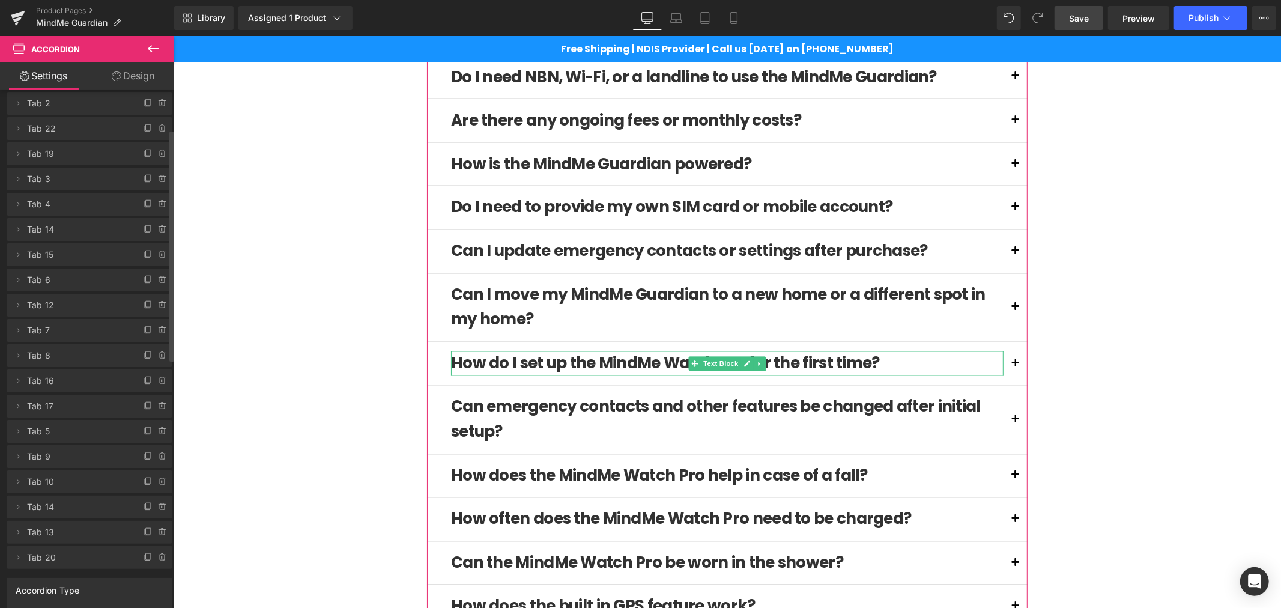
click at [158, 376] on icon at bounding box center [163, 381] width 10 height 10
click at [154, 376] on button "Delete" at bounding box center [150, 382] width 38 height 16
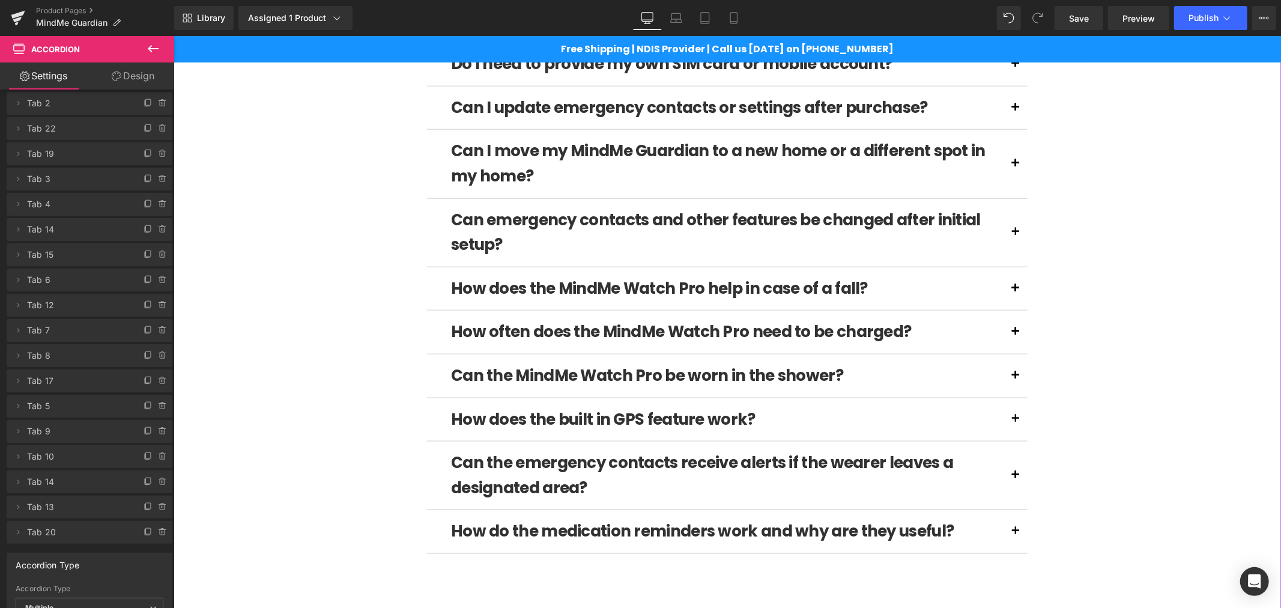
scroll to position [1244, 0]
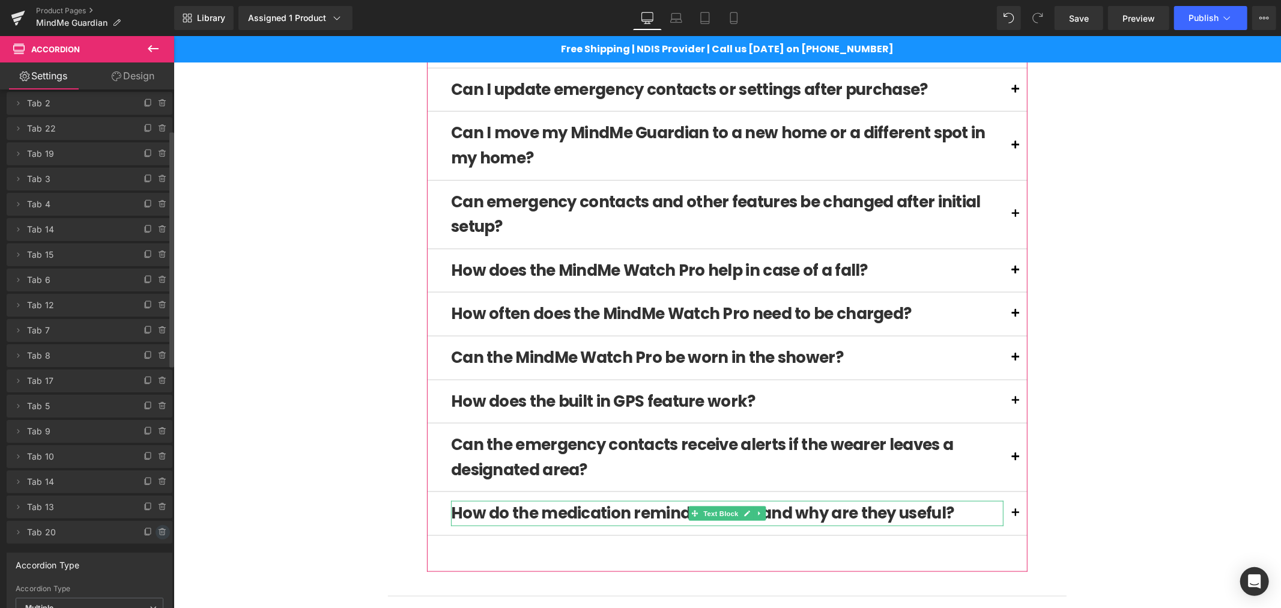
click at [156, 526] on span at bounding box center [163, 532] width 14 height 14
click at [142, 536] on button "Delete" at bounding box center [150, 533] width 38 height 16
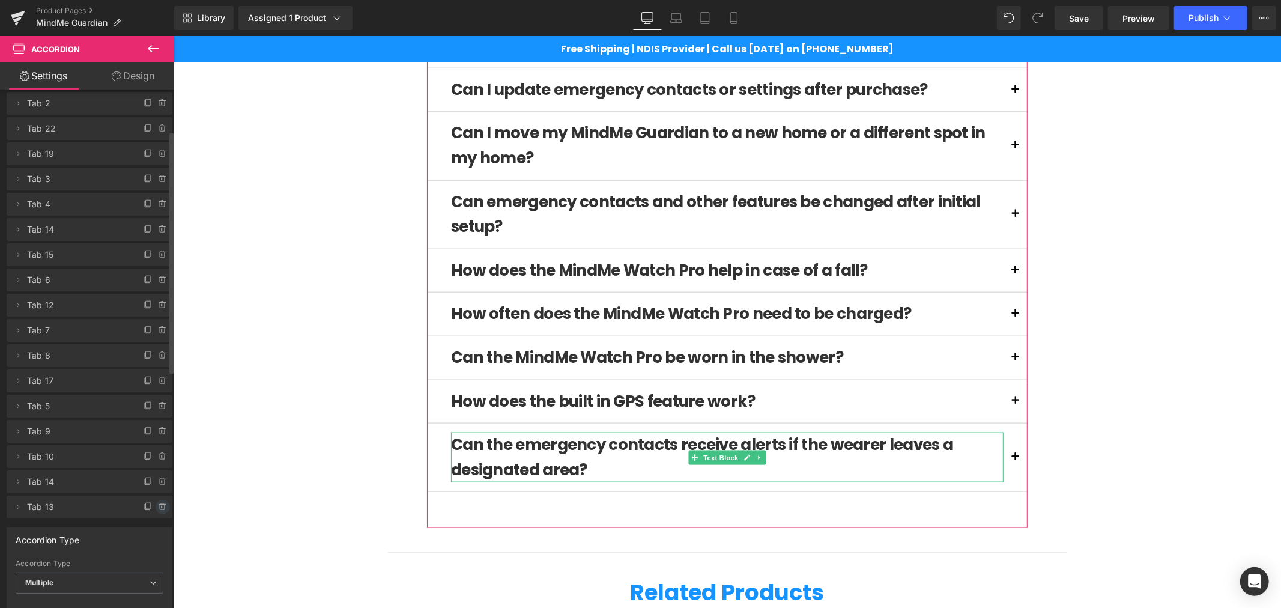
click at [160, 503] on icon at bounding box center [163, 507] width 10 height 10
click at [154, 505] on button "Delete" at bounding box center [150, 508] width 38 height 16
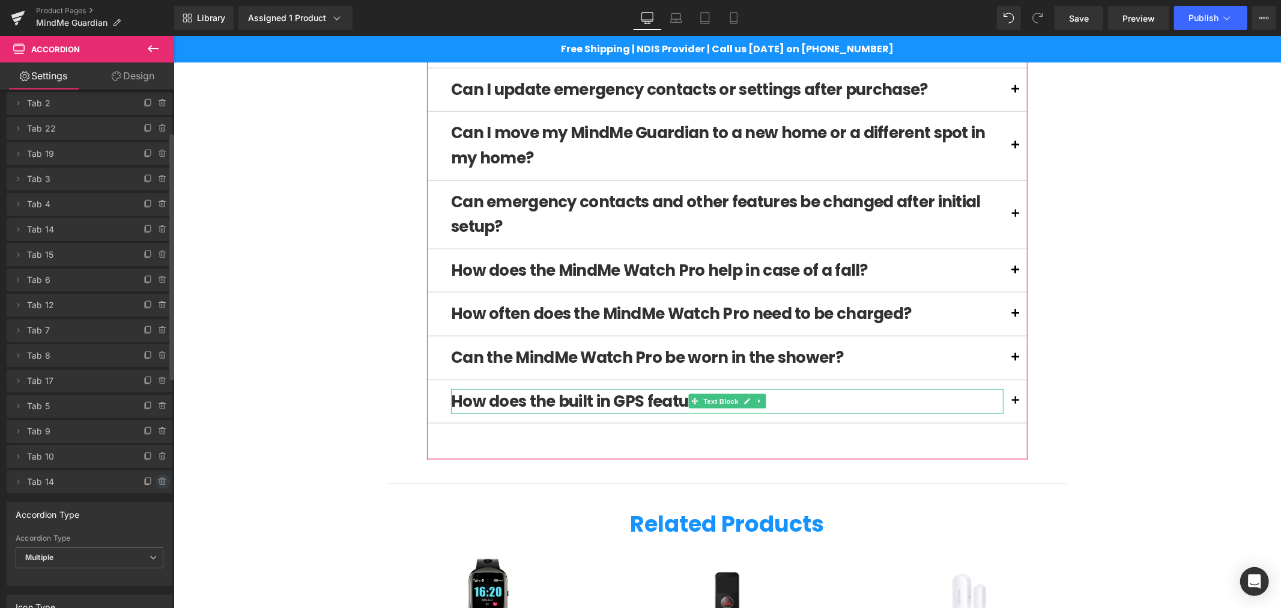
click at [163, 477] on icon at bounding box center [163, 482] width 10 height 10
click at [157, 477] on button "Delete" at bounding box center [150, 482] width 38 height 16
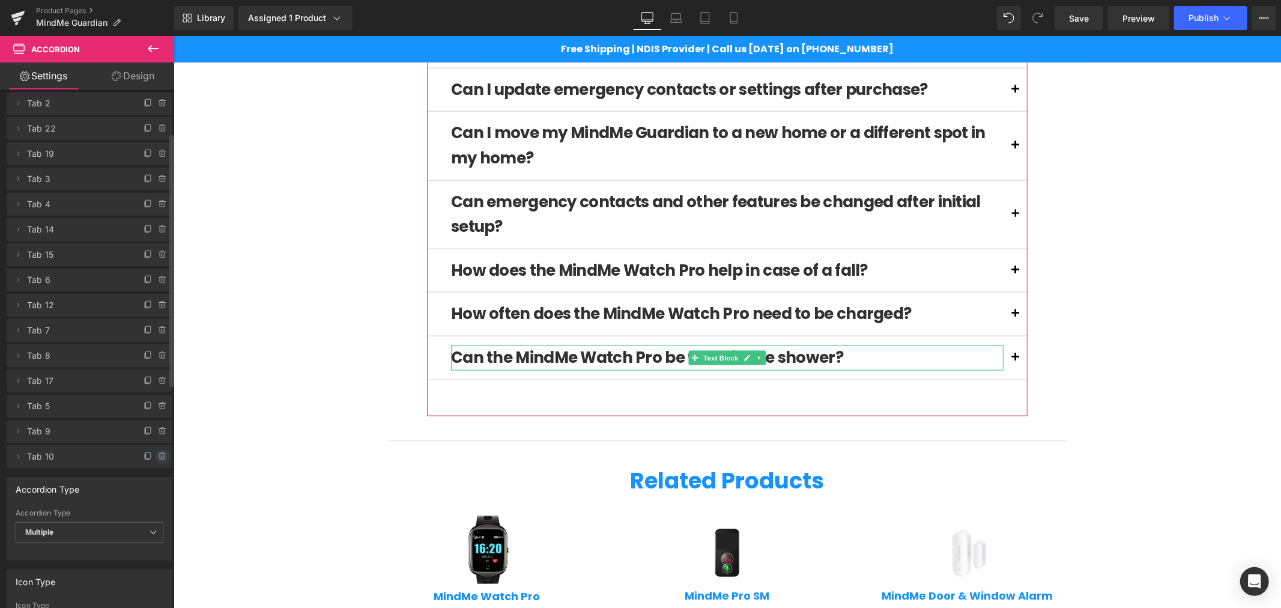
click at [161, 453] on icon at bounding box center [162, 453] width 2 height 1
click at [145, 453] on button "Delete" at bounding box center [150, 457] width 38 height 16
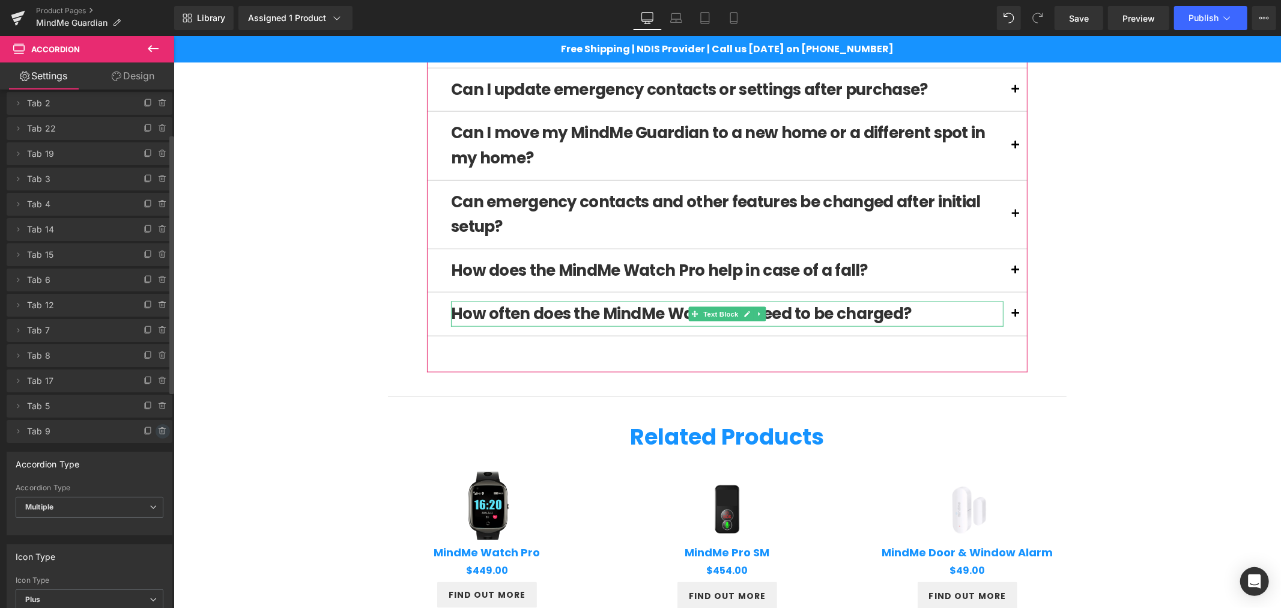
click at [158, 426] on icon at bounding box center [163, 431] width 10 height 10
click at [139, 429] on button "Delete" at bounding box center [150, 432] width 38 height 16
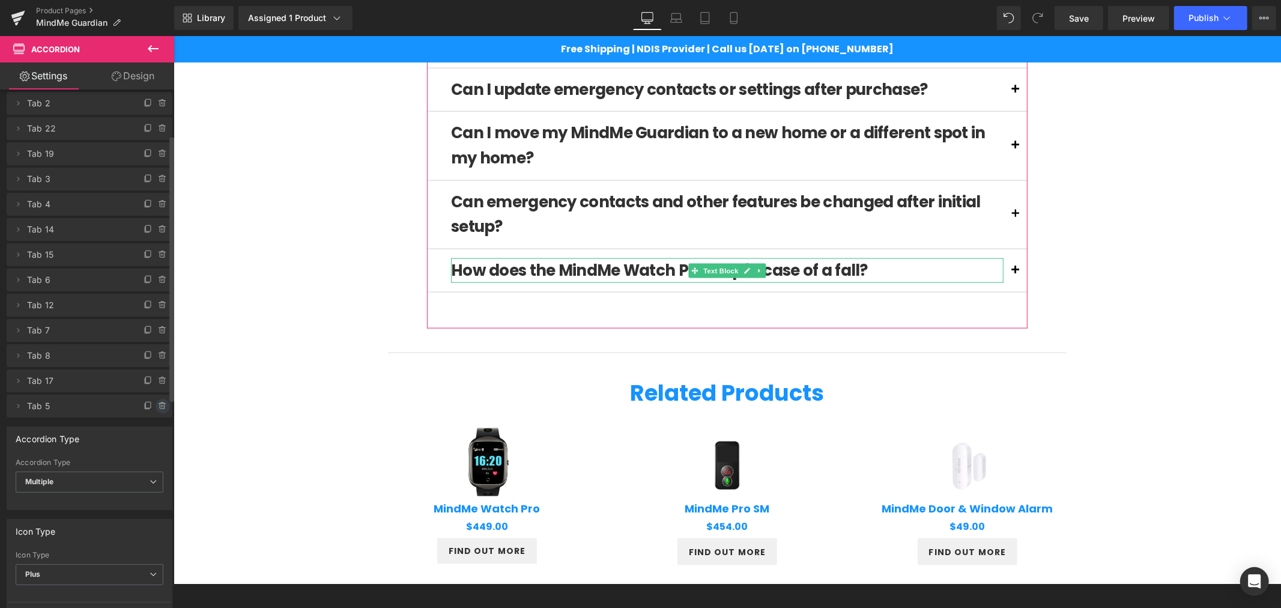
click at [158, 407] on icon at bounding box center [163, 406] width 10 height 10
click at [150, 409] on button "Delete" at bounding box center [150, 407] width 38 height 16
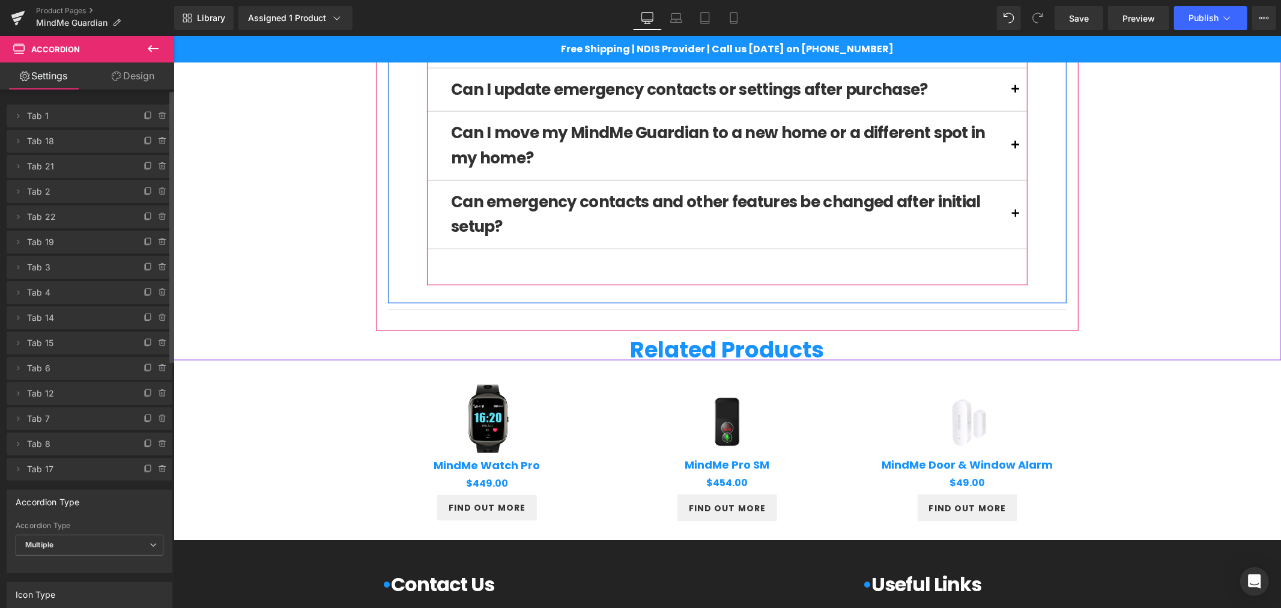
scroll to position [1222, 0]
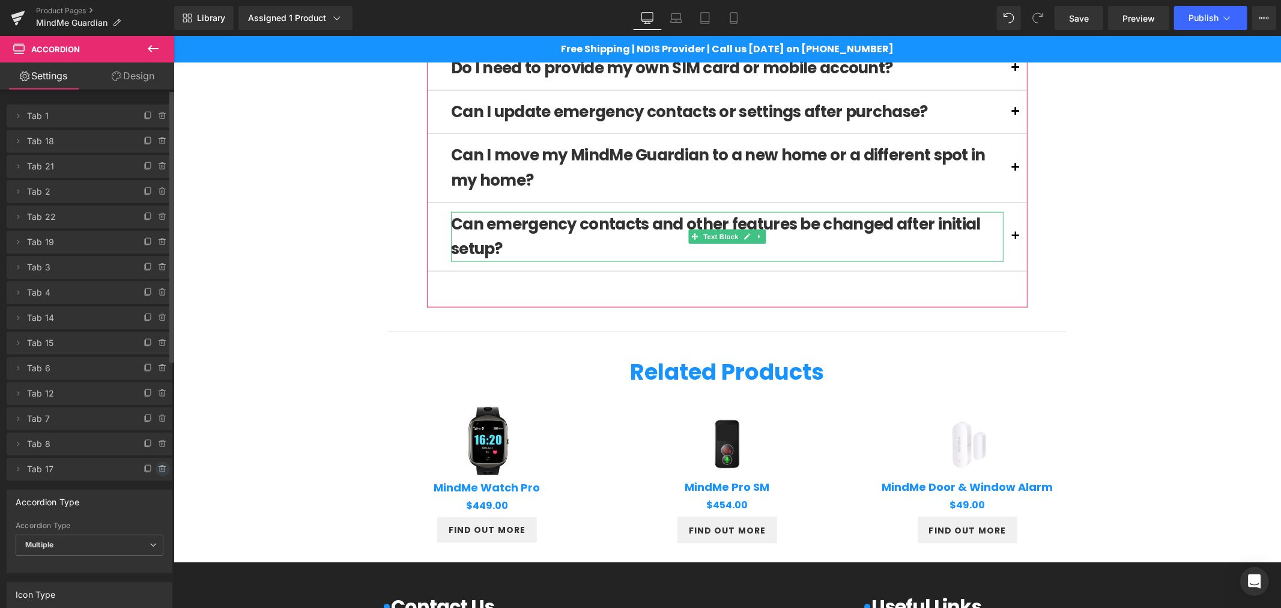
click at [158, 468] on icon at bounding box center [163, 469] width 10 height 10
click at [160, 462] on button "Delete" at bounding box center [150, 470] width 38 height 16
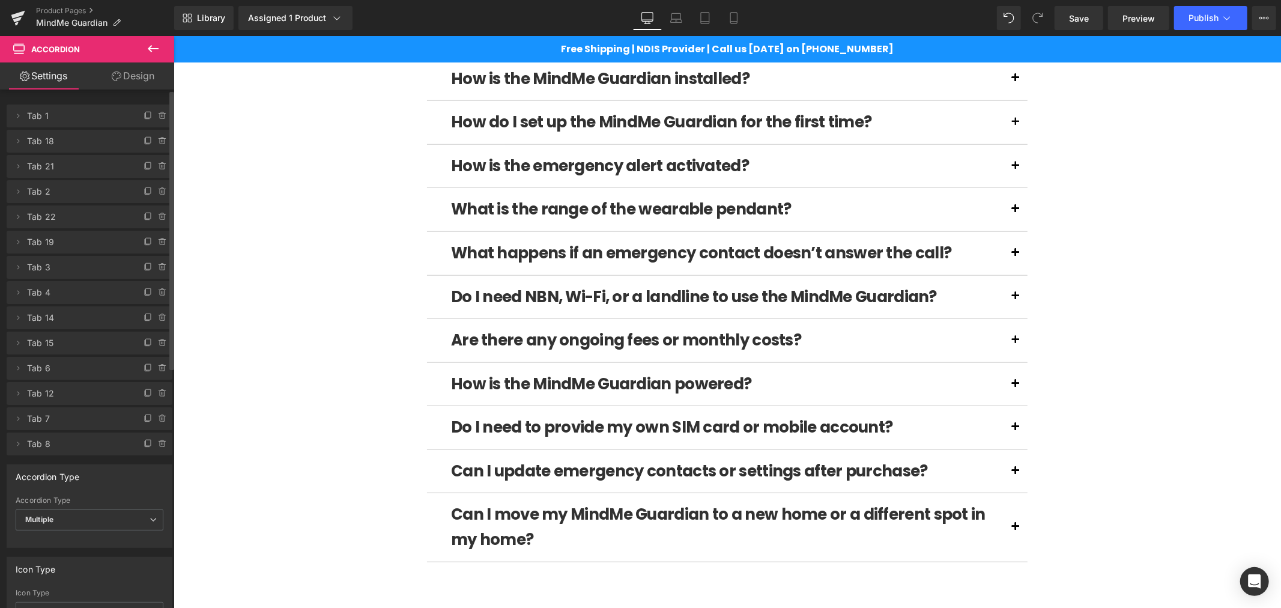
scroll to position [910, 0]
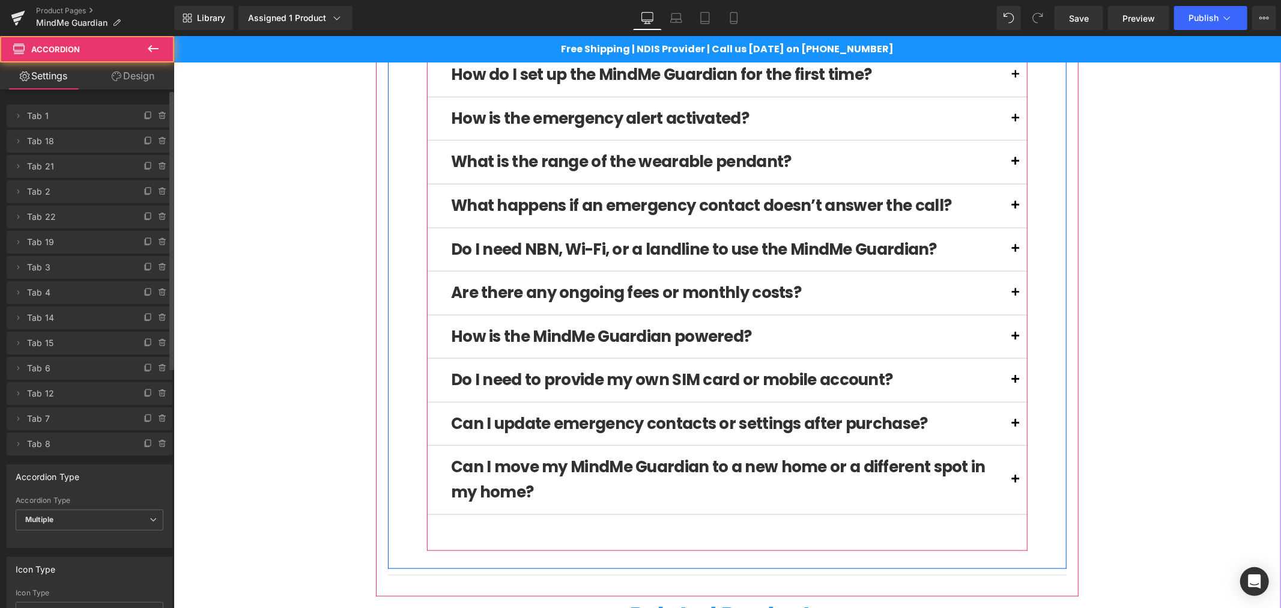
click at [1015, 383] on span at bounding box center [1015, 383] width 0 height 0
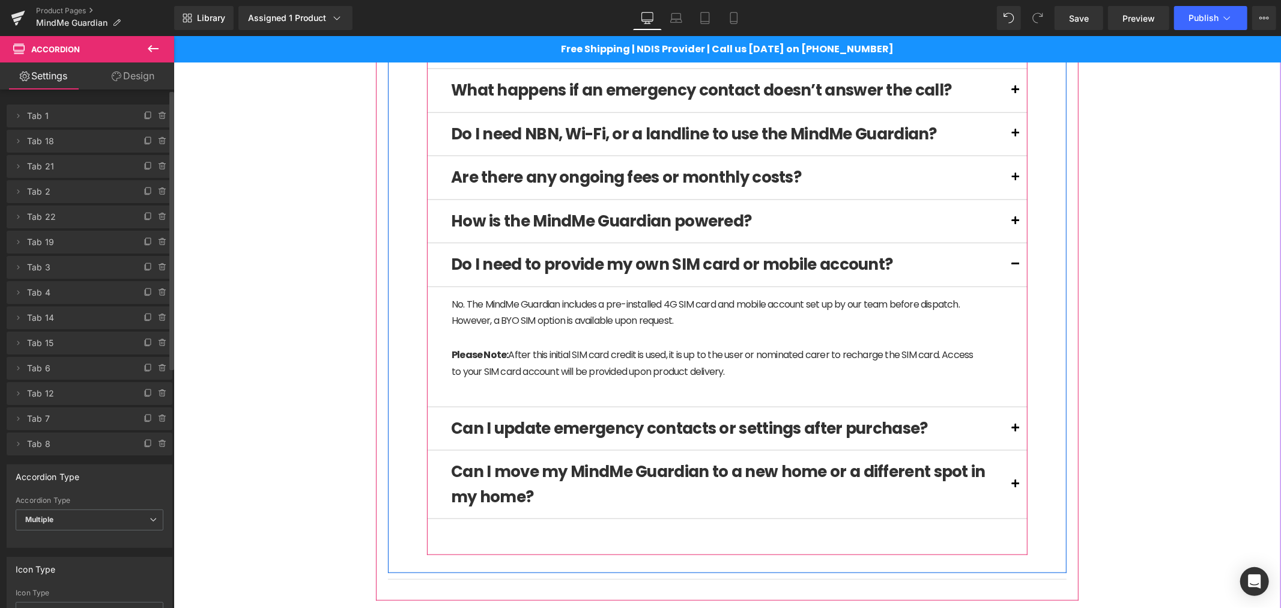
scroll to position [1044, 0]
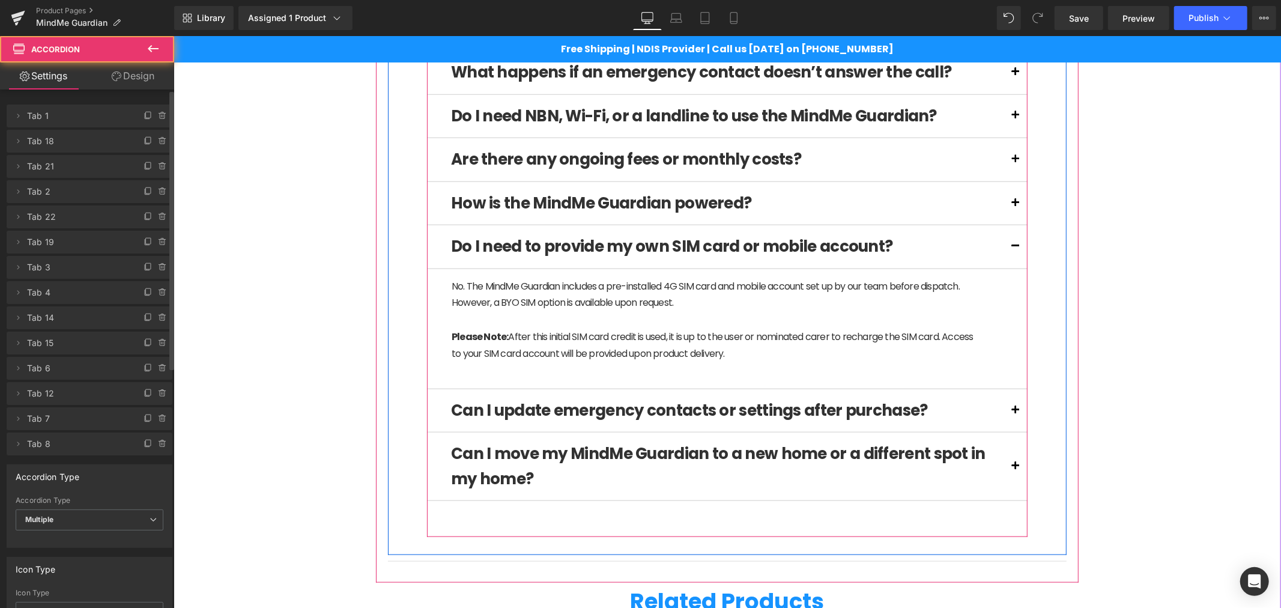
click at [1006, 408] on button at bounding box center [1015, 410] width 24 height 43
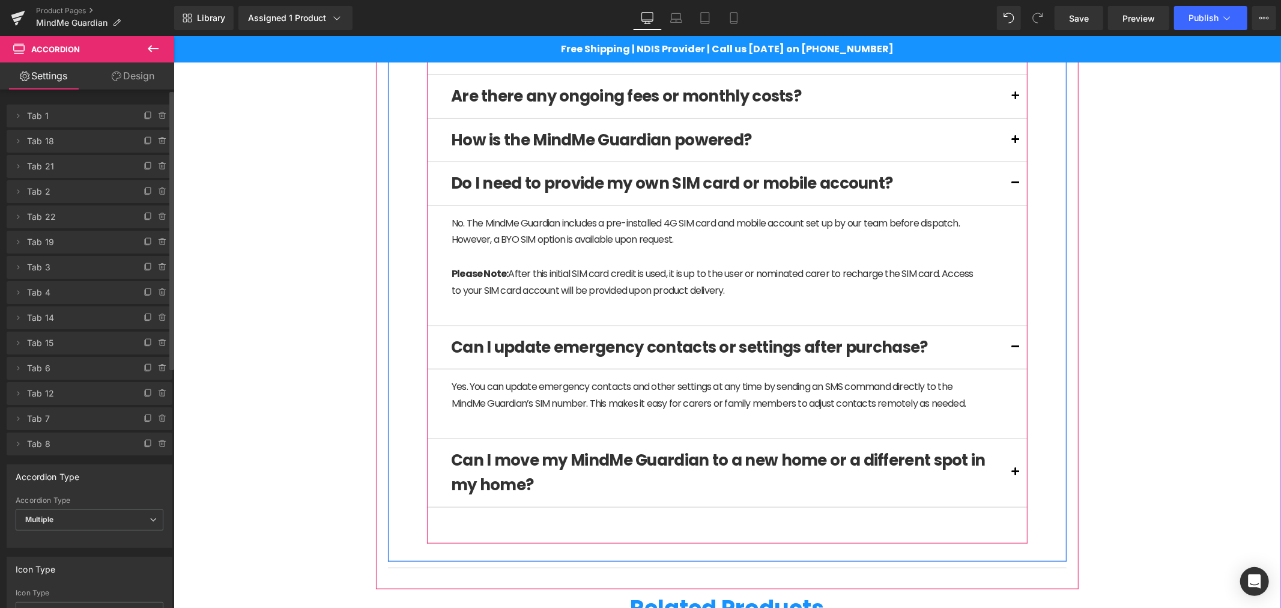
scroll to position [1111, 0]
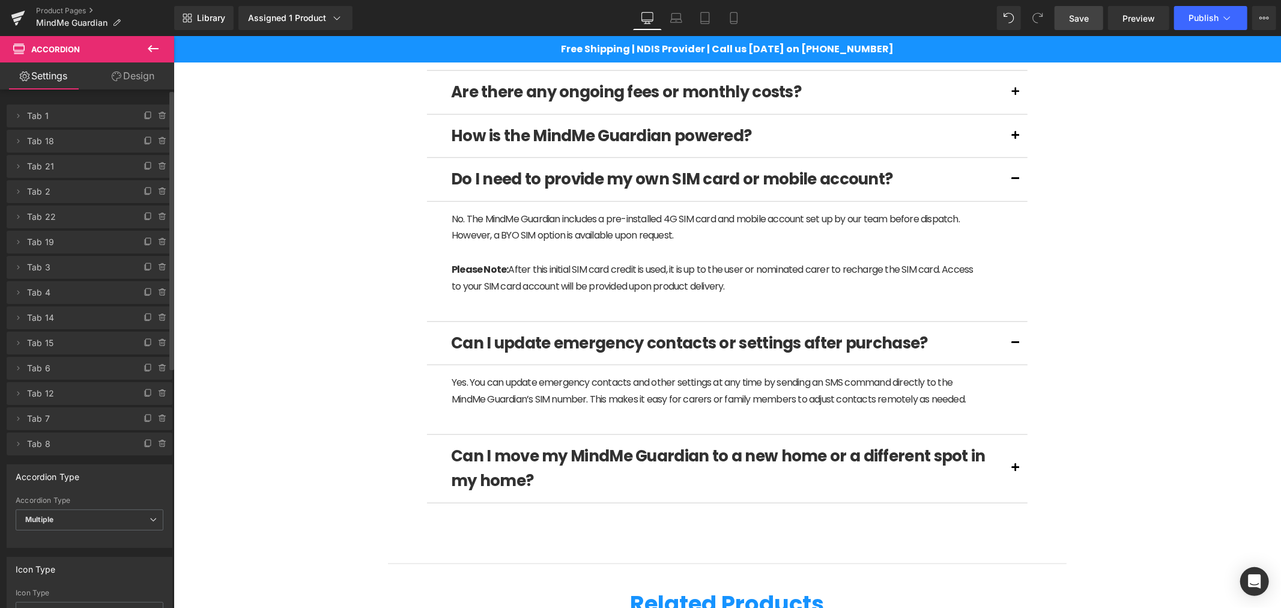
click at [1079, 24] on span "Save" at bounding box center [1079, 18] width 20 height 13
click at [673, 18] on icon at bounding box center [675, 16] width 9 height 5
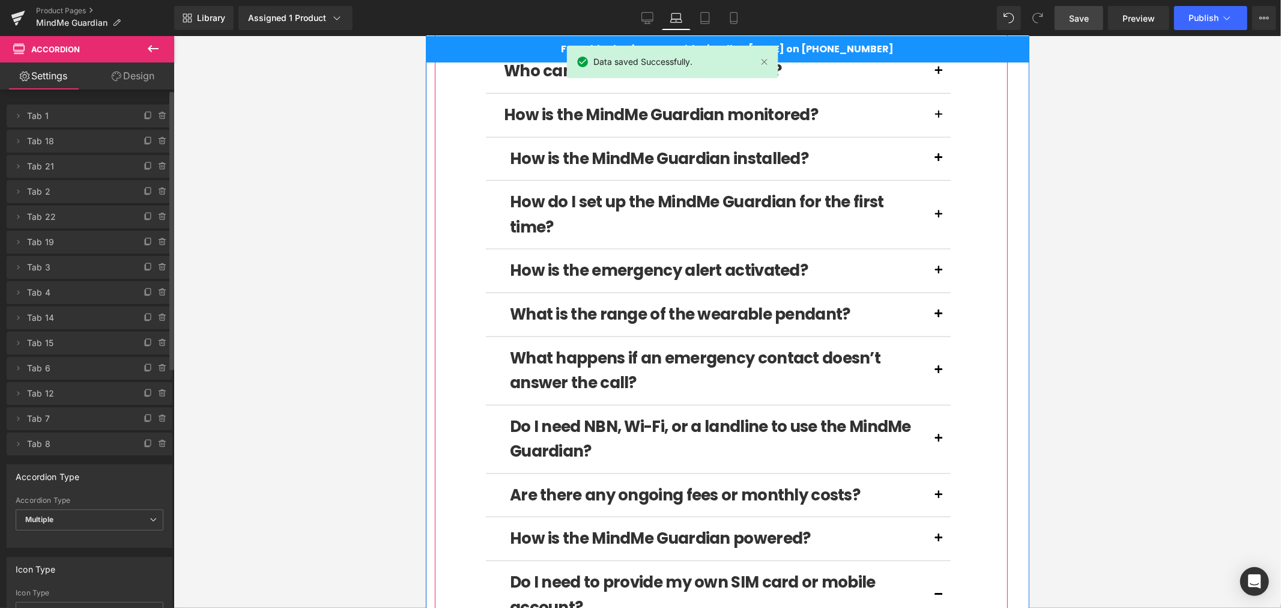
scroll to position [872, 0]
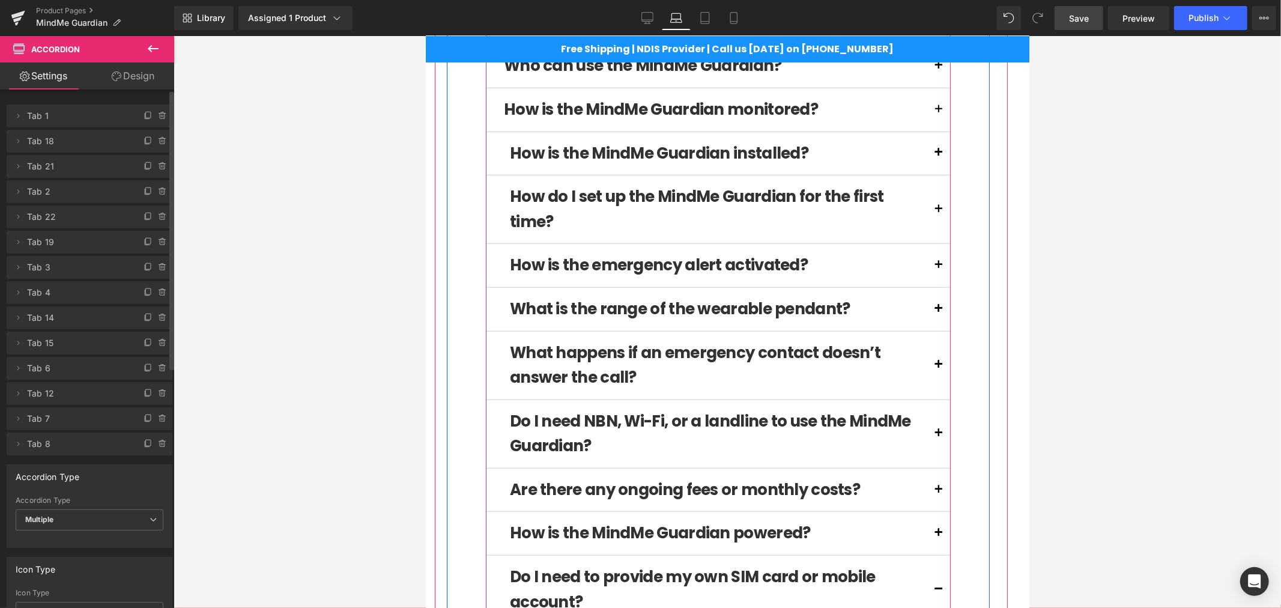
click at [927, 205] on button at bounding box center [938, 209] width 24 height 68
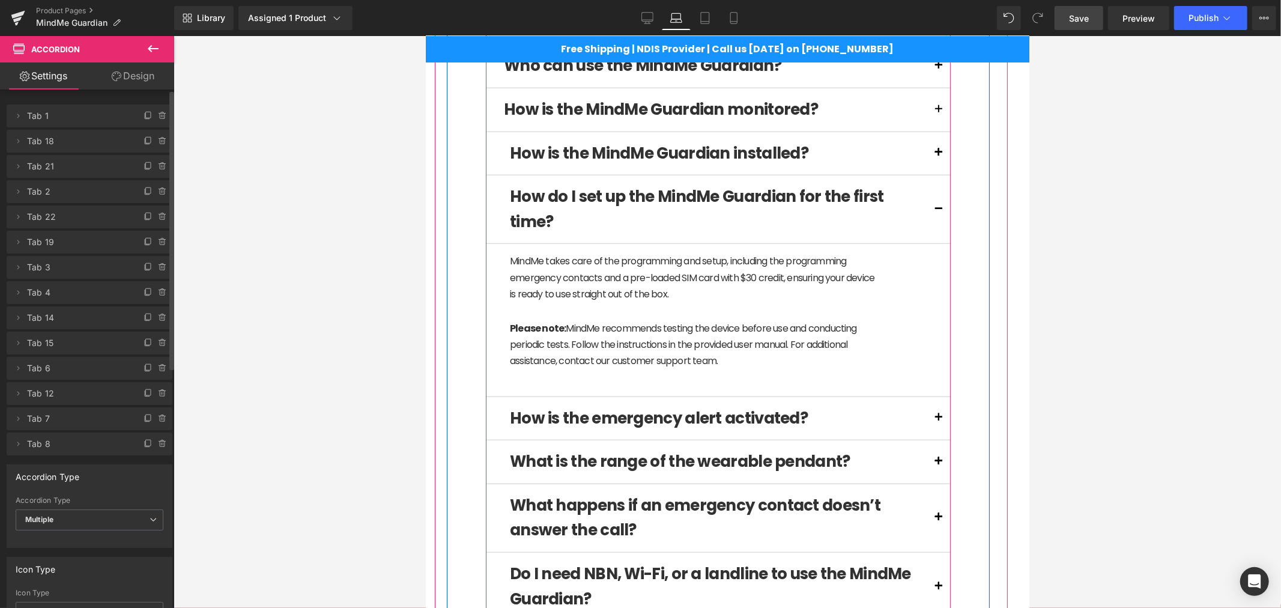
click at [938, 112] on span at bounding box center [938, 112] width 0 height 0
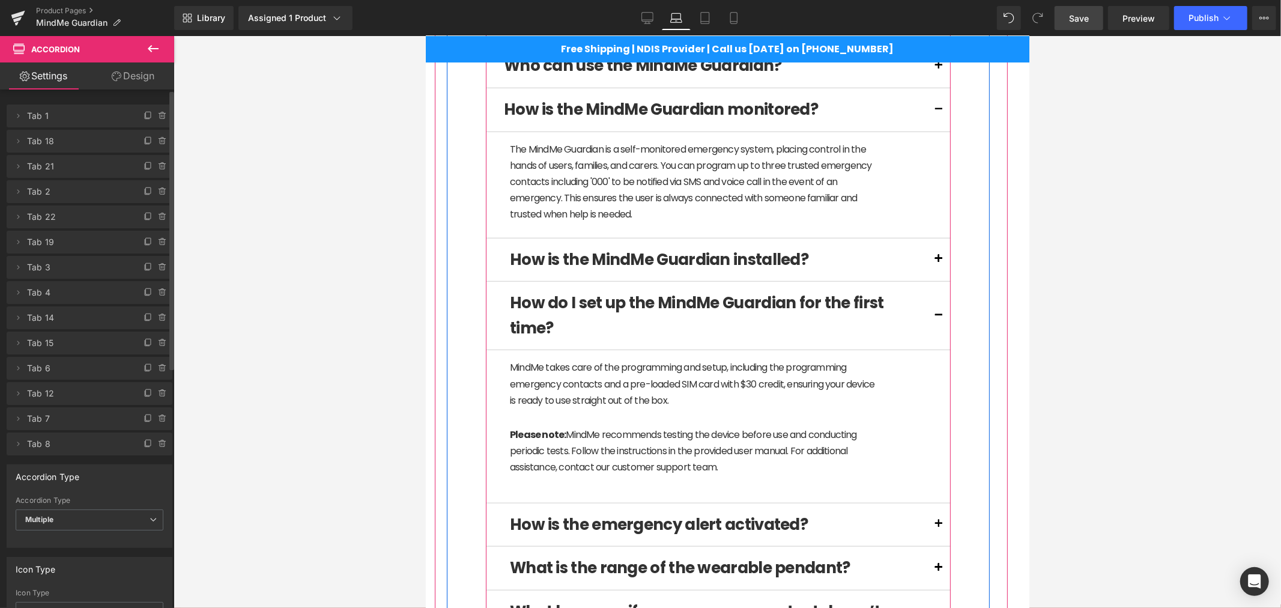
click at [926, 68] on button at bounding box center [938, 65] width 24 height 43
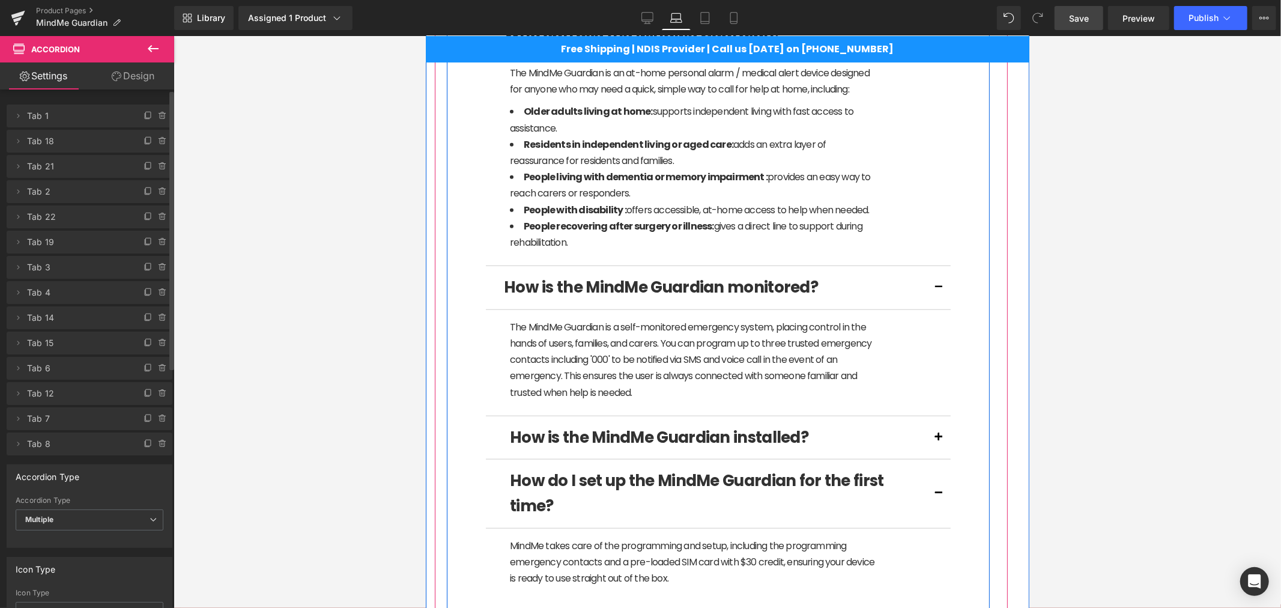
scroll to position [916, 0]
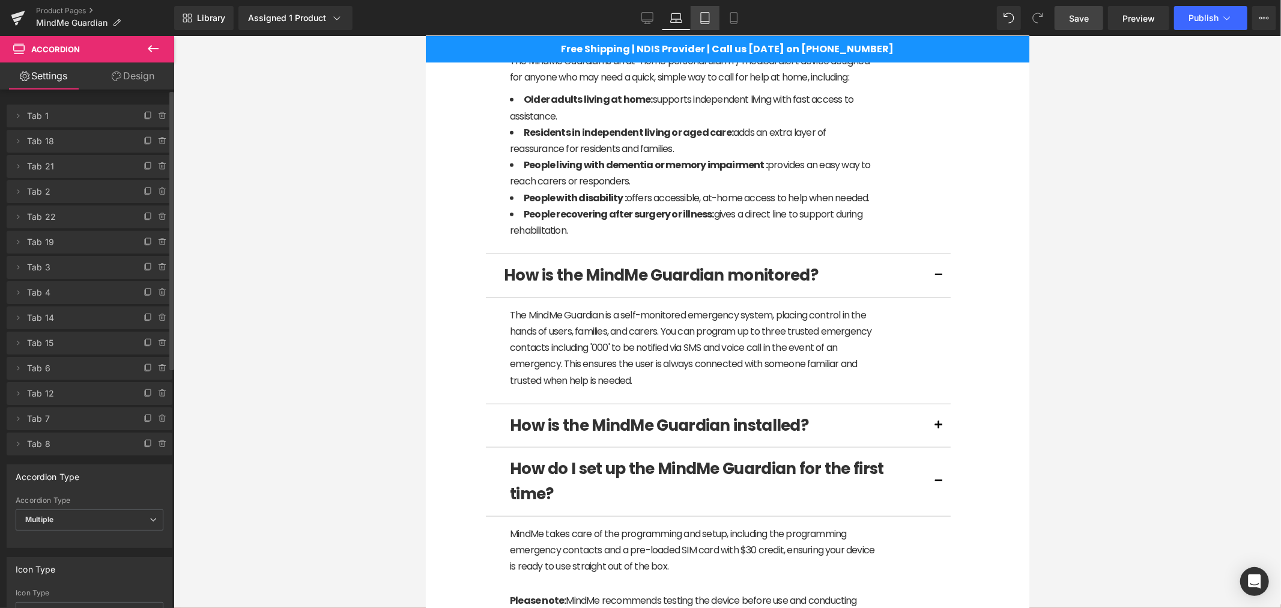
click at [709, 25] on link "Tablet" at bounding box center [705, 18] width 29 height 24
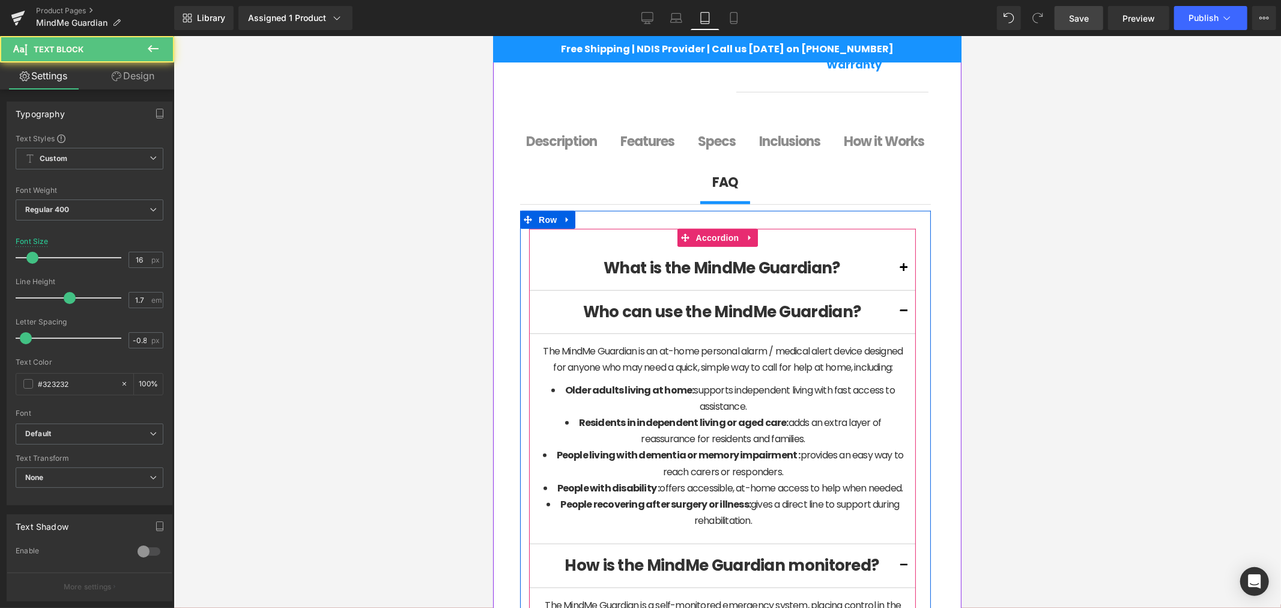
click at [653, 429] on strong "Residents in independent living or aged care:" at bounding box center [683, 422] width 210 height 14
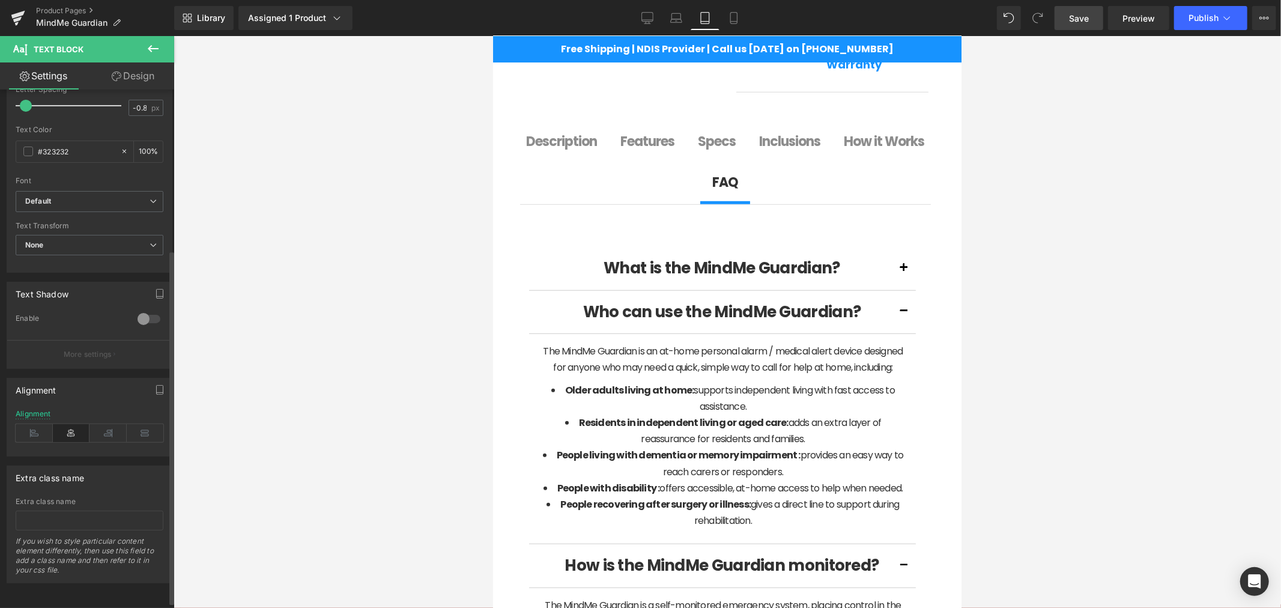
scroll to position [243, 0]
click at [34, 426] on icon at bounding box center [34, 433] width 37 height 18
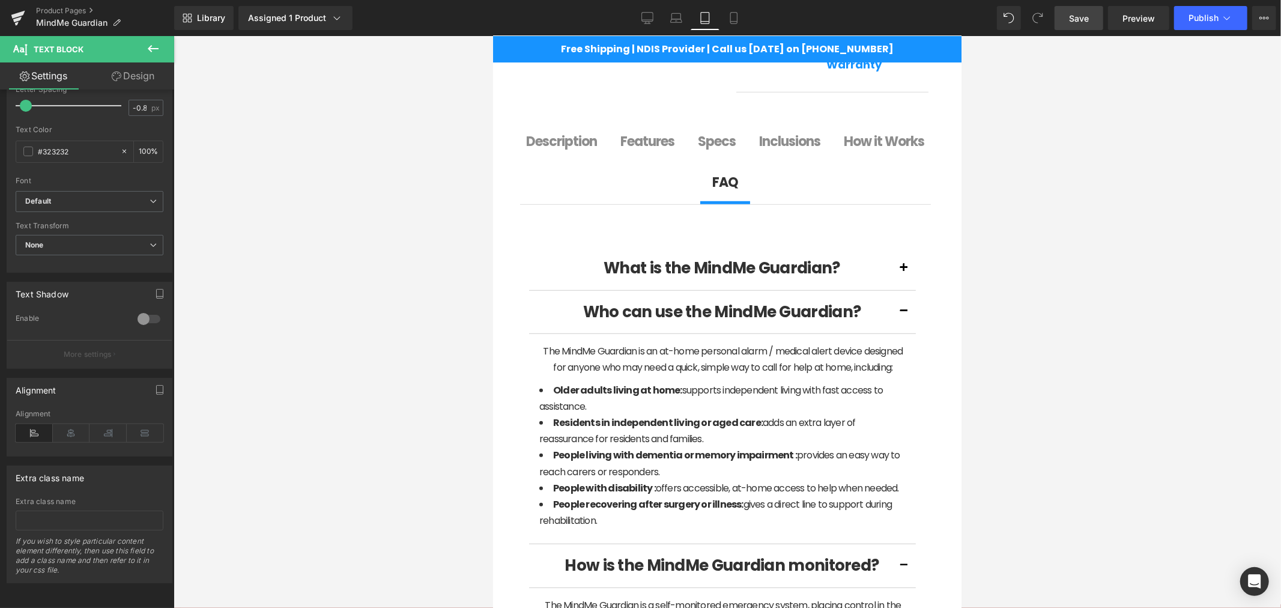
click at [671, 30] on div "Library Assigned 1 Product Product Preview MindMe Guardian Manage assigned prod…" at bounding box center [727, 18] width 1107 height 36
click at [677, 22] on icon at bounding box center [675, 21] width 11 height 4
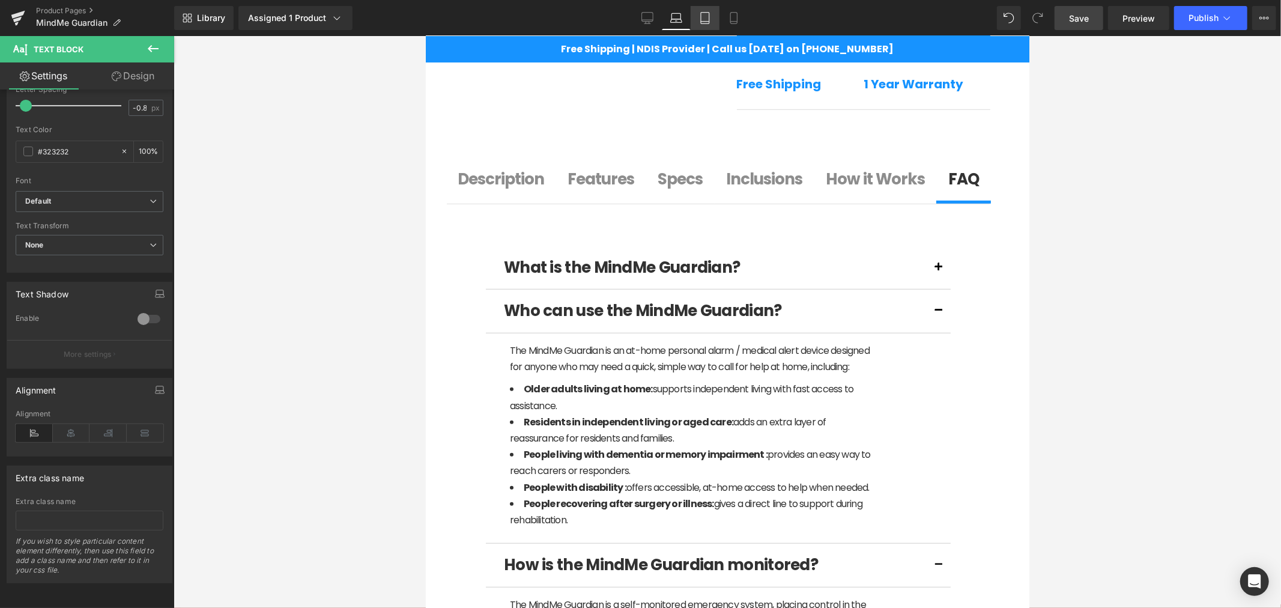
click at [705, 18] on icon at bounding box center [705, 18] width 12 height 12
type input "100"
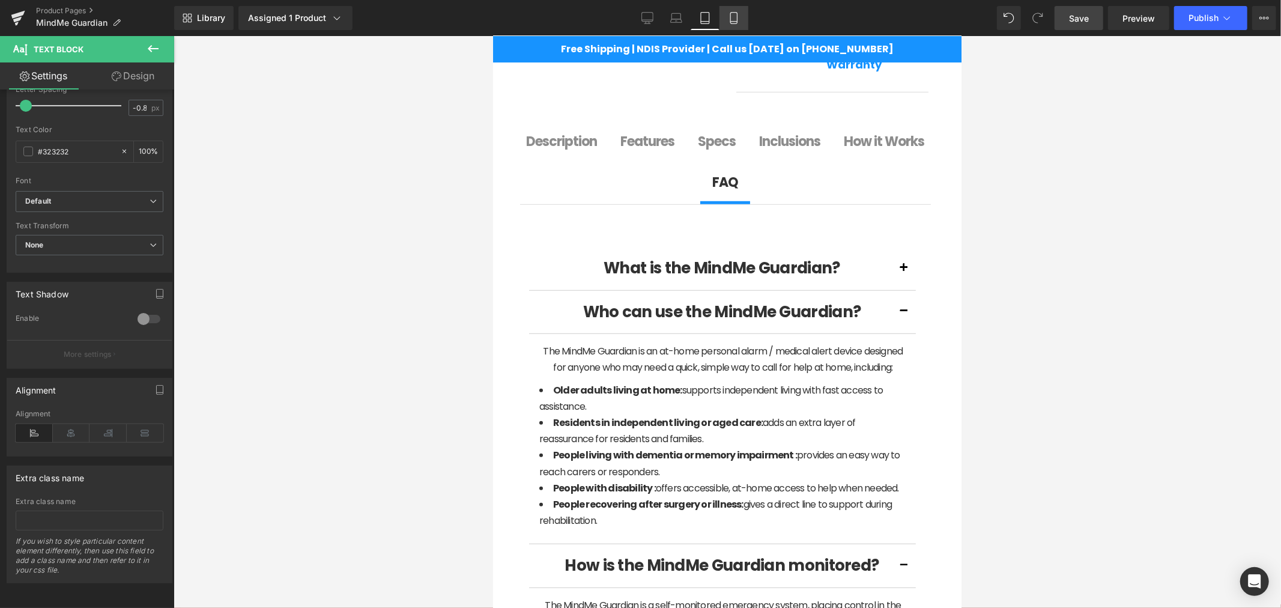
click at [731, 17] on icon at bounding box center [734, 18] width 12 height 12
type input "14"
type input "100"
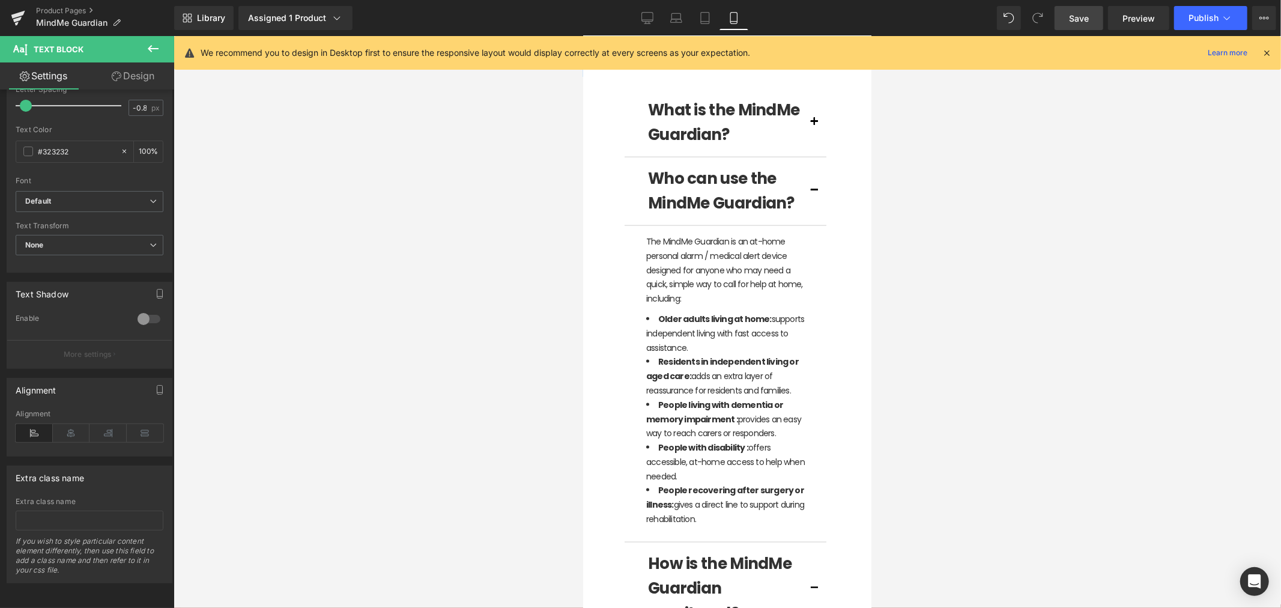
scroll to position [1149, 0]
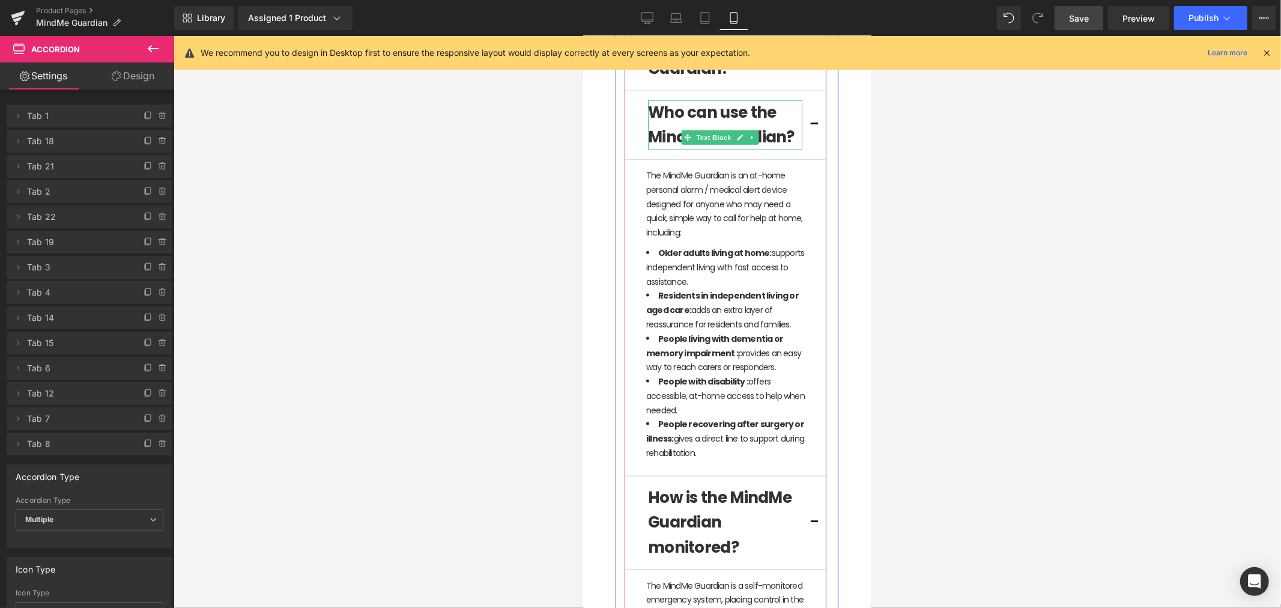
scroll to position [1238, 0]
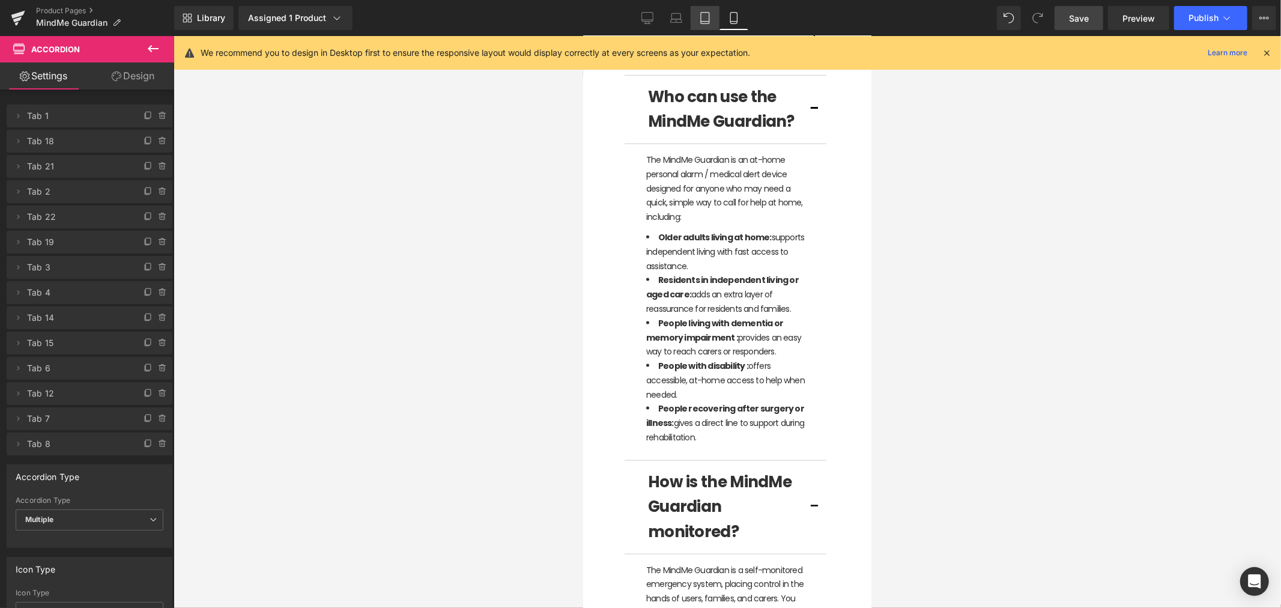
click at [701, 20] on icon at bounding box center [705, 18] width 12 height 12
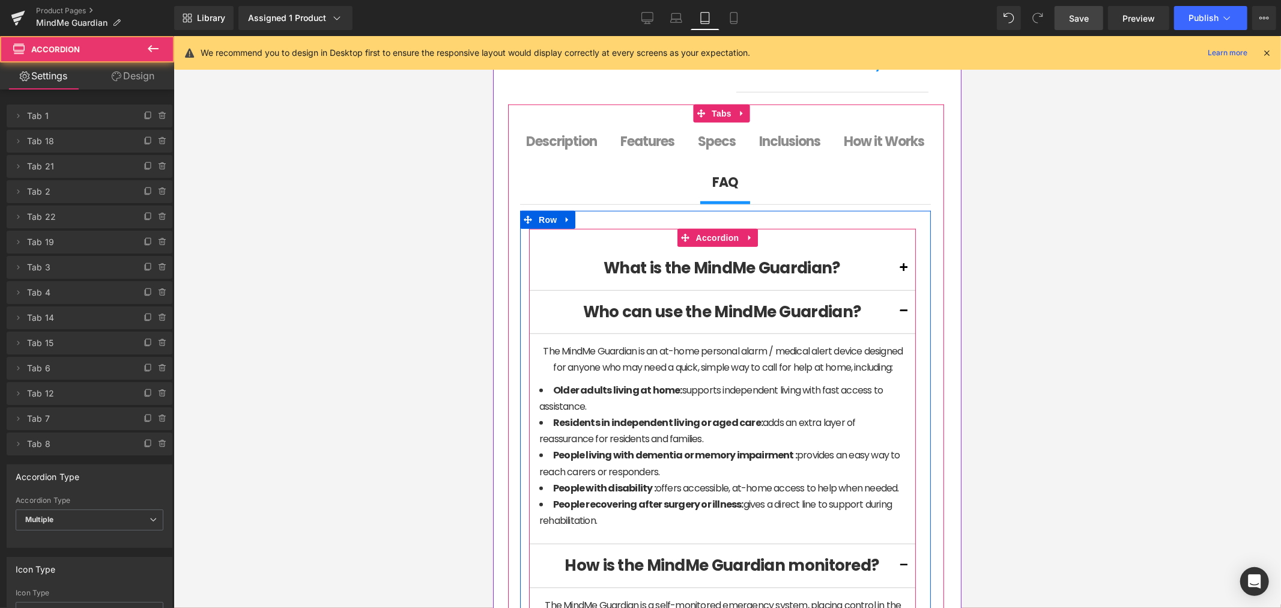
click at [891, 268] on button at bounding box center [903, 267] width 24 height 43
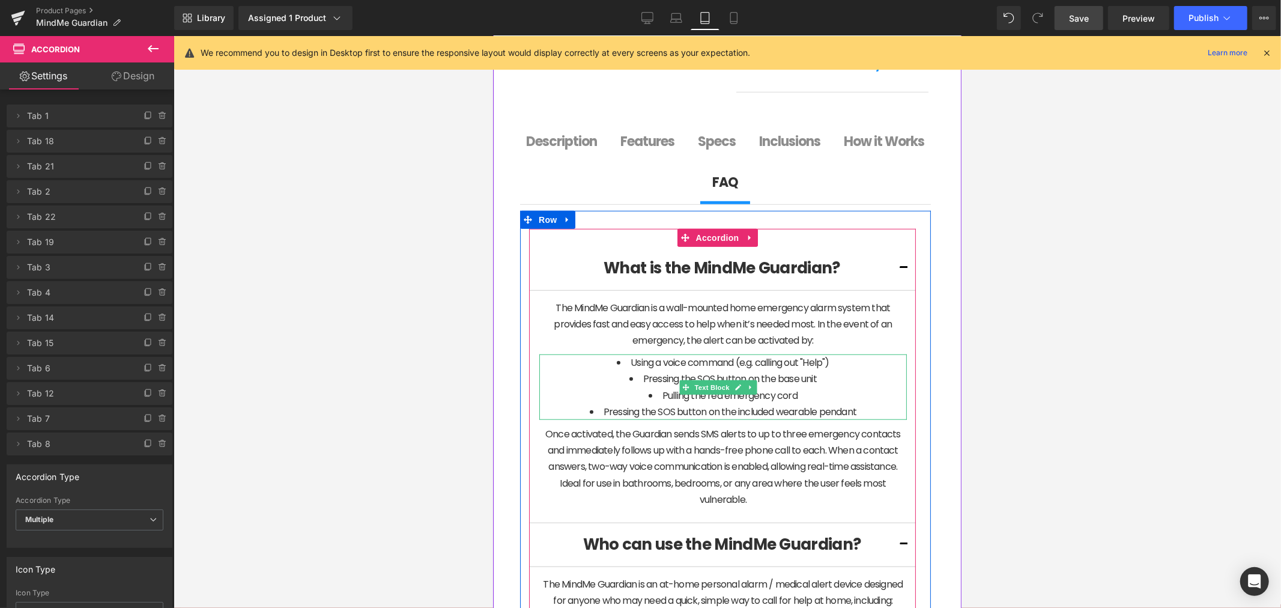
click at [745, 402] on li "Pulling the red emergency cord" at bounding box center [723, 395] width 368 height 16
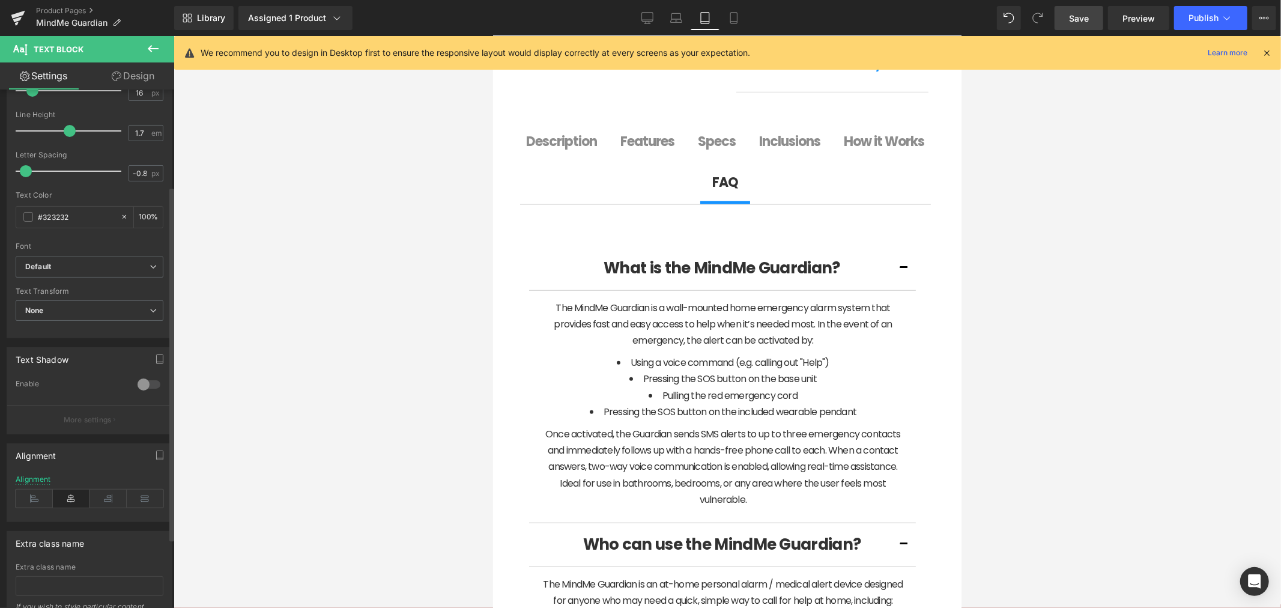
scroll to position [178, 0]
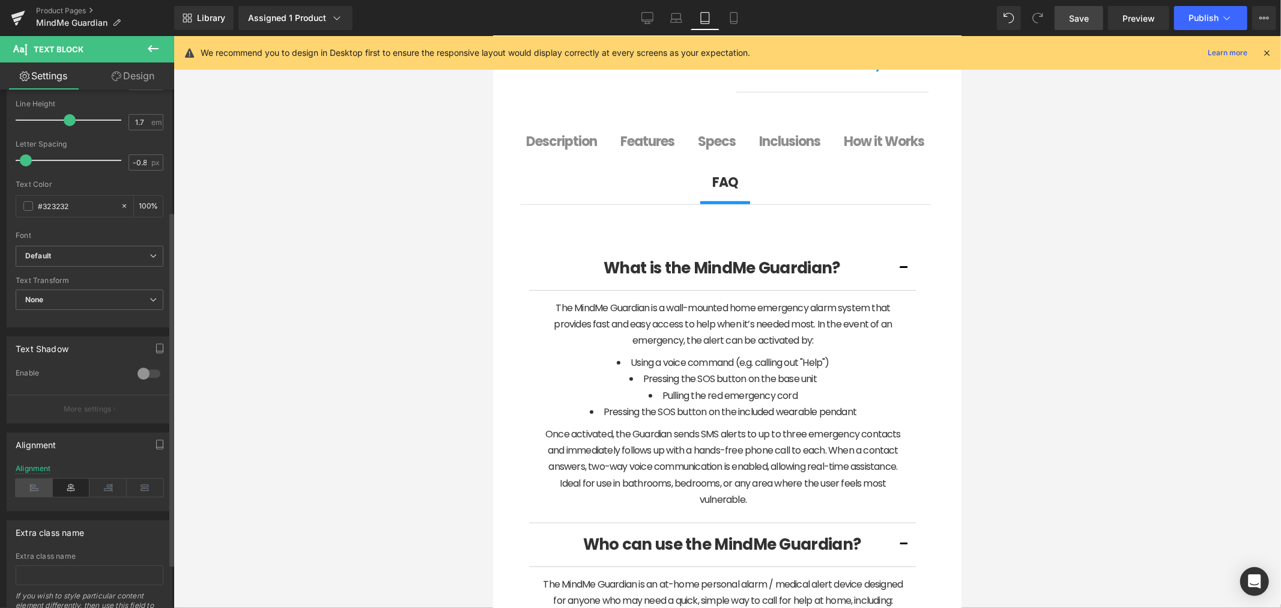
click at [36, 488] on icon at bounding box center [34, 488] width 37 height 18
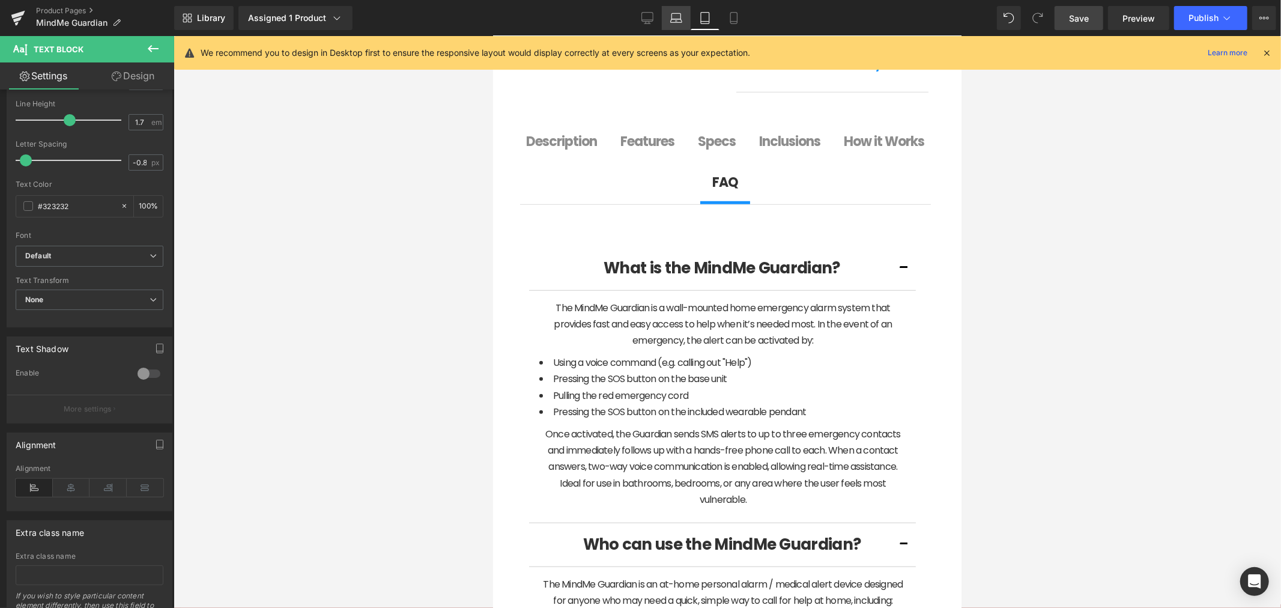
click at [685, 25] on link "Laptop" at bounding box center [676, 18] width 29 height 24
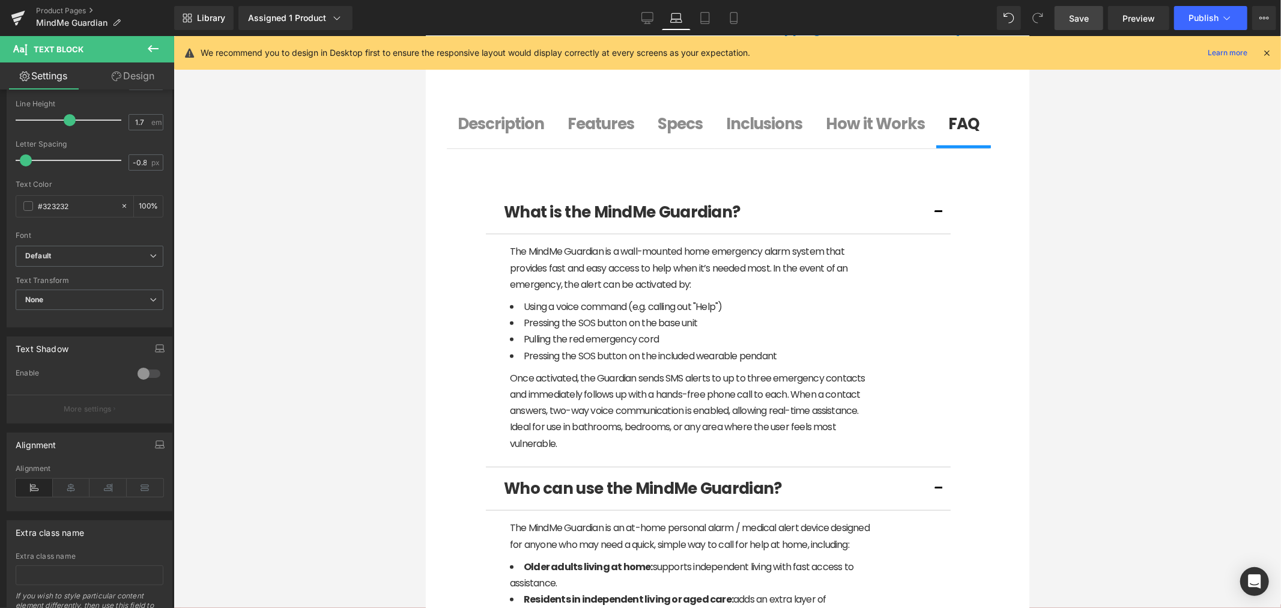
scroll to position [627, 0]
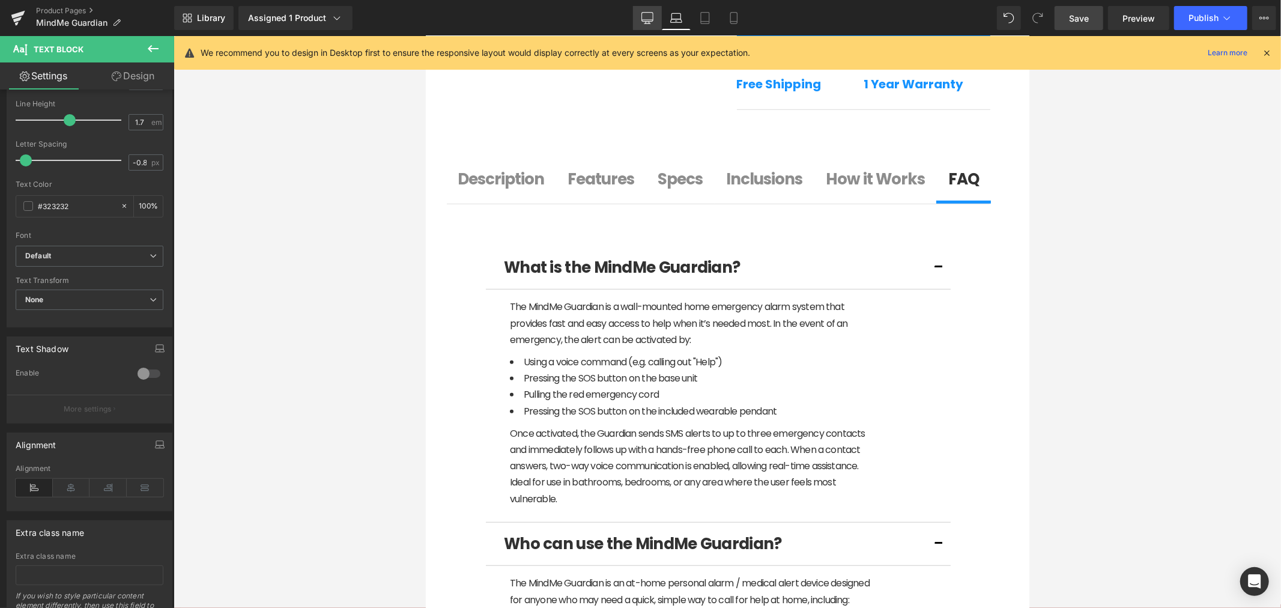
click at [640, 13] on link "Desktop" at bounding box center [647, 18] width 29 height 24
type input "100"
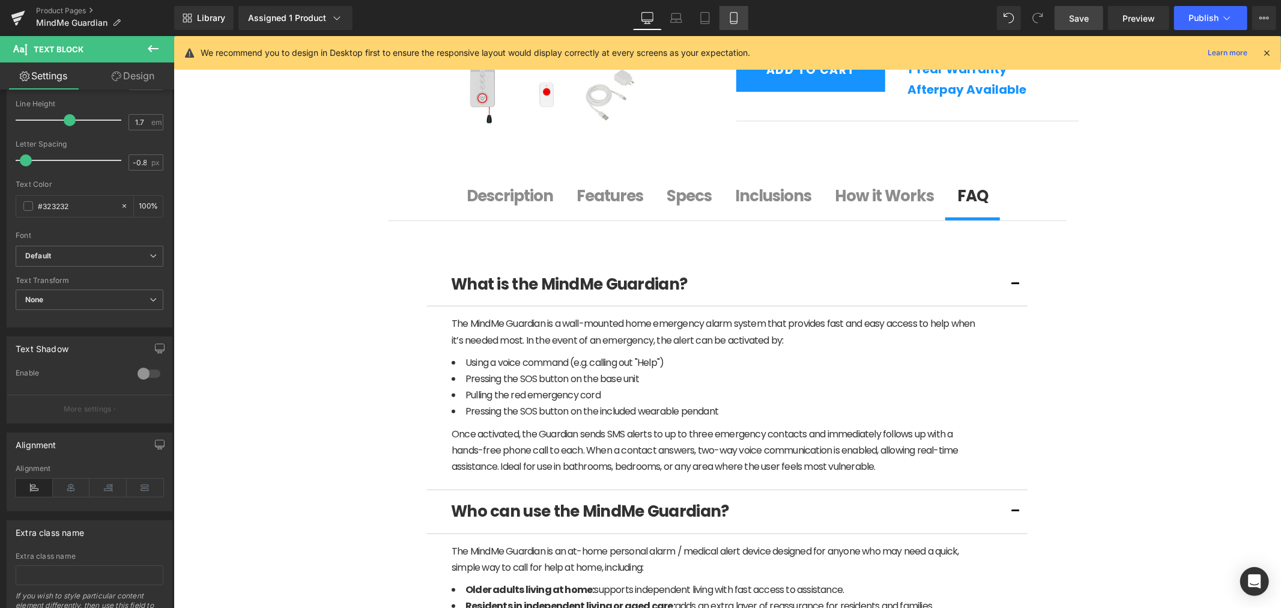
click at [728, 16] on icon at bounding box center [734, 18] width 12 height 12
type input "14"
type input "100"
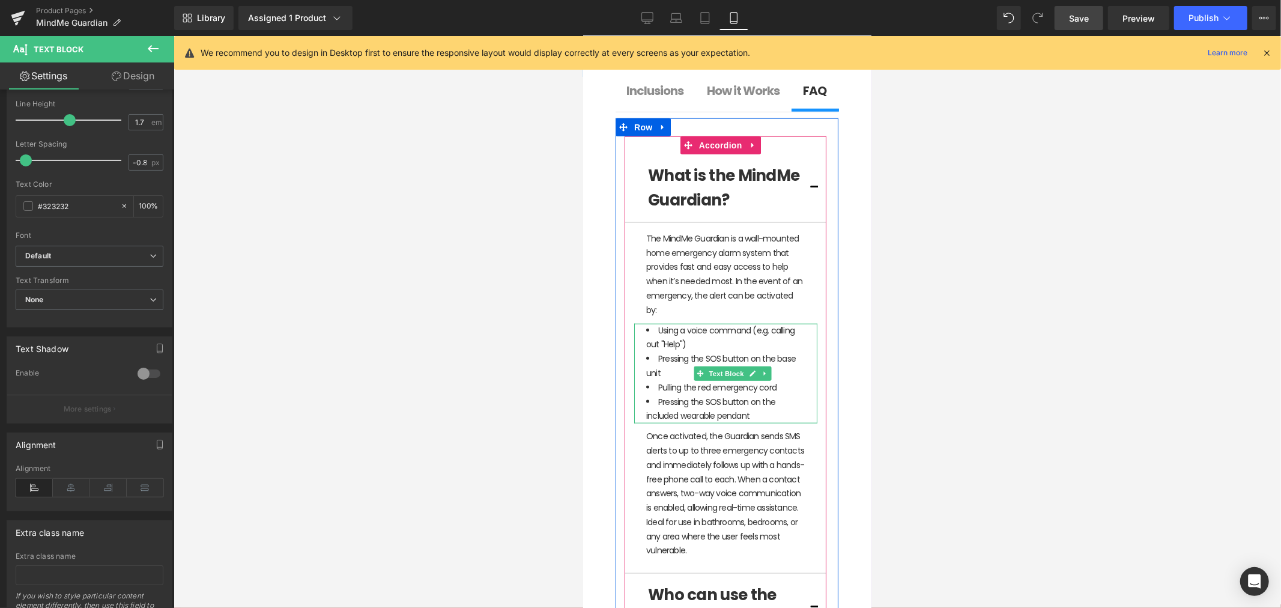
click at [689, 380] on li "Pressing the SOS button on the base unit" at bounding box center [725, 365] width 159 height 29
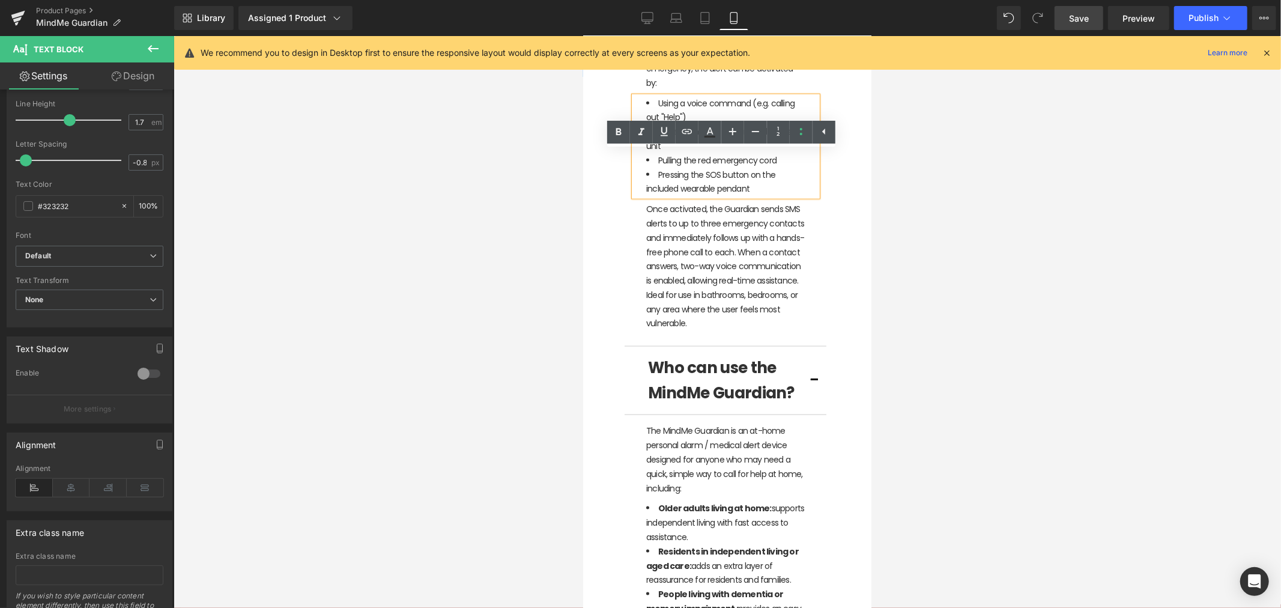
scroll to position [1336, 0]
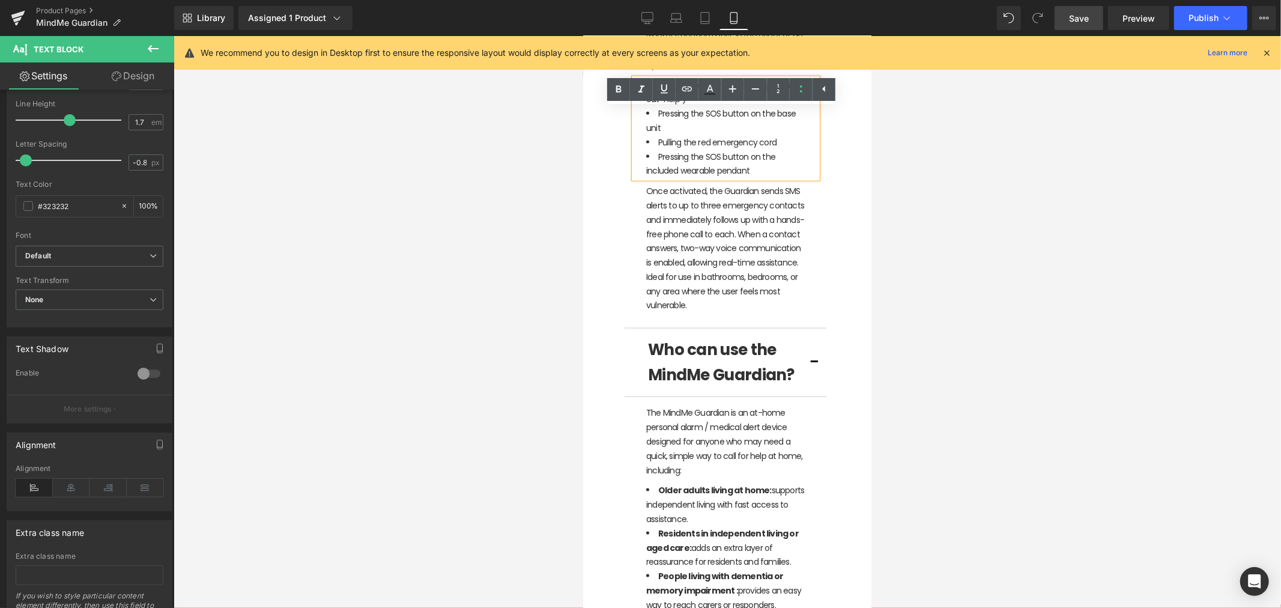
click at [1043, 242] on div at bounding box center [727, 322] width 1107 height 572
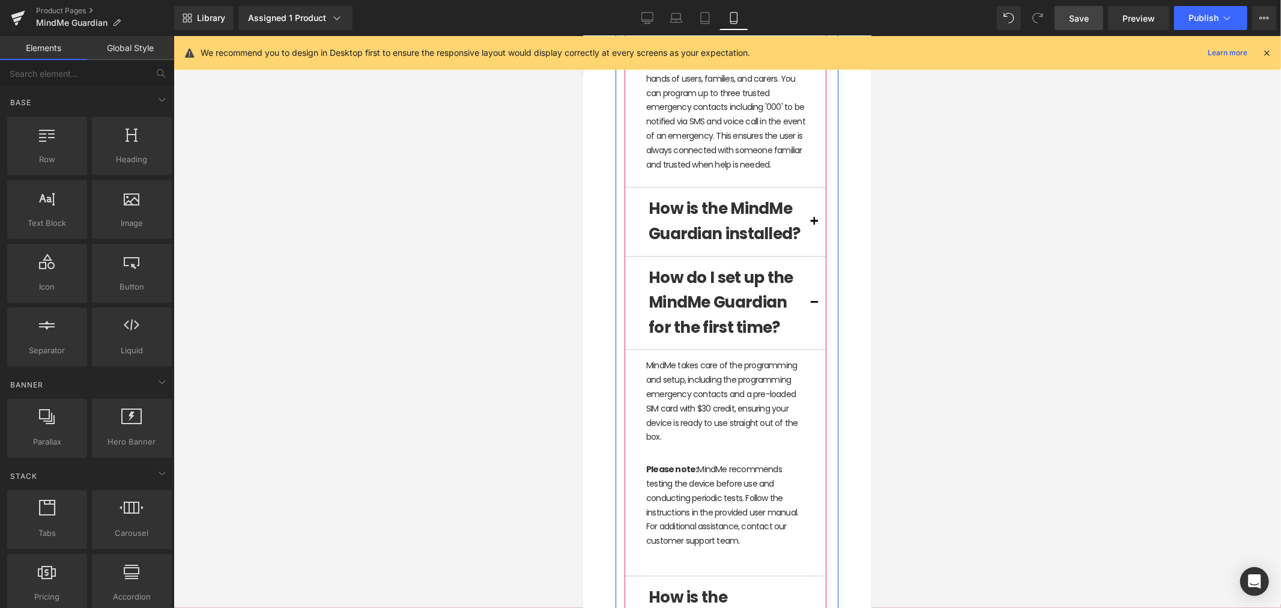
scroll to position [2114, 0]
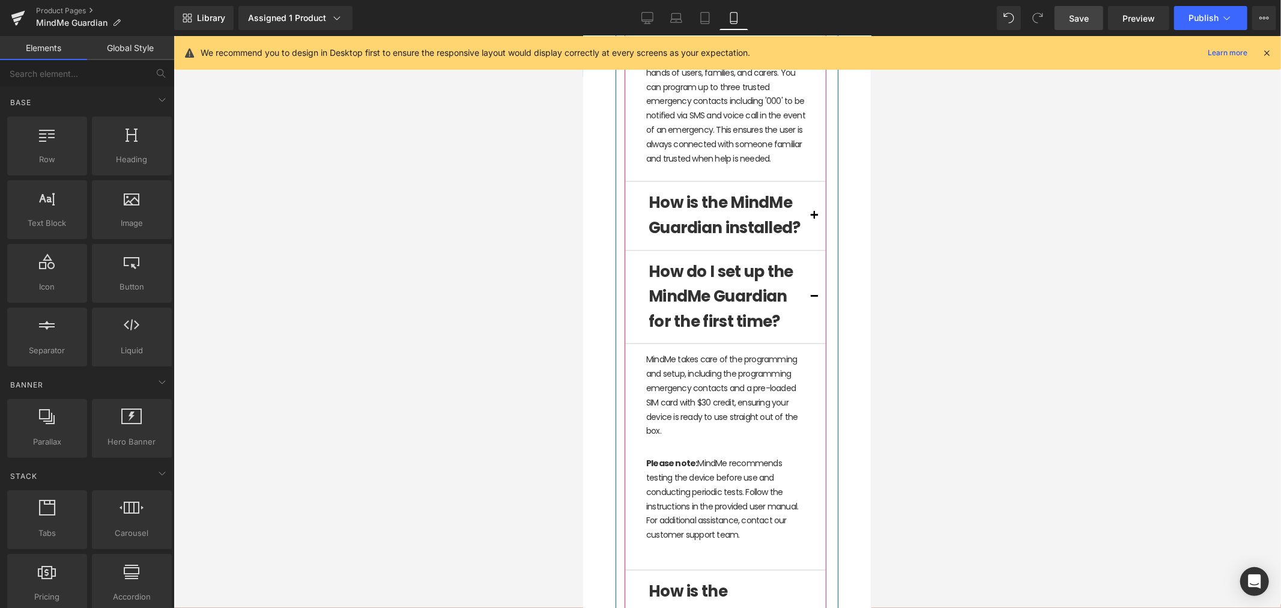
click at [802, 249] on button at bounding box center [814, 215] width 24 height 68
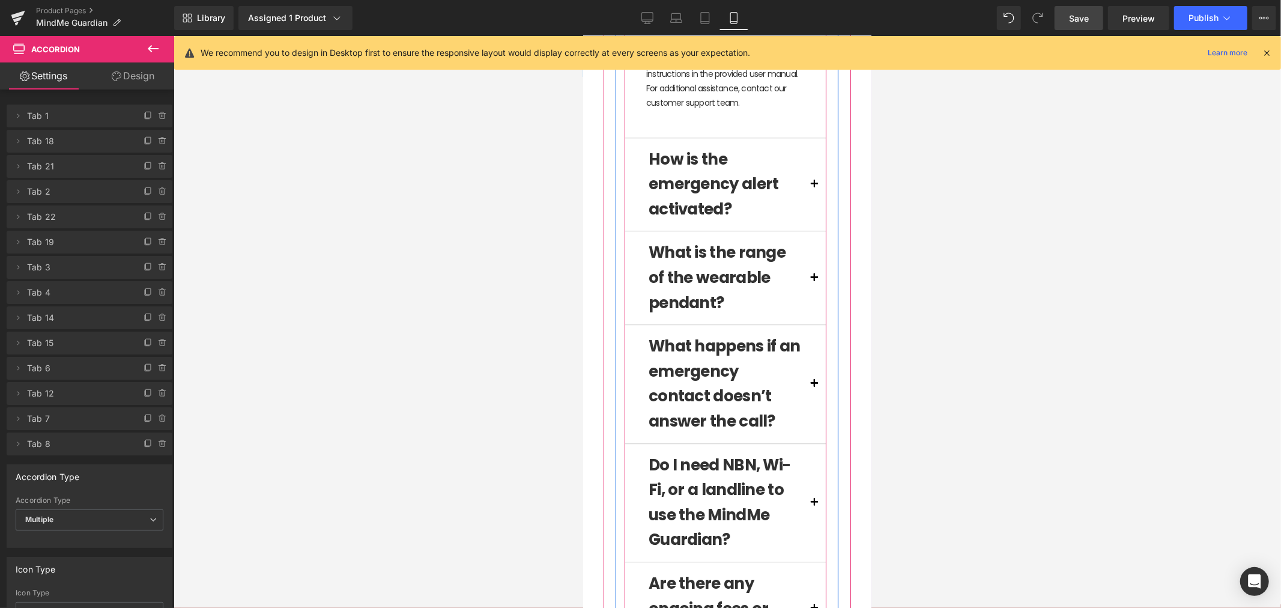
scroll to position [2670, 0]
click at [814, 186] on span at bounding box center [814, 186] width 0 height 0
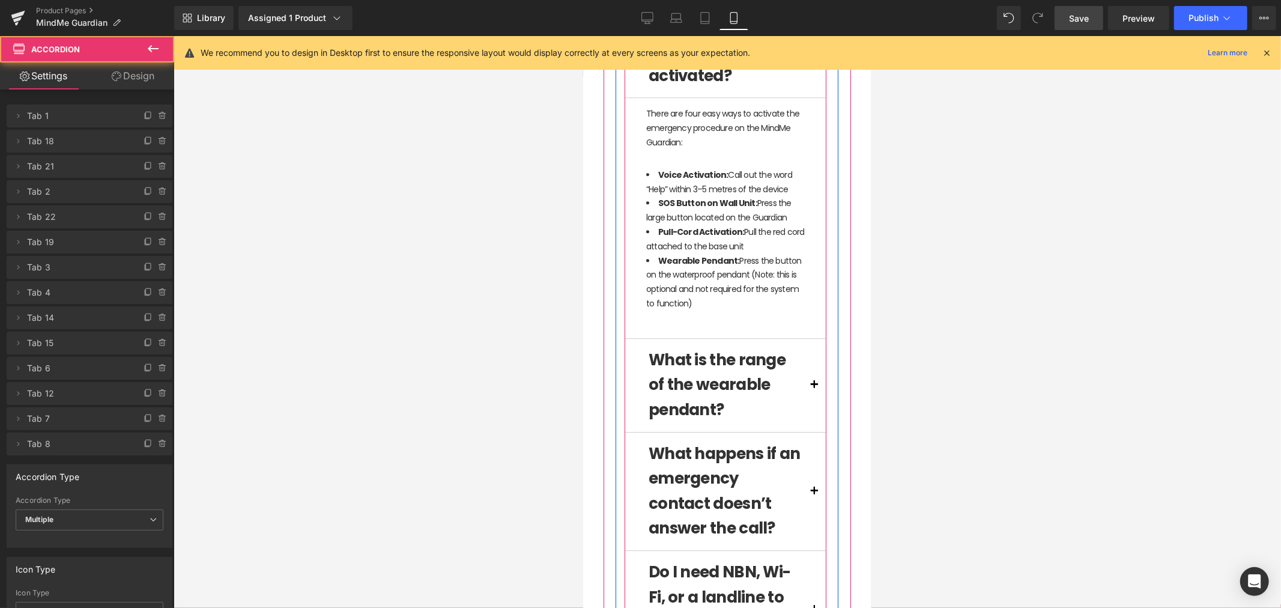
scroll to position [2803, 0]
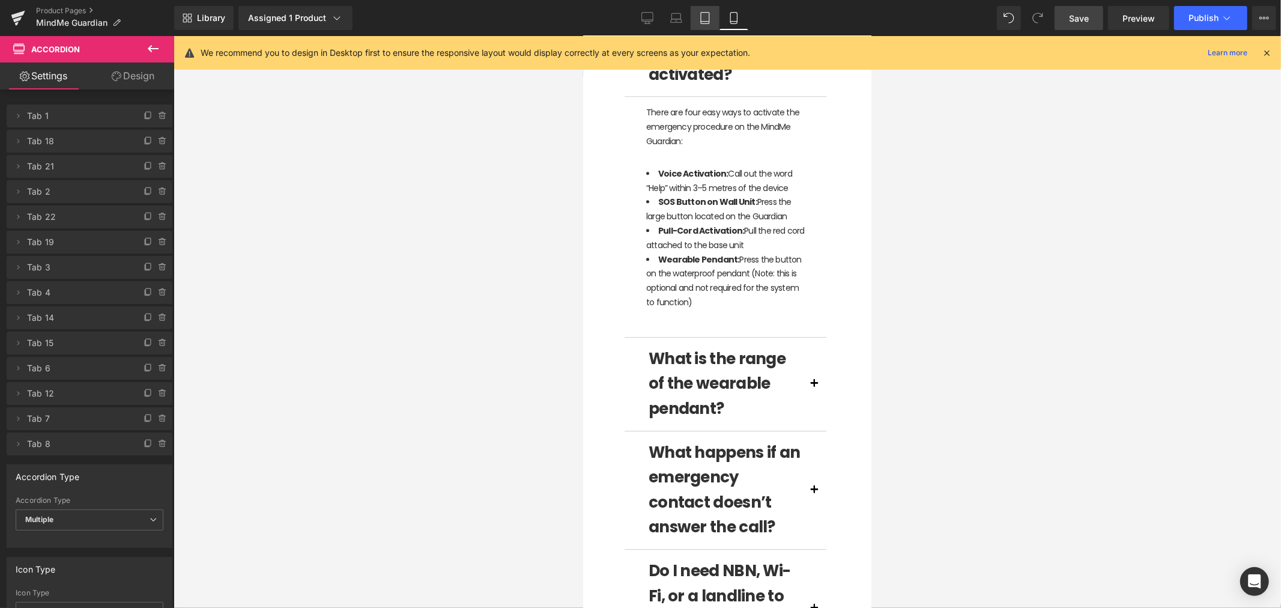
click at [699, 18] on icon at bounding box center [705, 18] width 12 height 12
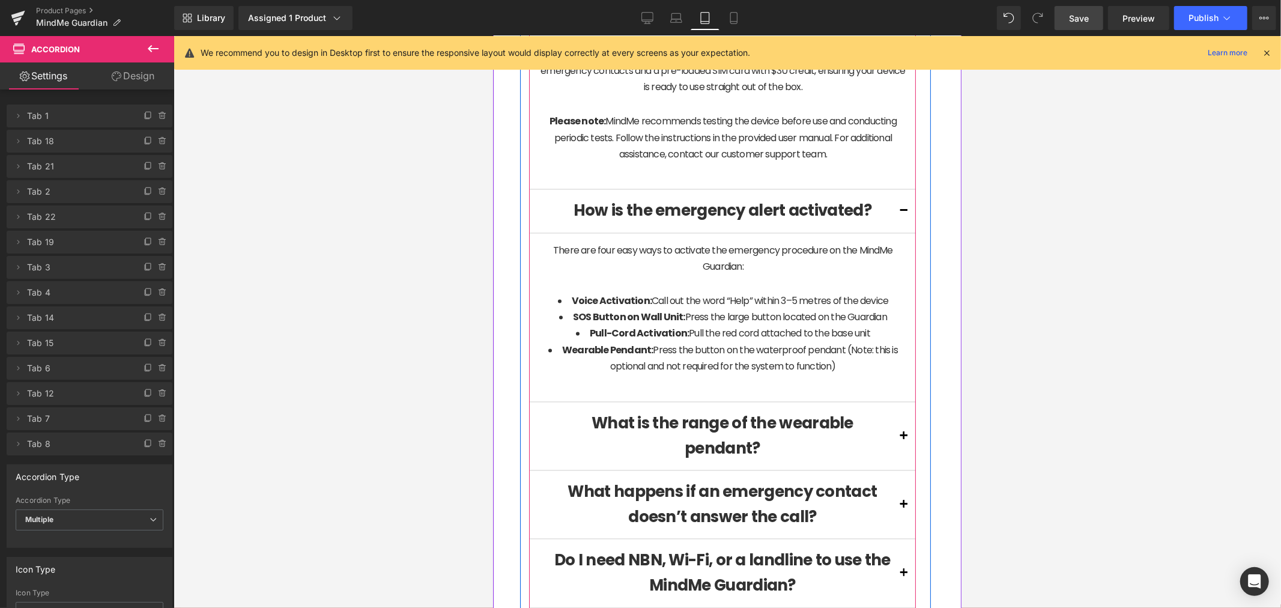
scroll to position [1772, 0]
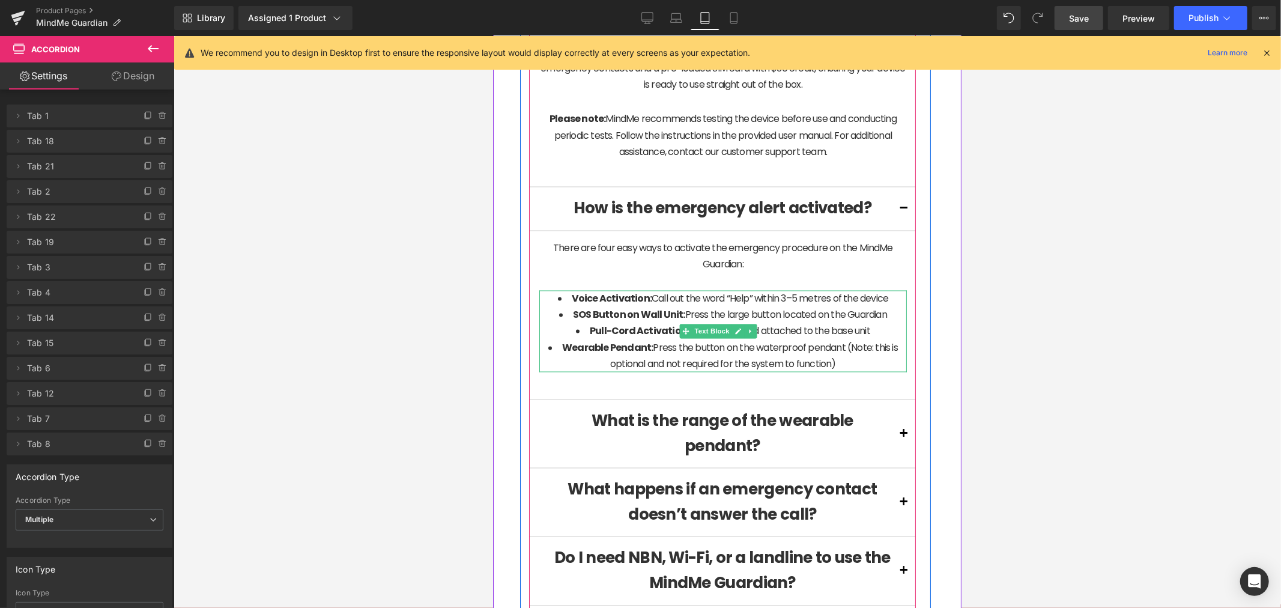
click at [785, 339] on li "Pull-Cord Activation: Pull the red cord attached to the base unit" at bounding box center [723, 330] width 368 height 16
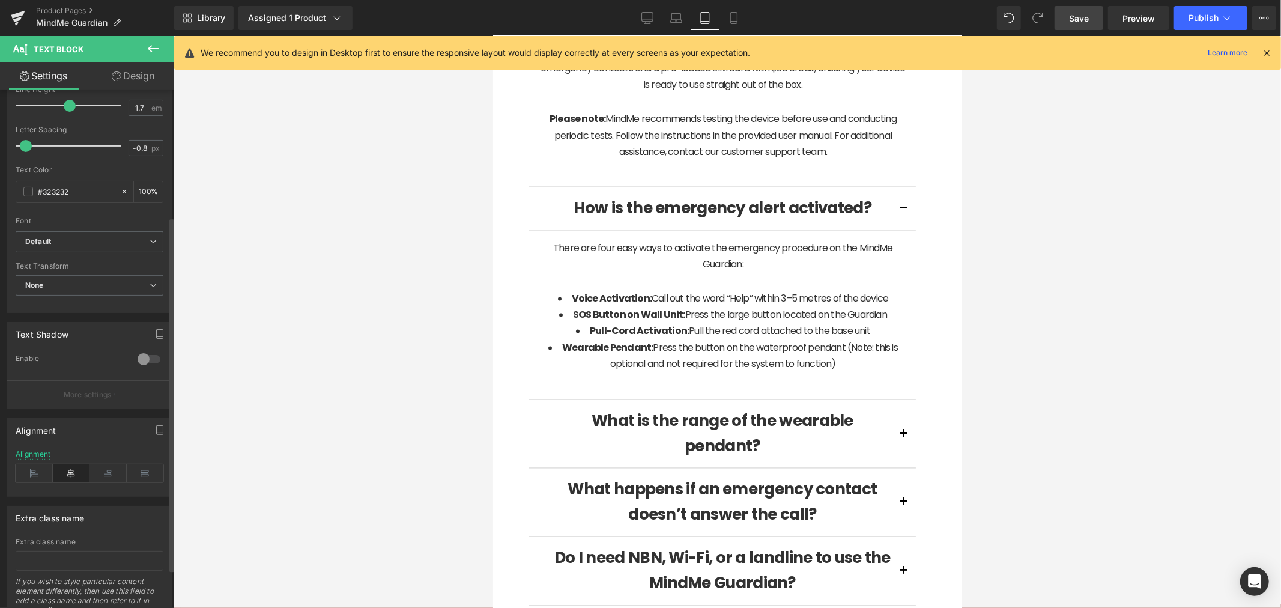
scroll to position [200, 0]
click at [20, 462] on icon at bounding box center [34, 465] width 37 height 18
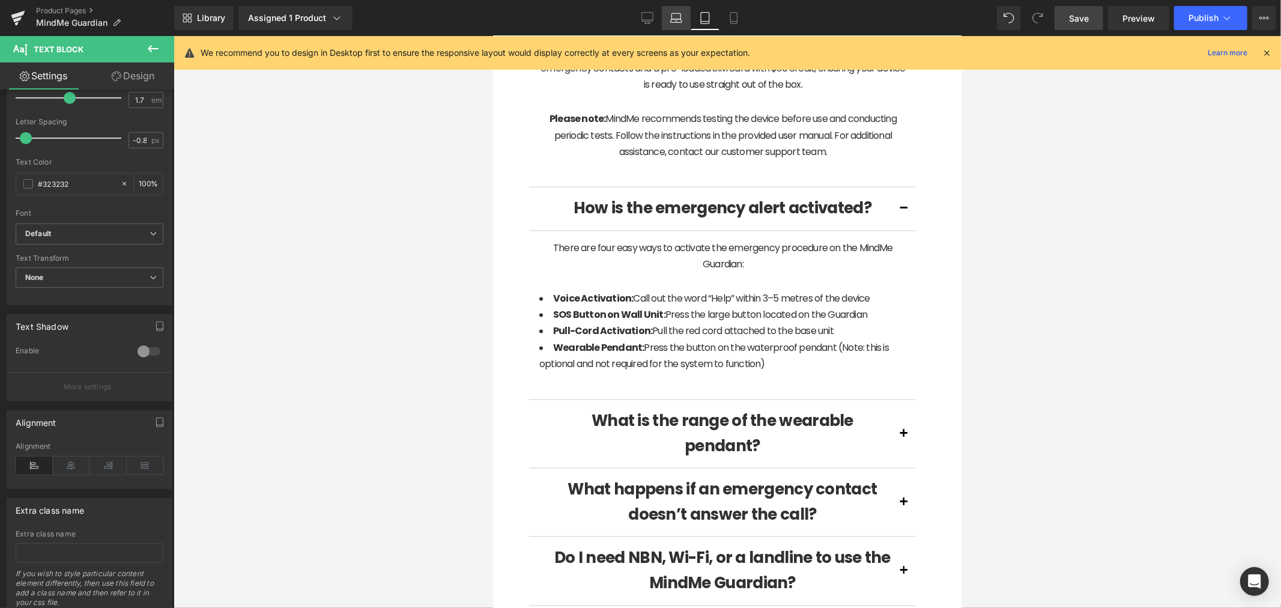
drag, startPoint x: 670, startPoint y: 20, endPoint x: 665, endPoint y: 27, distance: 7.8
click at [670, 20] on link "Laptop" at bounding box center [676, 18] width 29 height 24
type input "100"
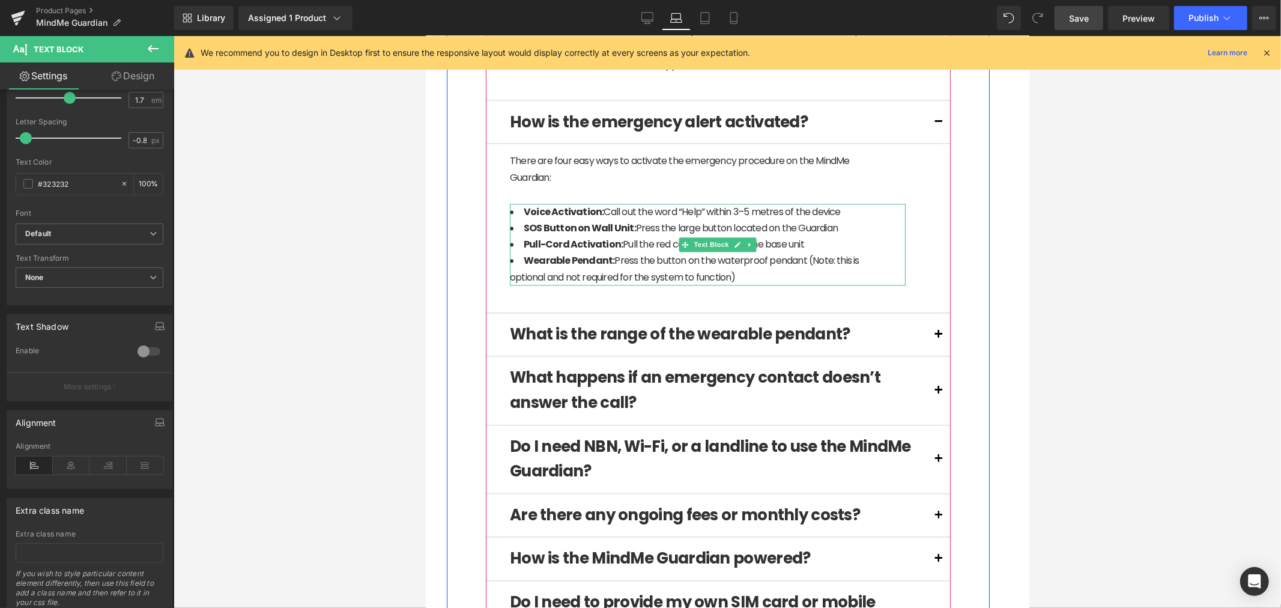
scroll to position [1806, 0]
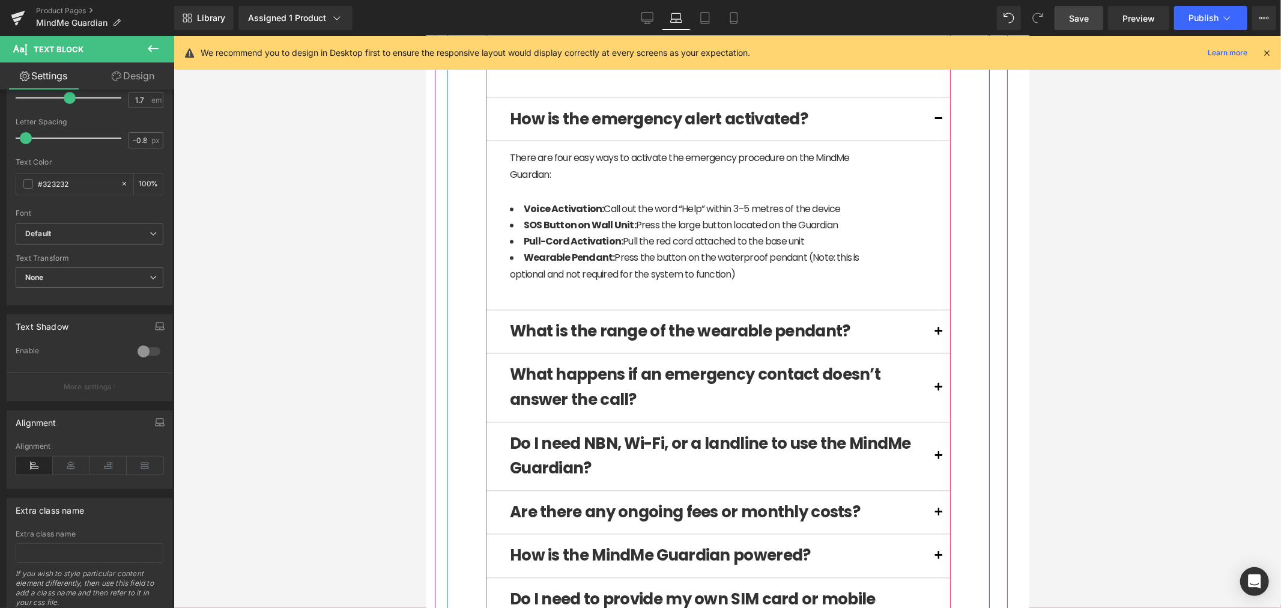
click at [628, 94] on div "What is the MindMe Guardian? Text Block Text Block Using a voice command (e.g. …" at bounding box center [717, 44] width 465 height 1955
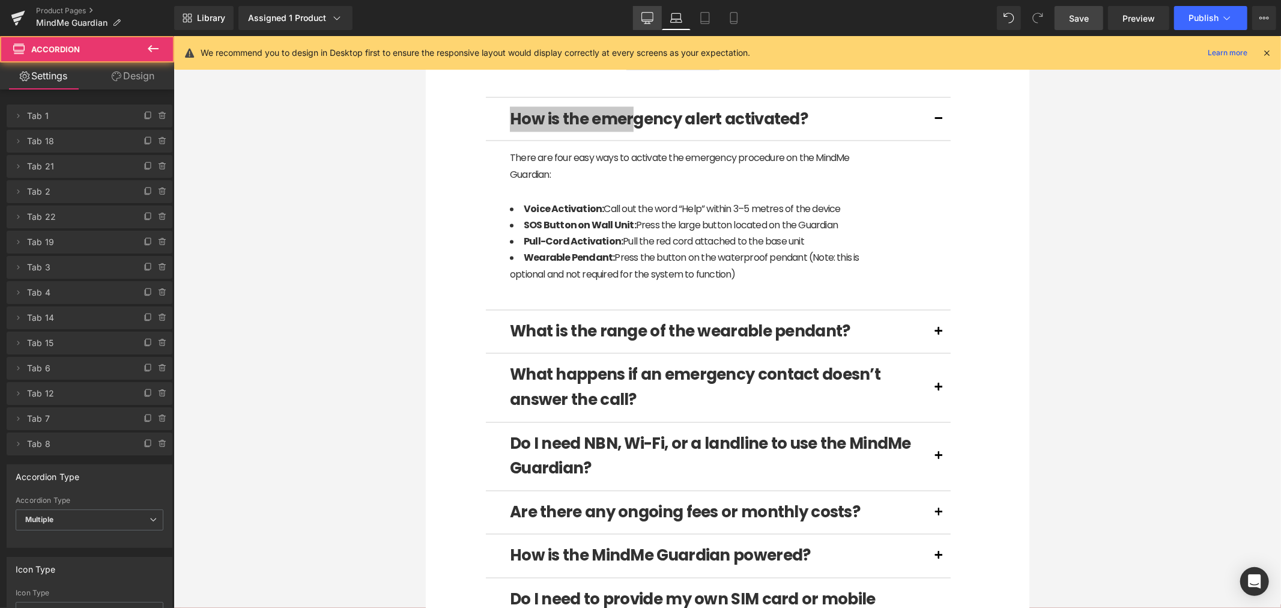
click at [643, 22] on link "Desktop" at bounding box center [647, 18] width 29 height 24
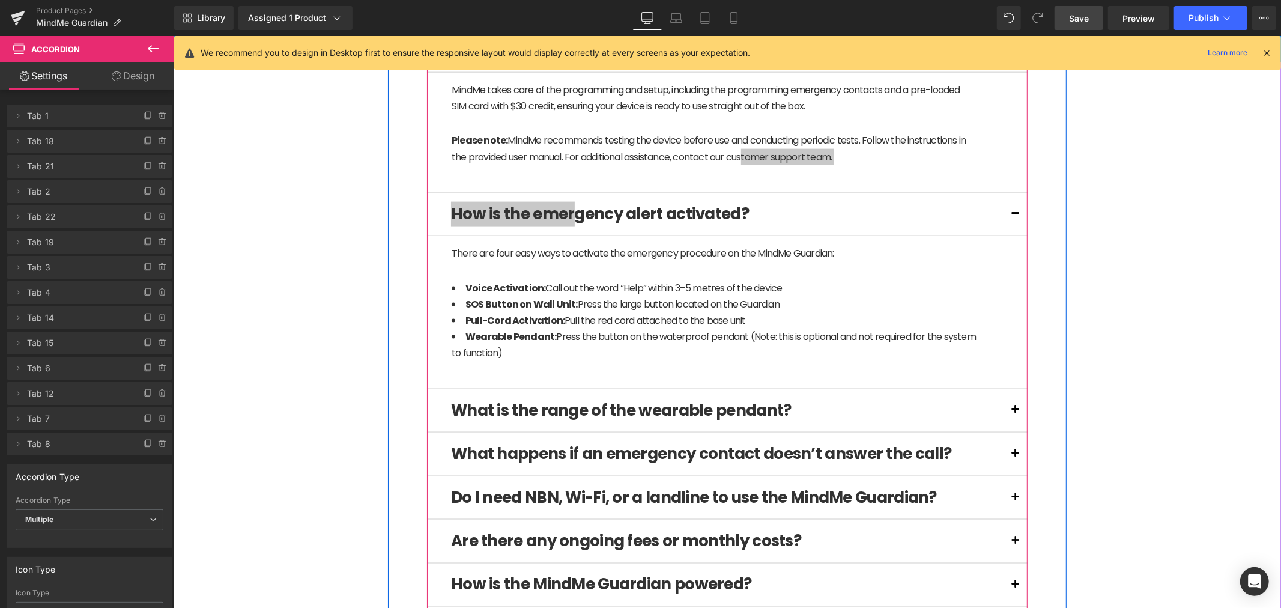
scroll to position [1477, 0]
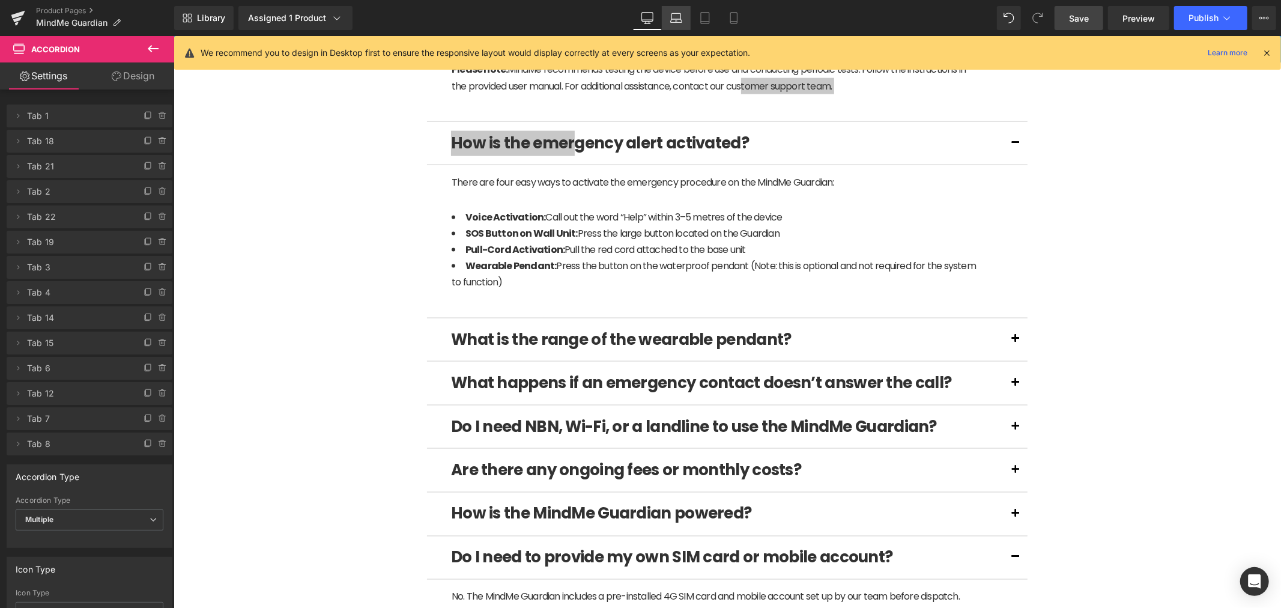
click at [675, 22] on icon at bounding box center [676, 18] width 12 height 12
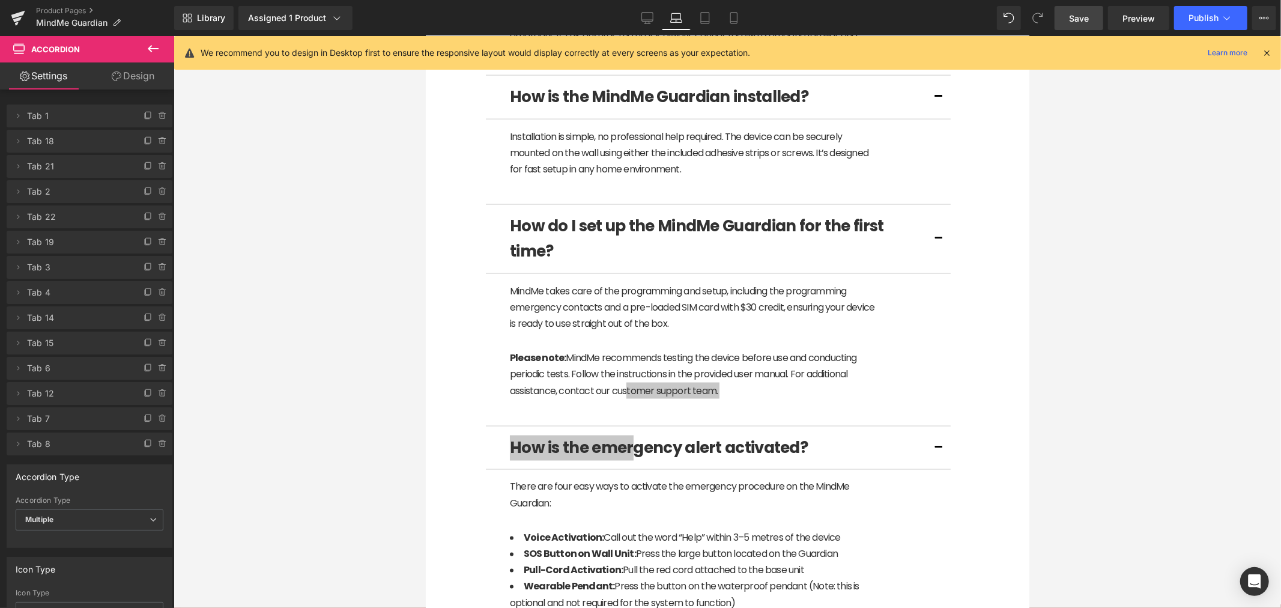
scroll to position [627, 0]
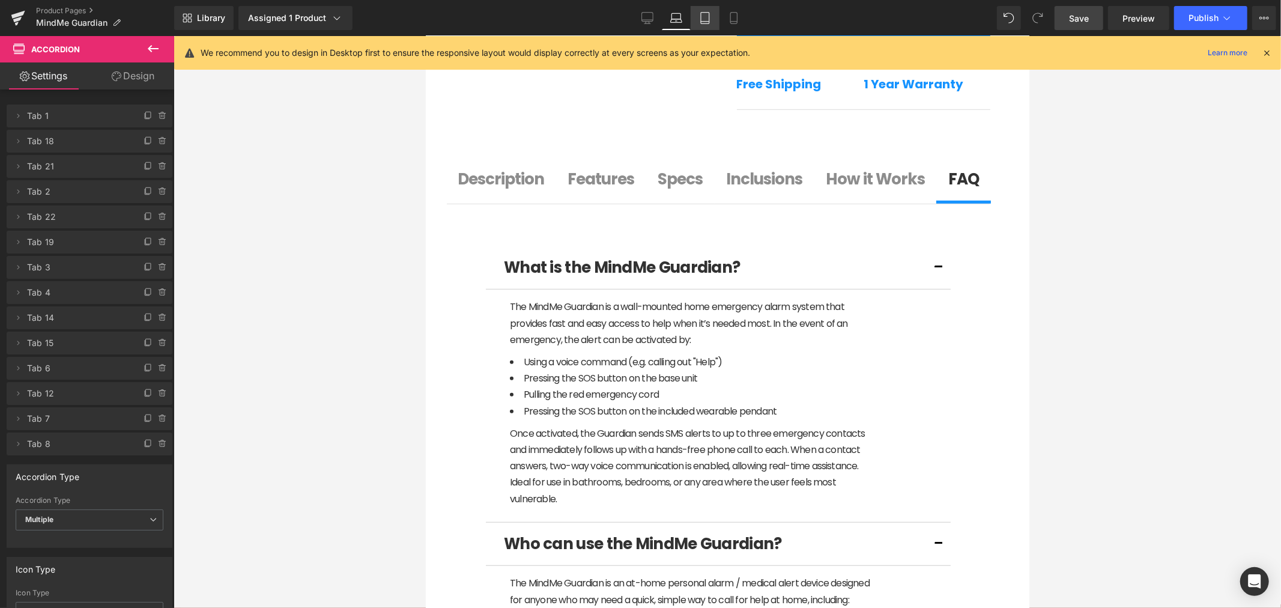
click at [709, 14] on icon at bounding box center [705, 18] width 8 height 11
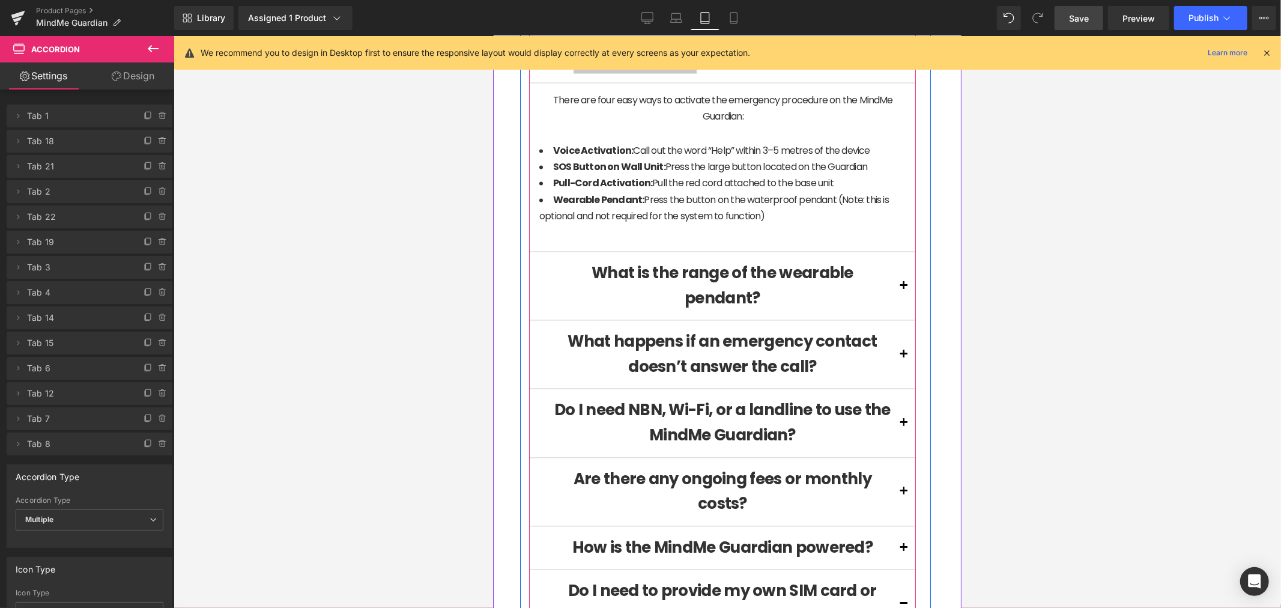
scroll to position [1928, 0]
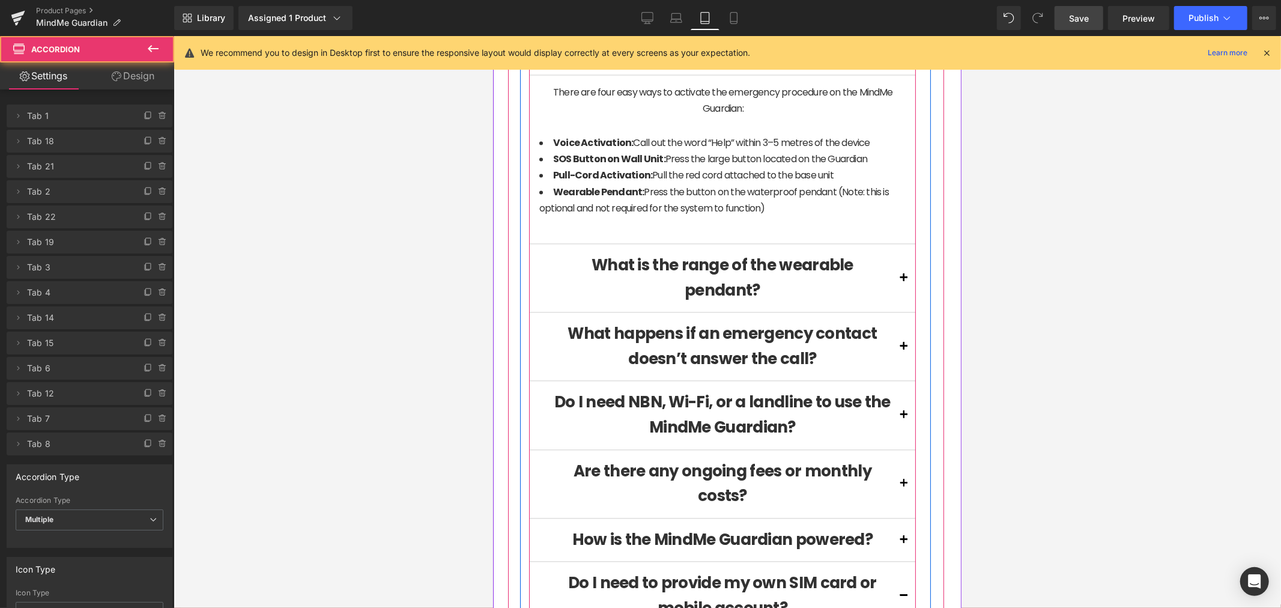
click at [903, 281] on span at bounding box center [903, 281] width 0 height 0
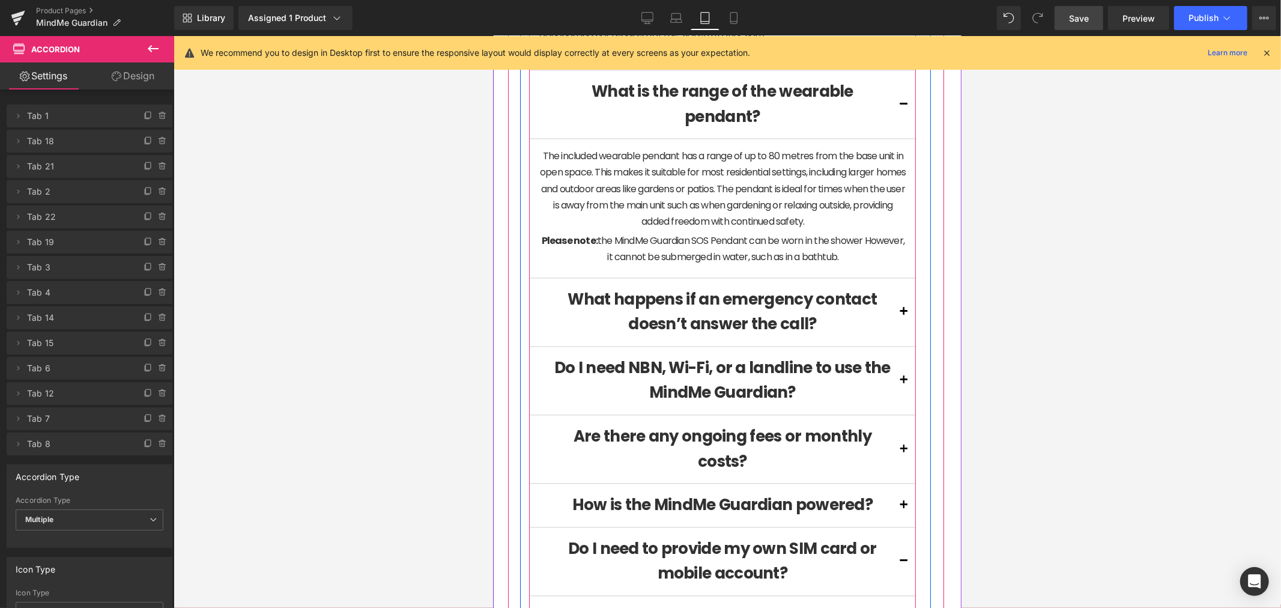
scroll to position [2105, 0]
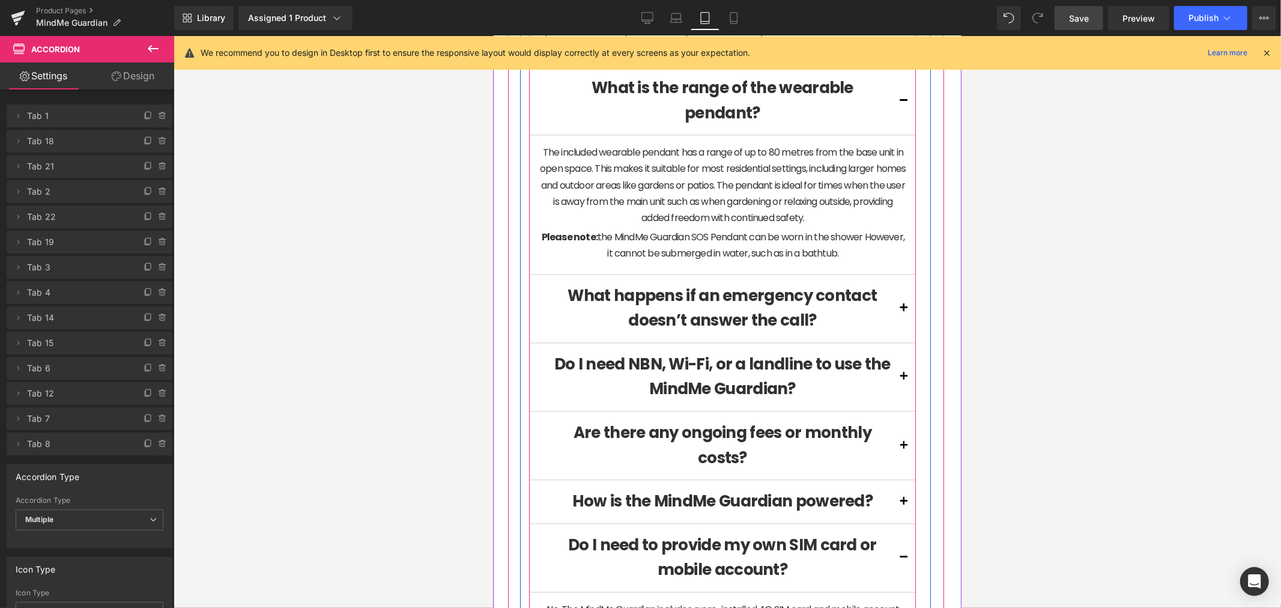
click at [895, 342] on button at bounding box center [903, 308] width 24 height 68
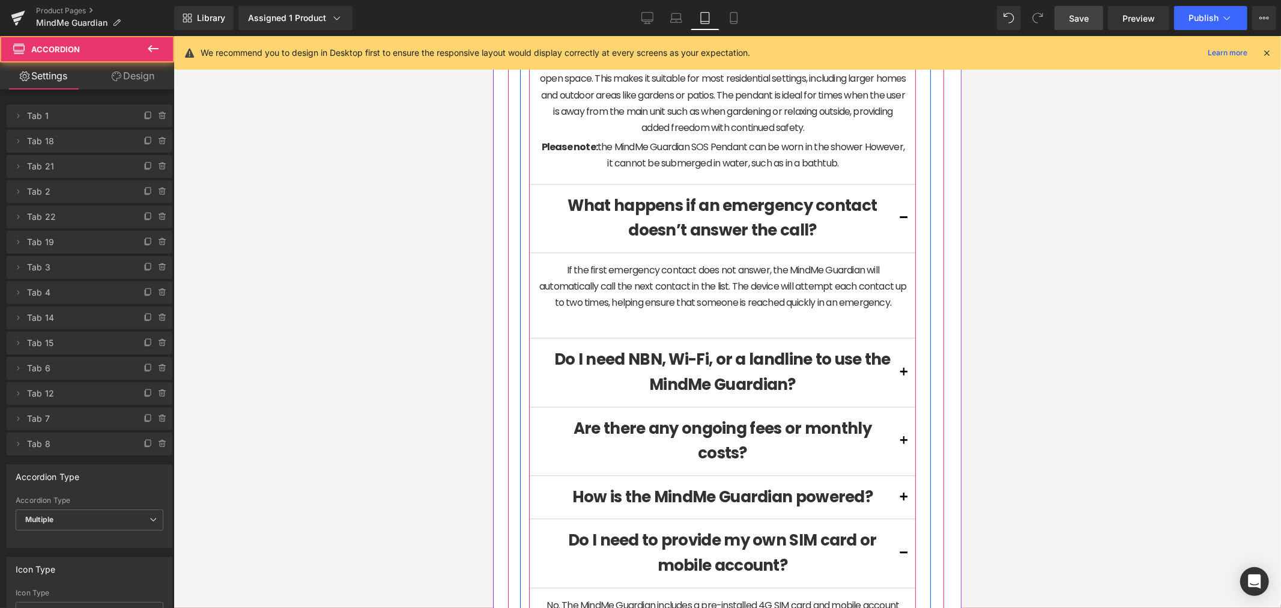
scroll to position [2239, 0]
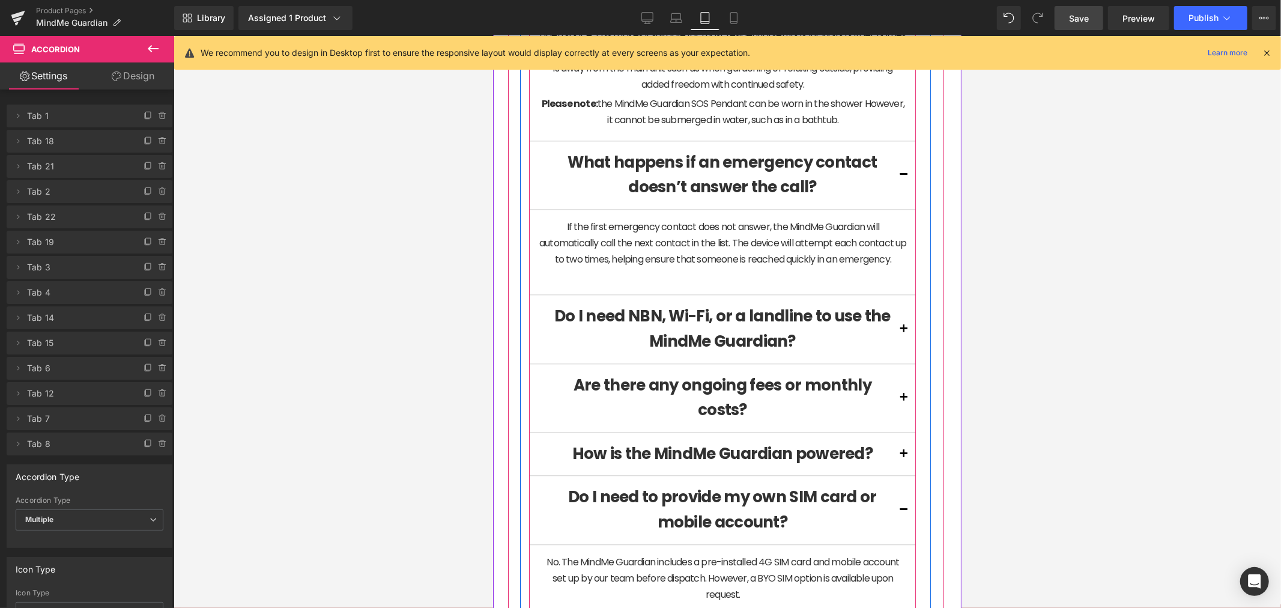
click at [903, 331] on span at bounding box center [903, 331] width 0 height 0
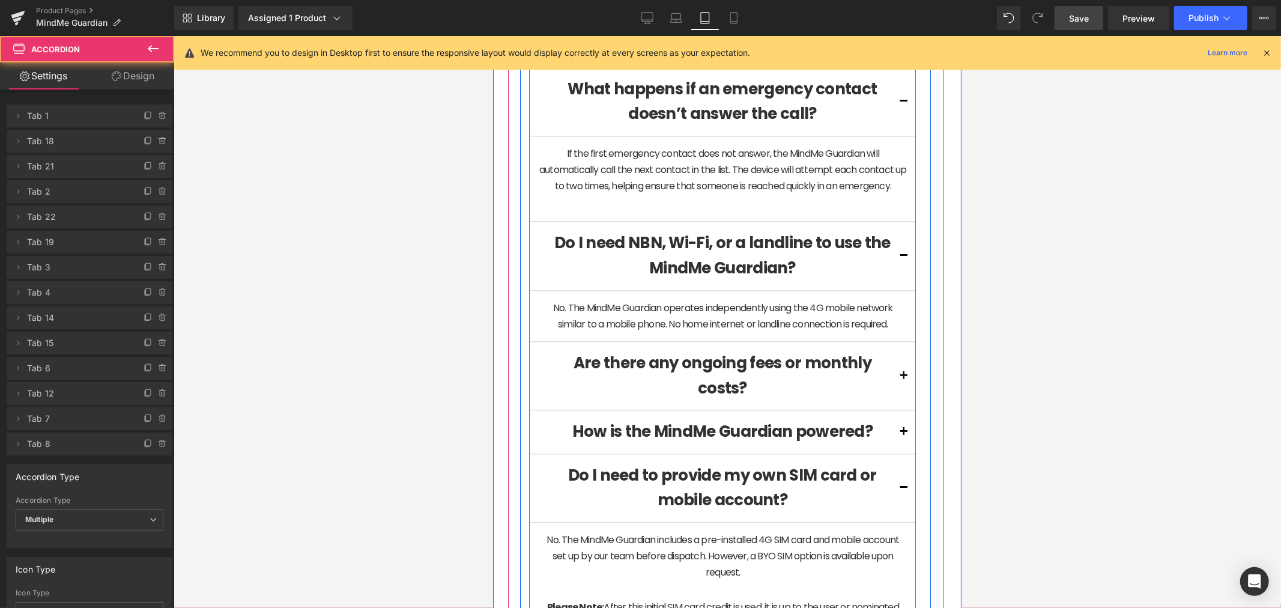
scroll to position [2373, 0]
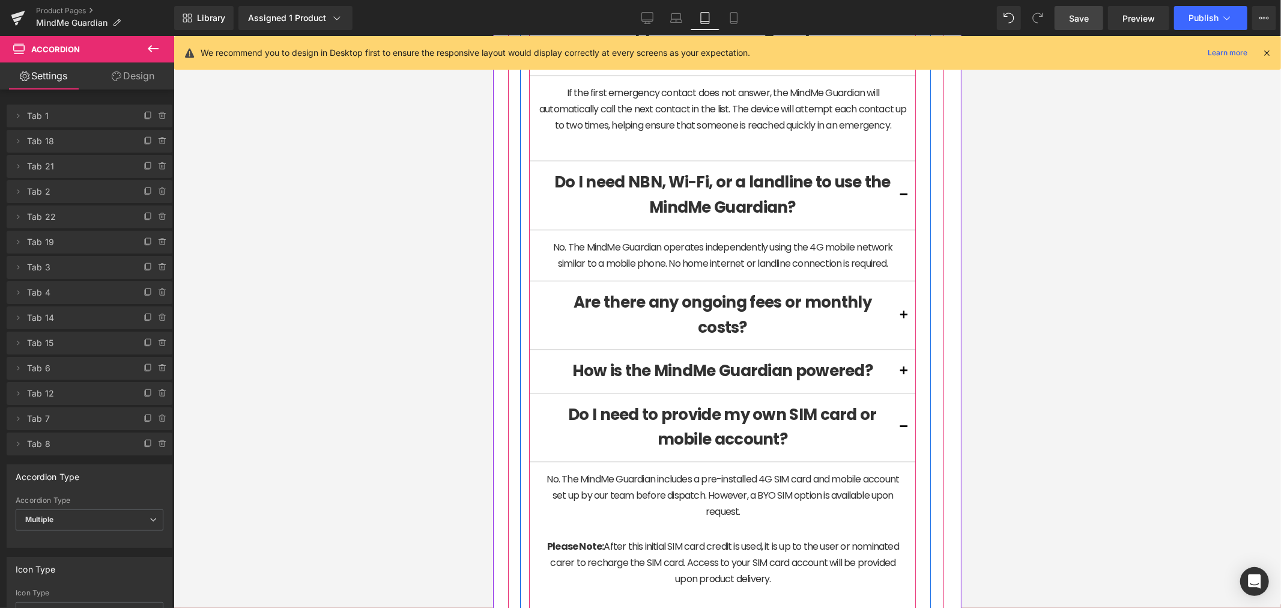
click at [903, 318] on span at bounding box center [903, 318] width 0 height 0
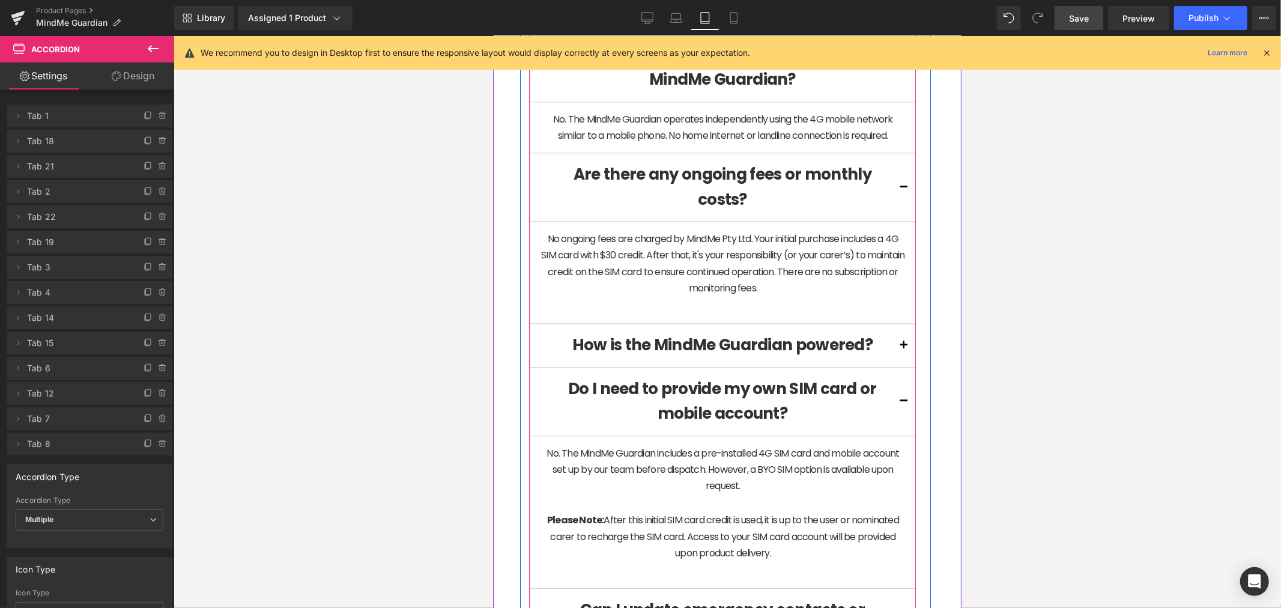
scroll to position [2506, 0]
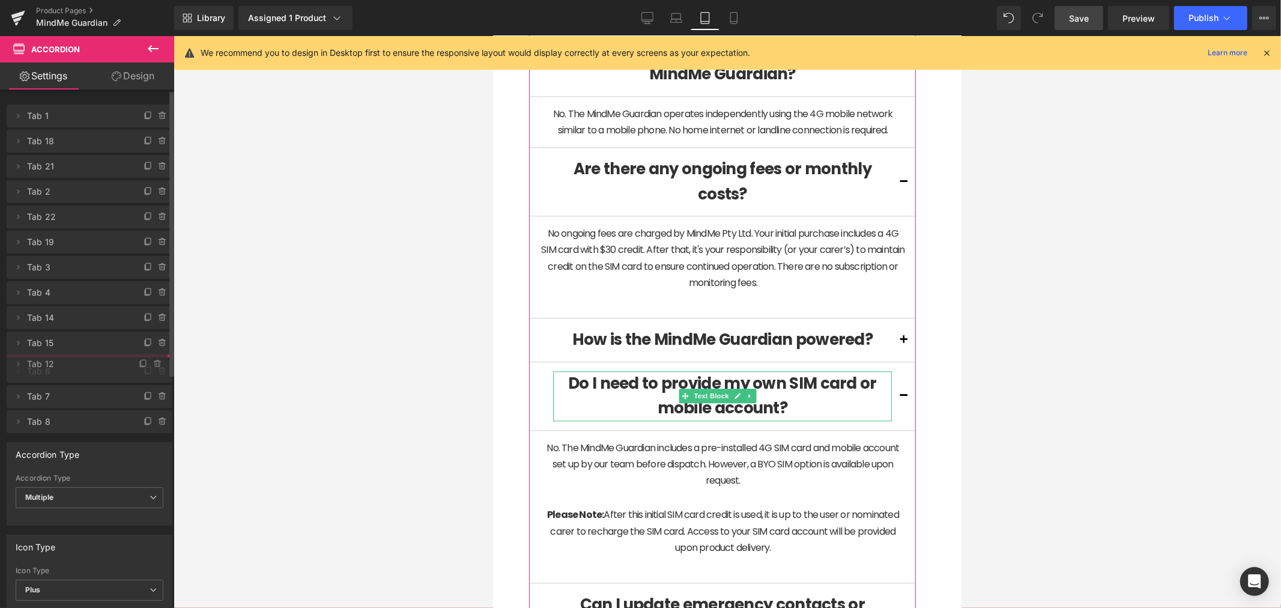
drag, startPoint x: 39, startPoint y: 393, endPoint x: 40, endPoint y: 364, distance: 29.4
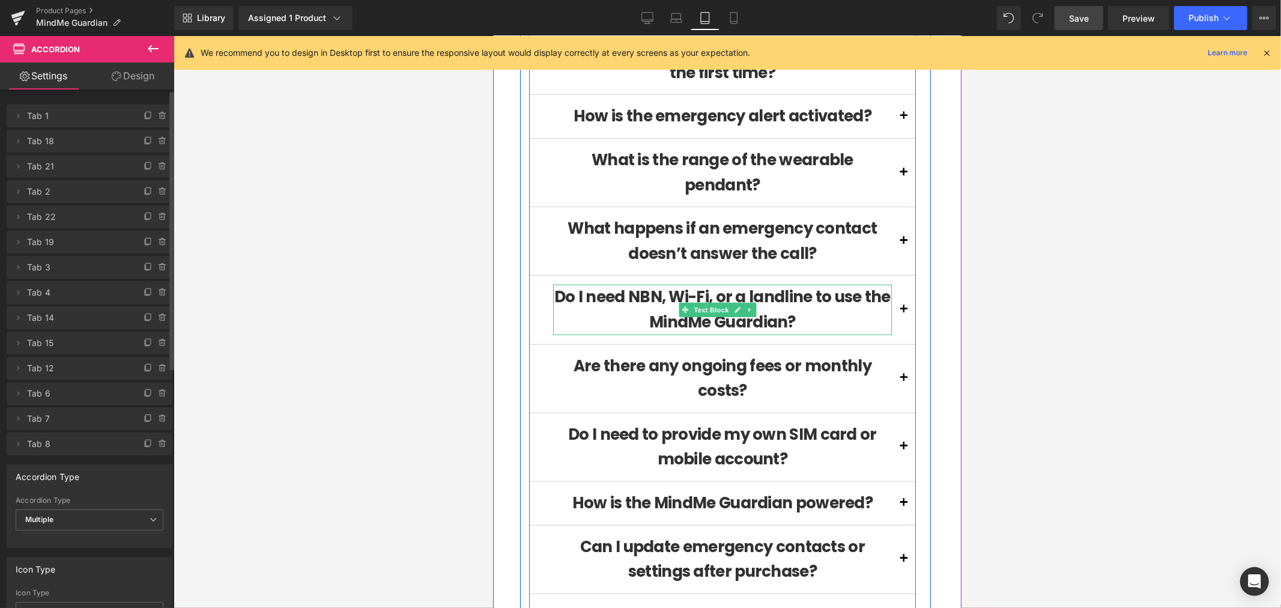
scroll to position [1083, 0]
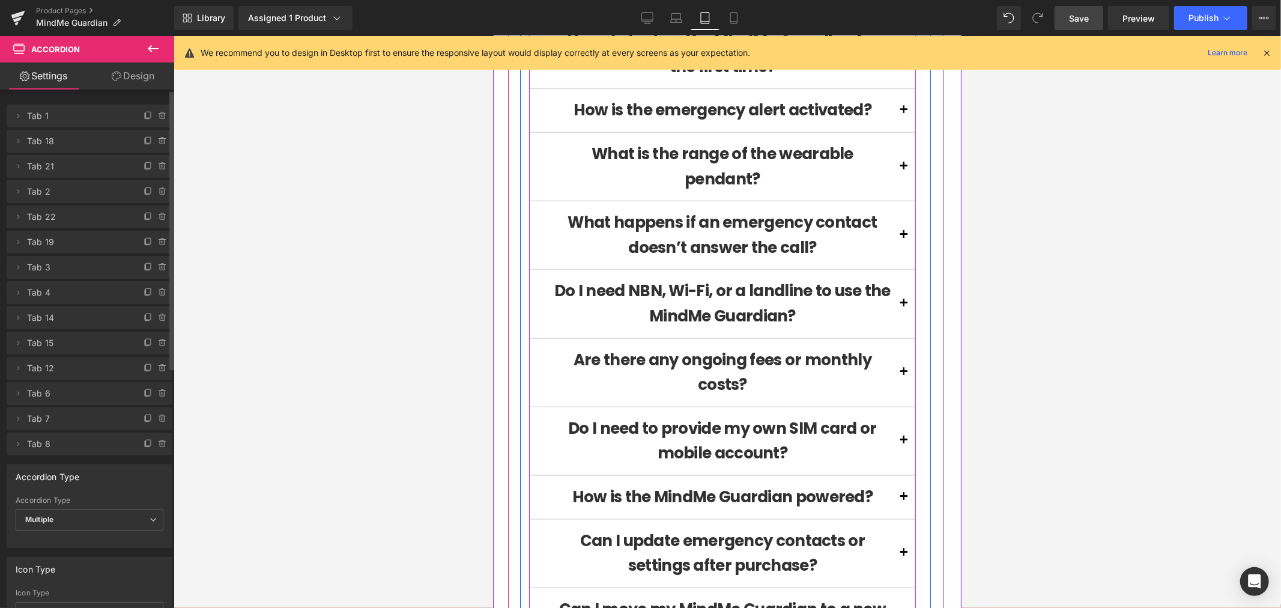
click at [894, 378] on button at bounding box center [903, 372] width 24 height 68
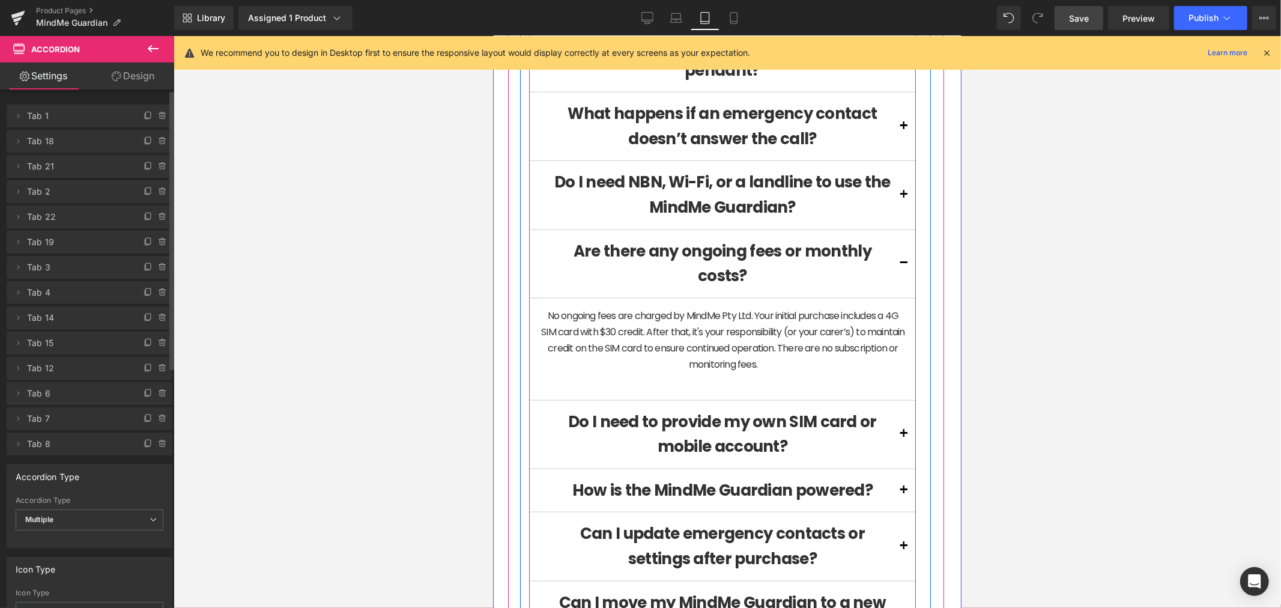
scroll to position [1193, 0]
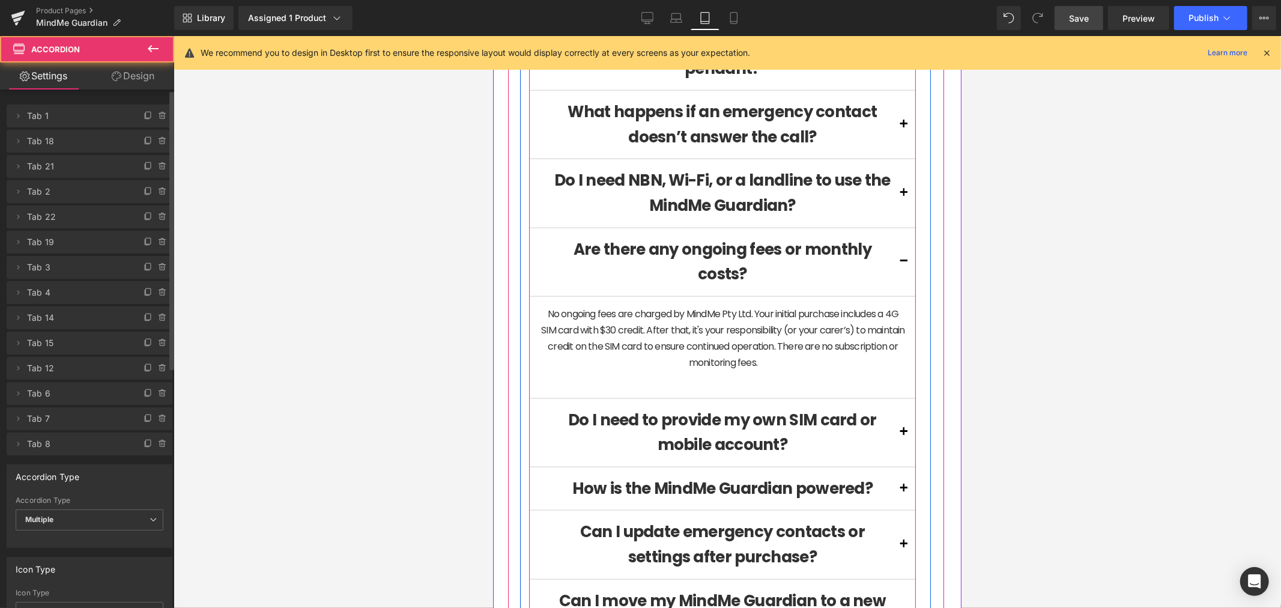
click at [903, 435] on span at bounding box center [903, 435] width 0 height 0
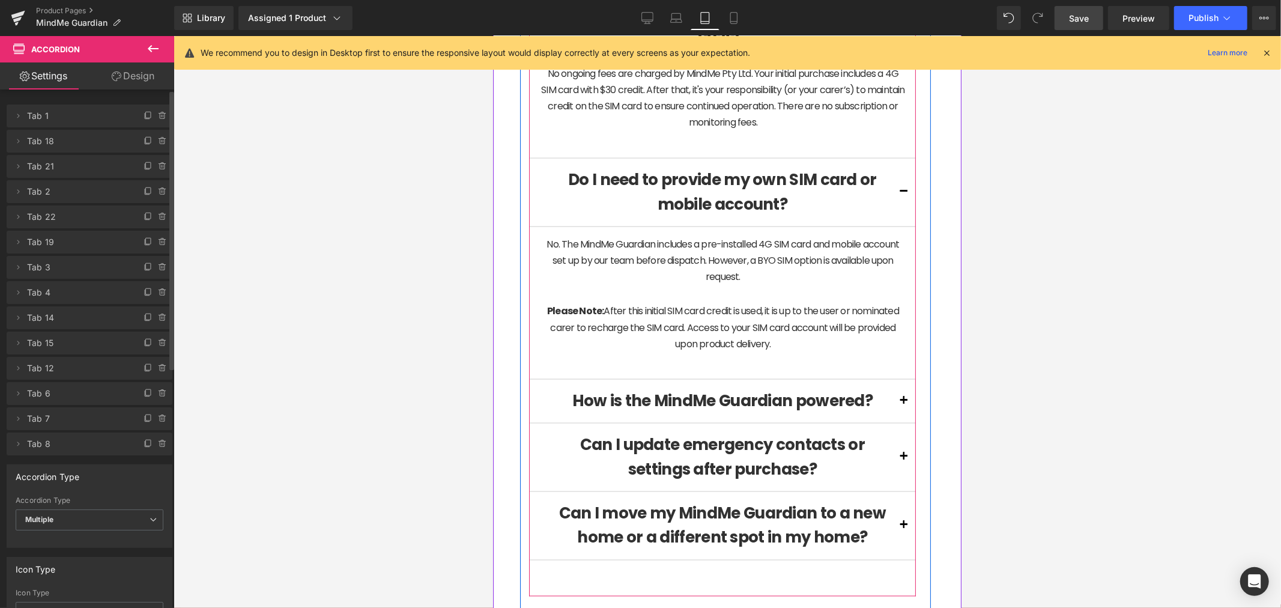
scroll to position [1438, 0]
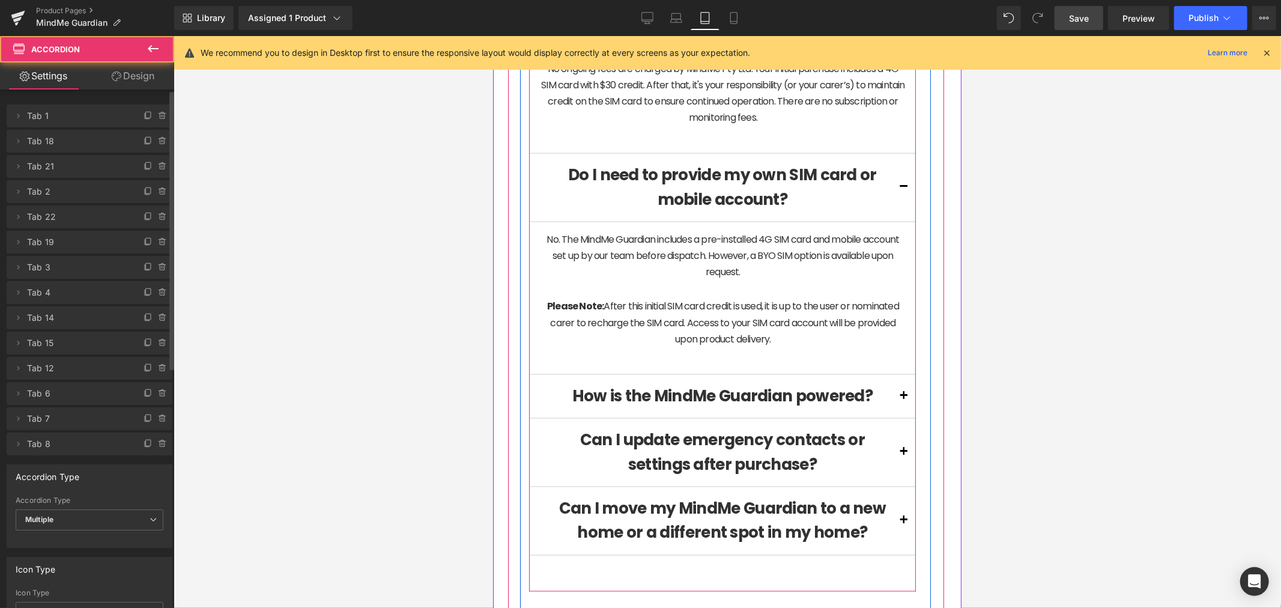
click at [891, 393] on button at bounding box center [903, 395] width 24 height 43
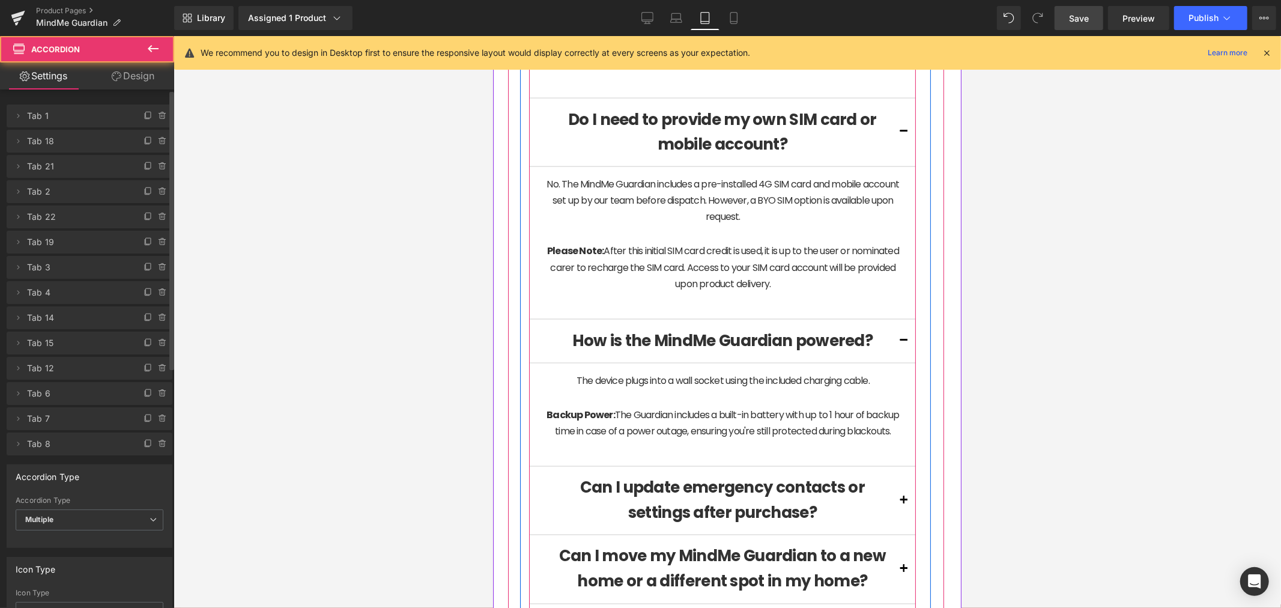
scroll to position [1572, 0]
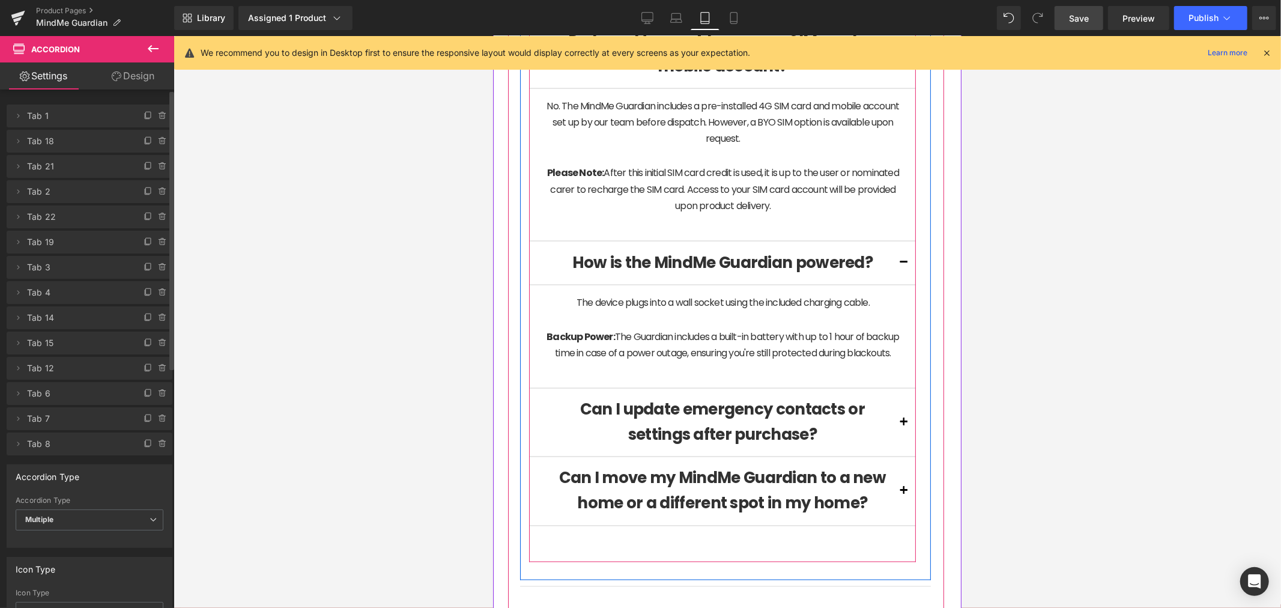
click at [891, 435] on button at bounding box center [903, 422] width 24 height 68
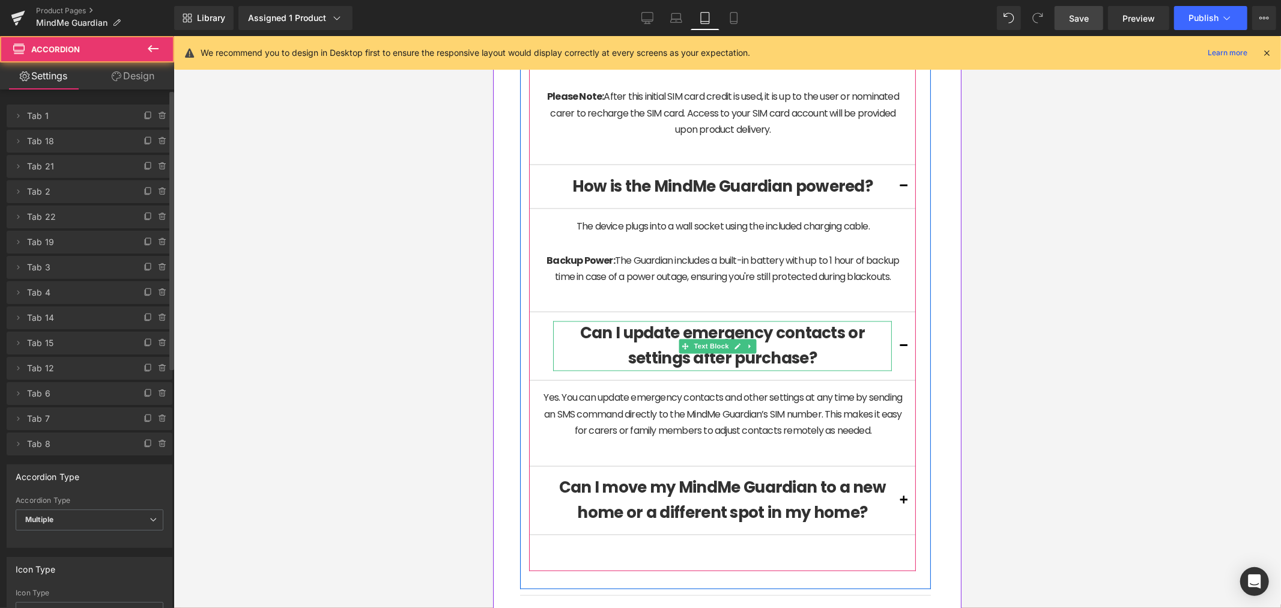
scroll to position [1727, 0]
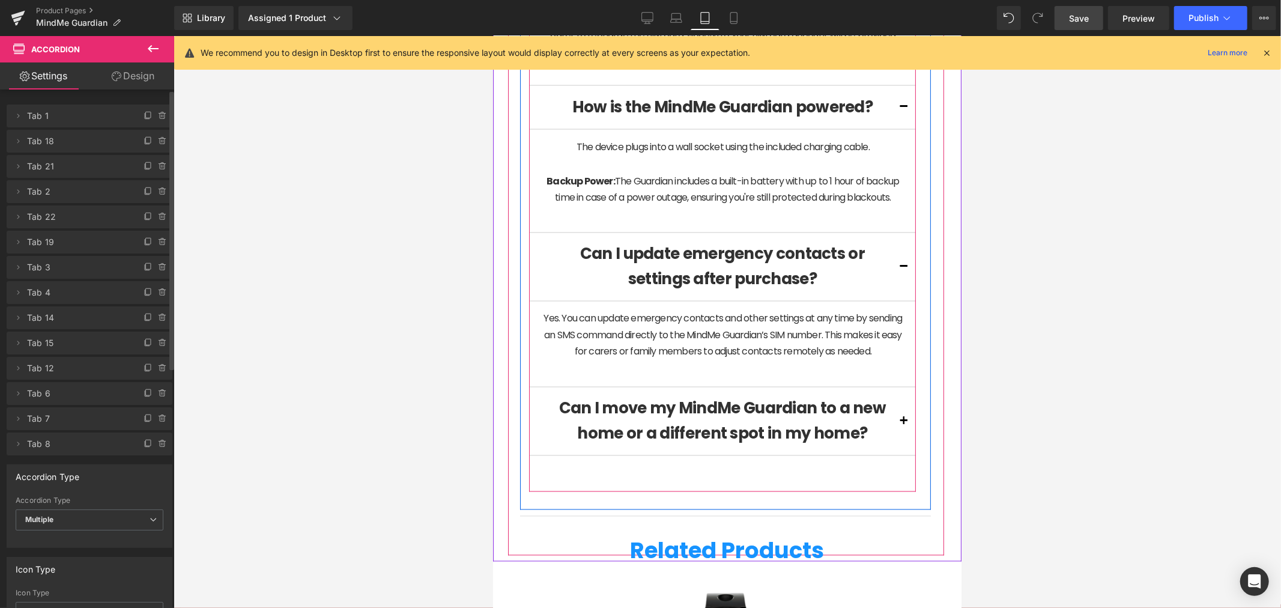
click at [895, 455] on button at bounding box center [903, 421] width 24 height 68
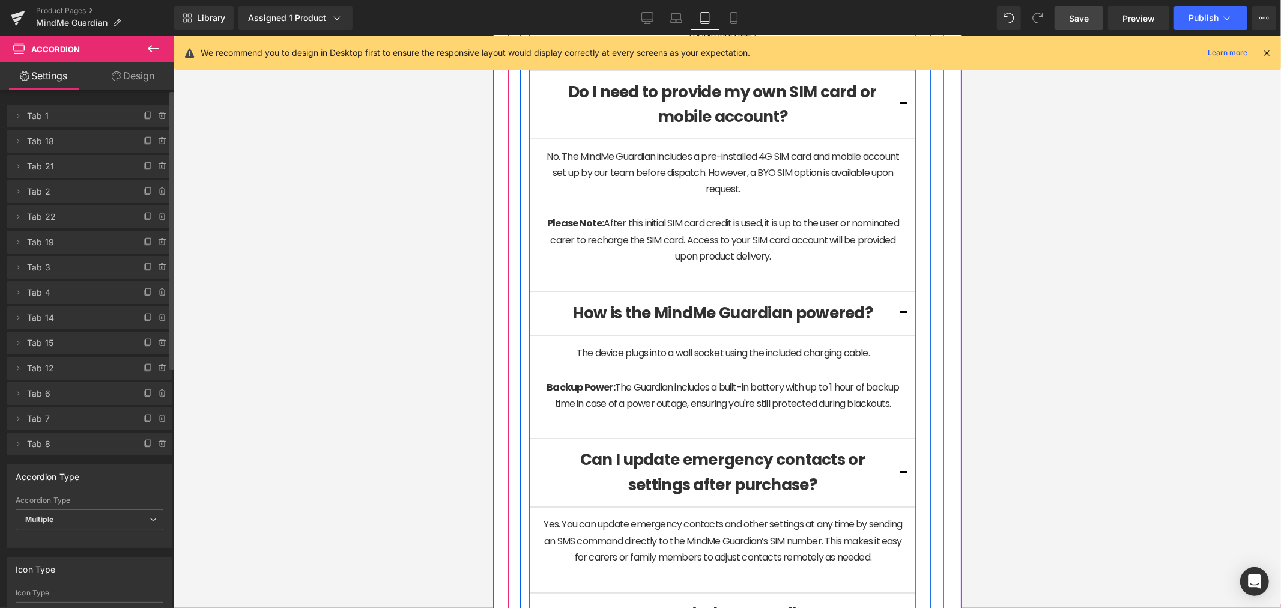
scroll to position [1416, 0]
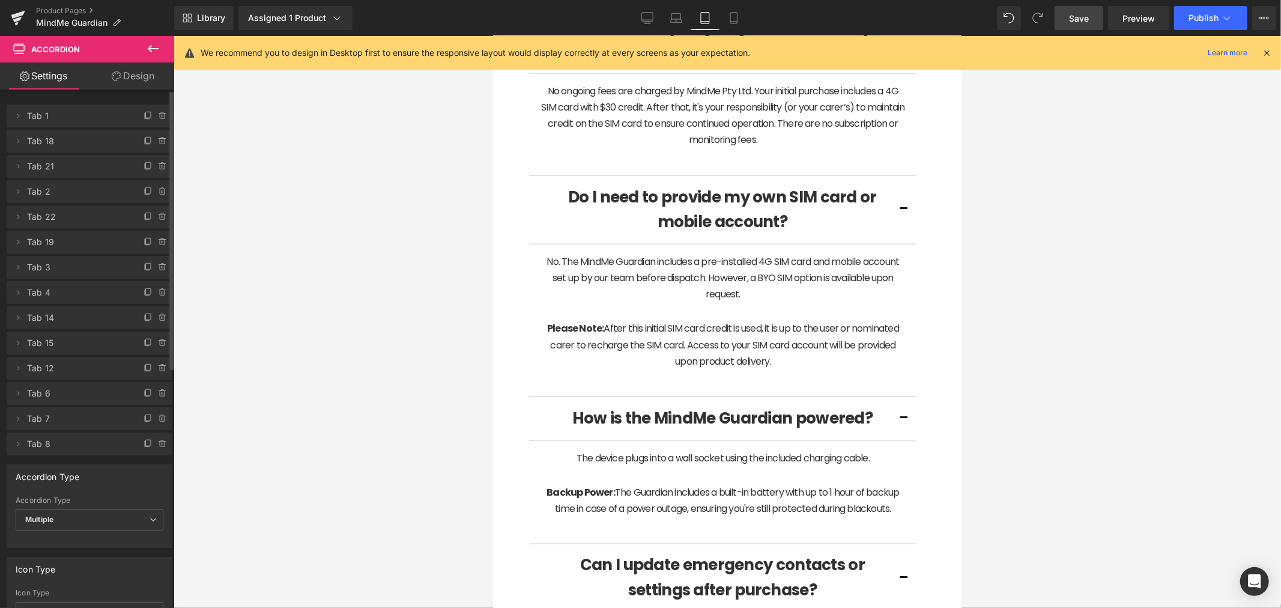
click at [1062, 16] on link "Save" at bounding box center [1079, 18] width 49 height 24
click at [1139, 19] on span "Preview" at bounding box center [1138, 18] width 32 height 13
click at [1196, 14] on span "Publish" at bounding box center [1203, 18] width 30 height 10
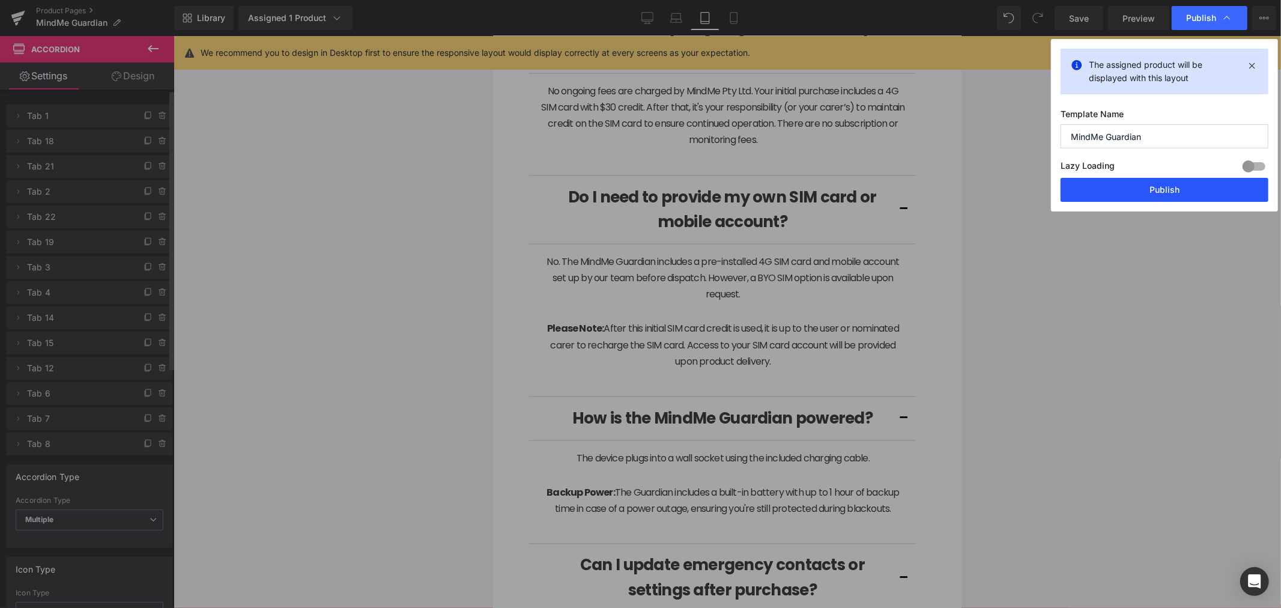
click at [1133, 189] on button "Publish" at bounding box center [1165, 190] width 208 height 24
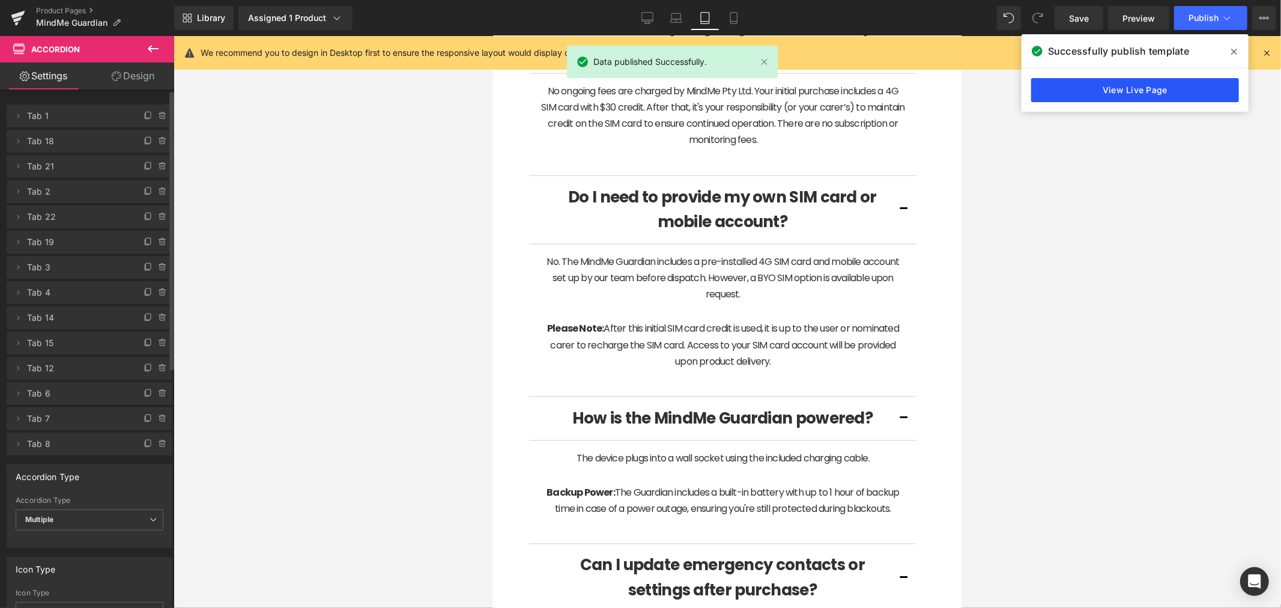
click at [1157, 92] on link "View Live Page" at bounding box center [1135, 90] width 208 height 24
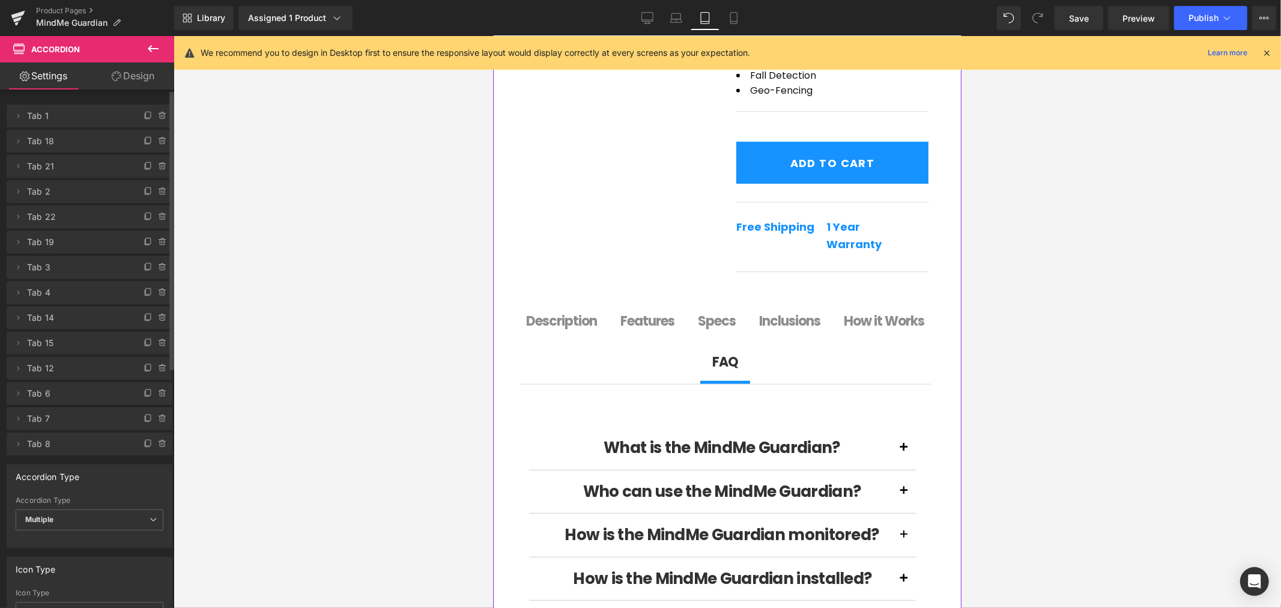
scroll to position [504, 0]
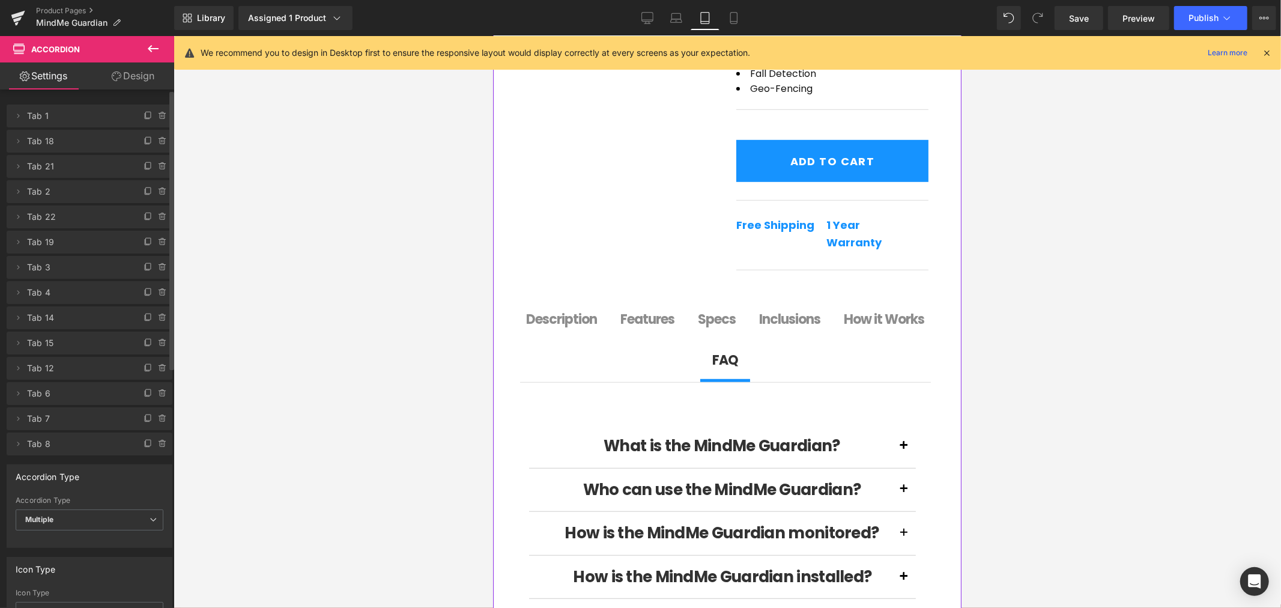
click at [843, 328] on b "How it Works" at bounding box center [883, 318] width 80 height 19
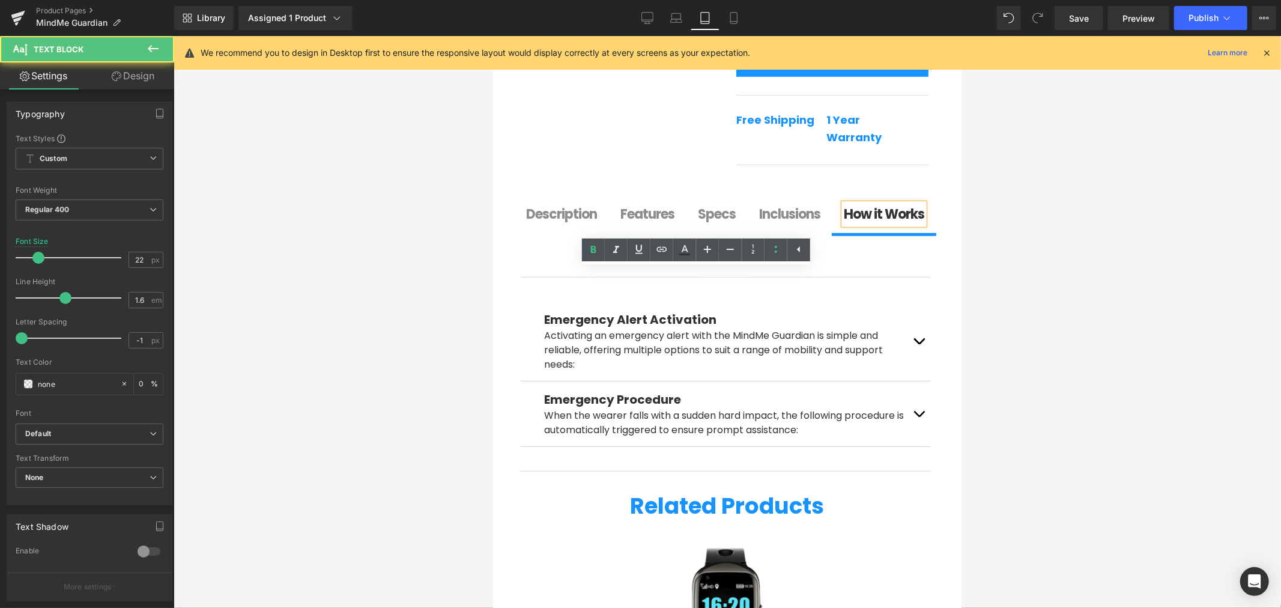
scroll to position [616, 0]
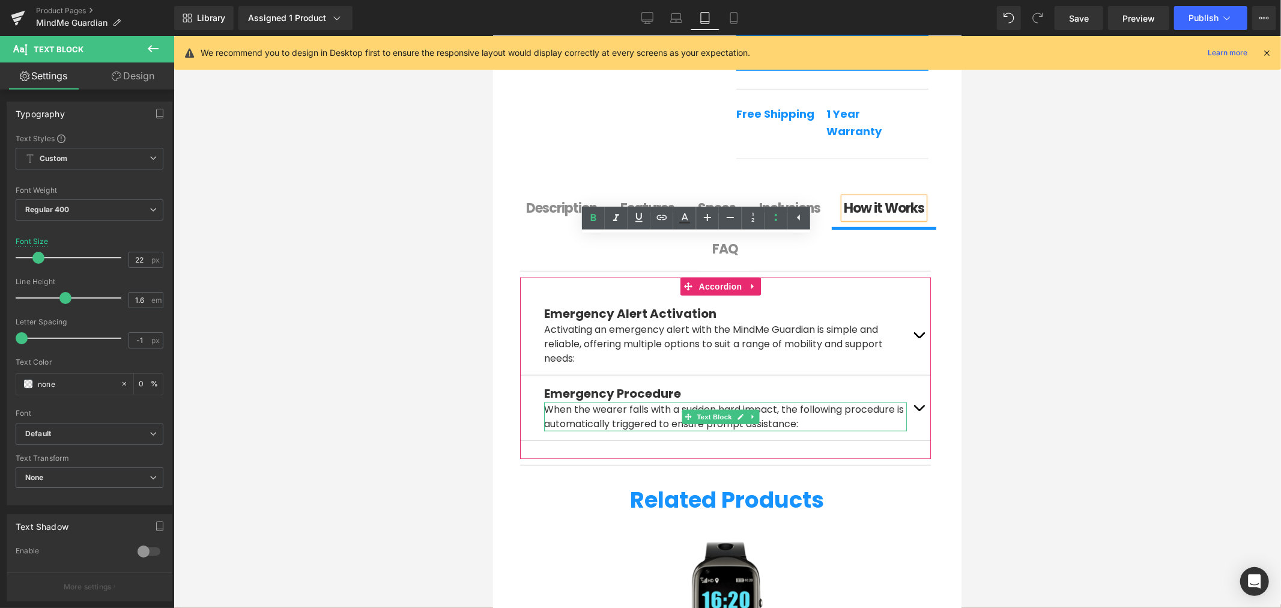
click at [553, 414] on p "When the wearer falls with a sudden hard impact, the following procedure is aut…" at bounding box center [724, 416] width 363 height 29
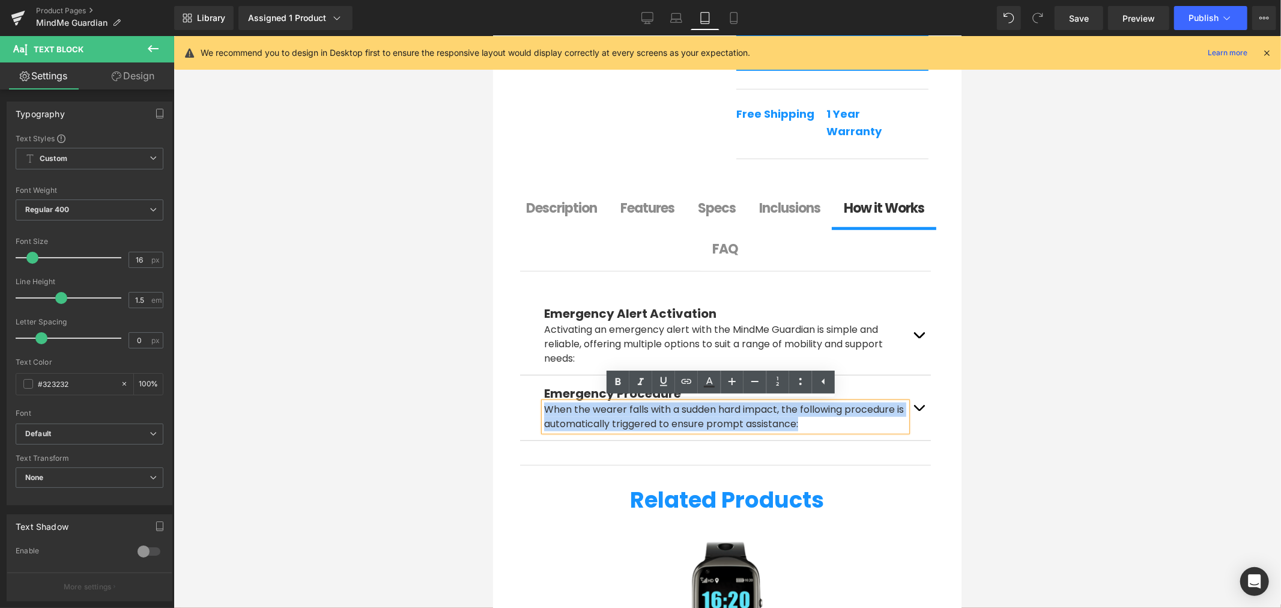
drag, startPoint x: 875, startPoint y: 421, endPoint x: 536, endPoint y: 408, distance: 338.9
click at [536, 408] on div "Emergency Procedure Text Block When the wearer falls with a sudden hard impact,…" at bounding box center [724, 407] width 411 height 65
copy p "When the wearer falls with a sudden hard impact, the following procedure is aut…"
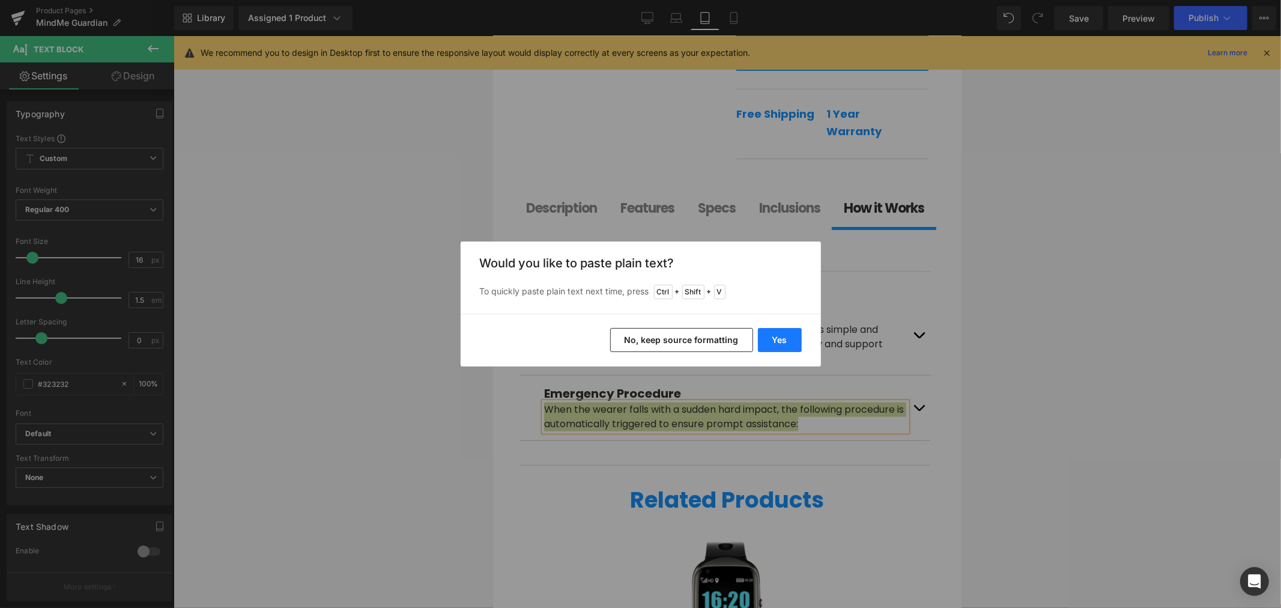
click at [788, 336] on button "Yes" at bounding box center [780, 340] width 44 height 24
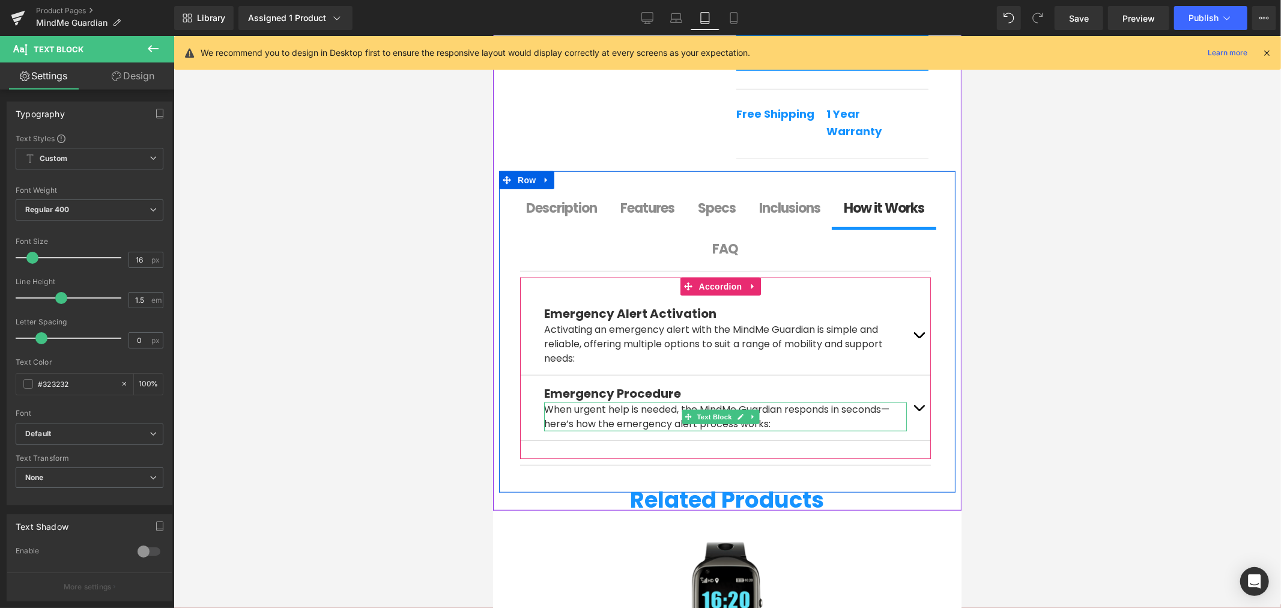
click at [551, 420] on p "When urgent help is needed, the MindMe Guardian responds in seconds—here’s how …" at bounding box center [724, 416] width 363 height 29
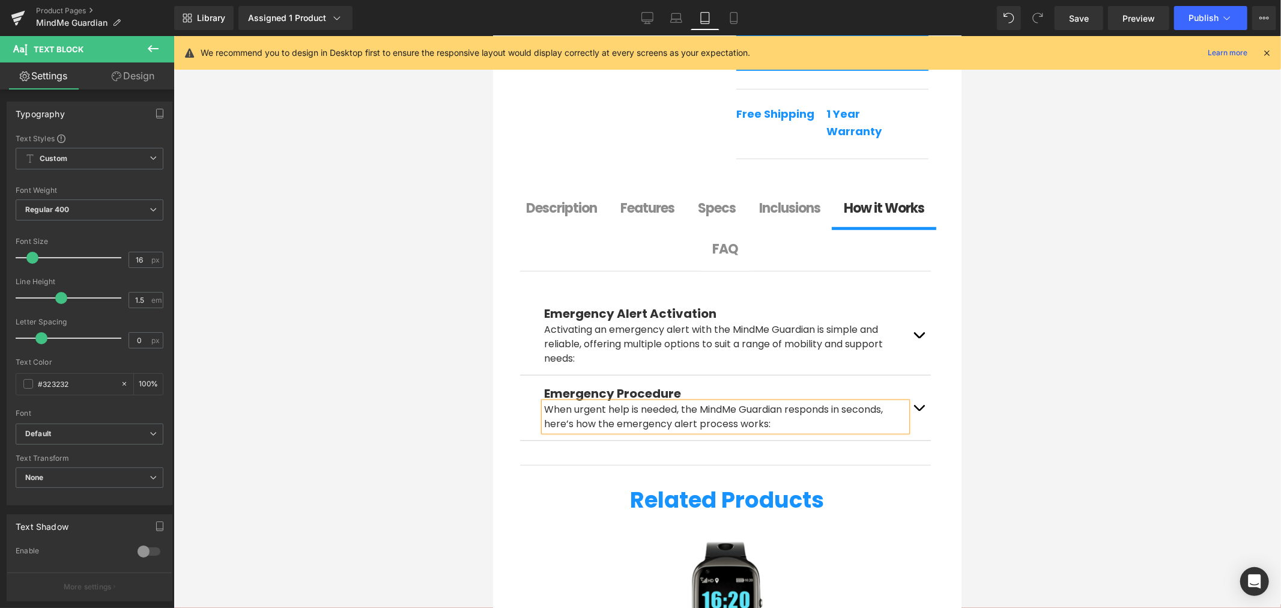
click at [1036, 441] on div at bounding box center [727, 322] width 1107 height 572
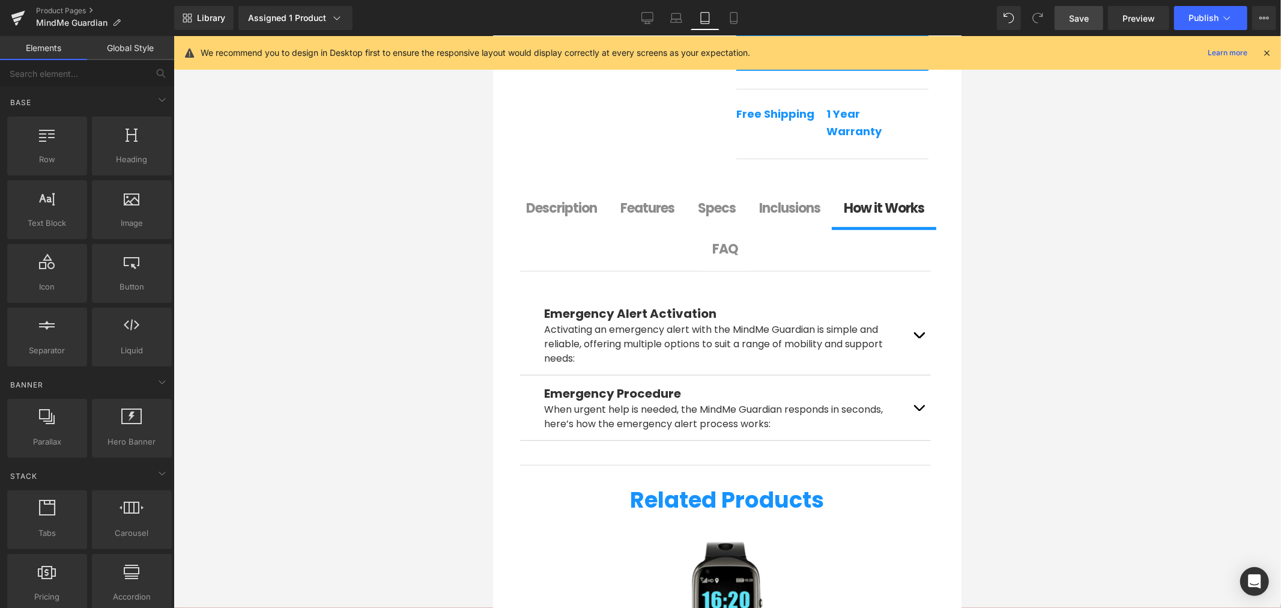
click at [1076, 27] on link "Save" at bounding box center [1079, 18] width 49 height 24
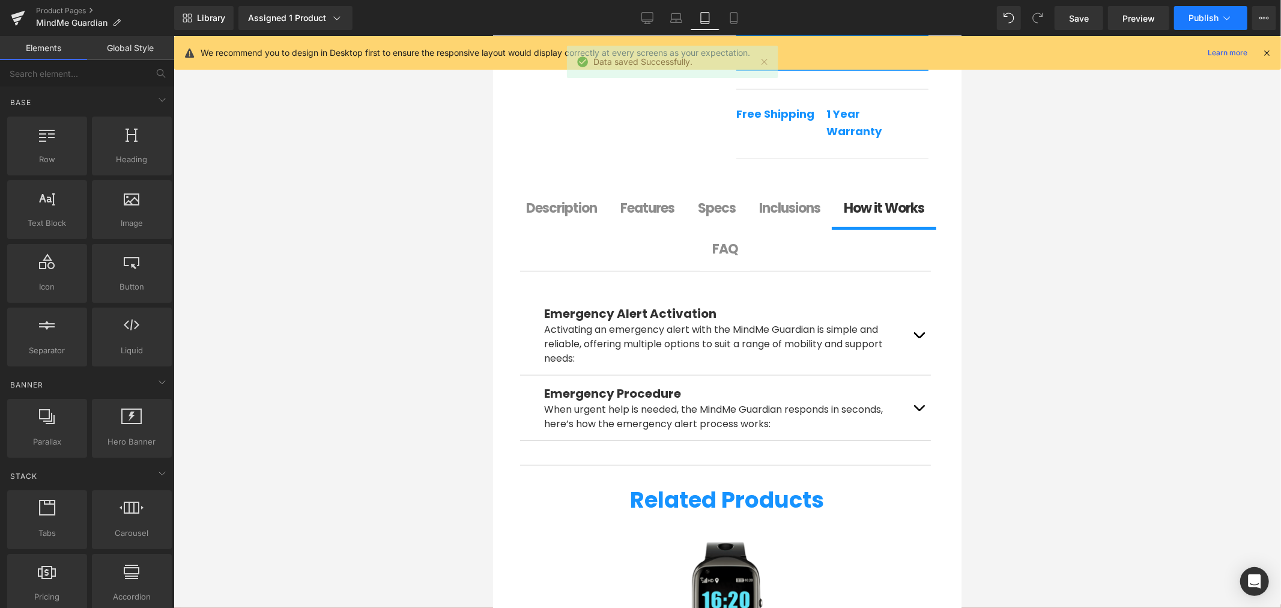
click at [1206, 26] on button "Publish" at bounding box center [1210, 18] width 73 height 24
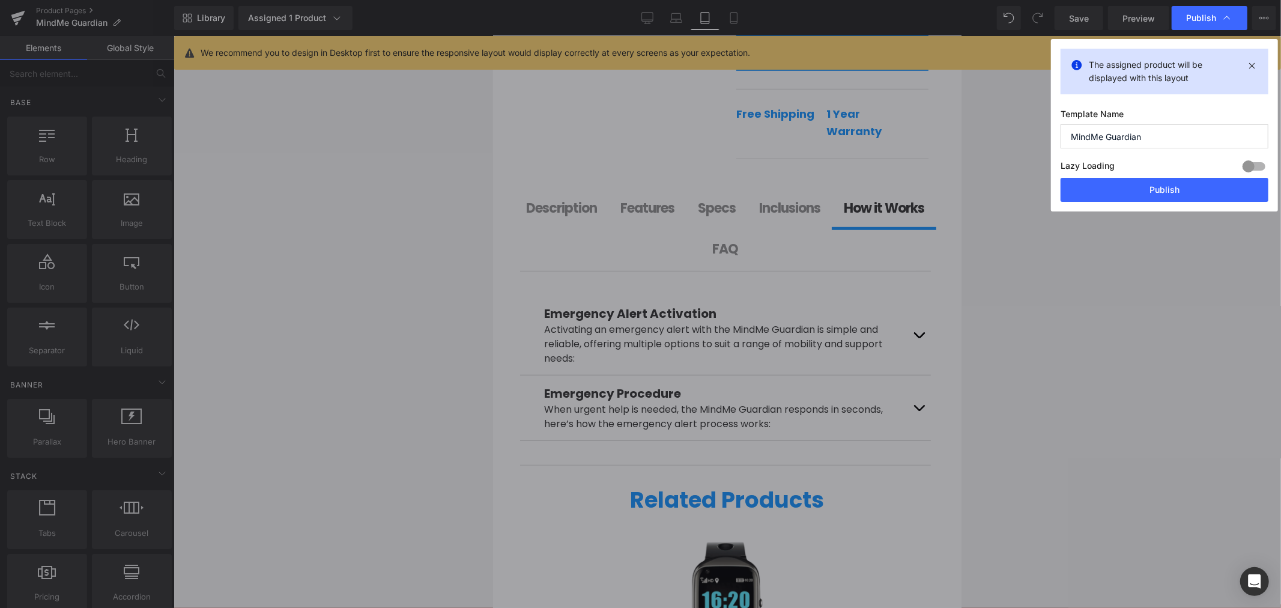
click at [1137, 194] on button "Publish" at bounding box center [1165, 190] width 208 height 24
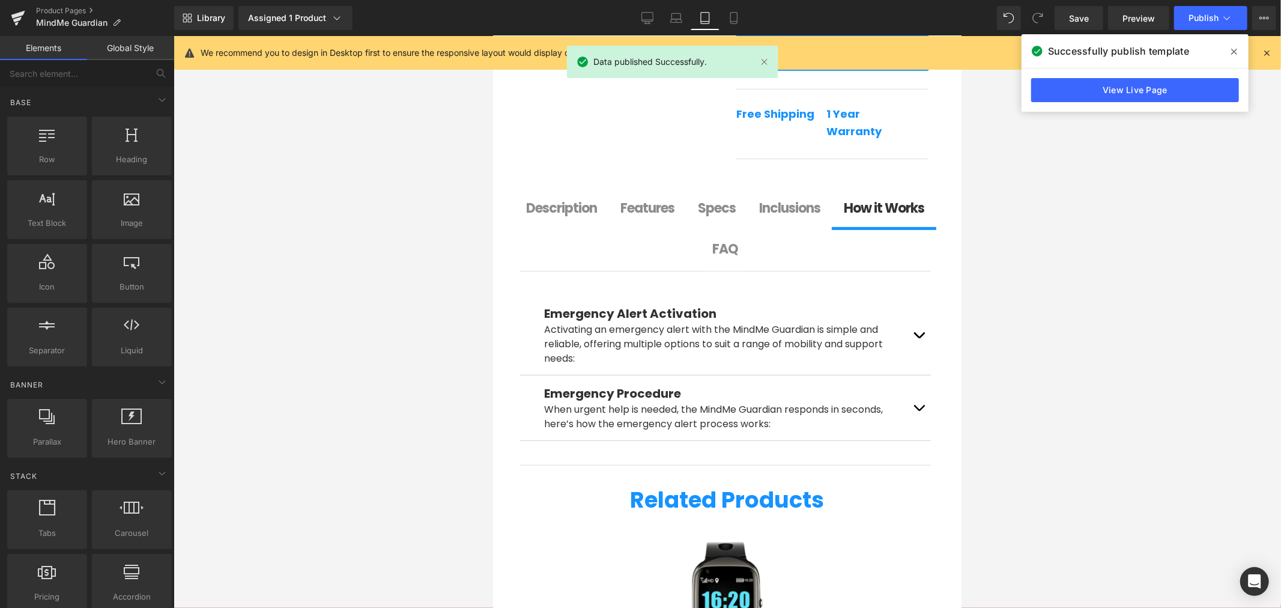
click at [1113, 91] on link "View Live Page" at bounding box center [1135, 90] width 208 height 24
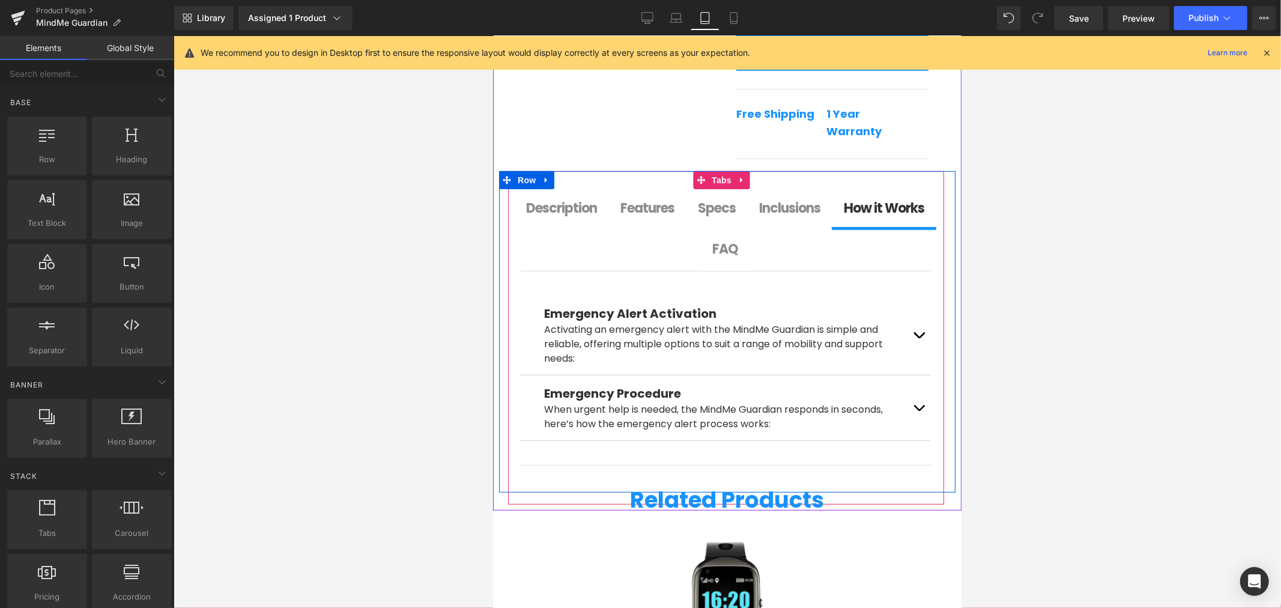
click at [596, 205] on b "Description" at bounding box center [560, 207] width 71 height 19
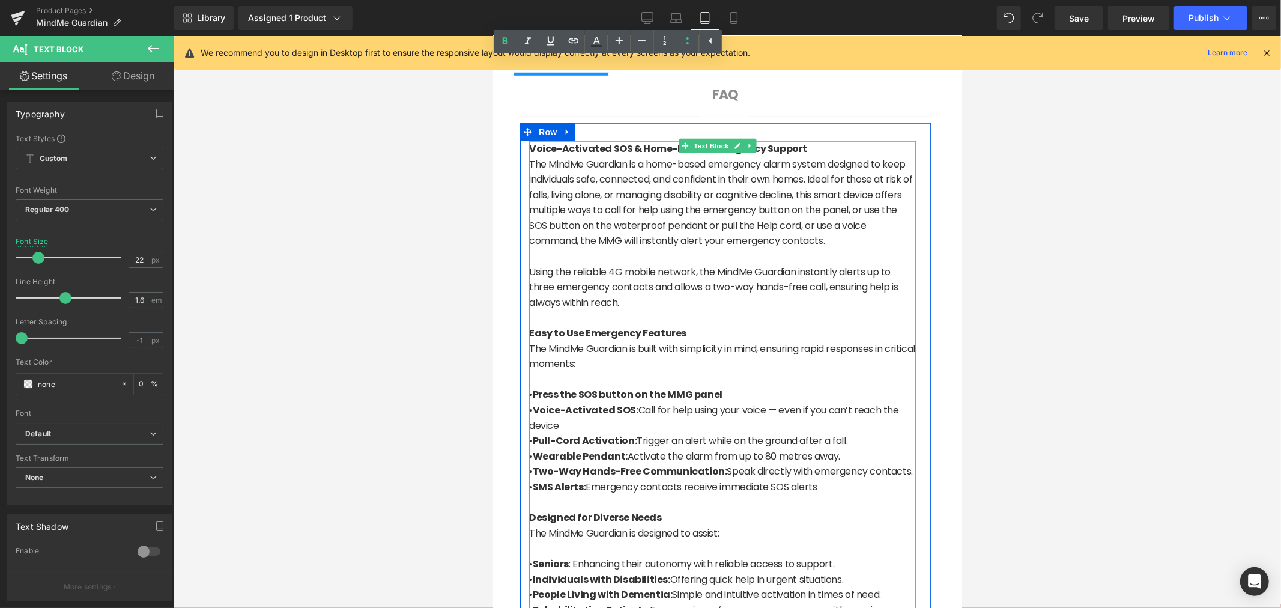
scroll to position [793, 0]
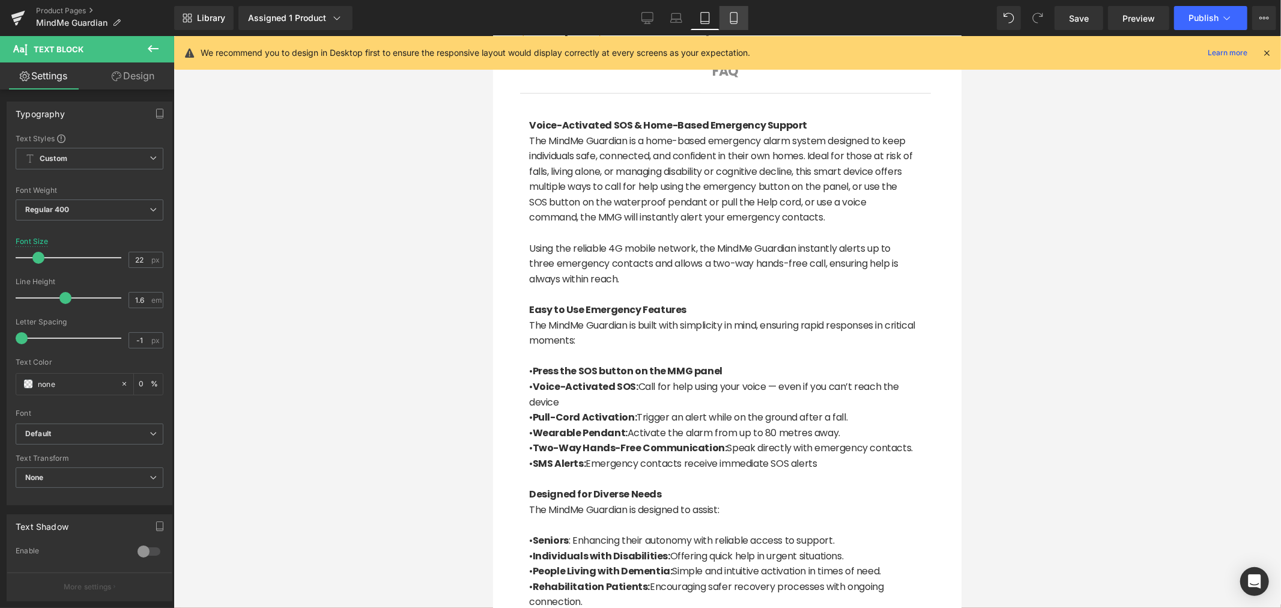
click at [724, 14] on link "Mobile" at bounding box center [733, 18] width 29 height 24
type input "20"
type input "0"
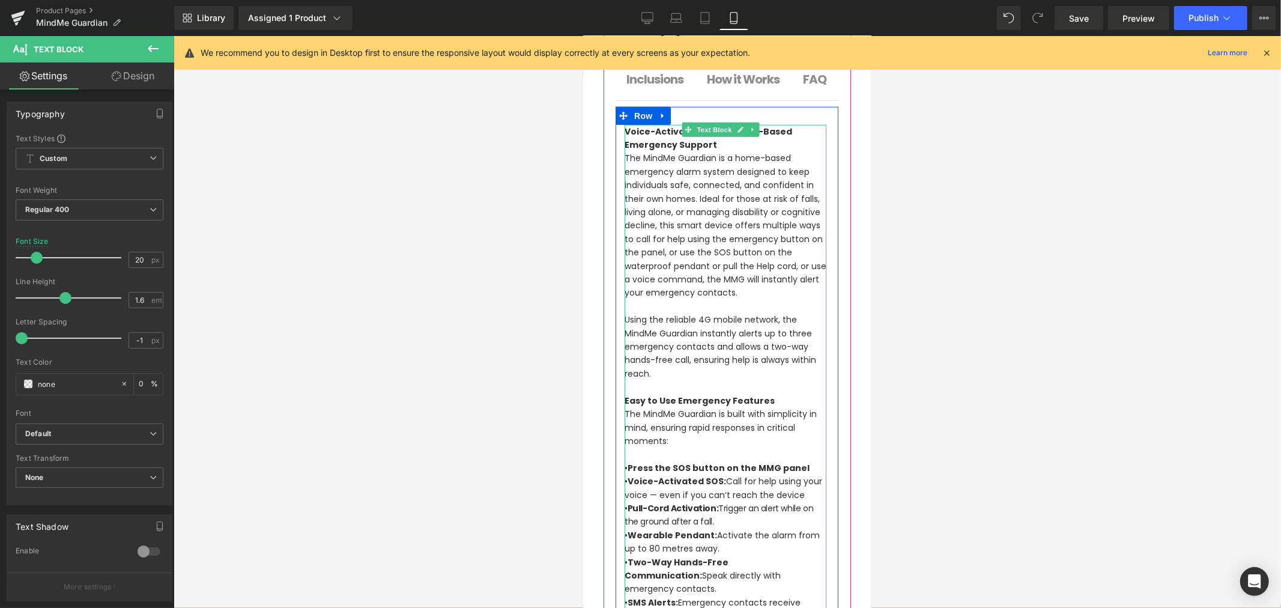
scroll to position [1067, 0]
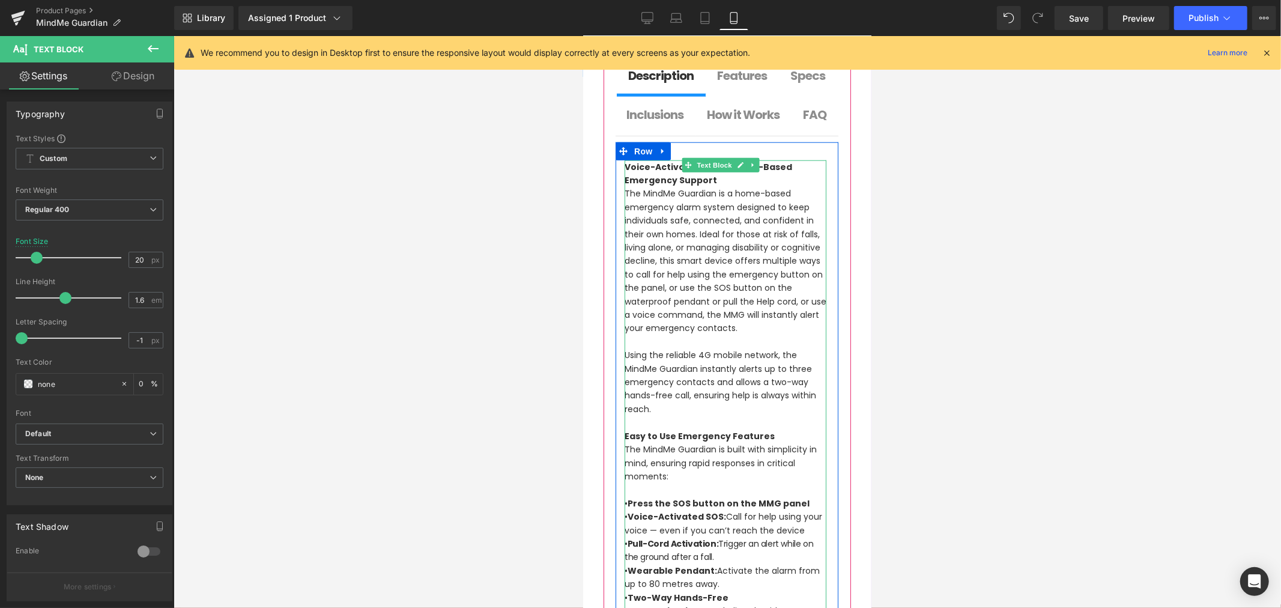
click at [635, 330] on p "The MindMe Guardian is a home-based emergency alarm system designed to keep ind…" at bounding box center [725, 260] width 202 height 148
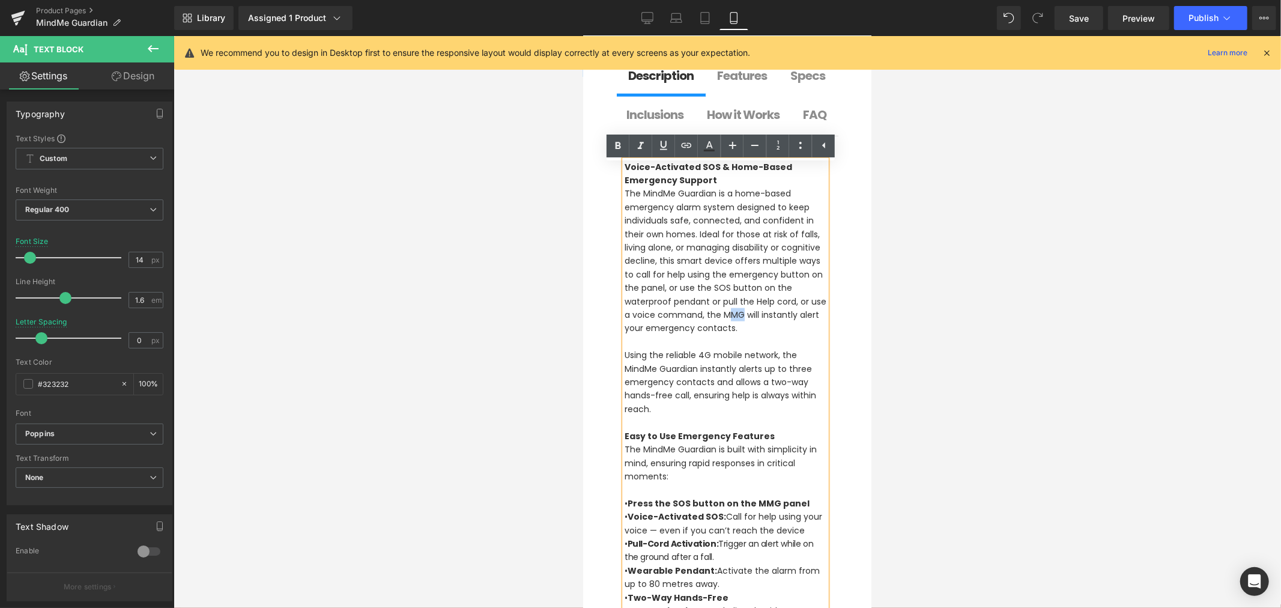
drag, startPoint x: 645, startPoint y: 331, endPoint x: 630, endPoint y: 330, distance: 15.0
click at [630, 330] on p "The MindMe Guardian is a home-based emergency alarm system designed to keep ind…" at bounding box center [725, 260] width 202 height 148
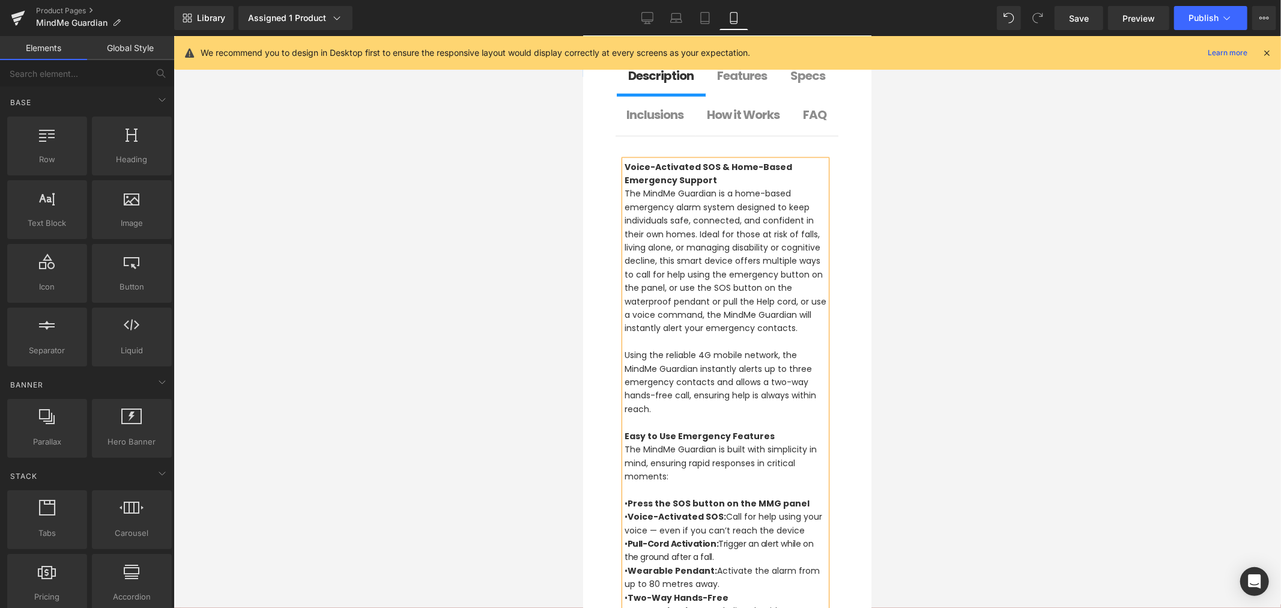
click at [942, 332] on div at bounding box center [727, 322] width 1107 height 572
click at [954, 244] on div at bounding box center [727, 322] width 1107 height 572
click at [1081, 22] on span "Save" at bounding box center [1079, 18] width 20 height 13
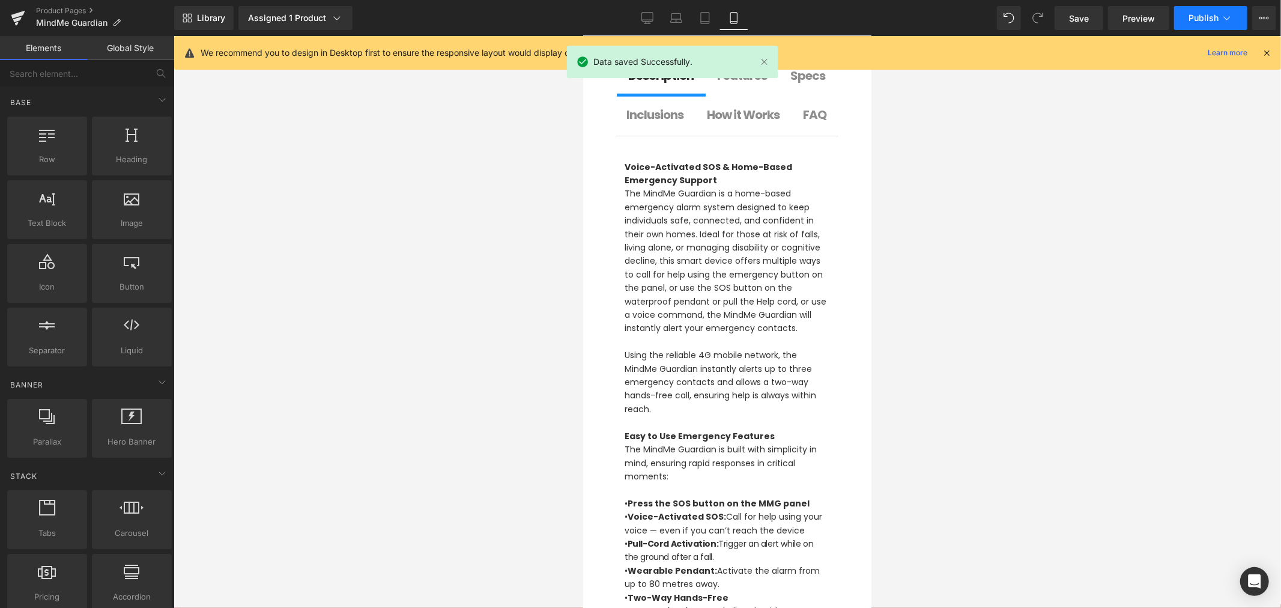
click at [1198, 25] on button "Publish" at bounding box center [1210, 18] width 73 height 24
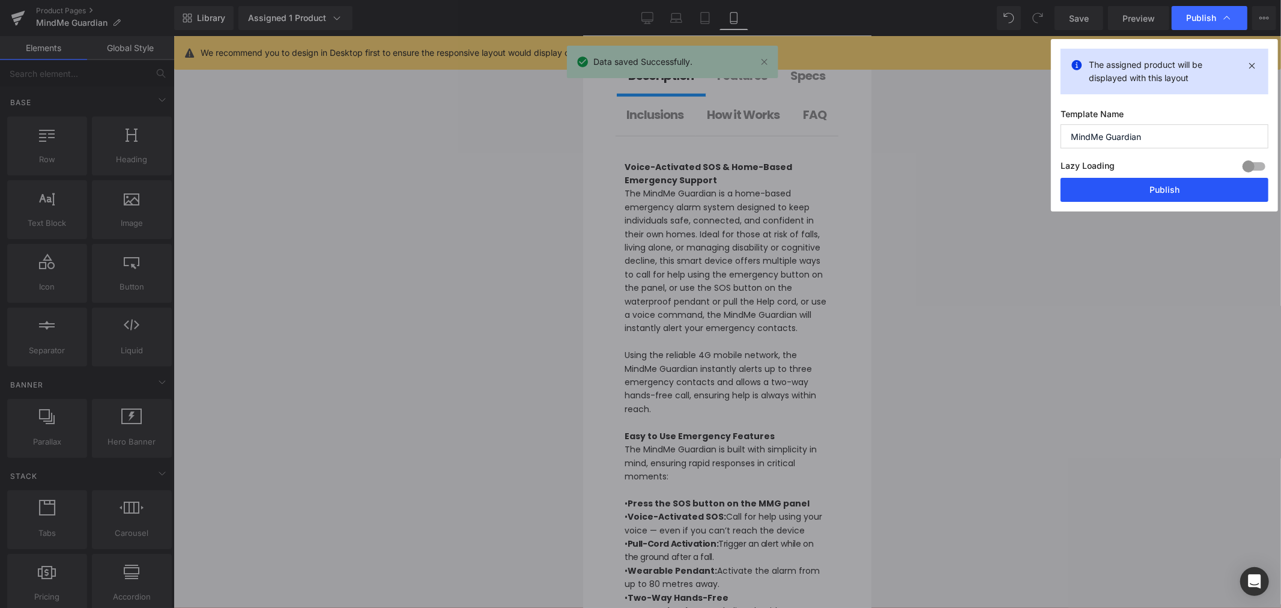
click at [1119, 192] on button "Publish" at bounding box center [1165, 190] width 208 height 24
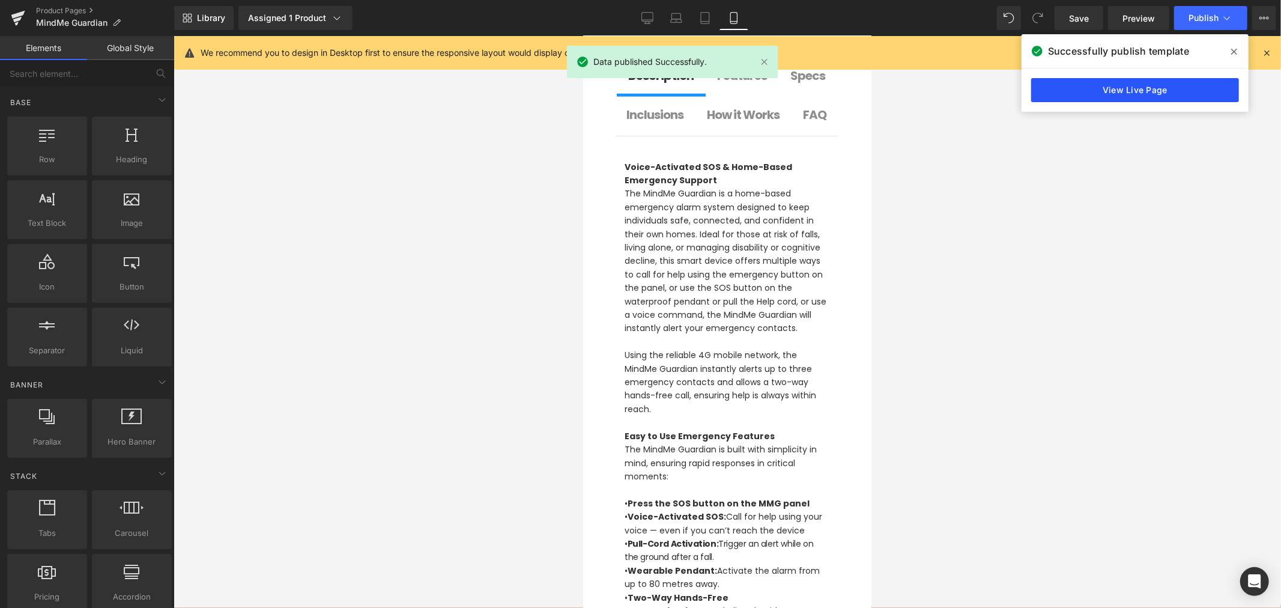
click at [1089, 91] on link "View Live Page" at bounding box center [1135, 90] width 208 height 24
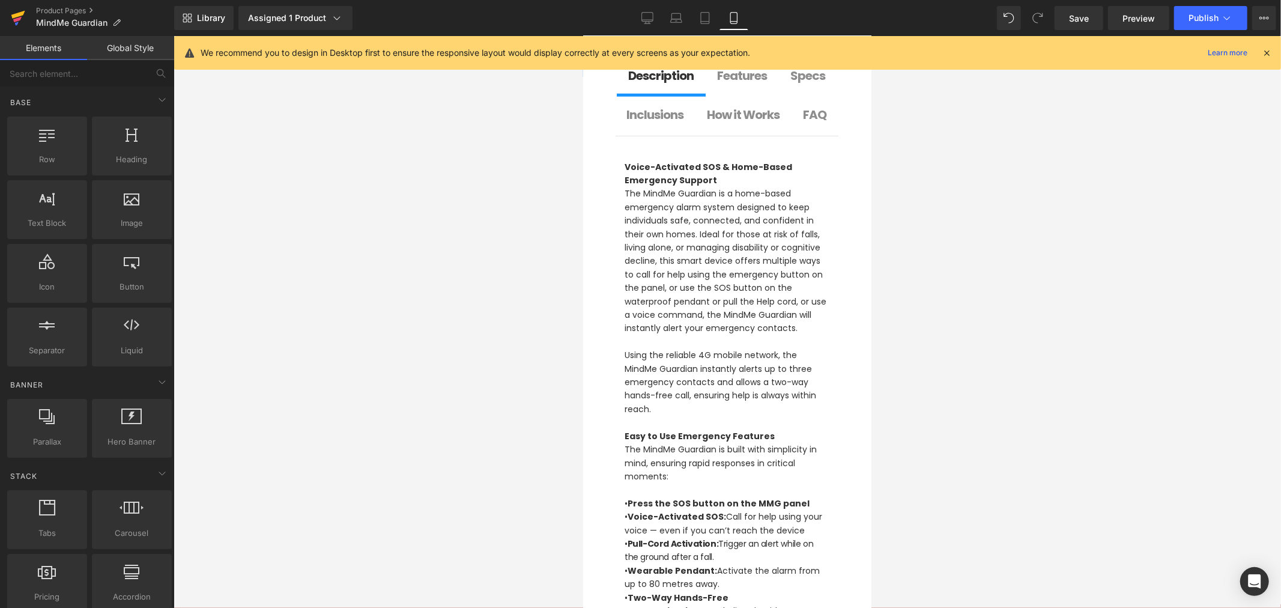
click at [20, 8] on icon at bounding box center [18, 18] width 14 height 30
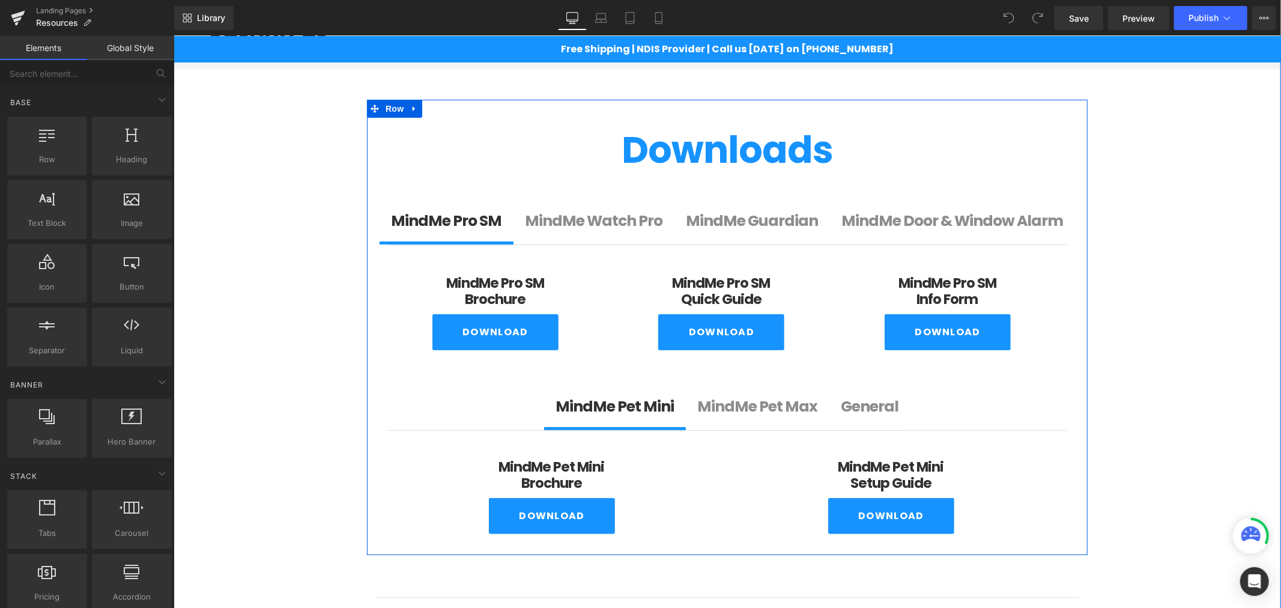
scroll to position [111, 0]
click at [786, 213] on b "MindMe Guardian" at bounding box center [752, 219] width 132 height 21
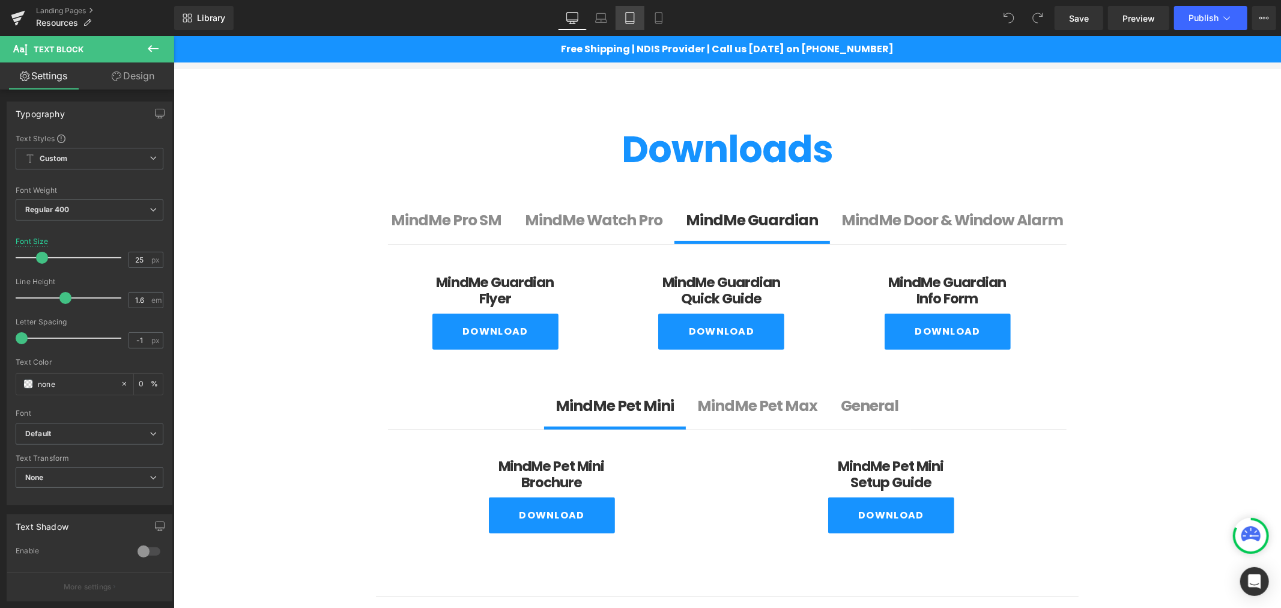
click at [629, 8] on link "Tablet" at bounding box center [630, 18] width 29 height 24
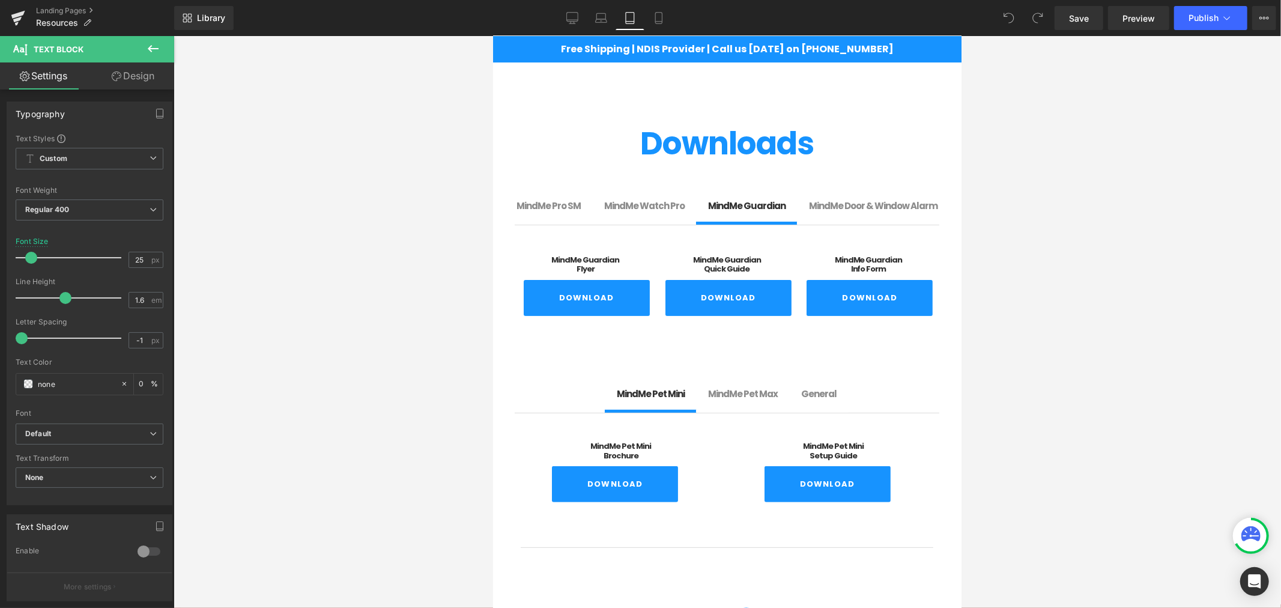
scroll to position [78, 0]
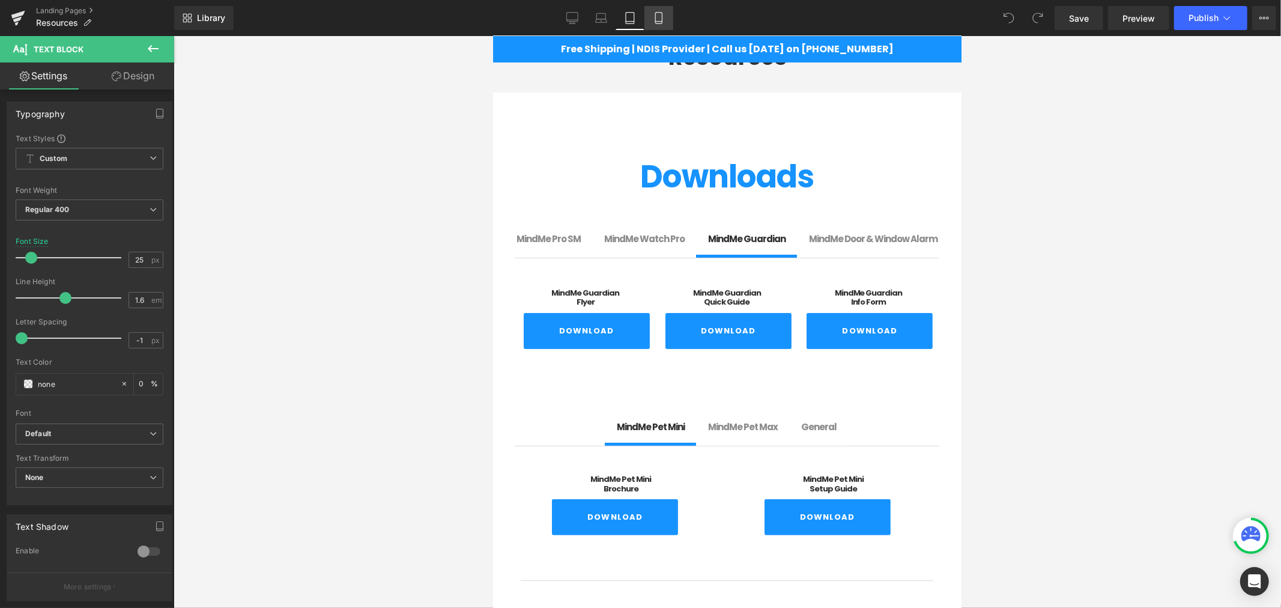
click at [658, 16] on icon at bounding box center [659, 18] width 12 height 12
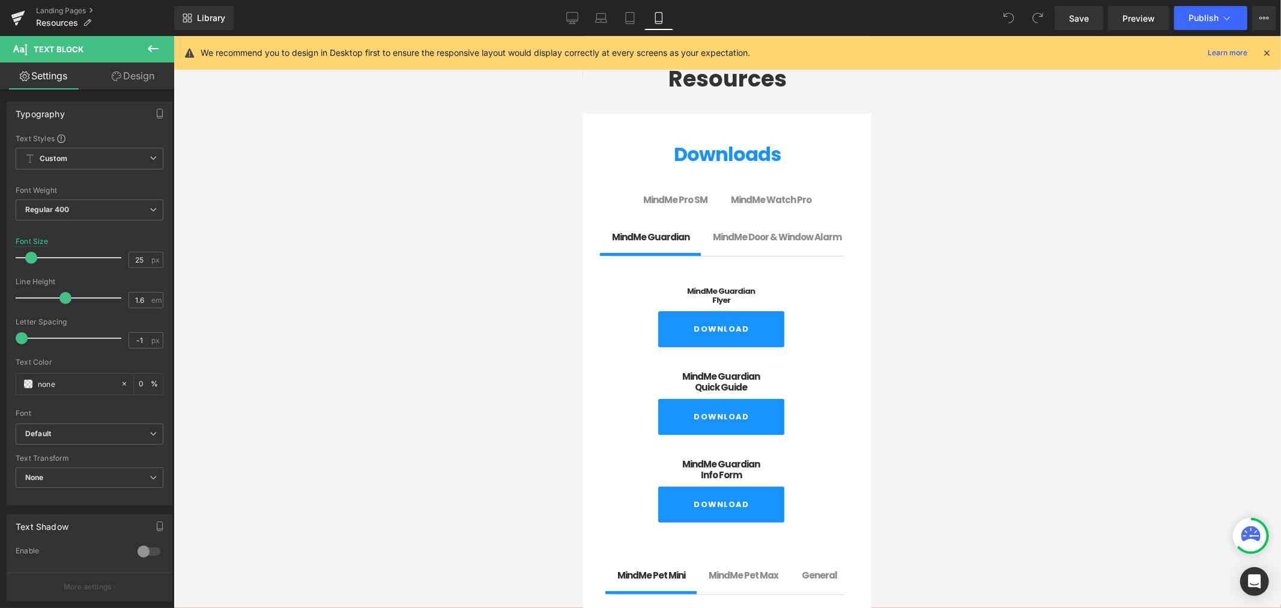
scroll to position [76, 0]
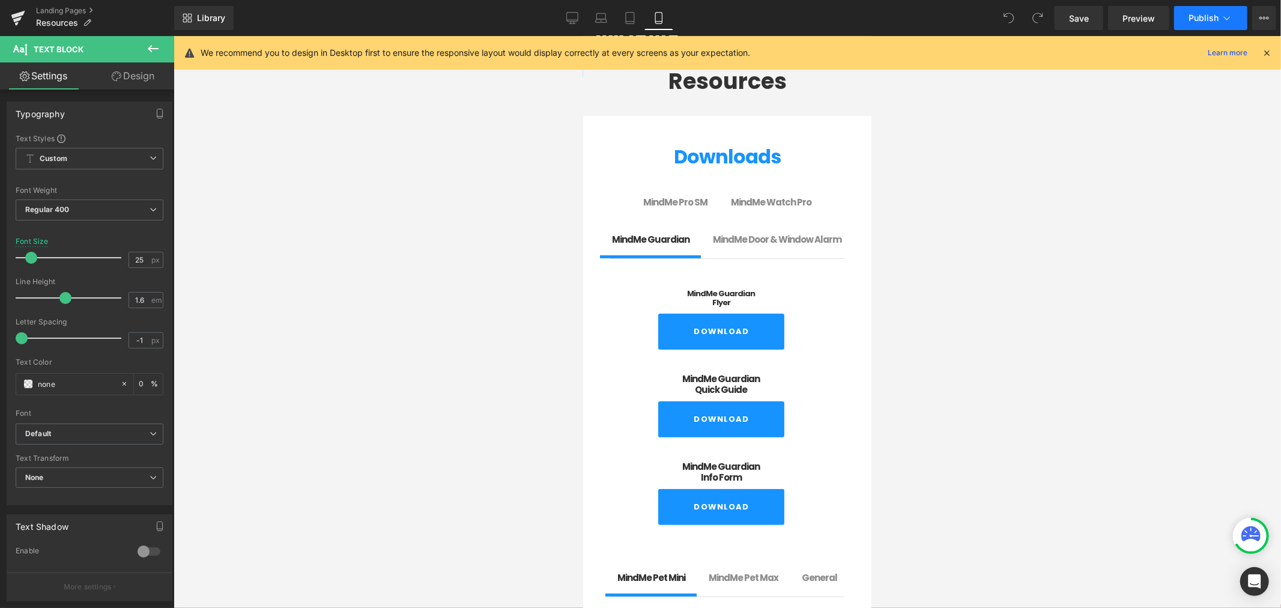
click at [1211, 22] on span "Publish" at bounding box center [1203, 18] width 30 height 10
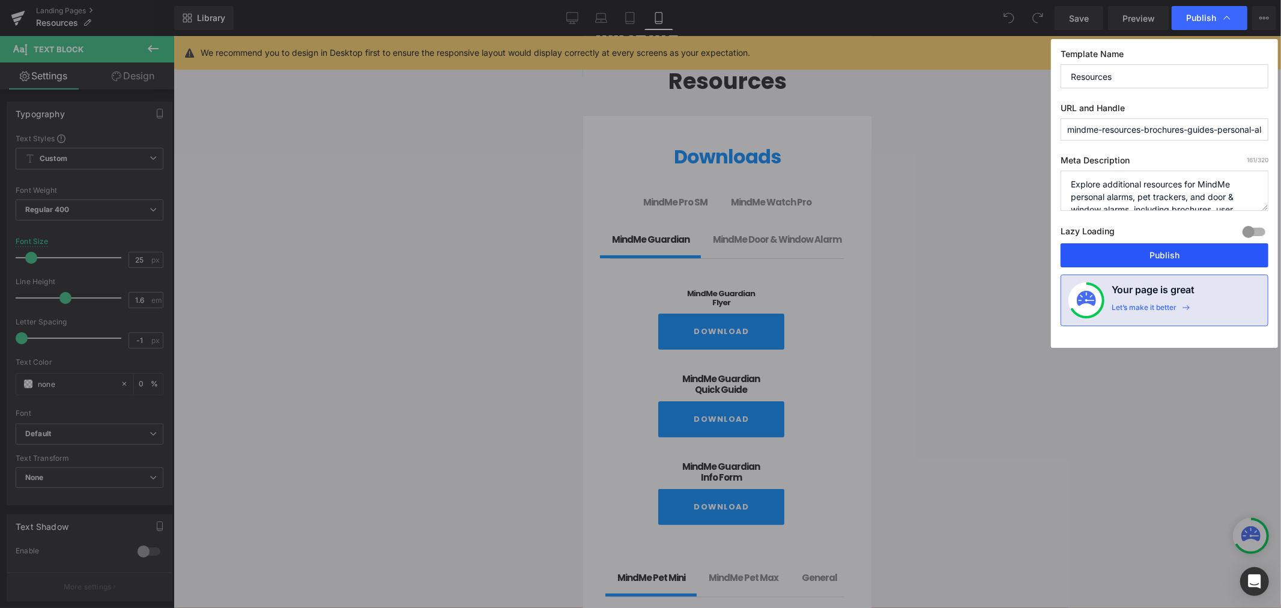
drag, startPoint x: 1133, startPoint y: 255, endPoint x: 238, endPoint y: 162, distance: 900.2
click at [1133, 255] on button "Publish" at bounding box center [1165, 255] width 208 height 24
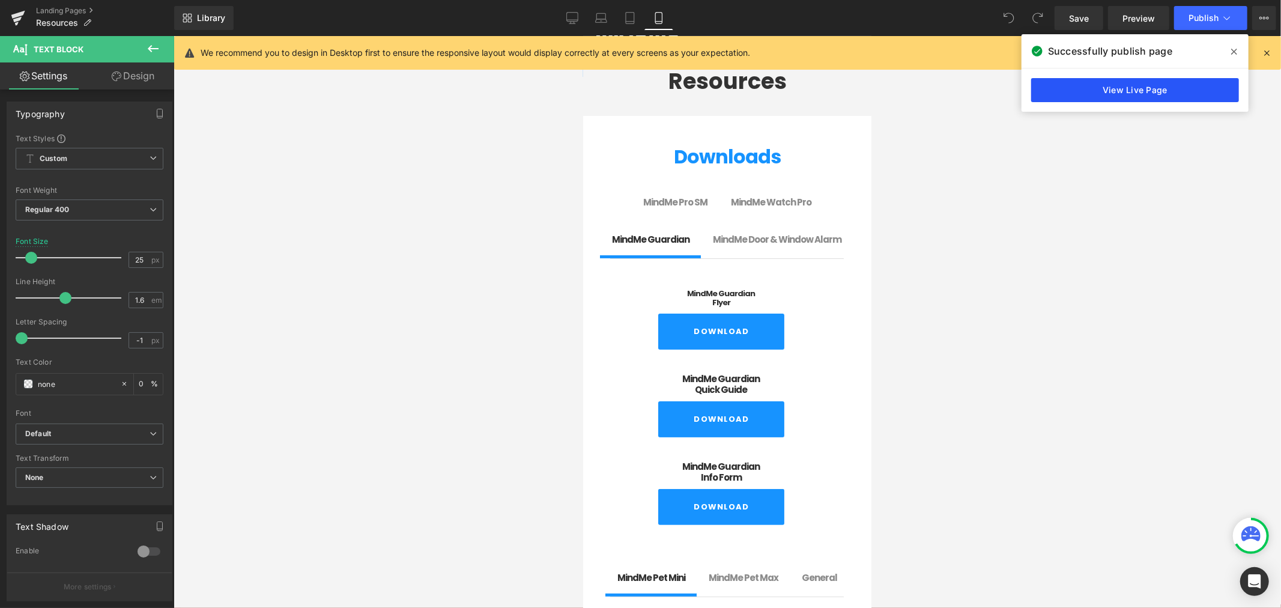
click at [1077, 80] on link "View Live Page" at bounding box center [1135, 90] width 208 height 24
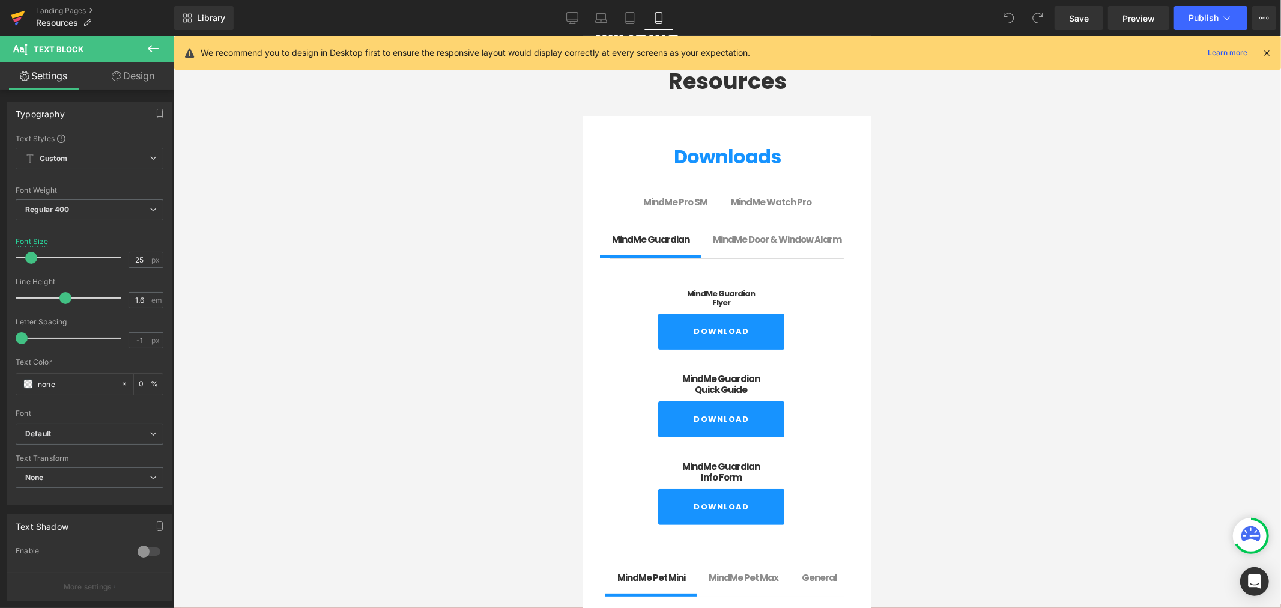
click at [14, 19] on icon at bounding box center [18, 18] width 14 height 30
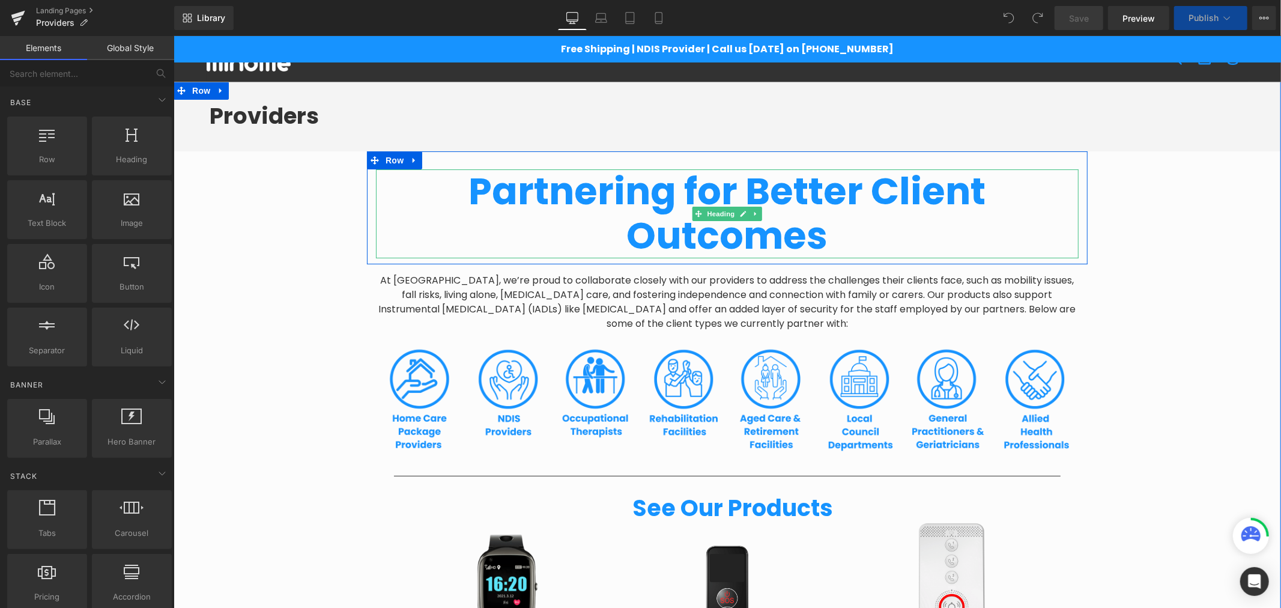
scroll to position [133, 0]
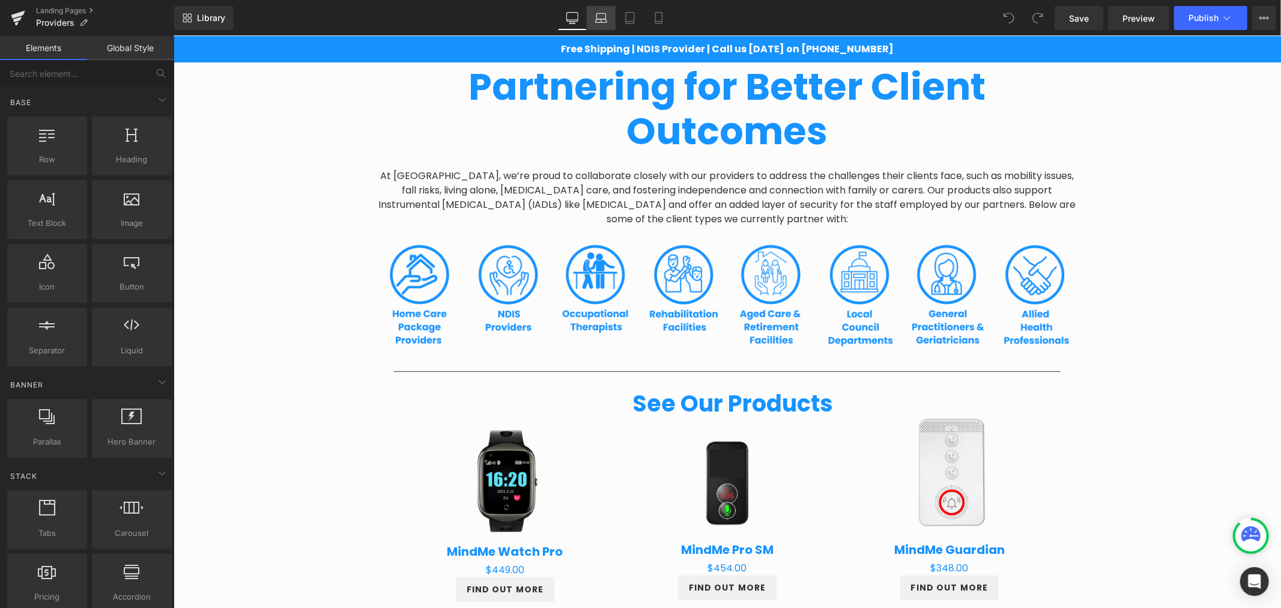
click at [613, 20] on link "Laptop" at bounding box center [601, 18] width 29 height 24
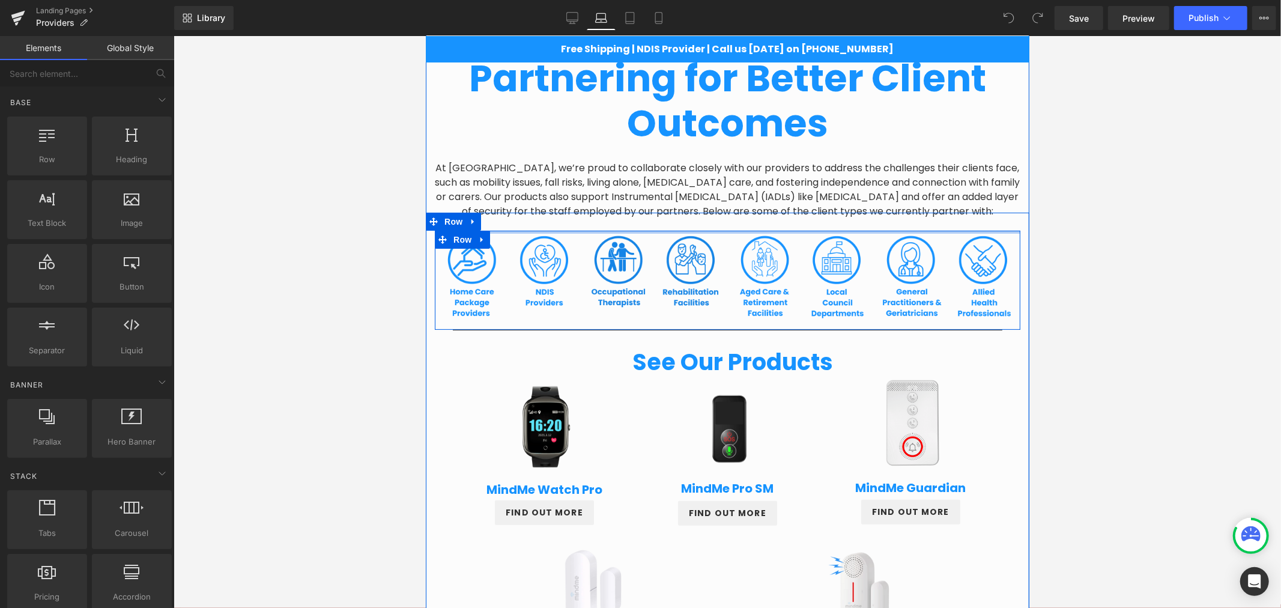
click at [590, 232] on div at bounding box center [727, 231] width 586 height 3
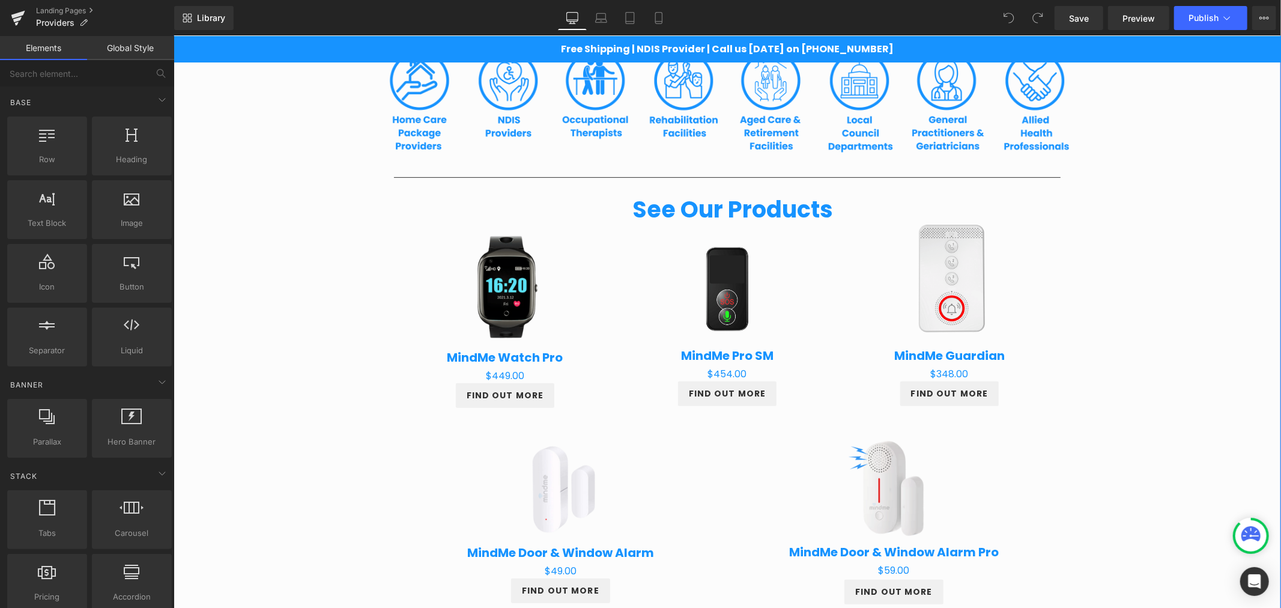
scroll to position [333, 0]
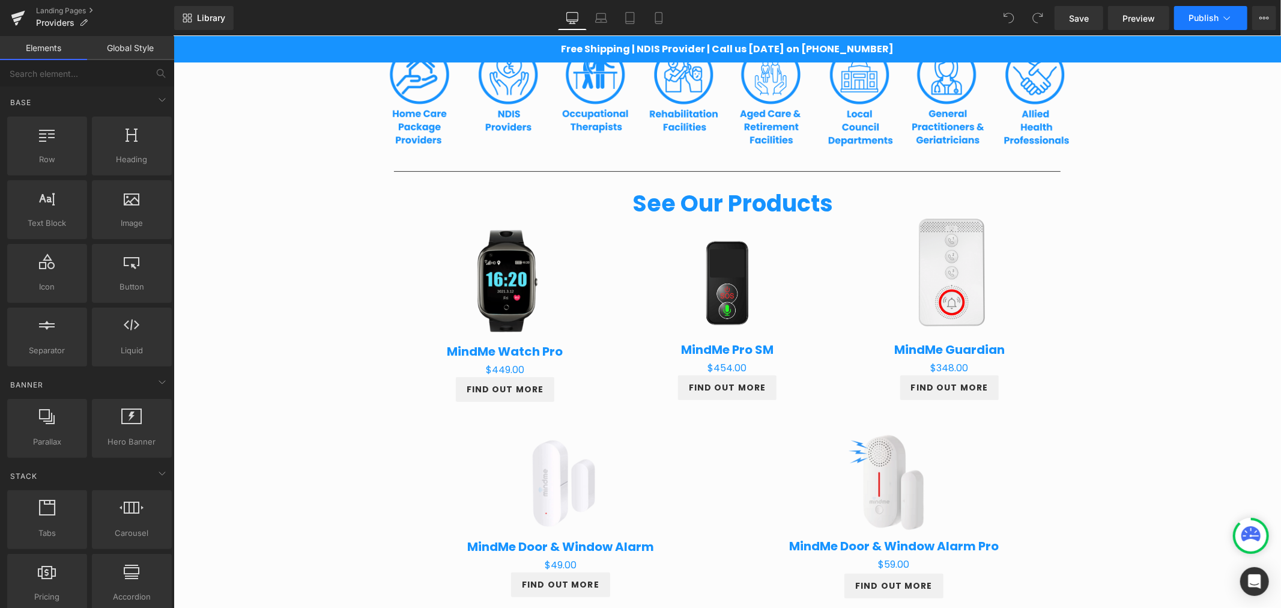
click at [1200, 23] on button "Publish" at bounding box center [1210, 18] width 73 height 24
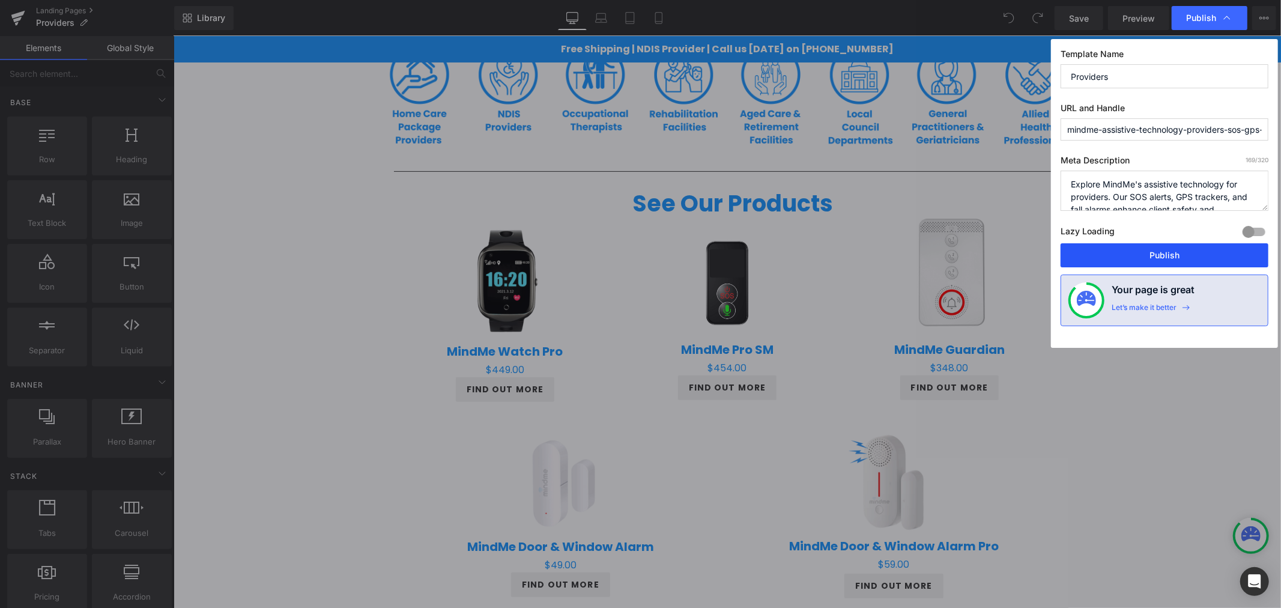
drag, startPoint x: 1138, startPoint y: 259, endPoint x: 736, endPoint y: 231, distance: 403.4
click at [1138, 259] on button "Publish" at bounding box center [1165, 255] width 208 height 24
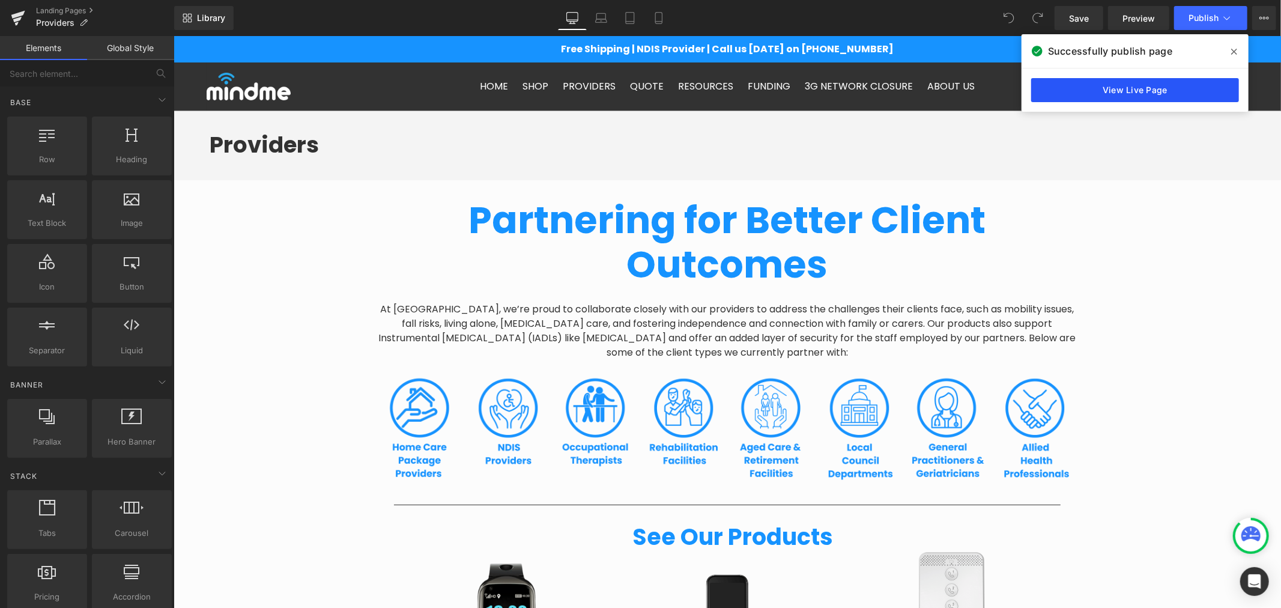
click at [1087, 86] on link "View Live Page" at bounding box center [1135, 90] width 208 height 24
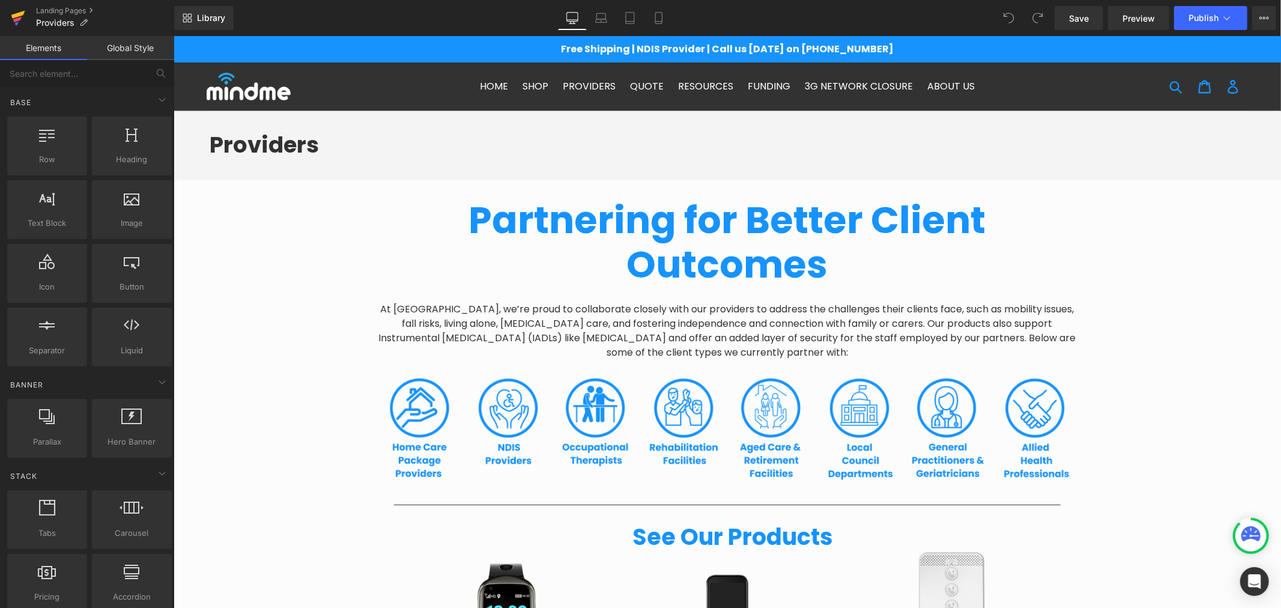
click at [22, 9] on icon at bounding box center [18, 18] width 14 height 30
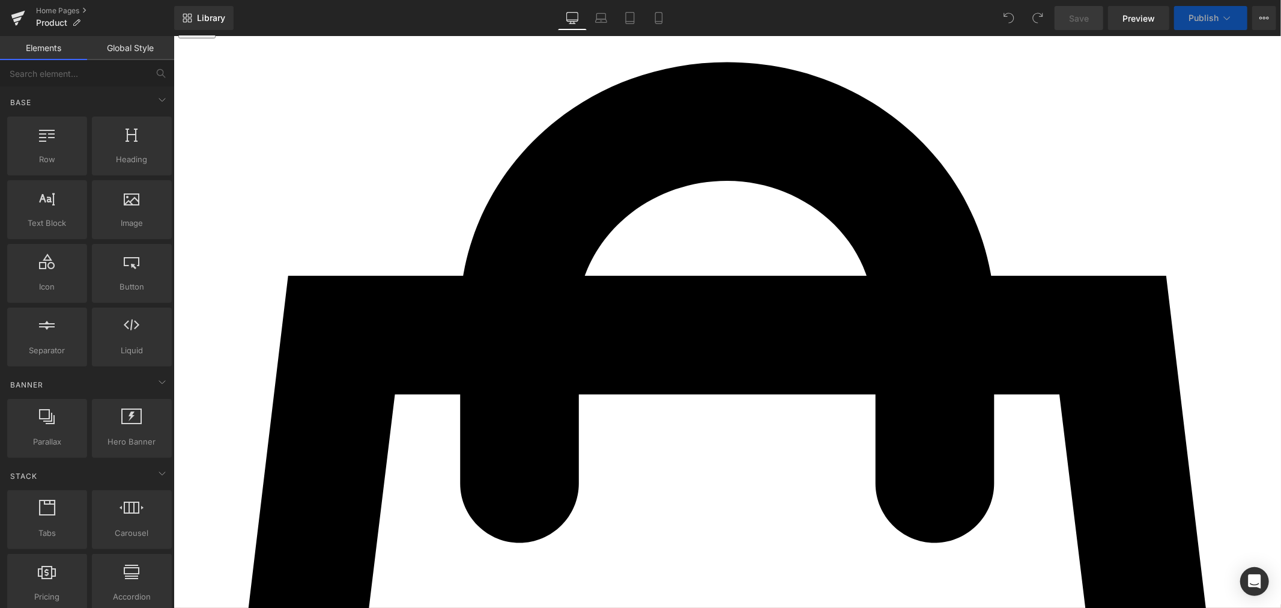
scroll to position [467, 0]
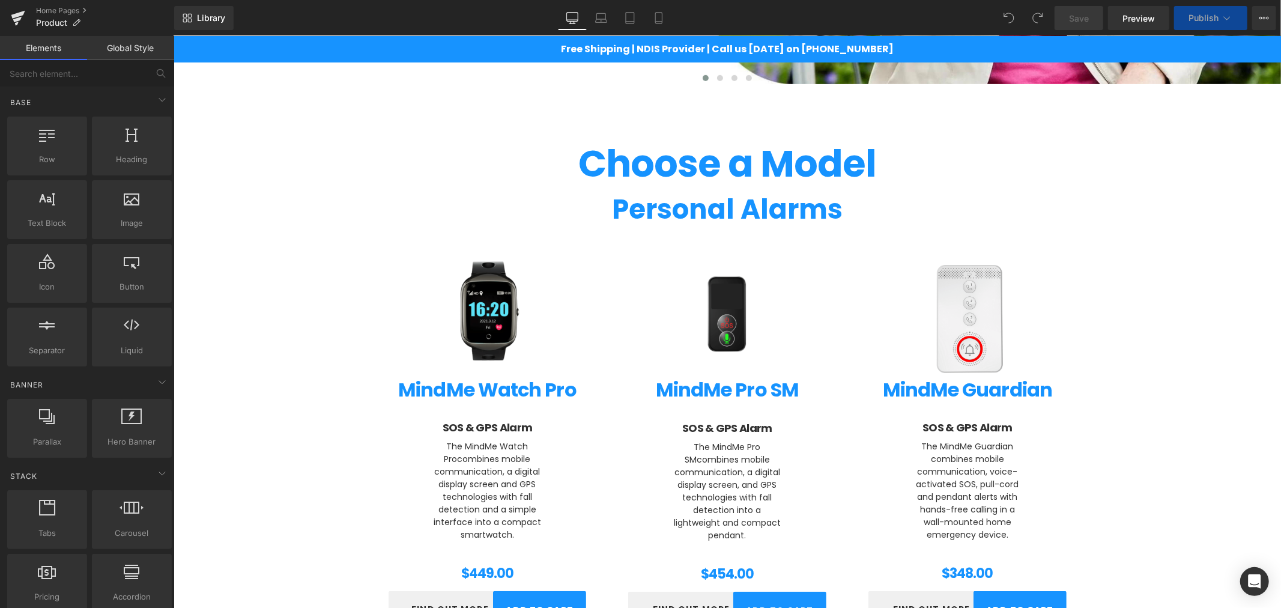
scroll to position [533, 0]
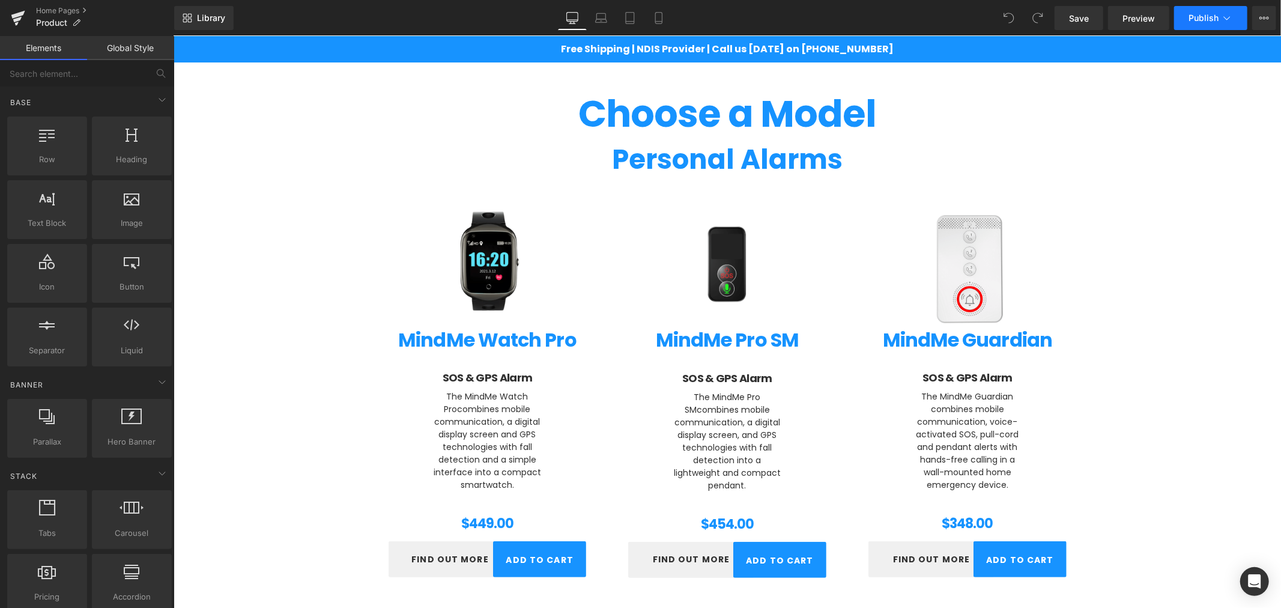
click at [1214, 19] on span "Publish" at bounding box center [1203, 18] width 30 height 10
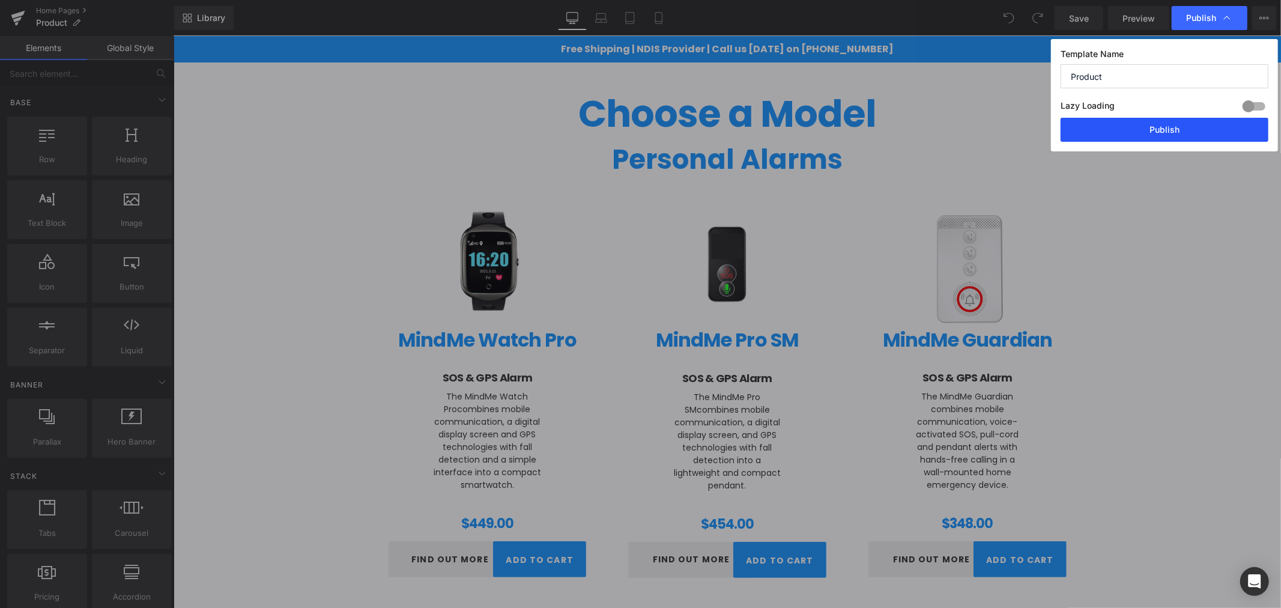
drag, startPoint x: 1133, startPoint y: 135, endPoint x: 816, endPoint y: 82, distance: 321.5
click at [1133, 135] on button "Publish" at bounding box center [1165, 130] width 208 height 24
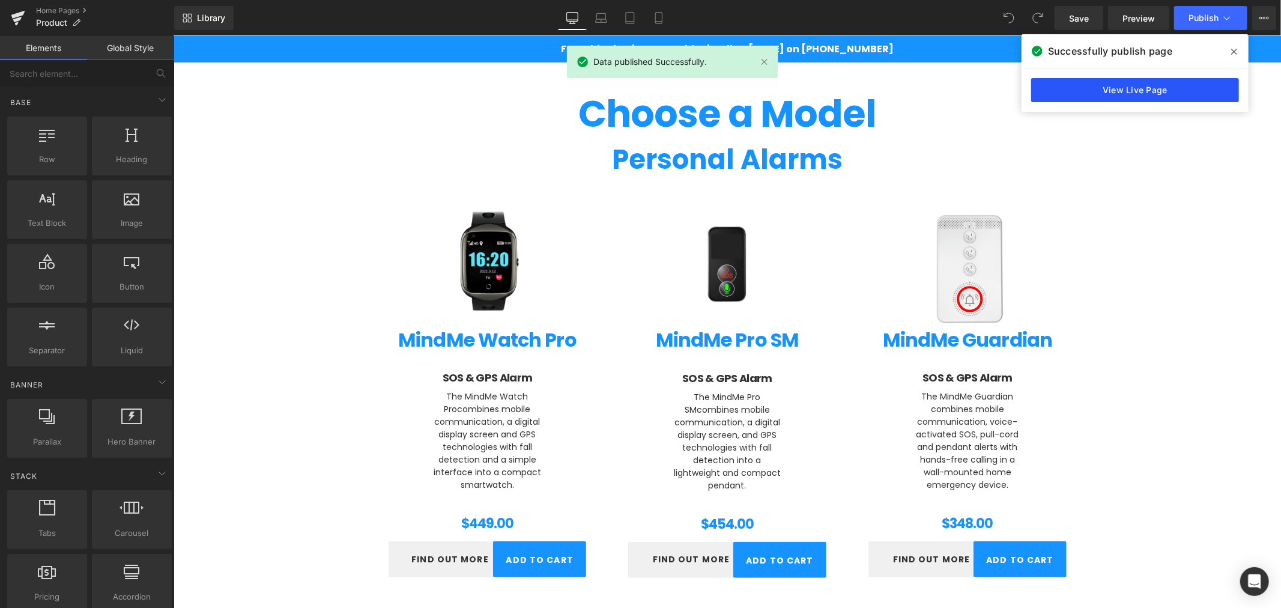
click at [1111, 80] on link "View Live Page" at bounding box center [1135, 90] width 208 height 24
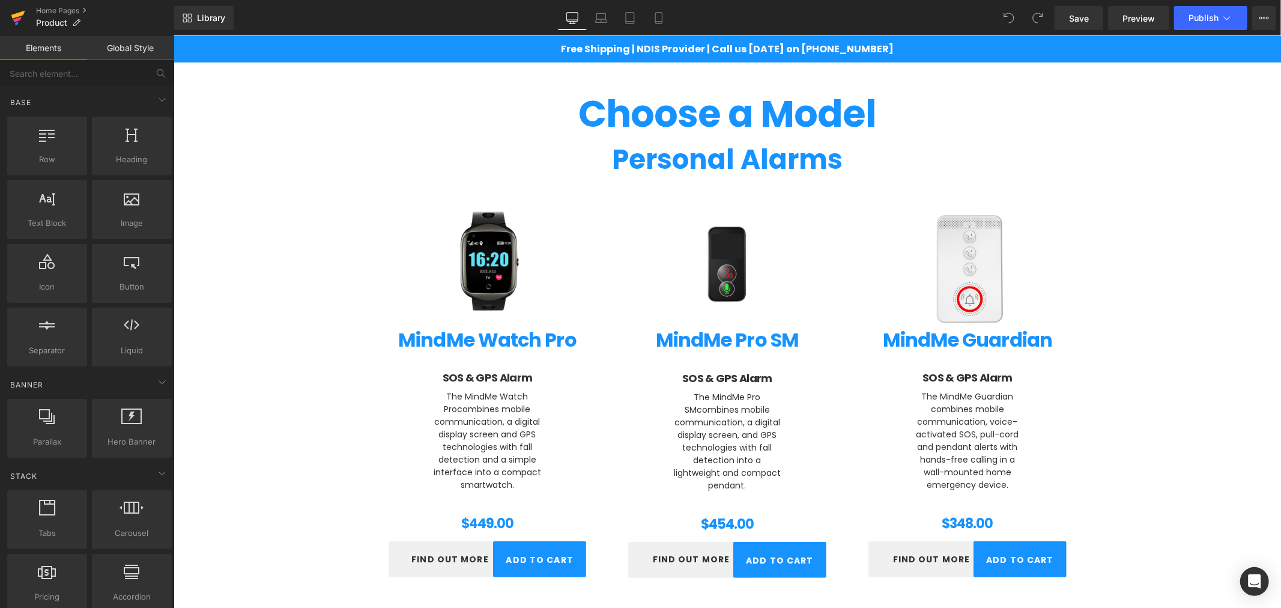
click at [17, 2] on link at bounding box center [18, 18] width 36 height 36
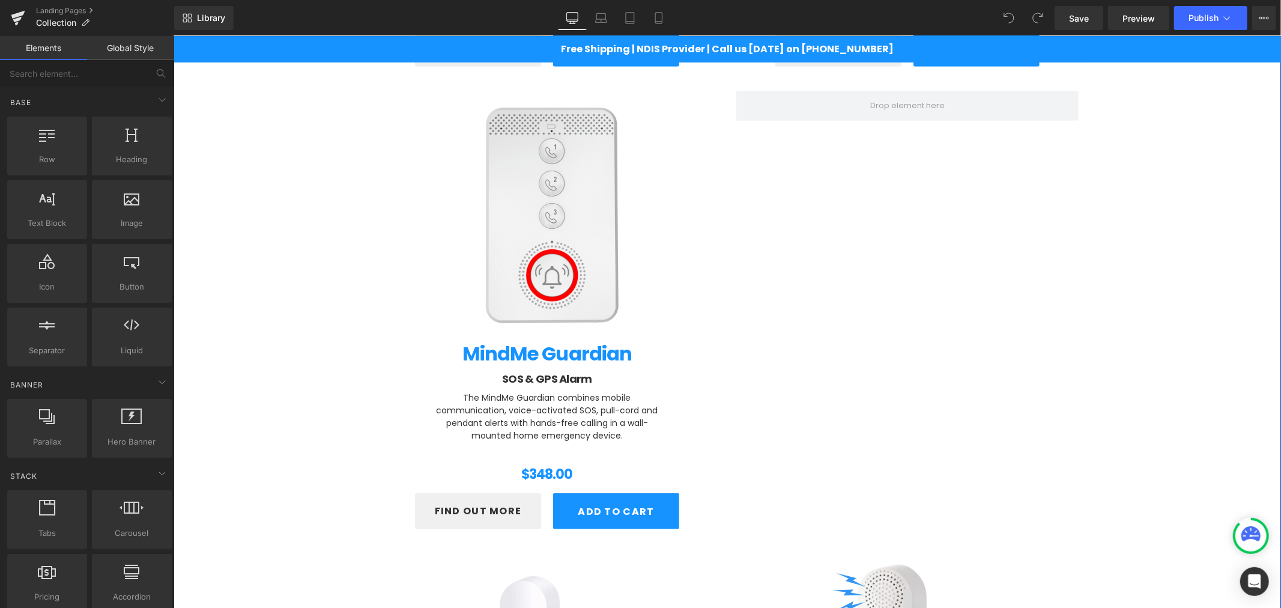
scroll to position [622, 0]
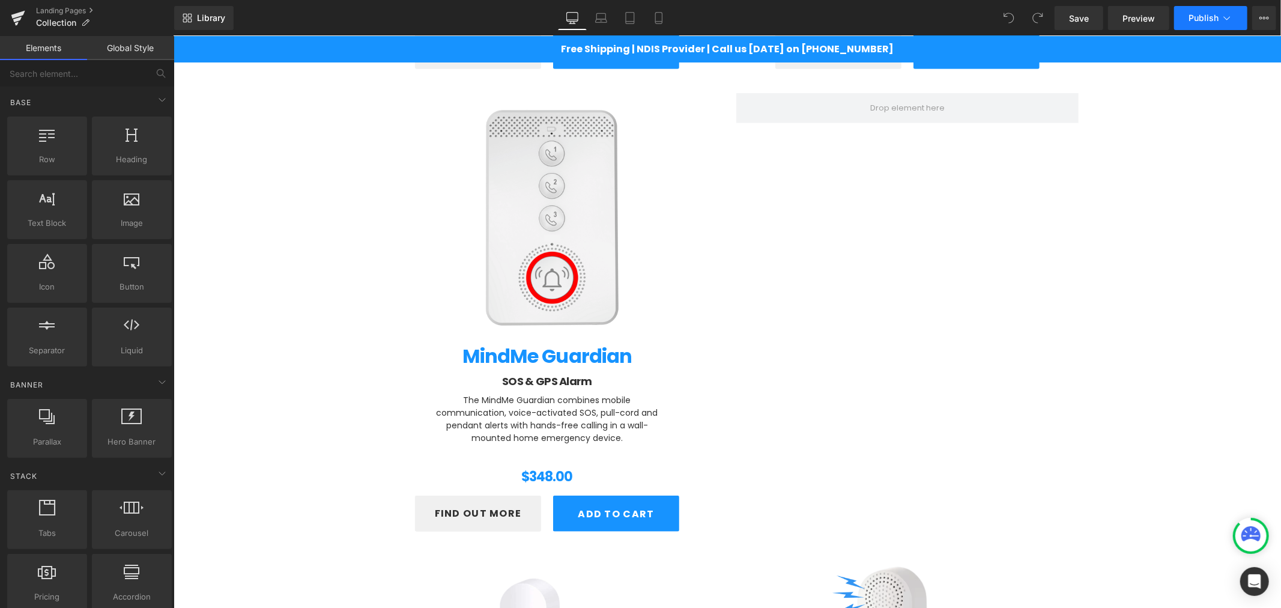
click at [1196, 24] on button "Publish" at bounding box center [1210, 18] width 73 height 24
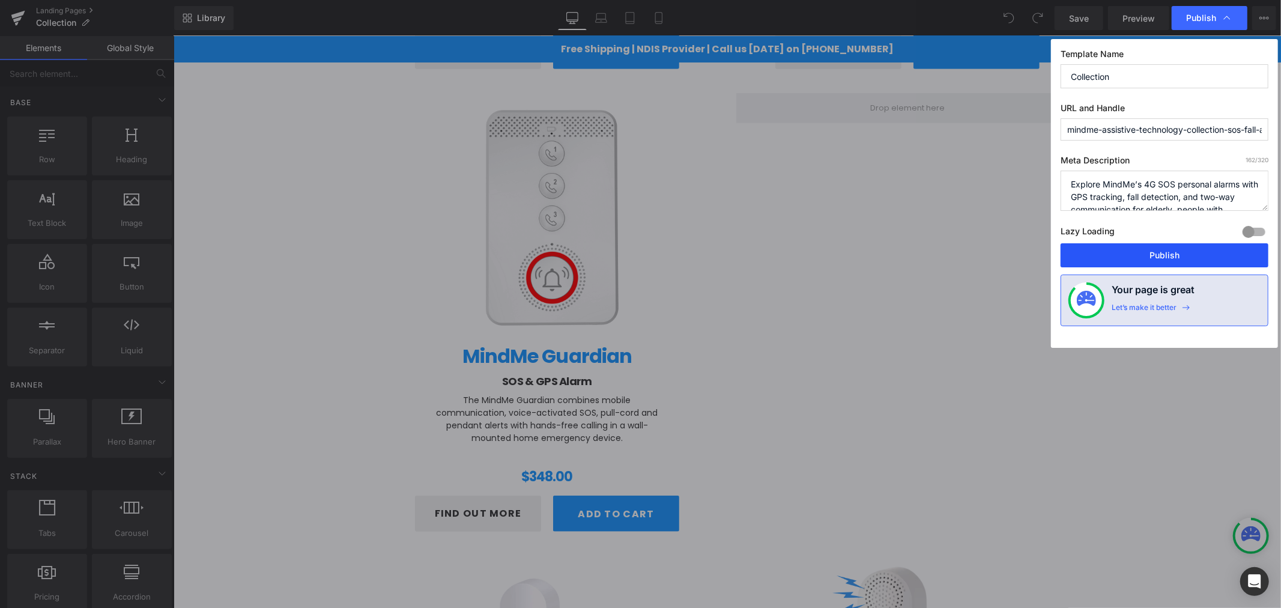
drag, startPoint x: 1142, startPoint y: 255, endPoint x: 649, endPoint y: 150, distance: 504.7
click at [1142, 255] on button "Publish" at bounding box center [1165, 255] width 208 height 24
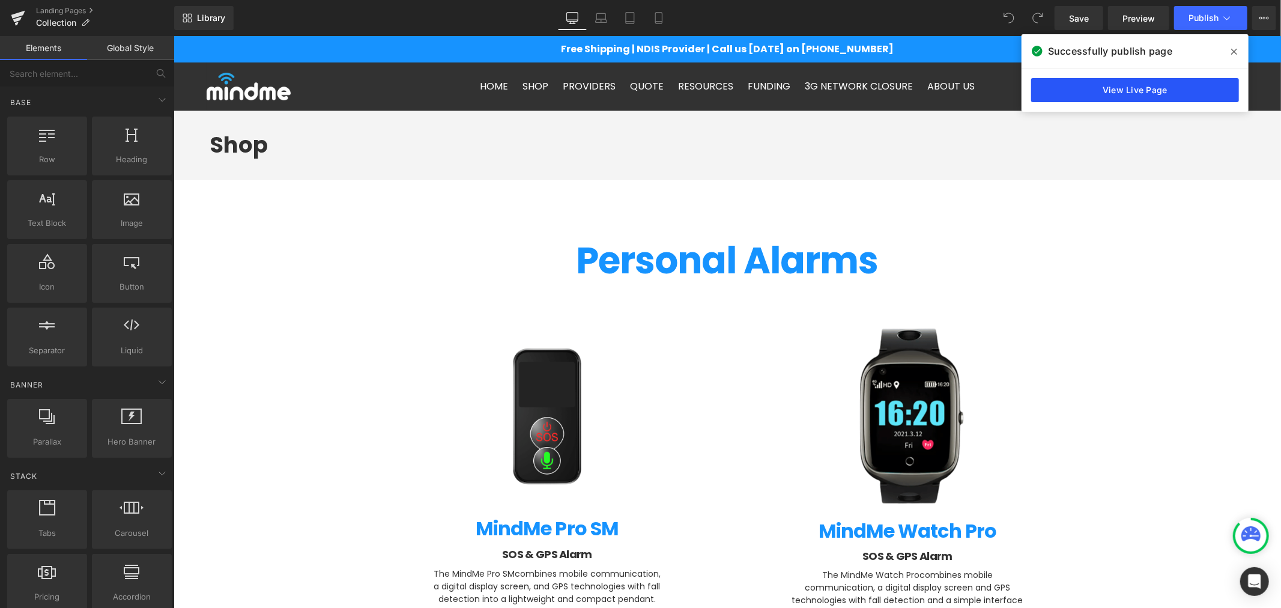
click at [1090, 90] on link "View Live Page" at bounding box center [1135, 90] width 208 height 24
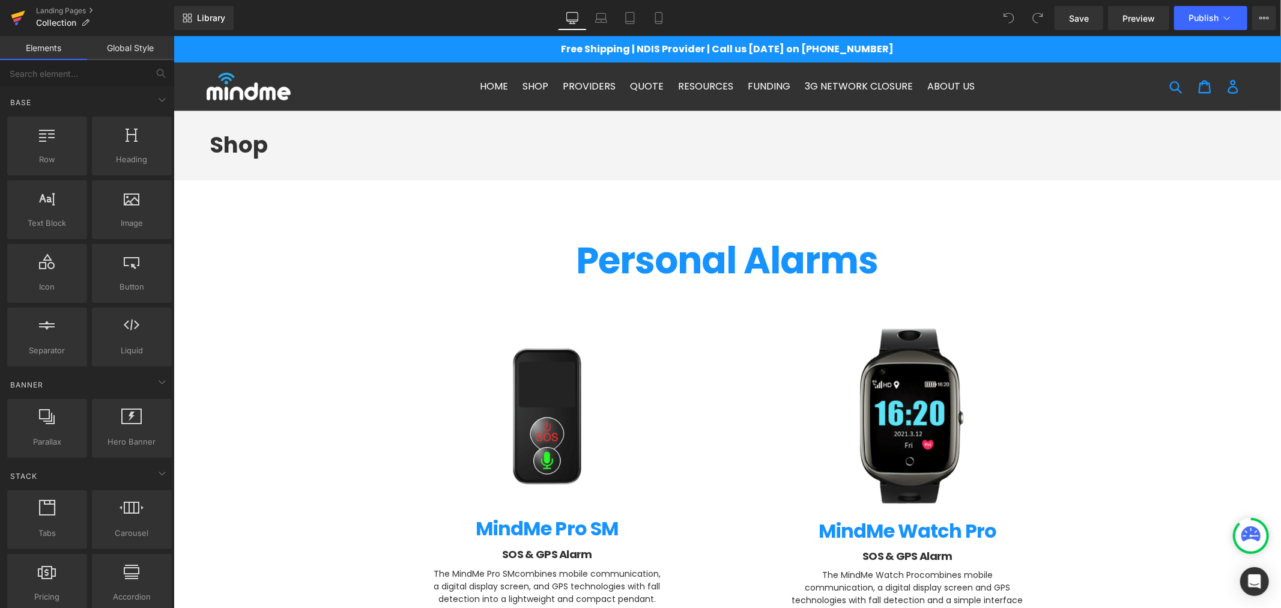
click at [4, 20] on link at bounding box center [18, 18] width 36 height 36
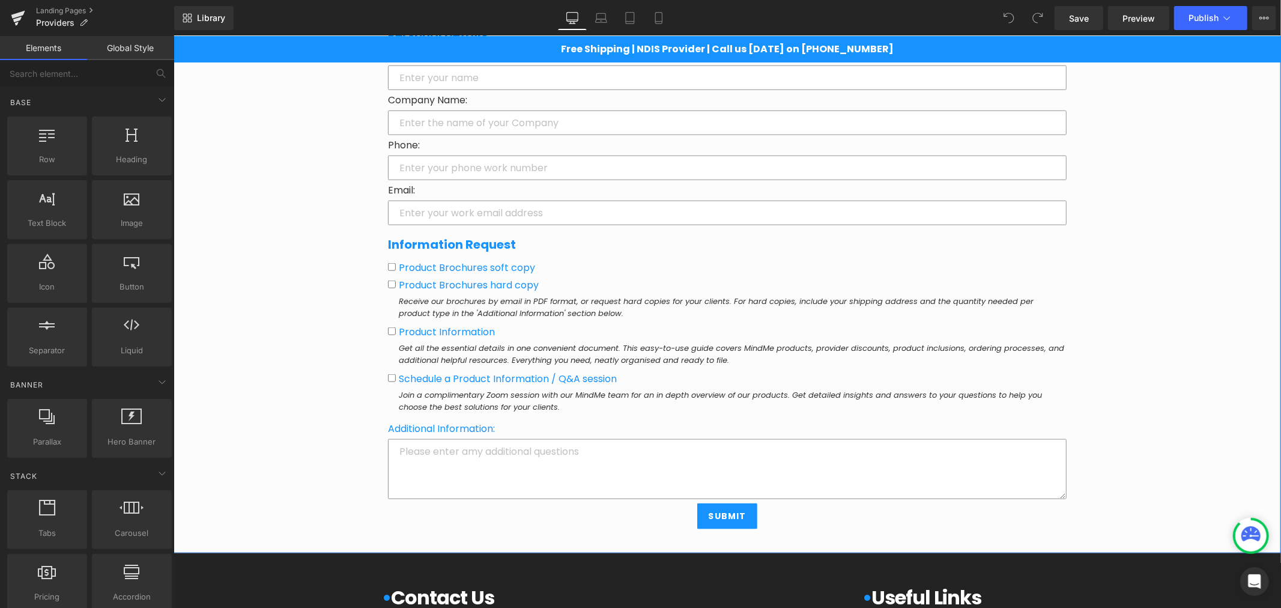
scroll to position [1134, 0]
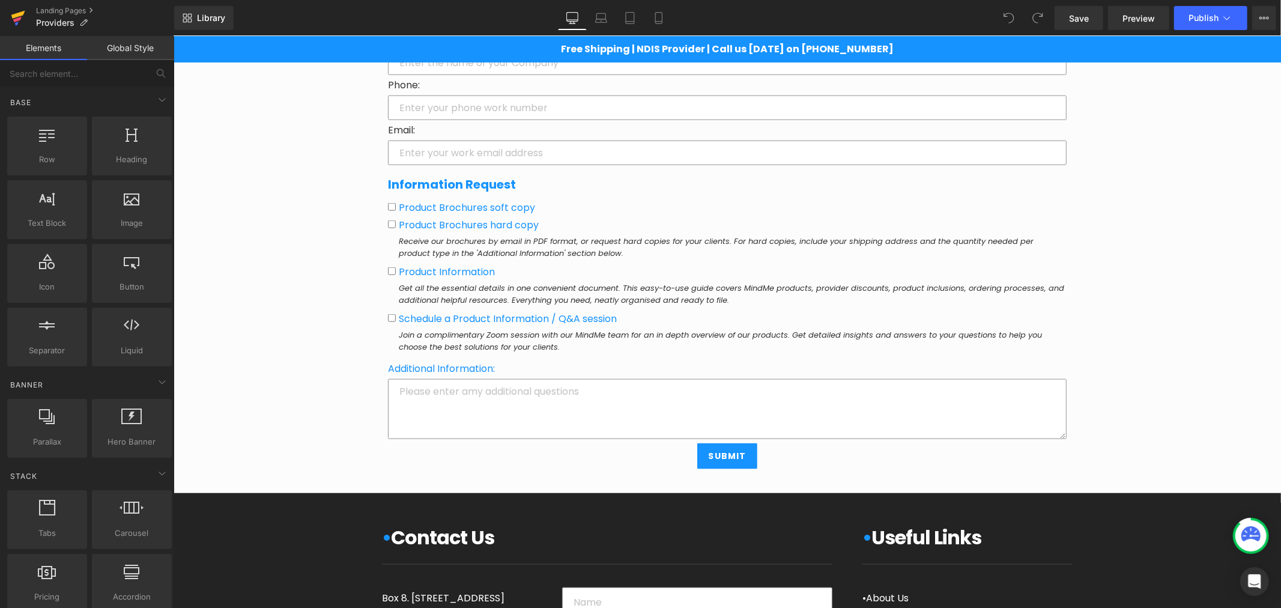
click at [12, 13] on icon at bounding box center [18, 18] width 14 height 30
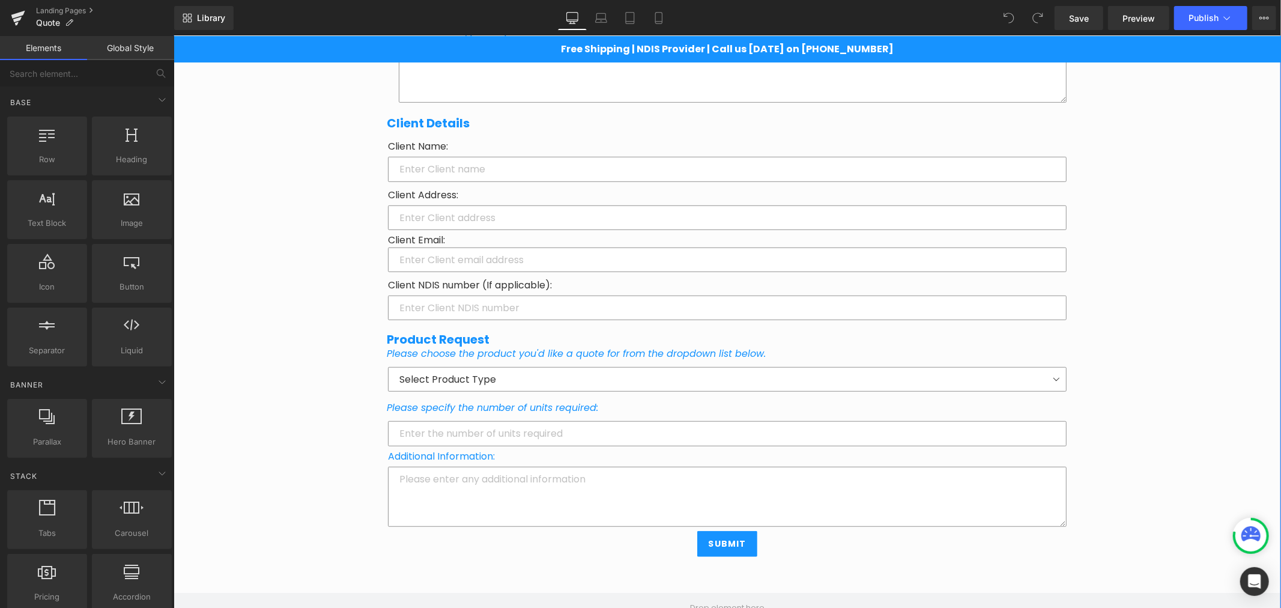
scroll to position [622, 0]
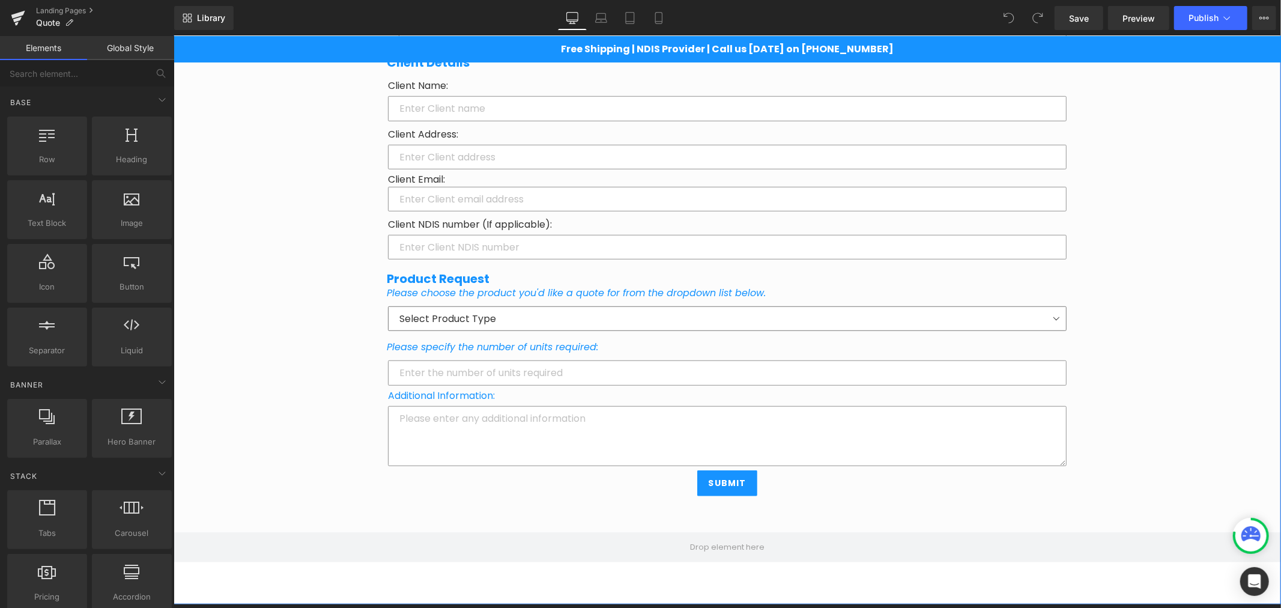
click at [456, 312] on select "Select Product Type MindMe Pro SM (Pendant) MindMe Watch Pro MindMe Door & Wind…" at bounding box center [726, 318] width 679 height 25
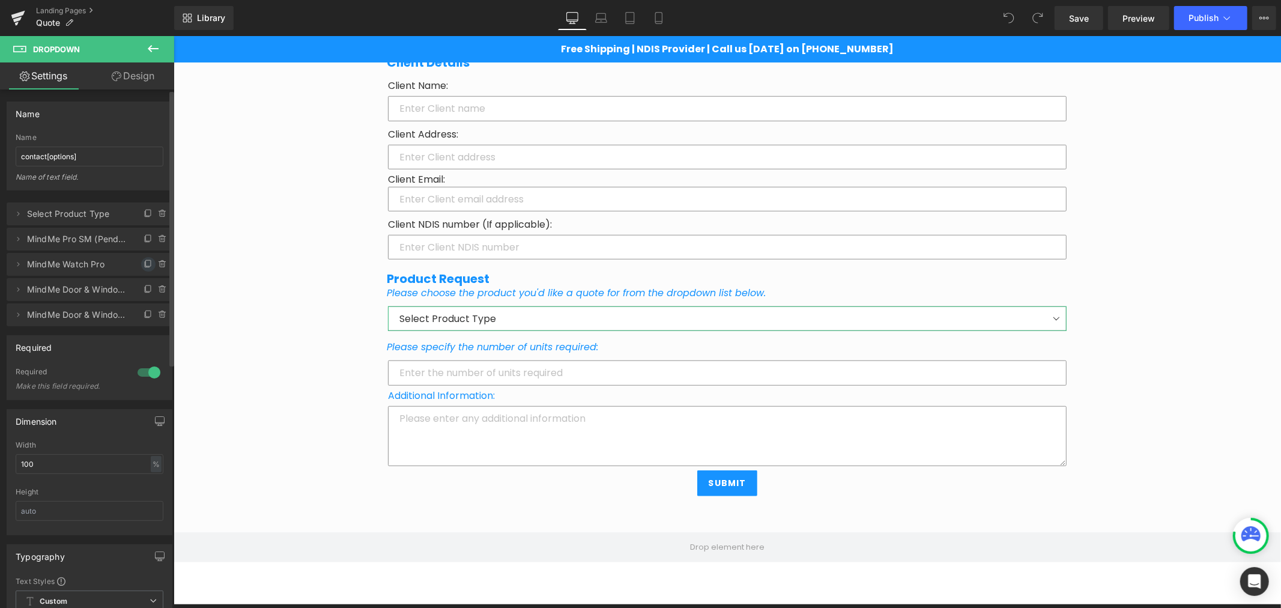
click at [144, 265] on icon at bounding box center [149, 264] width 10 height 10
click at [91, 289] on span "MindMe Watch Pro 6" at bounding box center [77, 289] width 101 height 23
click at [14, 291] on icon at bounding box center [18, 290] width 10 height 10
click at [100, 335] on input "MindMe Watch Pro 6" at bounding box center [89, 336] width 149 height 20
drag, startPoint x: 104, startPoint y: 334, endPoint x: 51, endPoint y: 335, distance: 53.5
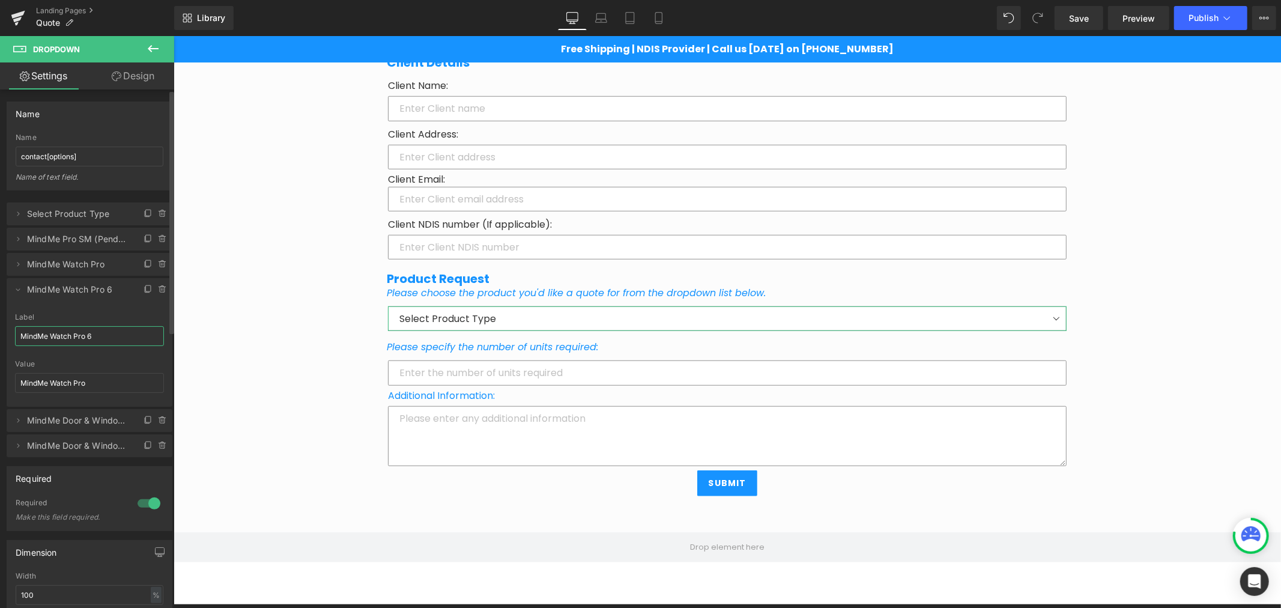
click at [51, 335] on input "MindMe Watch Pro 6" at bounding box center [89, 336] width 149 height 20
type input "MindMe Guardian"
click at [292, 267] on div "Quote Heading Row Request a Quote or Invoice Heading To receive a quote or invo…" at bounding box center [726, 46] width 1107 height 1116
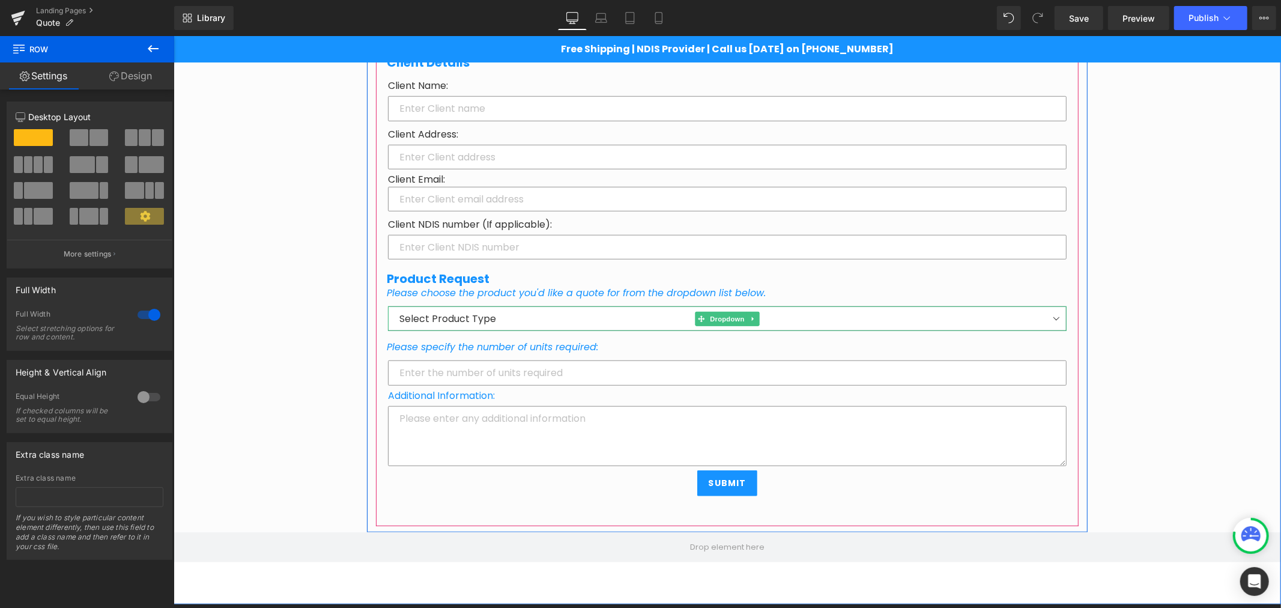
click at [443, 322] on select "Select Product Type MindMe Pro SM (Pendant) MindMe Watch Pro MindMe Guardian Mi…" at bounding box center [726, 318] width 679 height 25
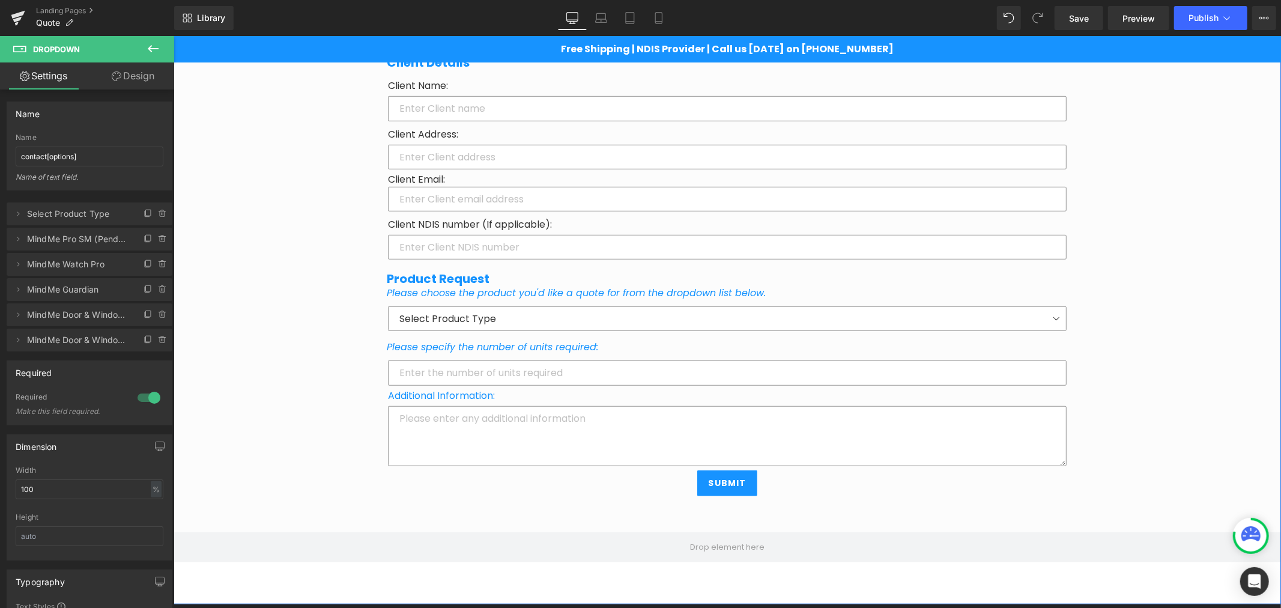
click at [331, 325] on div "Quote Heading Row Request a Quote or Invoice Heading To receive a quote or invo…" at bounding box center [726, 46] width 1107 height 1116
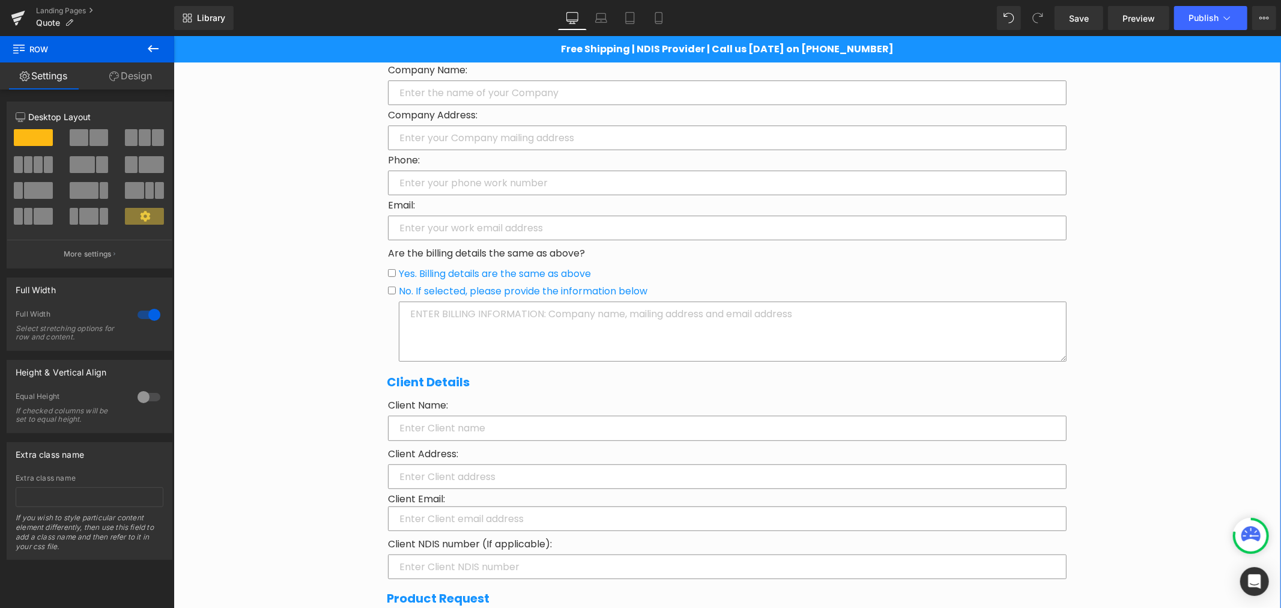
scroll to position [289, 0]
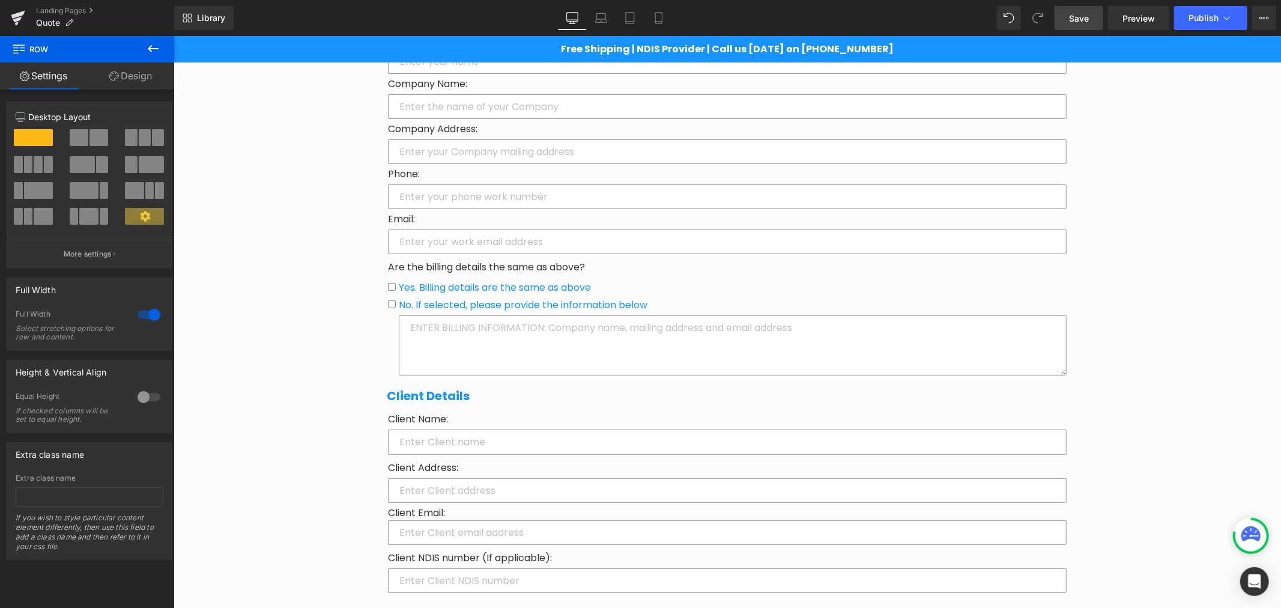
click at [1079, 19] on span "Save" at bounding box center [1079, 18] width 20 height 13
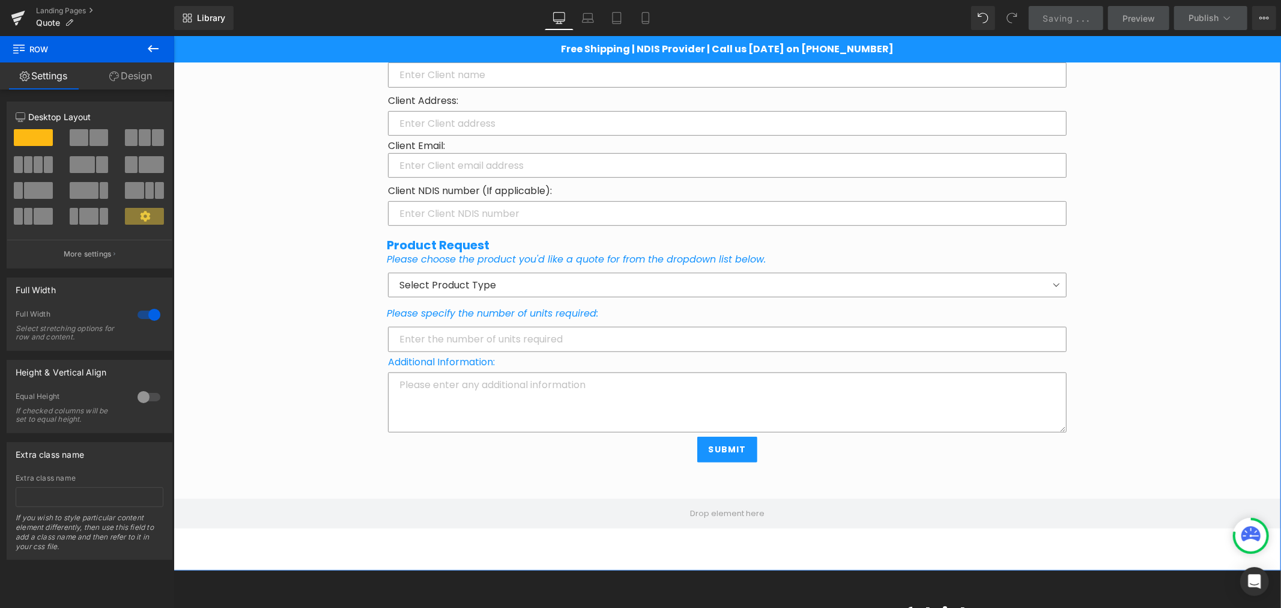
scroll to position [667, 0]
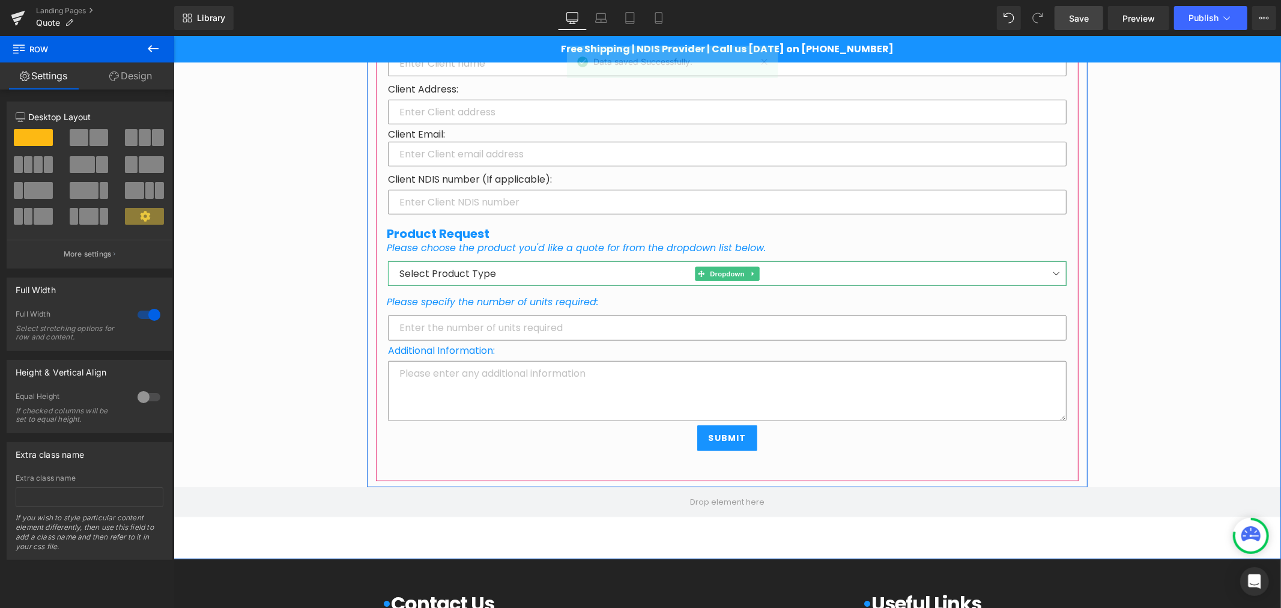
click at [1041, 267] on select "Select Product Type MindMe Pro SM (Pendant) MindMe Watch Pro MindMe Guardian Mi…" at bounding box center [726, 273] width 679 height 25
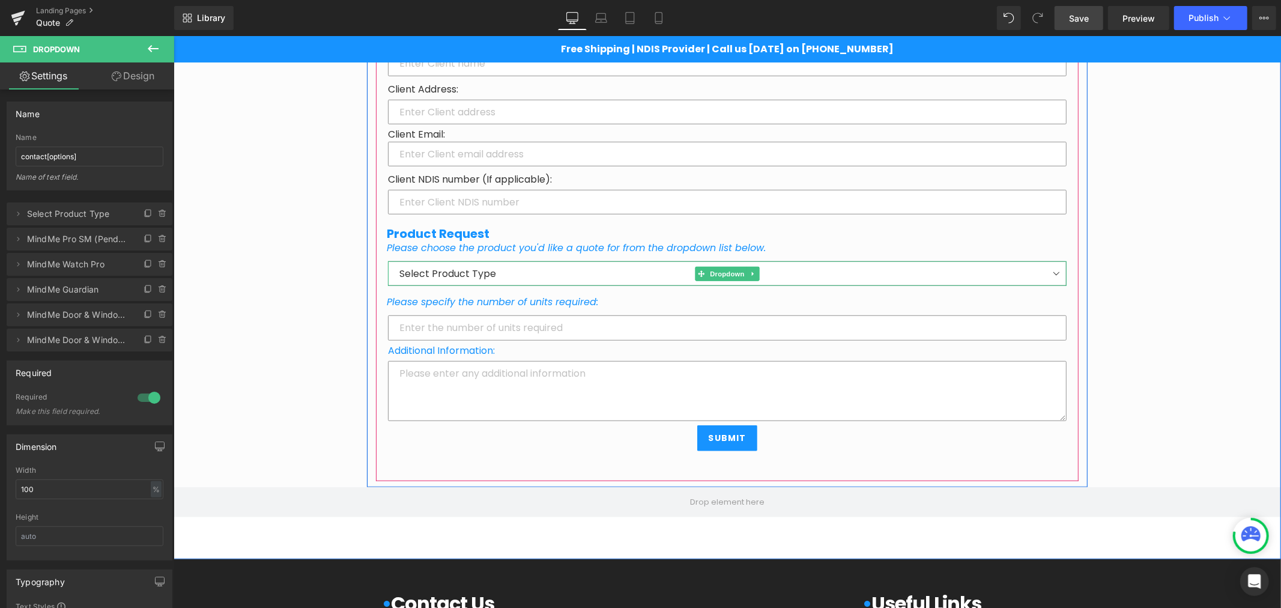
click at [1041, 267] on select "Select Product Type MindMe Pro SM (Pendant) MindMe Watch Pro MindMe Guardian Mi…" at bounding box center [726, 273] width 679 height 25
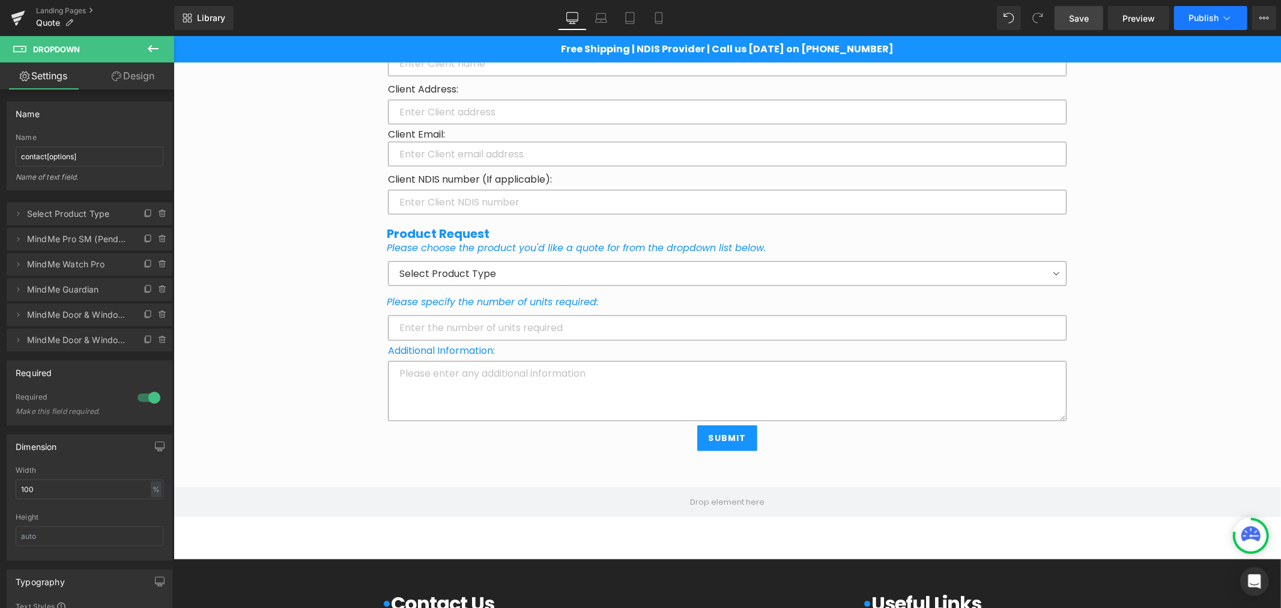
click at [1199, 20] on span "Publish" at bounding box center [1203, 18] width 30 height 10
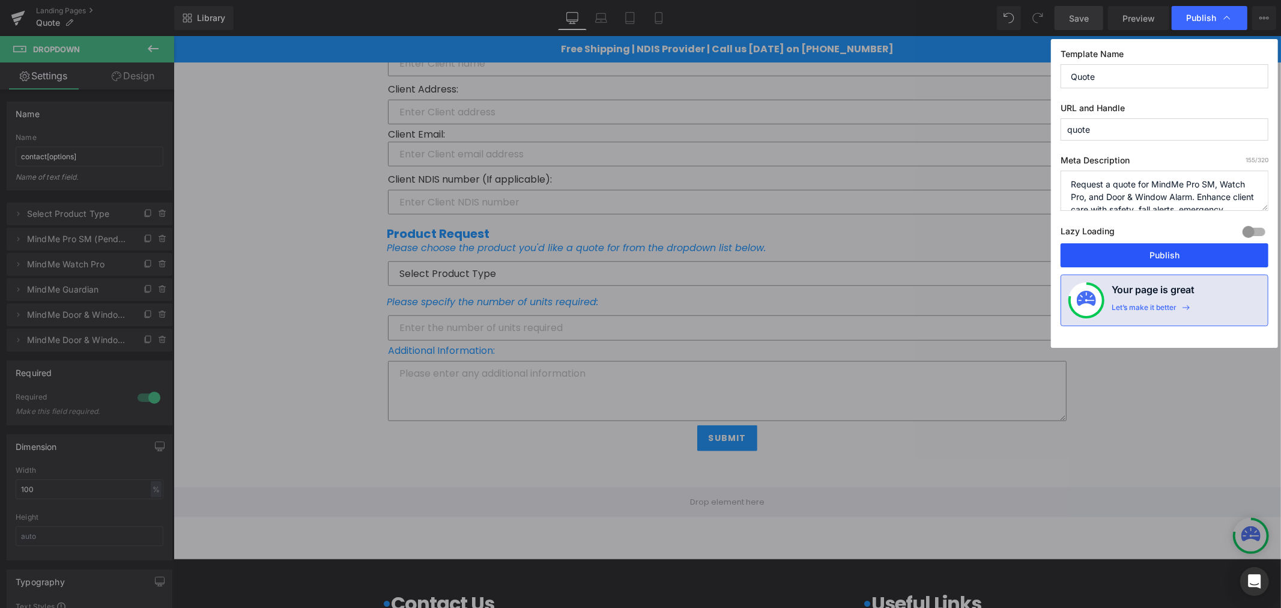
click at [1108, 265] on button "Publish" at bounding box center [1165, 255] width 208 height 24
